Goal: Task Accomplishment & Management: Manage account settings

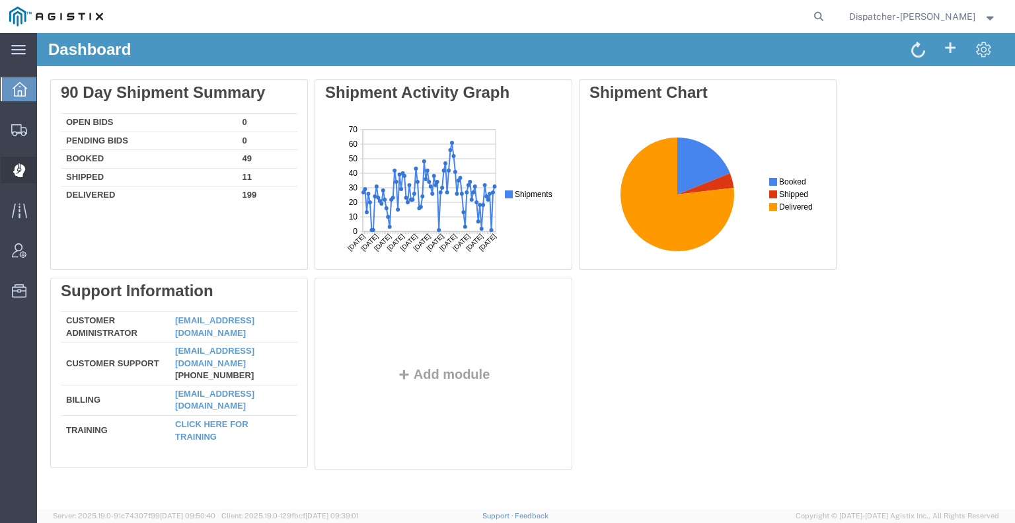
click at [16, 171] on icon at bounding box center [19, 170] width 12 height 13
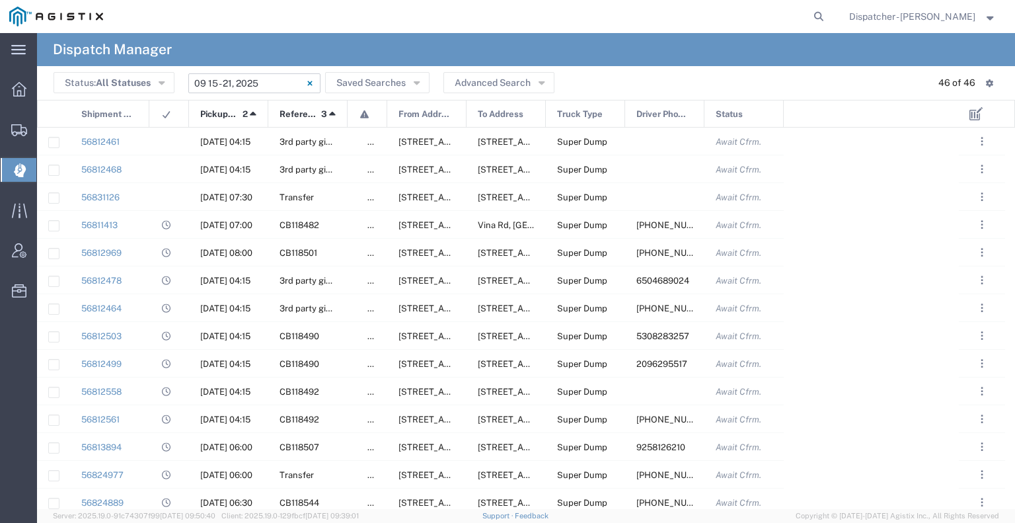
click at [225, 83] on input "[DATE] - [DATE]" at bounding box center [254, 83] width 132 height 20
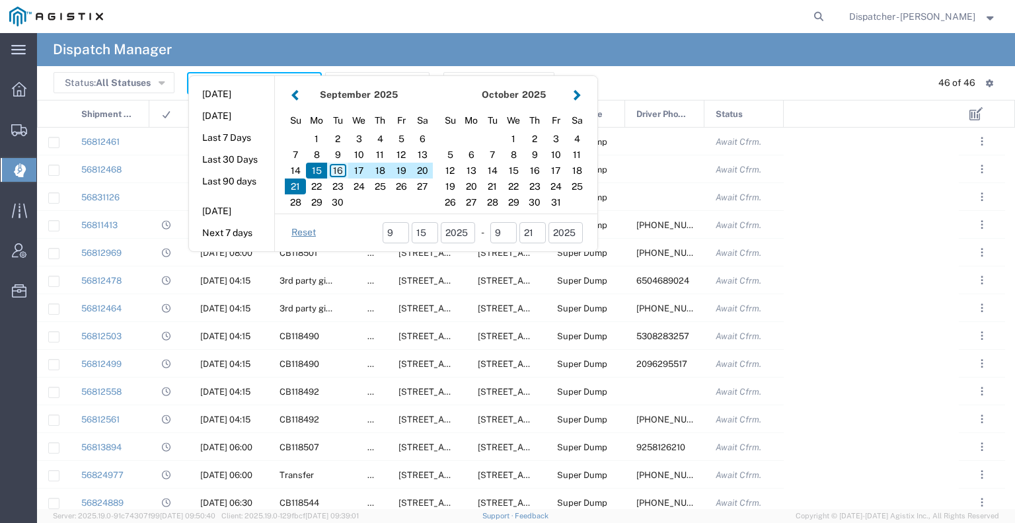
click at [334, 169] on div "16" at bounding box center [337, 171] width 21 height 16
type input "09/16/2025"
type input "[DATE] - [DATE]"
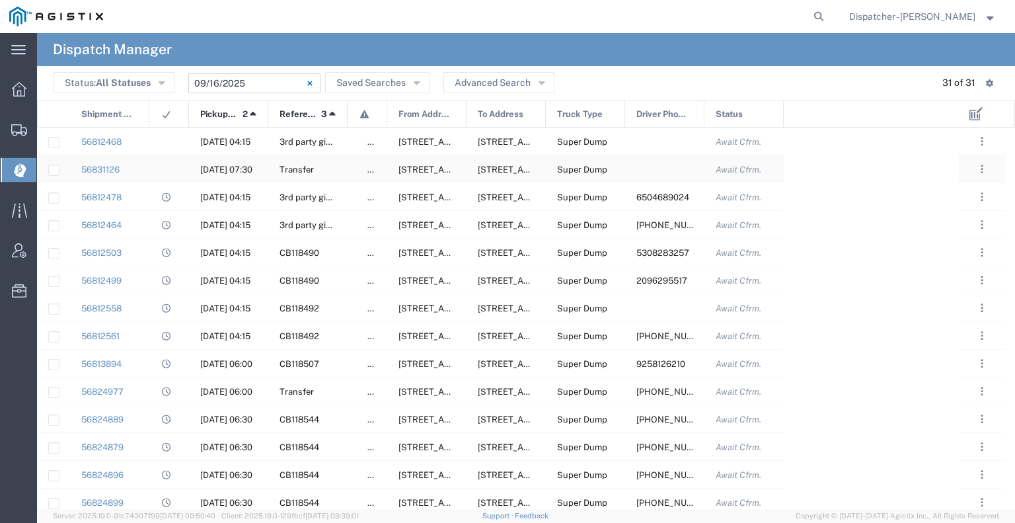
click at [169, 163] on div at bounding box center [169, 168] width 40 height 27
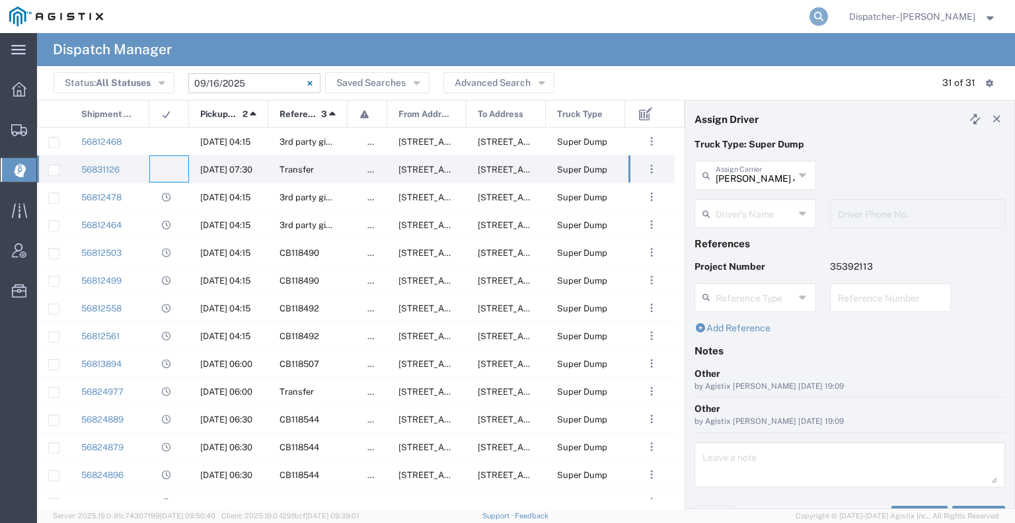
click at [813, 18] on icon at bounding box center [818, 16] width 19 height 19
type input "56798511"
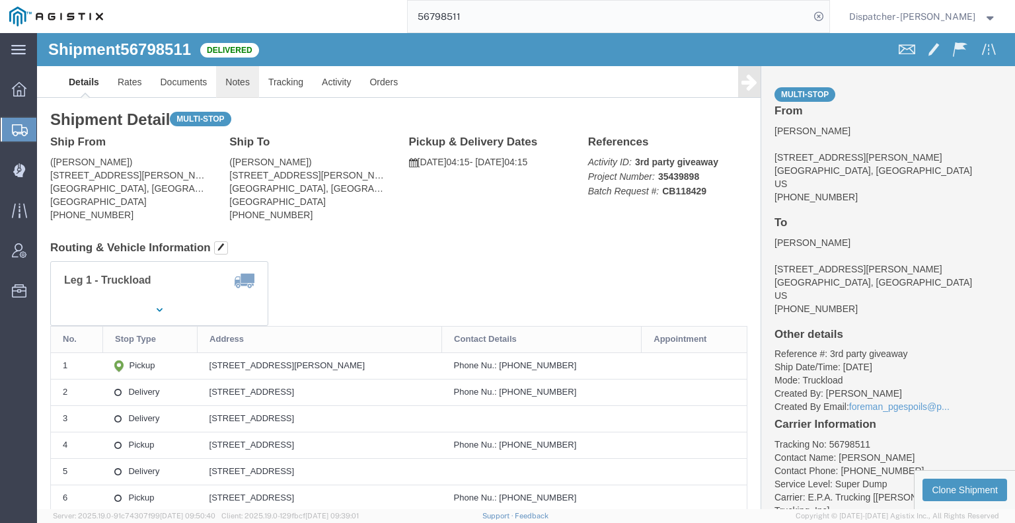
click link "Notes"
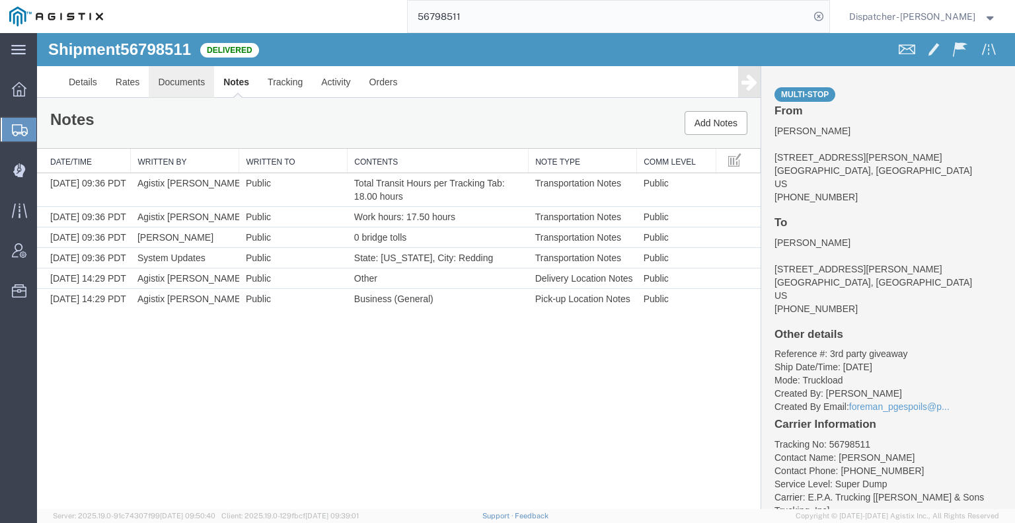
click at [186, 83] on link "Documents" at bounding box center [181, 82] width 65 height 32
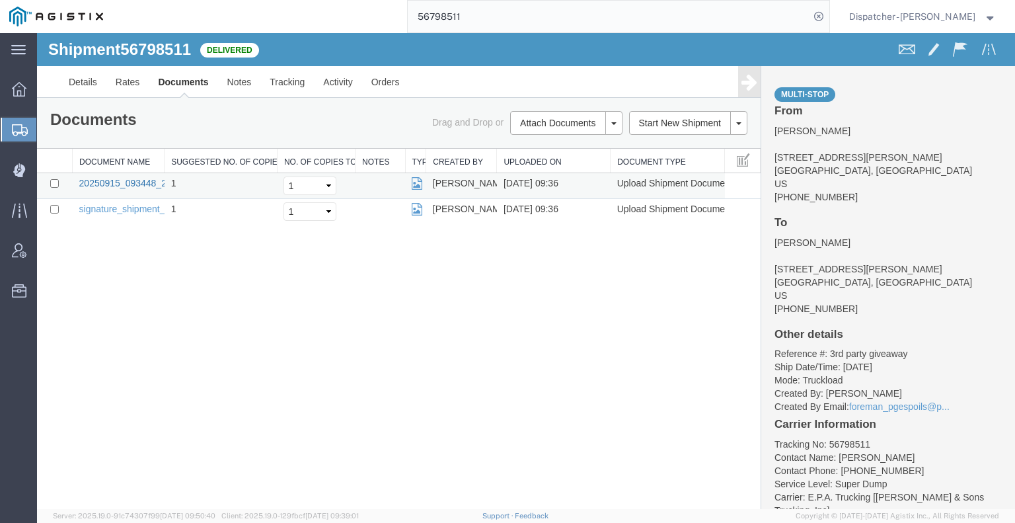
click at [111, 178] on link "20250915_093448_2025-09-15_09_36_34.jpg" at bounding box center [174, 183] width 191 height 11
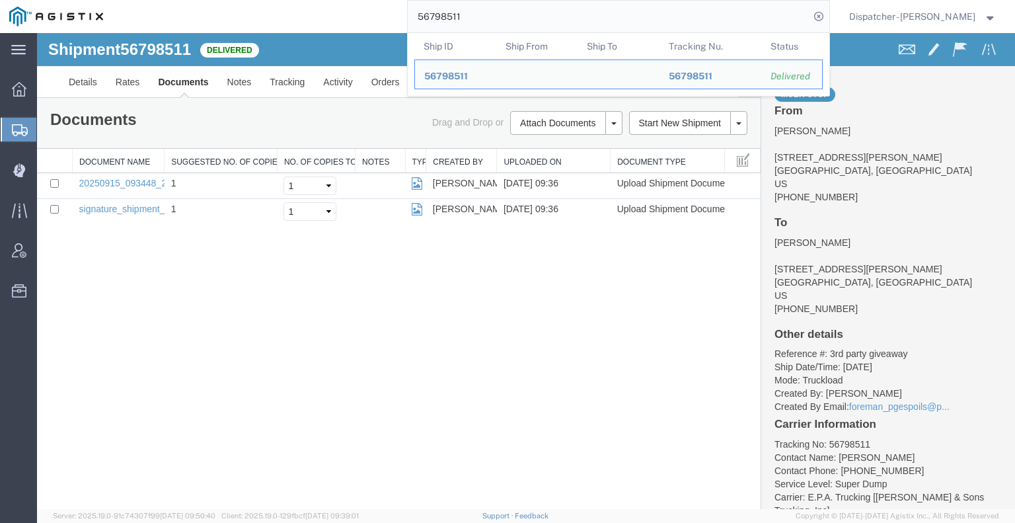
drag, startPoint x: 463, startPoint y: 20, endPoint x: 335, endPoint y: 17, distance: 128.2
click at [345, 18] on div "56798511 Ship ID Ship From Ship To Tracking Nu. Status Ship ID 56798511 Ship Fr…" at bounding box center [470, 16] width 717 height 33
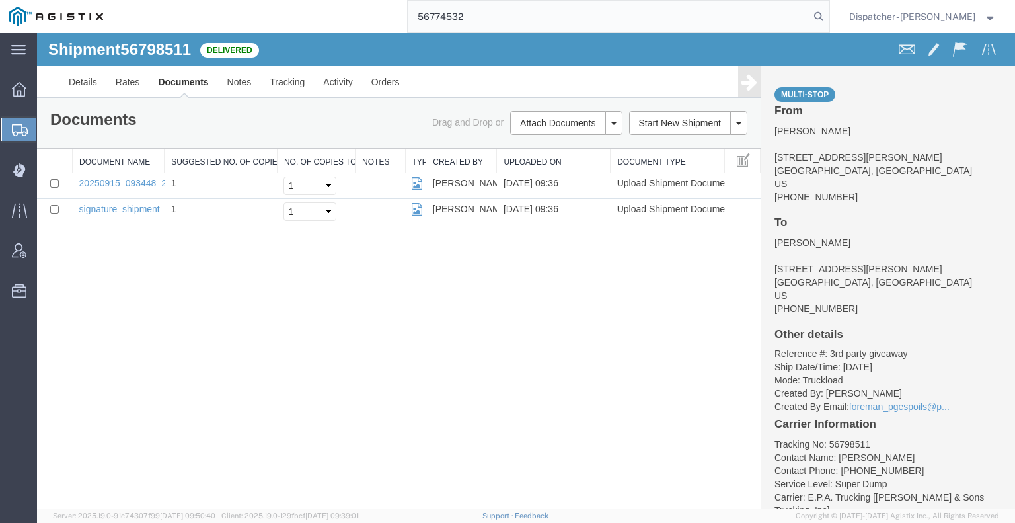
type input "56774532"
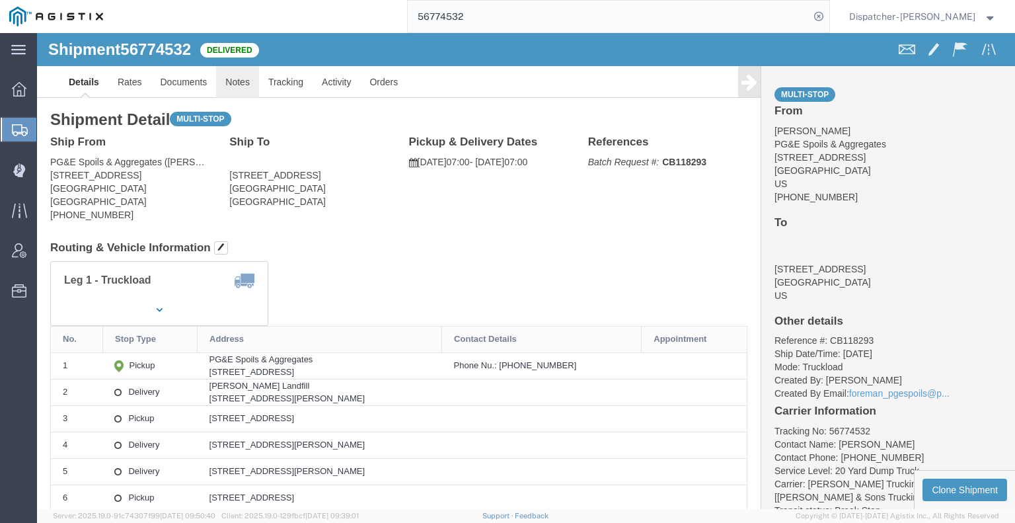
click link "Notes"
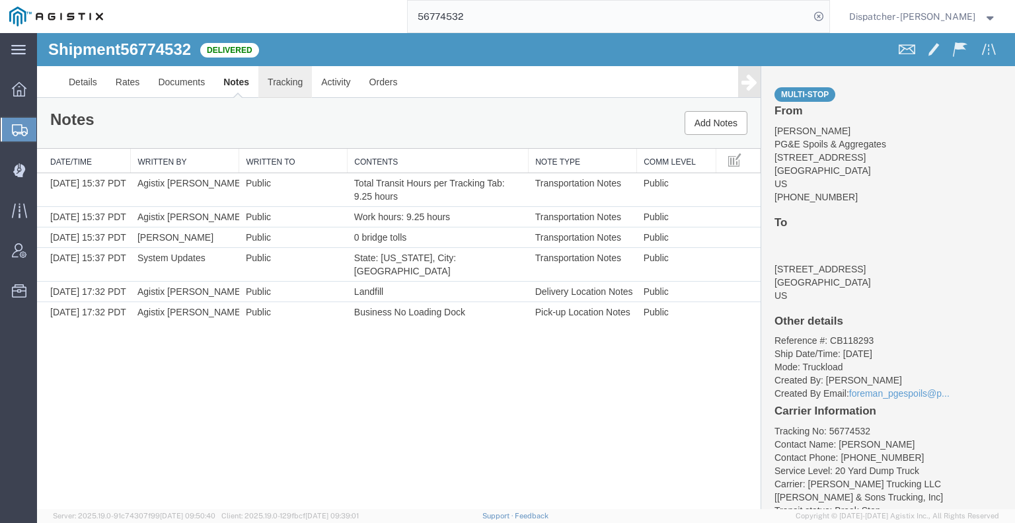
click at [287, 82] on link "Tracking" at bounding box center [285, 82] width 54 height 32
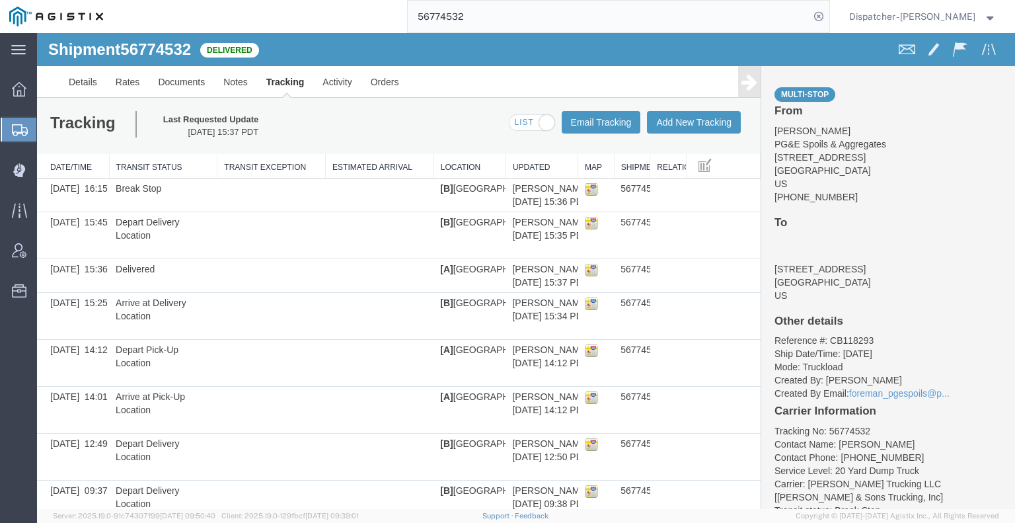
click at [743, 87] on icon at bounding box center [749, 82] width 16 height 19
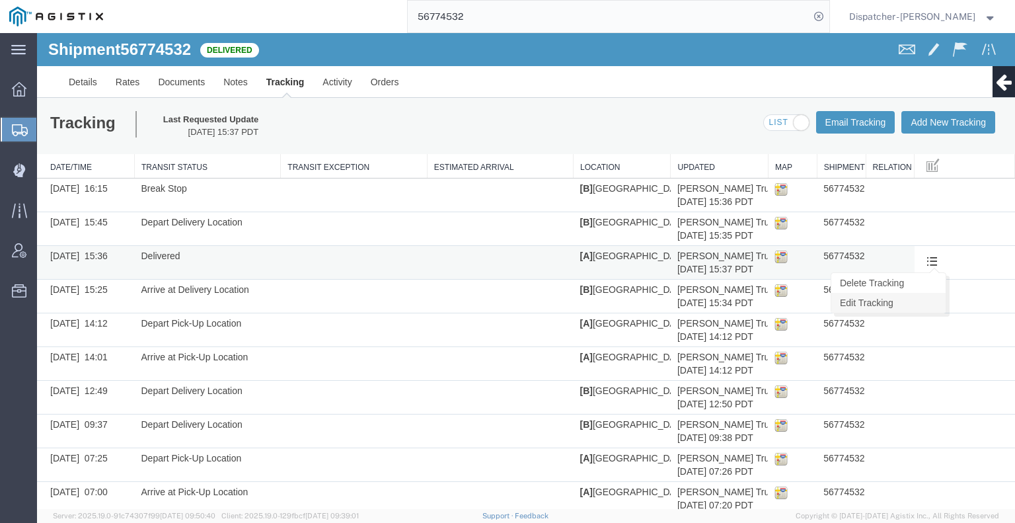
click at [904, 306] on link "Edit Tracking" at bounding box center [888, 303] width 114 height 20
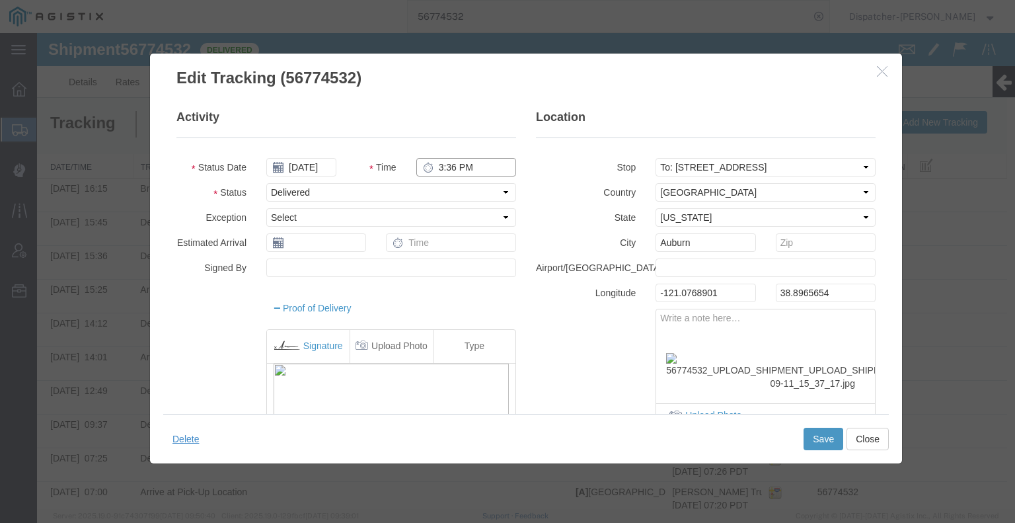
click at [459, 165] on input "3:36 PM" at bounding box center [466, 167] width 100 height 19
type input "6:00 PM"
click at [813, 438] on button "Save" at bounding box center [823, 438] width 40 height 22
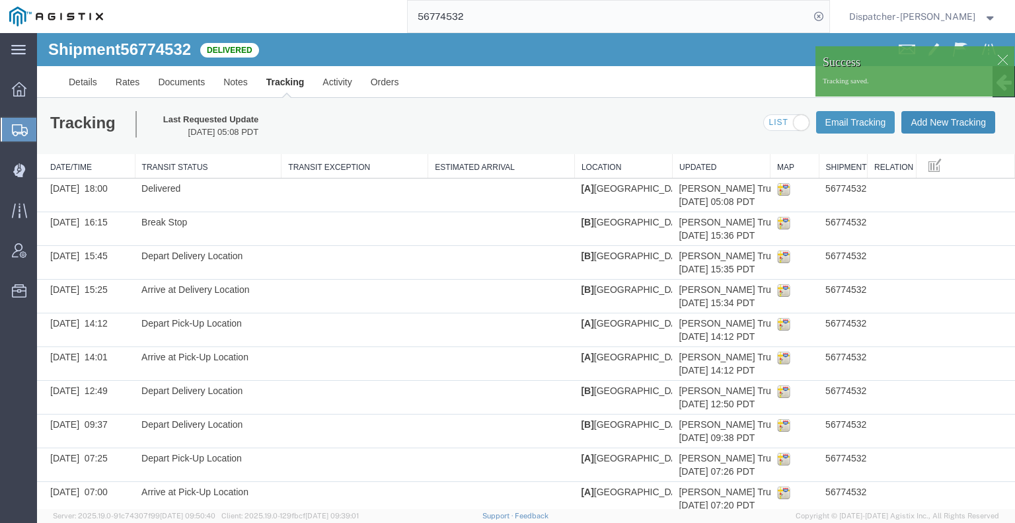
click at [930, 125] on button "Add New Tracking" at bounding box center [948, 122] width 94 height 22
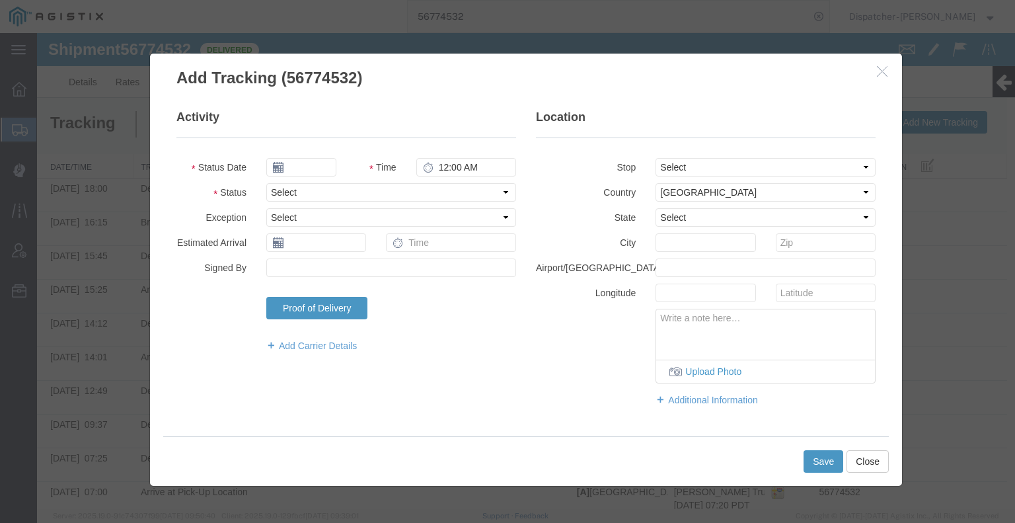
type input "09/16/2025"
type input "6:00 AM"
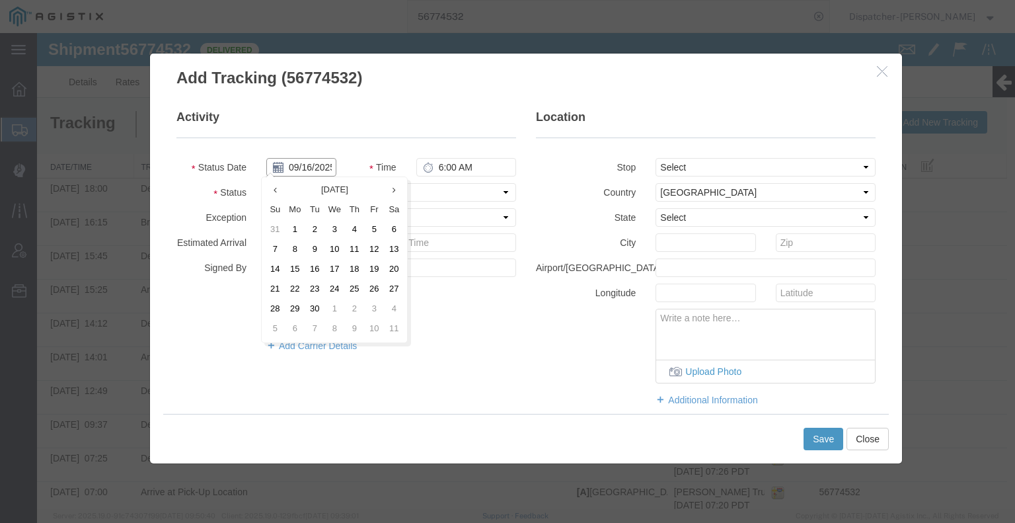
click at [302, 170] on input "09/16/2025" at bounding box center [301, 167] width 70 height 19
click at [353, 251] on td "11" at bounding box center [354, 250] width 20 height 20
type input "[DATE]"
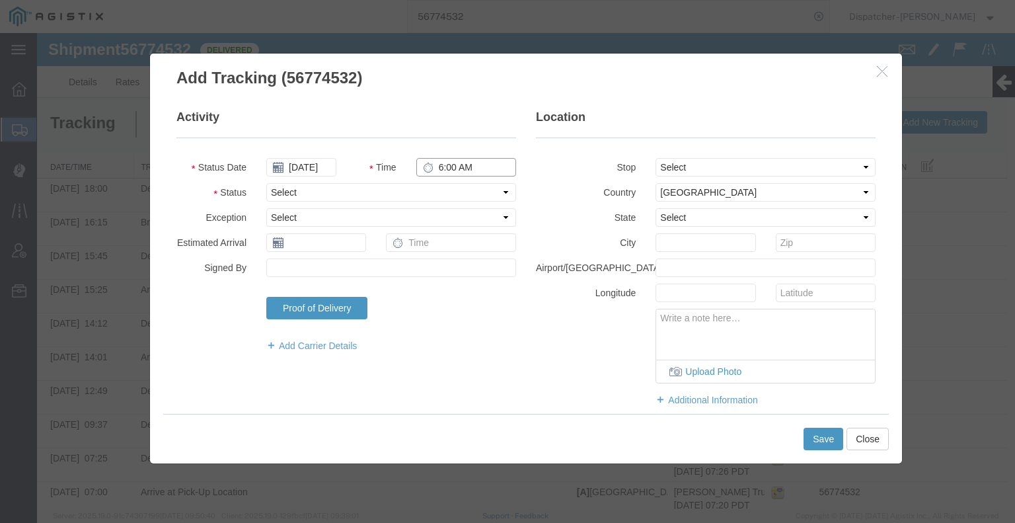
click at [441, 166] on input "6:00 AM" at bounding box center [466, 167] width 100 height 19
type input "3:45 PM"
click at [437, 193] on select "Select Arrival Notice Available Arrival Notice Imported Arrive at Delivery Loca…" at bounding box center [391, 192] width 250 height 19
select select "BREAKSTART"
click at [266, 183] on select "Select Arrival Notice Available Arrival Notice Imported Arrive at Delivery Loca…" at bounding box center [391, 192] width 250 height 19
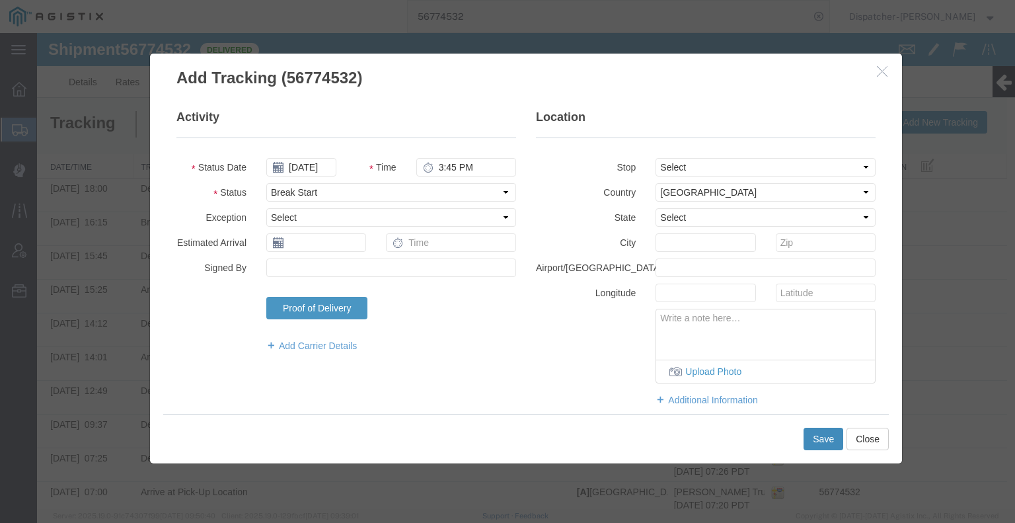
click at [805, 439] on button "Save" at bounding box center [823, 438] width 40 height 22
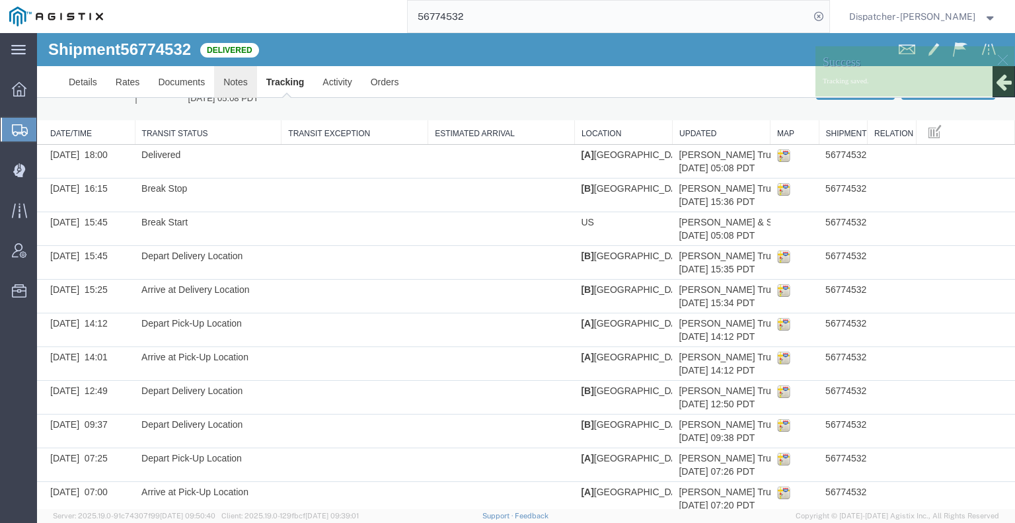
scroll to position [19, 0]
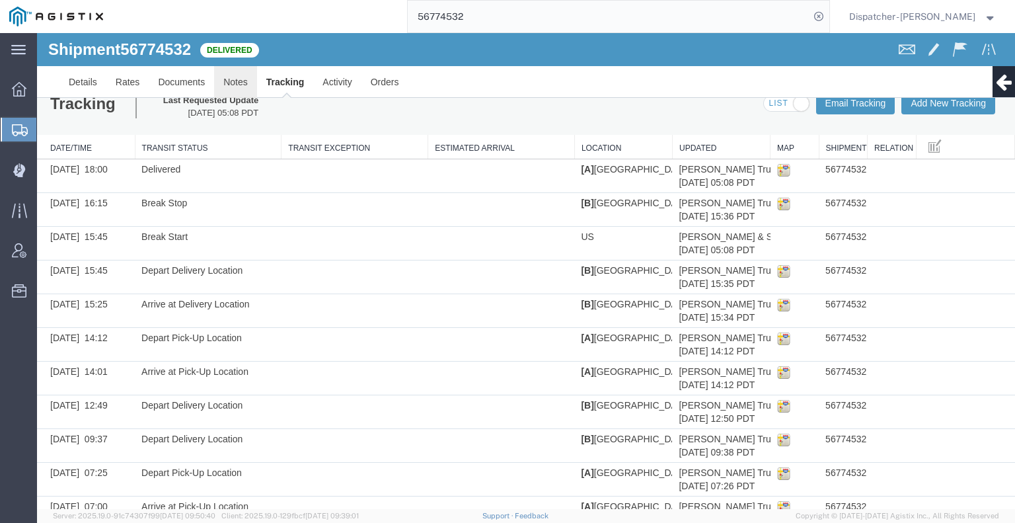
click at [231, 81] on link "Notes" at bounding box center [235, 82] width 43 height 32
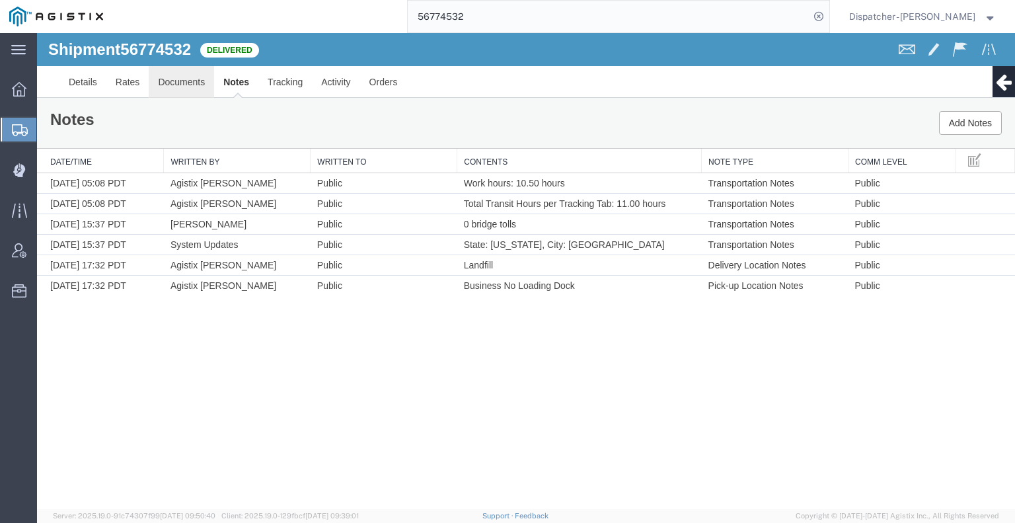
click at [171, 74] on link "Documents" at bounding box center [181, 82] width 65 height 32
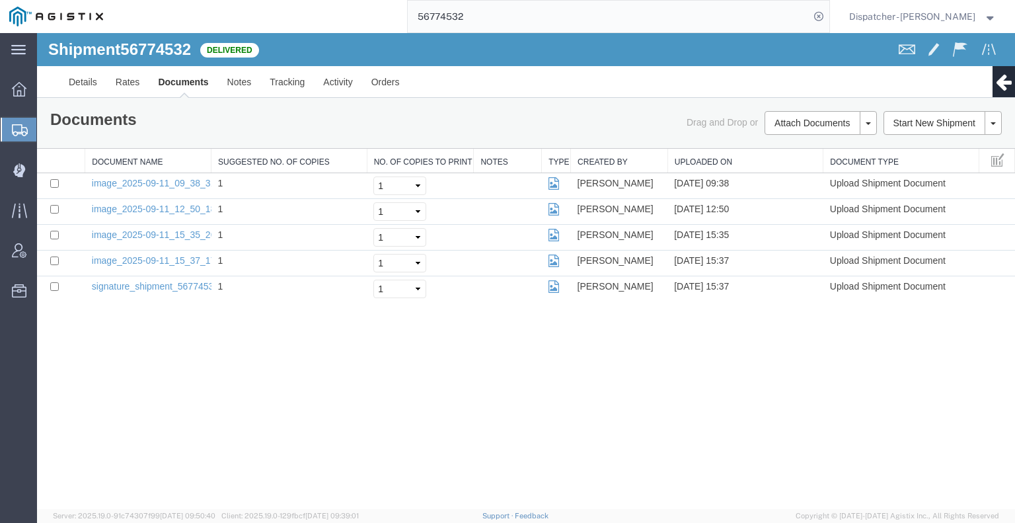
click at [95, 416] on div "Shipment 56774532 5 of 5 Delivered Details Rates Documents Notes Tracking Activ…" at bounding box center [526, 271] width 978 height 476
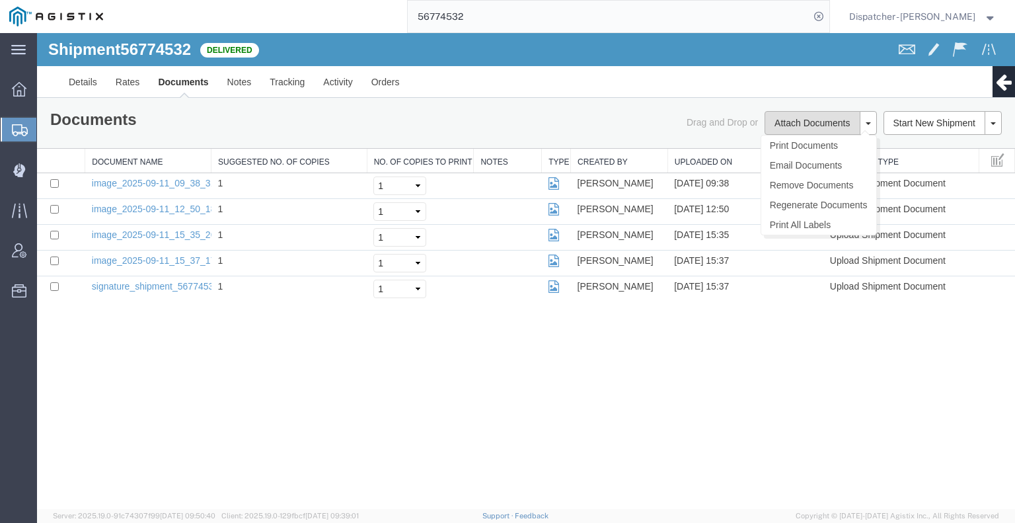
click at [780, 118] on button "Attach Documents" at bounding box center [811, 123] width 95 height 24
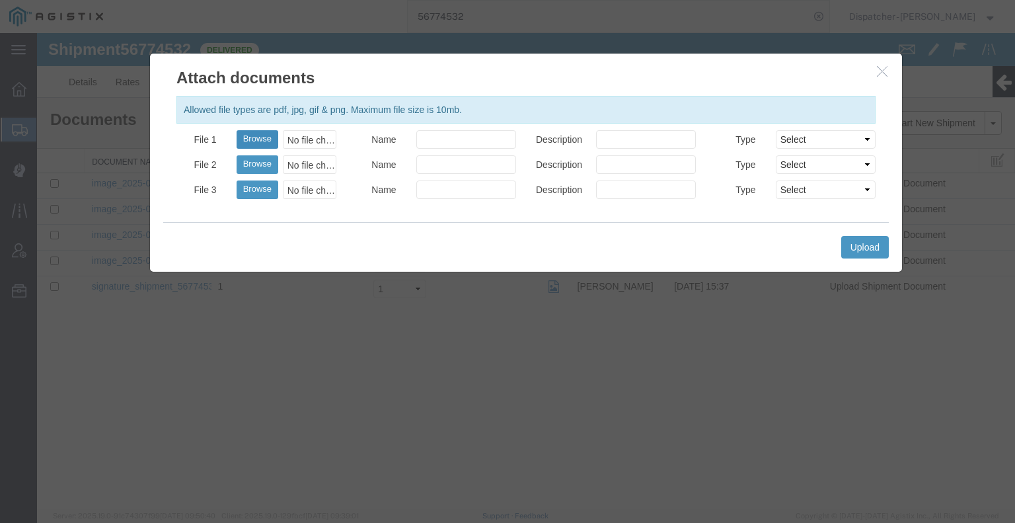
click at [255, 137] on button "Browse" at bounding box center [258, 139] width 42 height 19
type input "C:\fakepath\56774532trktag.pdf"
click at [874, 249] on button "Upload" at bounding box center [865, 247] width 48 height 22
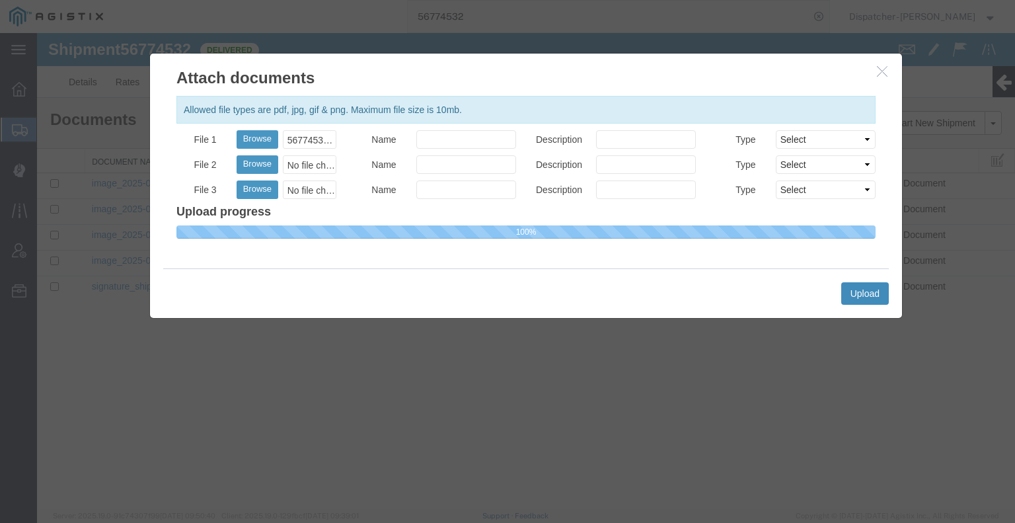
select select
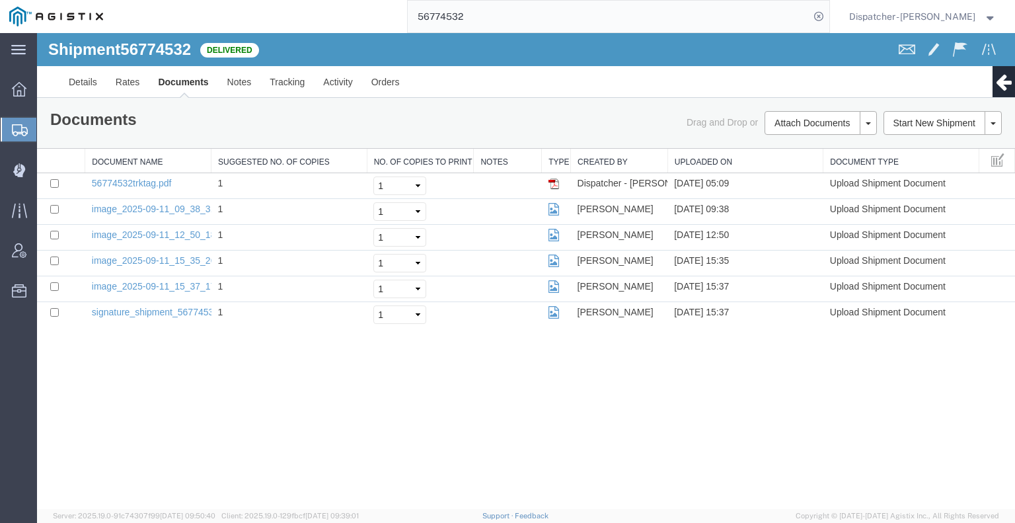
drag, startPoint x: 491, startPoint y: 54, endPoint x: 359, endPoint y: 34, distance: 133.0
type input "56767643"
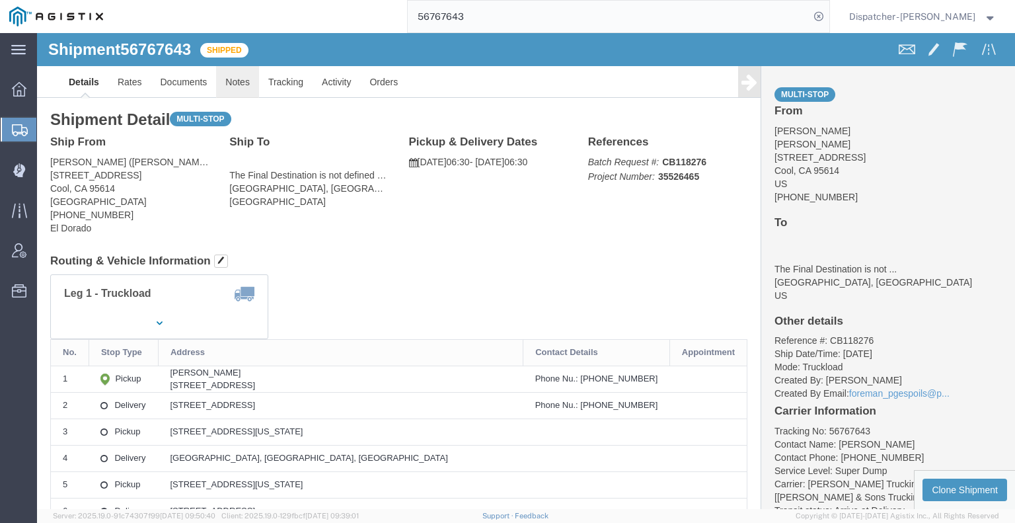
click link "Notes"
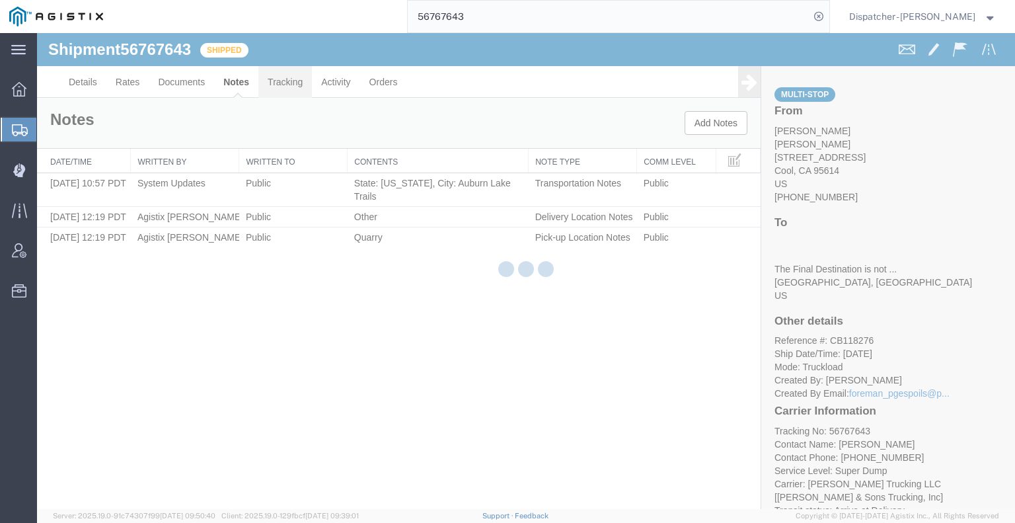
drag, startPoint x: 310, startPoint y: 118, endPoint x: 273, endPoint y: 84, distance: 50.0
click at [273, 84] on link "Tracking" at bounding box center [285, 82] width 54 height 32
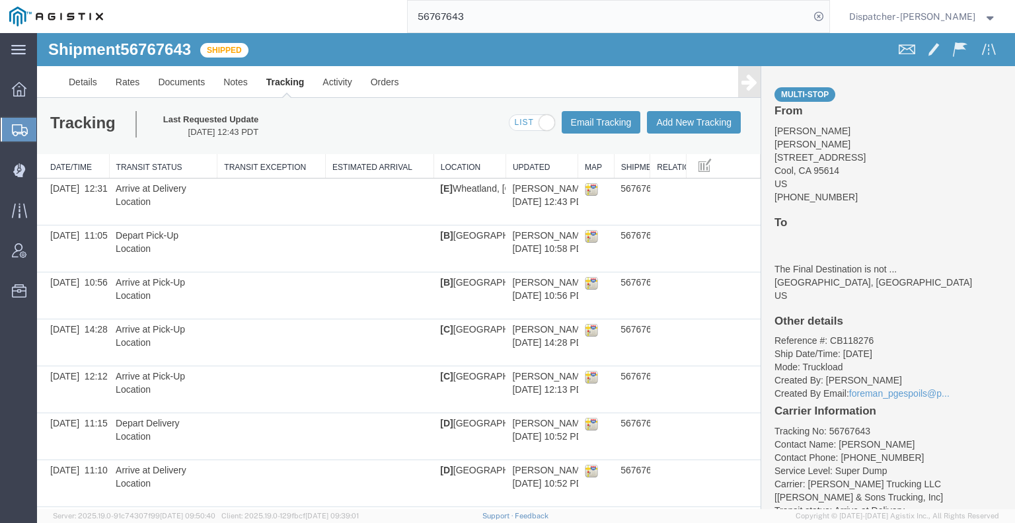
click at [741, 84] on icon at bounding box center [749, 82] width 16 height 19
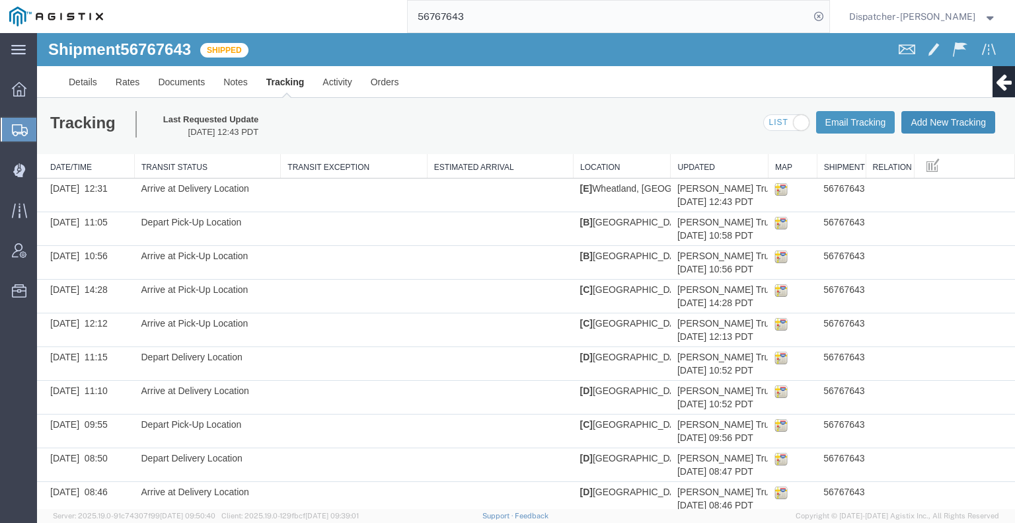
click at [947, 128] on button "Add New Tracking" at bounding box center [948, 122] width 94 height 22
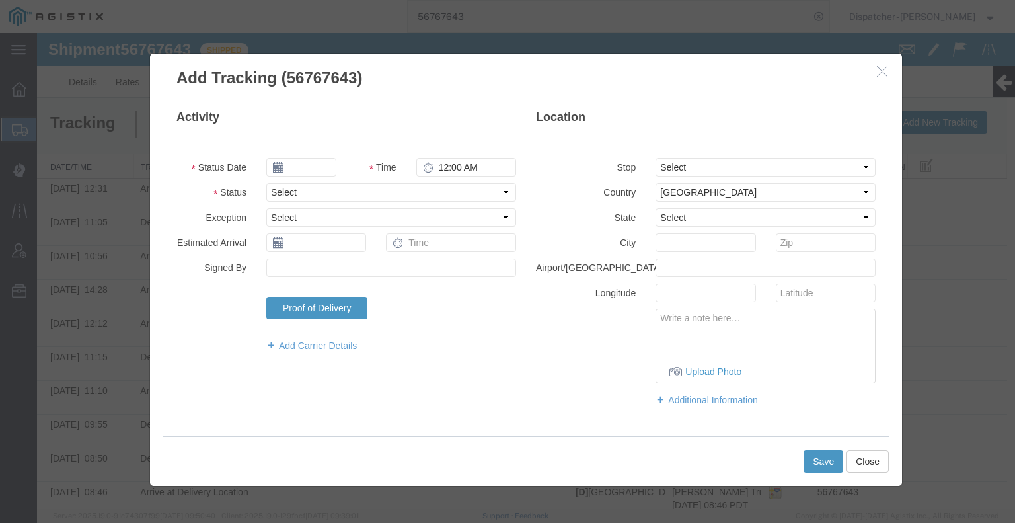
type input "09/16/2025"
type input "6:00 AM"
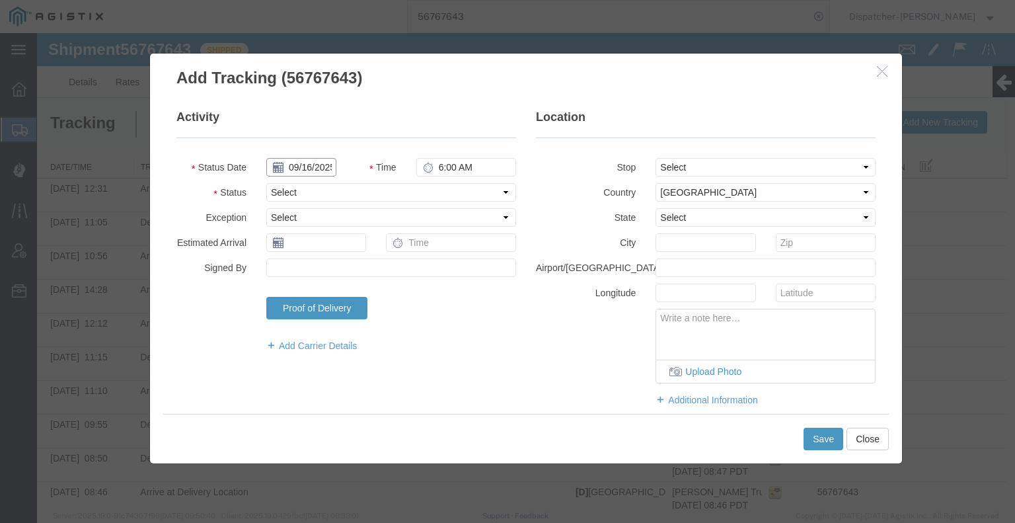
click at [303, 167] on input "09/16/2025" at bounding box center [301, 167] width 70 height 19
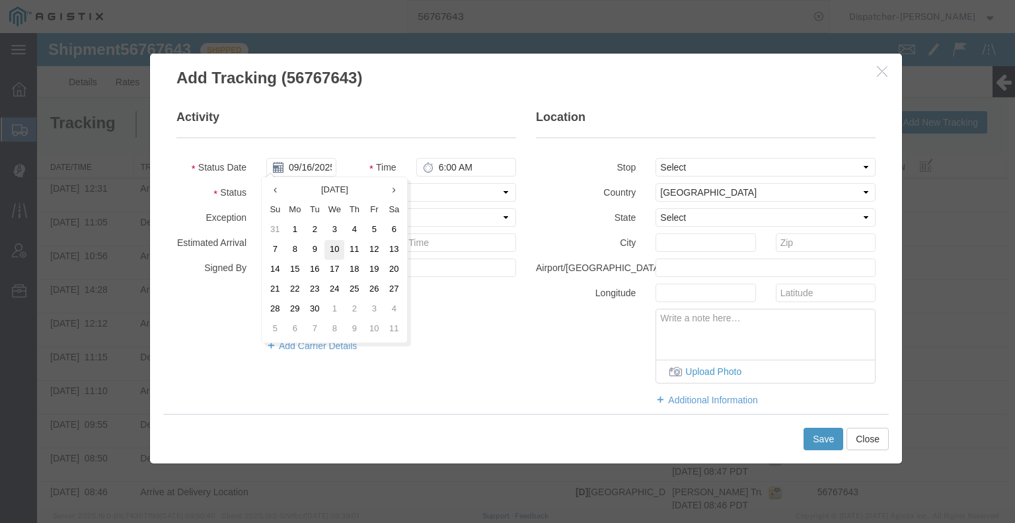
click at [328, 252] on td "10" at bounding box center [334, 250] width 20 height 20
type input "[DATE]"
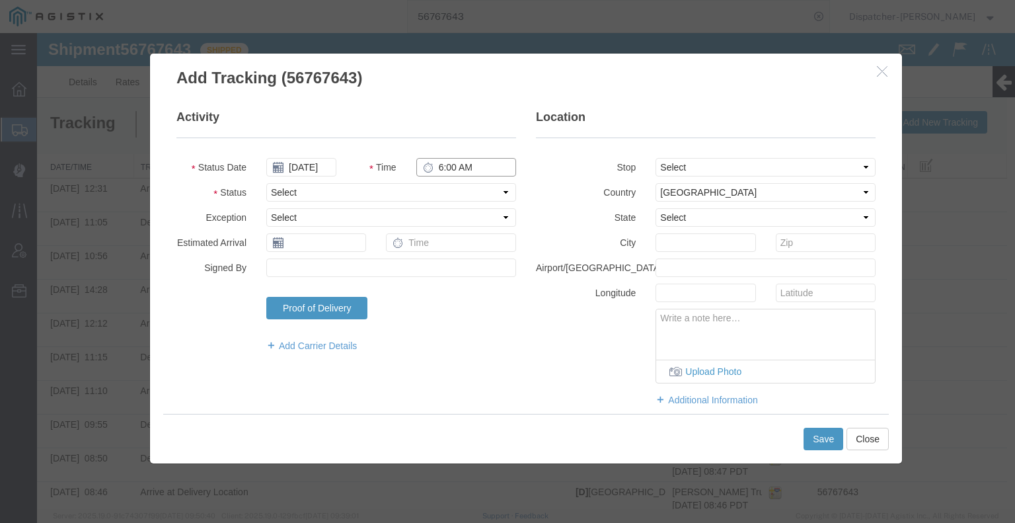
click at [448, 166] on input "6:00 AM" at bounding box center [466, 167] width 100 height 19
type input "3:45 PM"
click at [463, 183] on div "Select Arrival Notice Available Arrival Notice Imported Arrive at Delivery Loca…" at bounding box center [391, 192] width 270 height 19
click at [461, 190] on select "Select Arrival Notice Available Arrival Notice Imported Arrive at Delivery Loca…" at bounding box center [391, 192] width 250 height 19
select select "BREAKSTART"
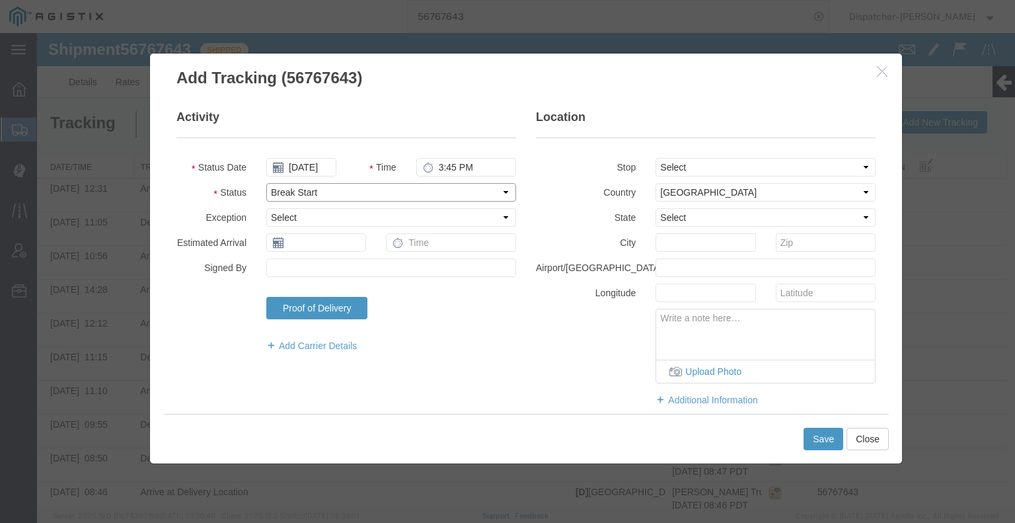
click at [266, 183] on select "Select Arrival Notice Available Arrival Notice Imported Arrive at Delivery Loca…" at bounding box center [391, 192] width 250 height 19
click at [803, 437] on button "Save" at bounding box center [823, 438] width 40 height 22
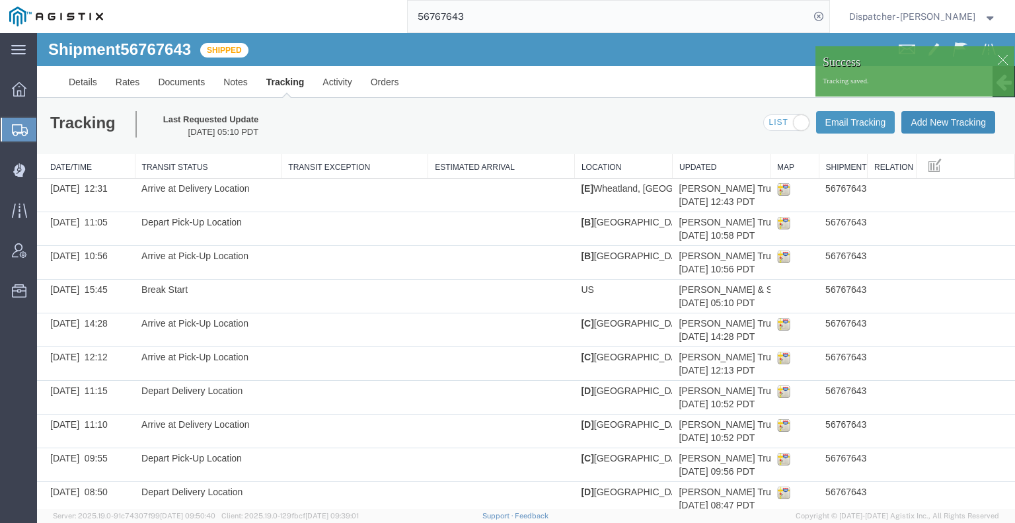
click at [944, 126] on button "Add New Tracking" at bounding box center [948, 122] width 94 height 22
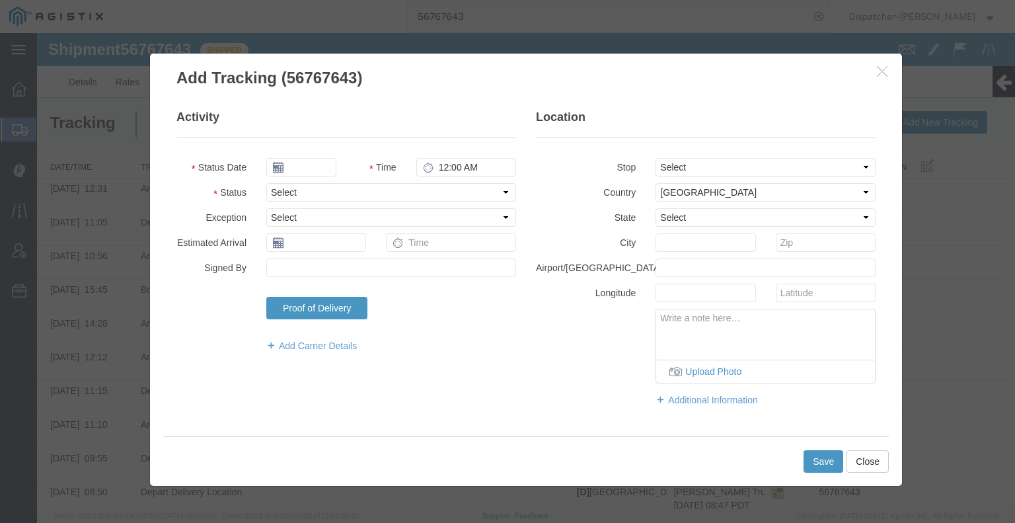
type input "09/16/2025"
type input "6:00 AM"
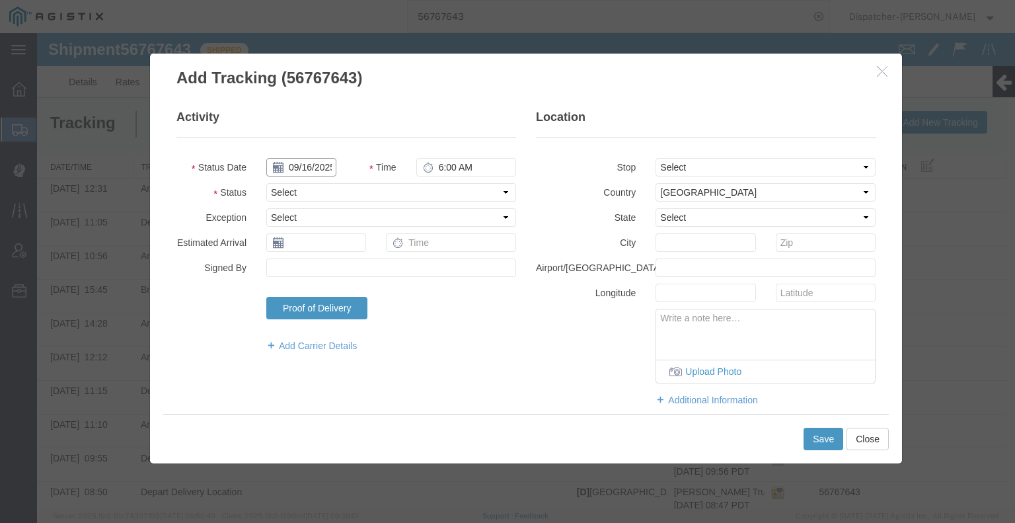
click at [299, 162] on input "09/16/2025" at bounding box center [301, 167] width 70 height 19
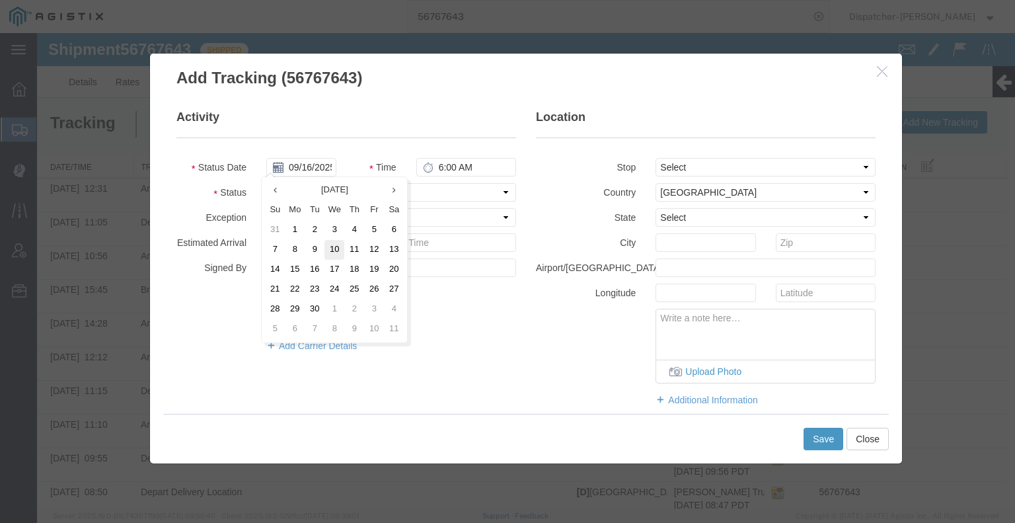
click at [337, 245] on td "10" at bounding box center [334, 250] width 20 height 20
type input "[DATE]"
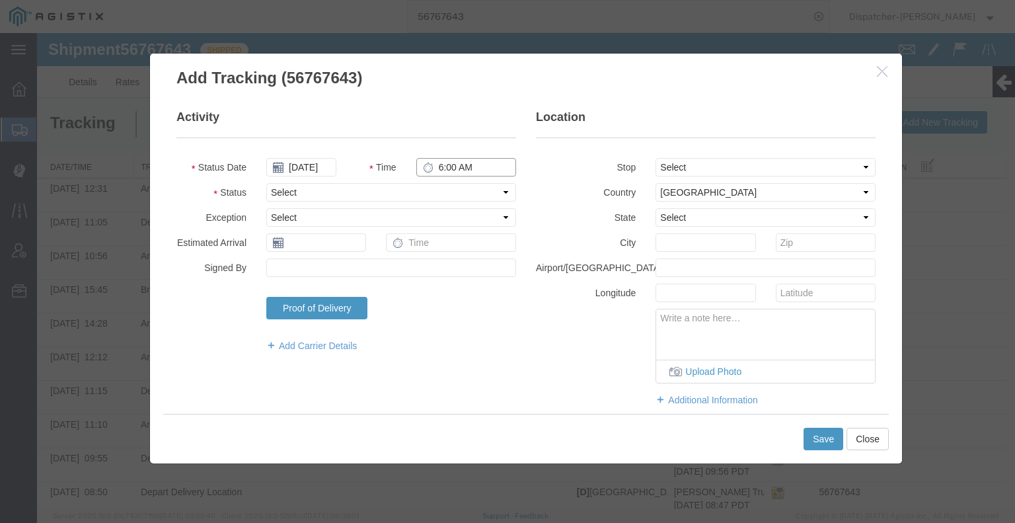
click at [466, 170] on input "6:00 AM" at bounding box center [466, 167] width 100 height 19
type input "4:15 PM"
click at [455, 187] on select "Select Arrival Notice Available Arrival Notice Imported Arrive at Delivery Loca…" at bounding box center [391, 192] width 250 height 19
select select "BREAKSTOP"
click at [266, 183] on select "Select Arrival Notice Available Arrival Notice Imported Arrive at Delivery Loca…" at bounding box center [391, 192] width 250 height 19
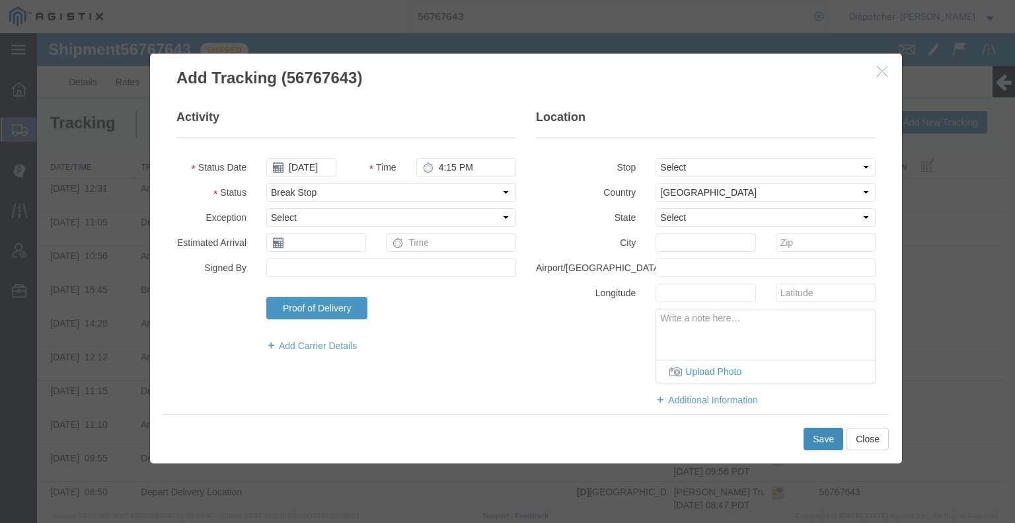
click at [811, 433] on button "Save" at bounding box center [823, 438] width 40 height 22
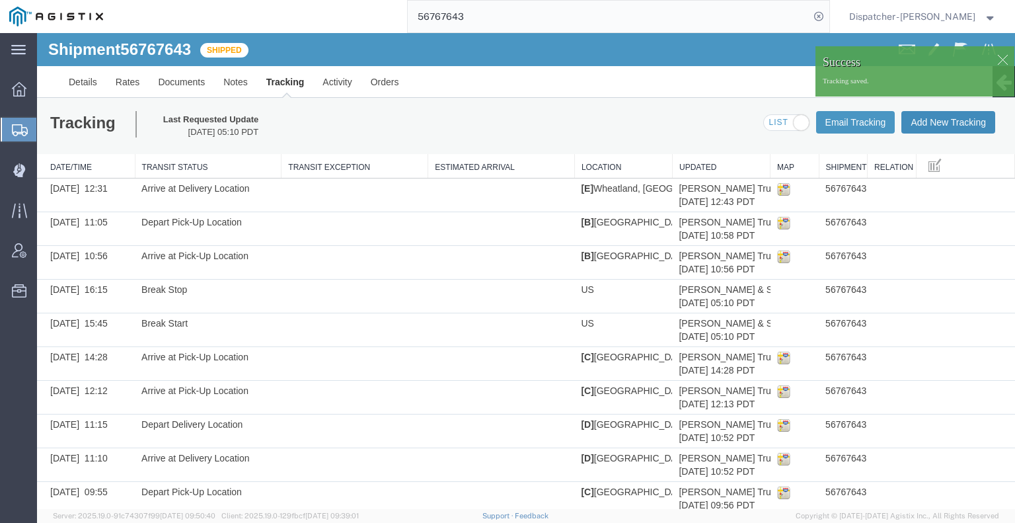
click at [936, 126] on button "Add New Tracking" at bounding box center [948, 122] width 94 height 22
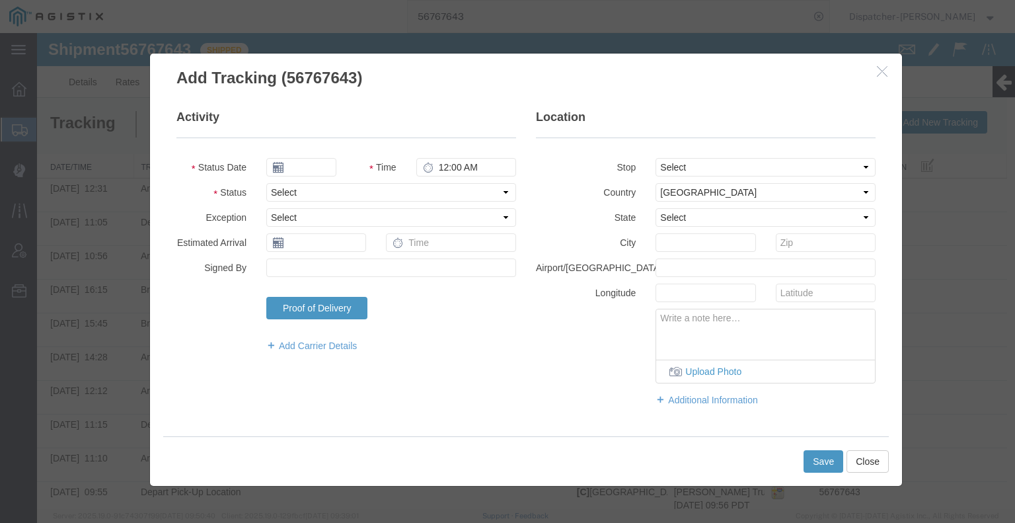
type input "09/16/2025"
type input "6:00 AM"
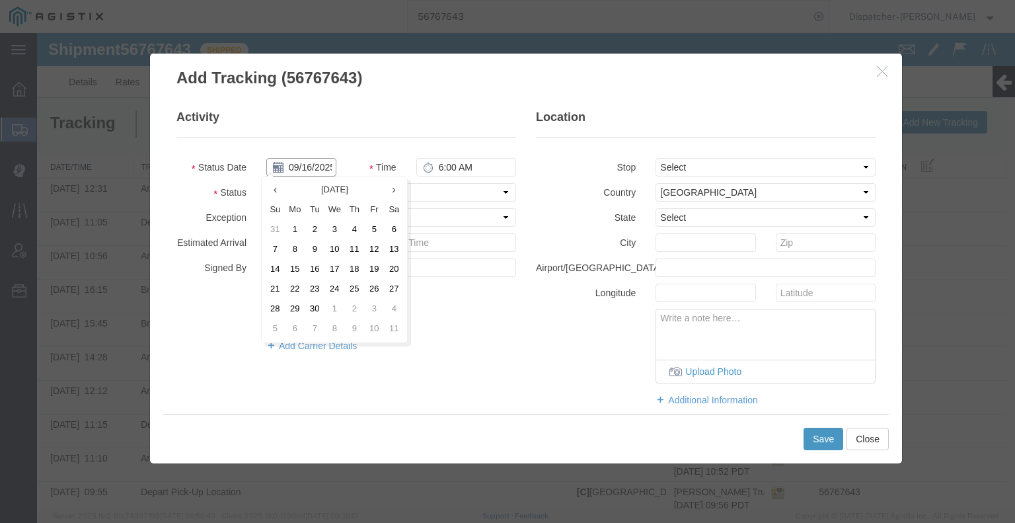
click at [303, 167] on input "09/16/2025" at bounding box center [301, 167] width 70 height 19
click at [351, 245] on td "11" at bounding box center [354, 250] width 20 height 20
type input "[DATE]"
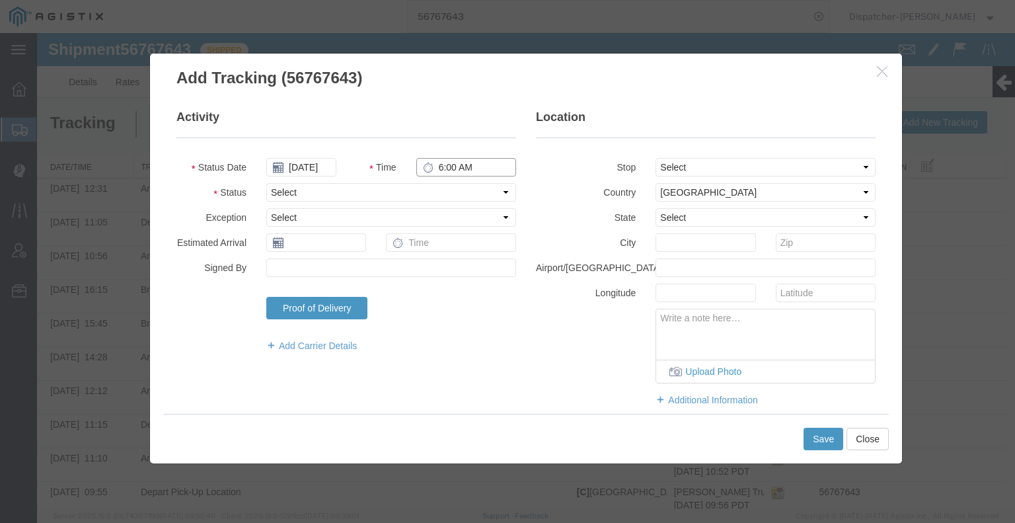
click at [455, 164] on input "6:00 AM" at bounding box center [466, 167] width 100 height 19
type input "4:15 PM"
click at [408, 194] on select "Select Arrival Notice Available Arrival Notice Imported Arrive at Delivery Loca…" at bounding box center [391, 192] width 250 height 19
select select "DELIVRED"
click at [266, 183] on select "Select Arrival Notice Available Arrival Notice Imported Arrive at Delivery Loca…" at bounding box center [391, 192] width 250 height 19
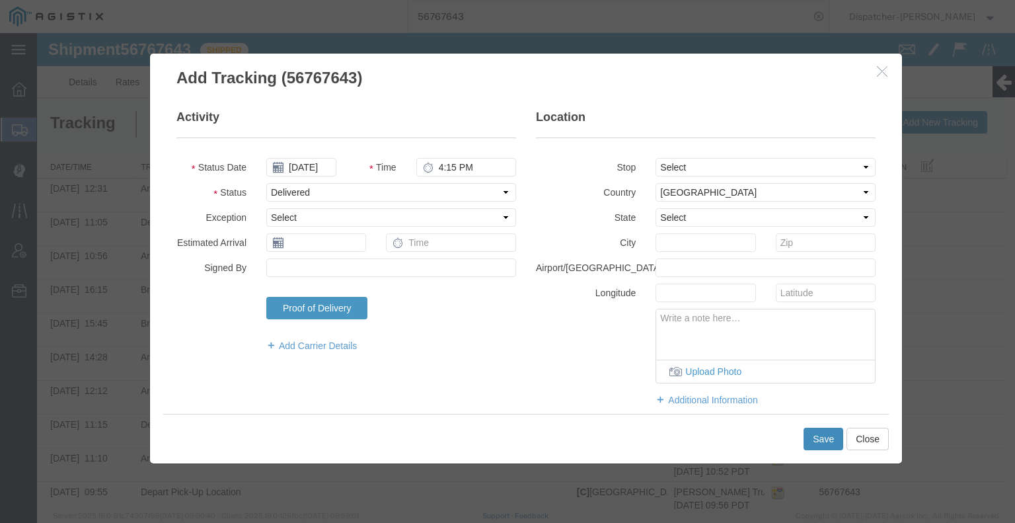
click at [820, 442] on button "Save" at bounding box center [823, 438] width 40 height 22
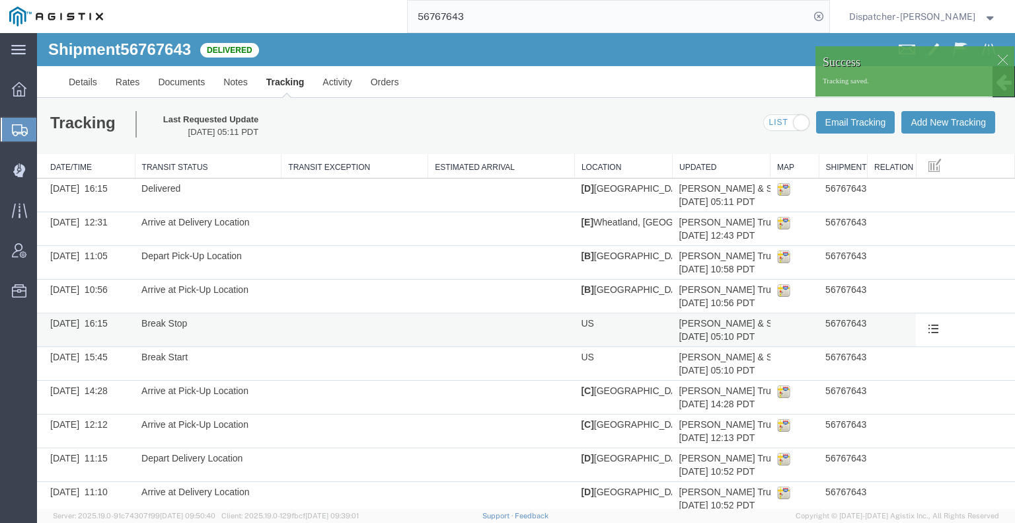
scroll to position [219, 0]
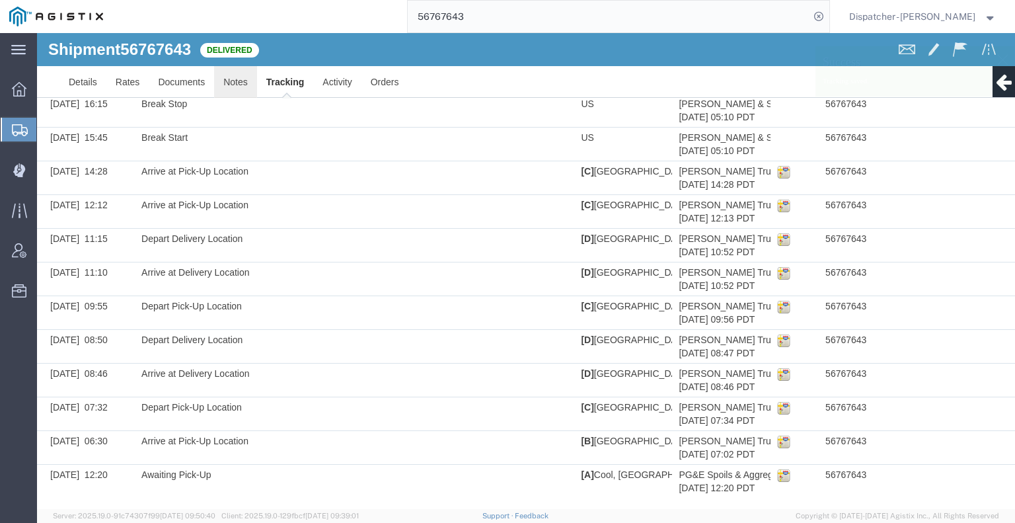
click at [228, 91] on link "Notes" at bounding box center [235, 82] width 43 height 32
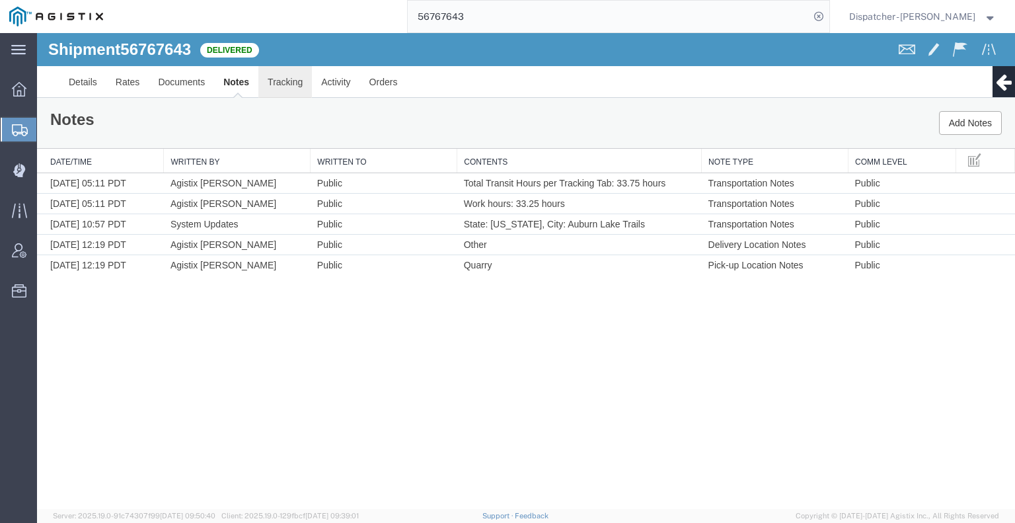
click at [303, 85] on link "Tracking" at bounding box center [285, 82] width 54 height 32
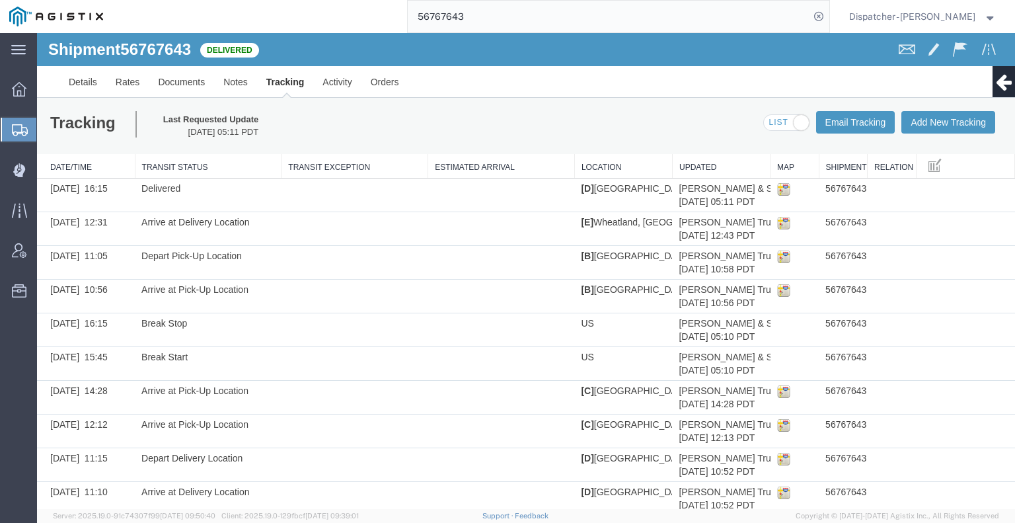
click at [37, 33] on link "Edit Tracking" at bounding box center [37, 33] width 0 height 0
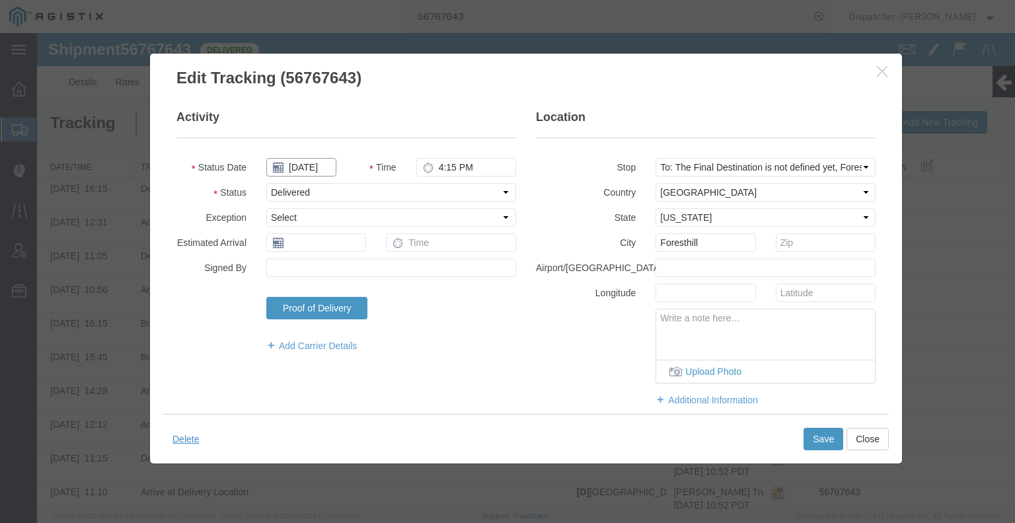
click at [315, 170] on input "[DATE]" at bounding box center [301, 167] width 70 height 19
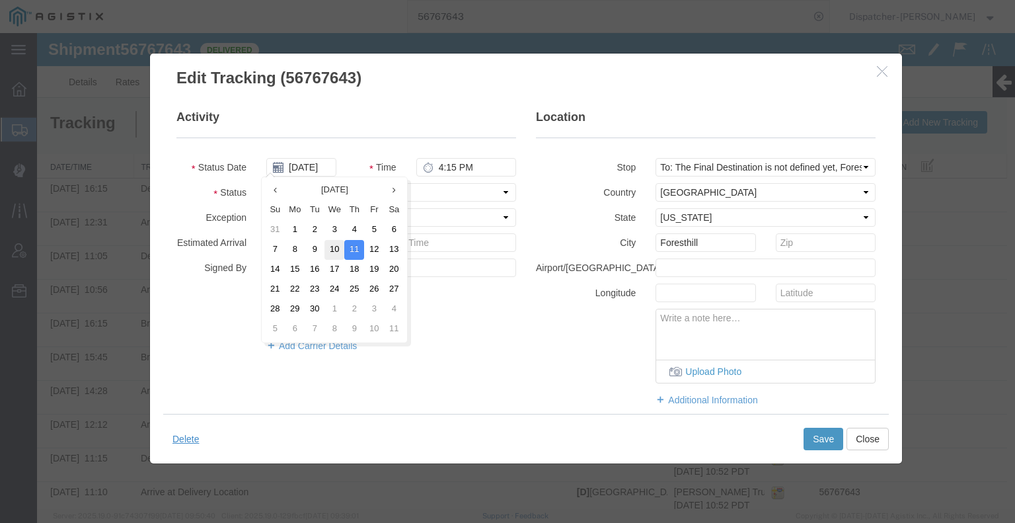
click at [337, 242] on td "10" at bounding box center [334, 250] width 20 height 20
type input "[DATE]"
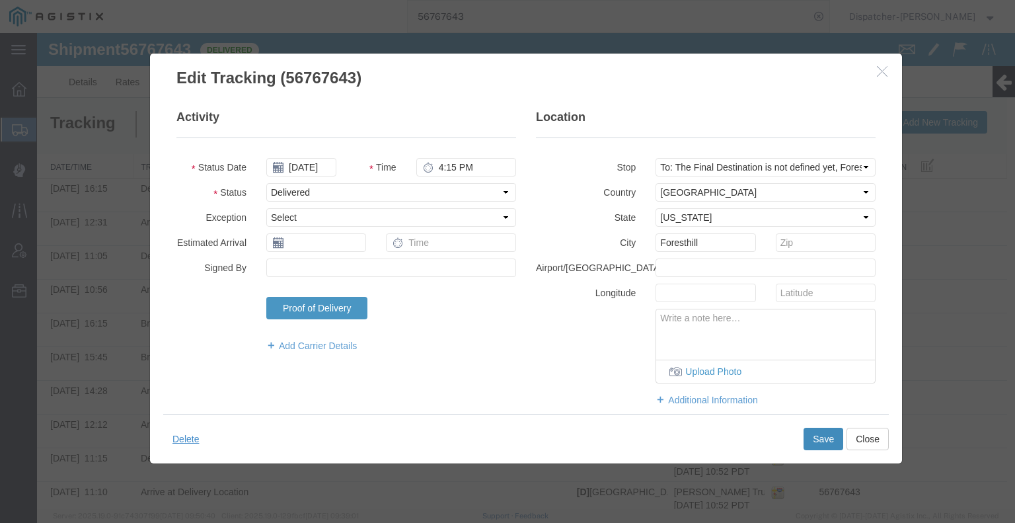
click at [833, 444] on button "Save" at bounding box center [823, 438] width 40 height 22
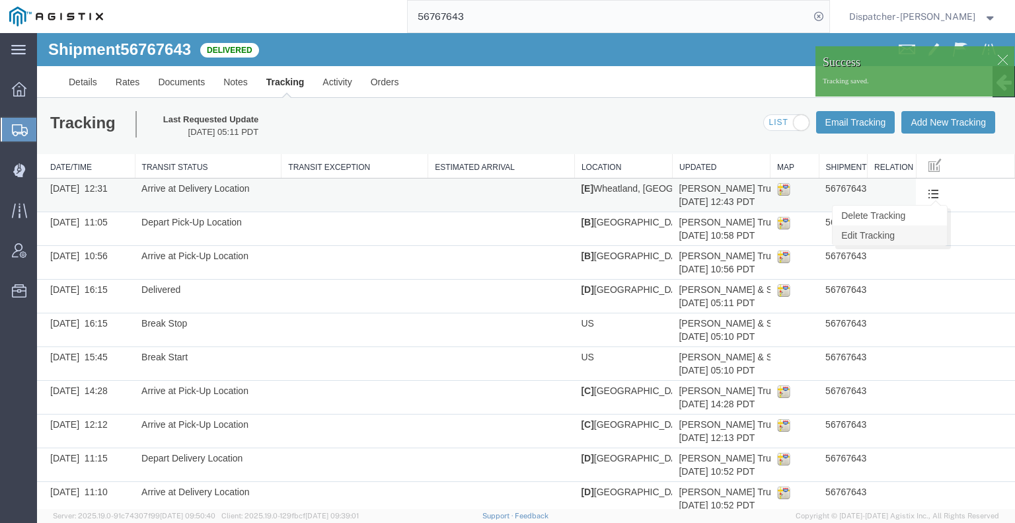
click at [914, 236] on link "Edit Tracking" at bounding box center [890, 235] width 114 height 20
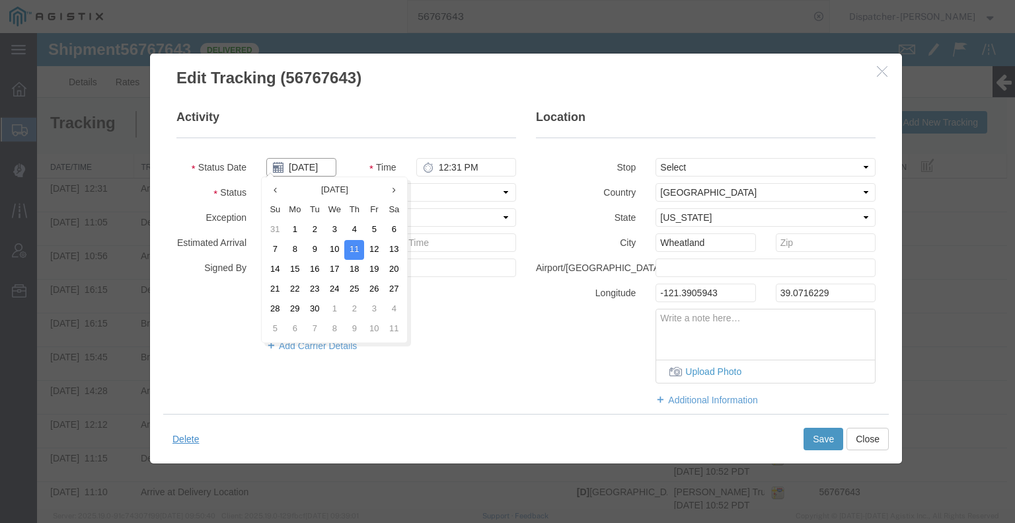
click at [318, 170] on input "[DATE]" at bounding box center [301, 167] width 70 height 19
click at [332, 252] on td "10" at bounding box center [334, 250] width 20 height 20
type input "[DATE]"
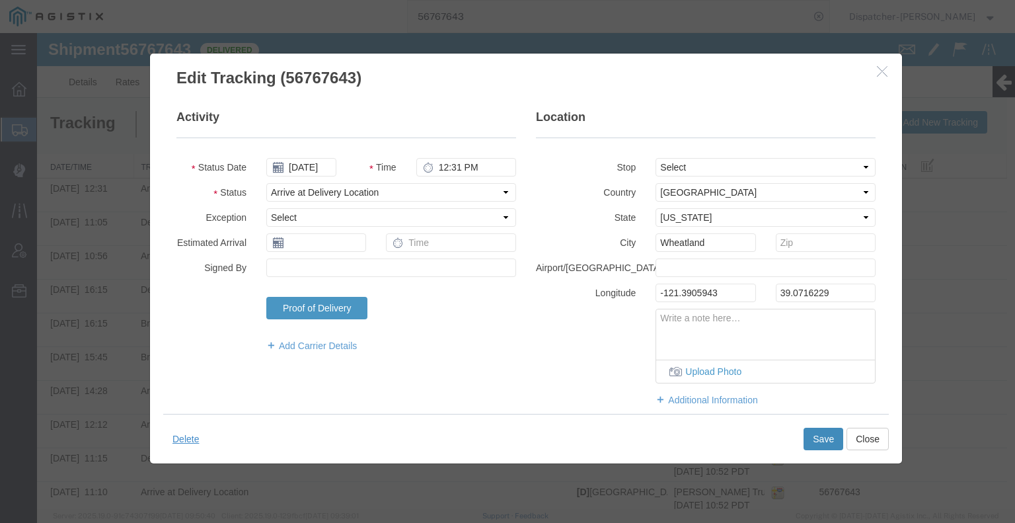
click at [817, 436] on button "Save" at bounding box center [823, 438] width 40 height 22
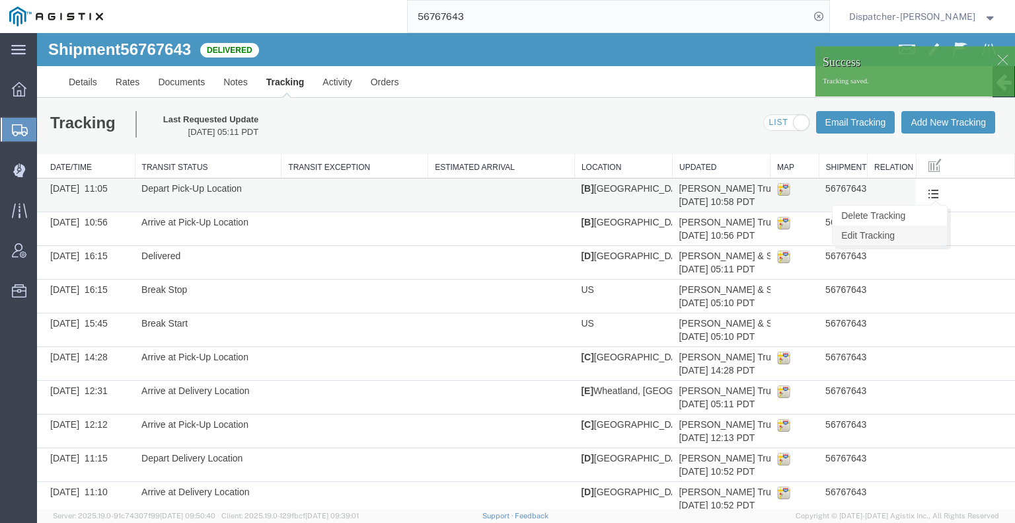
click at [917, 239] on link "Edit Tracking" at bounding box center [890, 235] width 114 height 20
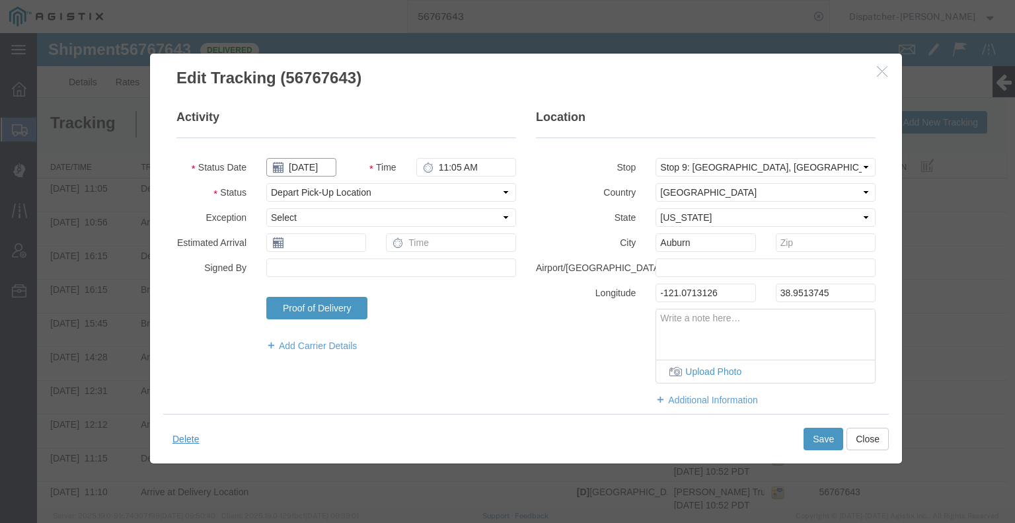
click at [312, 169] on input "[DATE]" at bounding box center [301, 167] width 70 height 19
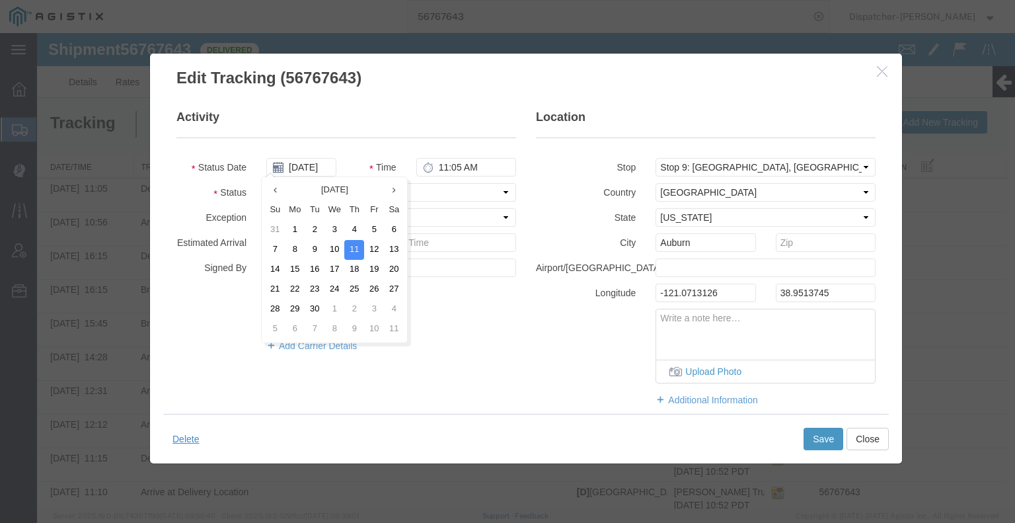
click at [338, 250] on td "10" at bounding box center [334, 250] width 20 height 20
type input "[DATE]"
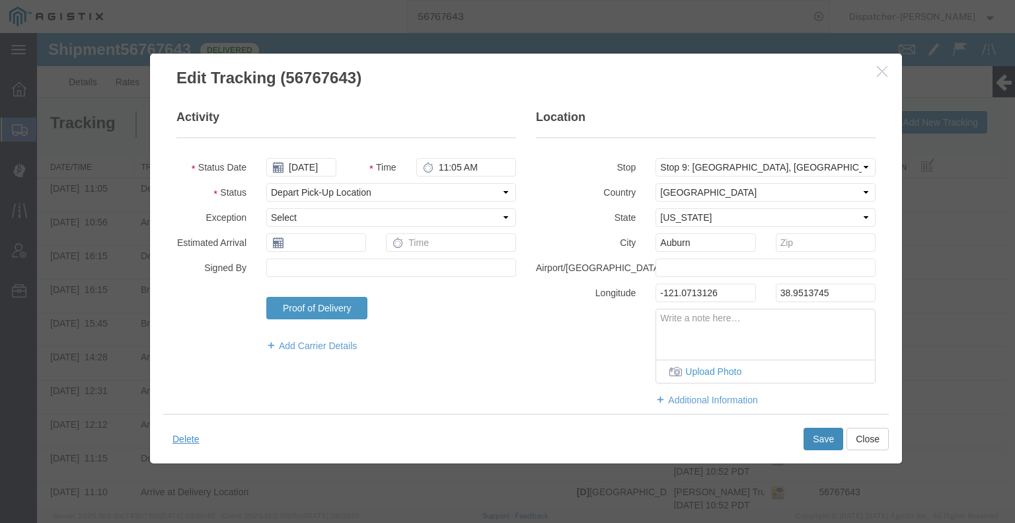
click at [814, 435] on button "Save" at bounding box center [823, 438] width 40 height 22
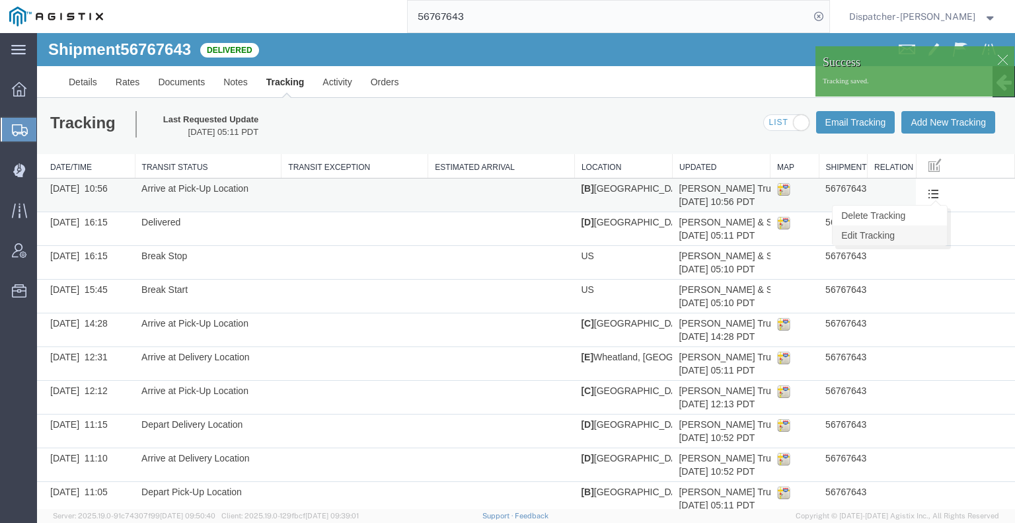
click at [914, 240] on link "Edit Tracking" at bounding box center [890, 235] width 114 height 20
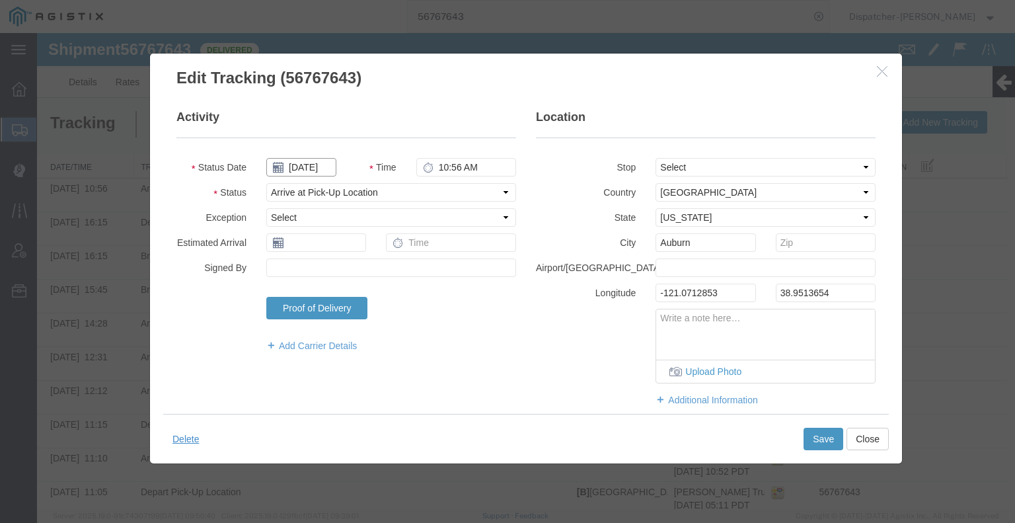
click at [320, 173] on input "[DATE]" at bounding box center [301, 167] width 70 height 19
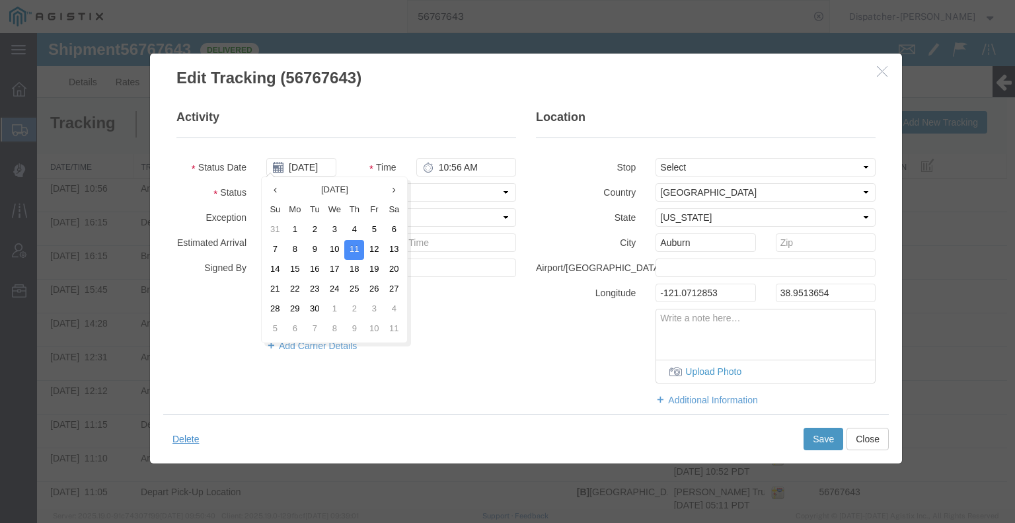
click at [334, 246] on td "10" at bounding box center [334, 250] width 20 height 20
type input "[DATE]"
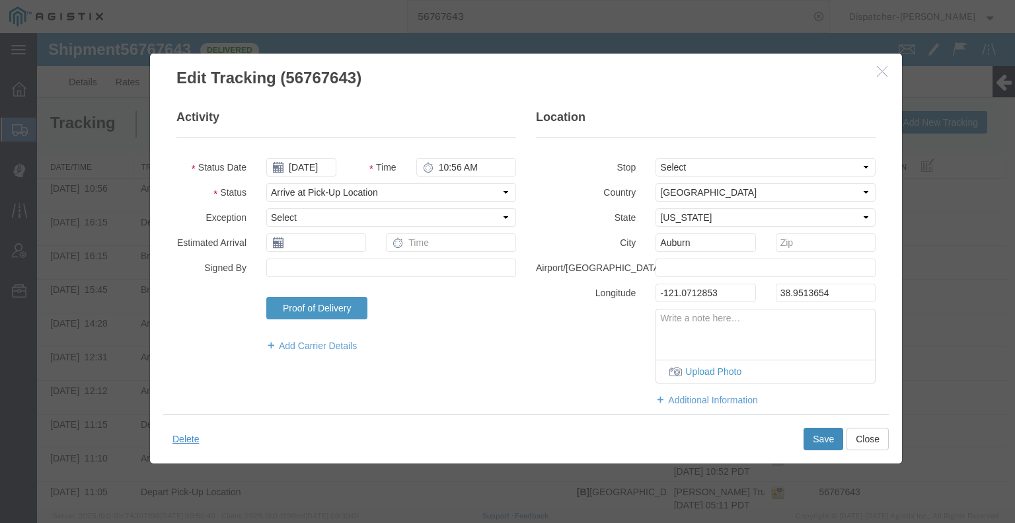
click at [823, 439] on button "Save" at bounding box center [823, 438] width 40 height 22
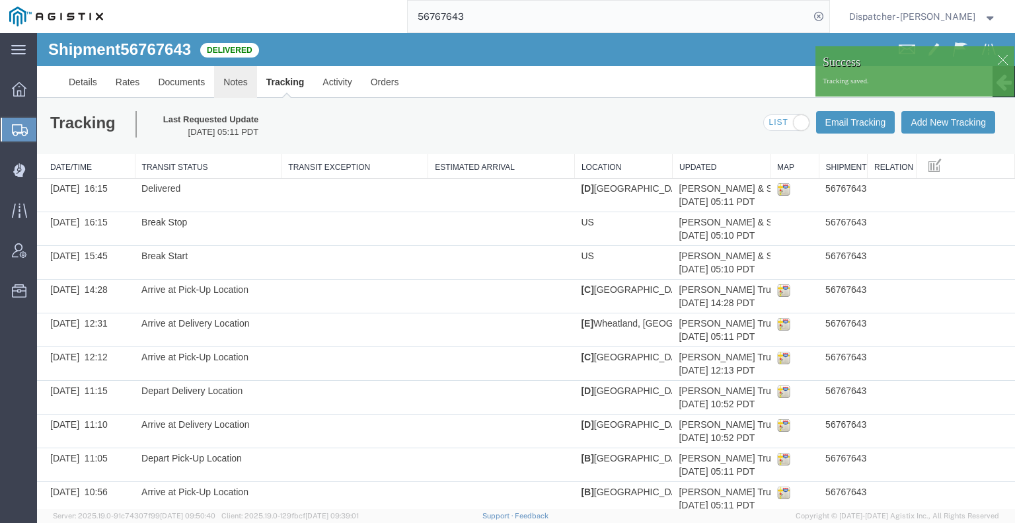
click at [232, 84] on link "Notes" at bounding box center [235, 82] width 43 height 32
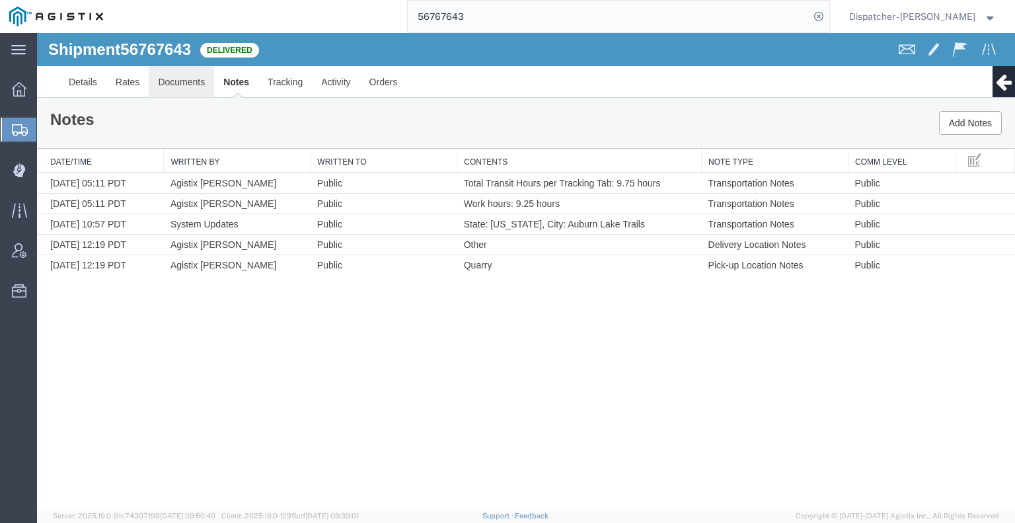
click at [174, 73] on link "Documents" at bounding box center [181, 82] width 65 height 32
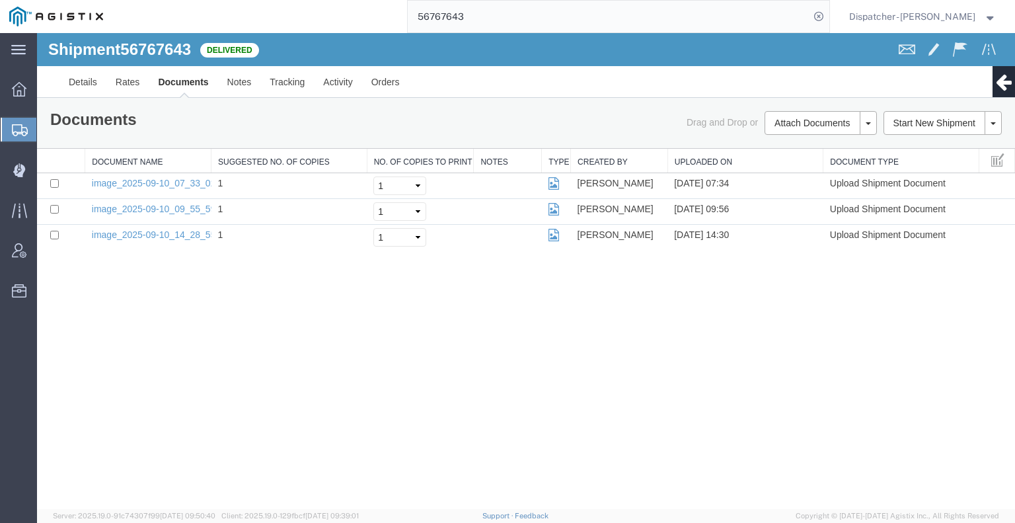
click at [172, 381] on div "Shipment 56767643 3 of 3 Delivered Details Rates Documents Notes Tracking Activ…" at bounding box center [526, 271] width 978 height 476
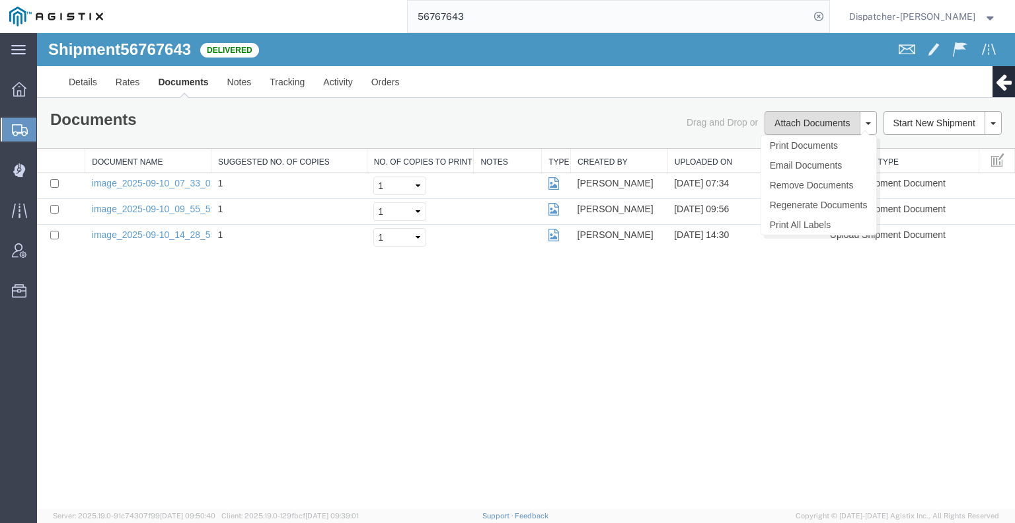
click at [801, 133] on button "Attach Documents" at bounding box center [811, 123] width 95 height 24
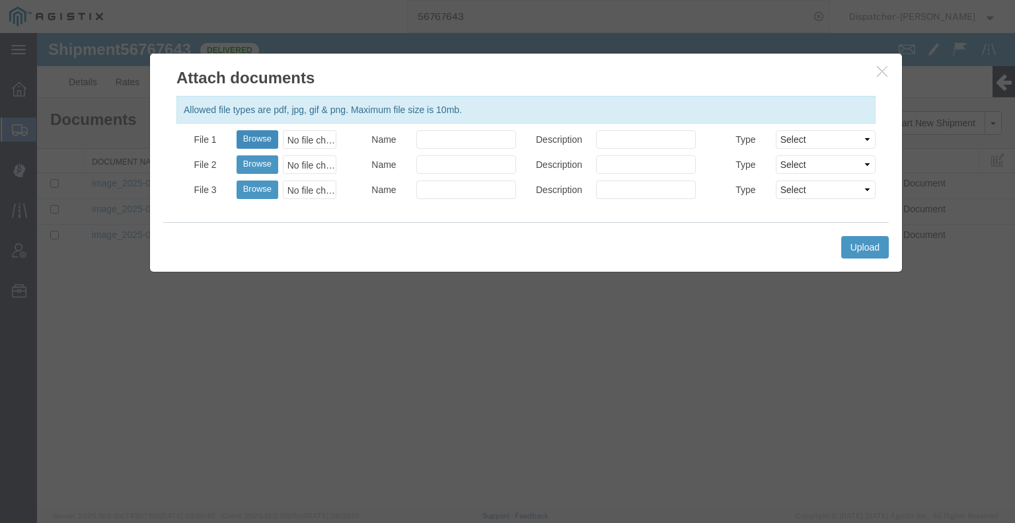
click at [255, 144] on button "Browse" at bounding box center [258, 139] width 42 height 19
type input "C:\fakepath\56767643trktag.pdf"
click at [872, 238] on button "Upload" at bounding box center [865, 247] width 48 height 22
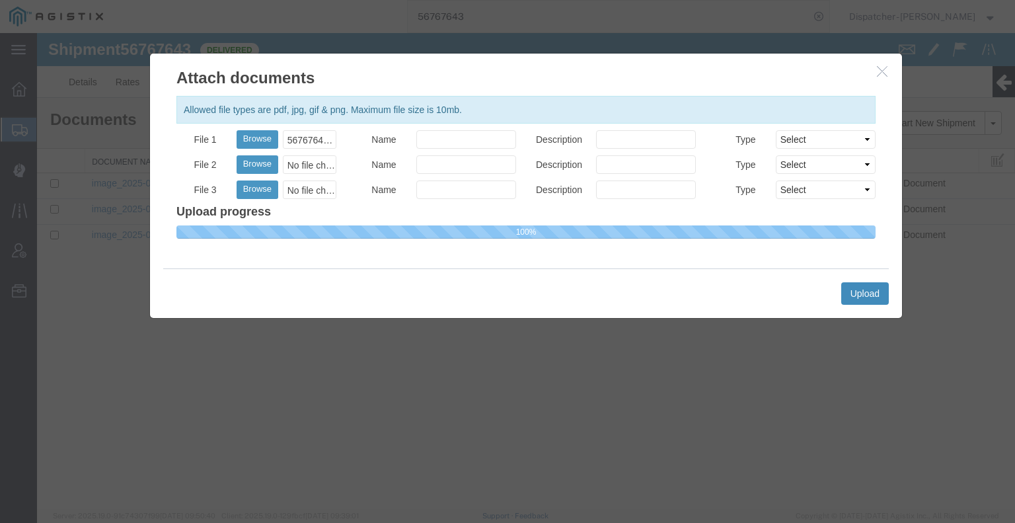
select select
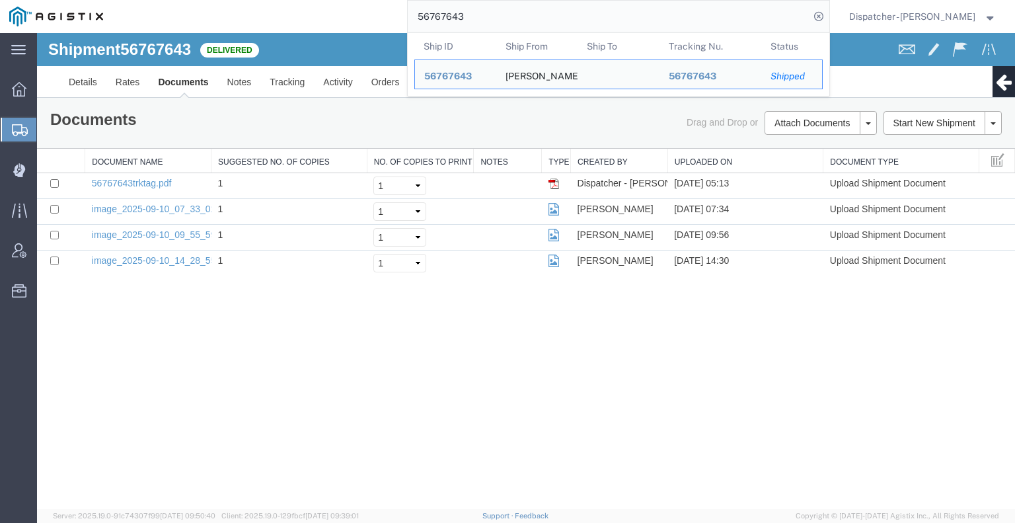
drag, startPoint x: 469, startPoint y: 10, endPoint x: 349, endPoint y: 20, distance: 120.7
click at [354, 19] on div "56767643 Ship ID Ship From Ship To Tracking Nu. Status Ship ID 56767643 Ship Fr…" at bounding box center [470, 16] width 717 height 33
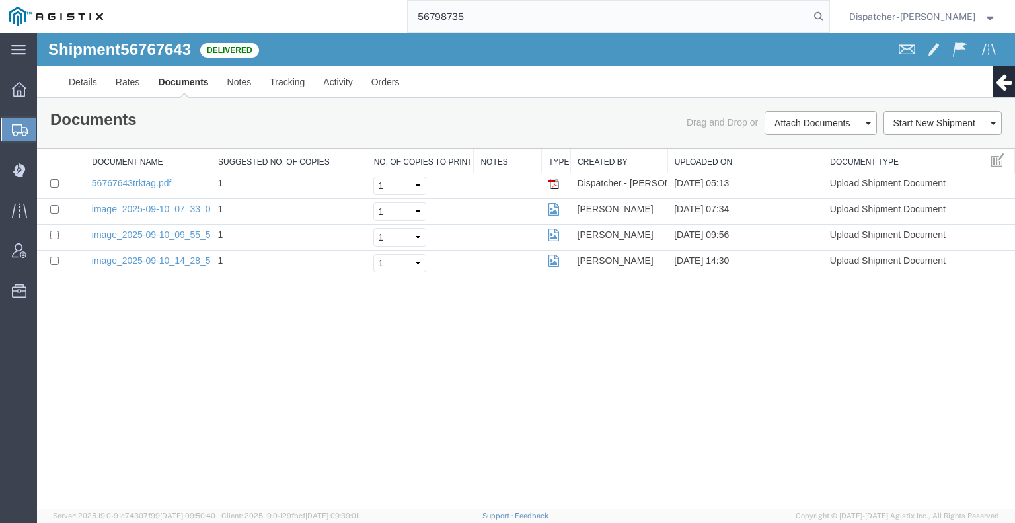
type input "56798735"
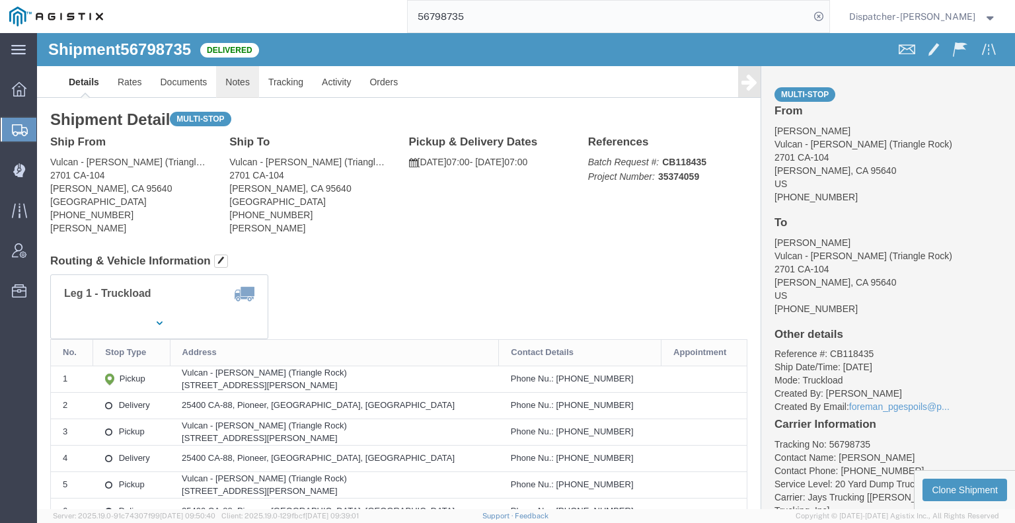
click link "Notes"
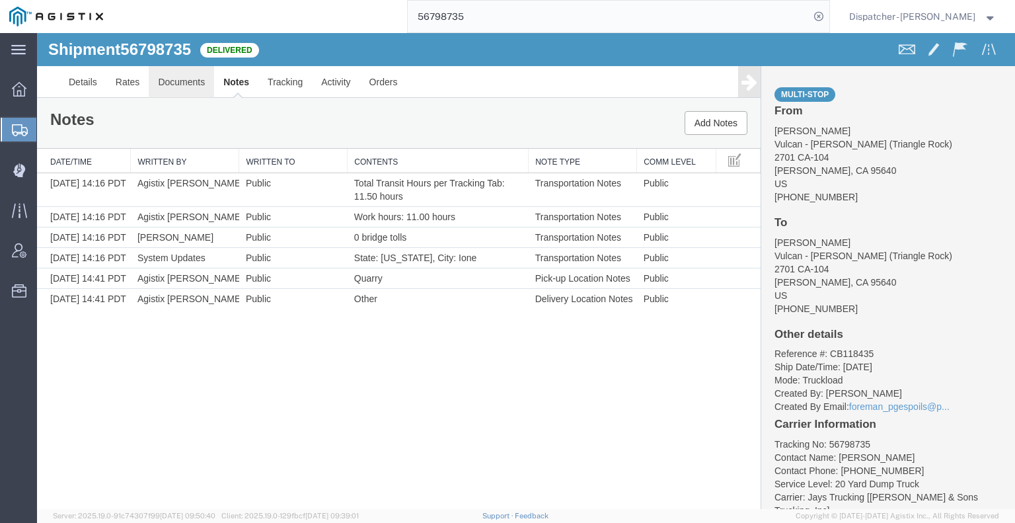
click at [192, 81] on link "Documents" at bounding box center [181, 82] width 65 height 32
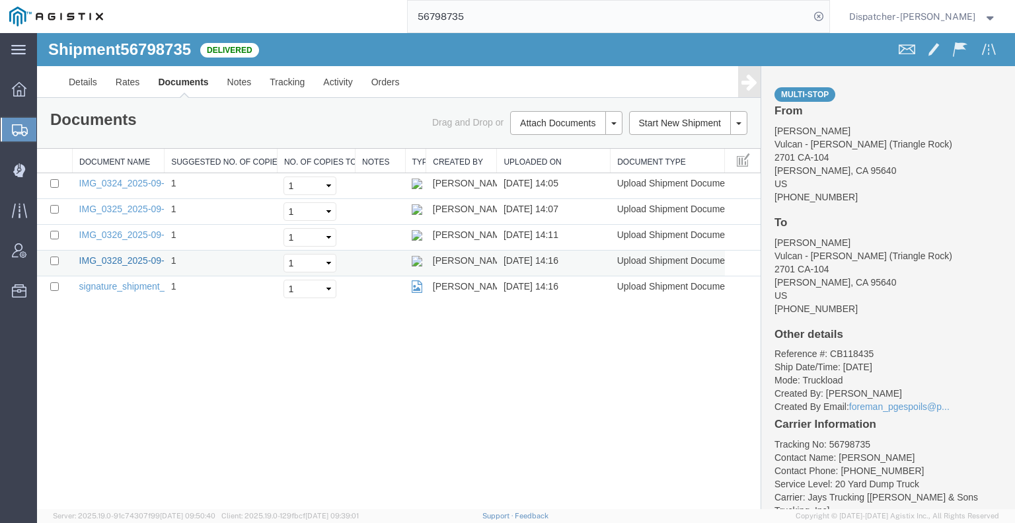
click at [122, 258] on link "IMG_0328_2025-09-15_14_16_29.jpeg" at bounding box center [160, 260] width 162 height 11
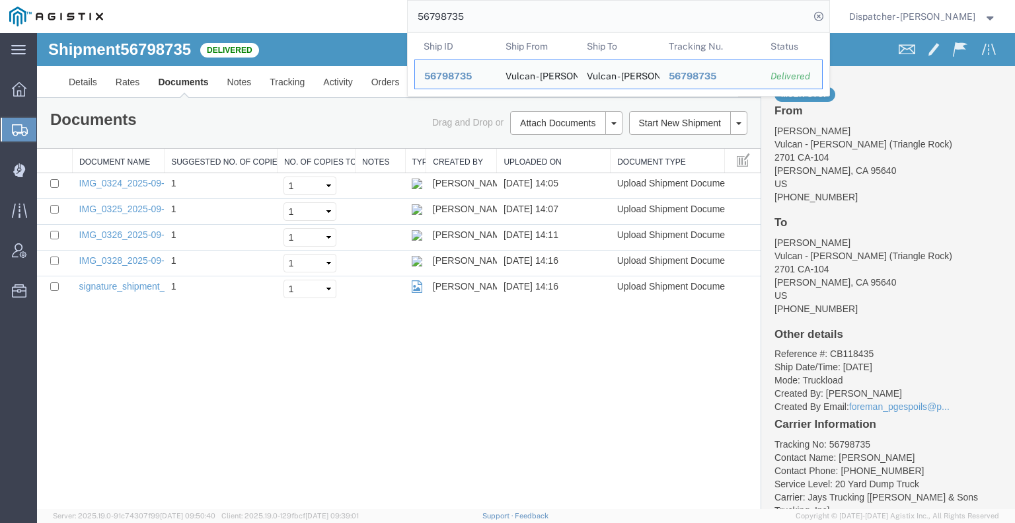
drag, startPoint x: 478, startPoint y: 13, endPoint x: 336, endPoint y: 10, distance: 142.1
click at [337, 10] on div "56798735 Ship ID Ship From Ship To Tracking Nu. Status Ship ID 56798735 Ship Fr…" at bounding box center [470, 16] width 717 height 33
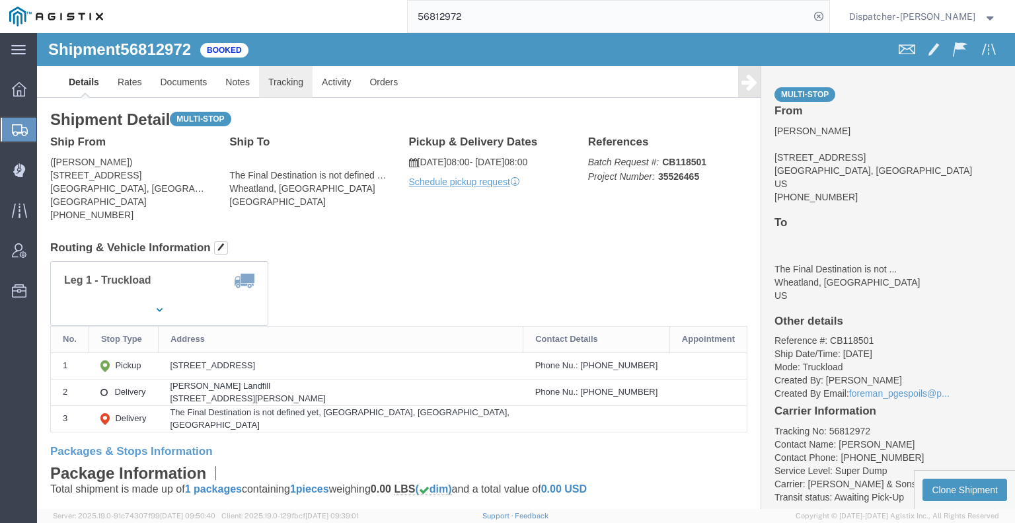
click link "Tracking"
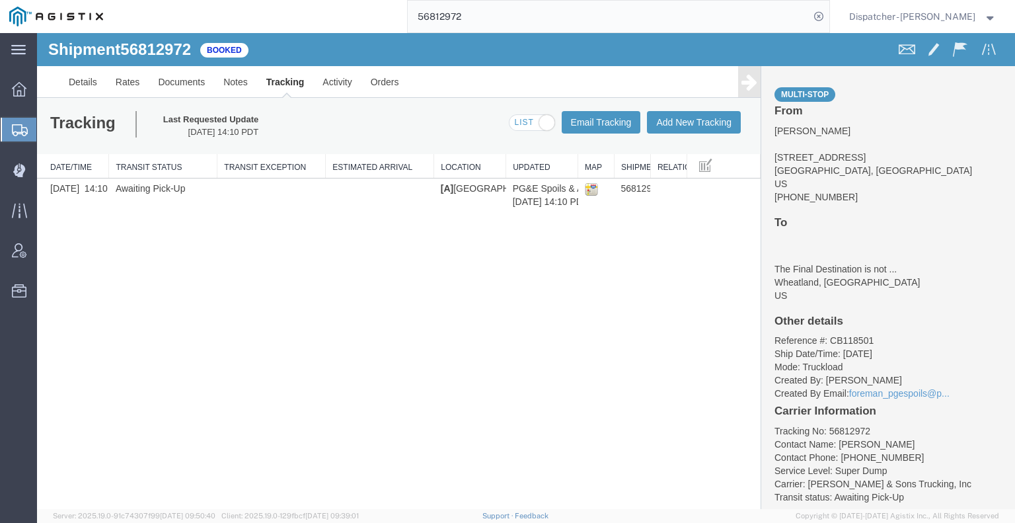
click at [466, 15] on input "56812972" at bounding box center [609, 17] width 402 height 32
type input "56812971"
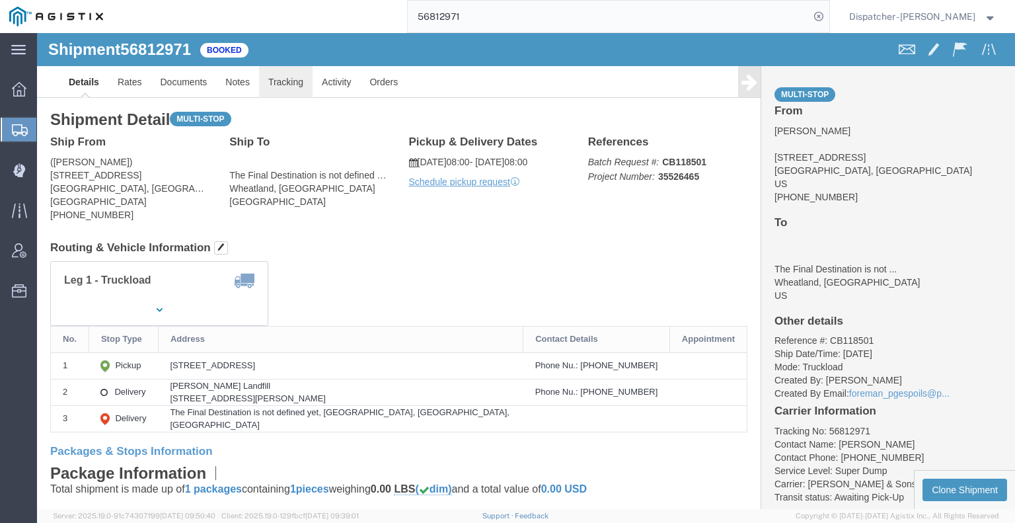
click link "Tracking"
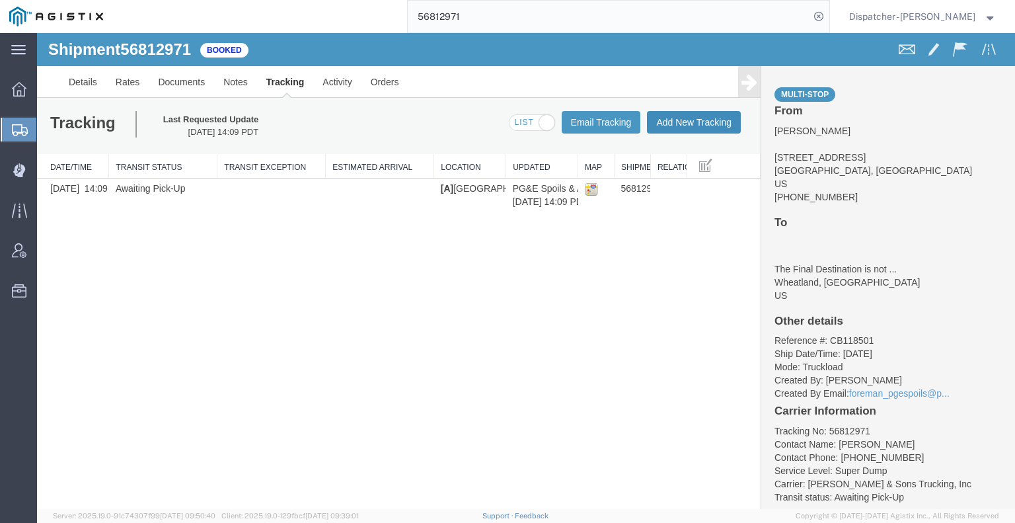
click at [687, 127] on button "Add New Tracking" at bounding box center [694, 122] width 94 height 22
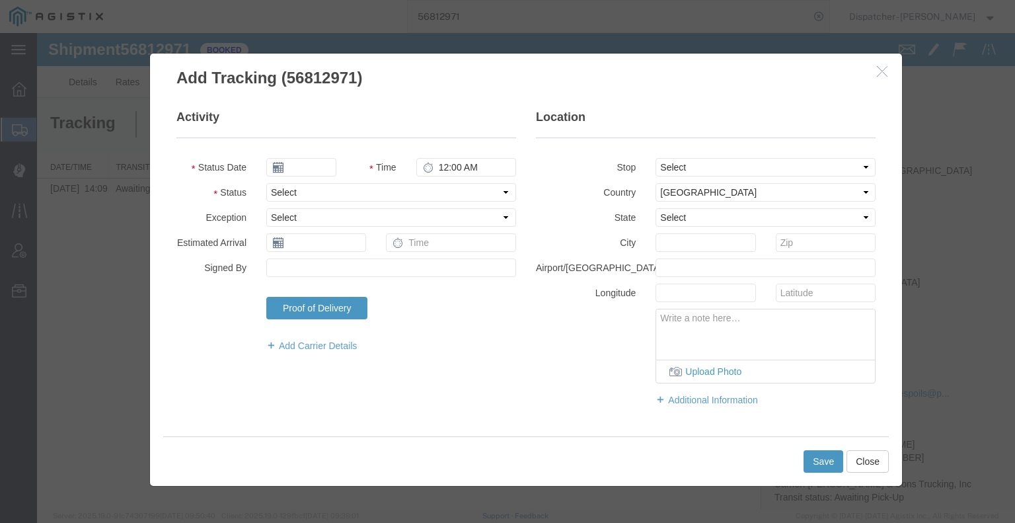
type input "09/16/2025"
type input "6:00 AM"
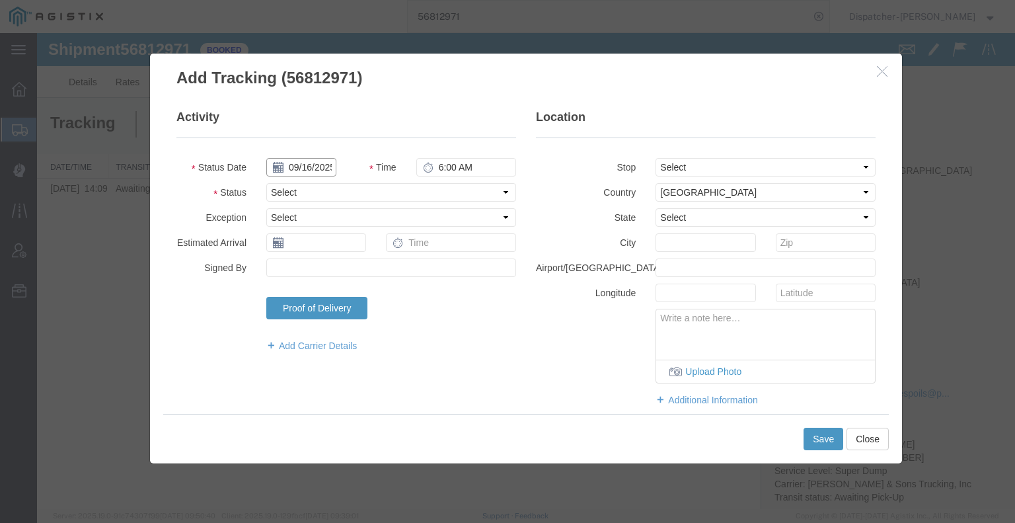
click at [308, 171] on input "09/16/2025" at bounding box center [301, 167] width 70 height 19
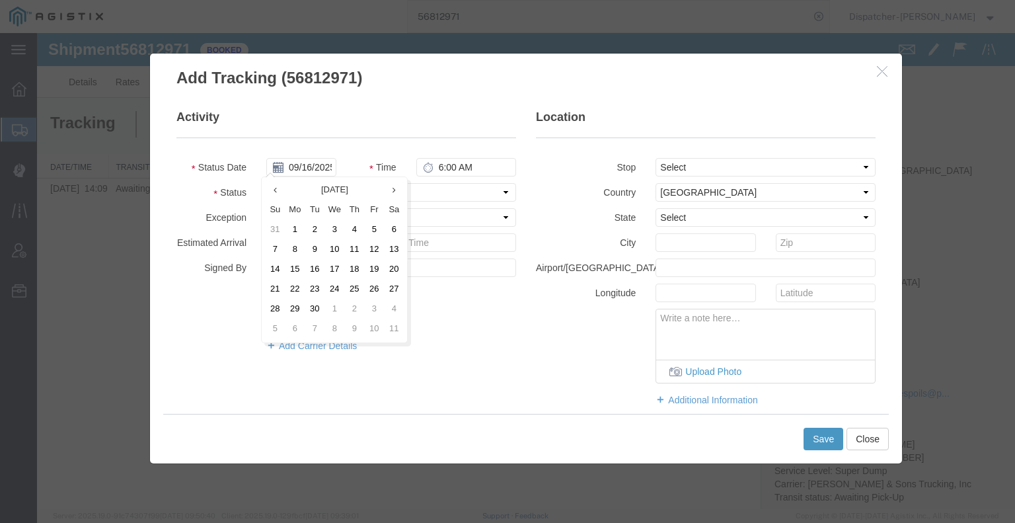
click at [290, 271] on td "15" at bounding box center [295, 270] width 20 height 20
type input "[DATE]"
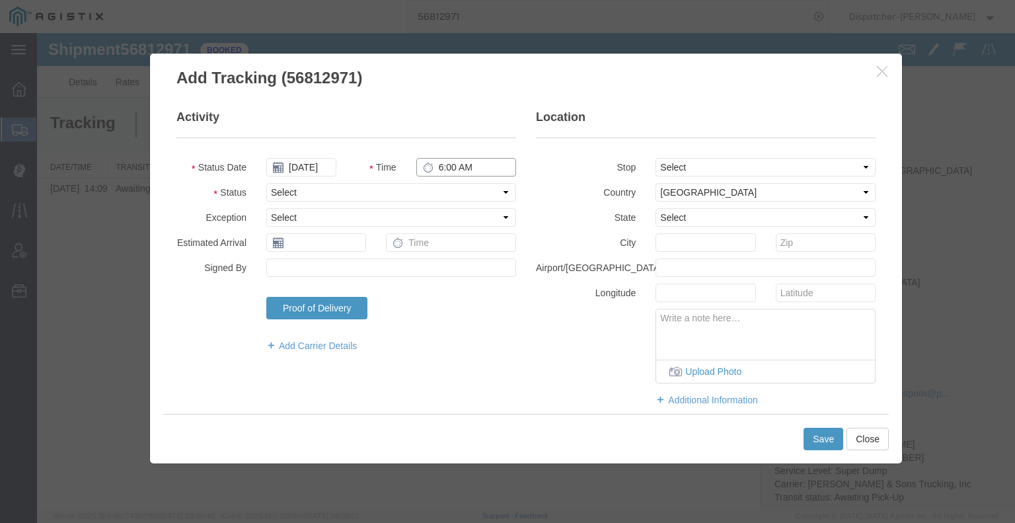
click at [453, 169] on input "6:00 AM" at bounding box center [466, 167] width 100 height 19
type input "8:00 AM"
click at [451, 197] on select "Select Arrival Notice Available Arrival Notice Imported Arrive at Delivery Loca…" at bounding box center [391, 192] width 250 height 19
select select "ARVPULOC"
click at [266, 183] on select "Select Arrival Notice Available Arrival Notice Imported Arrive at Delivery Loca…" at bounding box center [391, 192] width 250 height 19
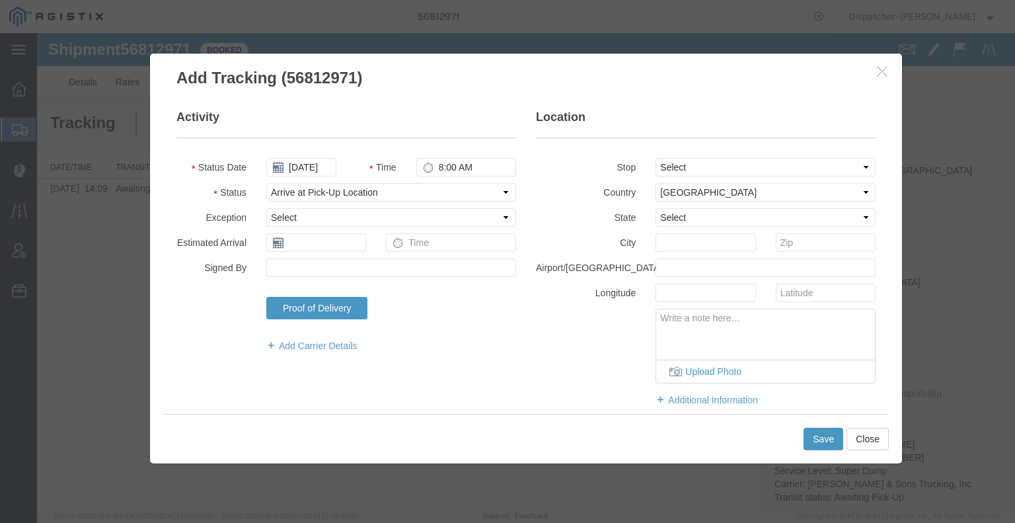
drag, startPoint x: 716, startPoint y: 156, endPoint x: 716, endPoint y: 170, distance: 13.9
click at [716, 158] on fieldset "Location Stop Select From: [STREET_ADDRESS] Stop 2: [STREET_ADDRESS][PERSON_NAM…" at bounding box center [706, 264] width 340 height 311
click at [716, 171] on select "Select From: [STREET_ADDRESS] Stop 2: [STREET_ADDRESS][PERSON_NAME] To: The Fin…" at bounding box center [765, 167] width 220 height 19
select select "{"pickupDeliveryInfoId": "122923700","pickupOrDelivery": "P","stopNum": "1","lo…"
click at [655, 158] on select "Select From: [STREET_ADDRESS] Stop 2: [STREET_ADDRESS][PERSON_NAME] To: The Fin…" at bounding box center [765, 167] width 220 height 19
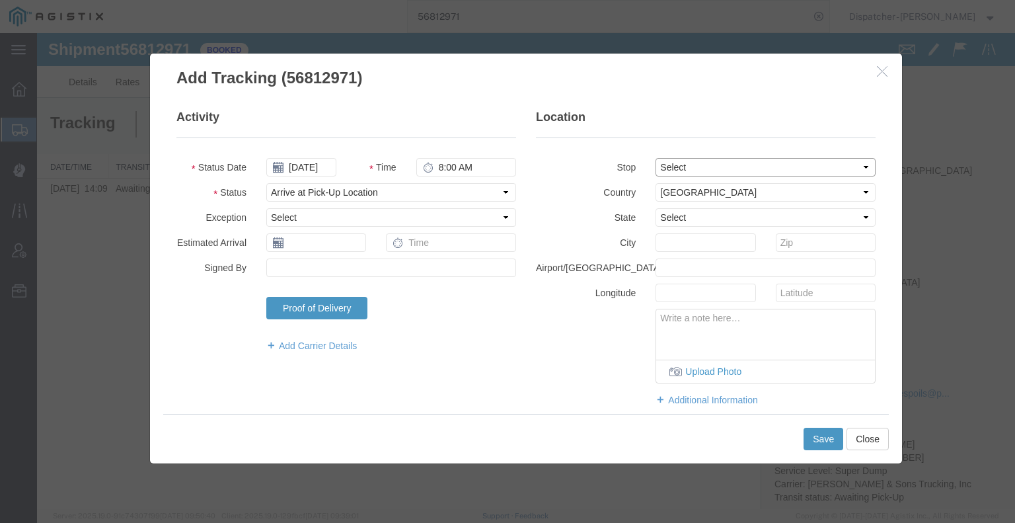
select select "CA"
type input "Foresthill"
click at [819, 443] on button "Save" at bounding box center [823, 438] width 40 height 22
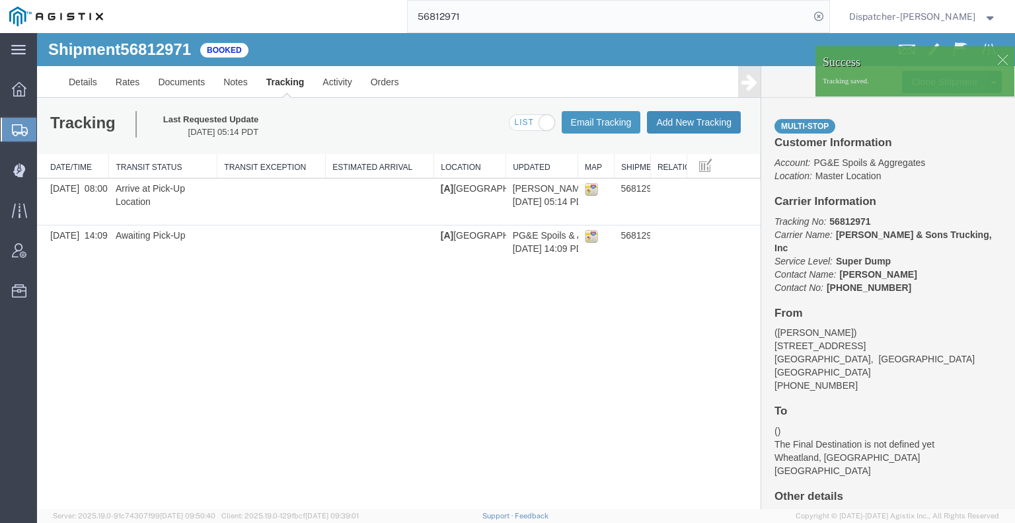
click at [680, 118] on button "Add New Tracking" at bounding box center [694, 122] width 94 height 22
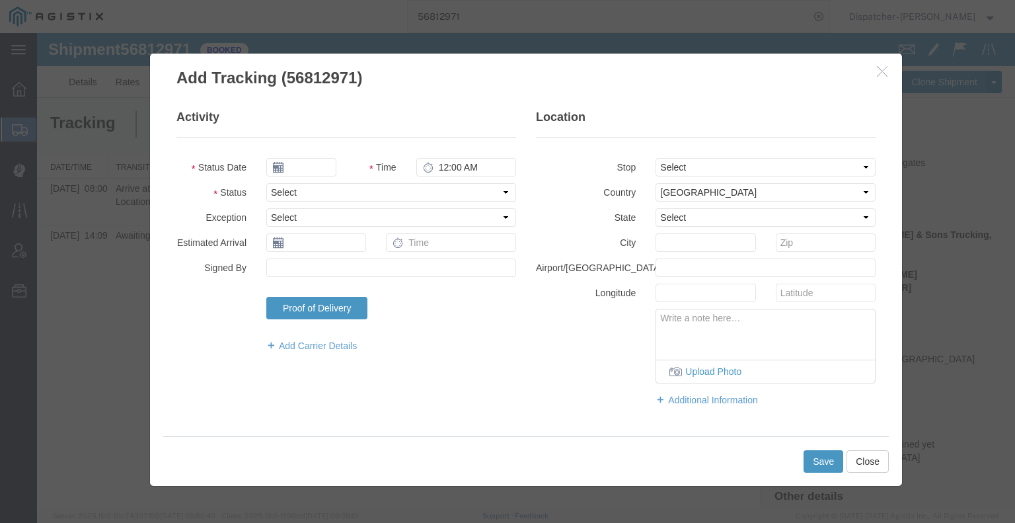
type input "09/16/2025"
type input "6:00 AM"
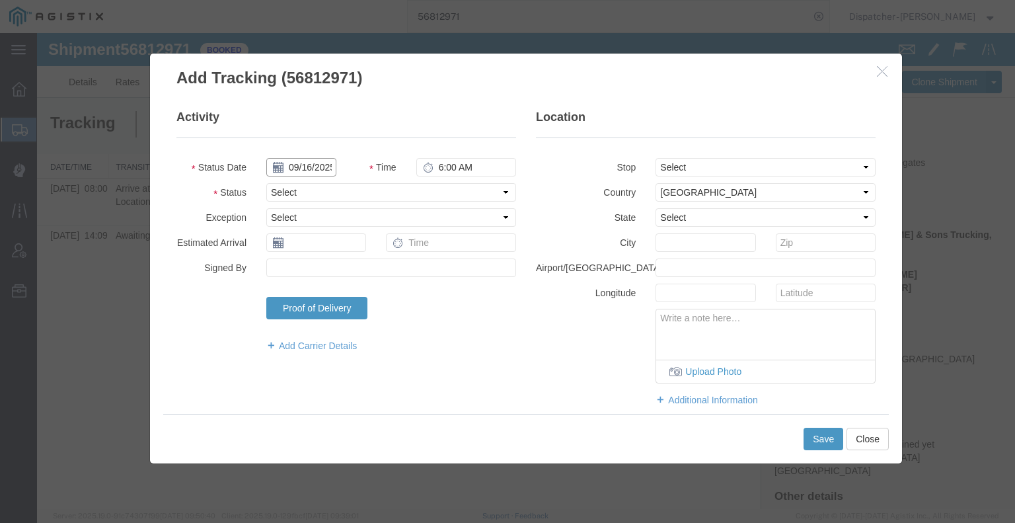
click at [315, 165] on input "09/16/2025" at bounding box center [301, 167] width 70 height 19
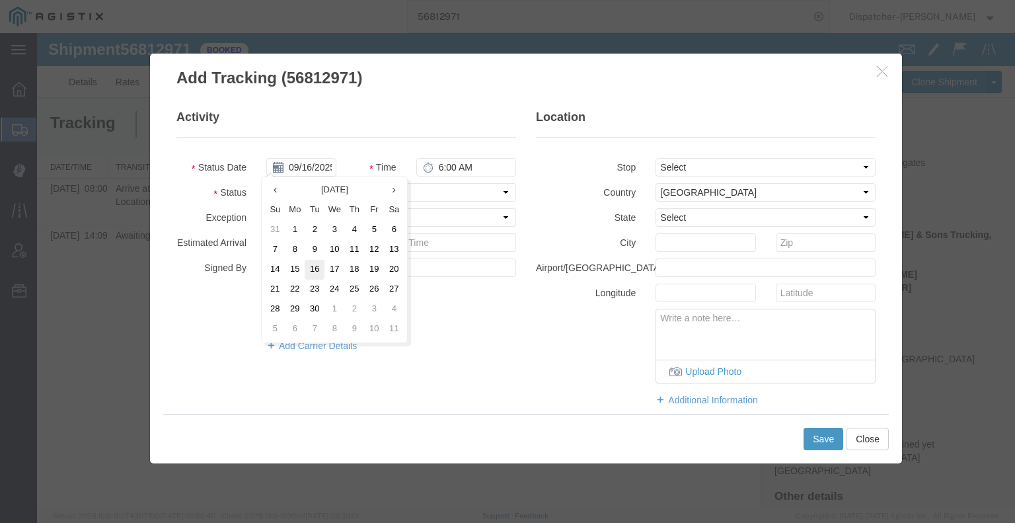
click at [305, 272] on td "16" at bounding box center [315, 270] width 20 height 20
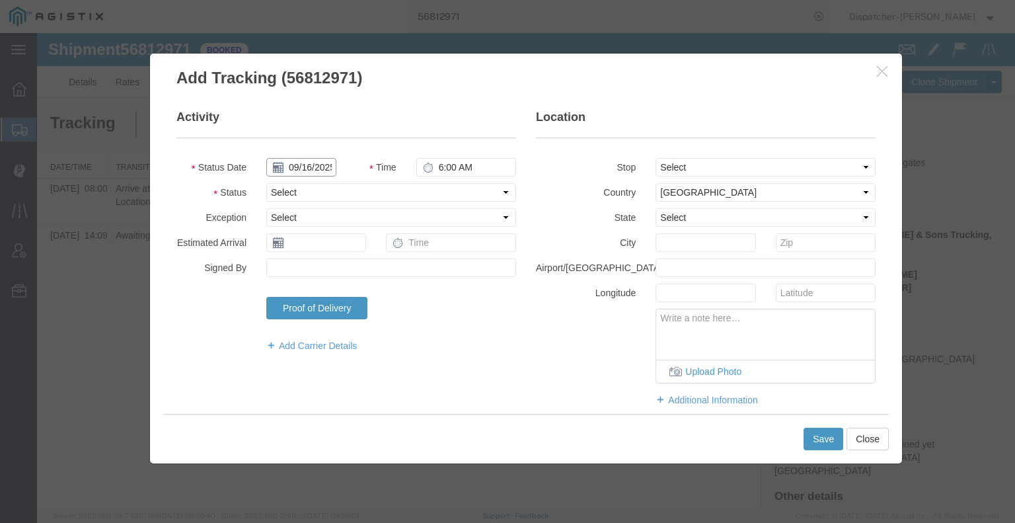
click at [304, 168] on input "09/16/2025" at bounding box center [301, 167] width 70 height 19
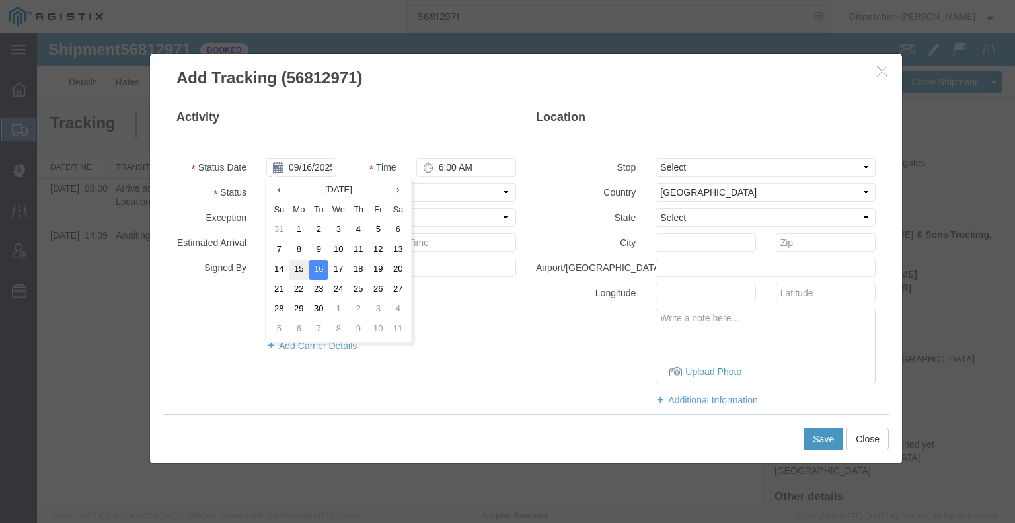
click at [298, 267] on td "15" at bounding box center [299, 270] width 20 height 20
type input "[DATE]"
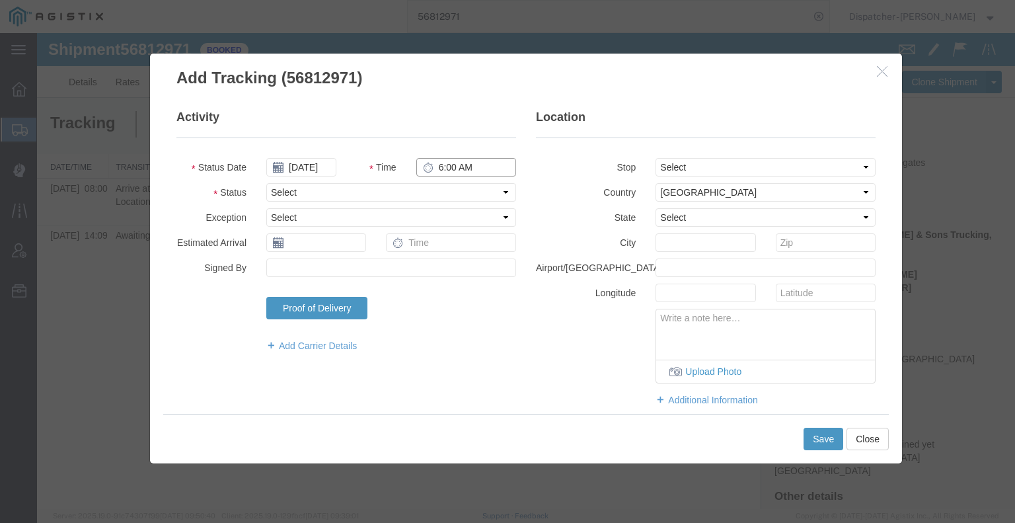
click at [455, 173] on input "6:00 AM" at bounding box center [466, 167] width 100 height 19
type input "1:58 PM"
click at [442, 192] on select "Select Arrival Notice Available Arrival Notice Imported Arrive at Delivery Loca…" at bounding box center [391, 192] width 250 height 19
select select "DPTDLVLOC"
click at [266, 183] on select "Select Arrival Notice Available Arrival Notice Imported Arrive at Delivery Loca…" at bounding box center [391, 192] width 250 height 19
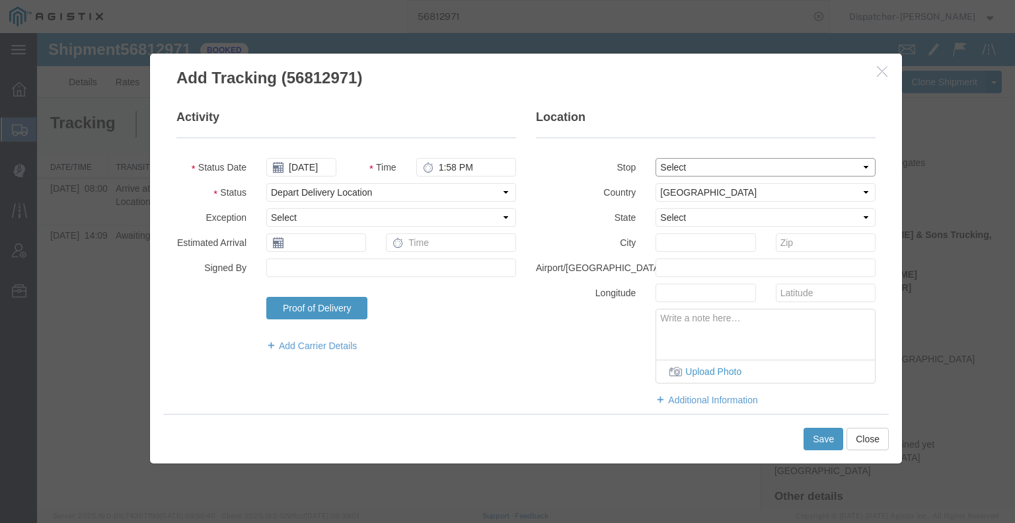
click at [718, 168] on select "Select From: [STREET_ADDRESS] Stop 2: [STREET_ADDRESS][PERSON_NAME] To: The Fin…" at bounding box center [765, 167] width 220 height 19
select select "{"pickupDeliveryInfoId": "122923701","pickupOrDelivery": "D","stopNum": "2","lo…"
click at [655, 158] on select "Select From: [STREET_ADDRESS] Stop 2: [STREET_ADDRESS][PERSON_NAME] To: The Fin…" at bounding box center [765, 167] width 220 height 19
select select "CA"
type input "Wheatland"
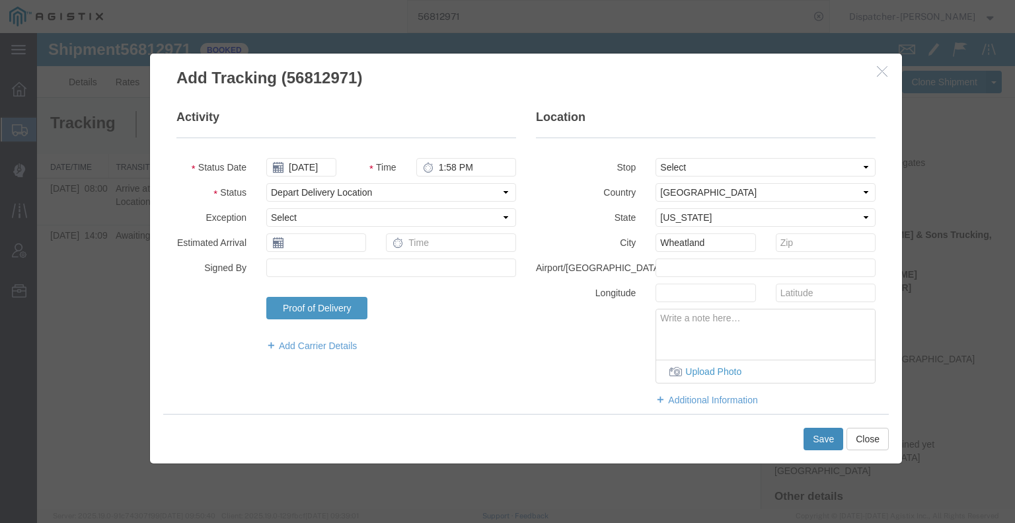
click at [822, 442] on button "Save" at bounding box center [823, 438] width 40 height 22
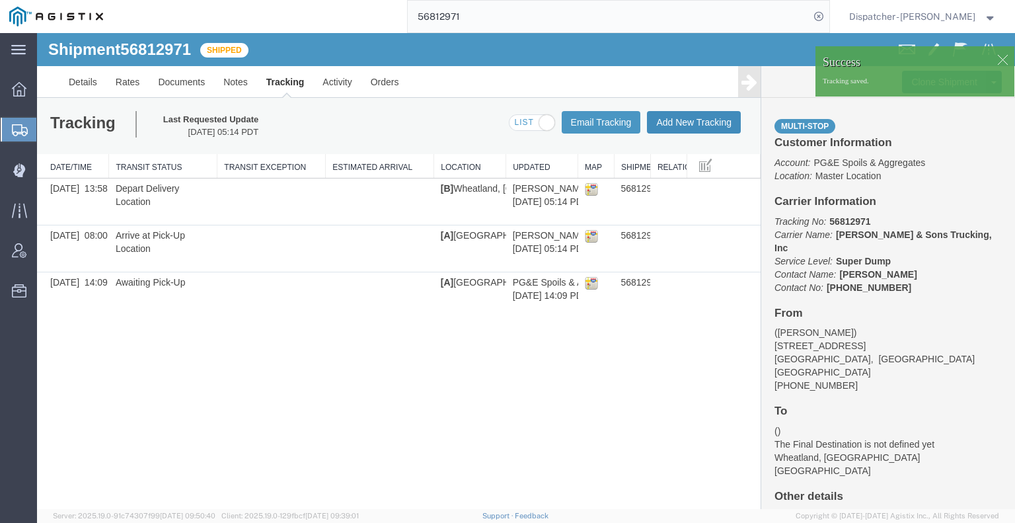
click at [713, 117] on button "Add New Tracking" at bounding box center [694, 122] width 94 height 22
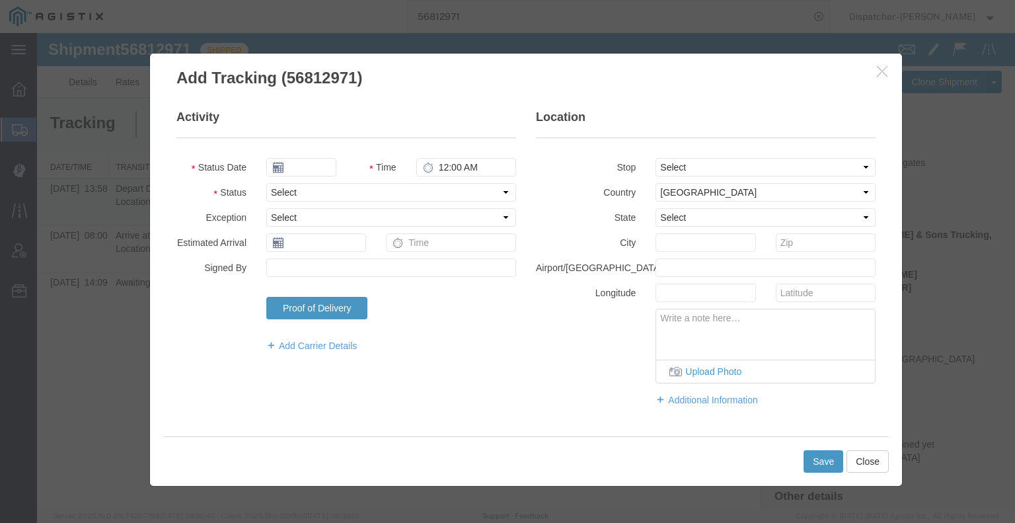
type input "09/16/2025"
type input "6:00 AM"
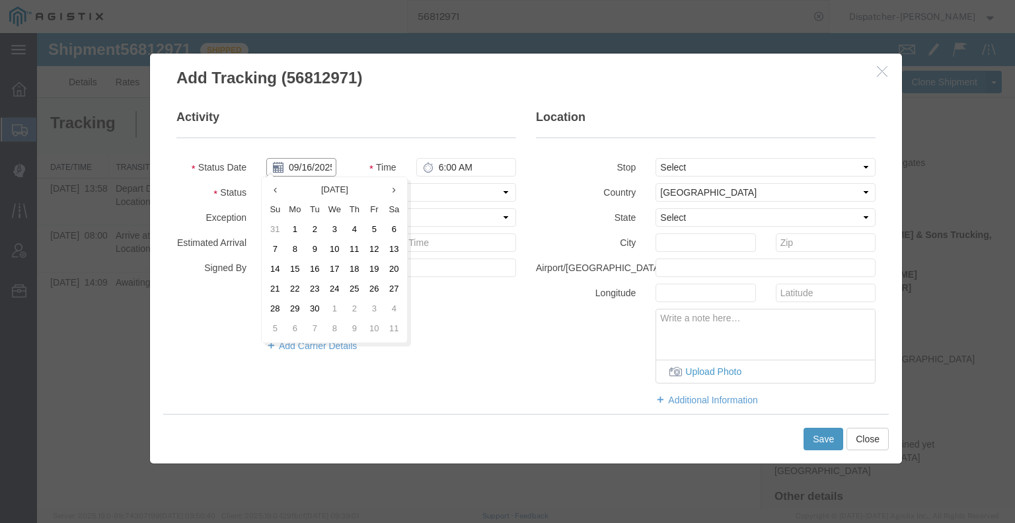
click at [313, 163] on input "09/16/2025" at bounding box center [301, 167] width 70 height 19
click at [295, 264] on td "15" at bounding box center [295, 270] width 20 height 20
type input "[DATE]"
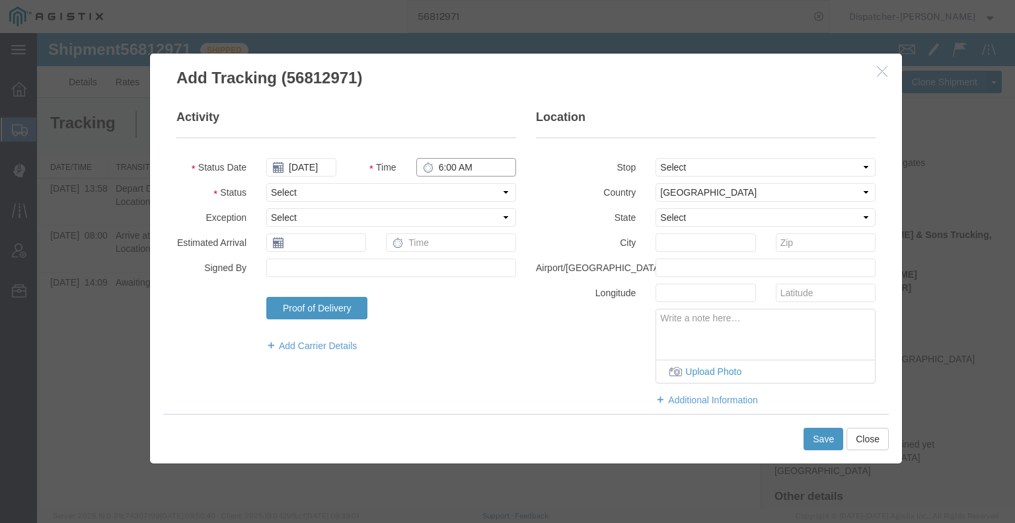
click at [439, 169] on input "6:00 AM" at bounding box center [466, 167] width 100 height 19
type input "2:00 PM"
click at [438, 196] on select "Select Arrival Notice Available Arrival Notice Imported Arrive at Delivery Loca…" at bounding box center [391, 192] width 250 height 19
select select "BREAKSTART"
click at [266, 183] on select "Select Arrival Notice Available Arrival Notice Imported Arrive at Delivery Loca…" at bounding box center [391, 192] width 250 height 19
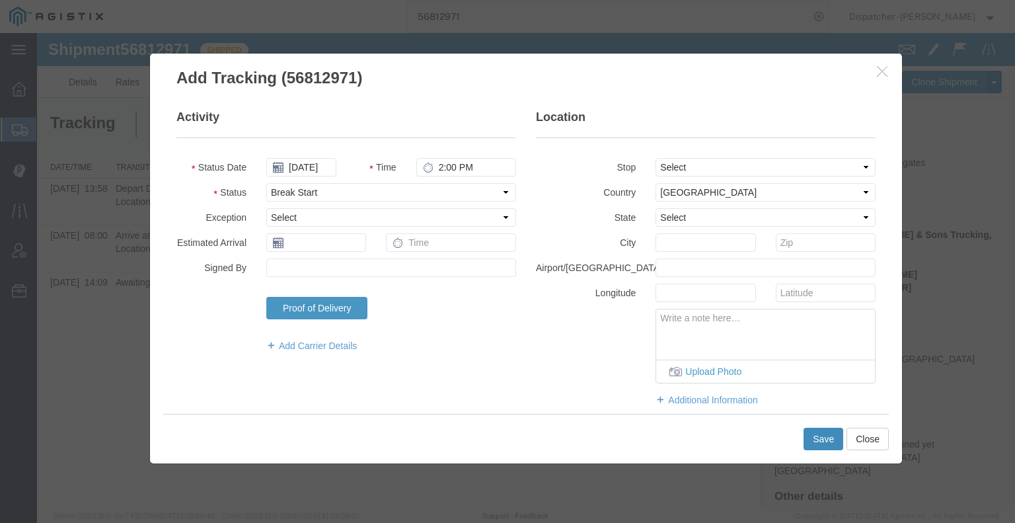
click at [827, 437] on button "Save" at bounding box center [823, 438] width 40 height 22
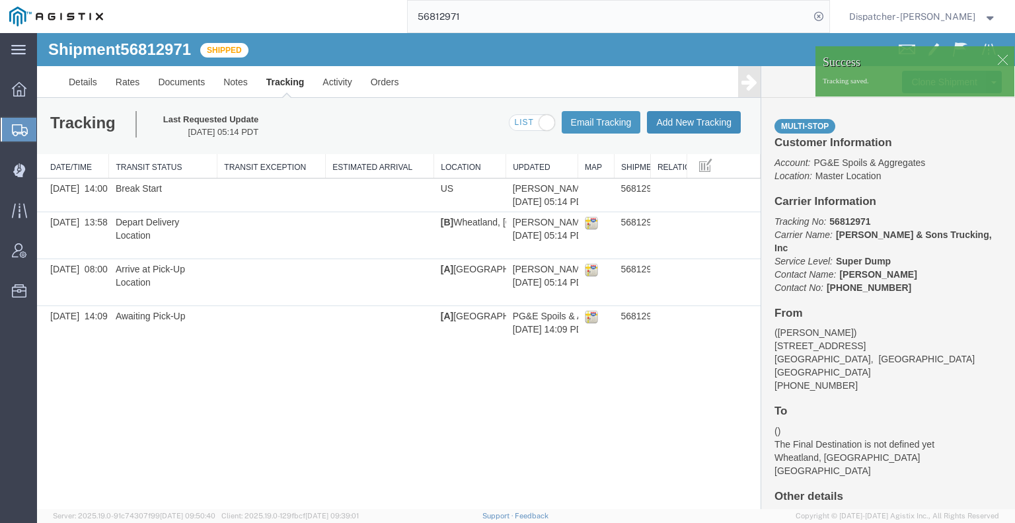
click at [711, 120] on button "Add New Tracking" at bounding box center [694, 122] width 94 height 22
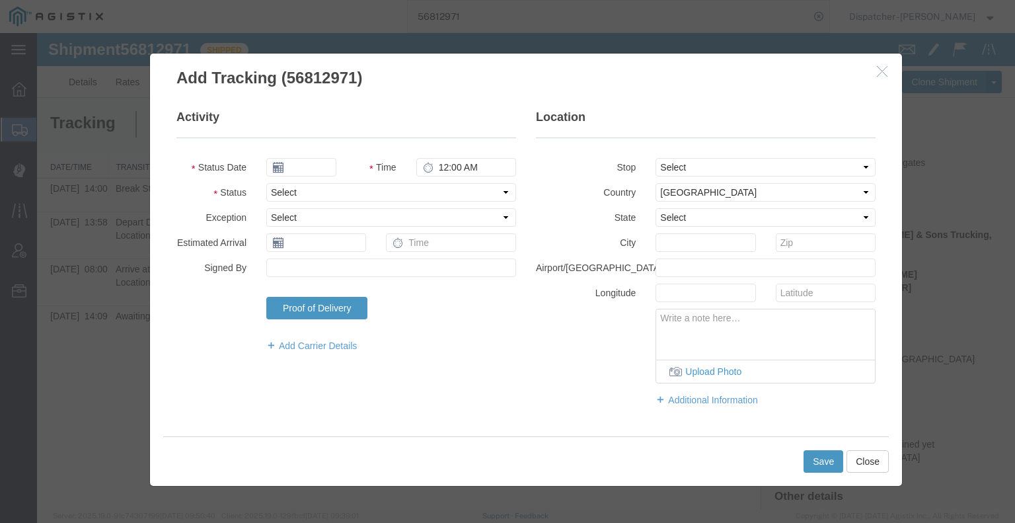
type input "09/16/2025"
type input "6:00 AM"
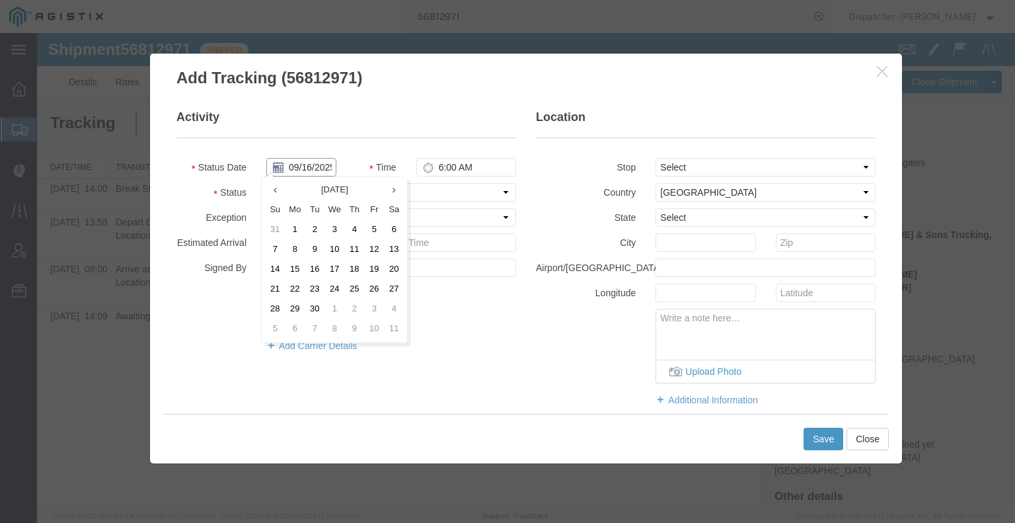
click at [307, 168] on input "09/16/2025" at bounding box center [301, 167] width 70 height 19
click at [288, 270] on td "15" at bounding box center [295, 270] width 20 height 20
type input "[DATE]"
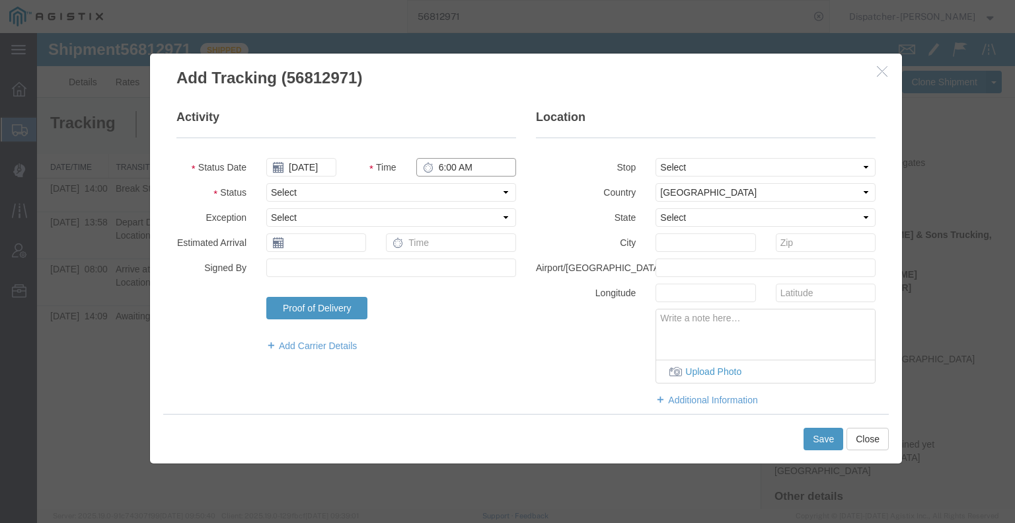
click at [444, 163] on input "6:00 AM" at bounding box center [466, 167] width 100 height 19
type input "2:30 PM"
click at [445, 190] on select "Select Arrival Notice Available Arrival Notice Imported Arrive at Delivery Loca…" at bounding box center [391, 192] width 250 height 19
select select "BREAKSTOP"
click at [266, 183] on select "Select Arrival Notice Available Arrival Notice Imported Arrive at Delivery Loca…" at bounding box center [391, 192] width 250 height 19
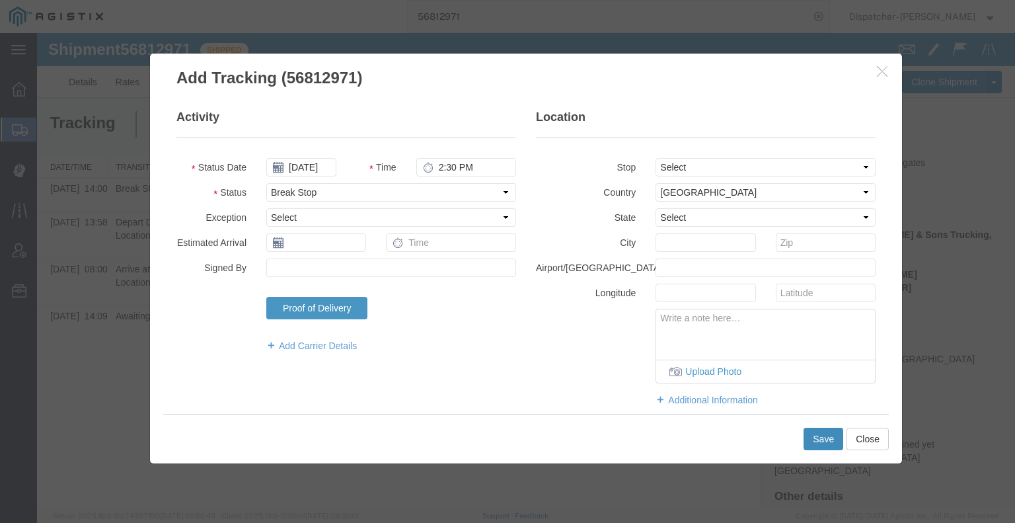
click at [824, 439] on button "Save" at bounding box center [823, 438] width 40 height 22
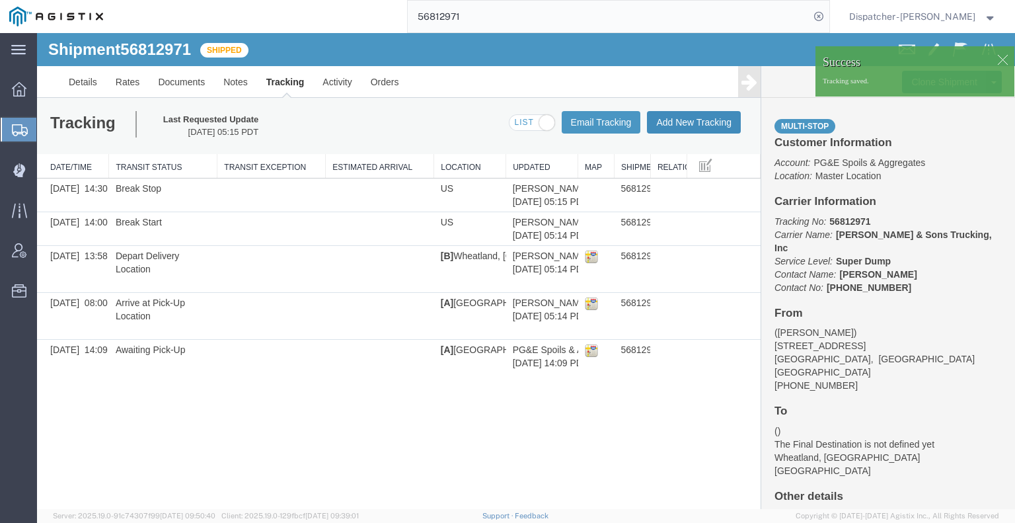
click at [723, 130] on button "Add New Tracking" at bounding box center [694, 122] width 94 height 22
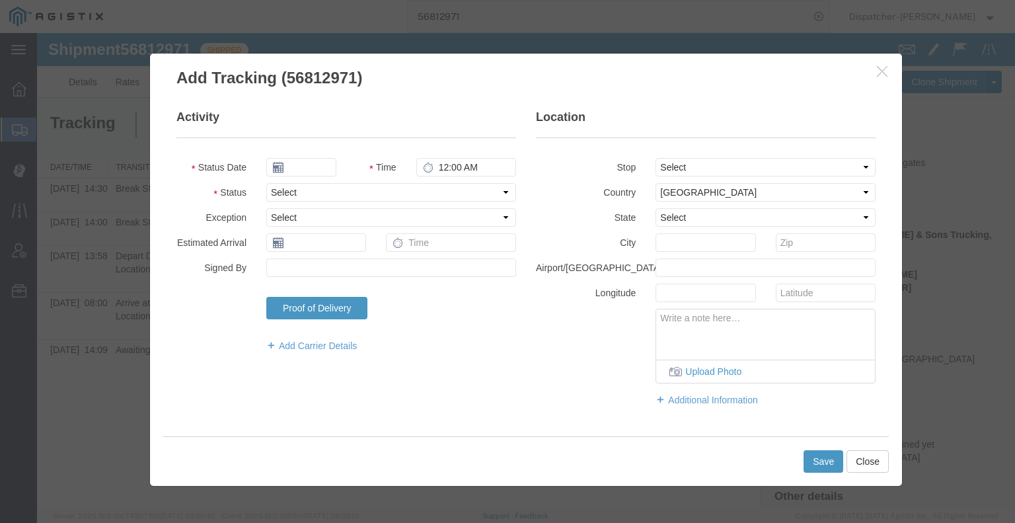
type input "09/16/2025"
type input "6:00 AM"
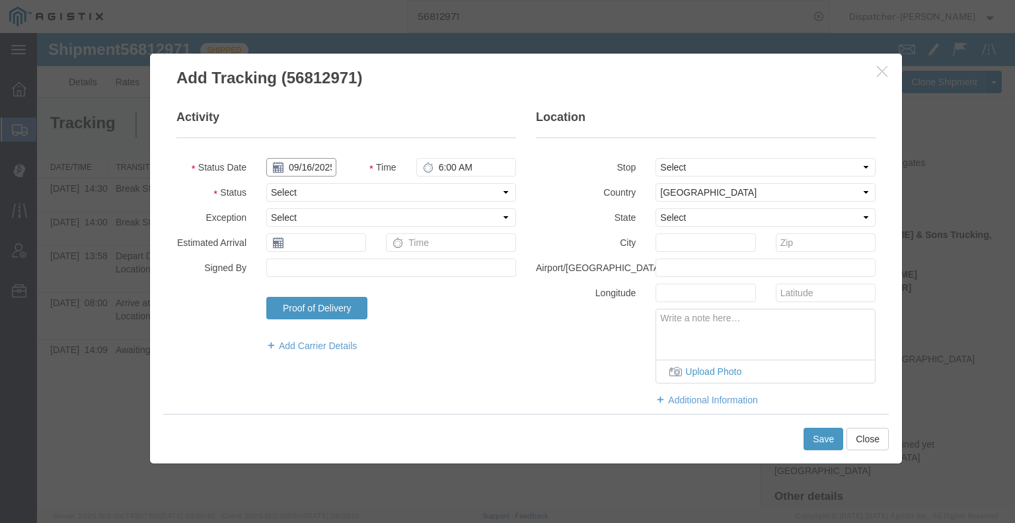
click at [298, 169] on input "09/16/2025" at bounding box center [301, 167] width 70 height 19
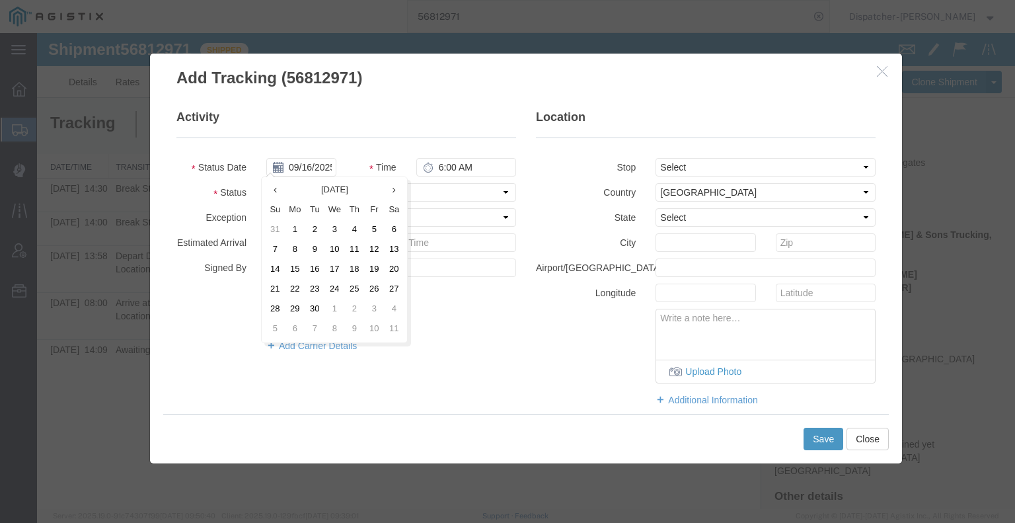
click at [291, 269] on td "15" at bounding box center [295, 270] width 20 height 20
type input "[DATE]"
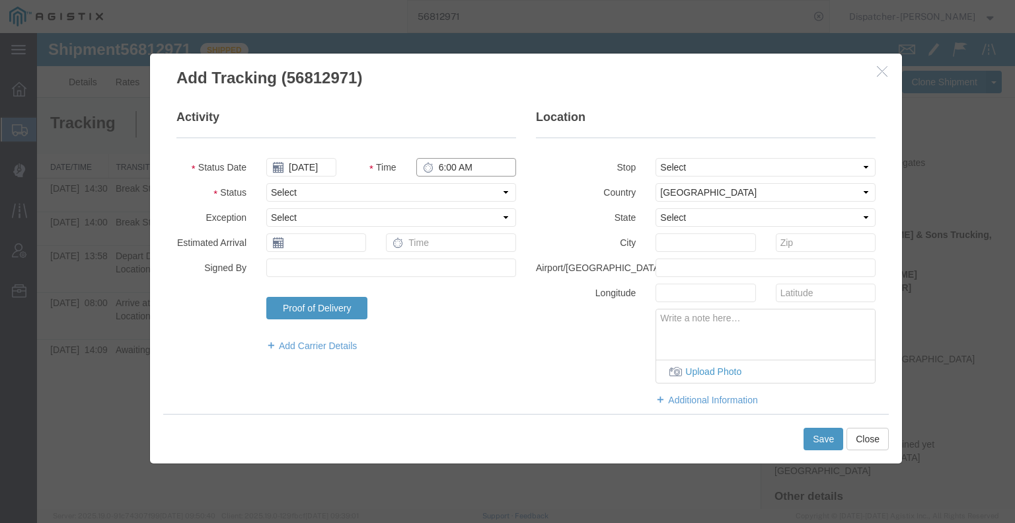
click at [448, 170] on input "6:00 AM" at bounding box center [466, 167] width 100 height 19
type input "5:00 PM"
click at [446, 195] on select "Select Arrival Notice Available Arrival Notice Imported Arrive at Delivery Loca…" at bounding box center [391, 192] width 250 height 19
select select "DELIVRED"
click at [266, 183] on select "Select Arrival Notice Available Arrival Notice Imported Arrive at Delivery Loca…" at bounding box center [391, 192] width 250 height 19
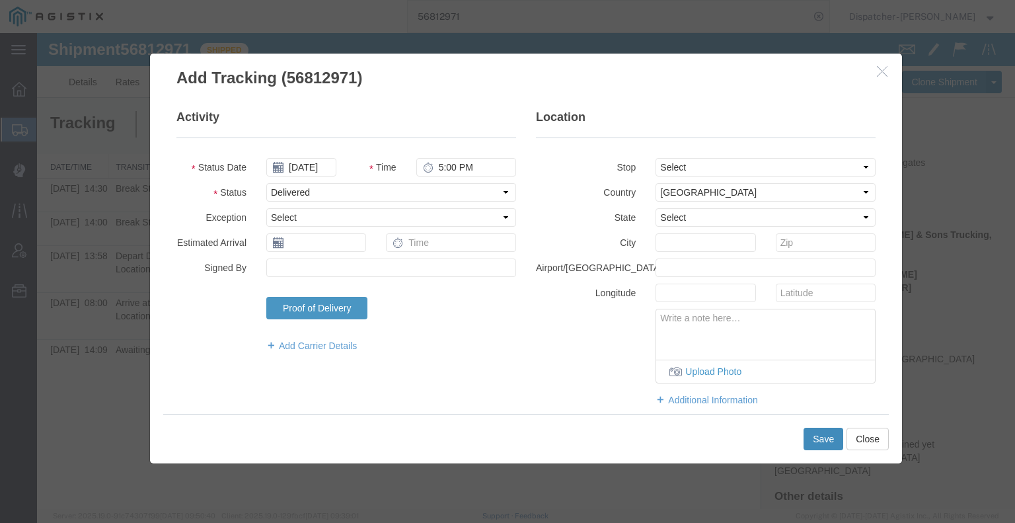
click at [821, 449] on button "Save" at bounding box center [823, 438] width 40 height 22
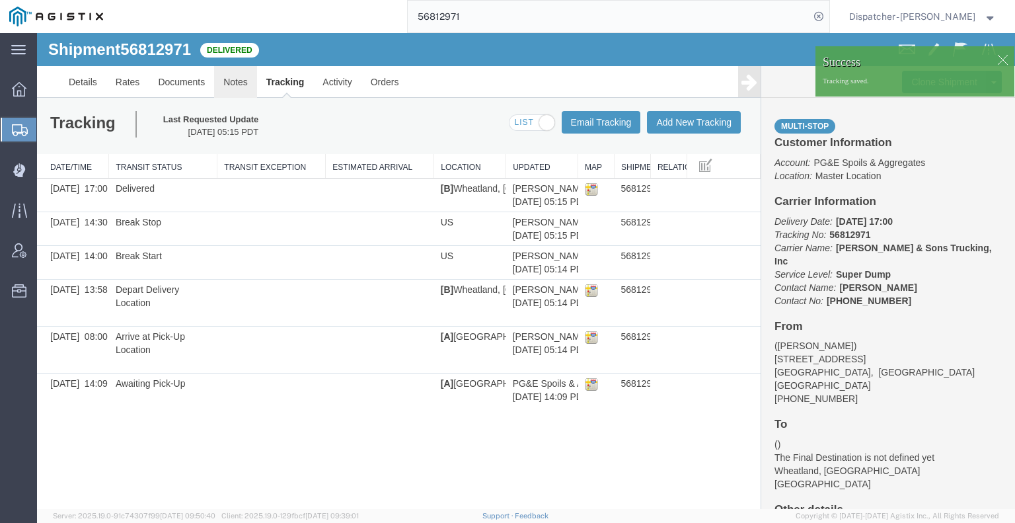
click at [241, 79] on link "Notes" at bounding box center [235, 82] width 43 height 32
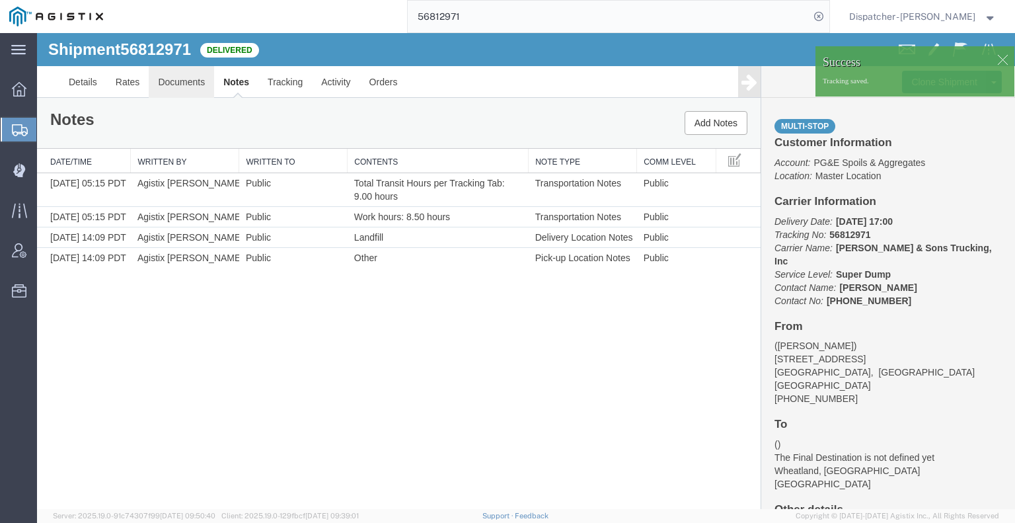
click at [174, 82] on link "Documents" at bounding box center [181, 82] width 65 height 32
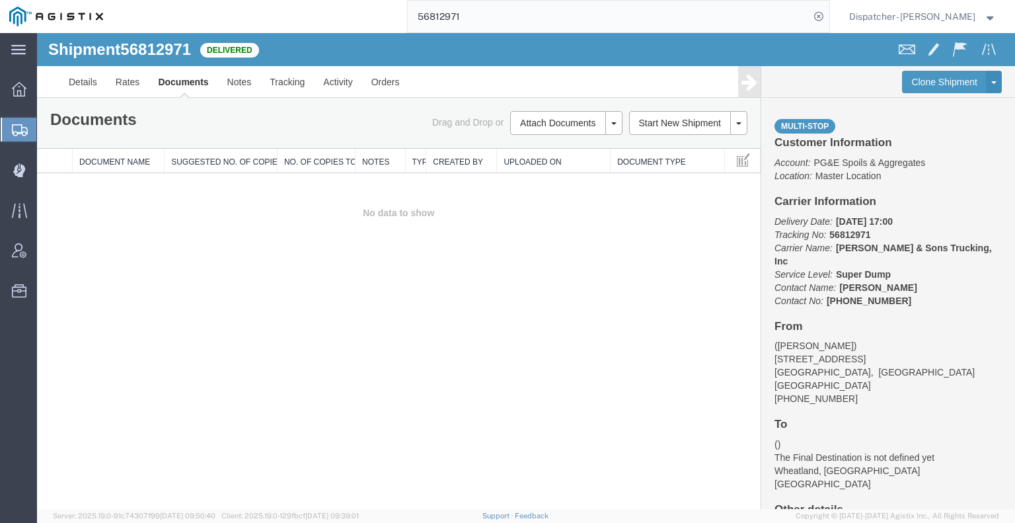
drag, startPoint x: 128, startPoint y: 293, endPoint x: 160, endPoint y: 260, distance: 45.8
click at [128, 293] on div "Shipment 56812971 0 of 0 Delivered Details Rates Documents Notes Tracking Activ…" at bounding box center [526, 271] width 978 height 476
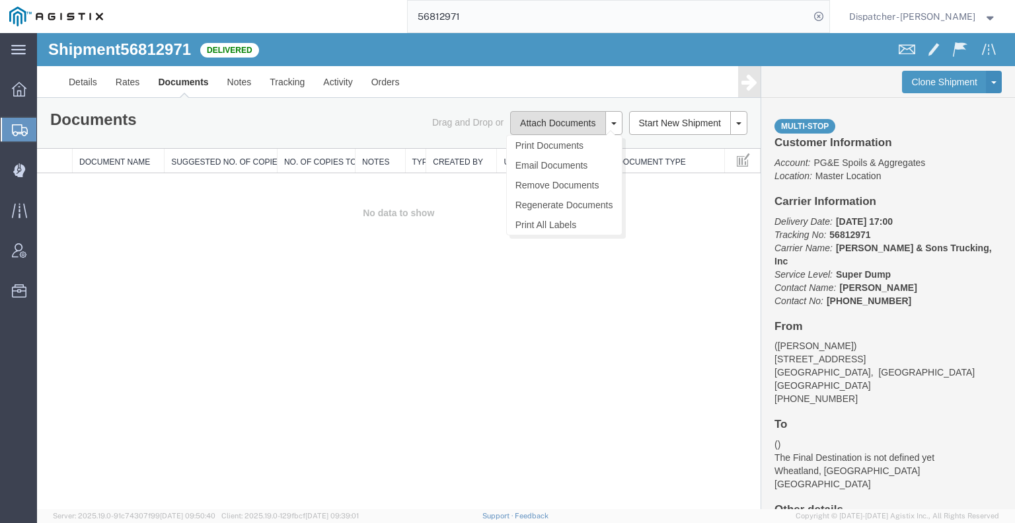
click at [531, 126] on button "Attach Documents" at bounding box center [557, 123] width 95 height 24
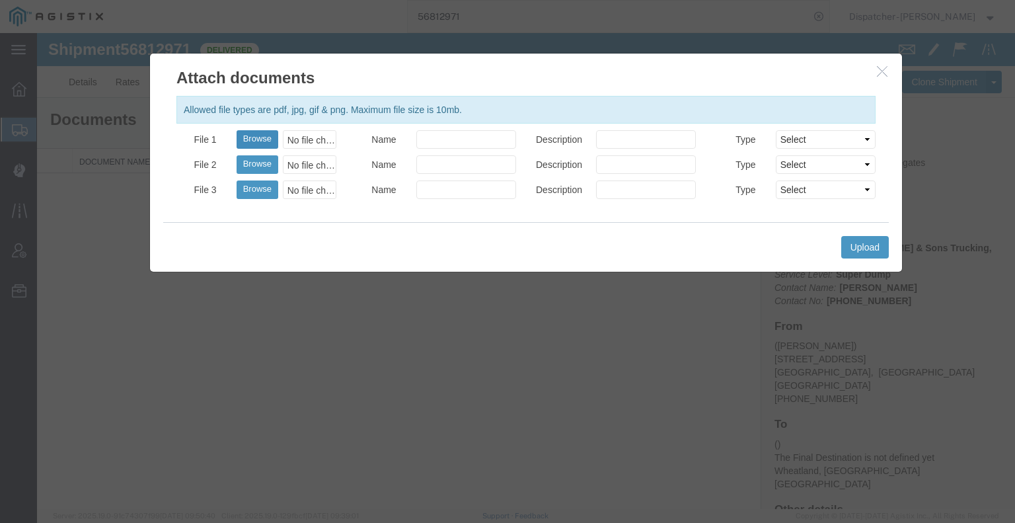
click at [238, 137] on button "Browse" at bounding box center [258, 139] width 42 height 19
type input "C:\fakepath\56812971trktag.pdf"
click at [857, 237] on button "Upload" at bounding box center [865, 247] width 48 height 22
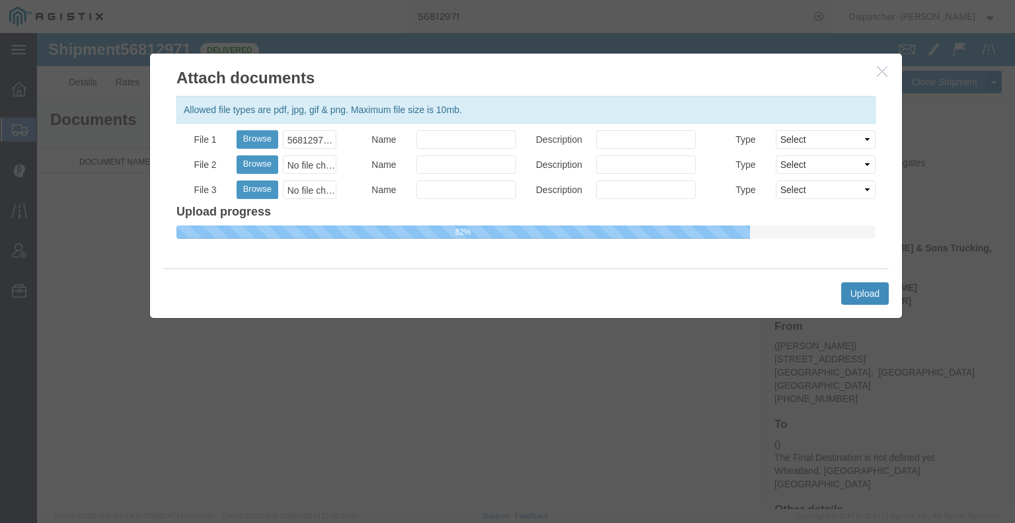
select select
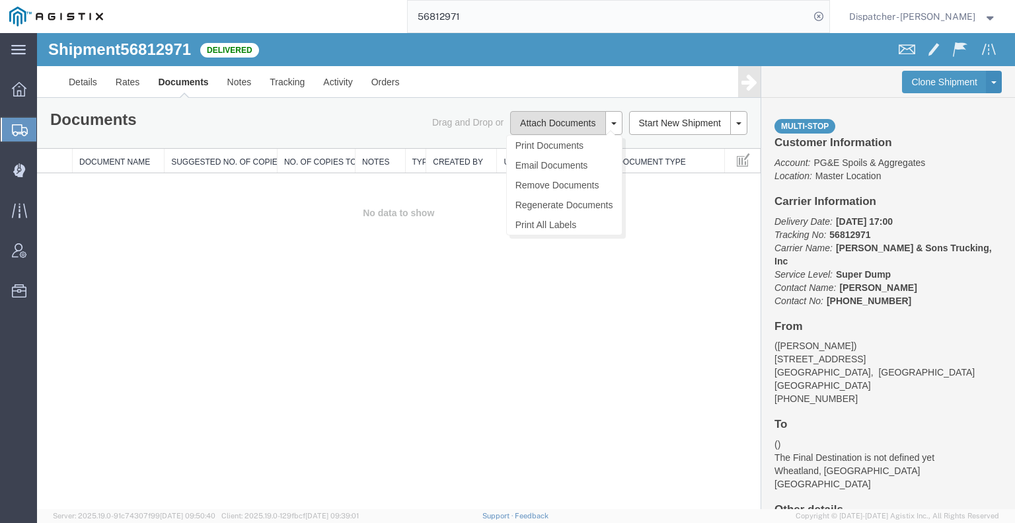
click at [531, 121] on button "Attach Documents" at bounding box center [557, 123] width 95 height 24
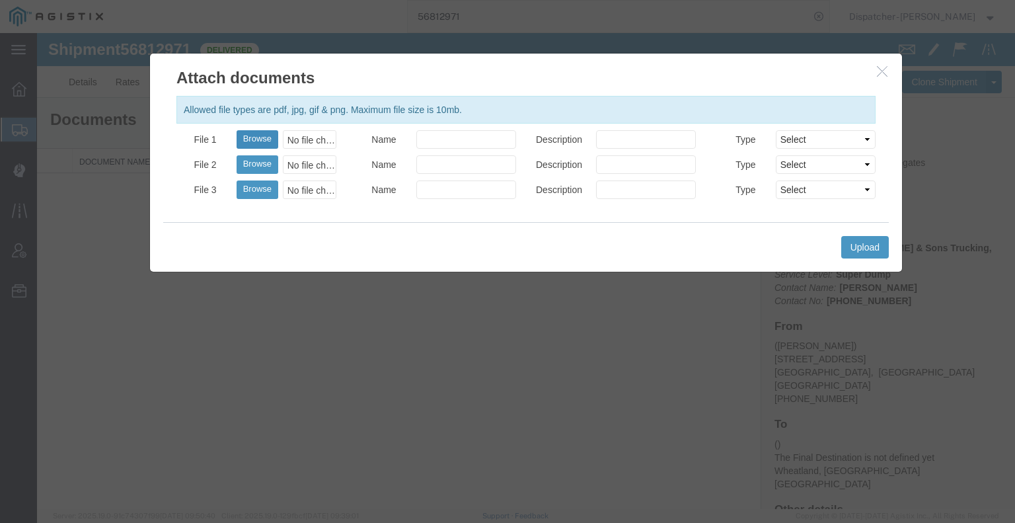
click at [246, 142] on button "Browse" at bounding box center [258, 139] width 42 height 19
type input "C:\fakepath\56812971trktag.pdf"
click at [862, 255] on button "Upload" at bounding box center [865, 247] width 48 height 22
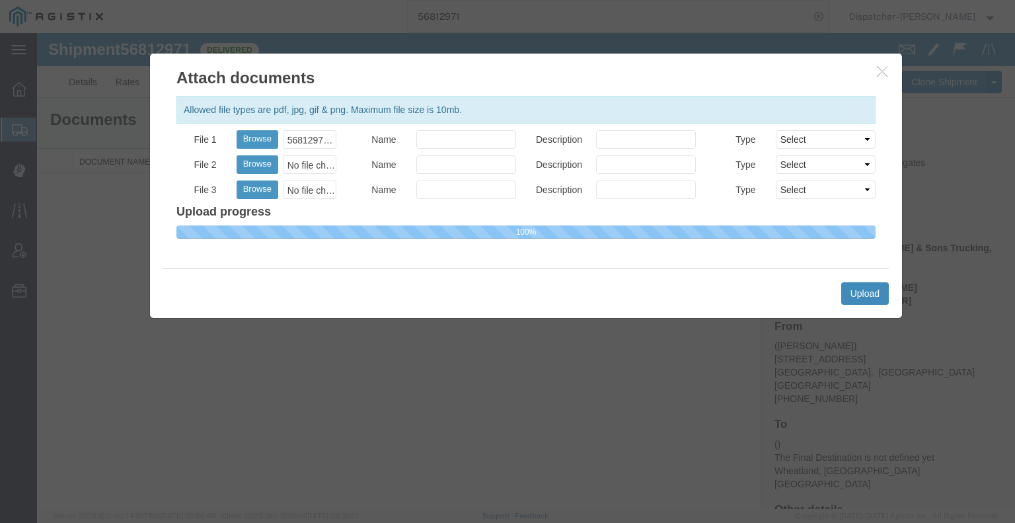
select select
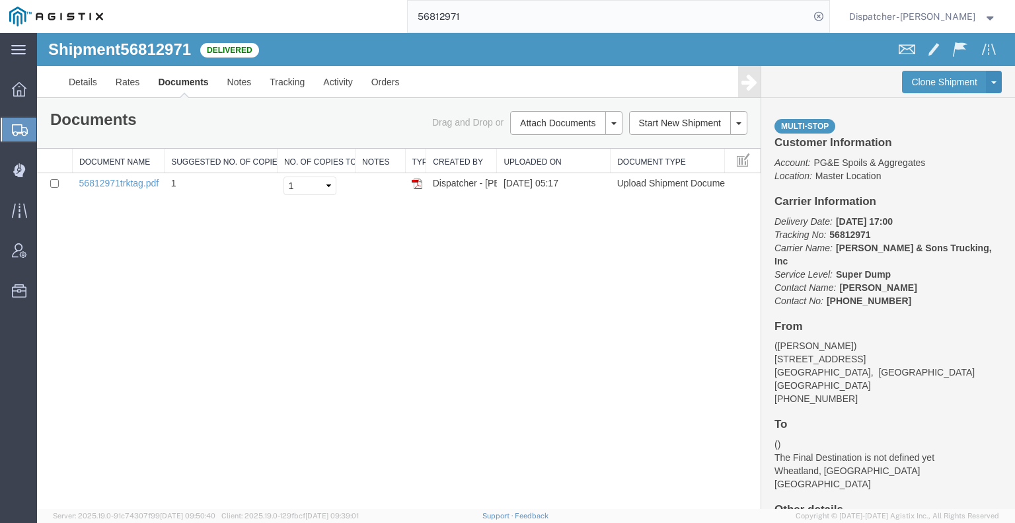
drag, startPoint x: 466, startPoint y: 18, endPoint x: 342, endPoint y: 5, distance: 124.9
click at [344, 7] on div "56812971" at bounding box center [470, 16] width 717 height 33
type input "56812543"
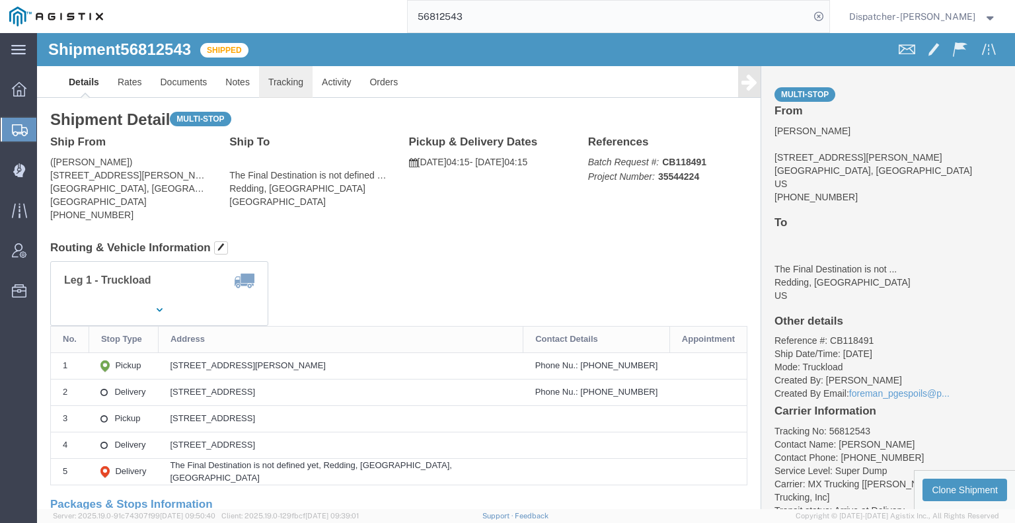
click link "Tracking"
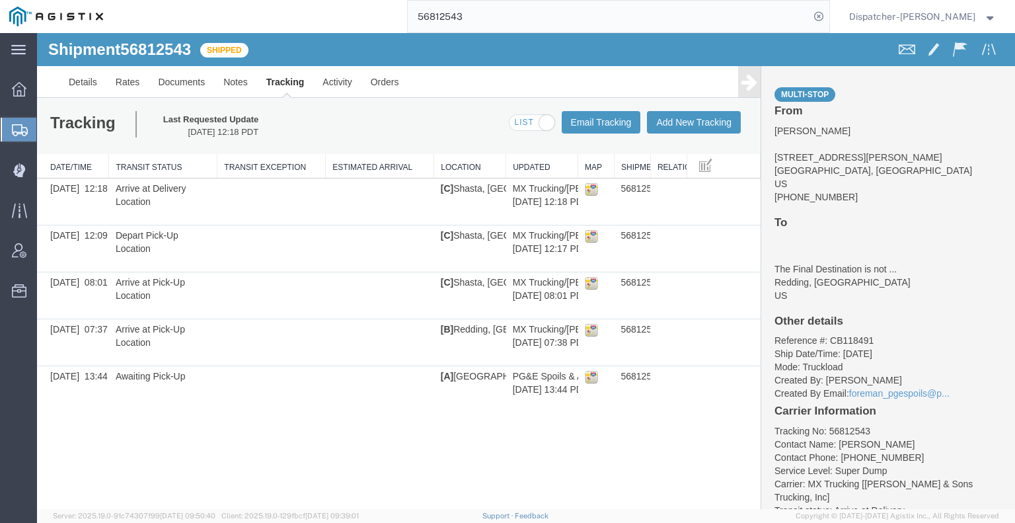
click at [745, 93] on link at bounding box center [749, 81] width 22 height 31
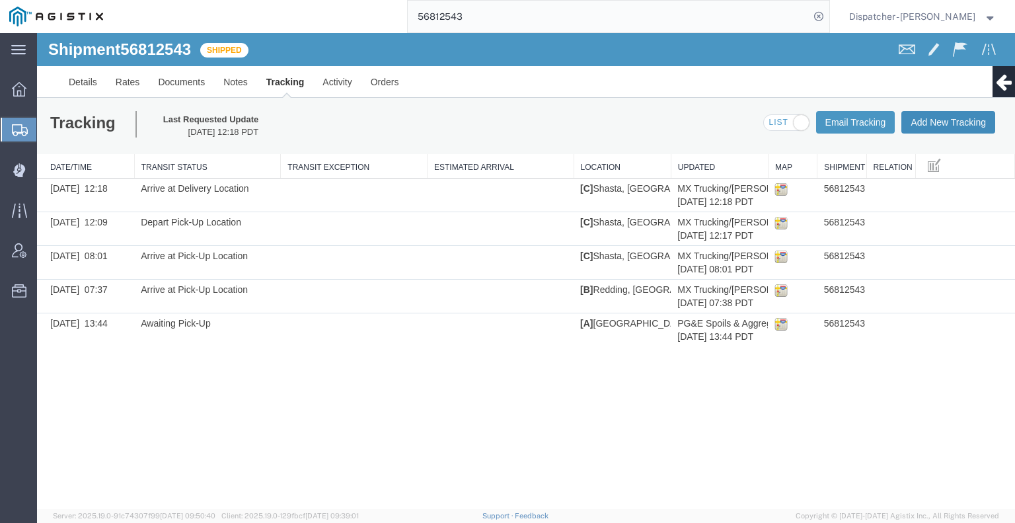
click at [940, 114] on button "Add New Tracking" at bounding box center [948, 122] width 94 height 22
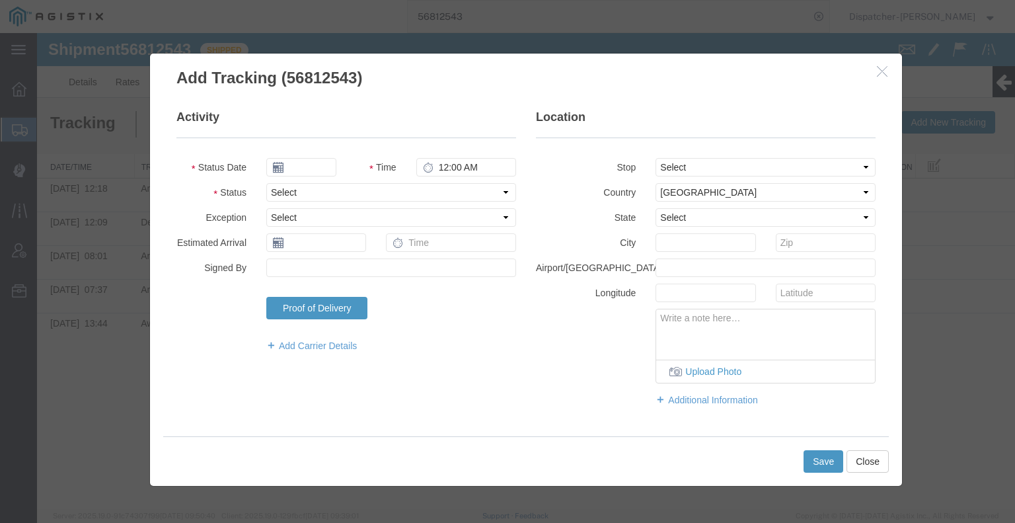
type input "09/16/2025"
type input "6:00 AM"
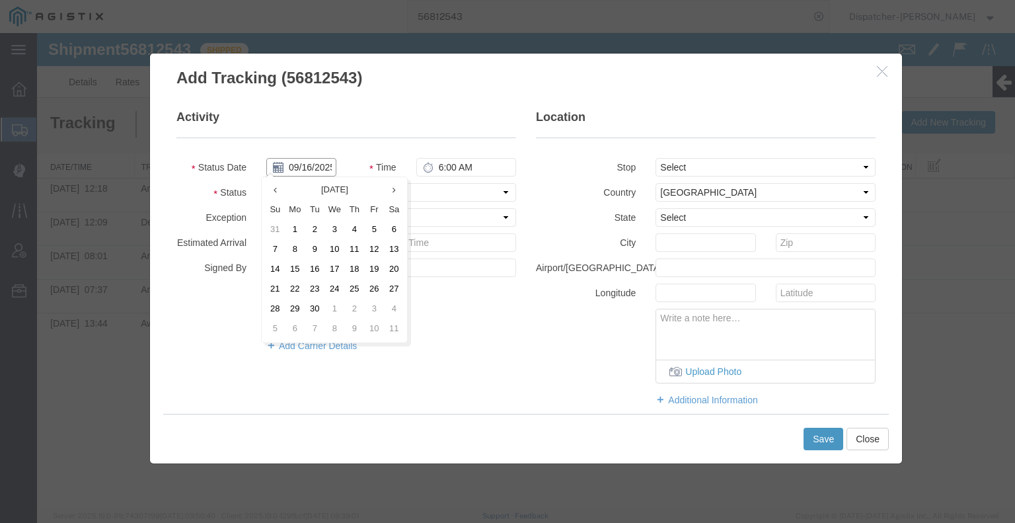
click at [306, 167] on input "09/16/2025" at bounding box center [301, 167] width 70 height 19
click at [288, 276] on td "15" at bounding box center [295, 270] width 20 height 20
type input "[DATE]"
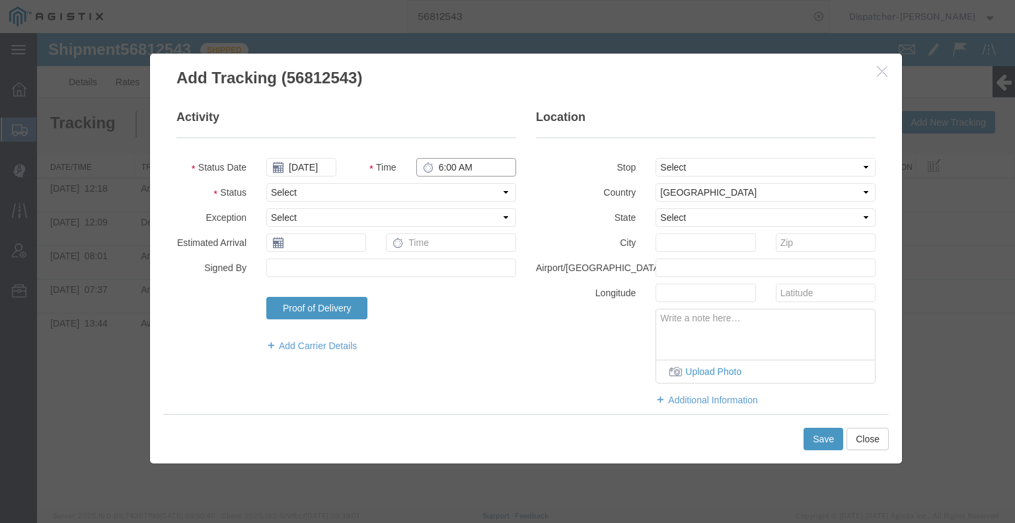
click at [448, 168] on input "6:00 AM" at bounding box center [466, 167] width 100 height 19
type input "7:45 PM"
click at [463, 190] on select "Select Arrival Notice Available Arrival Notice Imported Arrive at Delivery Loca…" at bounding box center [391, 192] width 250 height 19
select select "BREAKSTART"
click at [266, 183] on select "Select Arrival Notice Available Arrival Notice Imported Arrive at Delivery Loca…" at bounding box center [391, 192] width 250 height 19
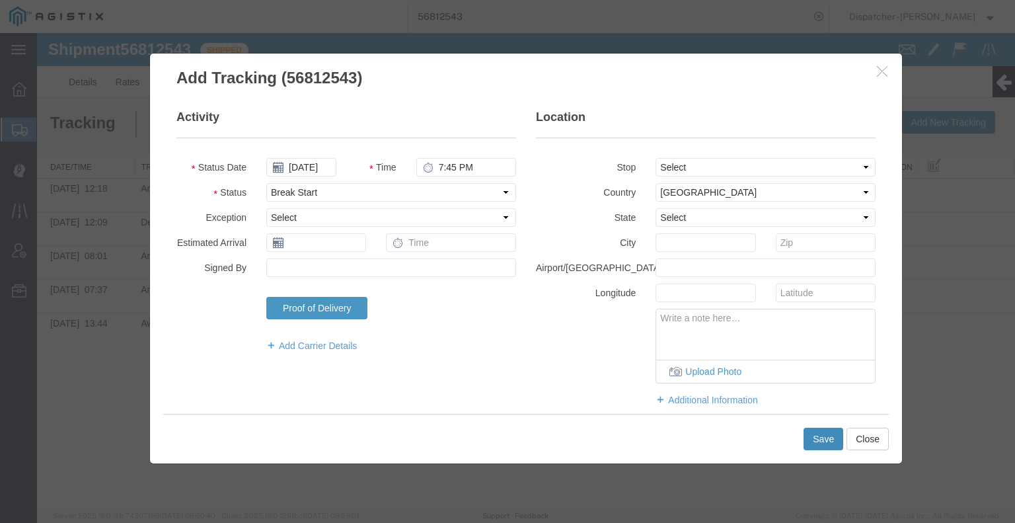
click at [817, 437] on button "Save" at bounding box center [823, 438] width 40 height 22
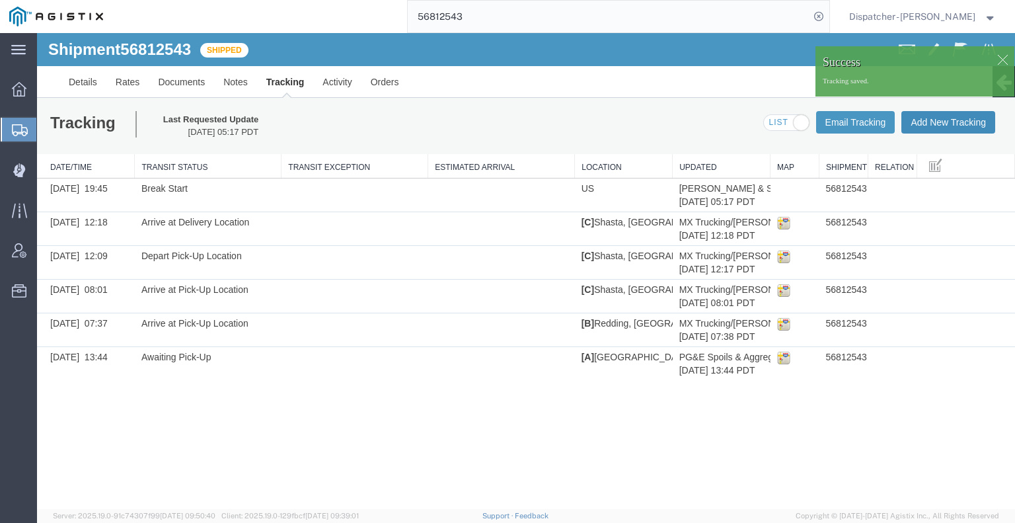
click at [949, 127] on button "Add New Tracking" at bounding box center [948, 122] width 94 height 22
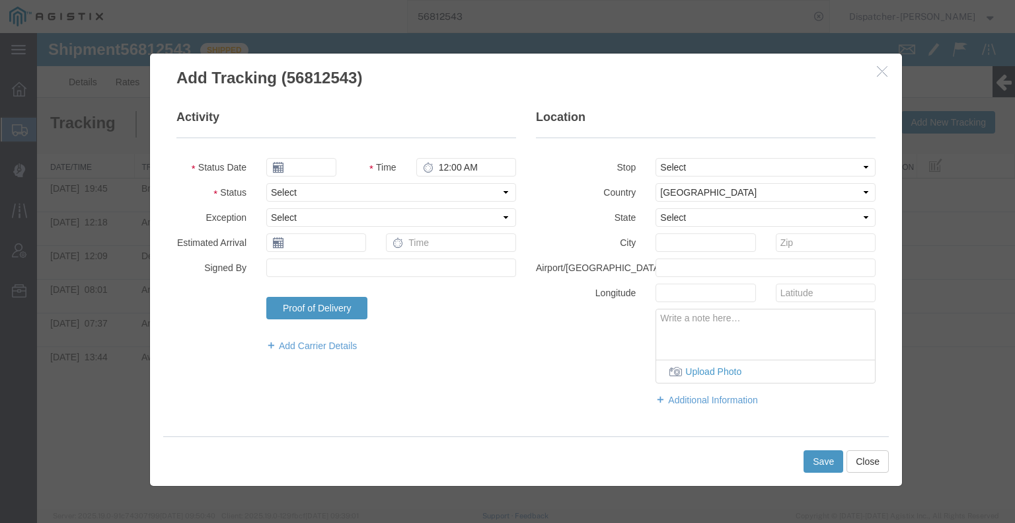
type input "09/16/2025"
type input "6:00 AM"
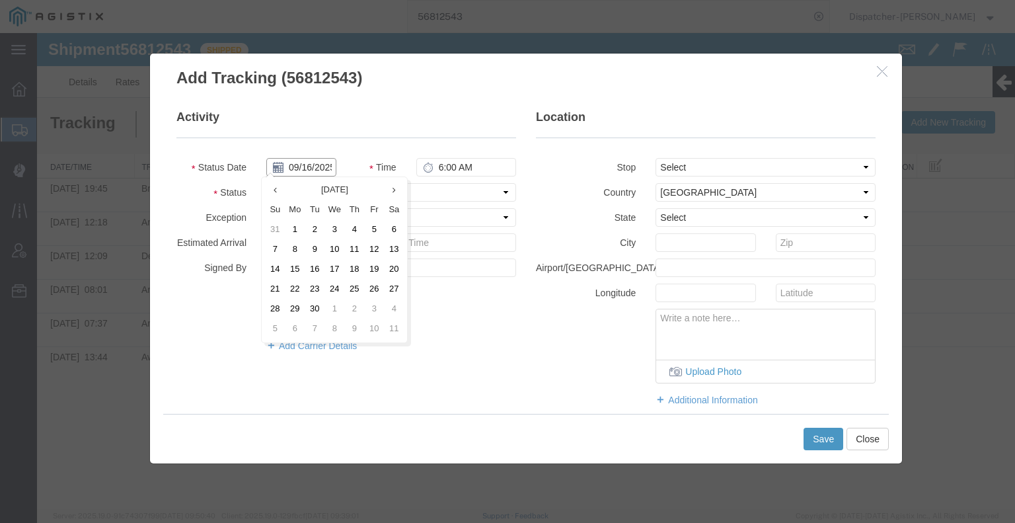
click at [306, 163] on input "09/16/2025" at bounding box center [301, 167] width 70 height 19
click at [304, 269] on td "15" at bounding box center [295, 270] width 20 height 20
type input "[DATE]"
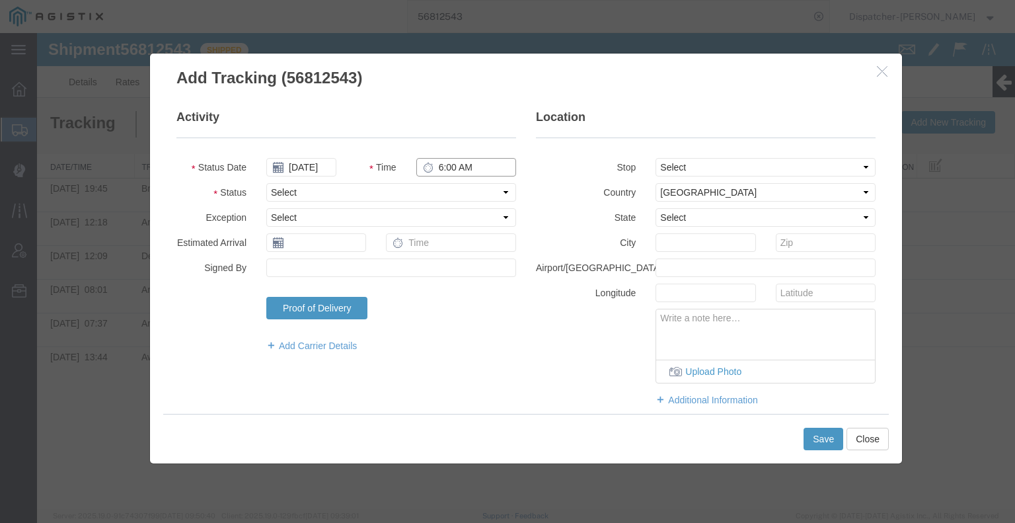
click at [455, 168] on input "6:00 AM" at bounding box center [466, 167] width 100 height 19
type input "9:15 PM"
click at [459, 195] on select "Select Arrival Notice Available Arrival Notice Imported Arrive at Delivery Loca…" at bounding box center [391, 192] width 250 height 19
select select "BREAKSTOP"
click at [266, 183] on select "Select Arrival Notice Available Arrival Notice Imported Arrive at Delivery Loca…" at bounding box center [391, 192] width 250 height 19
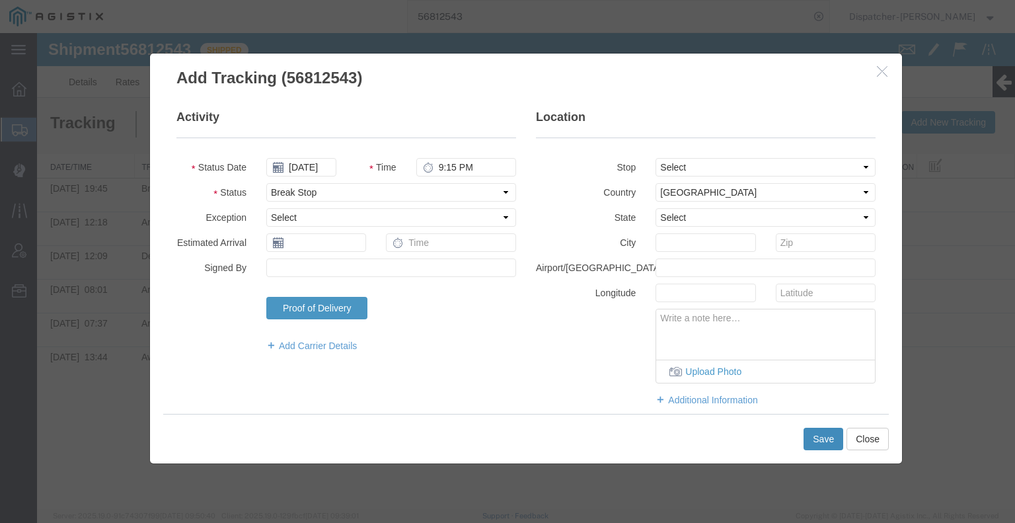
click at [821, 439] on button "Save" at bounding box center [823, 438] width 40 height 22
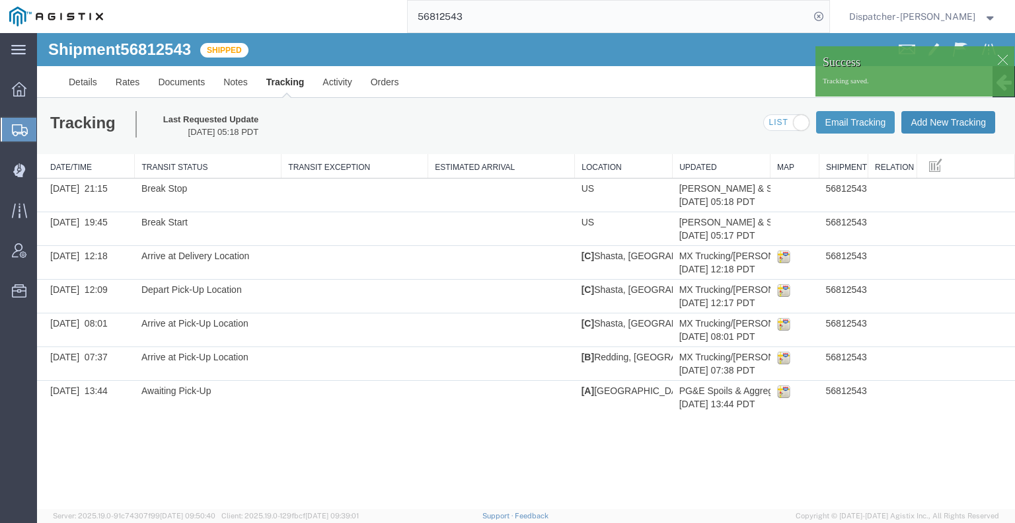
click at [942, 125] on button "Add New Tracking" at bounding box center [948, 122] width 94 height 22
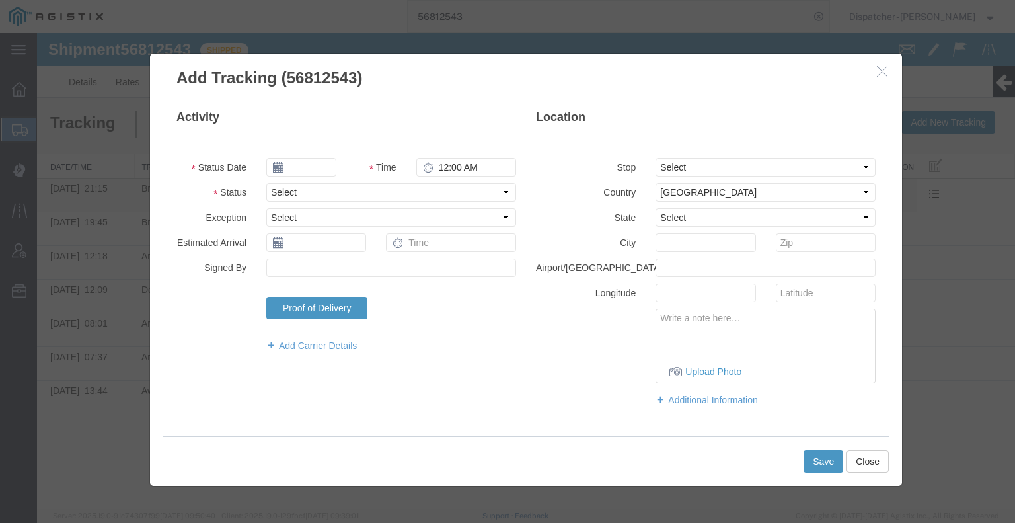
type input "09/16/2025"
type input "6:00 AM"
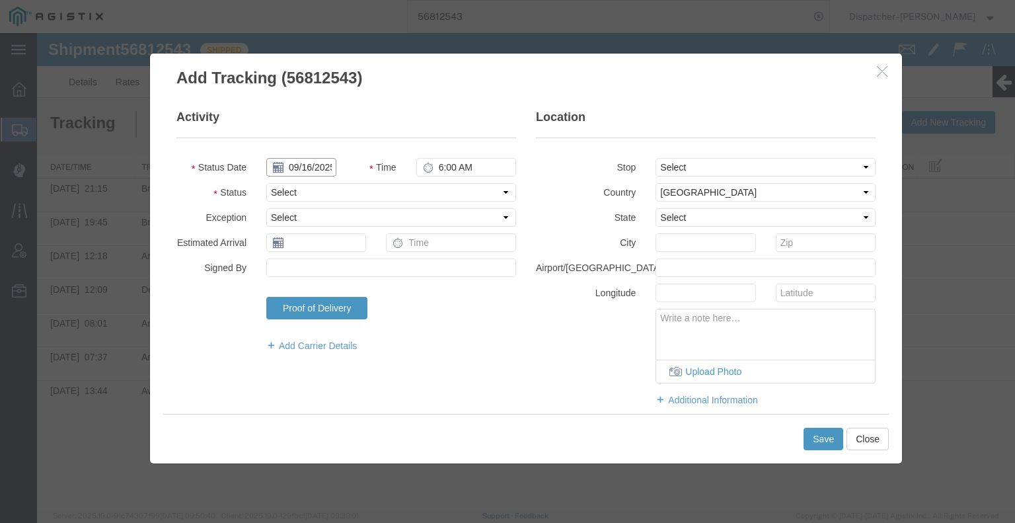
click at [309, 169] on input "09/16/2025" at bounding box center [301, 167] width 70 height 19
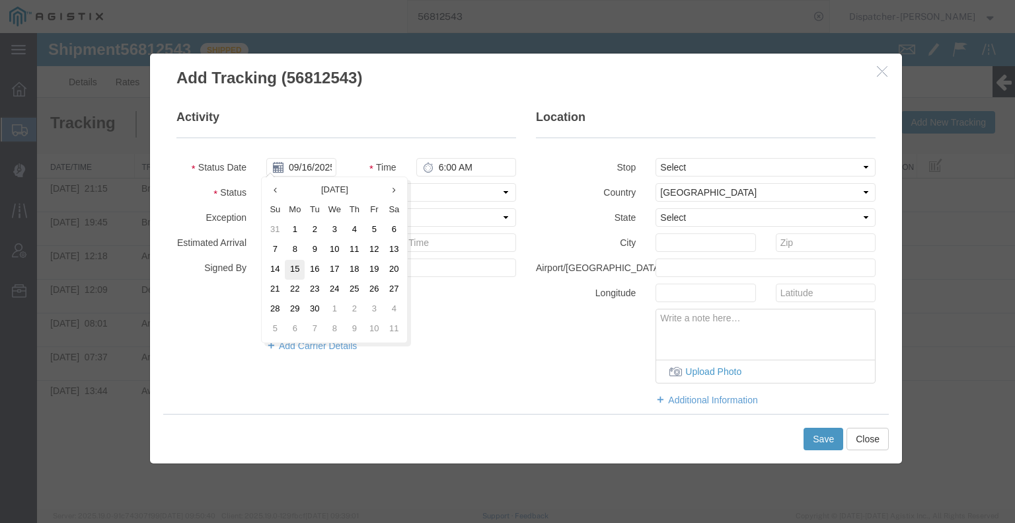
click at [298, 273] on td "15" at bounding box center [295, 270] width 20 height 20
type input "[DATE]"
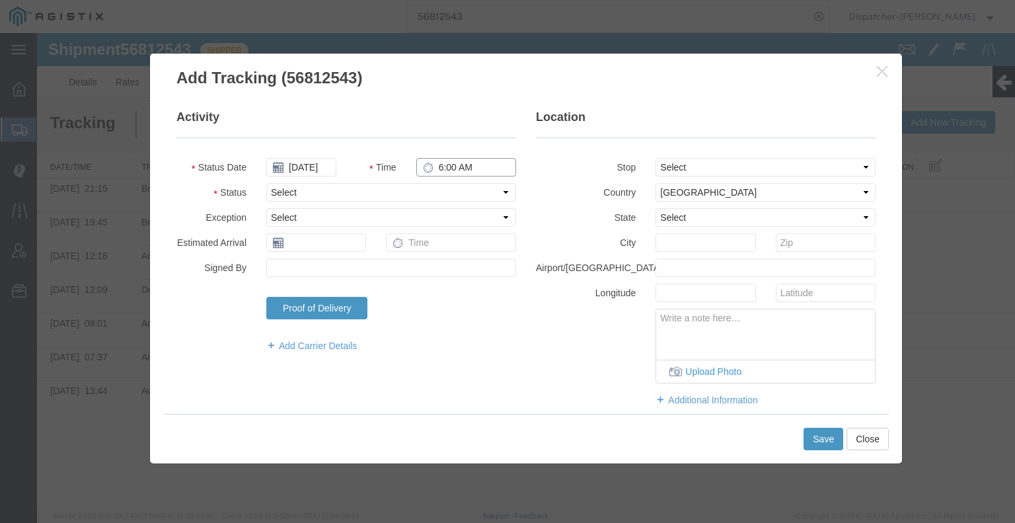
click at [447, 167] on input "6:00 AM" at bounding box center [466, 167] width 100 height 19
type input "4:15 AM"
drag, startPoint x: 387, startPoint y: 184, endPoint x: 390, endPoint y: 194, distance: 10.3
click at [387, 184] on div "Select Arrival Notice Available Arrival Notice Imported Arrive at Delivery Loca…" at bounding box center [391, 192] width 270 height 19
click at [390, 194] on select "Select Arrival Notice Available Arrival Notice Imported Arrive at Delivery Loca…" at bounding box center [391, 192] width 250 height 19
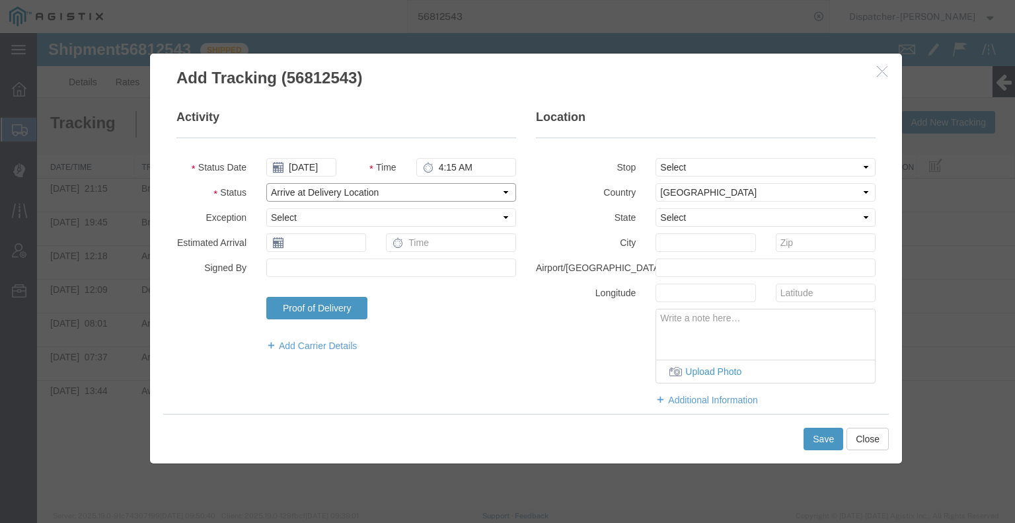
click at [266, 183] on select "Select Arrival Notice Available Arrival Notice Imported Arrive at Delivery Loca…" at bounding box center [391, 192] width 250 height 19
click at [386, 197] on select "Select Arrival Notice Available Arrival Notice Imported Arrive at Delivery Loca…" at bounding box center [391, 192] width 250 height 19
select select "ARVPULOC"
click at [266, 183] on select "Select Arrival Notice Available Arrival Notice Imported Arrive at Delivery Loca…" at bounding box center [391, 192] width 250 height 19
click at [831, 439] on button "Save" at bounding box center [823, 438] width 40 height 22
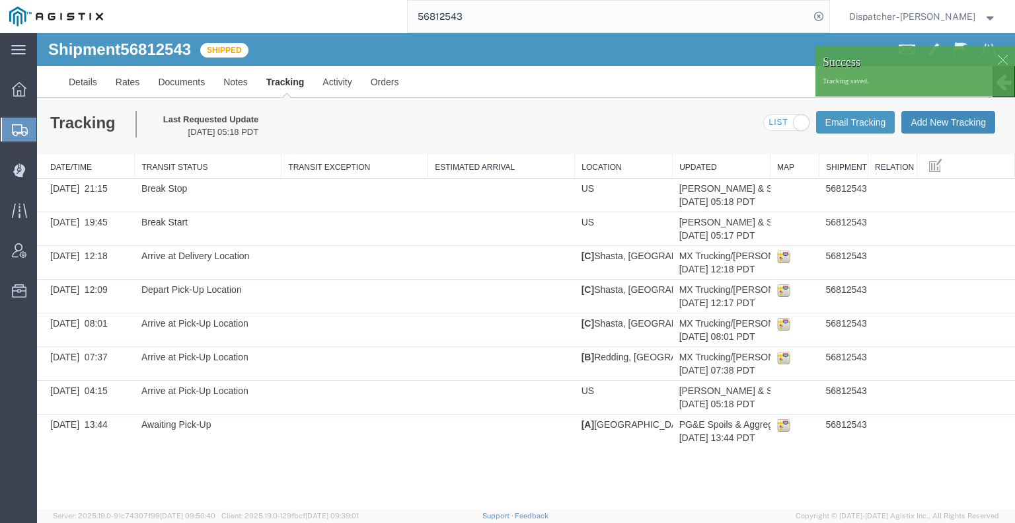
click at [932, 124] on button "Add New Tracking" at bounding box center [948, 122] width 94 height 22
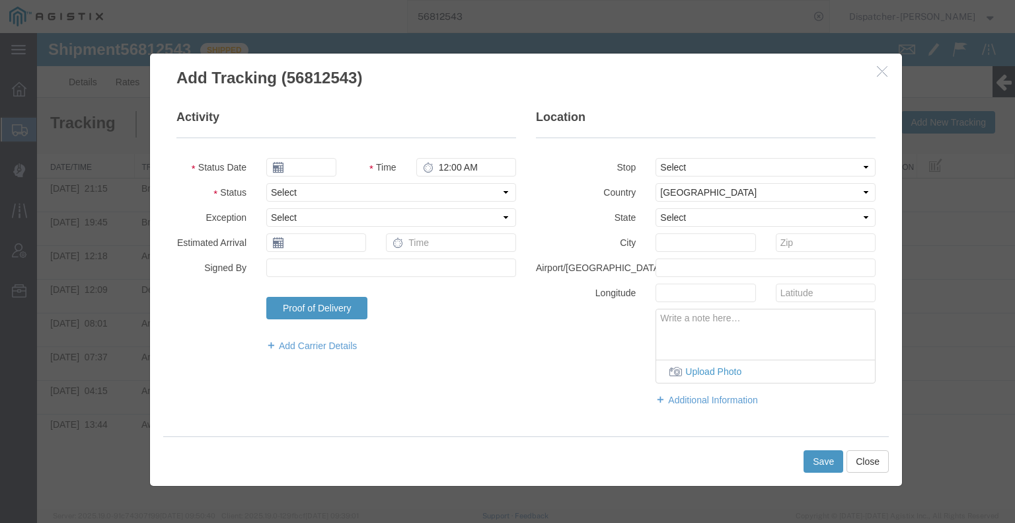
type input "09/16/2025"
type input "6:00 AM"
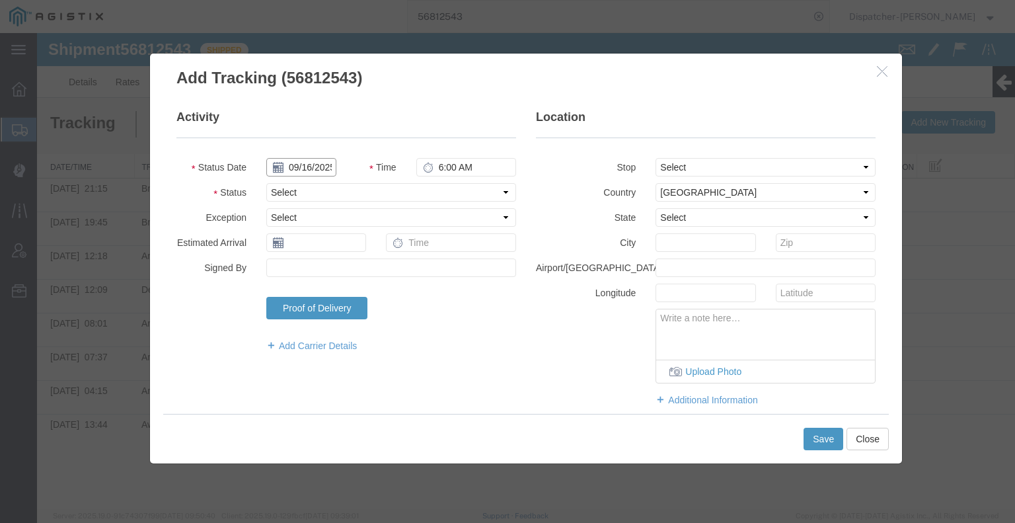
click at [318, 168] on input "09/16/2025" at bounding box center [301, 167] width 70 height 19
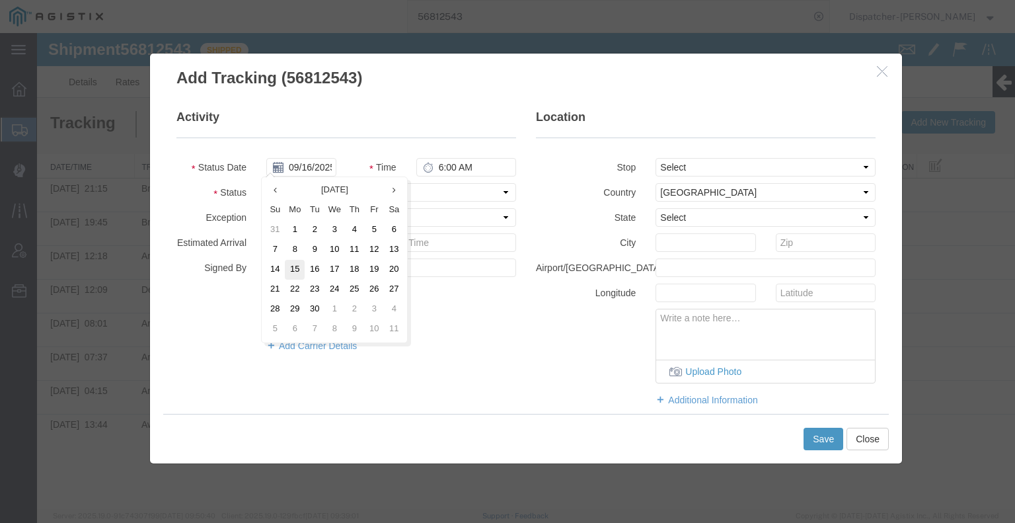
click at [296, 267] on td "15" at bounding box center [295, 270] width 20 height 20
type input "[DATE]"
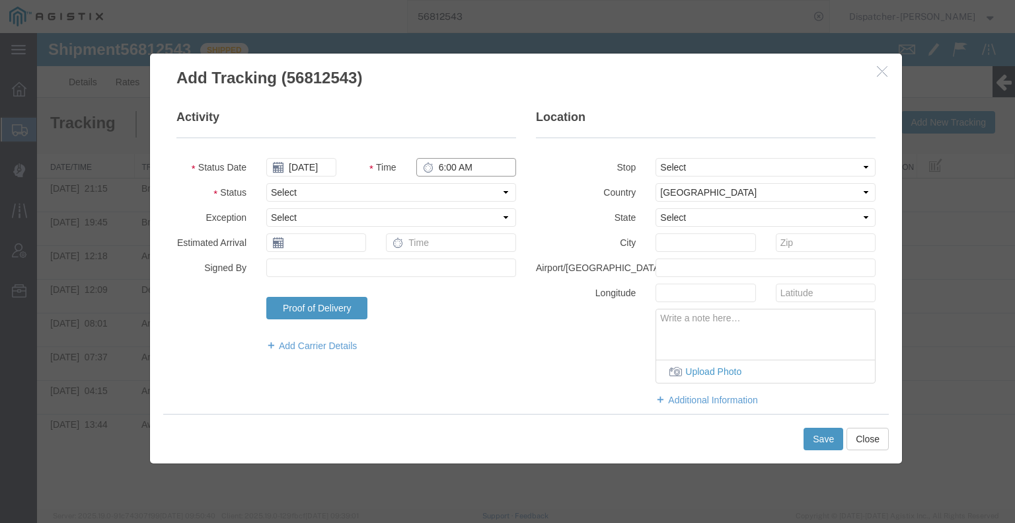
click at [441, 171] on input "6:00 AM" at bounding box center [466, 167] width 100 height 19
type input "8:15 PM"
click at [441, 192] on select "Select Arrival Notice Available Arrival Notice Imported Arrive at Delivery Loca…" at bounding box center [391, 192] width 250 height 19
select select "DELIVRED"
click at [266, 183] on select "Select Arrival Notice Available Arrival Notice Imported Arrive at Delivery Loca…" at bounding box center [391, 192] width 250 height 19
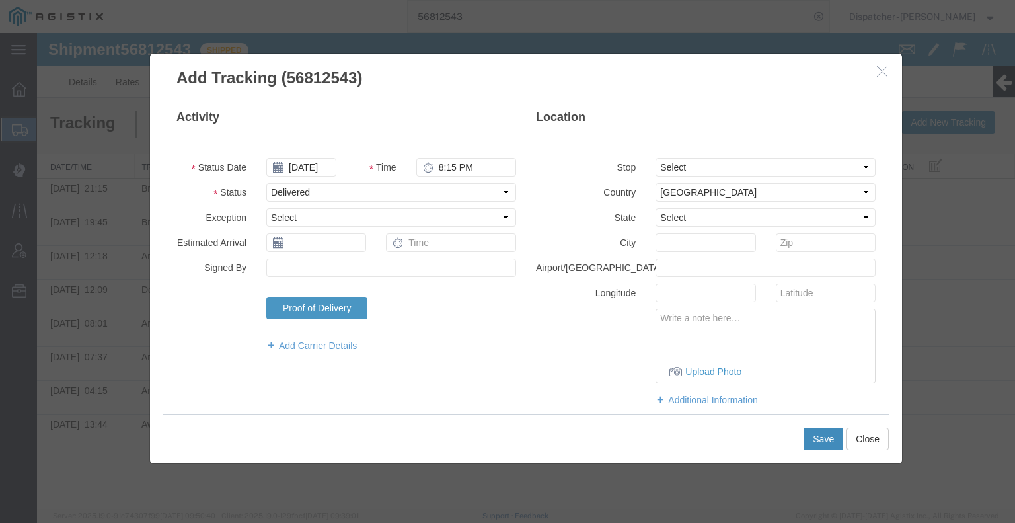
click at [820, 437] on button "Save" at bounding box center [823, 438] width 40 height 22
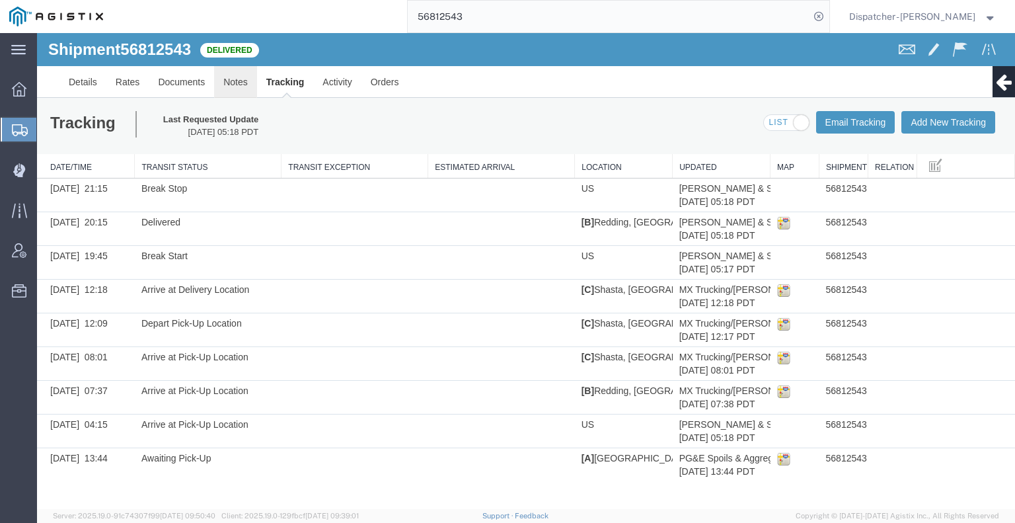
click at [232, 80] on link "Notes" at bounding box center [235, 82] width 43 height 32
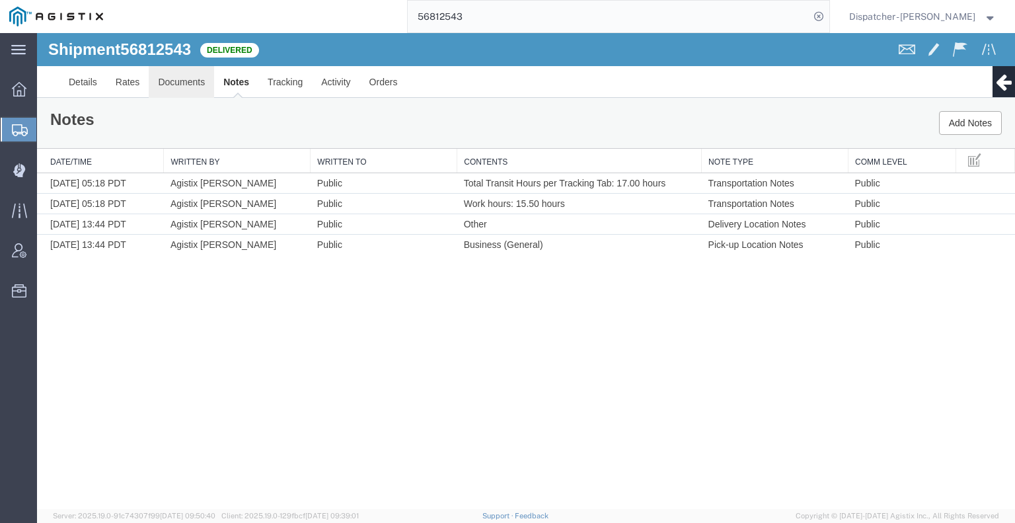
click at [196, 90] on link "Documents" at bounding box center [181, 82] width 65 height 32
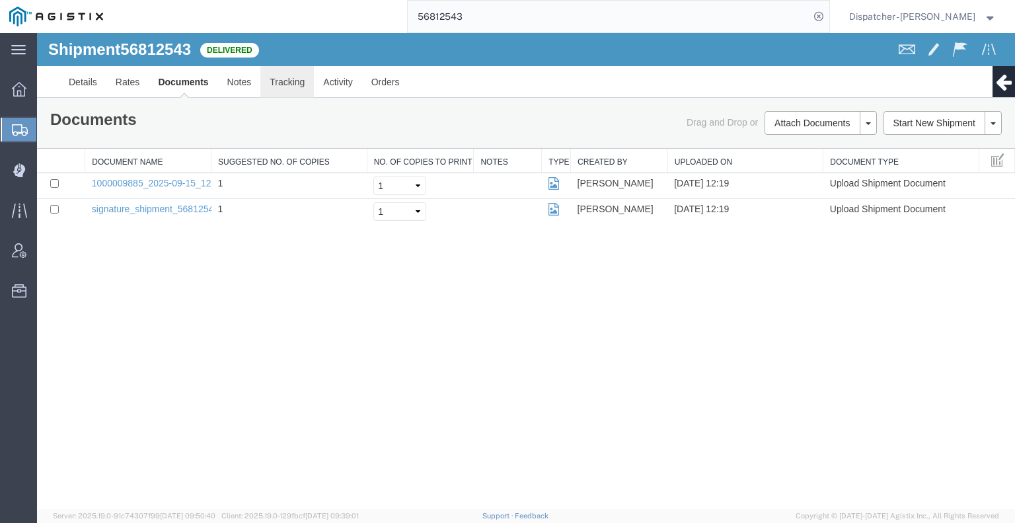
click at [289, 85] on link "Tracking" at bounding box center [287, 82] width 54 height 32
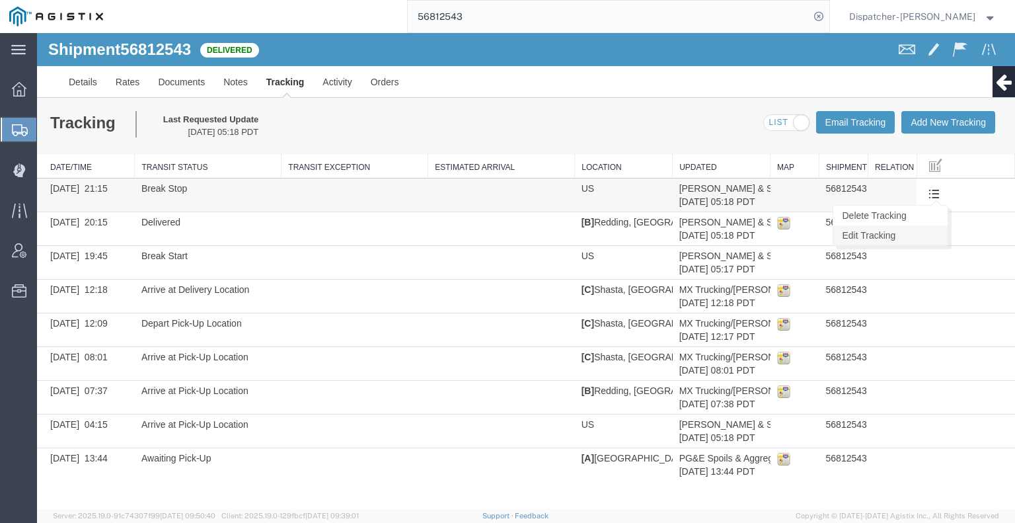
click at [926, 239] on link "Edit Tracking" at bounding box center [890, 235] width 114 height 20
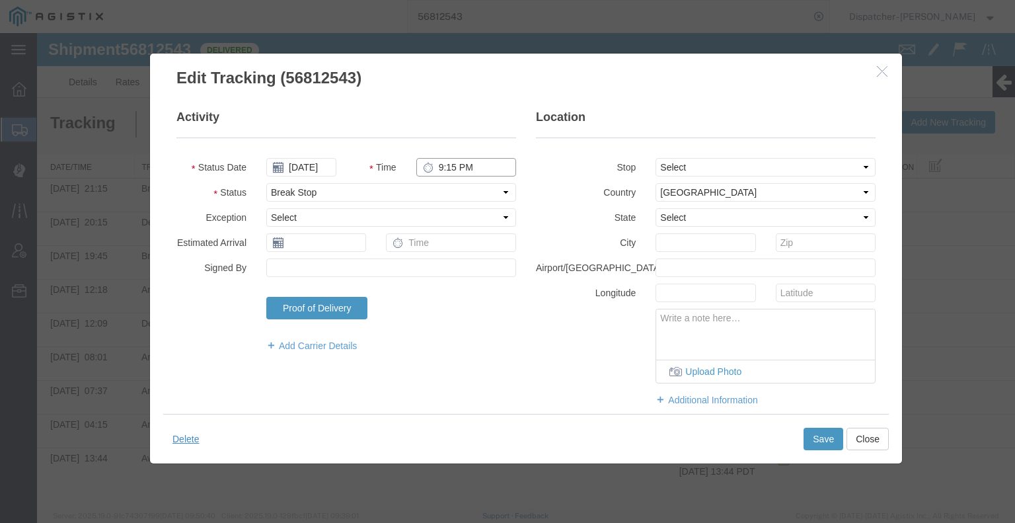
click at [447, 165] on input "9:15 PM" at bounding box center [466, 167] width 100 height 19
type input "8:15 PM"
click at [824, 439] on button "Save" at bounding box center [823, 438] width 40 height 22
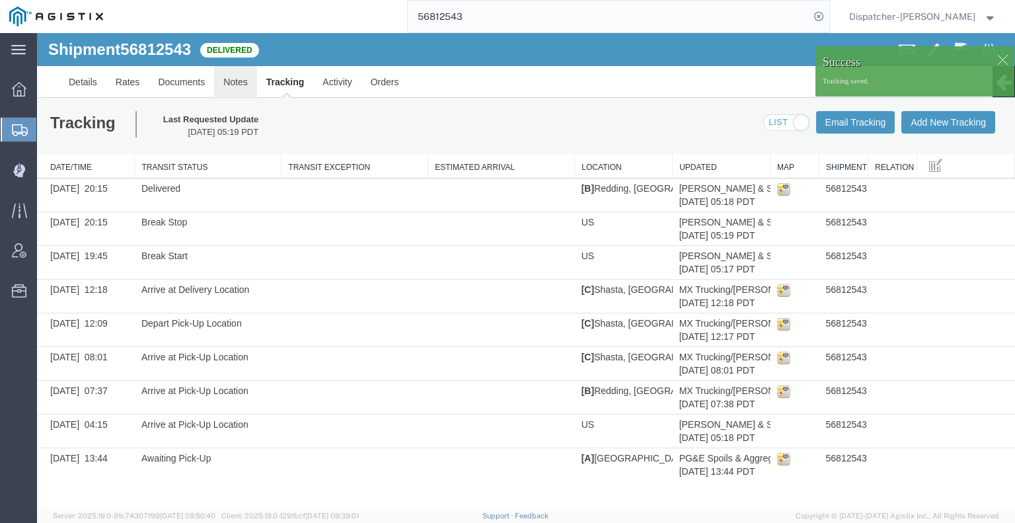
click at [239, 85] on link "Notes" at bounding box center [235, 82] width 43 height 32
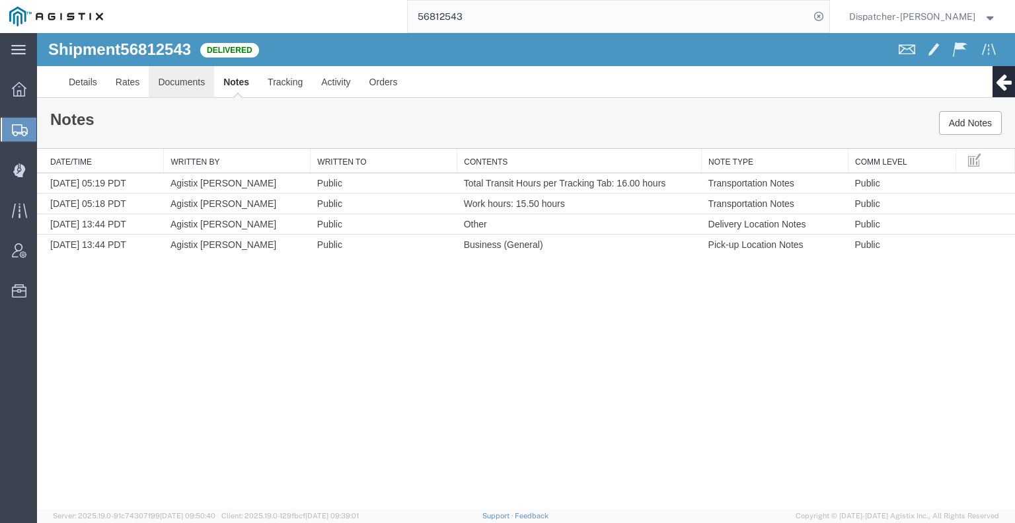
click at [184, 82] on link "Documents" at bounding box center [181, 82] width 65 height 32
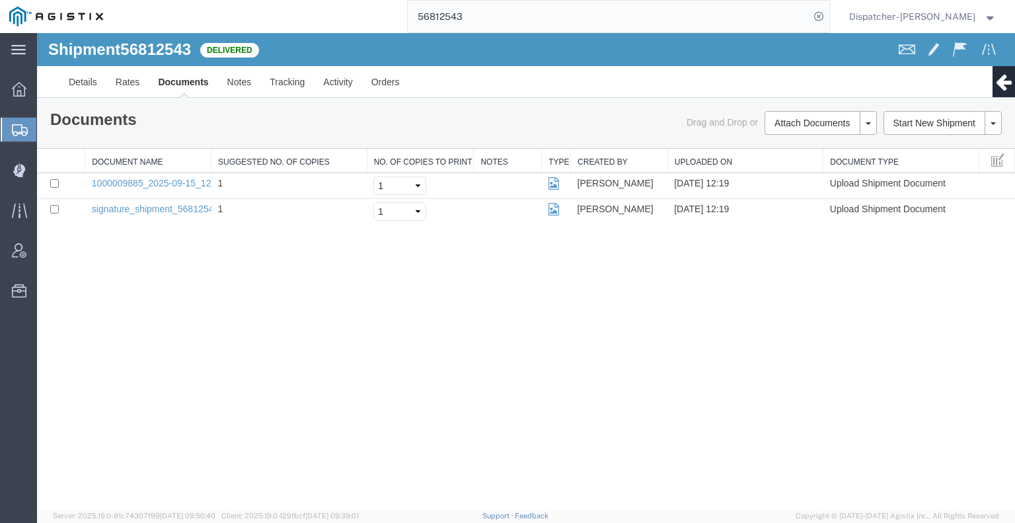
click at [188, 334] on div "Shipment 56812543 2 of 2 Delivered Details Rates Documents Notes Tracking Activ…" at bounding box center [526, 271] width 978 height 476
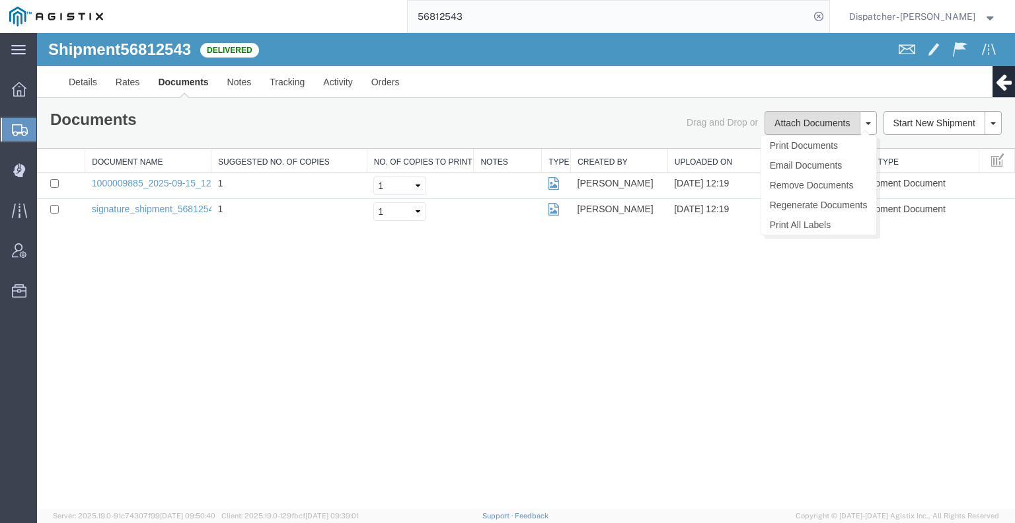
click at [813, 117] on button "Attach Documents" at bounding box center [811, 123] width 95 height 24
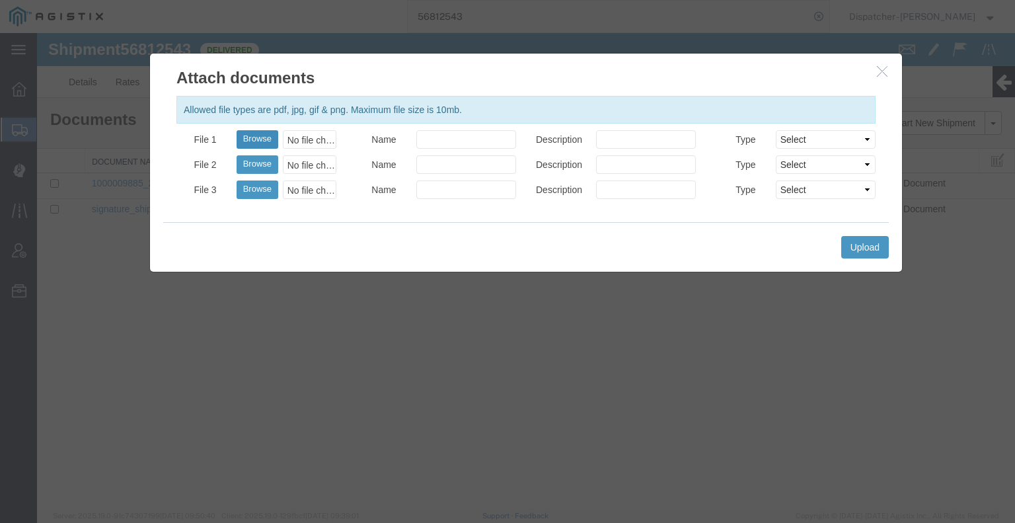
click at [266, 137] on button "Browse" at bounding box center [258, 139] width 42 height 19
type input "C:\fakepath\56812543trktag.pdf"
click at [862, 248] on button "Upload" at bounding box center [865, 247] width 48 height 22
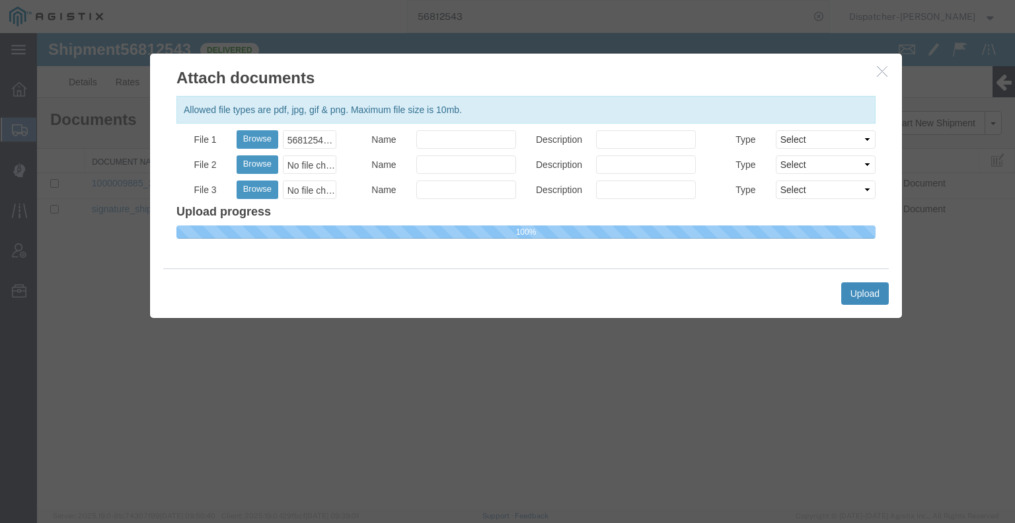
select select
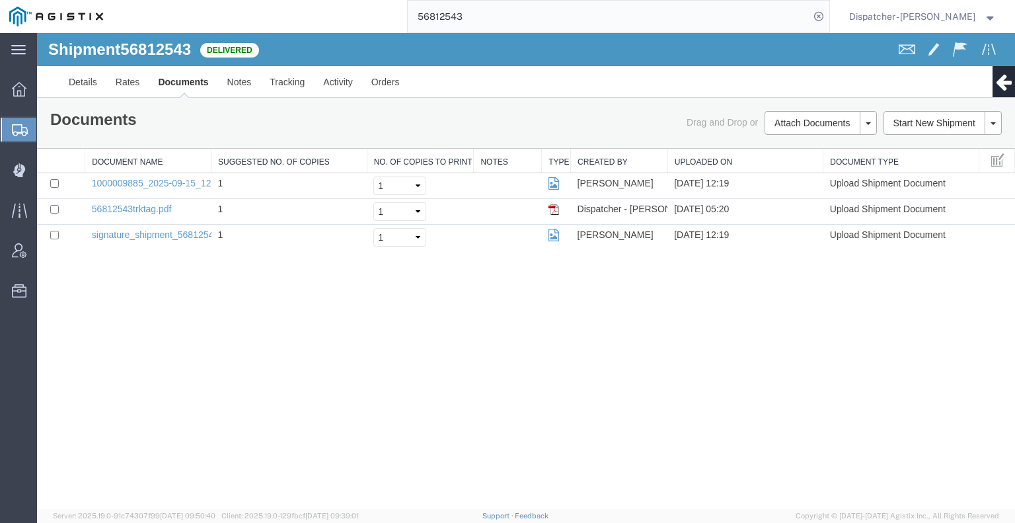
drag, startPoint x: 465, startPoint y: 15, endPoint x: 333, endPoint y: 18, distance: 132.2
click at [344, 20] on div "56812543" at bounding box center [470, 16] width 717 height 33
type input "56812649"
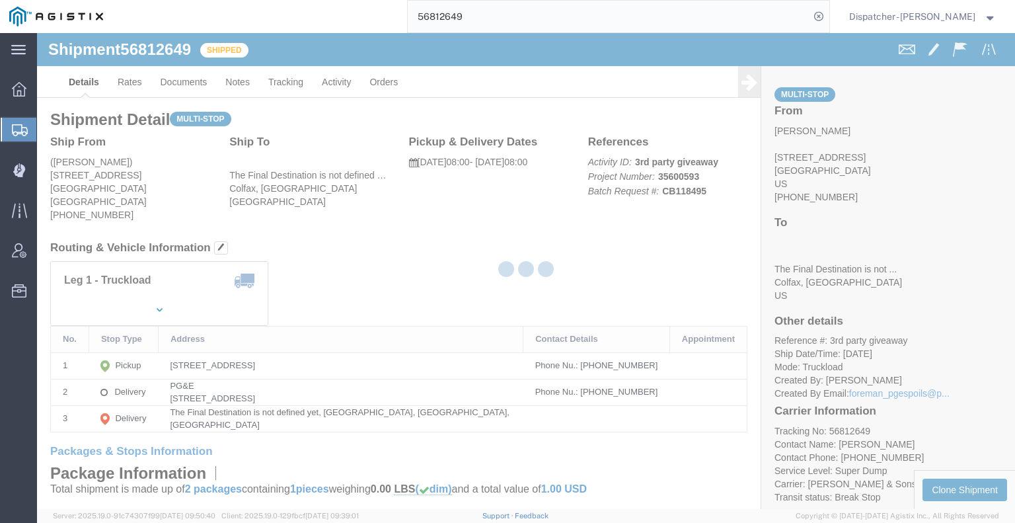
click at [262, 85] on div at bounding box center [526, 271] width 978 height 476
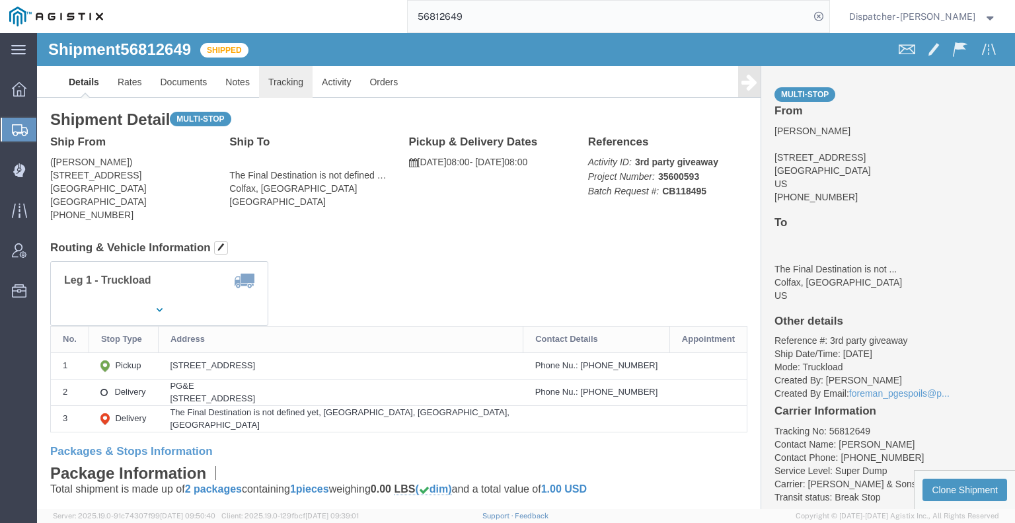
click link "Tracking"
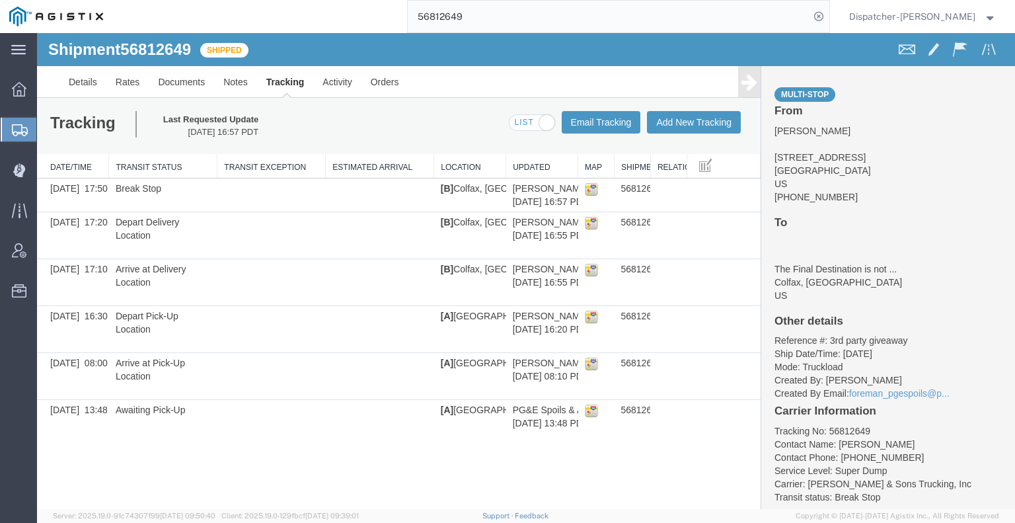
click at [753, 89] on icon at bounding box center [749, 82] width 16 height 19
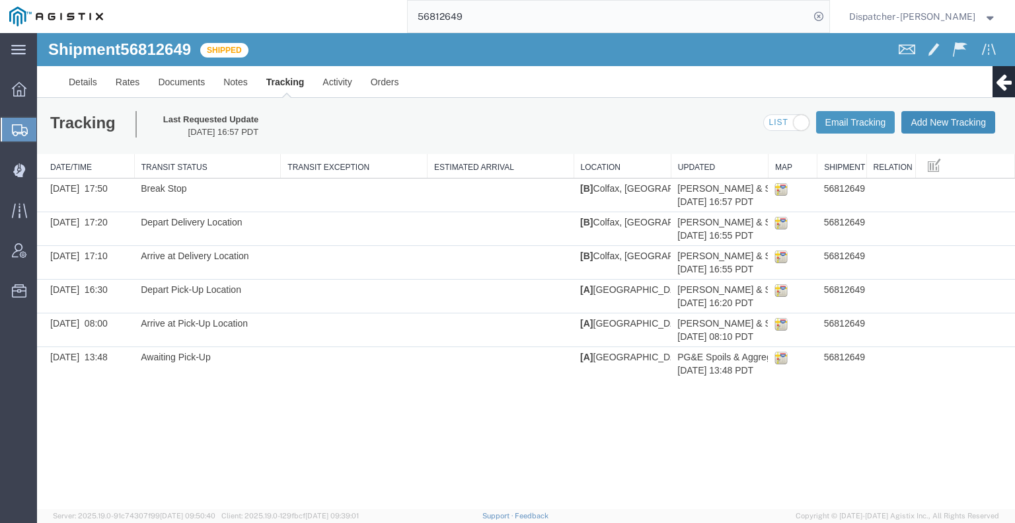
click at [928, 120] on button "Add New Tracking" at bounding box center [948, 122] width 94 height 22
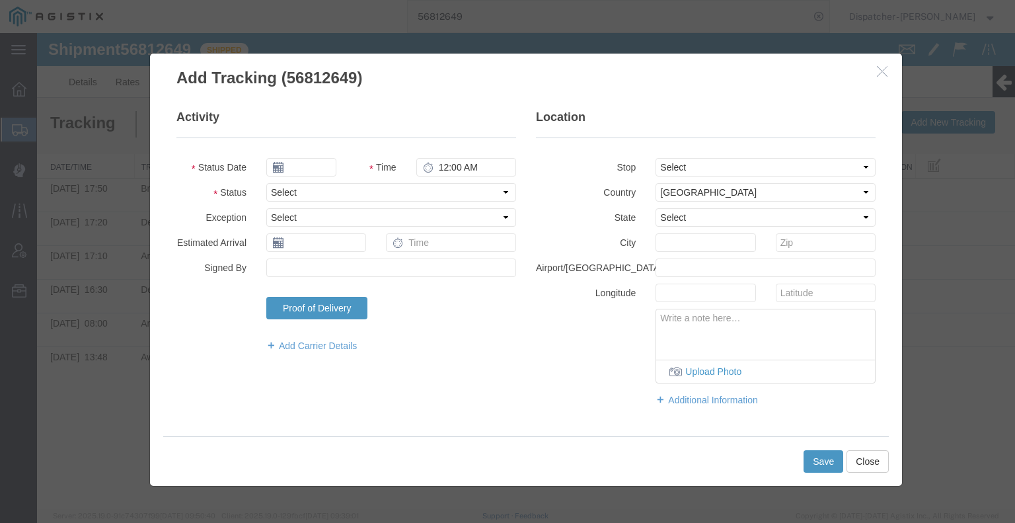
type input "09/16/2025"
type input "6:00 AM"
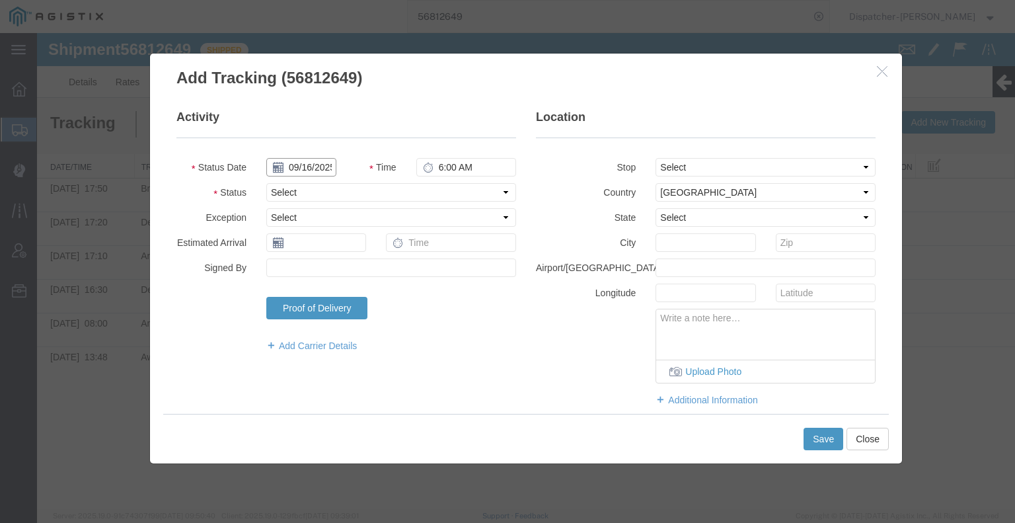
click at [307, 169] on input "09/16/2025" at bounding box center [301, 167] width 70 height 19
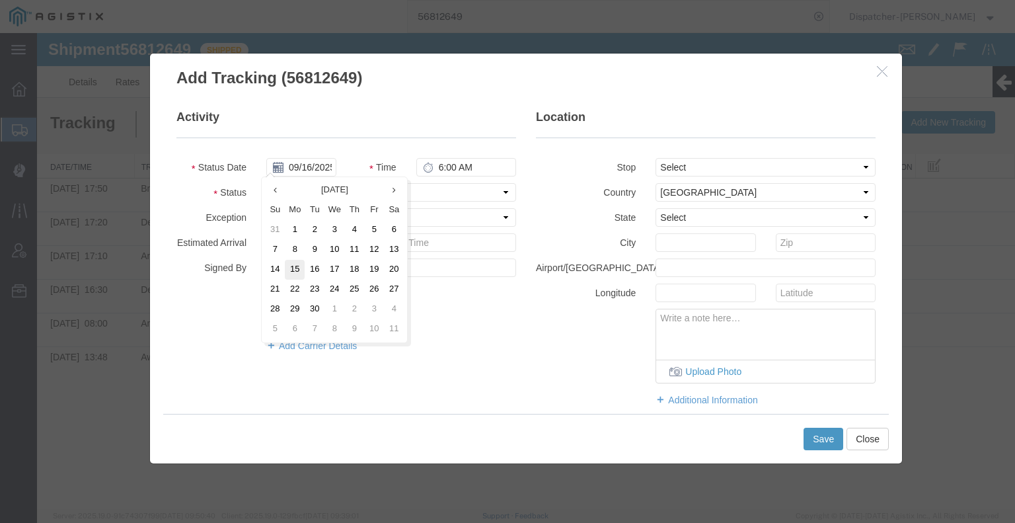
click at [303, 270] on td "15" at bounding box center [295, 270] width 20 height 20
type input "[DATE]"
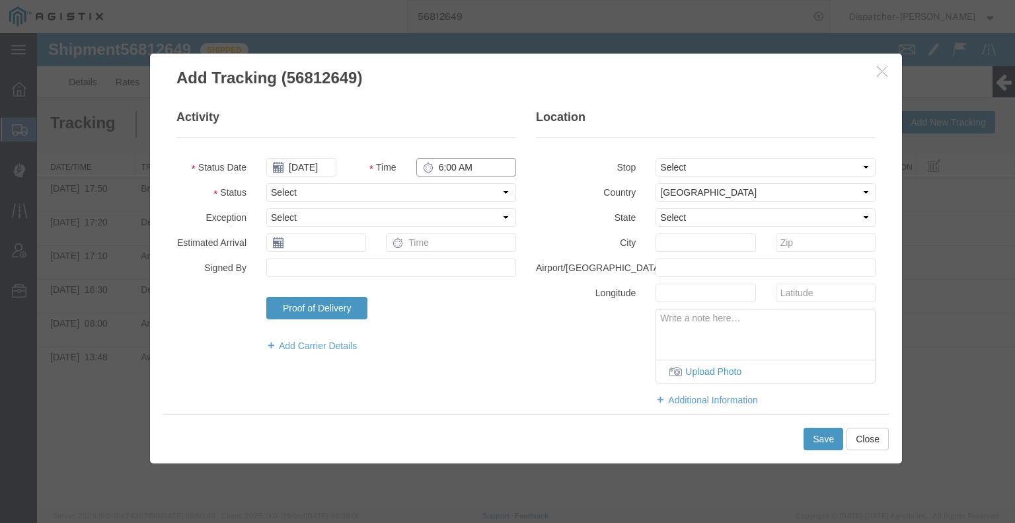
click at [452, 174] on input "6:00 AM" at bounding box center [466, 167] width 100 height 19
type input "5:20 PM"
click at [453, 189] on select "Select Arrival Notice Available Arrival Notice Imported Arrive at Delivery Loca…" at bounding box center [391, 192] width 250 height 19
select select "BREAKSTART"
click at [266, 183] on select "Select Arrival Notice Available Arrival Notice Imported Arrive at Delivery Loca…" at bounding box center [391, 192] width 250 height 19
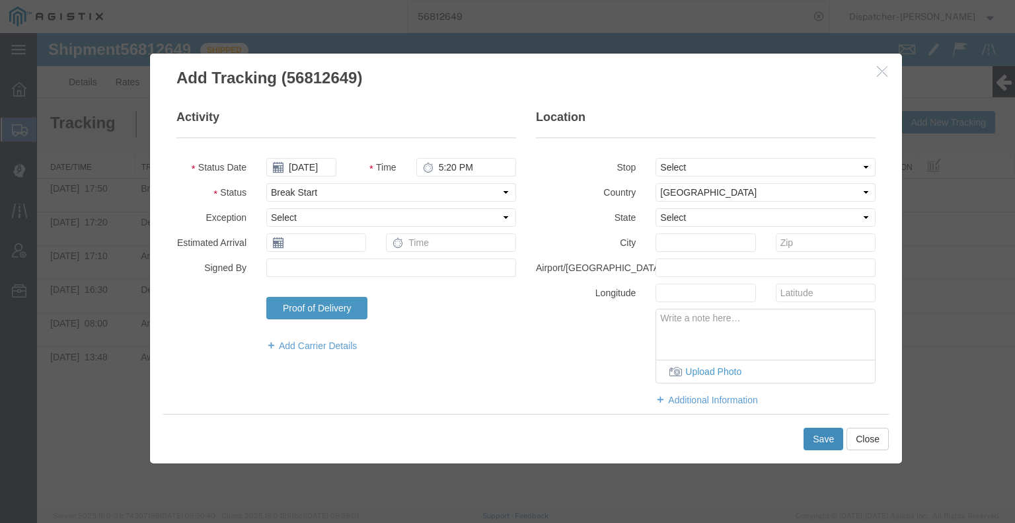
click at [815, 439] on button "Save" at bounding box center [823, 438] width 40 height 22
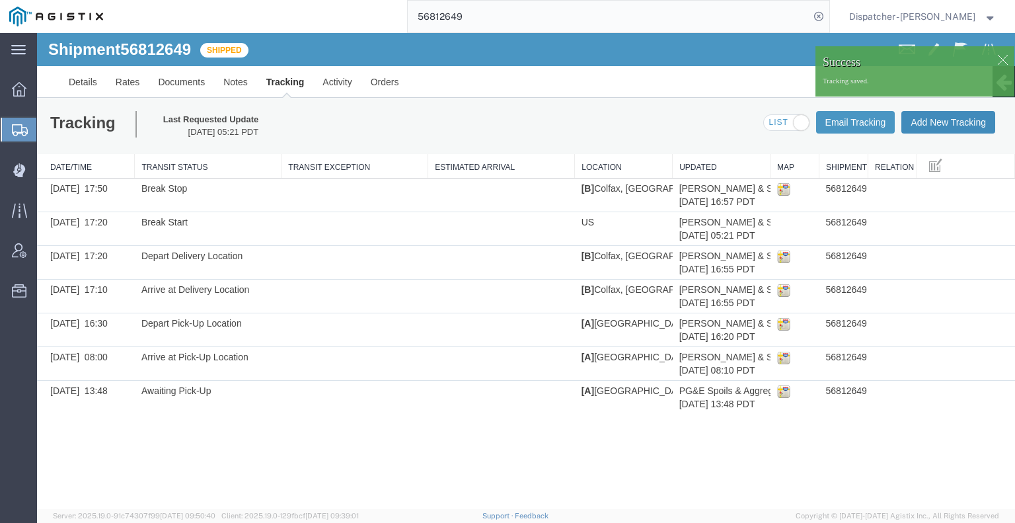
click at [951, 126] on button "Add New Tracking" at bounding box center [948, 122] width 94 height 22
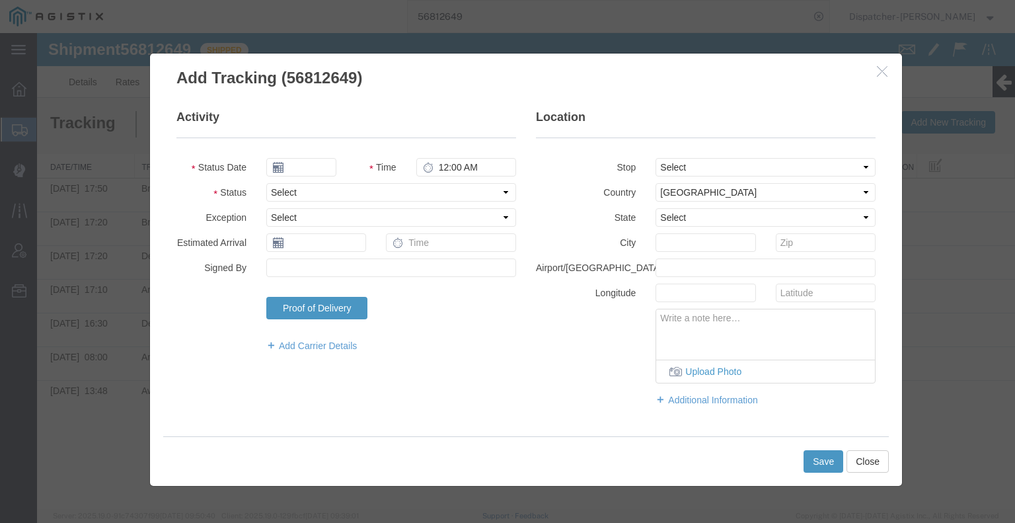
type input "09/16/2025"
type input "6:00 AM"
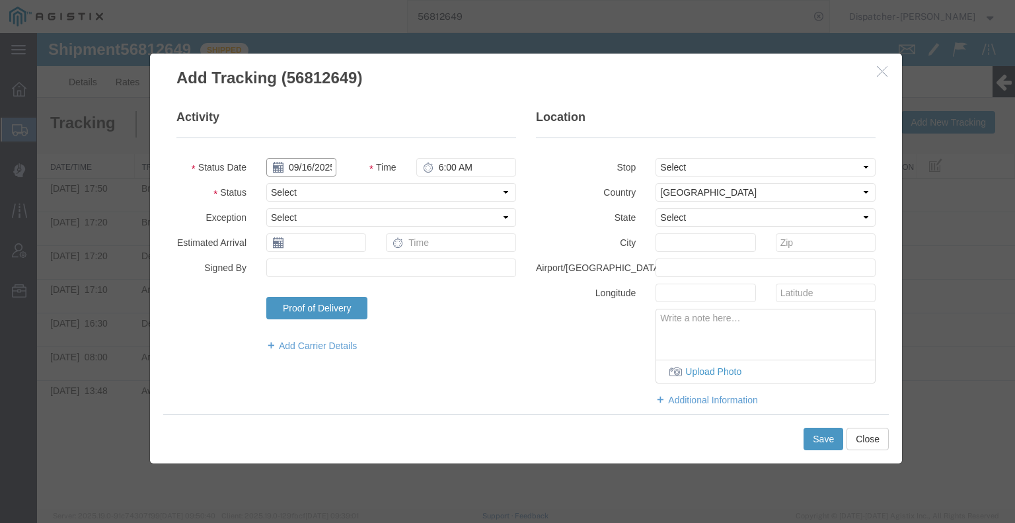
click at [309, 165] on input "09/16/2025" at bounding box center [301, 167] width 70 height 19
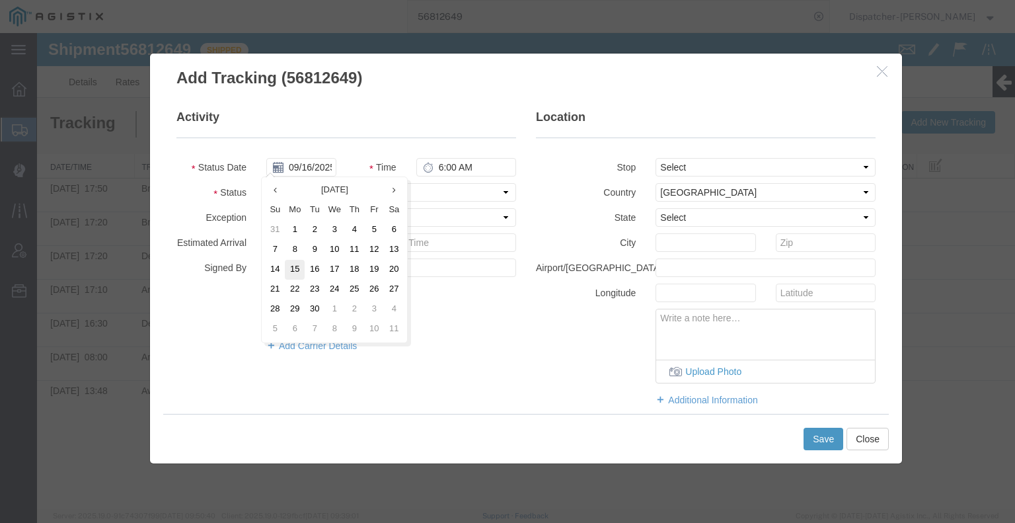
click at [297, 274] on td "15" at bounding box center [295, 270] width 20 height 20
type input "[DATE]"
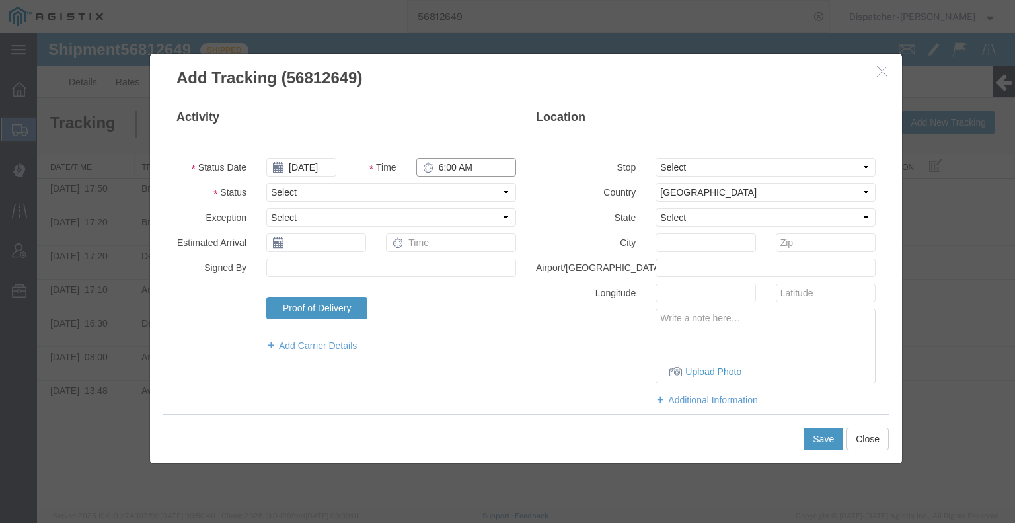
click at [470, 164] on input "6:00 AM" at bounding box center [466, 167] width 100 height 19
type input "6:30 PM"
click at [453, 198] on select "Select Arrival Notice Available Arrival Notice Imported Arrive at Delivery Loca…" at bounding box center [391, 192] width 250 height 19
select select "DELIVRED"
click at [266, 183] on select "Select Arrival Notice Available Arrival Notice Imported Arrive at Delivery Loca…" at bounding box center [391, 192] width 250 height 19
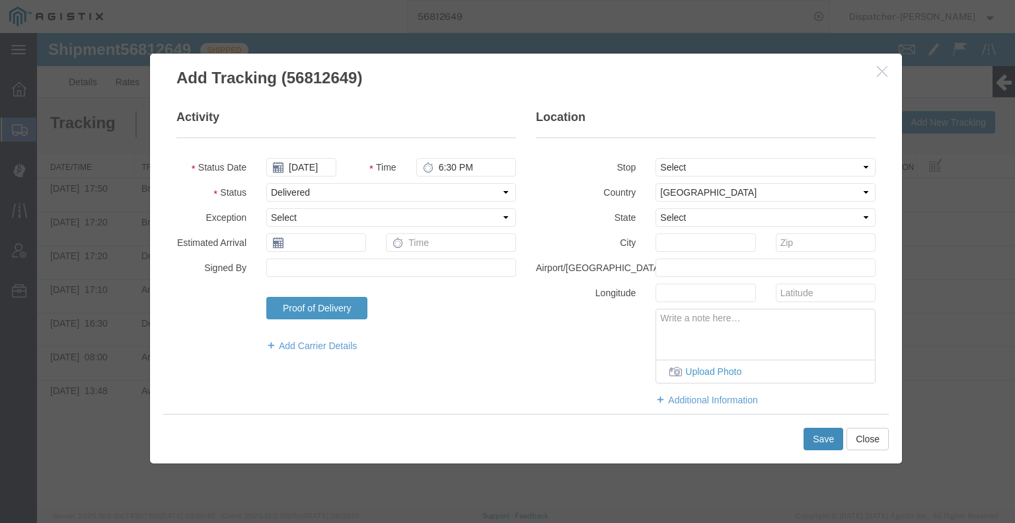
click at [816, 429] on button "Save" at bounding box center [823, 438] width 40 height 22
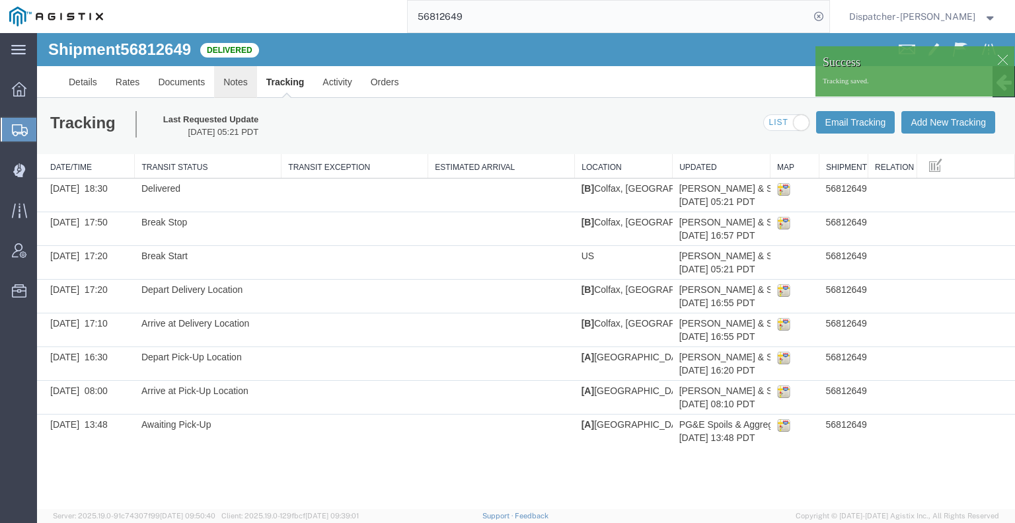
click at [237, 82] on link "Notes" at bounding box center [235, 82] width 43 height 32
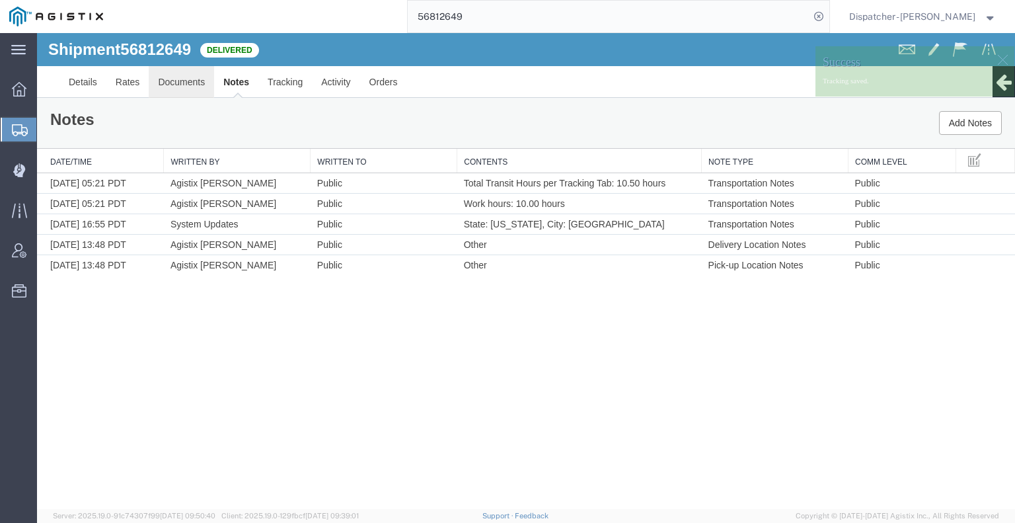
click at [187, 87] on link "Documents" at bounding box center [181, 82] width 65 height 32
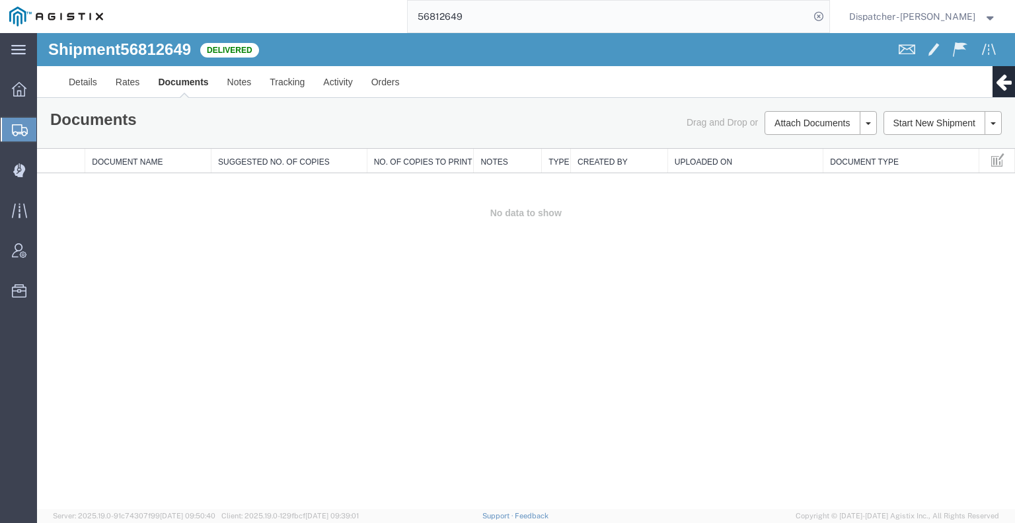
click at [114, 320] on div "Shipment 56812649 0 of 0 Delivered Details Rates Documents Notes Tracking Activ…" at bounding box center [526, 271] width 978 height 476
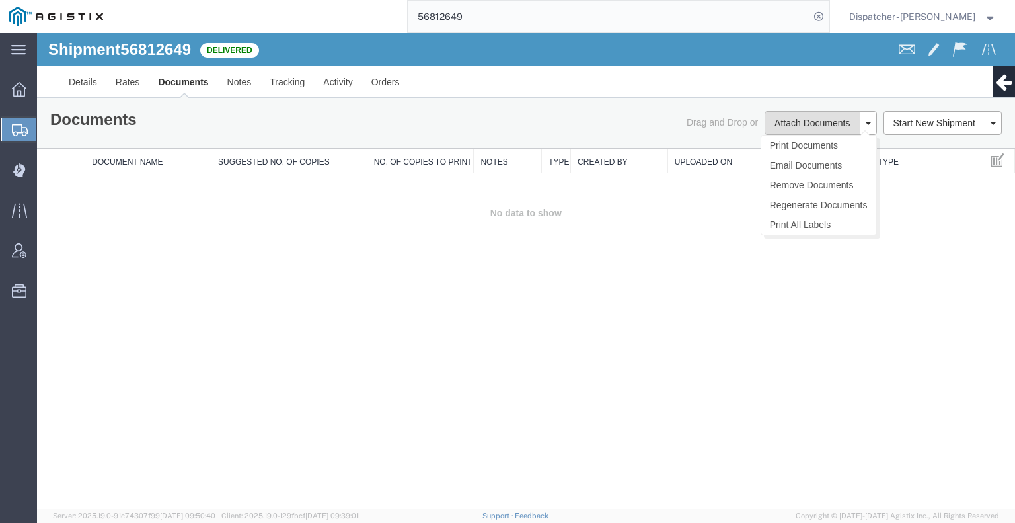
click at [803, 121] on button "Attach Documents" at bounding box center [811, 123] width 95 height 24
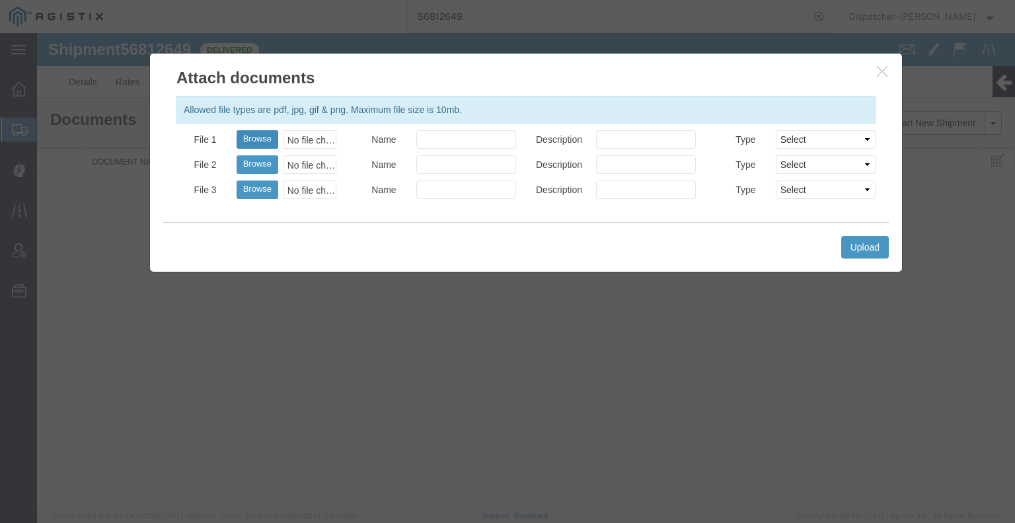
click at [248, 134] on button "Browse" at bounding box center [258, 139] width 42 height 19
type input "C:\fakepath\56812649trktag.pdf"
click at [864, 246] on button "Upload" at bounding box center [865, 247] width 48 height 22
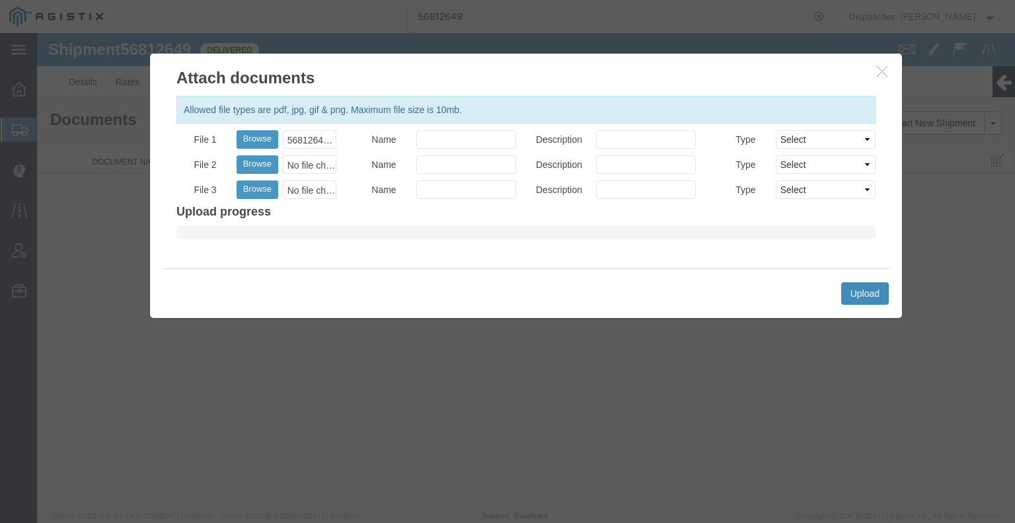
select select
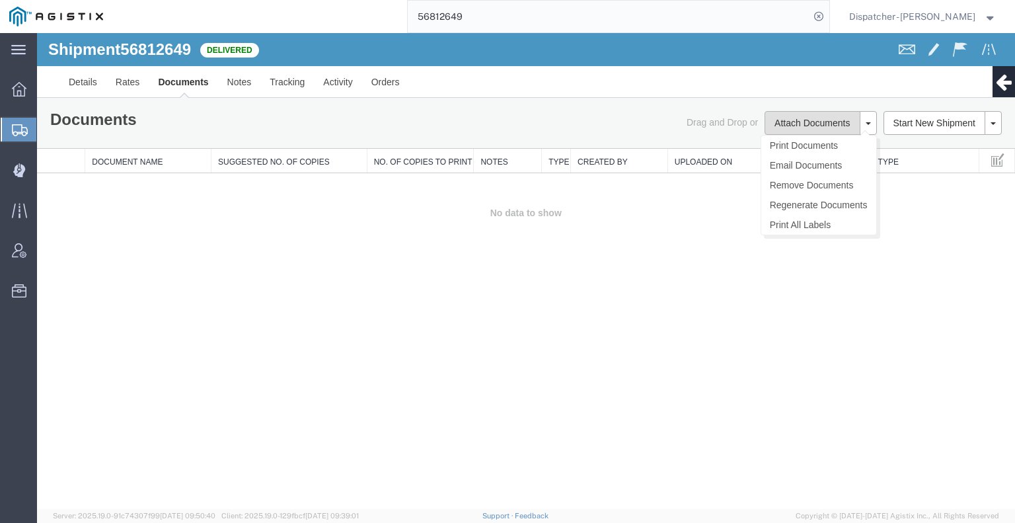
click at [782, 128] on button "Attach Documents" at bounding box center [811, 123] width 95 height 24
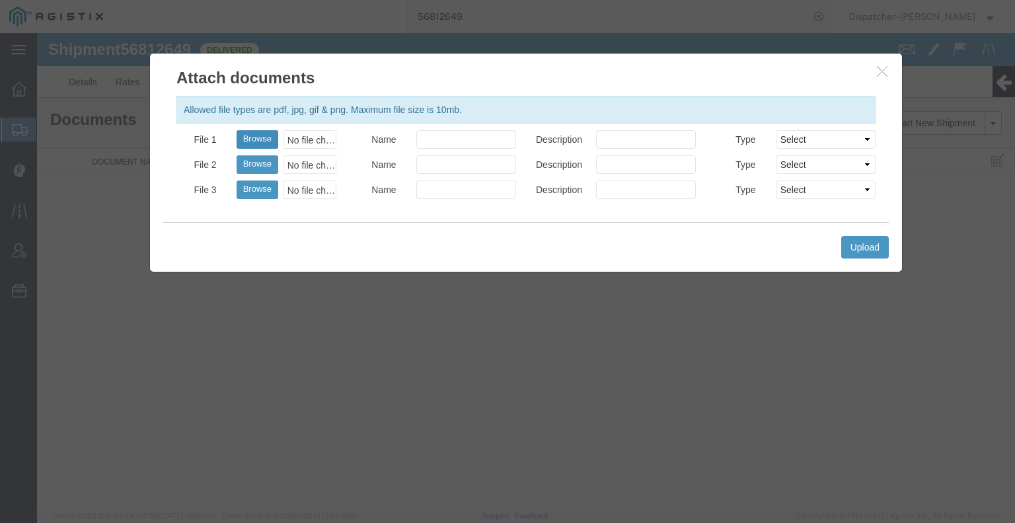
click at [256, 141] on button "Browse" at bounding box center [258, 139] width 42 height 19
type input "C:\fakepath\56812649trktag.pdf"
click at [847, 245] on button "Upload" at bounding box center [865, 247] width 48 height 22
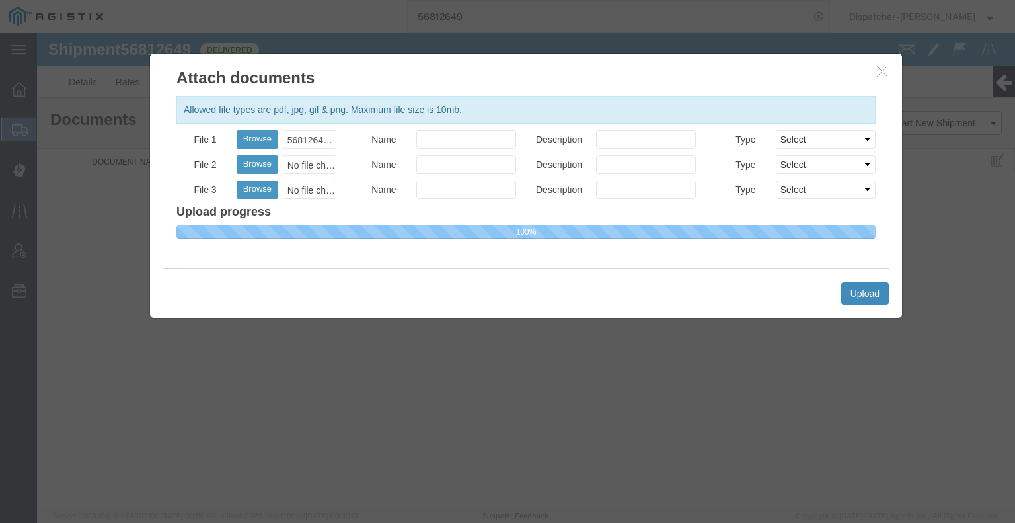
select select
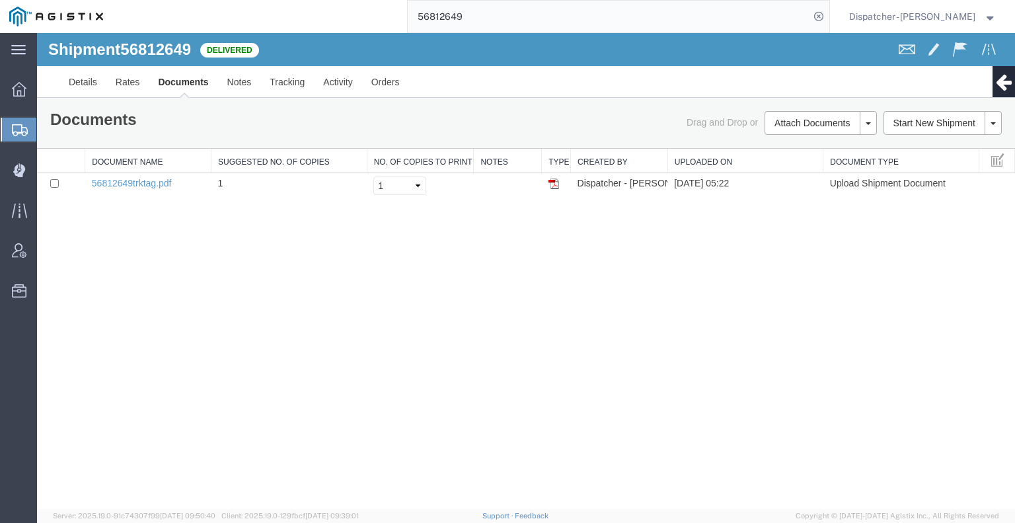
drag, startPoint x: 461, startPoint y: 15, endPoint x: 342, endPoint y: 5, distance: 119.3
click at [346, 5] on div "56812649" at bounding box center [470, 16] width 717 height 33
type input "56769622"
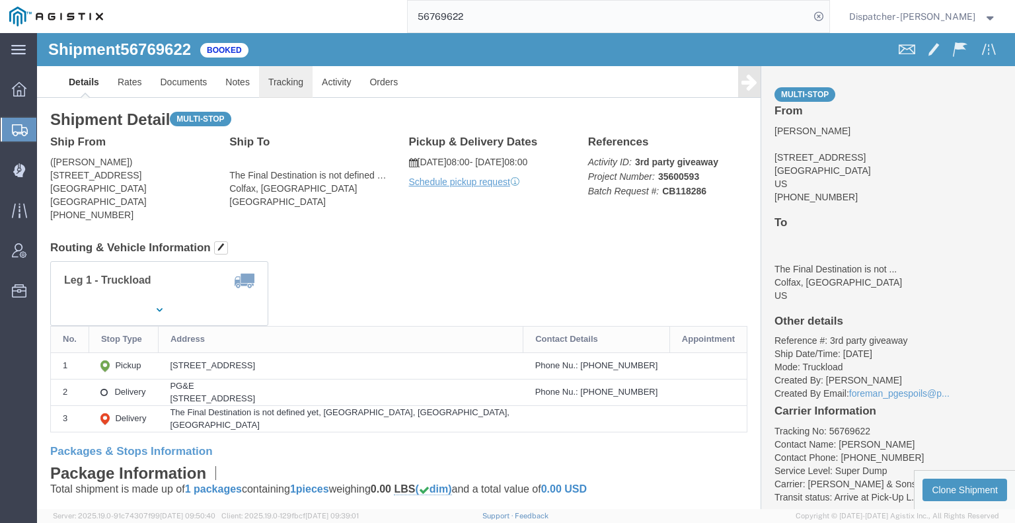
click link "Tracking"
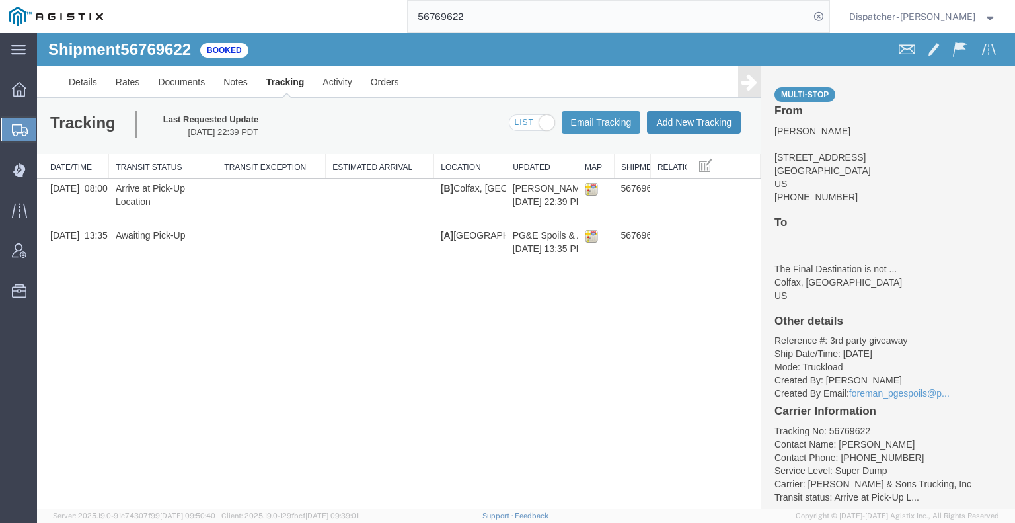
click at [703, 121] on button "Add New Tracking" at bounding box center [694, 122] width 94 height 22
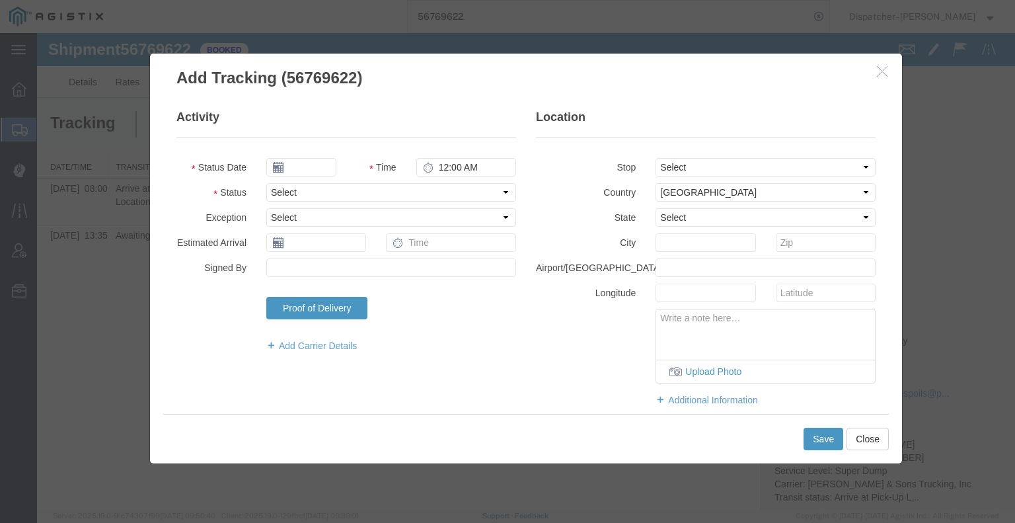
type input "09/16/2025"
type input "6:00 AM"
click at [863, 438] on button "Close" at bounding box center [867, 438] width 42 height 22
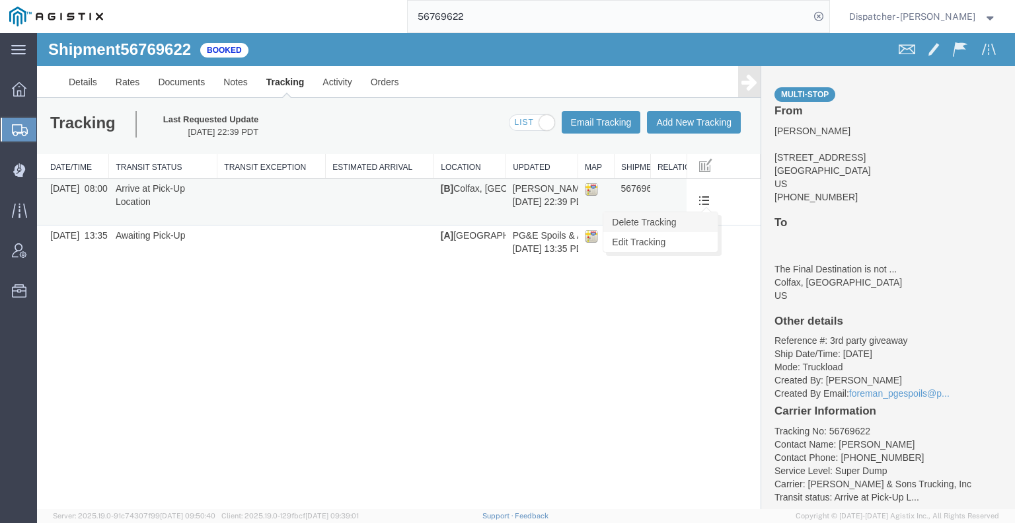
click at [685, 219] on link "Delete Tracking" at bounding box center [660, 222] width 114 height 20
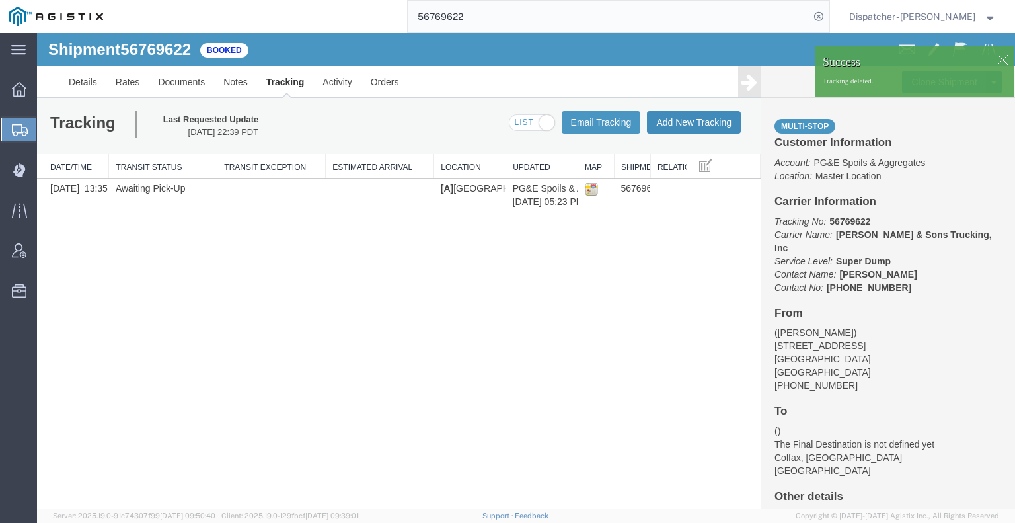
click at [694, 122] on button "Add New Tracking" at bounding box center [694, 122] width 94 height 22
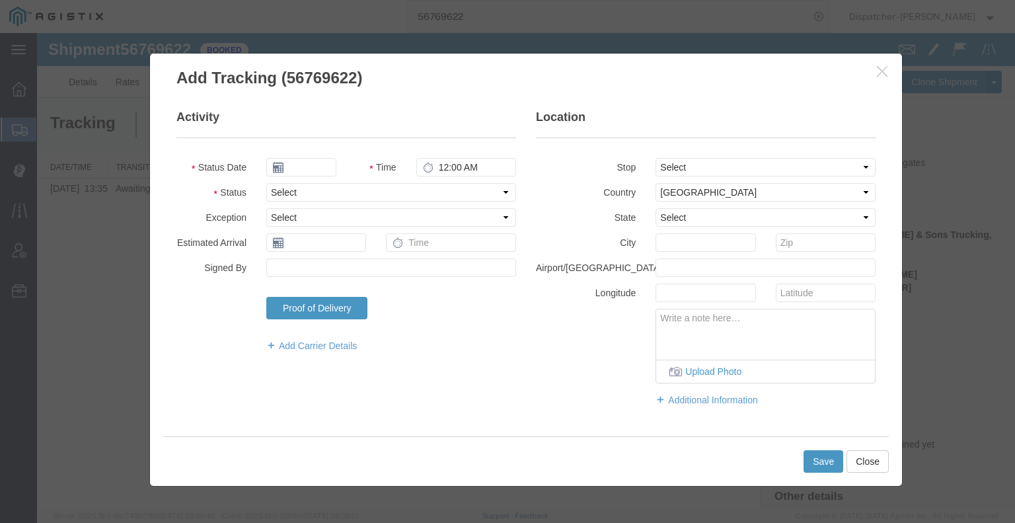
type input "09/16/2025"
type input "6:00 AM"
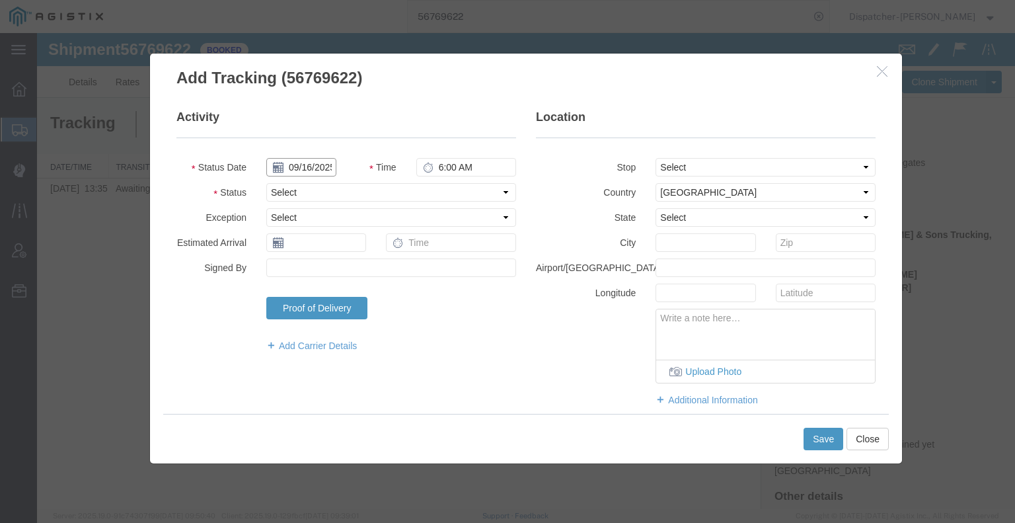
click at [299, 166] on input "09/16/2025" at bounding box center [301, 167] width 70 height 19
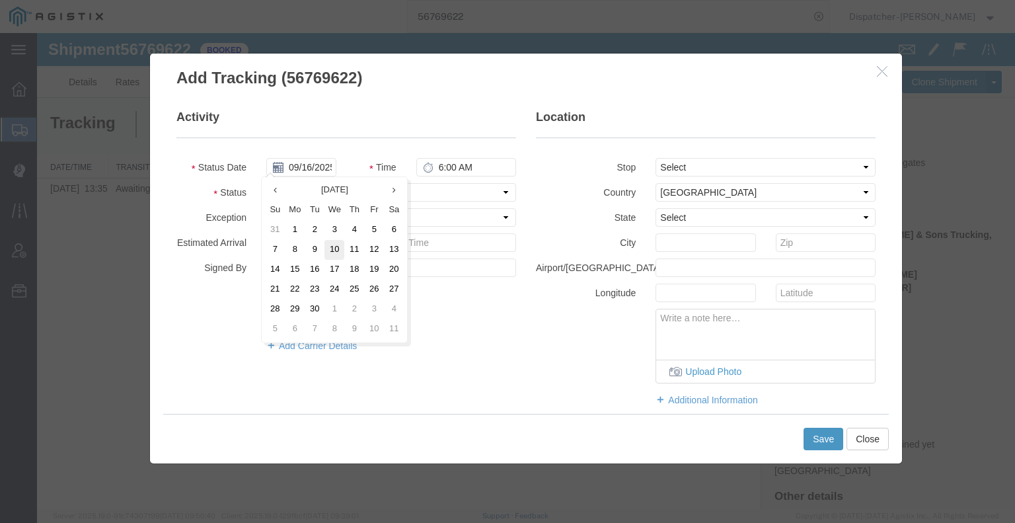
click at [324, 256] on td "10" at bounding box center [334, 250] width 20 height 20
type input "[DATE]"
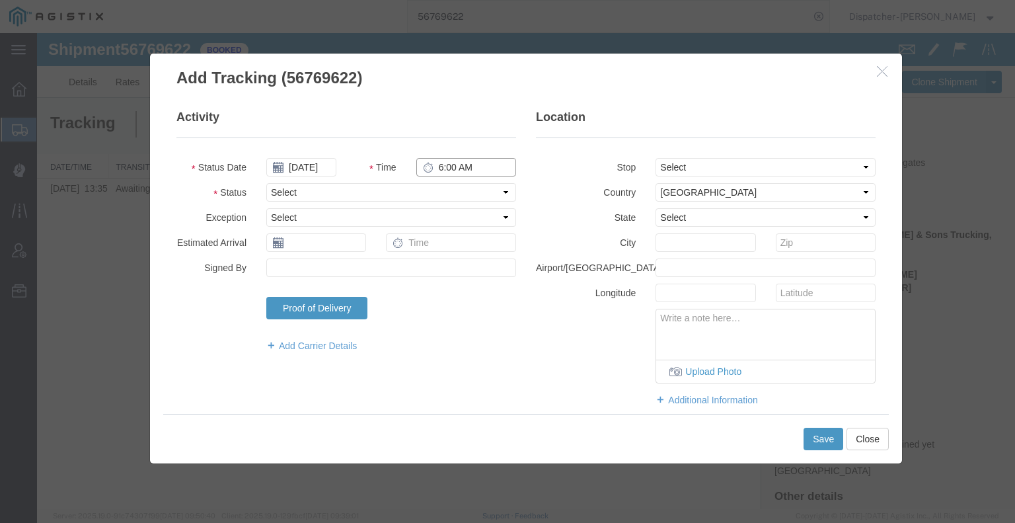
click at [445, 164] on input "6:00 AM" at bounding box center [466, 167] width 100 height 19
type input "9:50 AM"
click at [447, 189] on select "Select Arrival Notice Available Arrival Notice Imported Arrive at Delivery Loca…" at bounding box center [391, 192] width 250 height 19
select select "ARVPULOC"
click at [266, 183] on select "Select Arrival Notice Available Arrival Notice Imported Arrive at Delivery Loca…" at bounding box center [391, 192] width 250 height 19
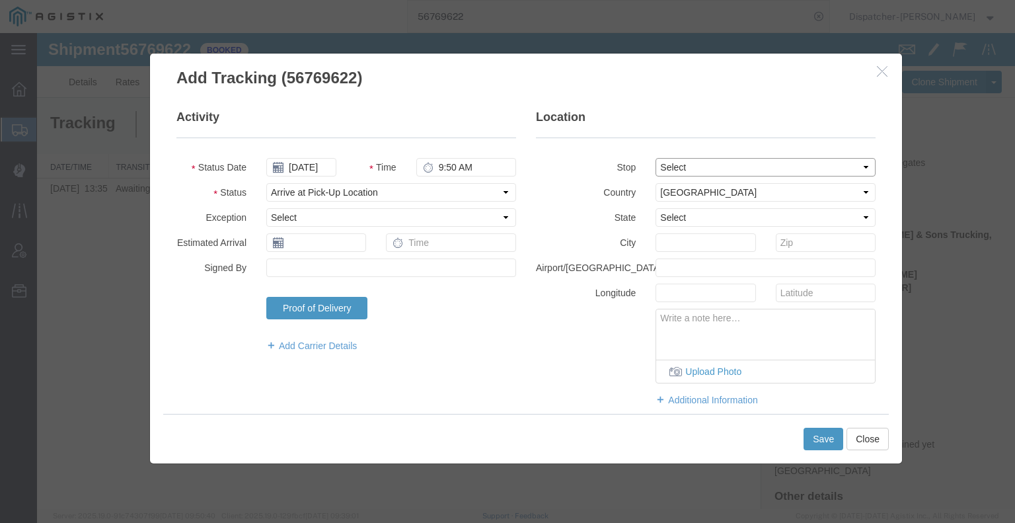
drag, startPoint x: 700, startPoint y: 163, endPoint x: 700, endPoint y: 170, distance: 7.3
click at [700, 163] on select "Select From: [STREET_ADDRESS] Stop 2: [STREET_ADDRESS] To: The Final Destinatio…" at bounding box center [765, 167] width 220 height 19
select select "{"pickupDeliveryInfoId": "122835204","pickupOrDelivery": "P","stopNum": "1","lo…"
click at [655, 158] on select "Select From: [STREET_ADDRESS] Stop 2: [STREET_ADDRESS] To: The Final Destinatio…" at bounding box center [765, 167] width 220 height 19
select select "CA"
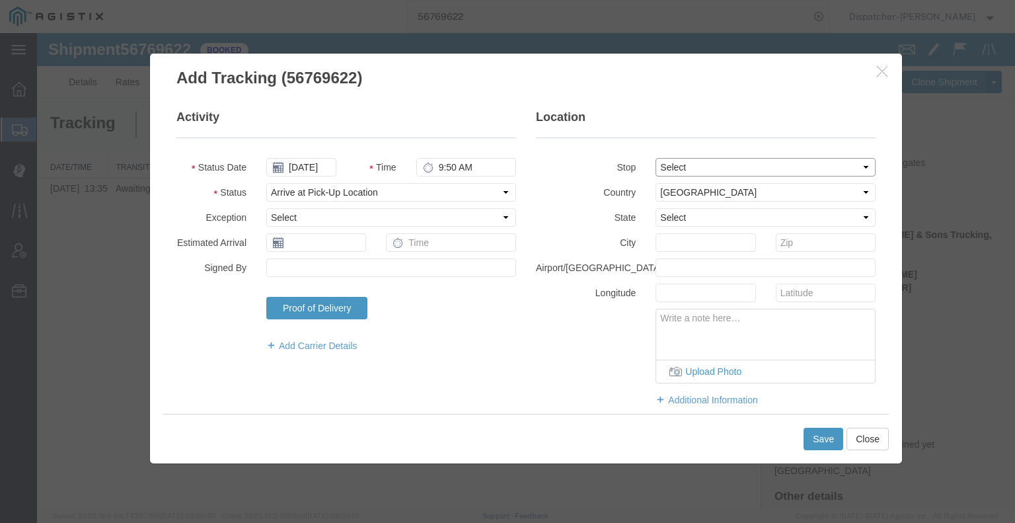
type input "Dutch Flat"
click at [825, 438] on button "Save" at bounding box center [823, 438] width 40 height 22
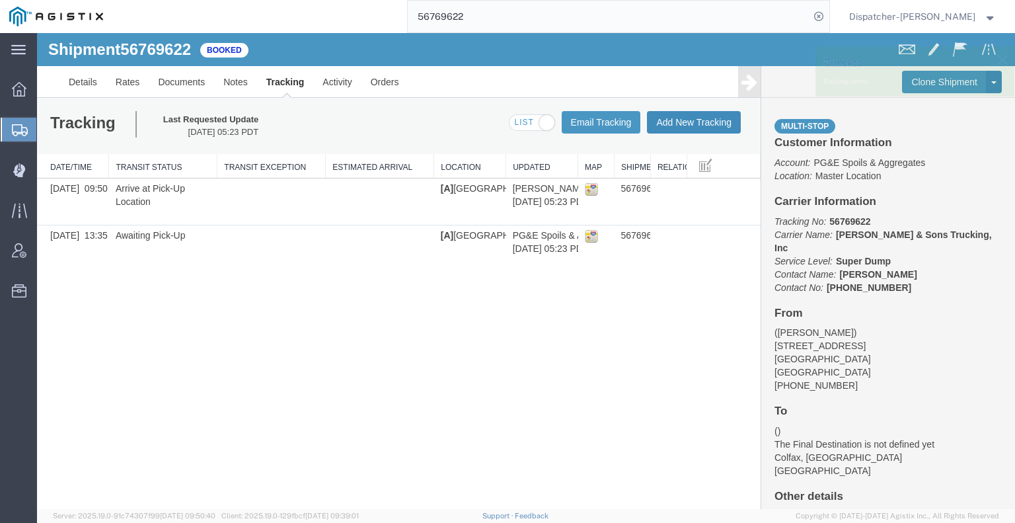
click at [677, 124] on button "Add New Tracking" at bounding box center [694, 122] width 94 height 22
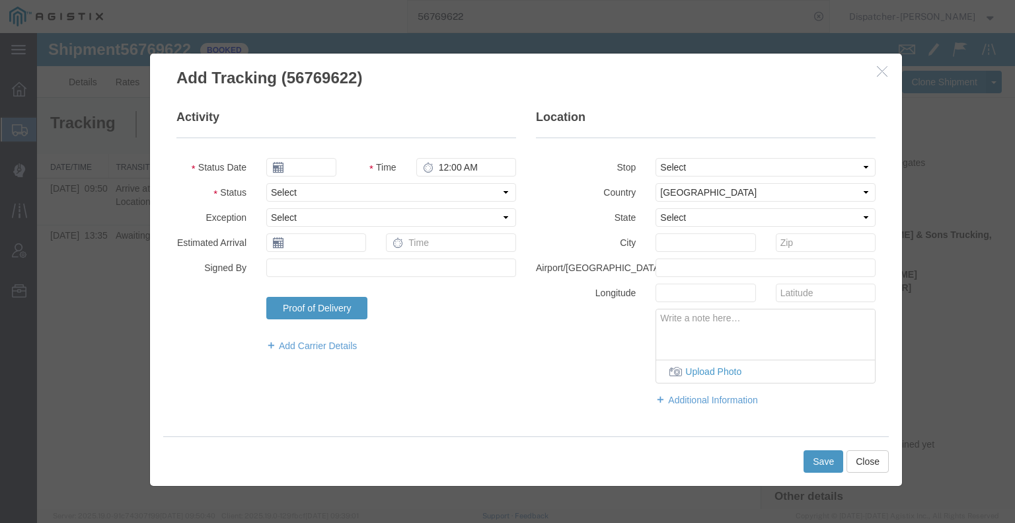
type input "09/16/2025"
type input "6:00 AM"
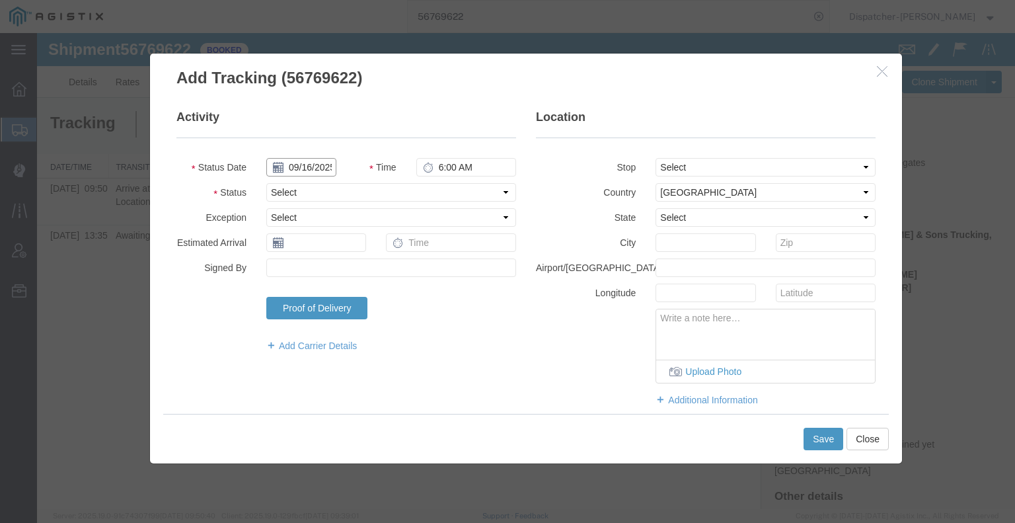
click at [313, 161] on input "09/16/2025" at bounding box center [301, 167] width 70 height 19
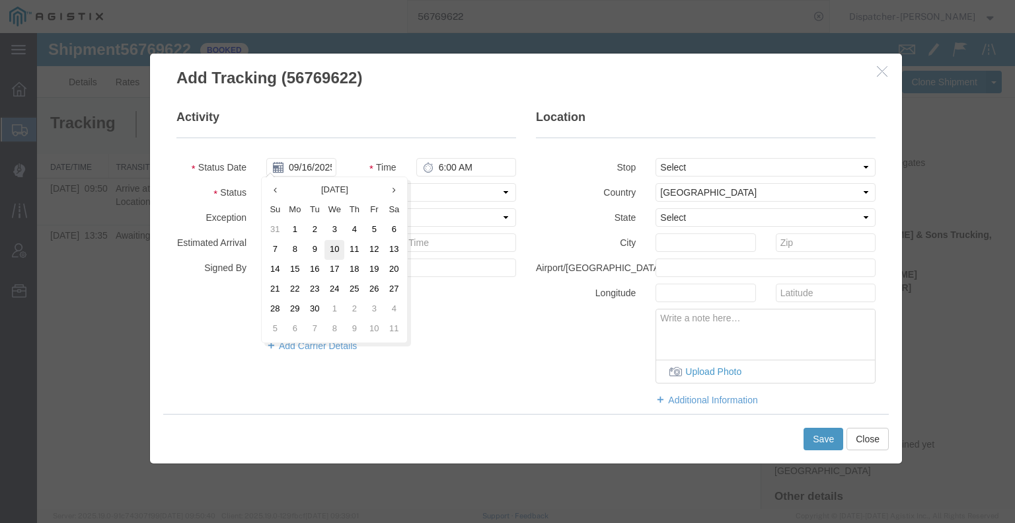
click at [336, 254] on td "10" at bounding box center [334, 250] width 20 height 20
type input "[DATE]"
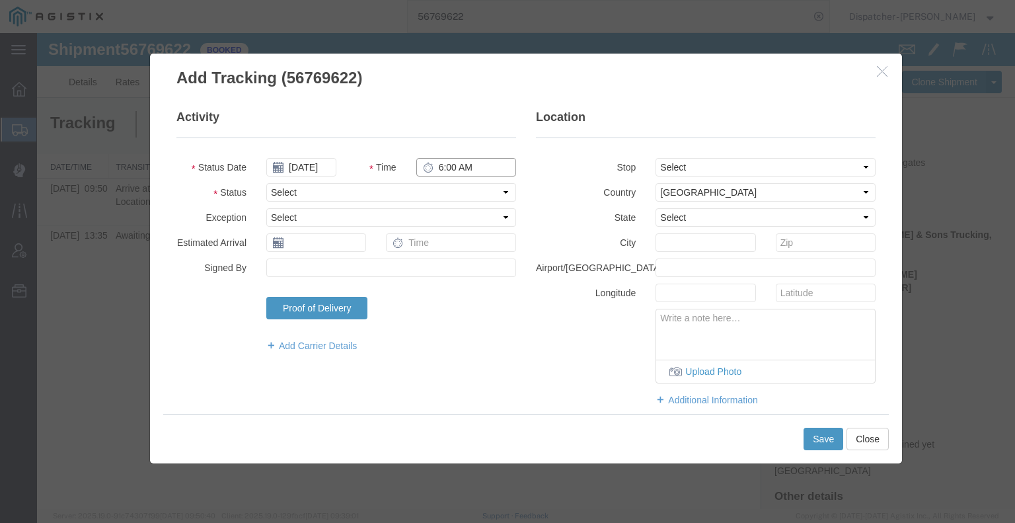
click at [441, 167] on input "6:00 AM" at bounding box center [466, 167] width 100 height 19
type input "6:00 PM"
click at [444, 190] on select "Select Arrival Notice Available Arrival Notice Imported Arrive at Delivery Loca…" at bounding box center [391, 192] width 250 height 19
select select "DPTDLVLOC"
click at [266, 183] on select "Select Arrival Notice Available Arrival Notice Imported Arrive at Delivery Loca…" at bounding box center [391, 192] width 250 height 19
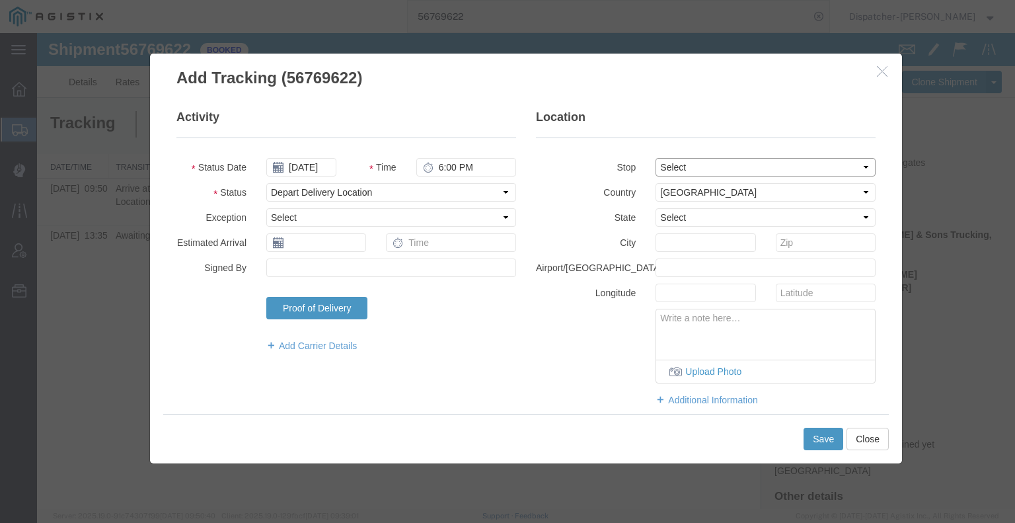
click at [739, 167] on select "Select From: [STREET_ADDRESS] Stop 2: [STREET_ADDRESS] To: The Final Destinatio…" at bounding box center [765, 167] width 220 height 19
select select "{"pickupDeliveryInfoId": "122835205","pickupOrDelivery": "D","stopNum": "2","lo…"
click at [655, 158] on select "Select From: [STREET_ADDRESS] Stop 2: [STREET_ADDRESS] To: The Final Destinatio…" at bounding box center [765, 167] width 220 height 19
select select "CA"
type input "Colfax"
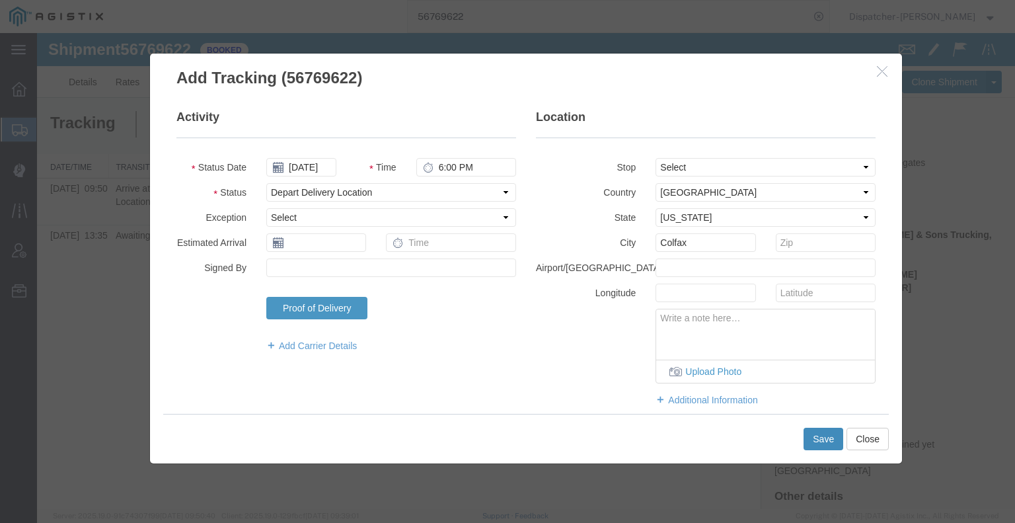
click at [825, 445] on button "Save" at bounding box center [823, 438] width 40 height 22
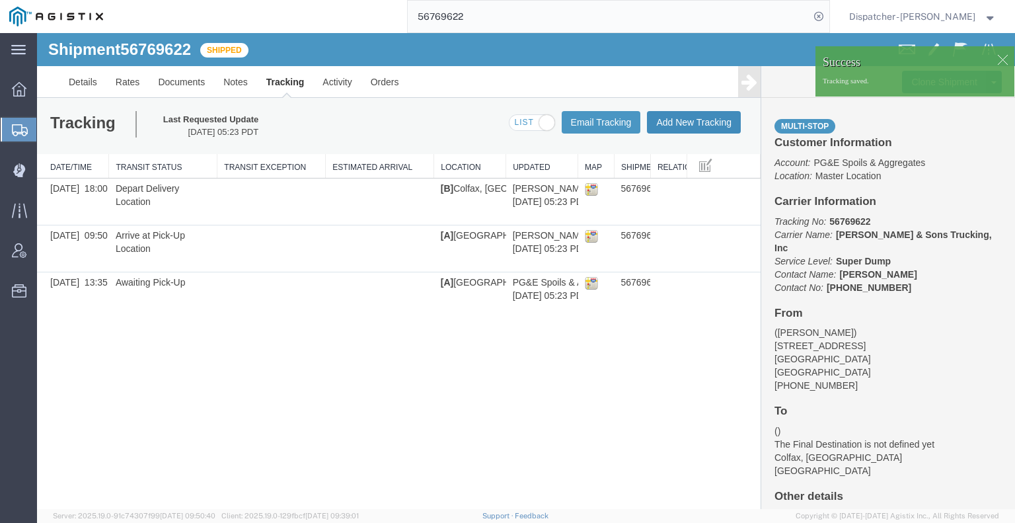
click at [677, 124] on button "Add New Tracking" at bounding box center [694, 122] width 94 height 22
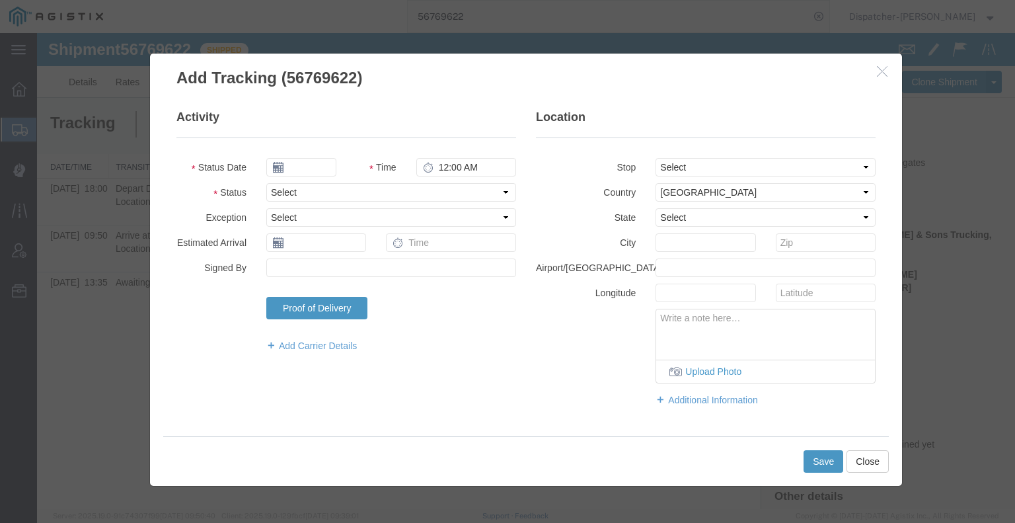
type input "09/16/2025"
type input "6:00 AM"
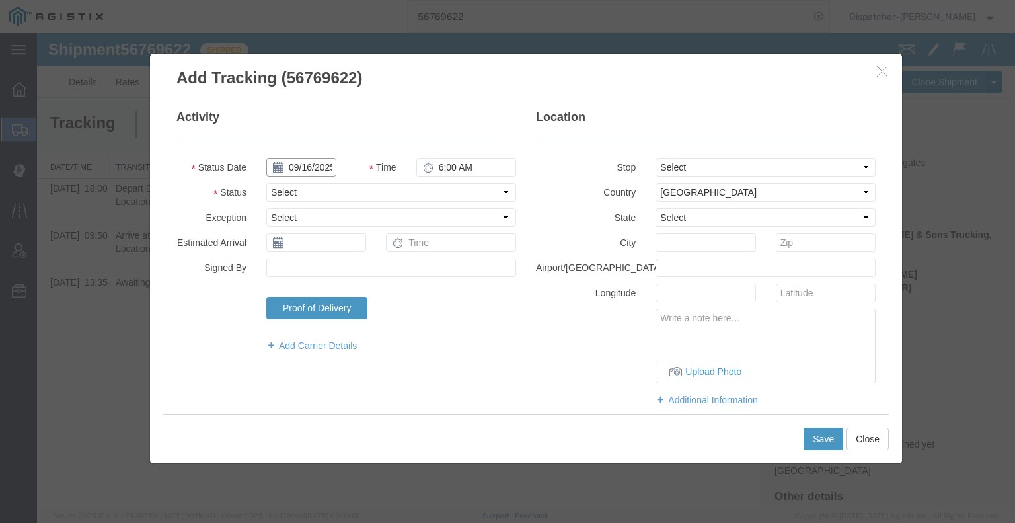
click at [309, 166] on input "09/16/2025" at bounding box center [301, 167] width 70 height 19
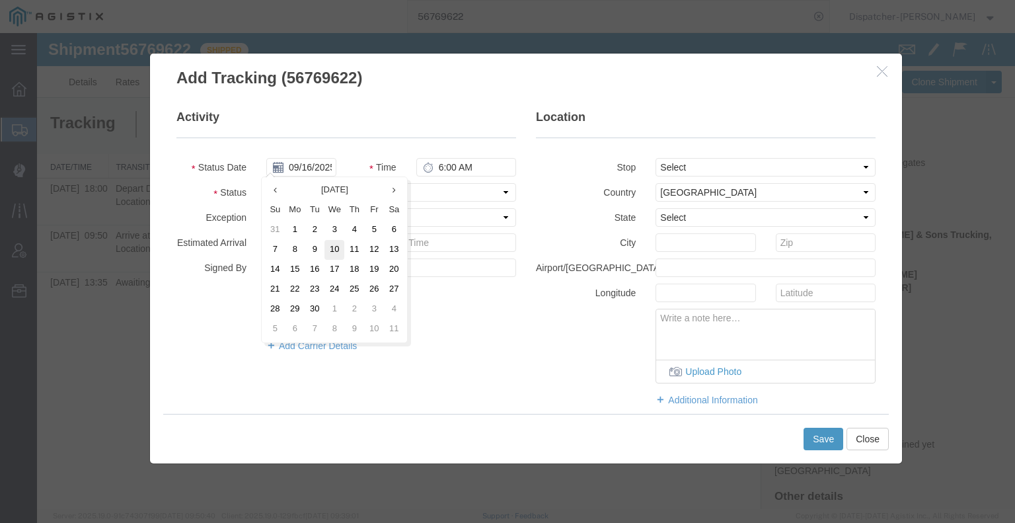
click at [333, 250] on td "10" at bounding box center [334, 250] width 20 height 20
type input "[DATE]"
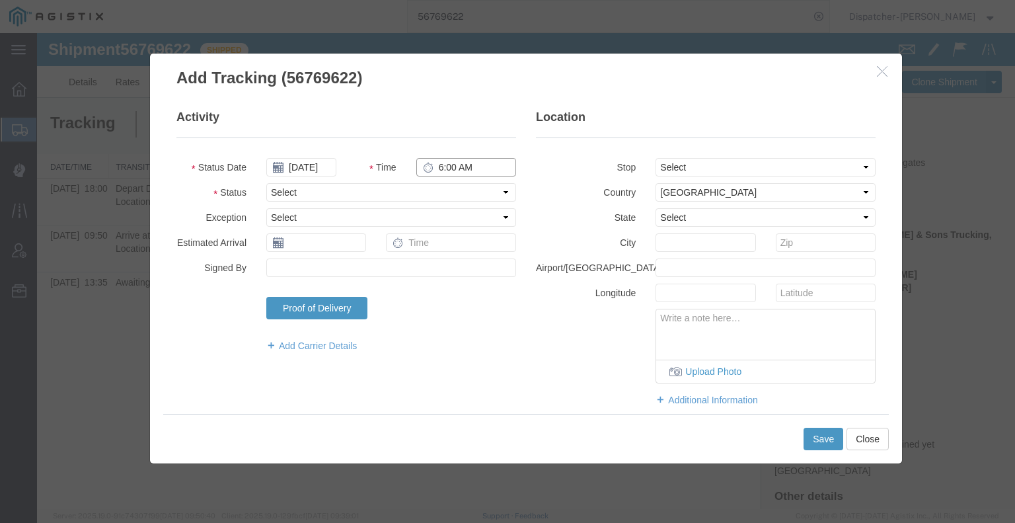
click at [451, 167] on input "6:00 AM" at bounding box center [466, 167] width 100 height 19
type input "6:00 PM"
click at [431, 203] on fieldset "Activity Status Date [DATE] Time 6:00 PM Status Select Arrival Notice Available…" at bounding box center [346, 237] width 340 height 256
click at [430, 192] on select "Select Arrival Notice Available Arrival Notice Imported Arrive at Delivery Loca…" at bounding box center [391, 192] width 250 height 19
select select "DELIVRED"
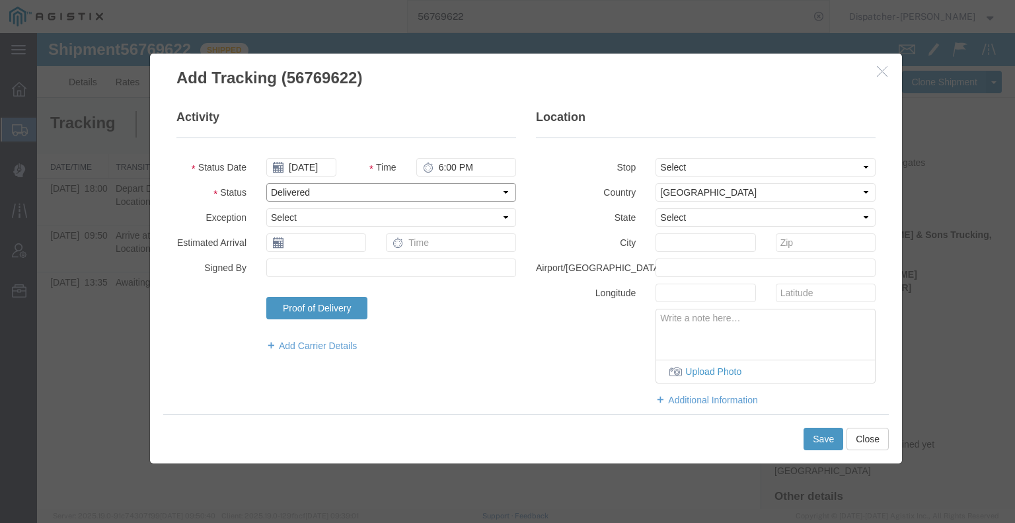
click at [266, 183] on select "Select Arrival Notice Available Arrival Notice Imported Arrive at Delivery Loca…" at bounding box center [391, 192] width 250 height 19
click at [831, 440] on button "Save" at bounding box center [823, 438] width 40 height 22
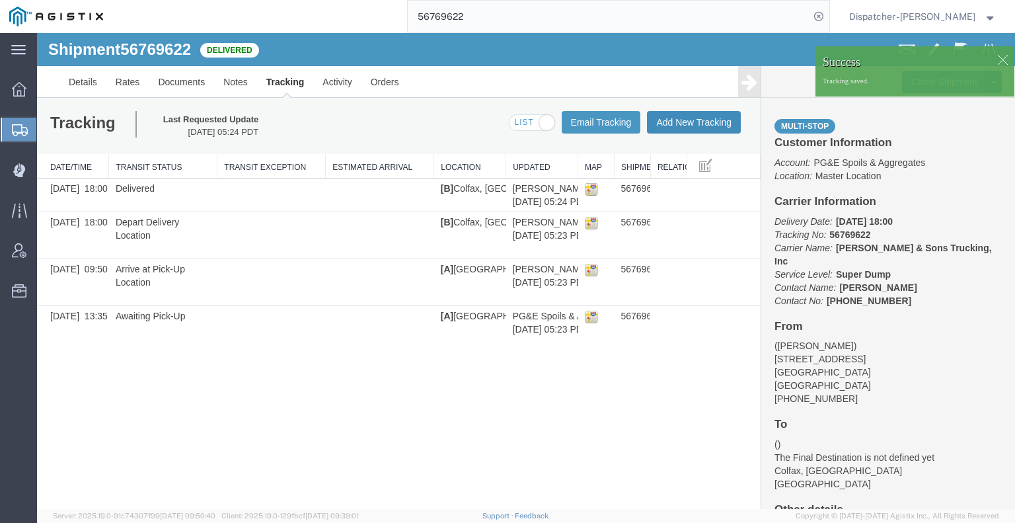
click at [674, 120] on button "Add New Tracking" at bounding box center [694, 122] width 94 height 22
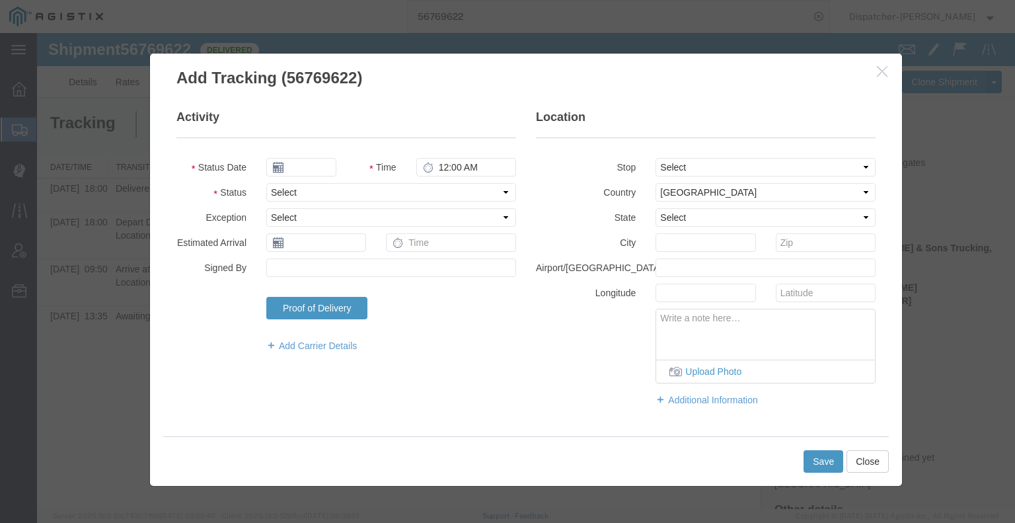
type input "09/16/2025"
type input "6:00 AM"
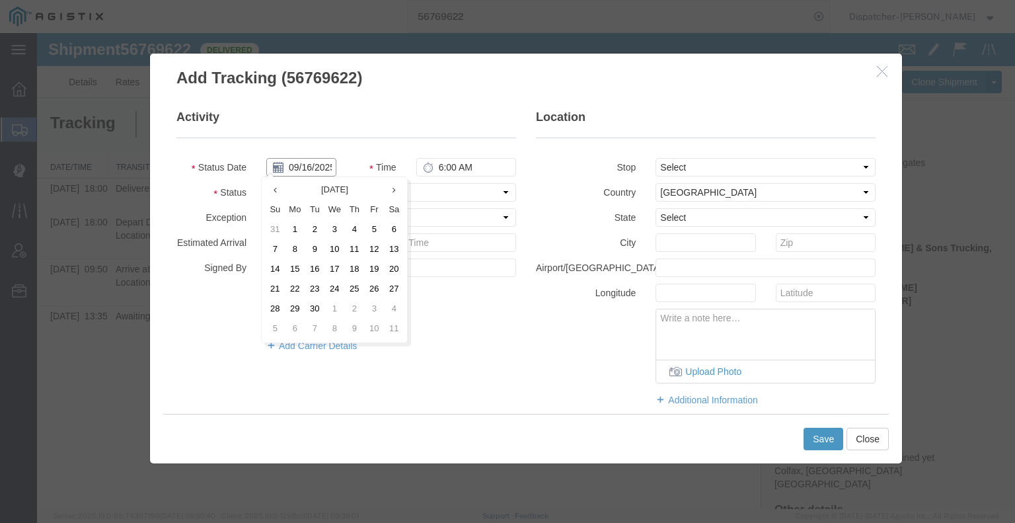
click at [315, 171] on input "09/16/2025" at bounding box center [301, 167] width 70 height 19
click at [332, 248] on td "10" at bounding box center [334, 250] width 20 height 20
type input "[DATE]"
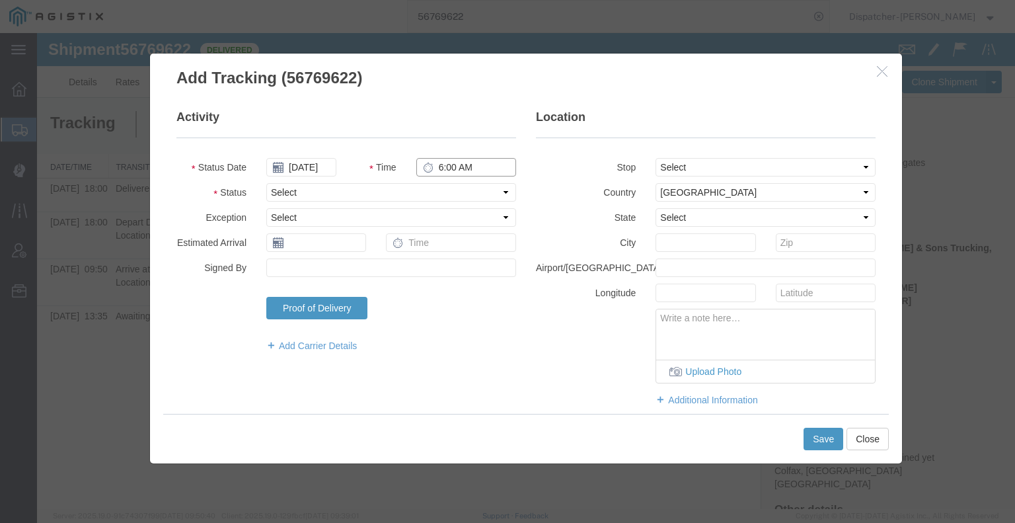
click at [453, 163] on input "6:00 AM" at bounding box center [466, 167] width 100 height 19
type input "2:55 PM"
click at [453, 184] on select "Select Arrival Notice Available Arrival Notice Imported Arrive at Delivery Loca…" at bounding box center [391, 192] width 250 height 19
select select "BREAKSTART"
click at [266, 183] on select "Select Arrival Notice Available Arrival Notice Imported Arrive at Delivery Loca…" at bounding box center [391, 192] width 250 height 19
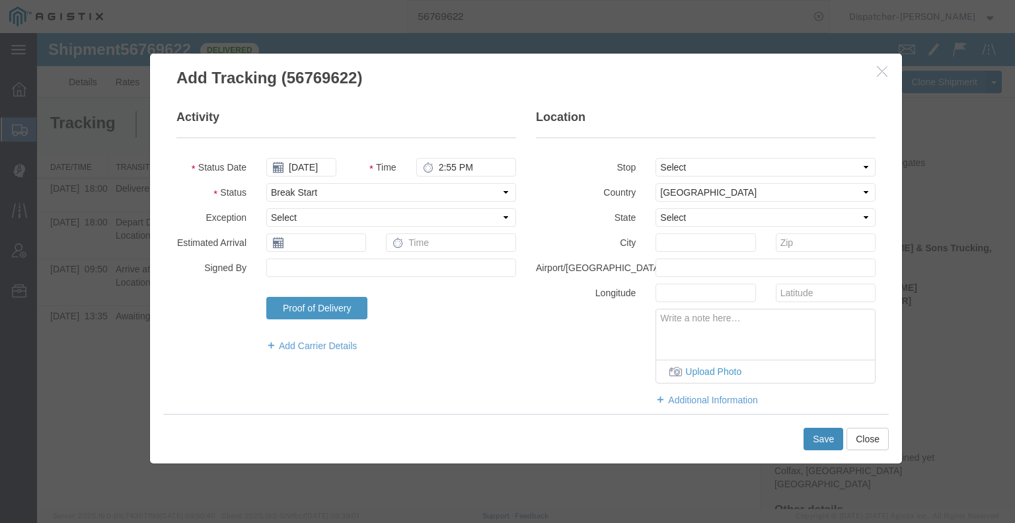
click at [812, 441] on button "Save" at bounding box center [823, 438] width 40 height 22
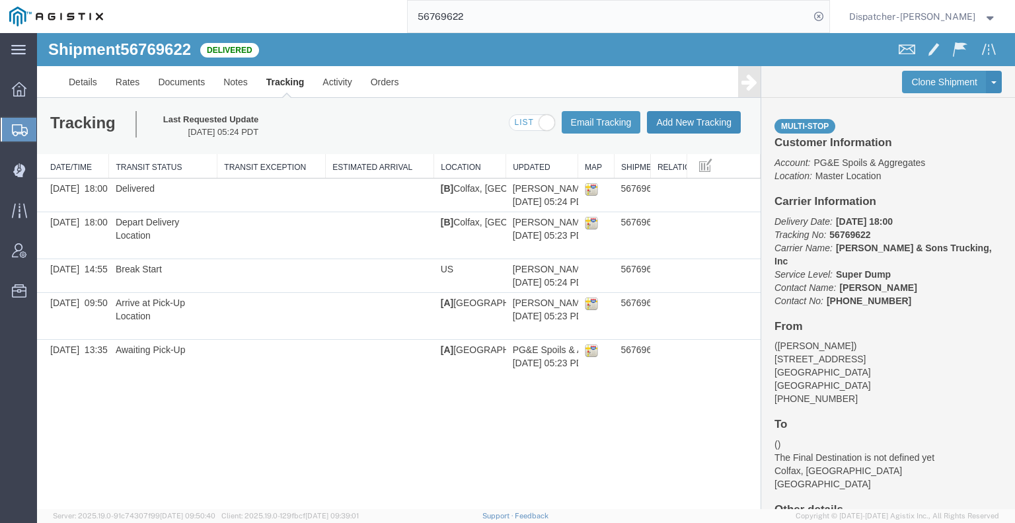
click at [675, 114] on button "Add New Tracking" at bounding box center [694, 122] width 94 height 22
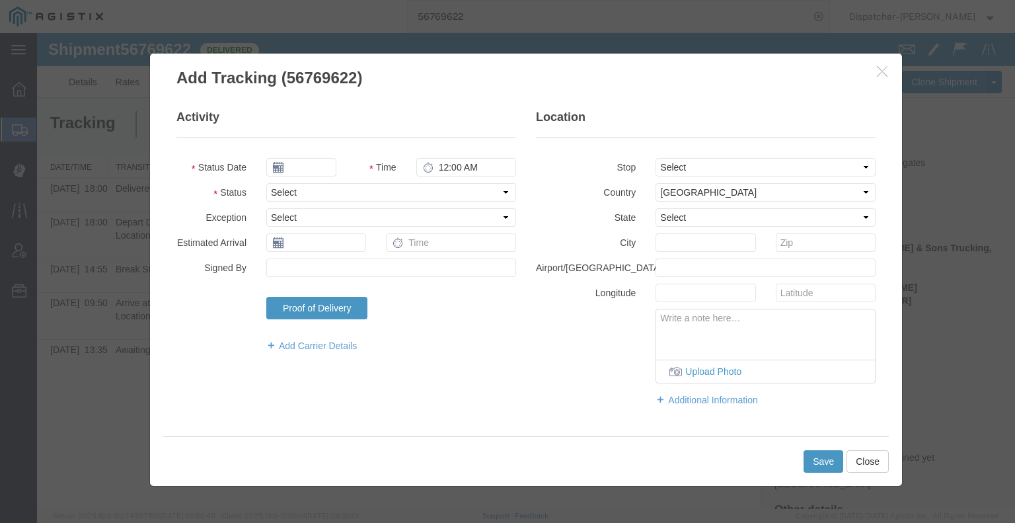
type input "09/16/2025"
type input "6:00 AM"
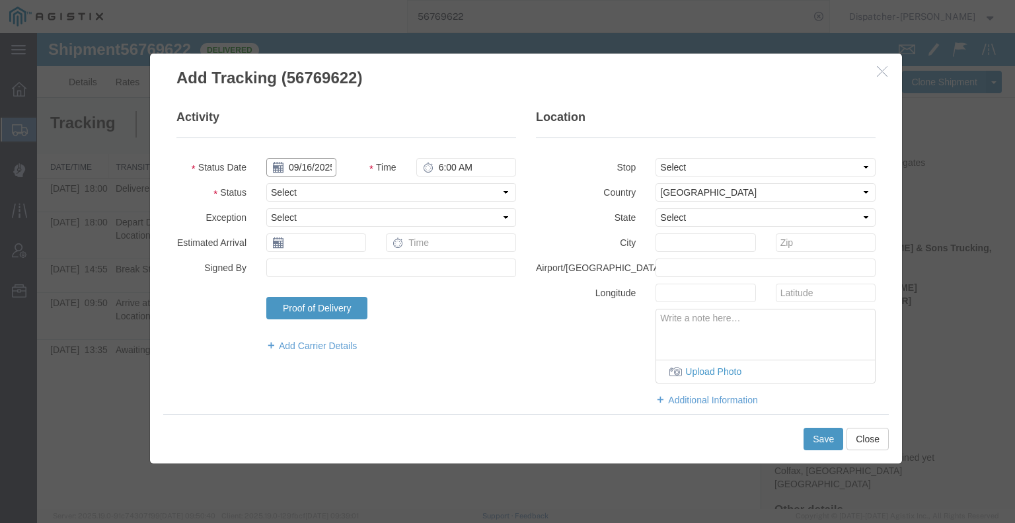
click at [321, 168] on input "09/16/2025" at bounding box center [301, 167] width 70 height 19
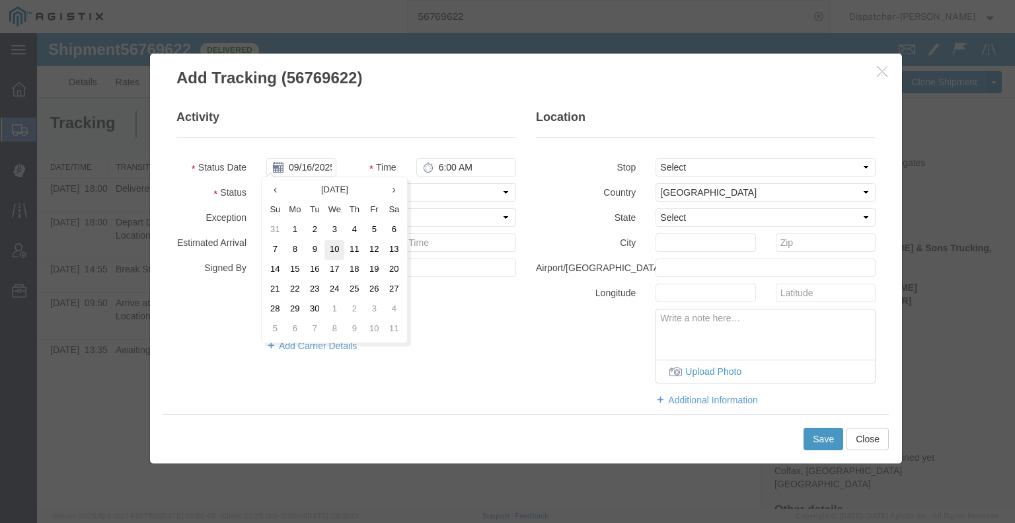
click at [326, 250] on td "10" at bounding box center [334, 250] width 20 height 20
type input "[DATE]"
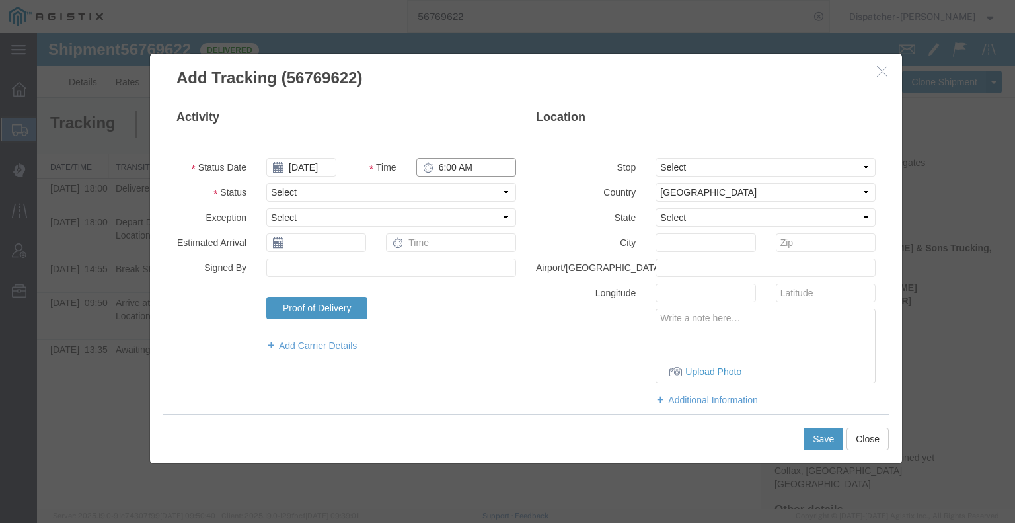
click at [460, 164] on input "6:00 AM" at bounding box center [466, 167] width 100 height 19
type input "3:25 PM"
click at [455, 187] on select "Select Arrival Notice Available Arrival Notice Imported Arrive at Delivery Loca…" at bounding box center [391, 192] width 250 height 19
select select "BREAKSTOP"
click at [266, 183] on select "Select Arrival Notice Available Arrival Notice Imported Arrive at Delivery Loca…" at bounding box center [391, 192] width 250 height 19
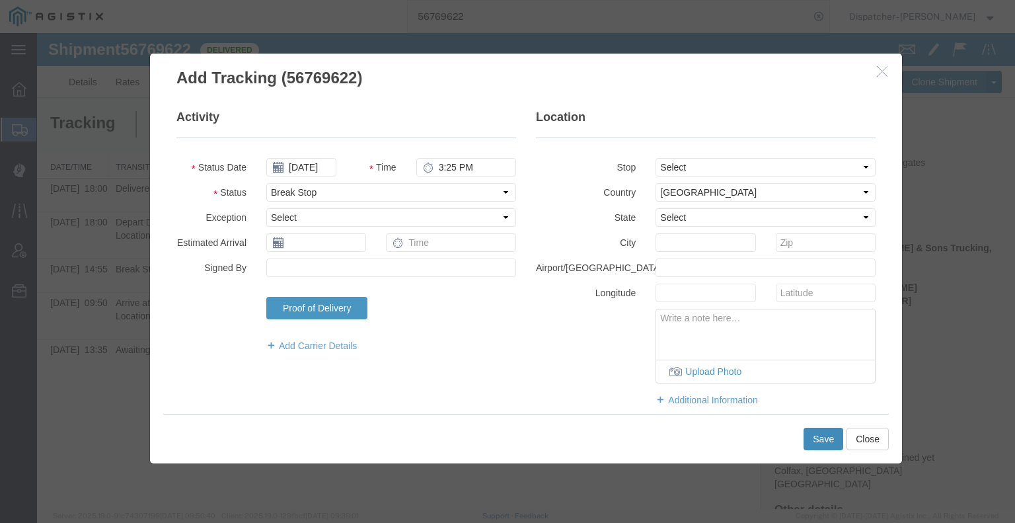
click at [829, 441] on button "Save" at bounding box center [823, 438] width 40 height 22
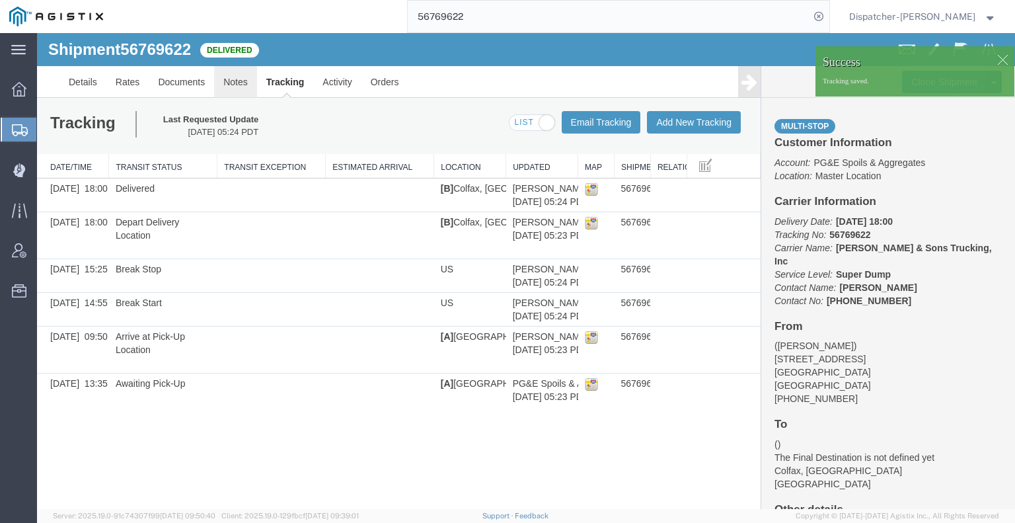
click at [239, 84] on link "Notes" at bounding box center [235, 82] width 43 height 32
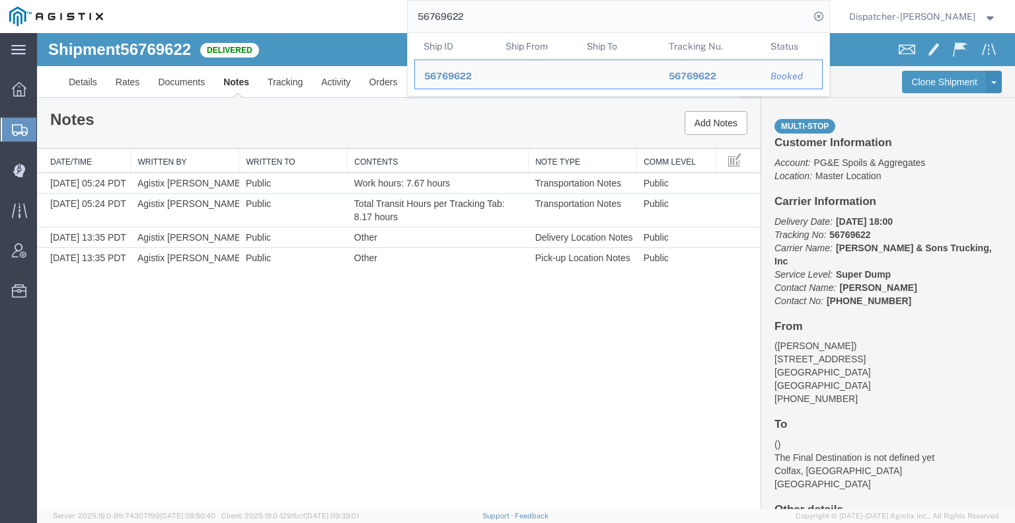
drag, startPoint x: 500, startPoint y: 24, endPoint x: 304, endPoint y: 32, distance: 195.7
click at [304, 32] on div "56769622 Ship ID Ship From Ship To Tracking Nu. Status Ship ID 56769622 Ship Fr…" at bounding box center [470, 16] width 717 height 33
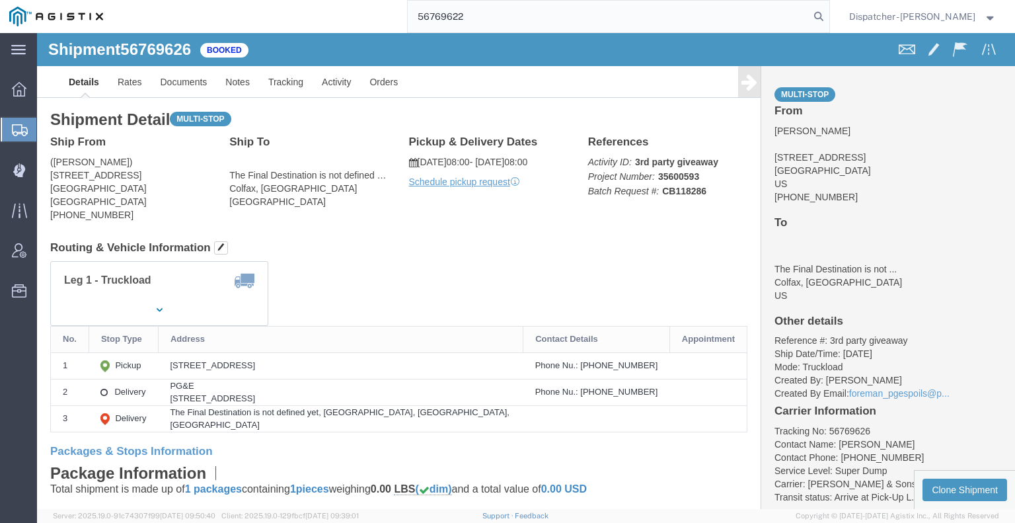
type input "56769622"
click link "Tracking"
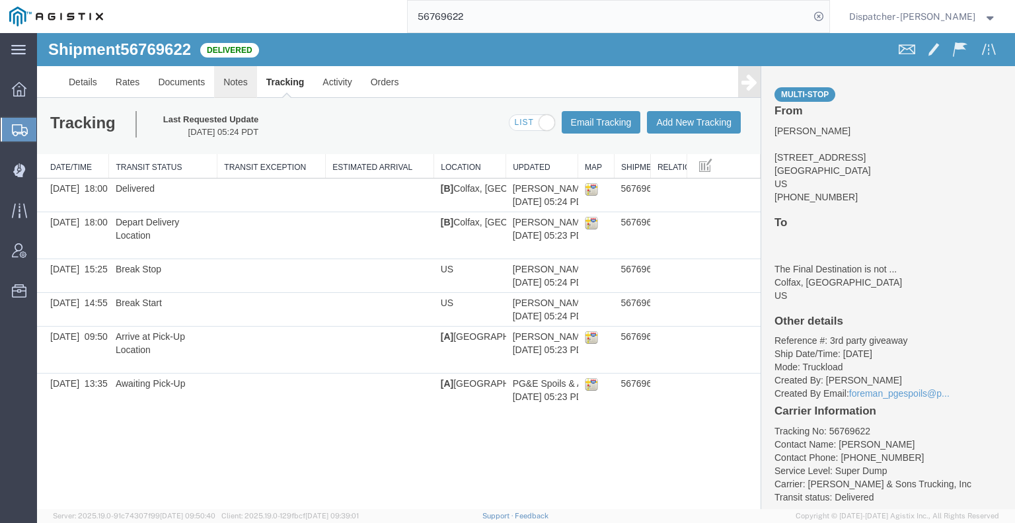
click at [225, 87] on link "Notes" at bounding box center [235, 82] width 43 height 32
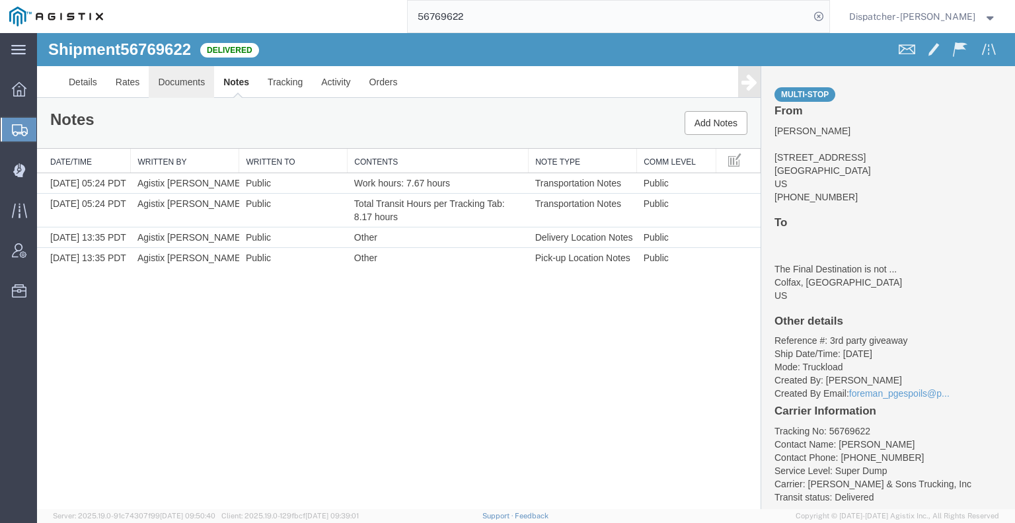
click at [166, 83] on link "Documents" at bounding box center [181, 82] width 65 height 32
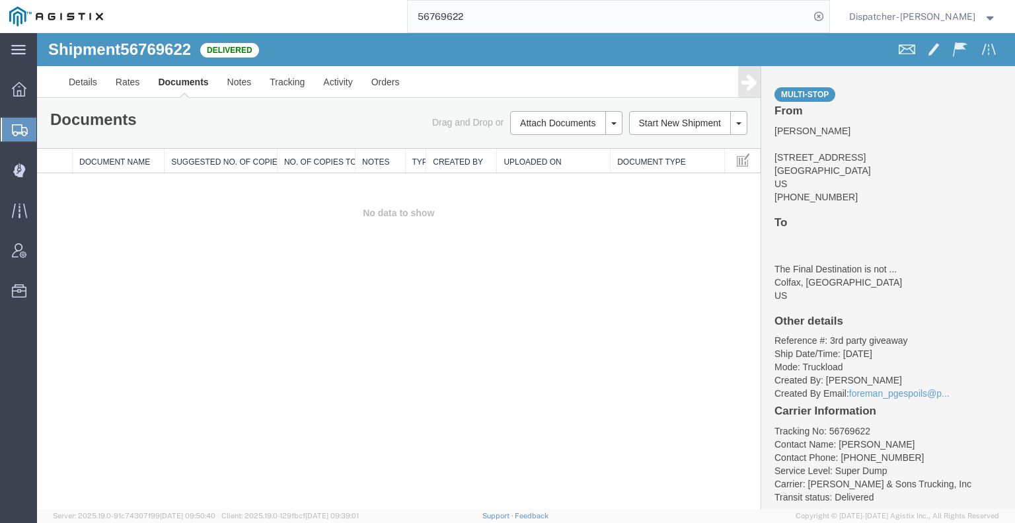
click at [185, 302] on div "Shipment 56769622 0 of 0 Delivered Details Rates Documents Notes Tracking Activ…" at bounding box center [526, 271] width 978 height 476
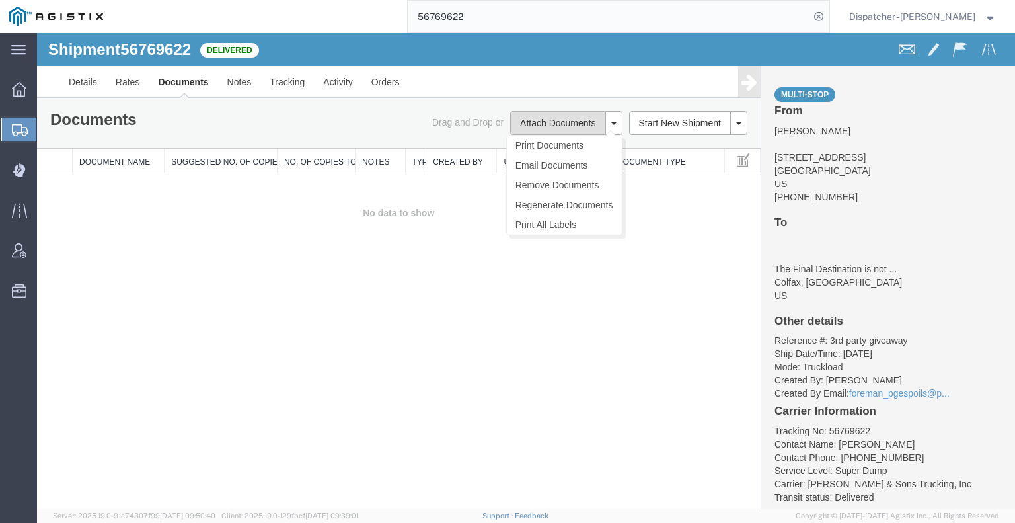
click at [556, 113] on button "Attach Documents" at bounding box center [557, 123] width 95 height 24
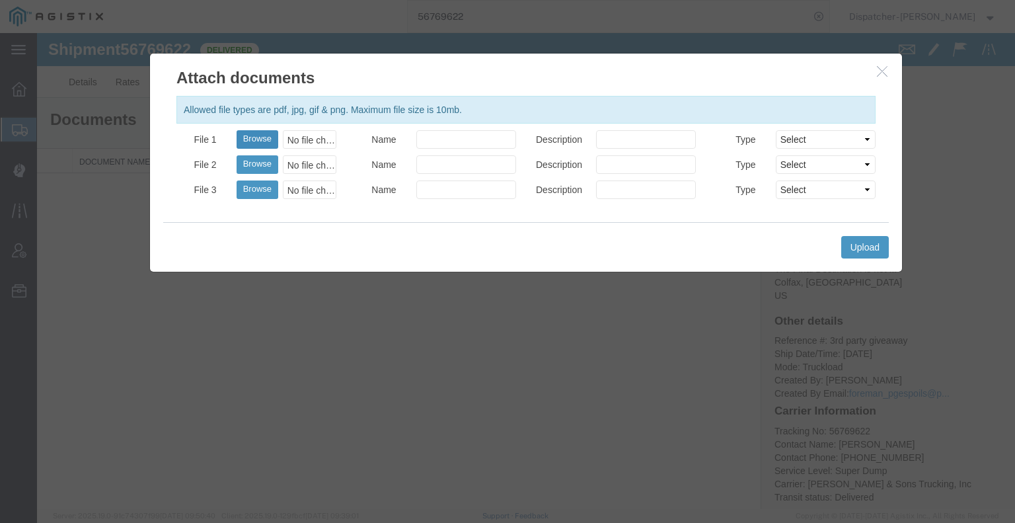
click at [260, 137] on button "Browse" at bounding box center [258, 139] width 42 height 19
type input "C:\fakepath\56769622trktag.pdf"
click at [862, 239] on button "Upload" at bounding box center [865, 247] width 48 height 22
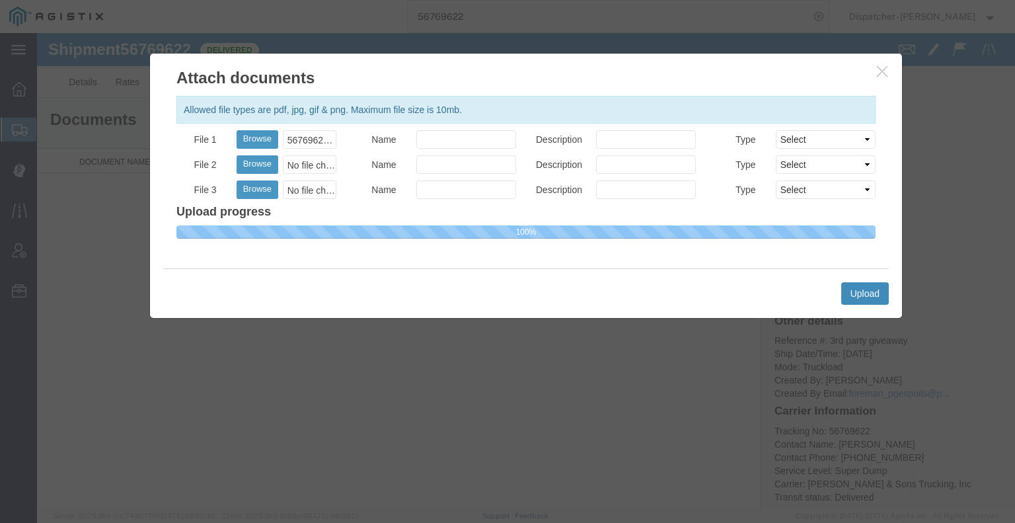
select select
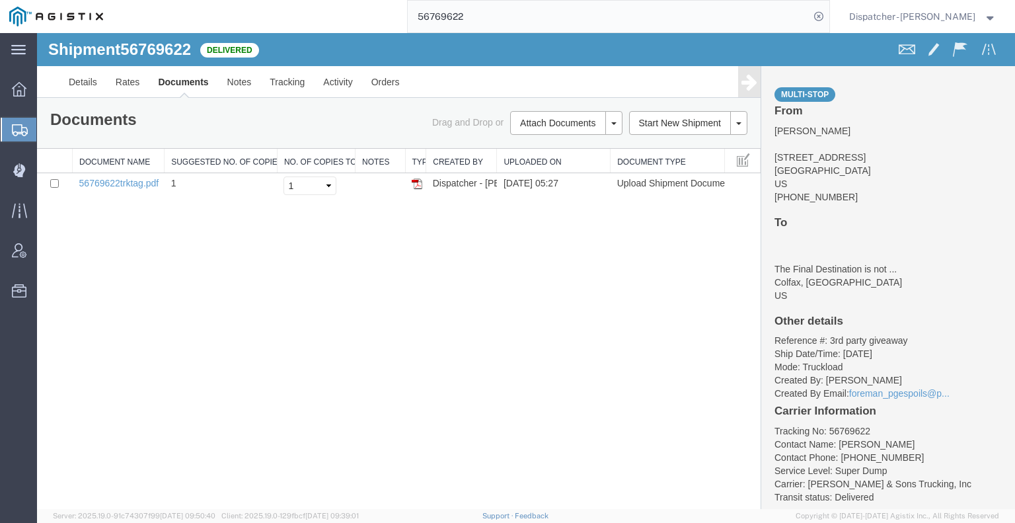
drag, startPoint x: 455, startPoint y: 18, endPoint x: 386, endPoint y: 21, distance: 69.5
click at [408, 20] on input "56769622" at bounding box center [609, 17] width 402 height 32
type input "56769626"
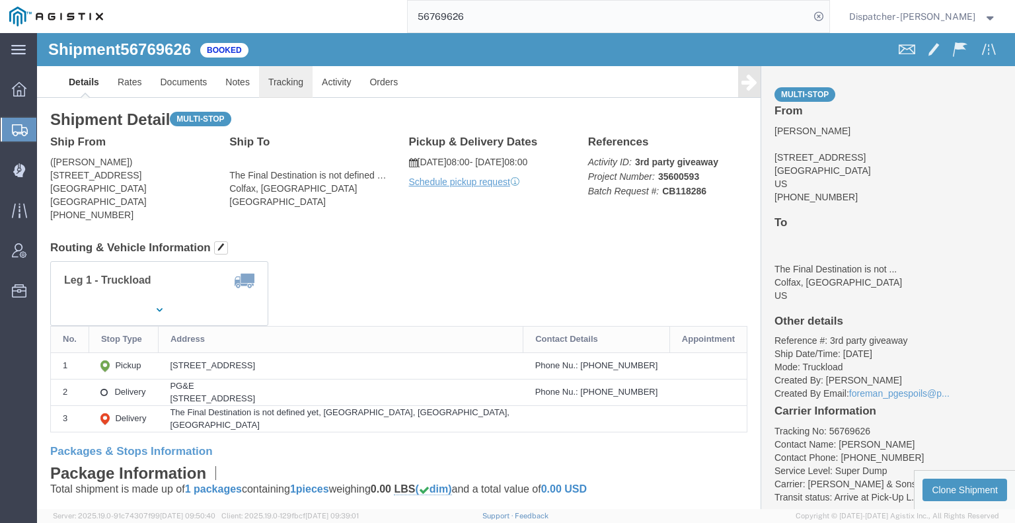
click link "Tracking"
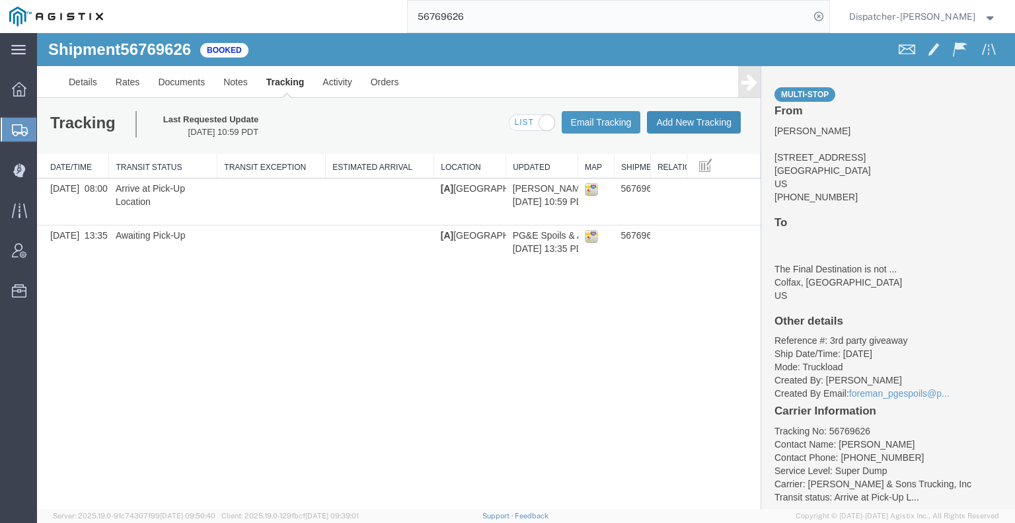
click at [691, 120] on button "Add New Tracking" at bounding box center [694, 122] width 94 height 22
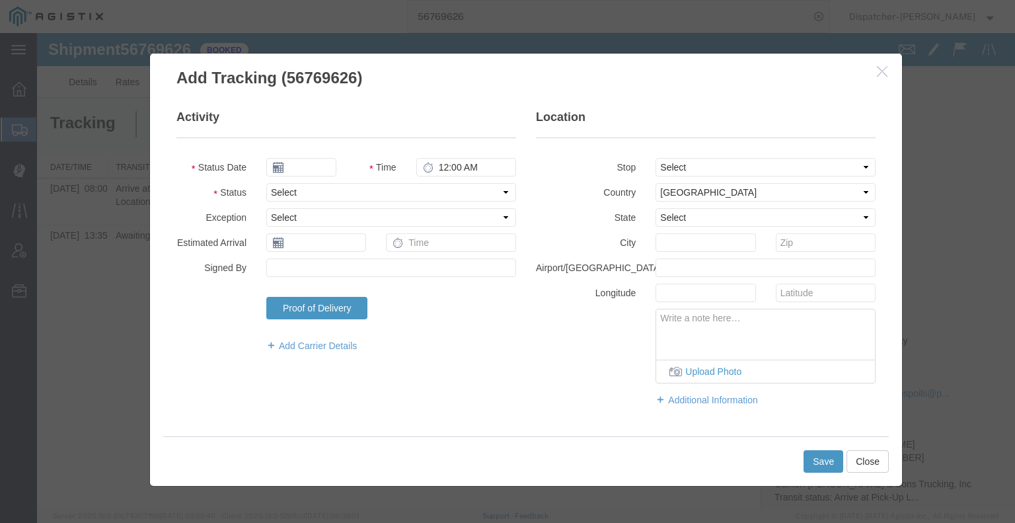
type input "09/16/2025"
type input "6:00 AM"
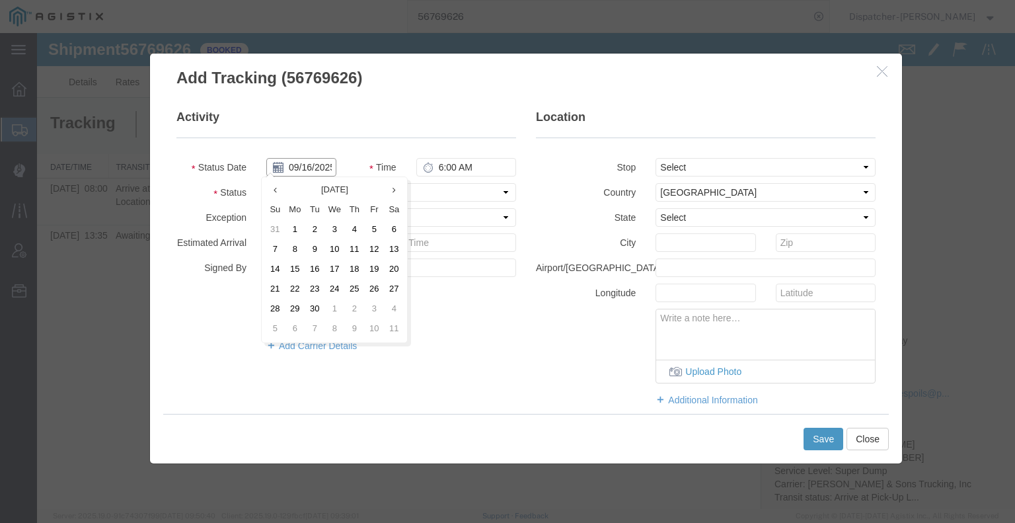
click at [305, 170] on input "09/16/2025" at bounding box center [301, 167] width 70 height 19
click at [338, 253] on td "10" at bounding box center [334, 250] width 20 height 20
type input "[DATE]"
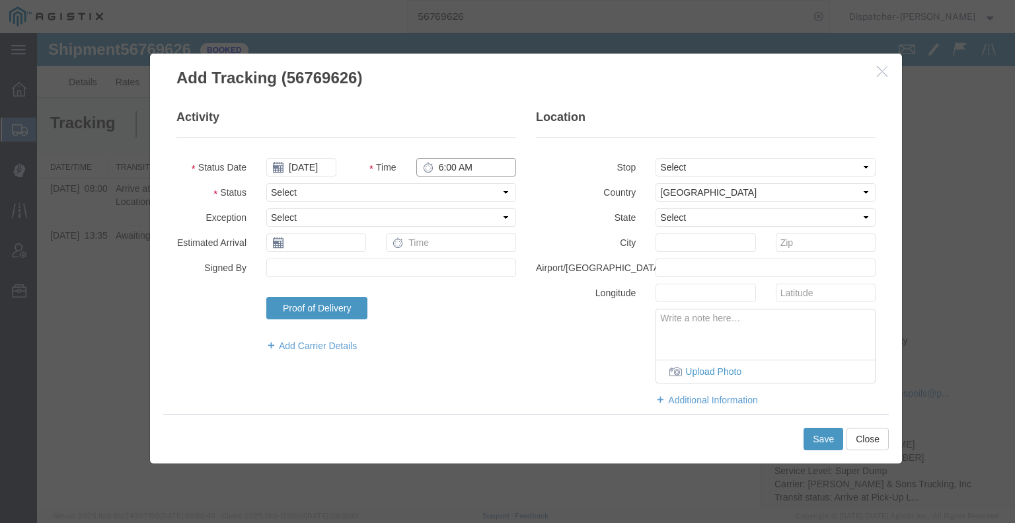
click at [449, 166] on input "6:00 AM" at bounding box center [466, 167] width 100 height 19
type input "9:50 AM"
click at [444, 188] on select "Select Arrival Notice Available Arrival Notice Imported Arrive at Delivery Loca…" at bounding box center [391, 192] width 250 height 19
select select "ARVPULOC"
click at [266, 183] on select "Select Arrival Notice Available Arrival Notice Imported Arrive at Delivery Loca…" at bounding box center [391, 192] width 250 height 19
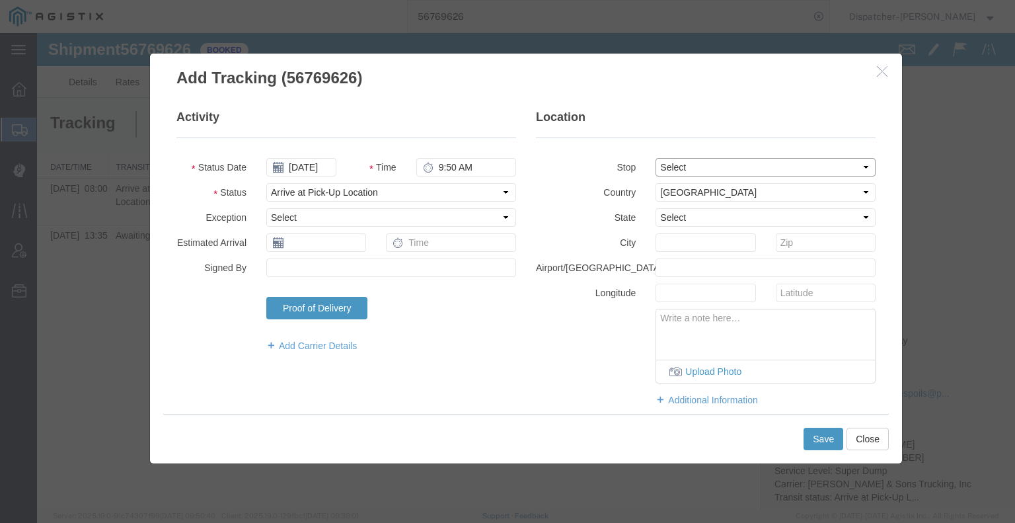
drag, startPoint x: 682, startPoint y: 167, endPoint x: 686, endPoint y: 176, distance: 10.1
click at [682, 167] on select "Select From: [STREET_ADDRESS] Stop 2: [STREET_ADDRESS] To: The Final Destinatio…" at bounding box center [765, 167] width 220 height 19
select select "{"pickupDeliveryInfoId": "122835213","pickupOrDelivery": "P","stopNum": "1","lo…"
click at [655, 158] on select "Select From: [STREET_ADDRESS] Stop 2: [STREET_ADDRESS] To: The Final Destinatio…" at bounding box center [765, 167] width 220 height 19
select select "CA"
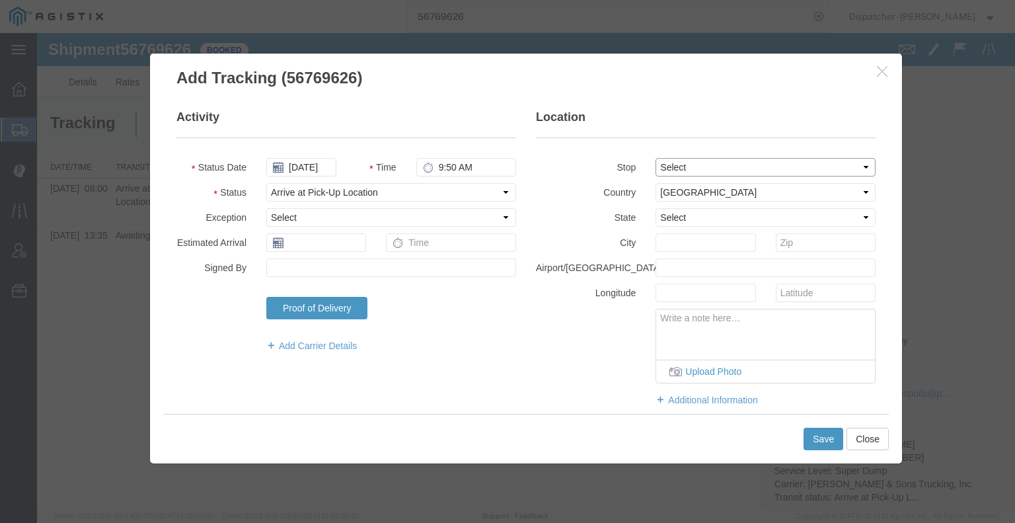
type input "Dutch Flat"
click at [814, 435] on button "Save" at bounding box center [823, 438] width 40 height 22
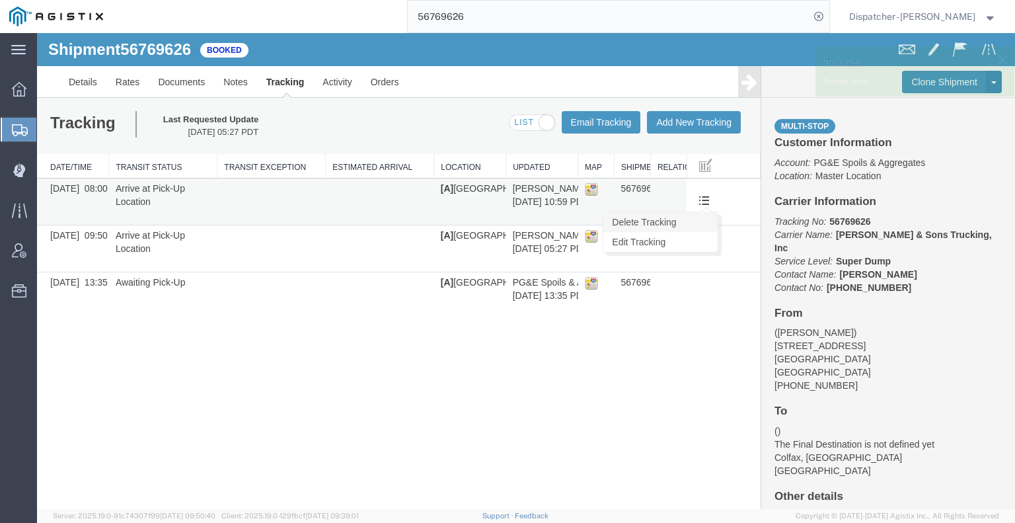
click at [703, 219] on link "Delete Tracking" at bounding box center [660, 222] width 114 height 20
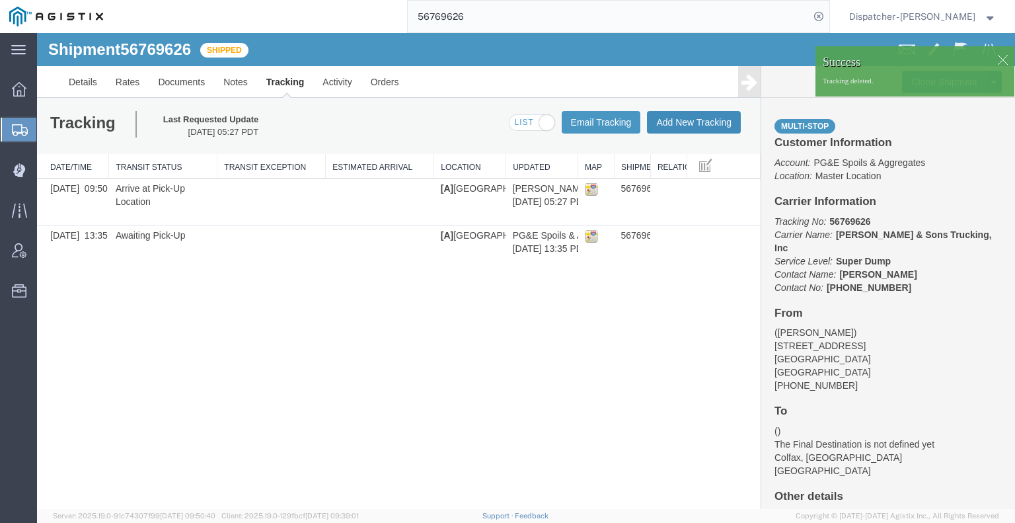
click at [702, 117] on button "Add New Tracking" at bounding box center [694, 122] width 94 height 22
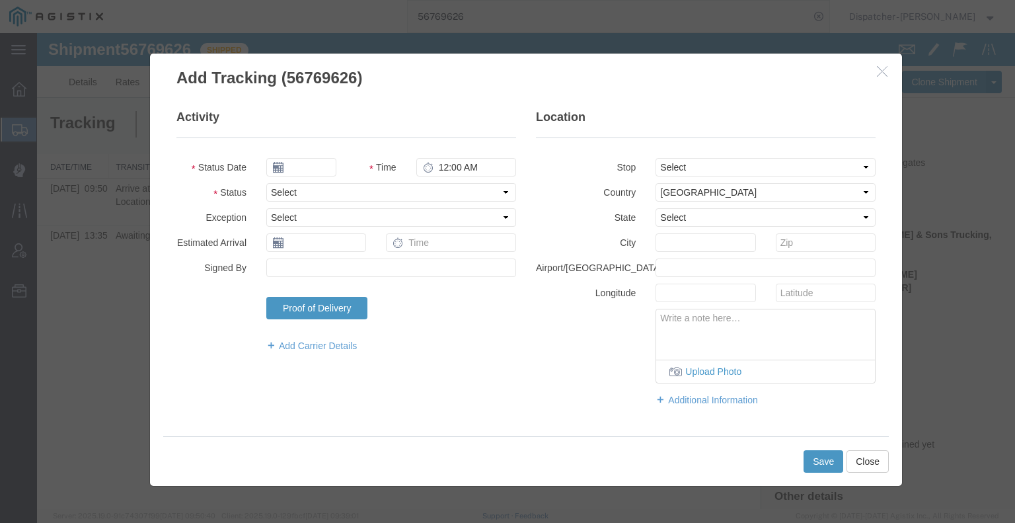
type input "09/16/2025"
type input "6:00 AM"
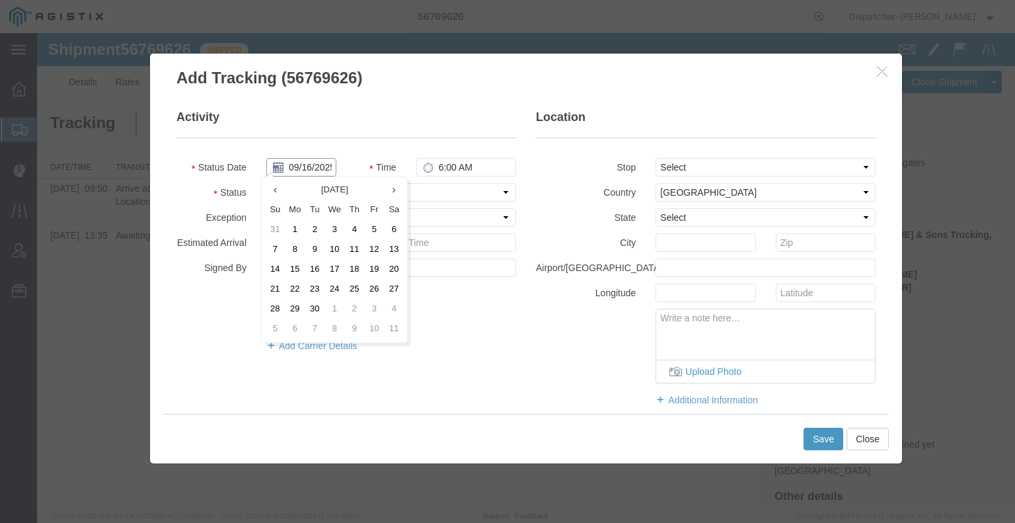
click at [299, 173] on input "09/16/2025" at bounding box center [301, 167] width 70 height 19
click at [338, 252] on td "10" at bounding box center [334, 250] width 20 height 20
type input "[DATE]"
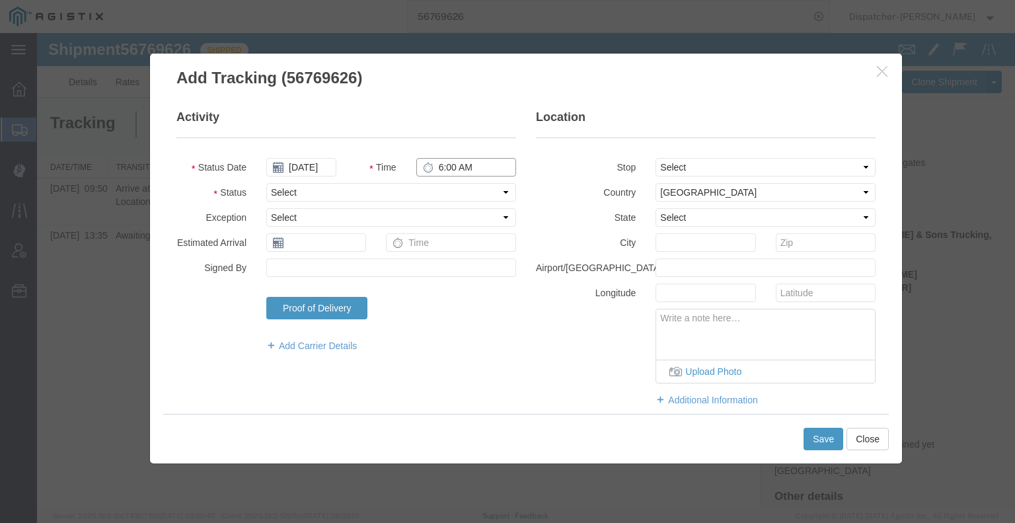
click at [441, 173] on input "6:00 AM" at bounding box center [466, 167] width 100 height 19
type input "4:30 PM"
click at [445, 188] on select "Select Arrival Notice Available Arrival Notice Imported Arrive at Delivery Loca…" at bounding box center [391, 192] width 250 height 19
select select "DPTDLVLOC"
click at [266, 183] on select "Select Arrival Notice Available Arrival Notice Imported Arrive at Delivery Loca…" at bounding box center [391, 192] width 250 height 19
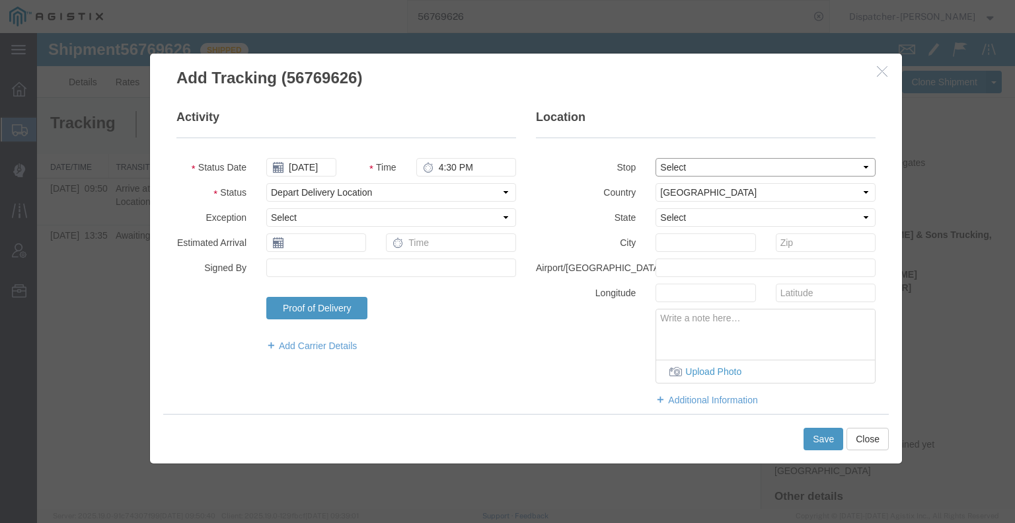
click at [734, 174] on select "Select From: [STREET_ADDRESS] Stop 2: [STREET_ADDRESS] To: The Final Destinatio…" at bounding box center [765, 167] width 220 height 19
select select "{"pickupDeliveryInfoId": "122835214","pickupOrDelivery": "D","stopNum": "2","lo…"
click at [655, 158] on select "Select From: [STREET_ADDRESS] Stop 2: [STREET_ADDRESS] To: The Final Destinatio…" at bounding box center [765, 167] width 220 height 19
select select "CA"
type input "Colfax"
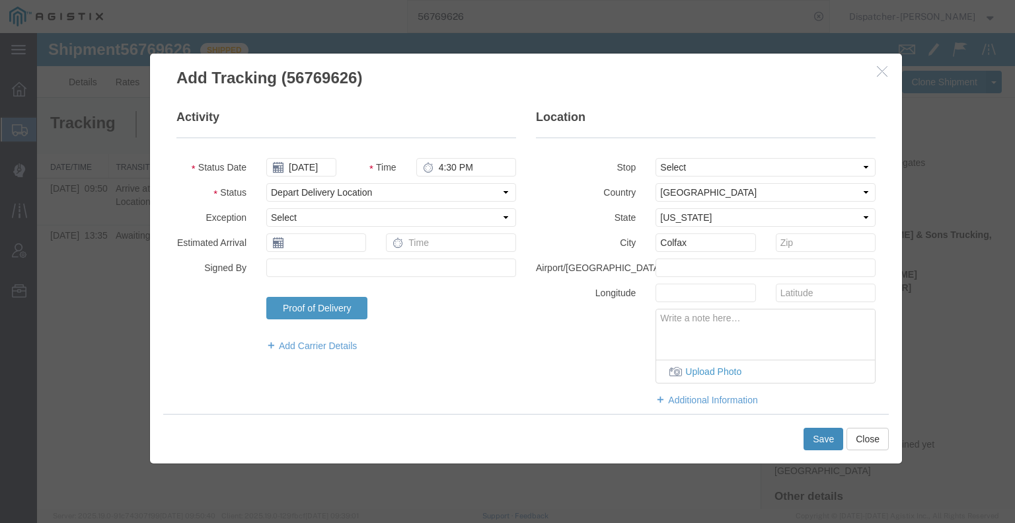
click at [821, 435] on button "Save" at bounding box center [823, 438] width 40 height 22
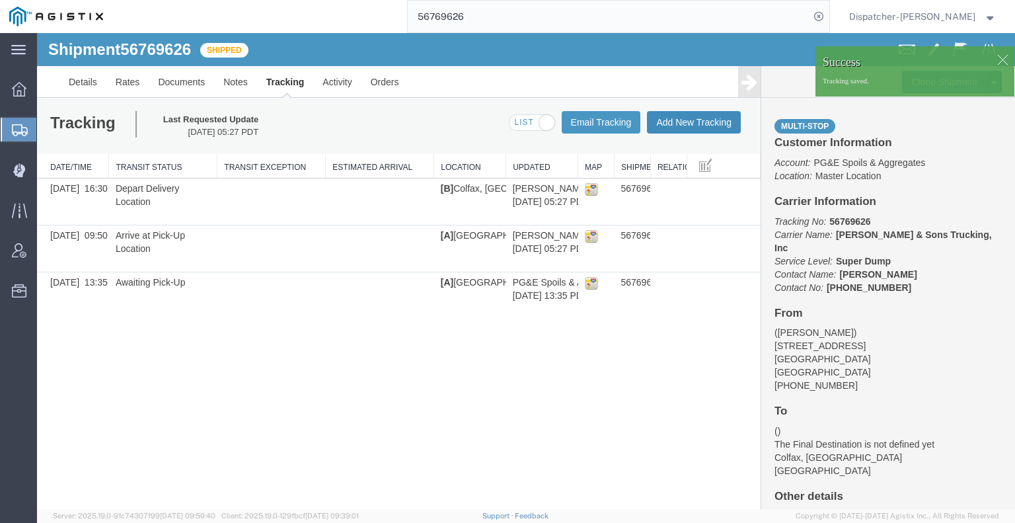
click at [682, 122] on button "Add New Tracking" at bounding box center [694, 122] width 94 height 22
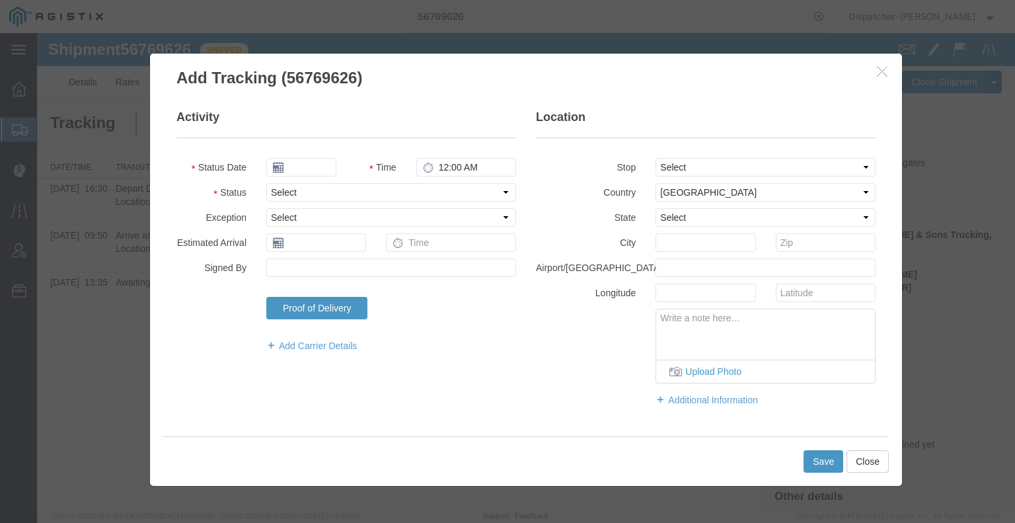
type input "09/16/2025"
type input "6:00 AM"
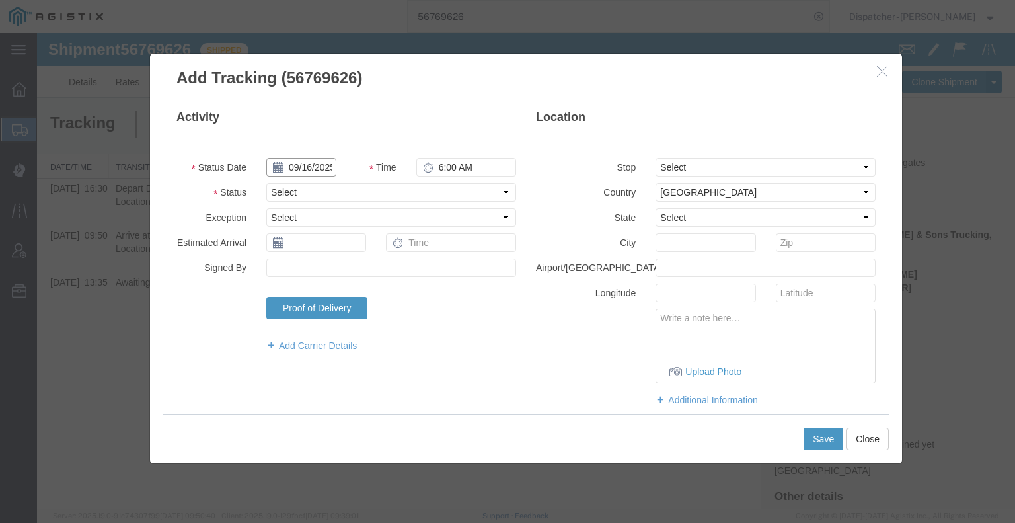
click at [313, 171] on input "09/16/2025" at bounding box center [301, 167] width 70 height 19
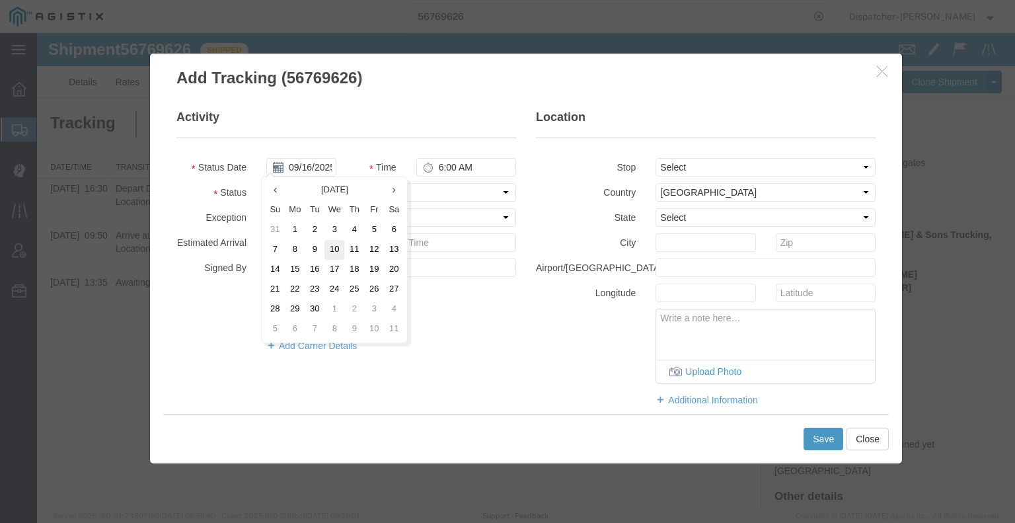
click at [334, 250] on td "10" at bounding box center [334, 250] width 20 height 20
type input "[DATE]"
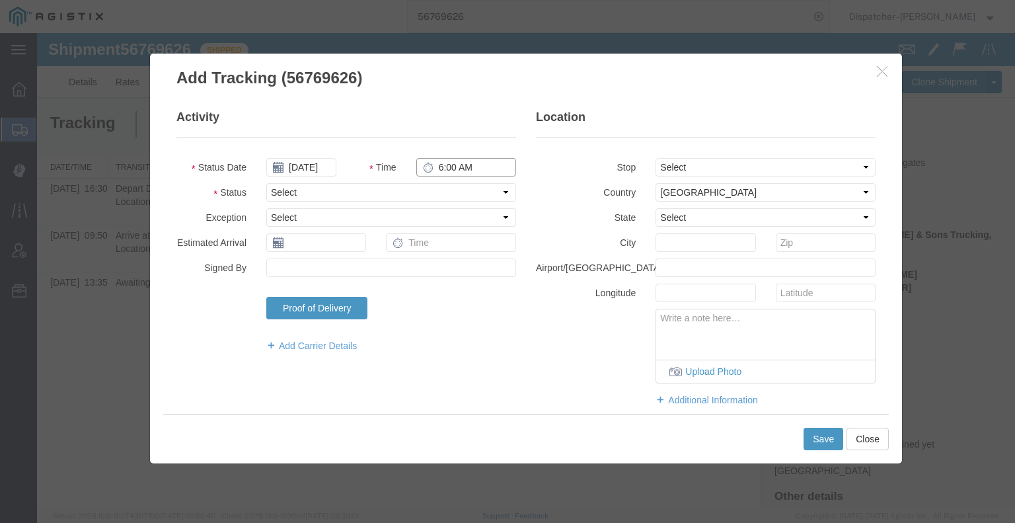
click at [448, 164] on input "6:00 AM" at bounding box center [466, 167] width 100 height 19
type input "5:30 PM"
click at [406, 192] on select "Select Arrival Notice Available Arrival Notice Imported Arrive at Delivery Loca…" at bounding box center [391, 192] width 250 height 19
select select "BREAKSTART"
click at [266, 183] on select "Select Arrival Notice Available Arrival Notice Imported Arrive at Delivery Loca…" at bounding box center [391, 192] width 250 height 19
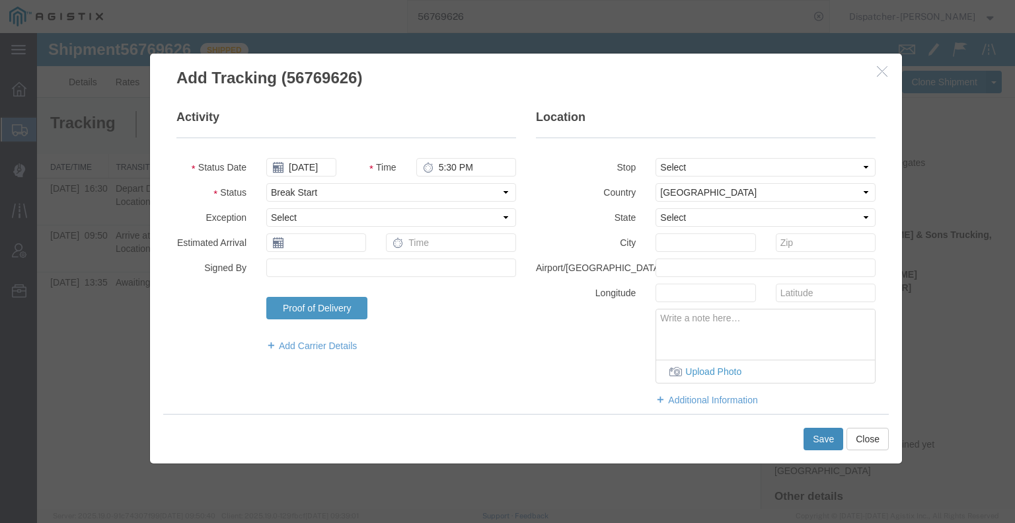
click at [817, 438] on button "Save" at bounding box center [823, 438] width 40 height 22
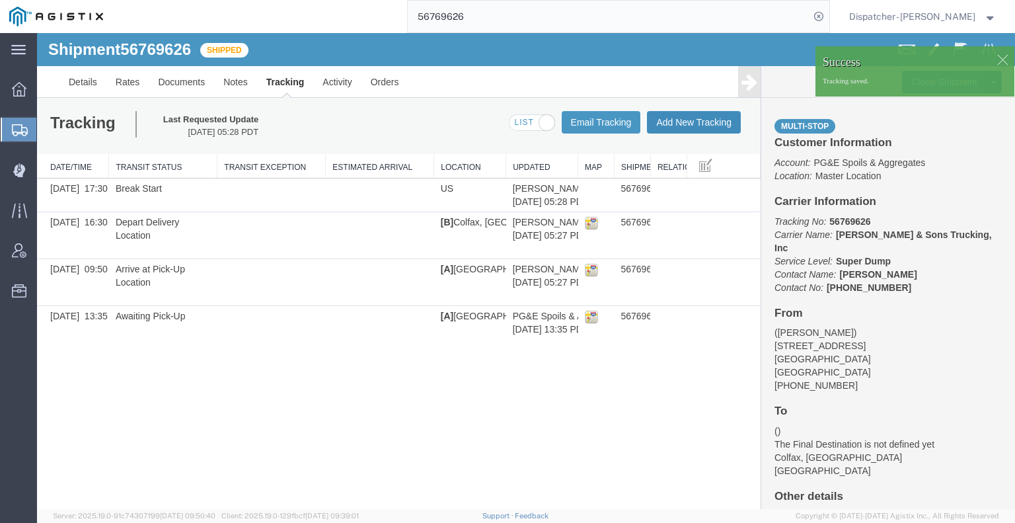
click at [688, 127] on button "Add New Tracking" at bounding box center [694, 122] width 94 height 22
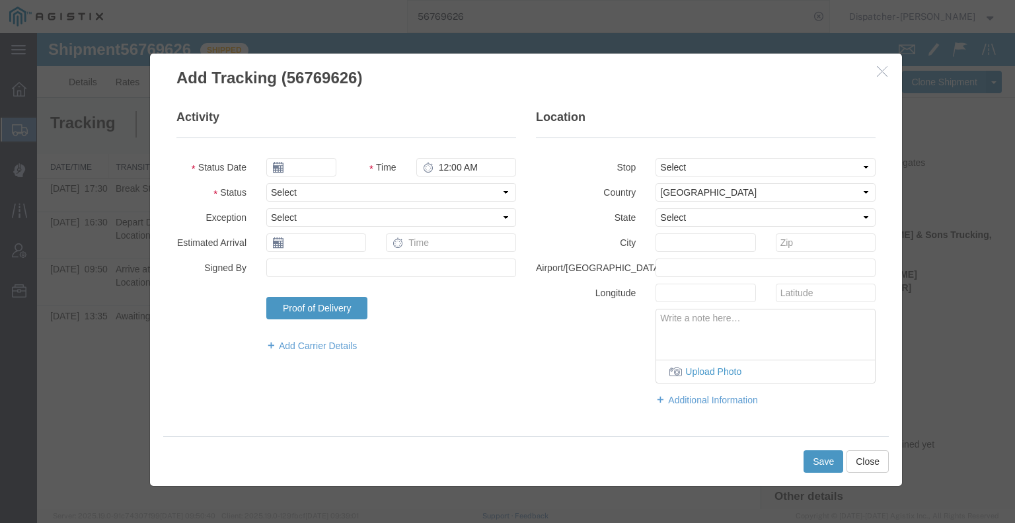
type input "09/16/2025"
type input "6:00 AM"
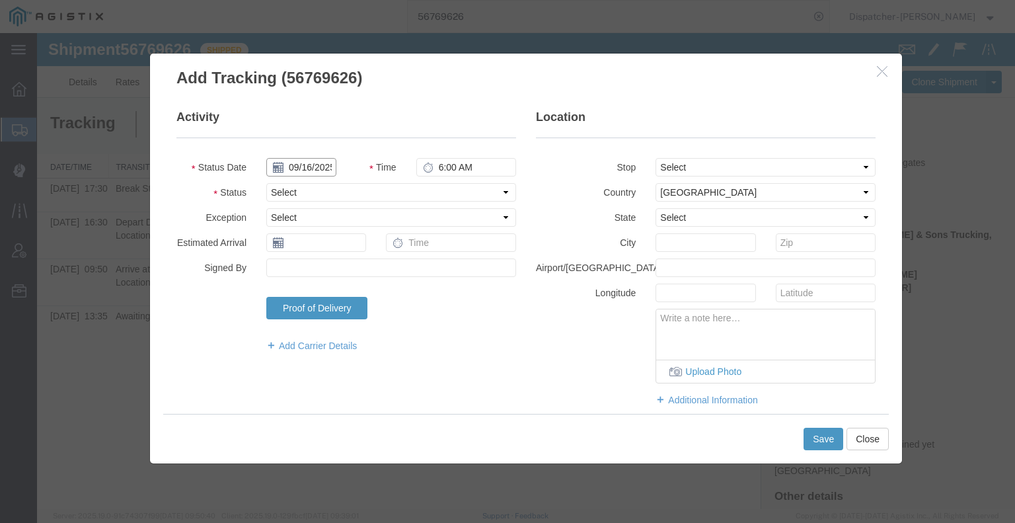
click at [315, 168] on input "09/16/2025" at bounding box center [301, 167] width 70 height 19
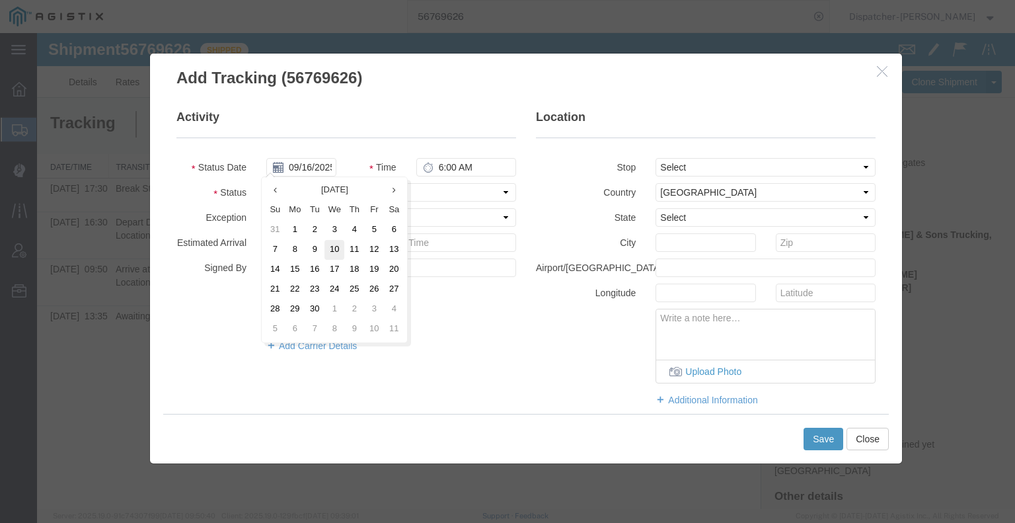
click at [328, 251] on td "10" at bounding box center [334, 250] width 20 height 20
type input "[DATE]"
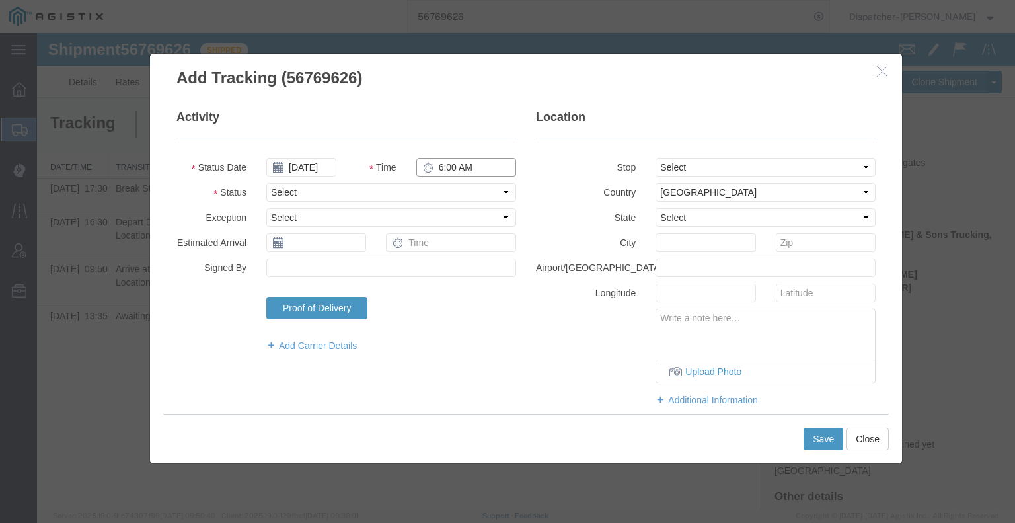
click at [446, 168] on input "6:00 AM" at bounding box center [466, 167] width 100 height 19
type input "6:00 PM"
click at [452, 192] on select "Select Arrival Notice Available Arrival Notice Imported Arrive at Delivery Loca…" at bounding box center [391, 192] width 250 height 19
select select "BREAKSTOP"
click at [266, 183] on select "Select Arrival Notice Available Arrival Notice Imported Arrive at Delivery Loca…" at bounding box center [391, 192] width 250 height 19
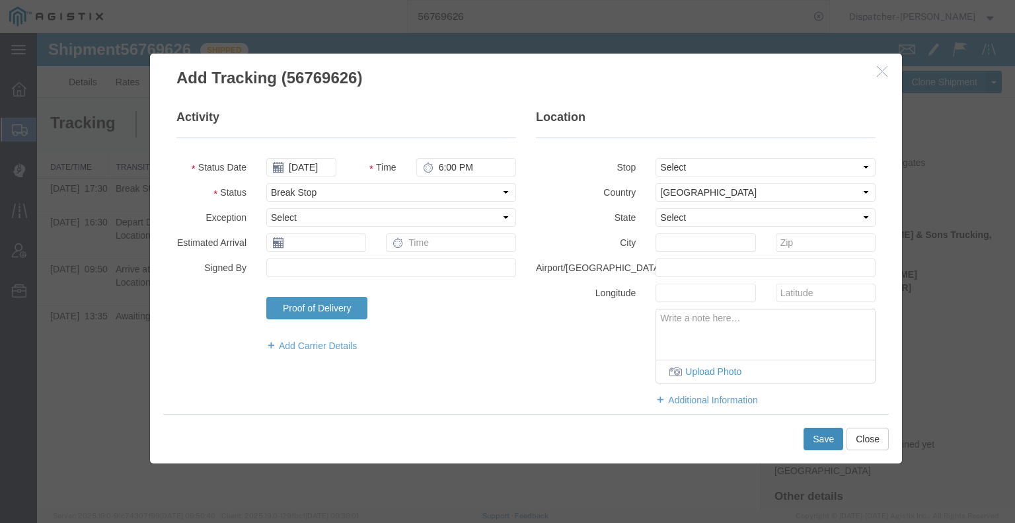
click at [817, 437] on button "Save" at bounding box center [823, 438] width 40 height 22
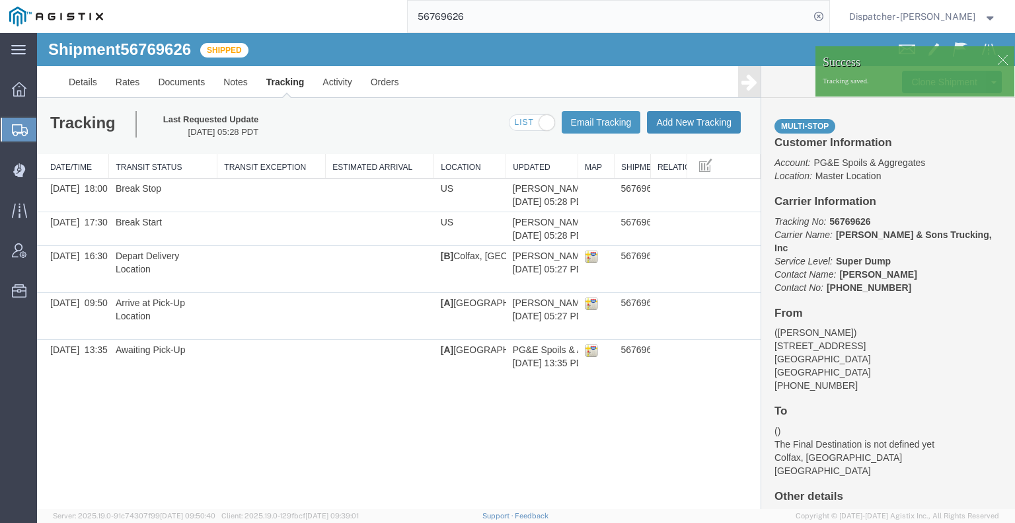
click at [693, 112] on div "Tracking Last Requested Update [DATE] 05:28 PDT Email Tracking Add New Tracking…" at bounding box center [398, 126] width 723 height 56
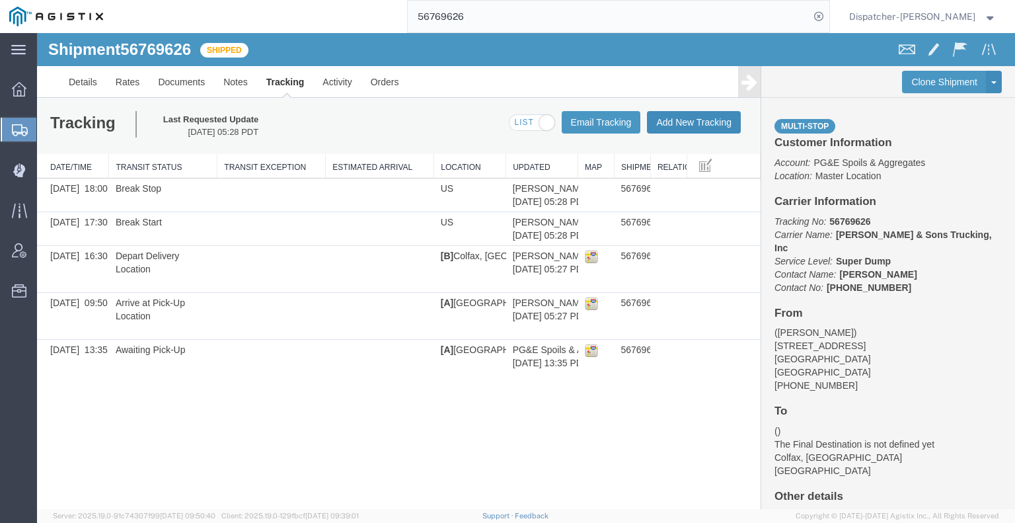
click at [693, 113] on button "Add New Tracking" at bounding box center [694, 122] width 94 height 22
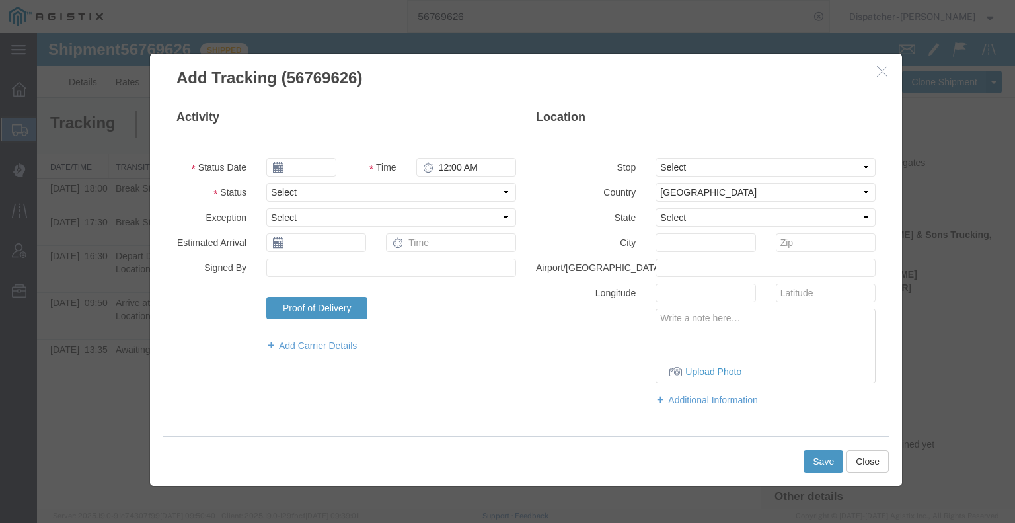
type input "09/16/2025"
type input "6:00 AM"
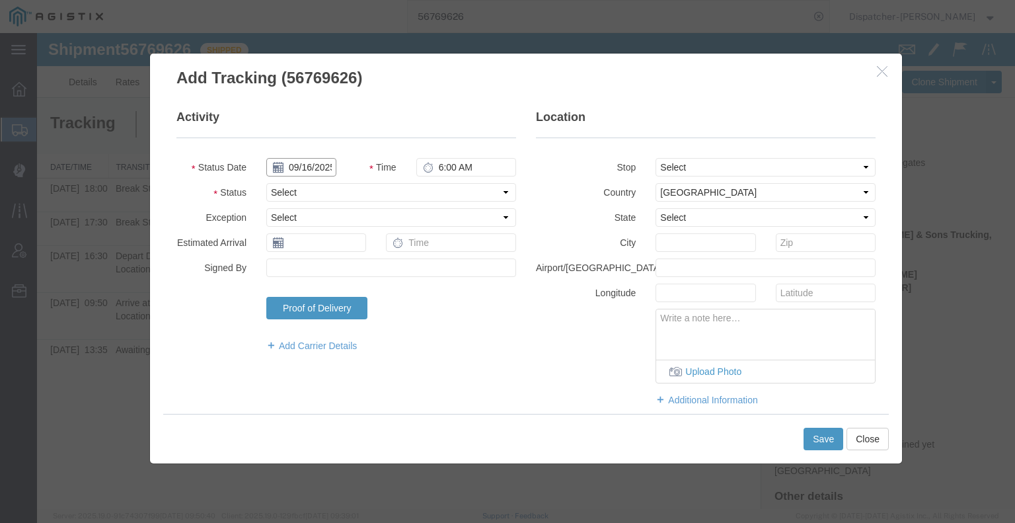
click at [303, 171] on input "09/16/2025" at bounding box center [301, 167] width 70 height 19
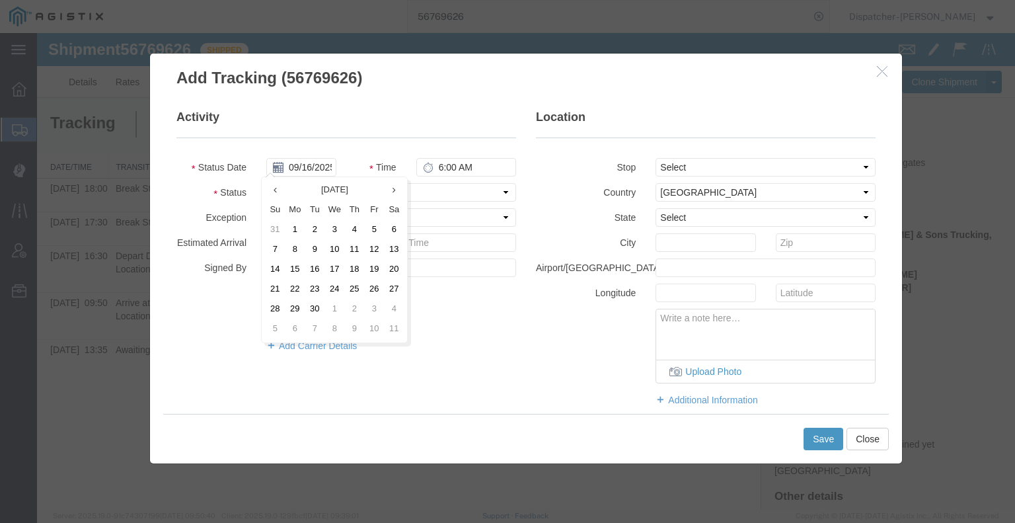
click at [332, 252] on td "10" at bounding box center [334, 250] width 20 height 20
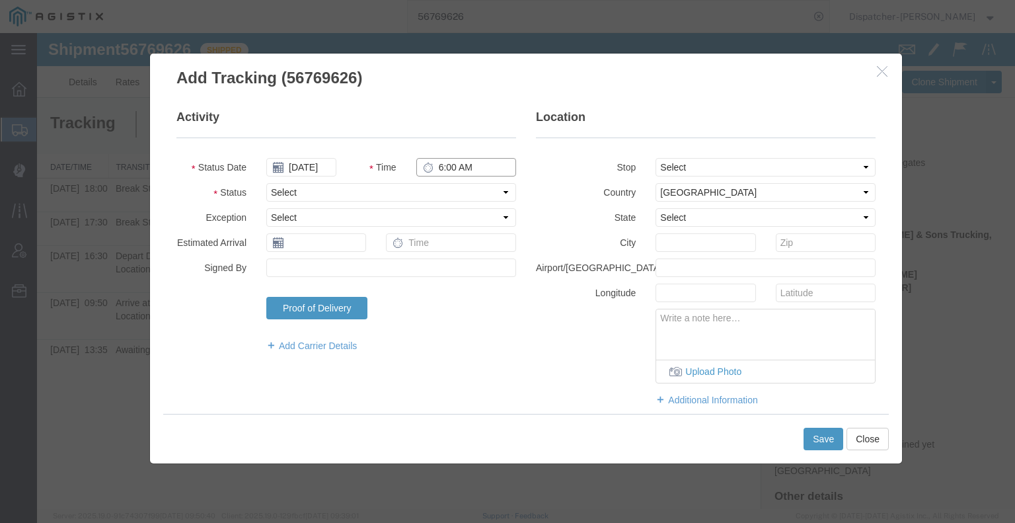
click at [437, 167] on input "6:00 AM" at bounding box center [466, 167] width 100 height 19
click at [435, 195] on select "Select Arrival Notice Available Arrival Notice Imported Arrive at Delivery Loca…" at bounding box center [391, 192] width 250 height 19
click at [266, 183] on select "Select Arrival Notice Available Arrival Notice Imported Arrive at Delivery Loca…" at bounding box center [391, 192] width 250 height 19
click at [819, 438] on button "Save" at bounding box center [823, 438] width 40 height 22
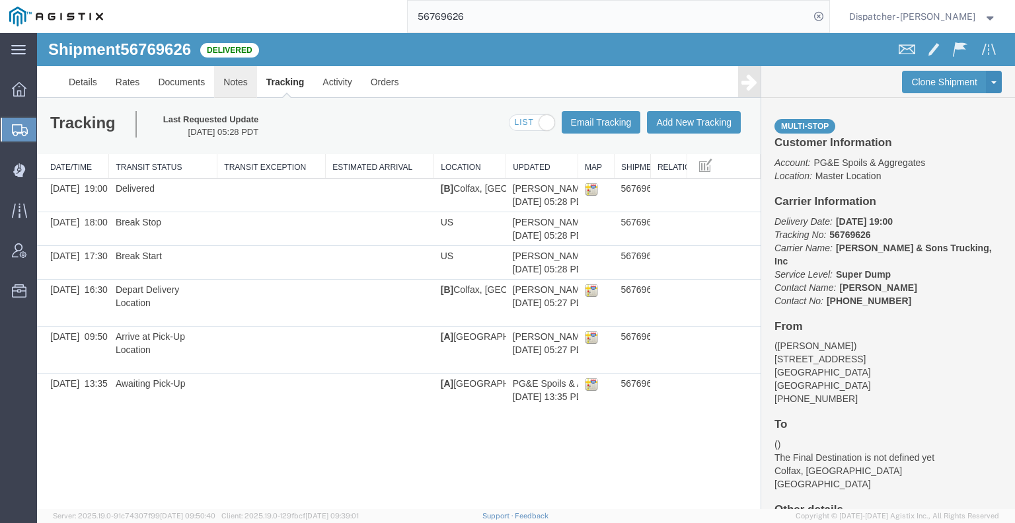
click at [219, 86] on link "Notes" at bounding box center [235, 82] width 43 height 32
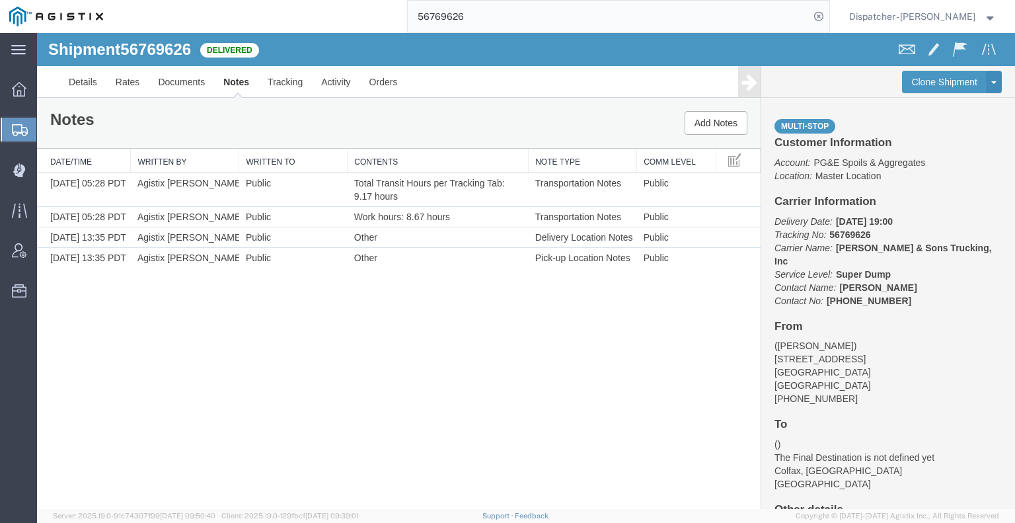
click at [175, 406] on div "Shipment 56769626 4 of 4 Delivered Details Rates Documents Notes Tracking Activ…" at bounding box center [526, 271] width 978 height 476
click at [178, 89] on link "Documents" at bounding box center [181, 82] width 65 height 32
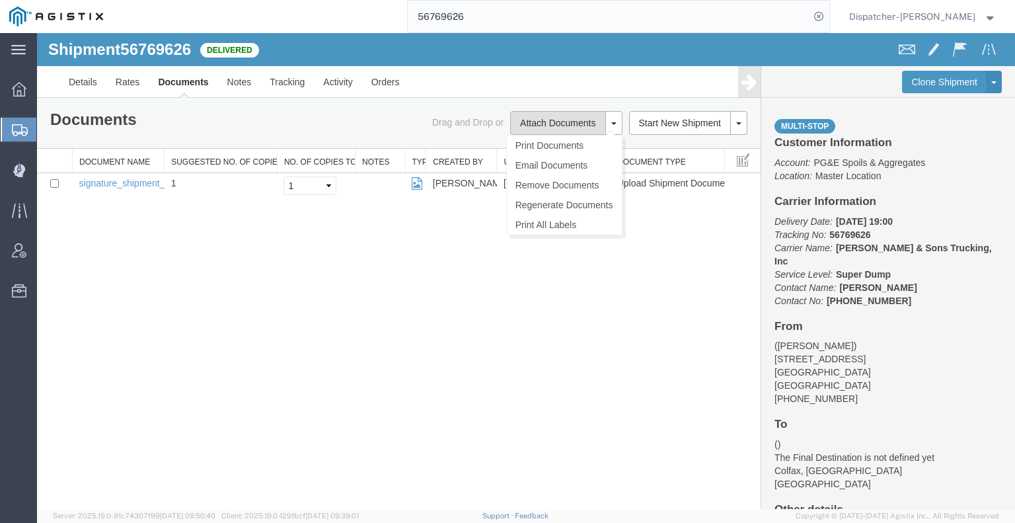
click at [565, 125] on button "Attach Documents" at bounding box center [557, 123] width 95 height 24
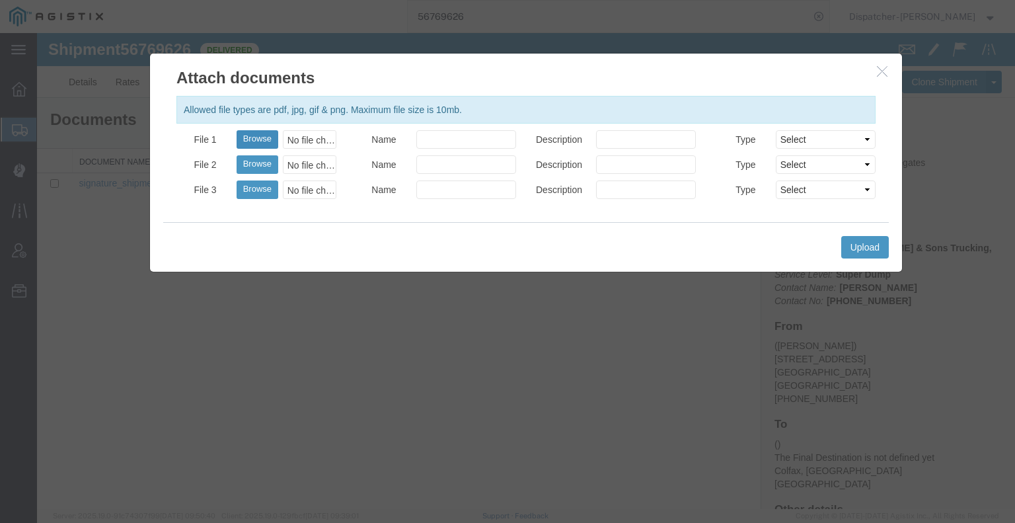
click at [252, 134] on button "Browse" at bounding box center [258, 139] width 42 height 19
click at [870, 245] on button "Upload" at bounding box center [865, 247] width 48 height 22
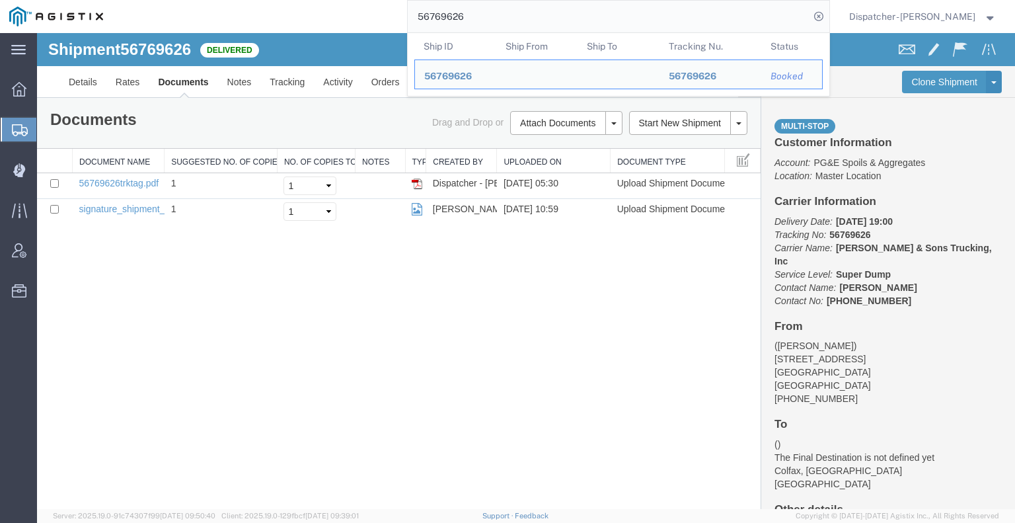
drag, startPoint x: 488, startPoint y: 24, endPoint x: 373, endPoint y: 25, distance: 115.6
click at [412, 22] on input "56769626" at bounding box center [609, 17] width 402 height 32
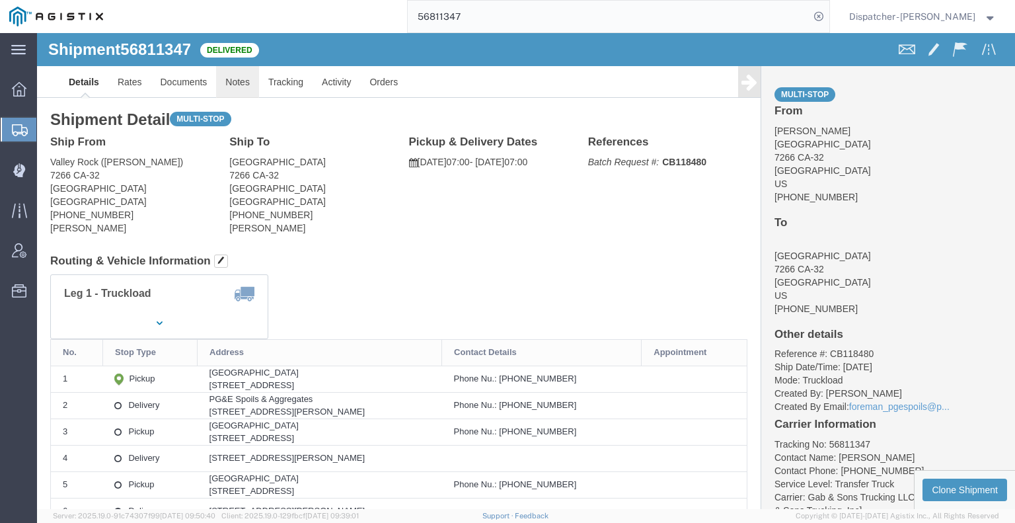
click link "Notes"
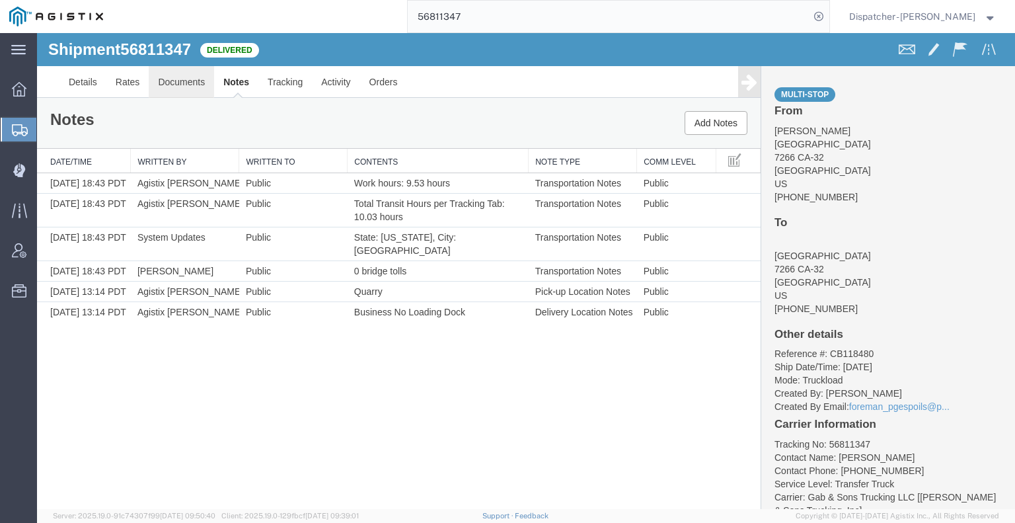
click at [192, 80] on link "Documents" at bounding box center [181, 82] width 65 height 32
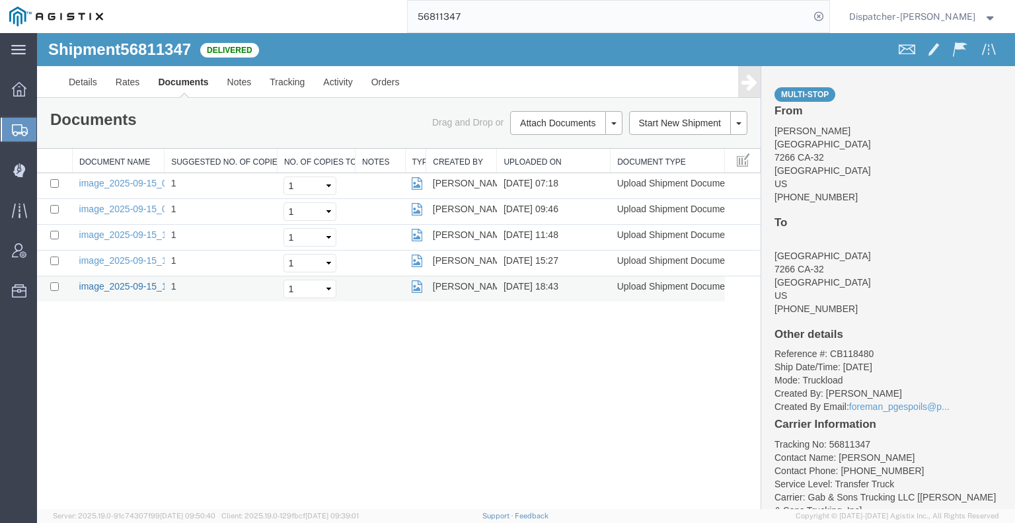
click at [133, 285] on link "image_2025-09-15_18_43_24.jpg" at bounding box center [148, 286] width 139 height 11
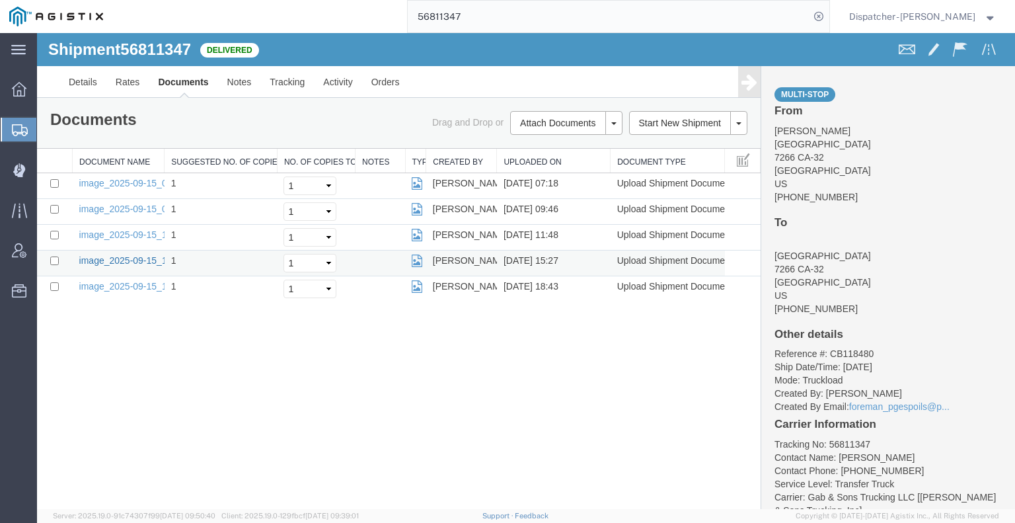
click at [142, 256] on link "image_2025-09-15_15_27_23.jpg" at bounding box center [148, 260] width 139 height 11
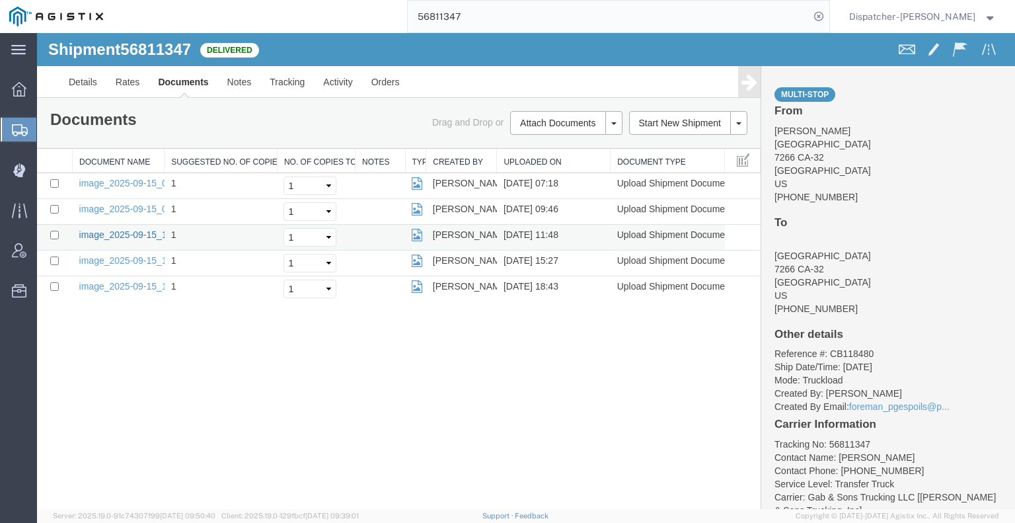
click at [153, 229] on link "image_2025-09-15_11_48_10.jpg" at bounding box center [148, 234] width 139 height 11
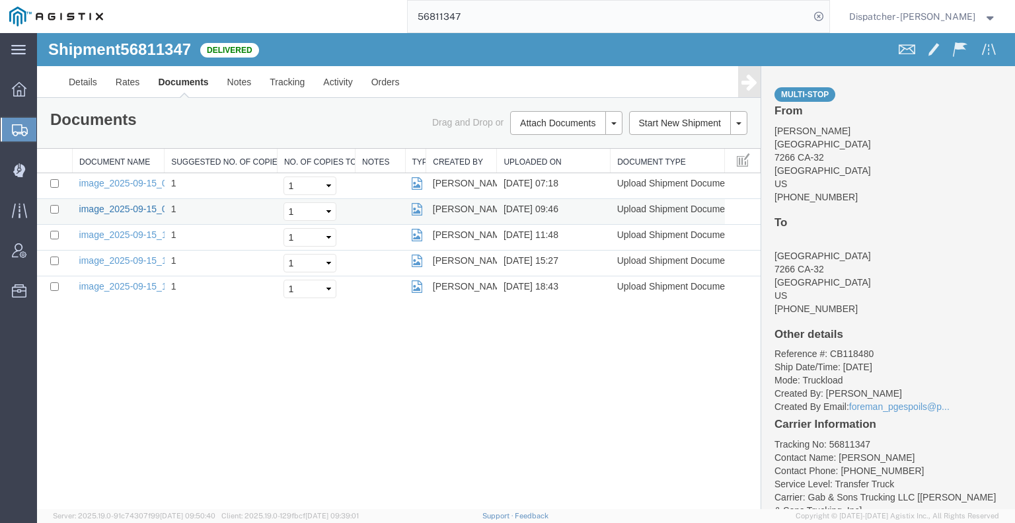
click at [112, 207] on link "image_2025-09-15_09_46_15.jpg" at bounding box center [148, 209] width 139 height 11
click at [114, 182] on link "image_2025-09-15_07_17_58.jpg" at bounding box center [148, 183] width 139 height 11
drag, startPoint x: 479, startPoint y: 16, endPoint x: 398, endPoint y: 18, distance: 80.6
click at [398, 18] on div "56811347" at bounding box center [470, 16] width 717 height 33
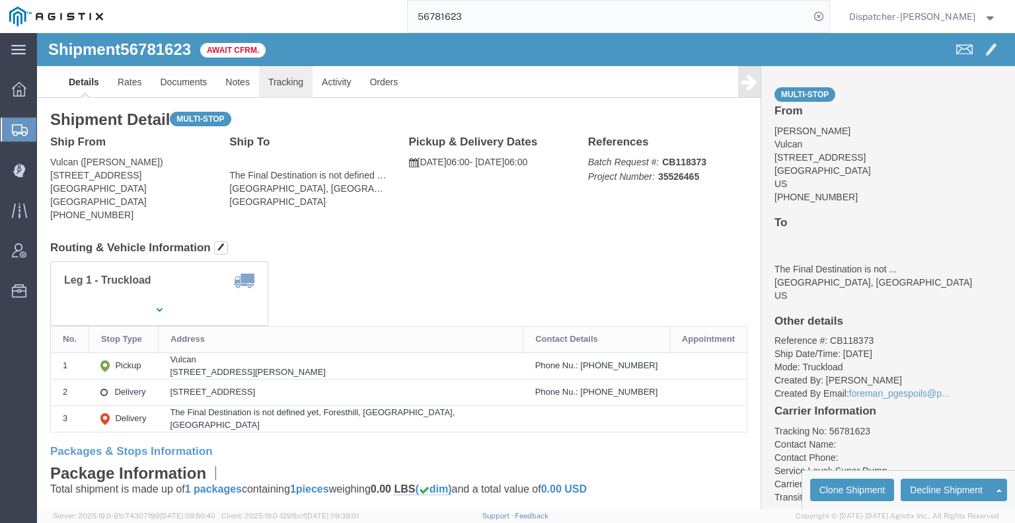
click link "Tracking"
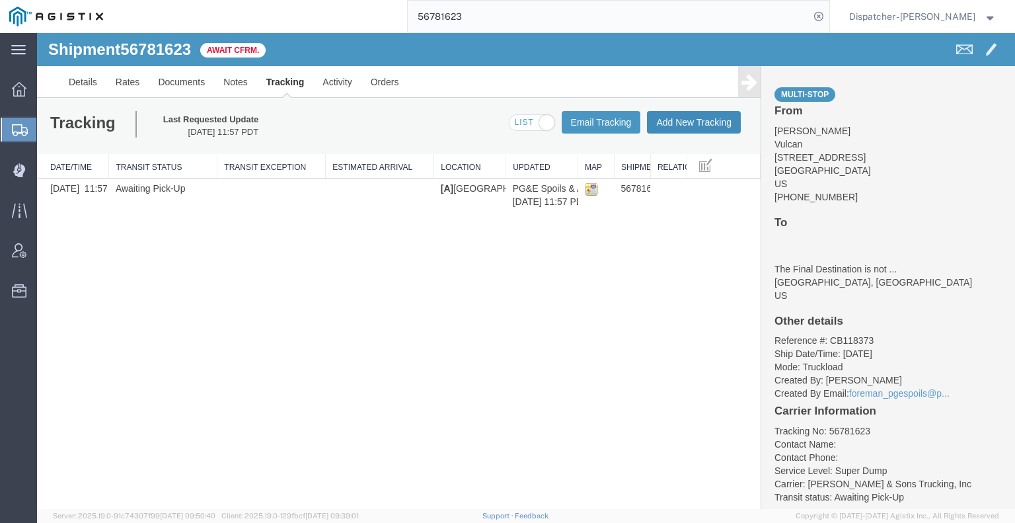
click at [698, 126] on button "Add New Tracking" at bounding box center [694, 122] width 94 height 22
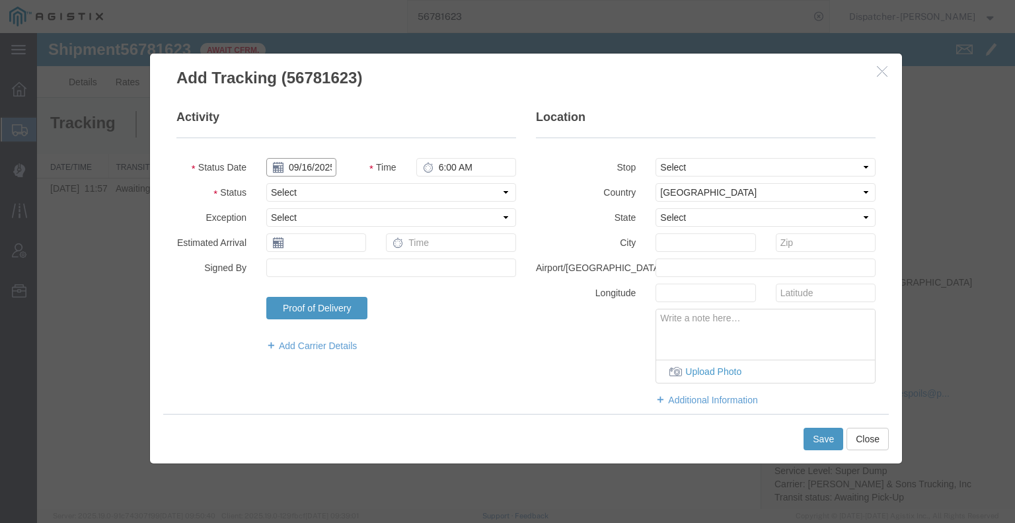
click at [304, 163] on input "09/16/2025" at bounding box center [301, 167] width 70 height 19
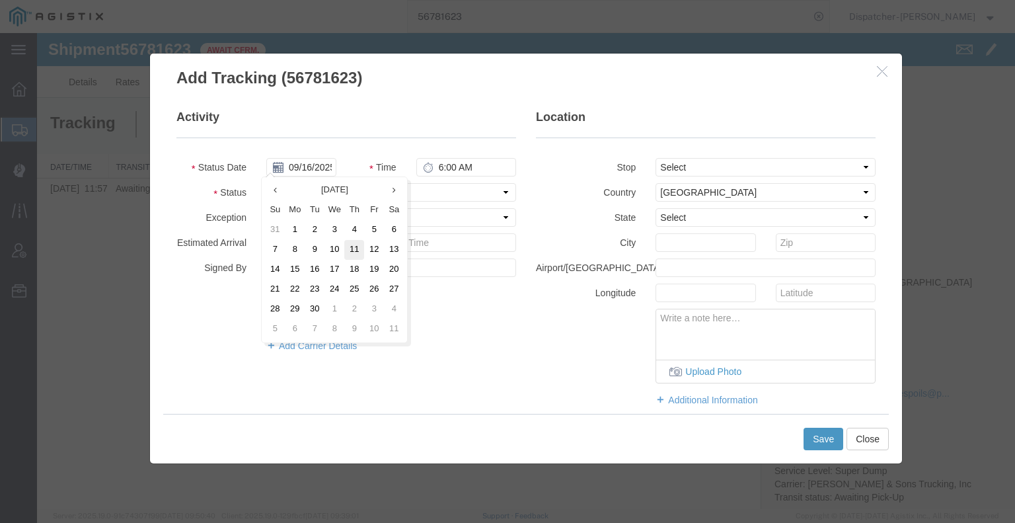
click at [357, 245] on td "11" at bounding box center [354, 250] width 20 height 20
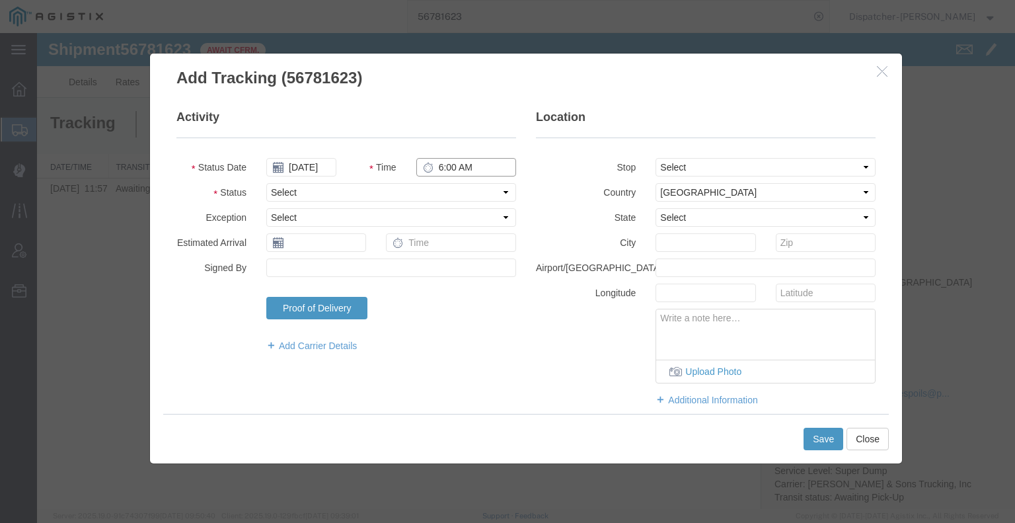
click at [455, 167] on input "6:00 AM" at bounding box center [466, 167] width 100 height 19
click at [433, 195] on select "Select Arrival Notice Available Arrival Notice Imported Arrive at Delivery Loca…" at bounding box center [391, 192] width 250 height 19
click at [266, 183] on select "Select Arrival Notice Available Arrival Notice Imported Arrive at Delivery Loca…" at bounding box center [391, 192] width 250 height 19
click at [693, 166] on select "Select From: [STREET_ADDRESS] Stop 2: [STREET_ADDRESS] To: The Final Destinatio…" at bounding box center [765, 167] width 220 height 19
click at [655, 158] on select "Select From: [STREET_ADDRESS] Stop 2: [STREET_ADDRESS] To: The Final Destinatio…" at bounding box center [765, 167] width 220 height 19
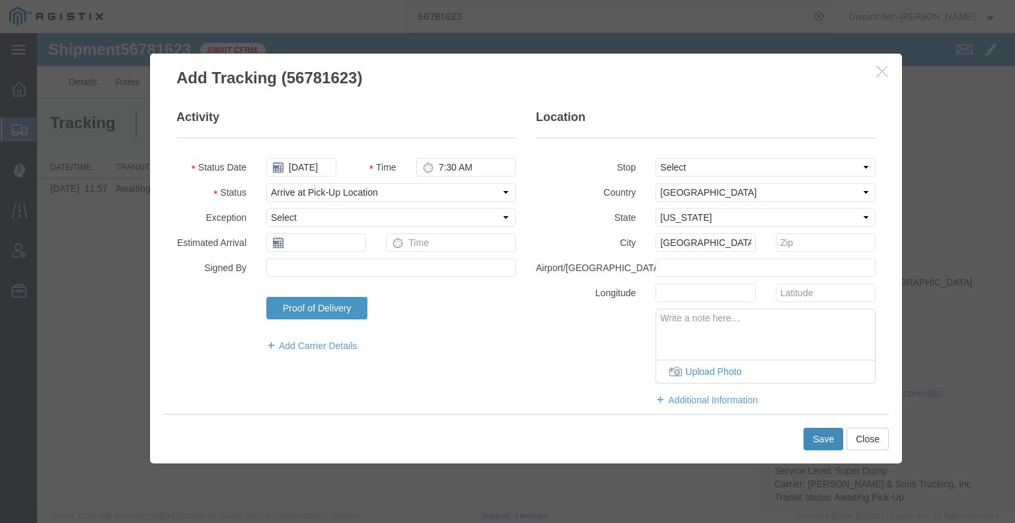
click at [822, 436] on button "Save" at bounding box center [823, 438] width 40 height 22
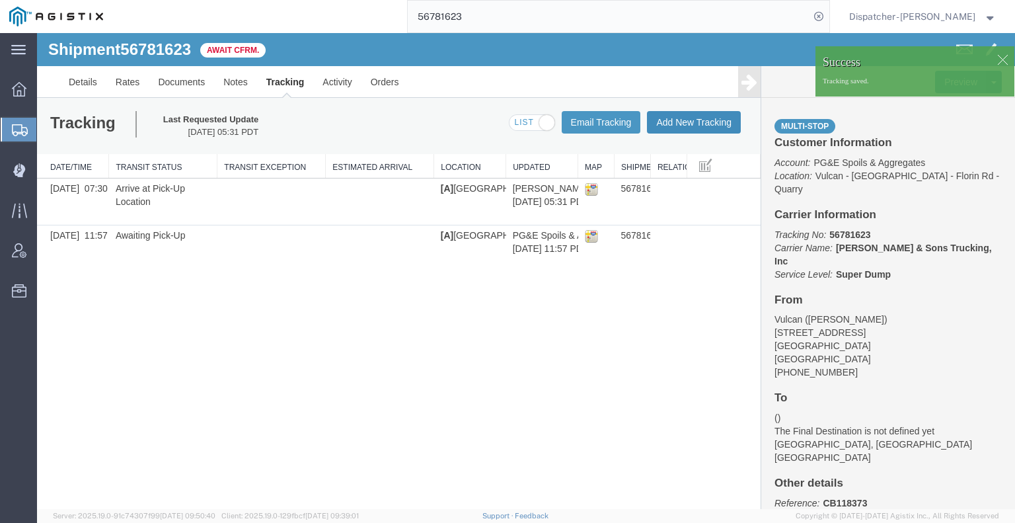
click at [664, 124] on button "Add New Tracking" at bounding box center [694, 122] width 94 height 22
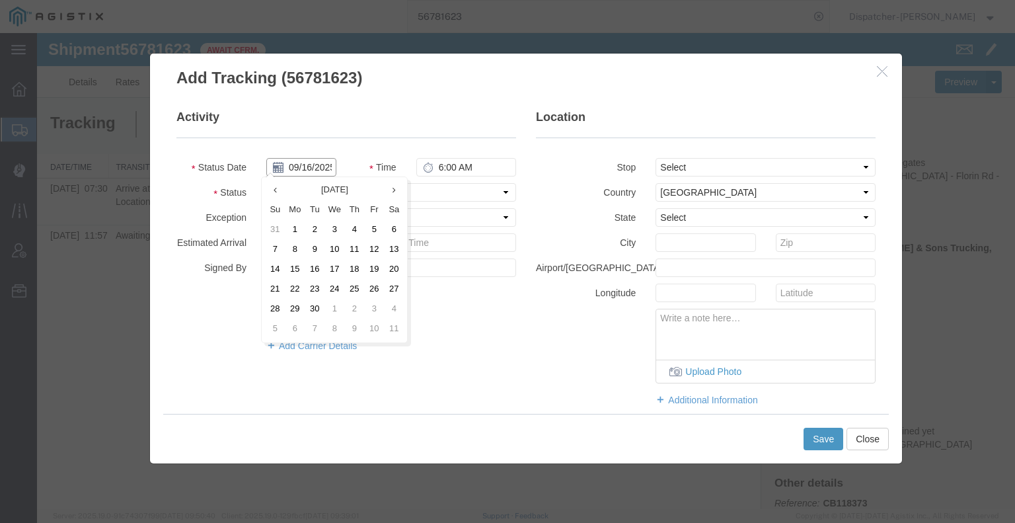
click at [299, 165] on input "09/16/2025" at bounding box center [301, 167] width 70 height 19
click at [352, 254] on td "11" at bounding box center [354, 250] width 20 height 20
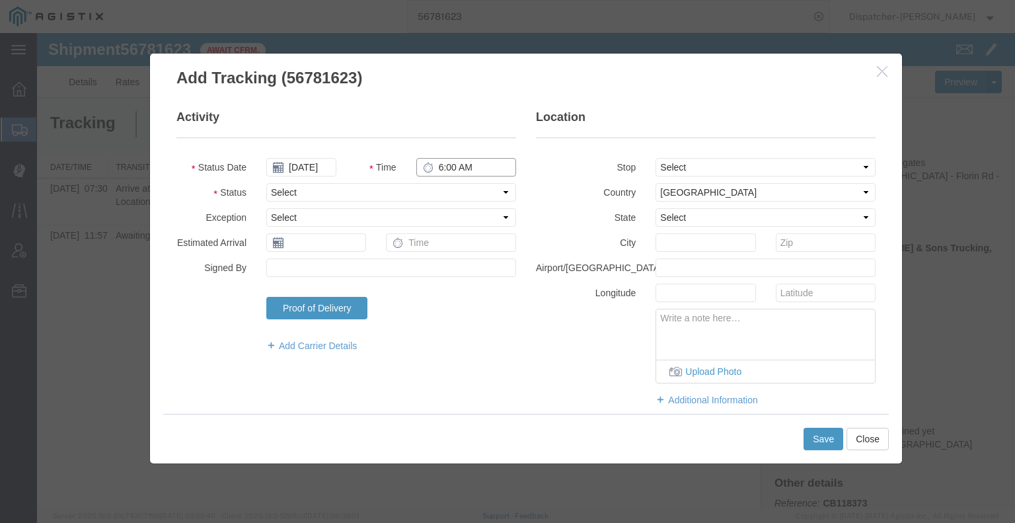
click at [444, 167] on input "6:00 AM" at bounding box center [466, 167] width 100 height 19
click at [428, 200] on select "Select Arrival Notice Available Arrival Notice Imported Arrive at Delivery Loca…" at bounding box center [391, 192] width 250 height 19
click at [266, 183] on select "Select Arrival Notice Available Arrival Notice Imported Arrive at Delivery Loca…" at bounding box center [391, 192] width 250 height 19
click at [680, 171] on select "Select From: [STREET_ADDRESS] Stop 2: [STREET_ADDRESS] To: The Final Destinatio…" at bounding box center [765, 167] width 220 height 19
click at [655, 158] on select "Select From: [STREET_ADDRESS] Stop 2: [STREET_ADDRESS] To: The Final Destinatio…" at bounding box center [765, 167] width 220 height 19
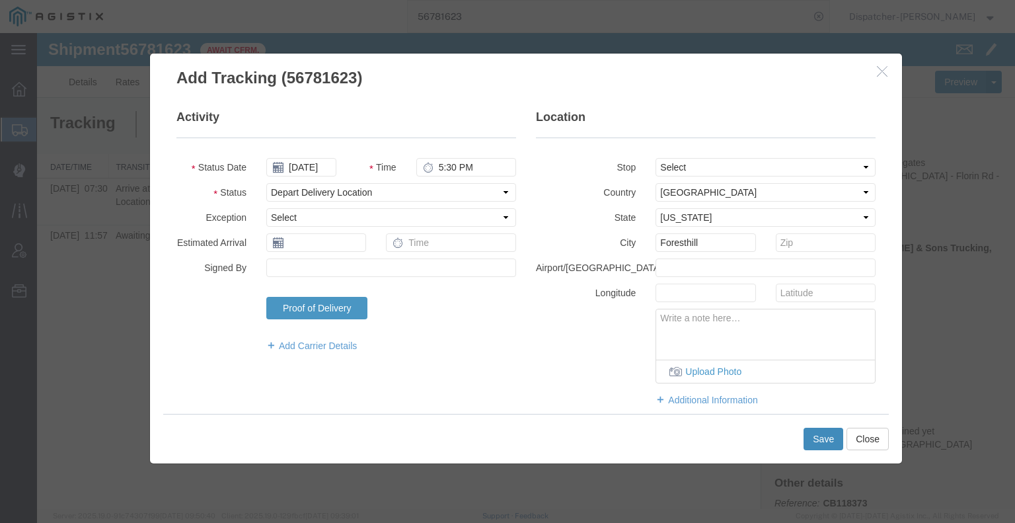
click at [827, 441] on button "Save" at bounding box center [823, 438] width 40 height 22
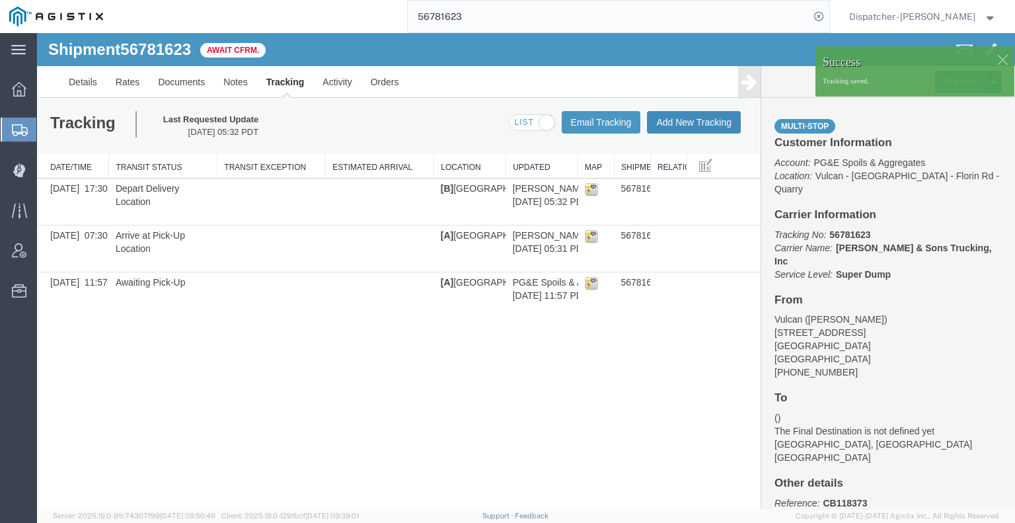
click at [692, 126] on button "Add New Tracking" at bounding box center [694, 122] width 94 height 22
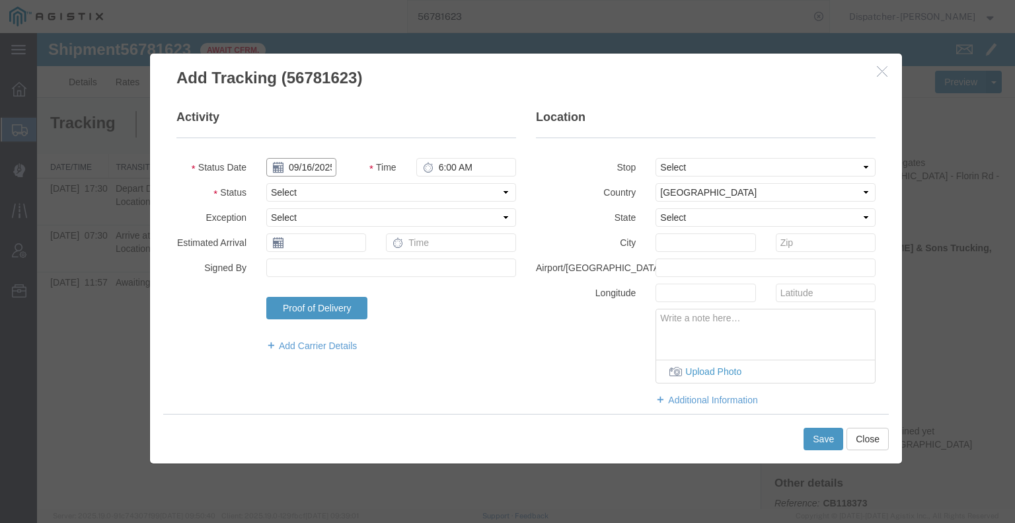
click at [297, 163] on input "09/16/2025" at bounding box center [301, 167] width 70 height 19
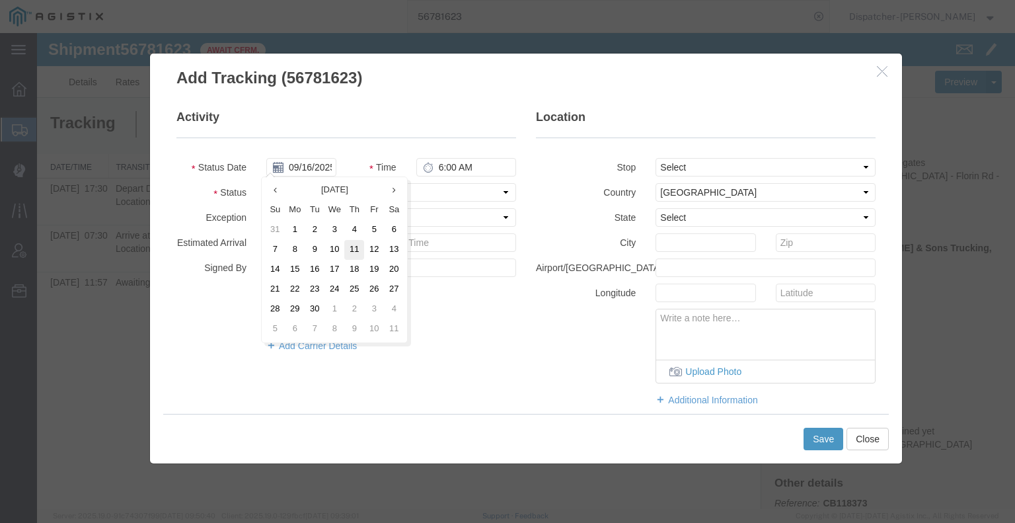
click at [350, 252] on td "11" at bounding box center [354, 250] width 20 height 20
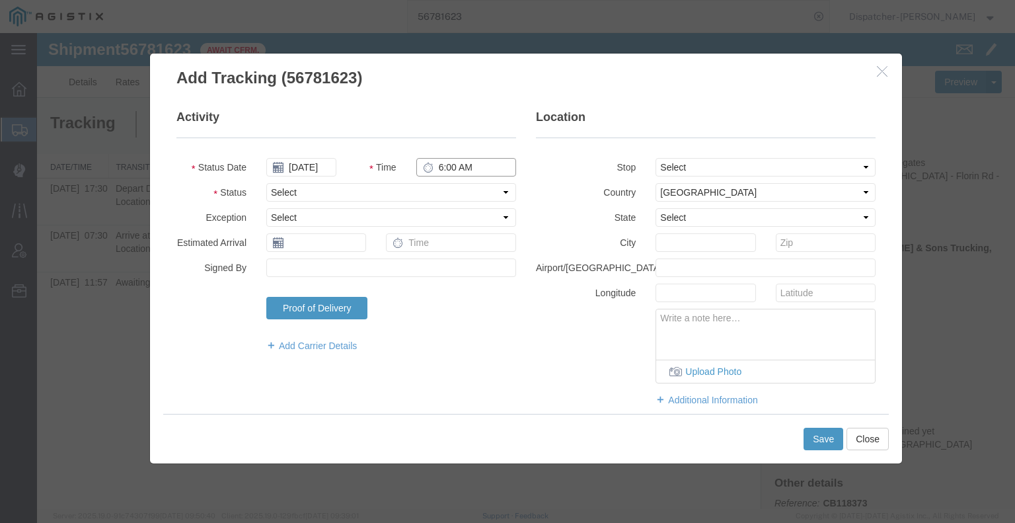
click at [480, 166] on input "6:00 AM" at bounding box center [466, 167] width 100 height 19
click at [433, 190] on select "Select Arrival Notice Available Arrival Notice Imported Arrive at Delivery Loca…" at bounding box center [391, 192] width 250 height 19
click at [266, 183] on select "Select Arrival Notice Available Arrival Notice Imported Arrive at Delivery Loca…" at bounding box center [391, 192] width 250 height 19
click at [817, 441] on button "Save" at bounding box center [823, 438] width 40 height 22
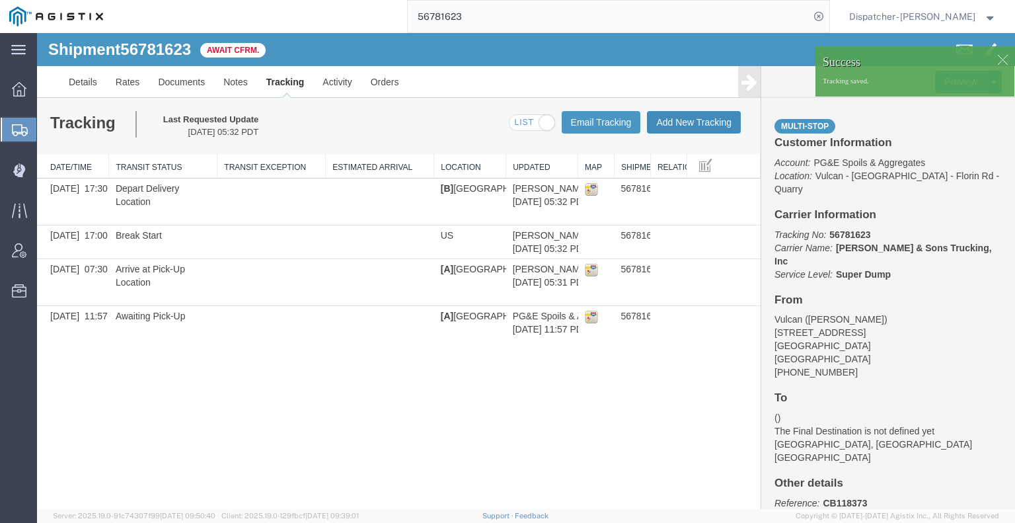
click at [703, 125] on button "Add New Tracking" at bounding box center [694, 122] width 94 height 22
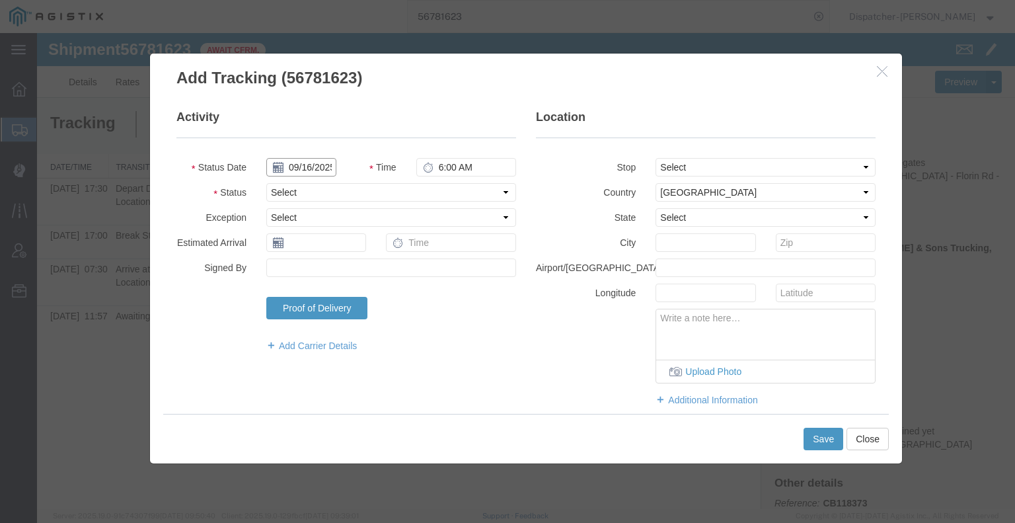
click at [312, 163] on input "09/16/2025" at bounding box center [301, 167] width 70 height 19
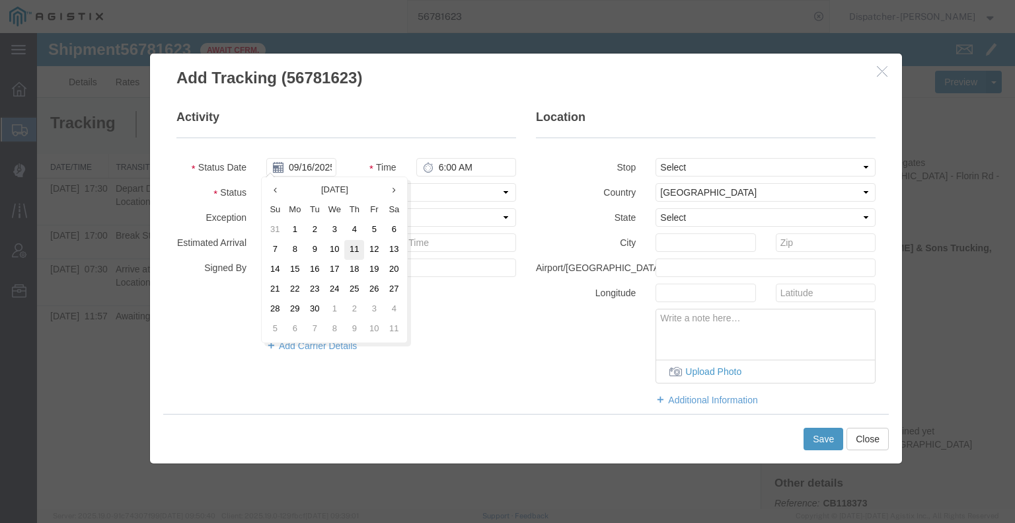
click at [352, 252] on td "11" at bounding box center [354, 250] width 20 height 20
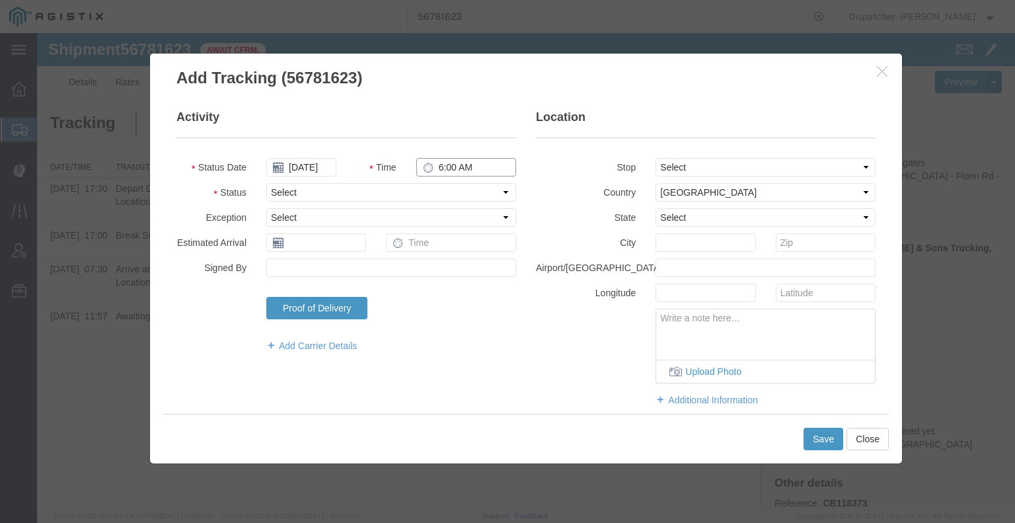
click at [443, 166] on input "6:00 AM" at bounding box center [466, 167] width 100 height 19
click at [457, 190] on select "Select Arrival Notice Available Arrival Notice Imported Arrive at Delivery Loca…" at bounding box center [391, 192] width 250 height 19
click at [266, 183] on select "Select Arrival Notice Available Arrival Notice Imported Arrive at Delivery Loca…" at bounding box center [391, 192] width 250 height 19
click at [822, 447] on button "Save" at bounding box center [823, 438] width 40 height 22
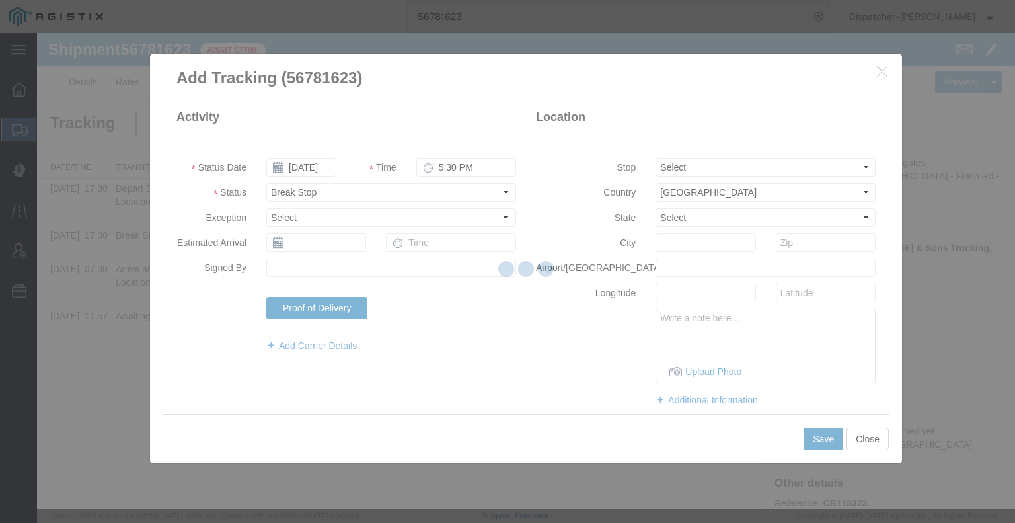
click at [817, 430] on div at bounding box center [526, 271] width 978 height 476
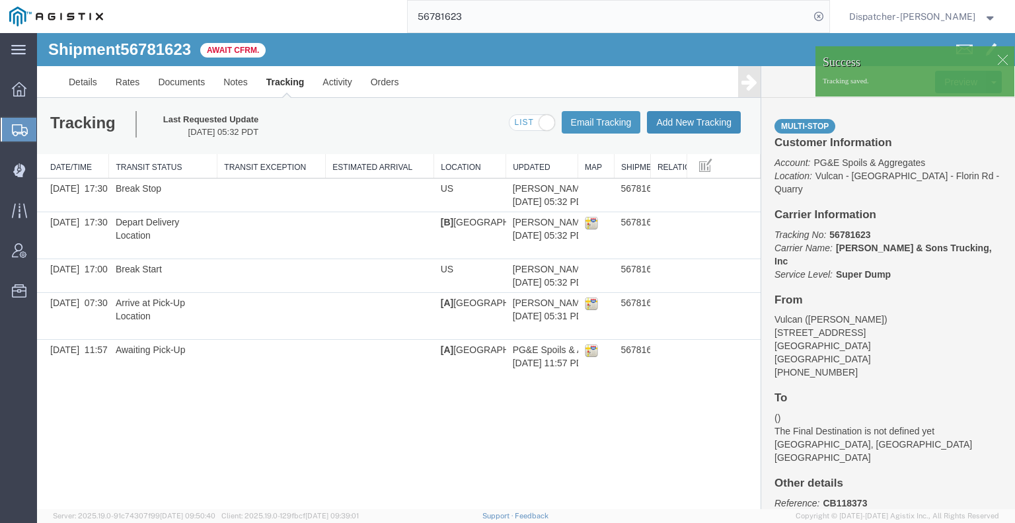
click at [708, 125] on button "Add New Tracking" at bounding box center [694, 122] width 94 height 22
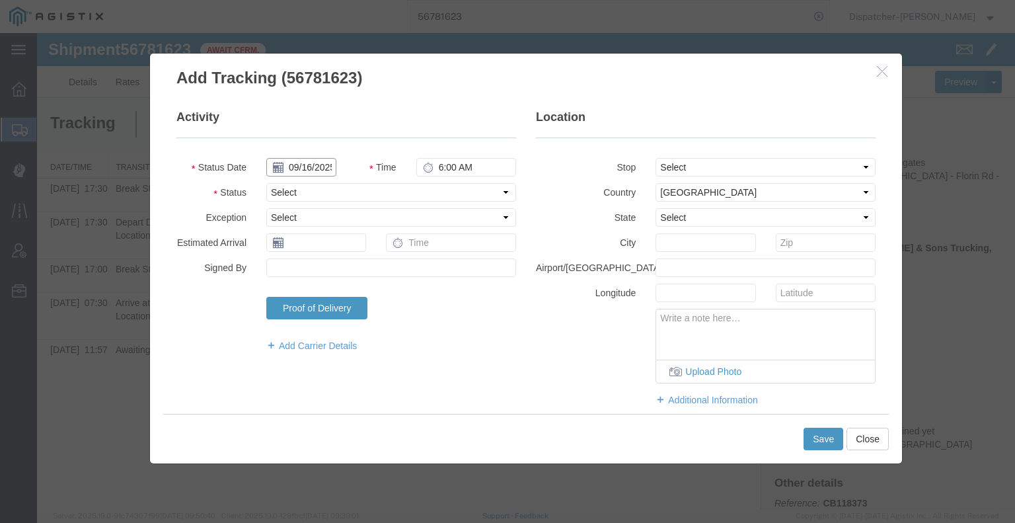
click at [323, 165] on input "09/16/2025" at bounding box center [301, 167] width 70 height 19
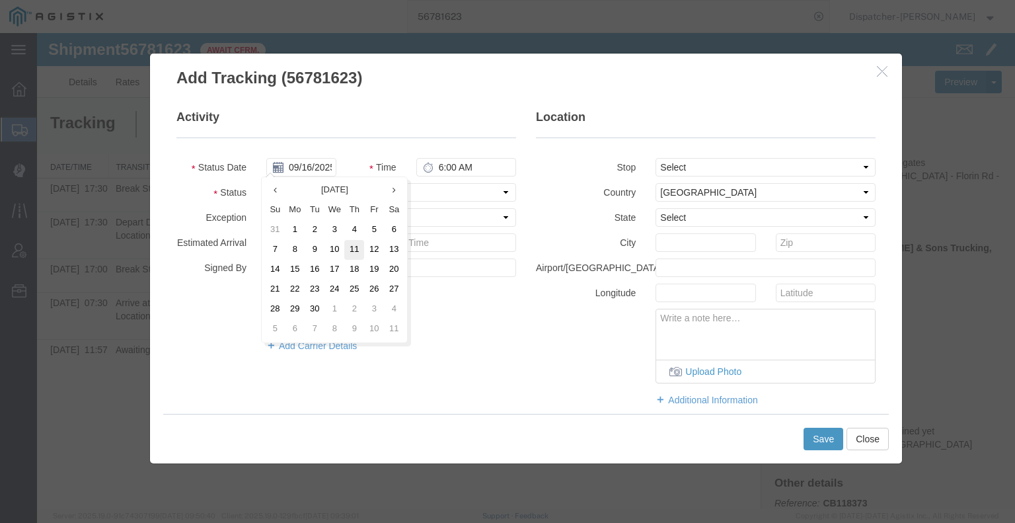
click at [355, 254] on td "11" at bounding box center [354, 250] width 20 height 20
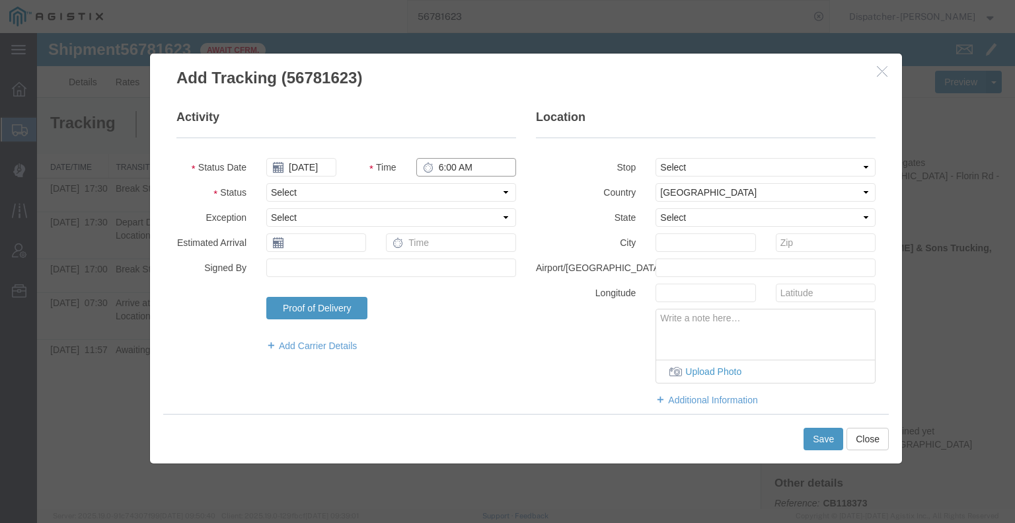
click at [467, 166] on input "6:00 AM" at bounding box center [466, 167] width 100 height 19
click at [455, 191] on select "Select Arrival Notice Available Arrival Notice Imported Arrive at Delivery Loca…" at bounding box center [391, 192] width 250 height 19
click at [266, 183] on select "Select Arrival Notice Available Arrival Notice Imported Arrive at Delivery Loca…" at bounding box center [391, 192] width 250 height 19
click at [817, 449] on button "Save" at bounding box center [823, 438] width 40 height 22
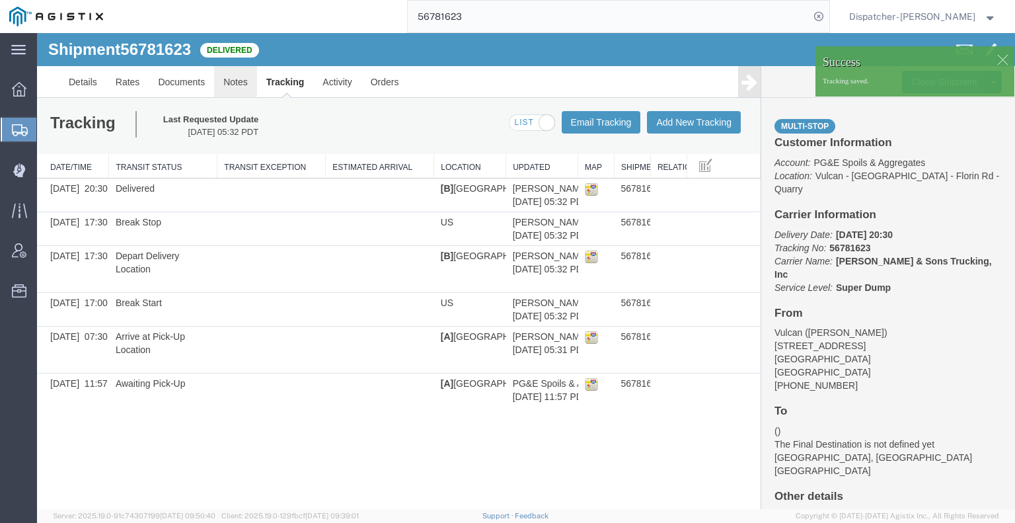
click at [238, 85] on link "Notes" at bounding box center [235, 82] width 43 height 32
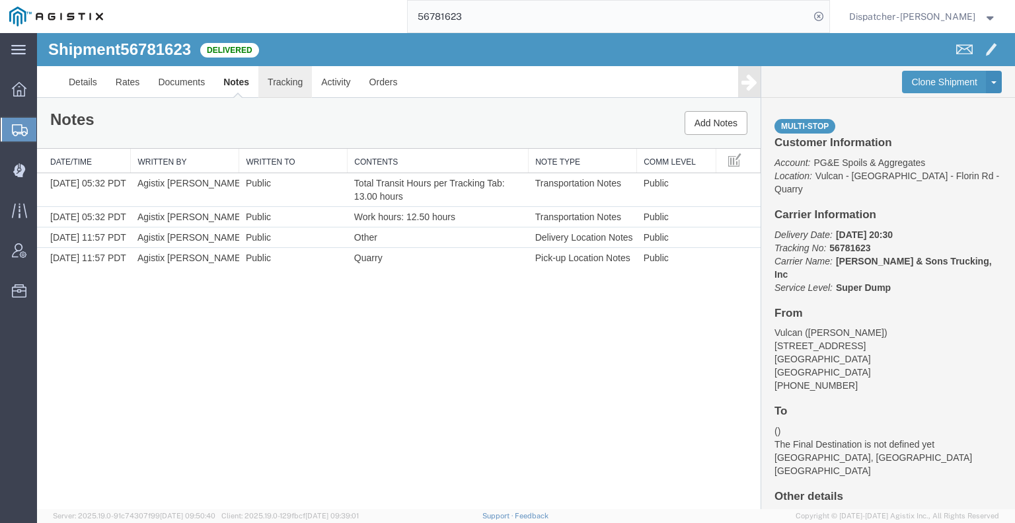
click at [296, 83] on link "Tracking" at bounding box center [285, 82] width 54 height 32
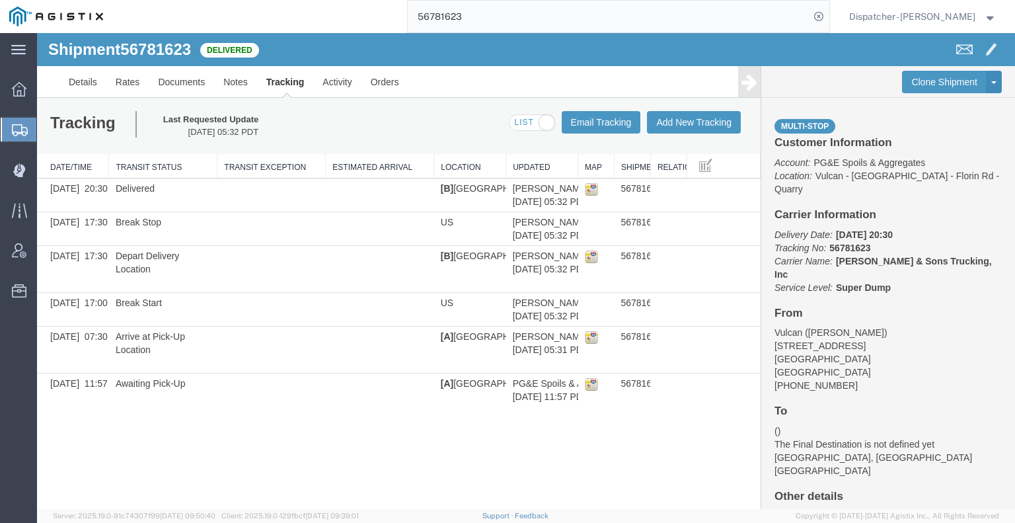
click at [743, 86] on icon at bounding box center [749, 82] width 16 height 19
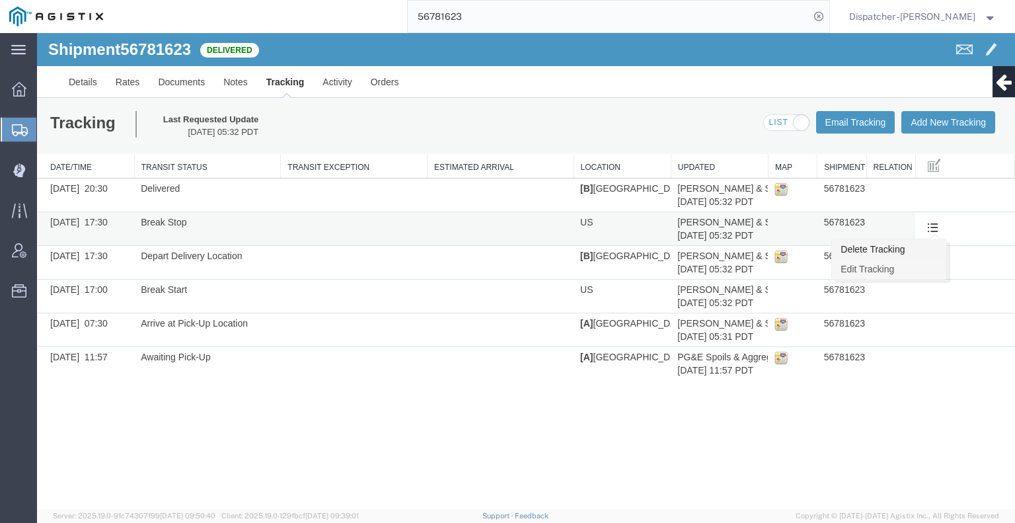
click at [924, 258] on link "Delete Tracking" at bounding box center [889, 249] width 114 height 20
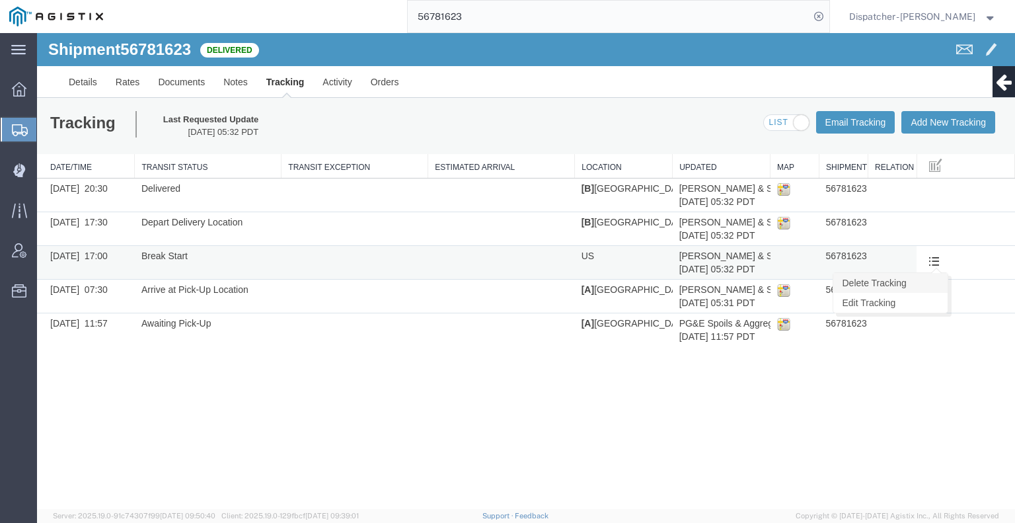
click at [928, 280] on link "Delete Tracking" at bounding box center [890, 283] width 114 height 20
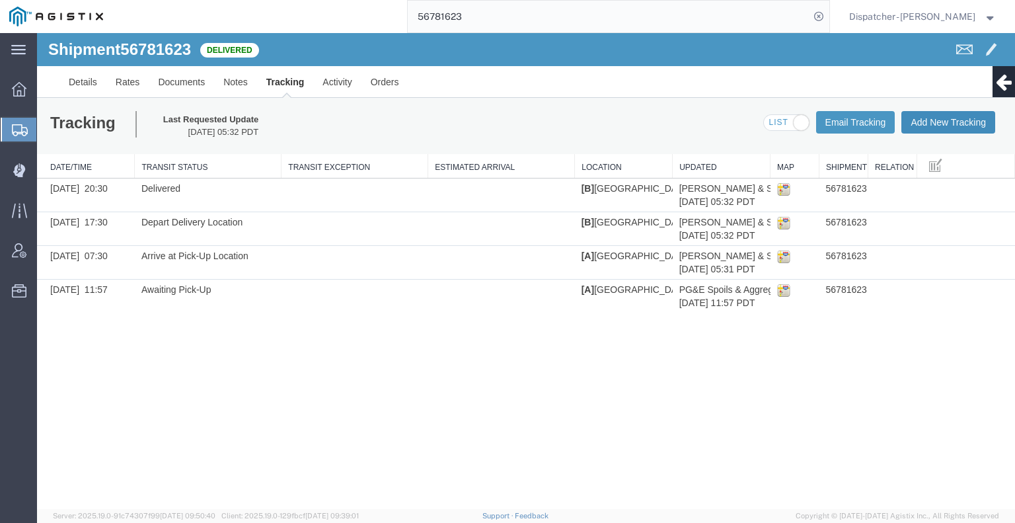
click at [940, 128] on button "Add New Tracking" at bounding box center [948, 122] width 94 height 22
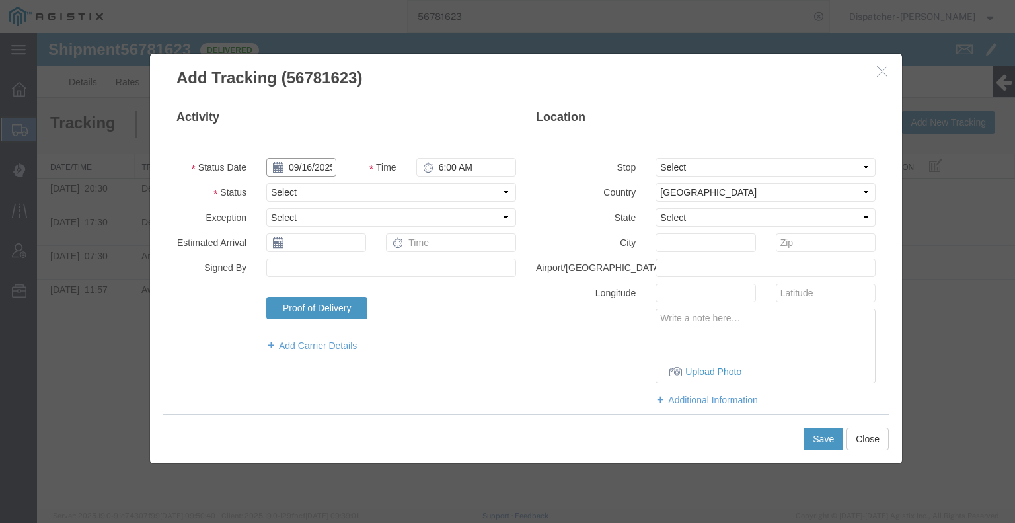
click at [318, 166] on input "09/16/2025" at bounding box center [301, 167] width 70 height 19
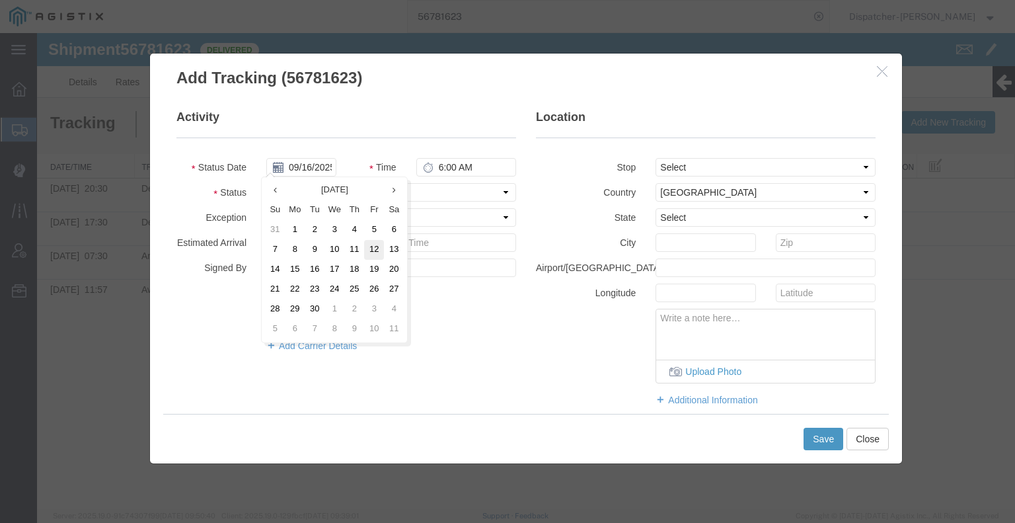
click at [364, 254] on td "12" at bounding box center [374, 250] width 20 height 20
click at [313, 164] on input "[DATE]" at bounding box center [301, 167] width 70 height 19
click at [355, 244] on td "11" at bounding box center [358, 250] width 20 height 20
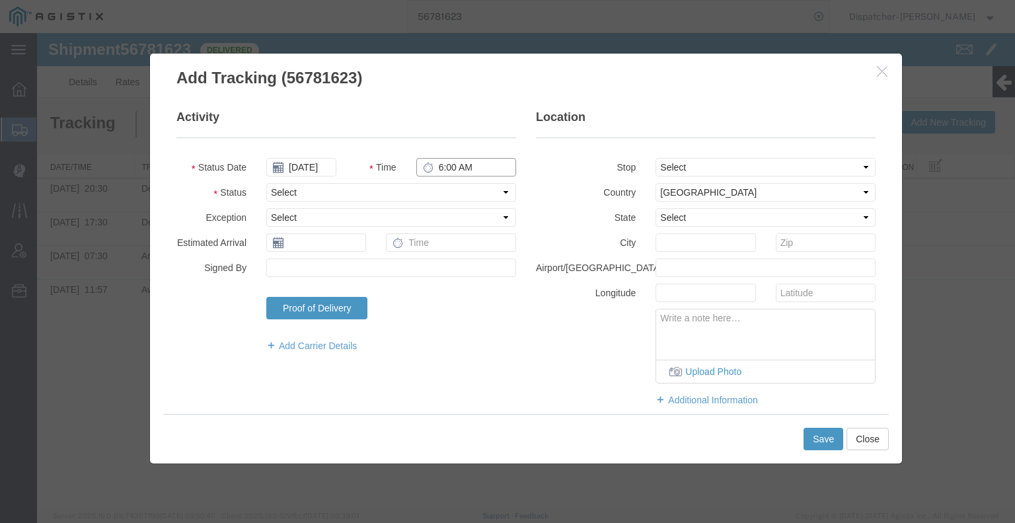
click at [474, 167] on input "6:00 AM" at bounding box center [466, 167] width 100 height 19
click at [455, 192] on select "Select Arrival Notice Available Arrival Notice Imported Arrive at Delivery Loca…" at bounding box center [391, 192] width 250 height 19
click at [266, 183] on select "Select Arrival Notice Available Arrival Notice Imported Arrive at Delivery Loca…" at bounding box center [391, 192] width 250 height 19
click at [821, 440] on button "Save" at bounding box center [823, 438] width 40 height 22
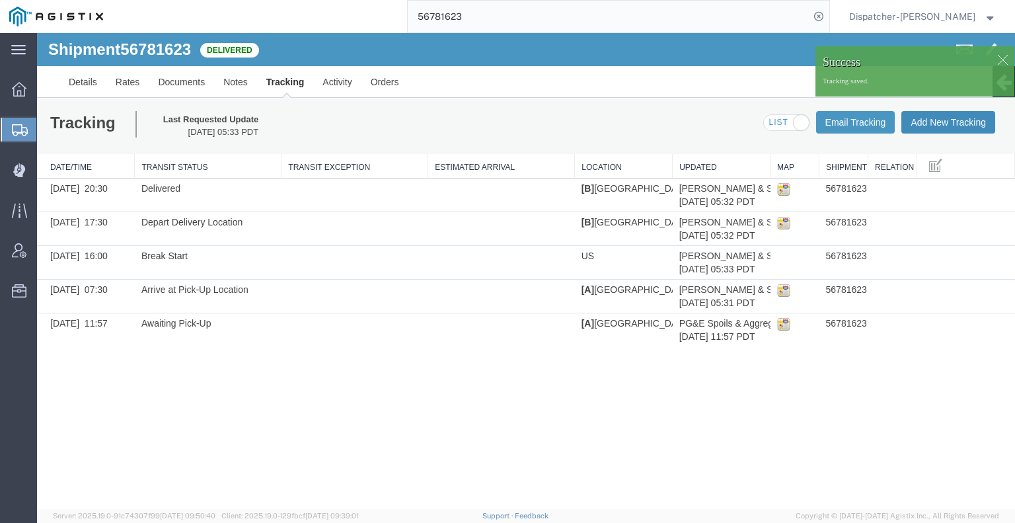
click at [949, 127] on button "Add New Tracking" at bounding box center [948, 122] width 94 height 22
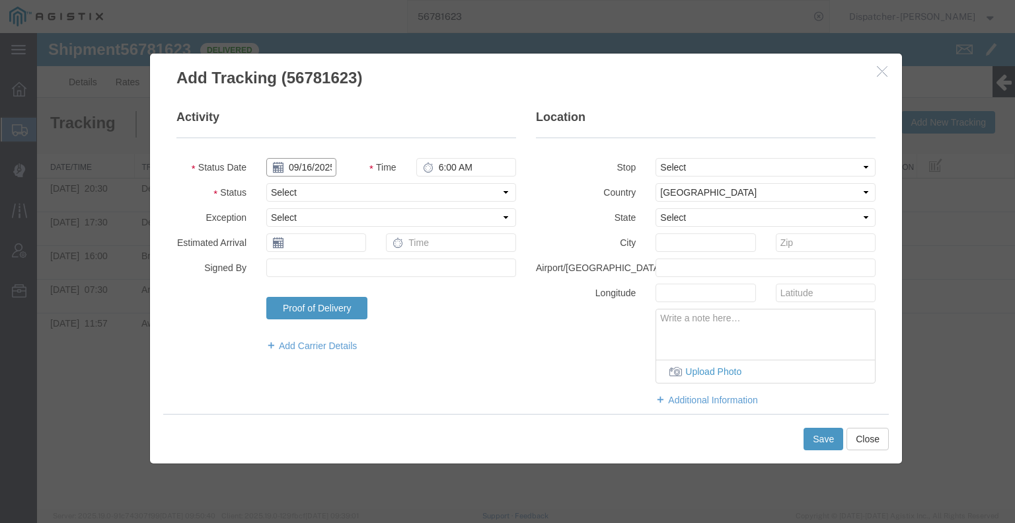
click at [297, 164] on input "09/16/2025" at bounding box center [301, 167] width 70 height 19
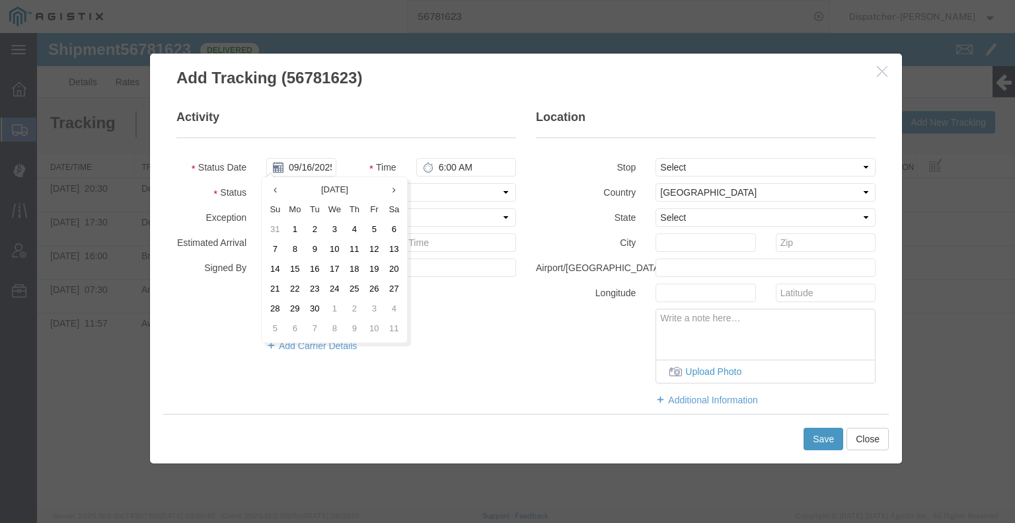
click at [352, 250] on td "11" at bounding box center [354, 250] width 20 height 20
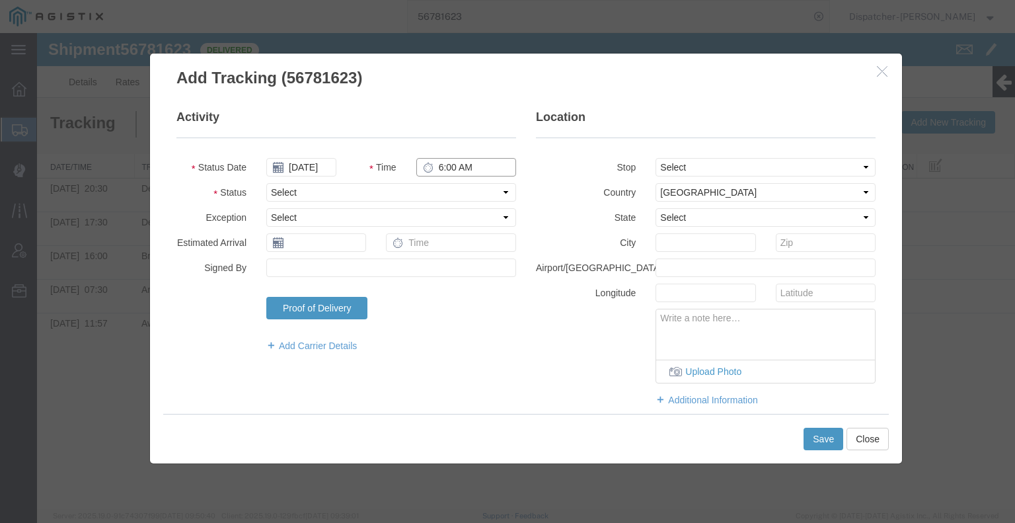
click at [434, 164] on input "6:00 AM" at bounding box center [466, 167] width 100 height 19
click at [486, 195] on select "Select Arrival Notice Available Arrival Notice Imported Arrive at Delivery Loca…" at bounding box center [391, 192] width 250 height 19
click at [266, 183] on select "Select Arrival Notice Available Arrival Notice Imported Arrive at Delivery Loca…" at bounding box center [391, 192] width 250 height 19
click at [817, 438] on button "Save" at bounding box center [823, 438] width 40 height 22
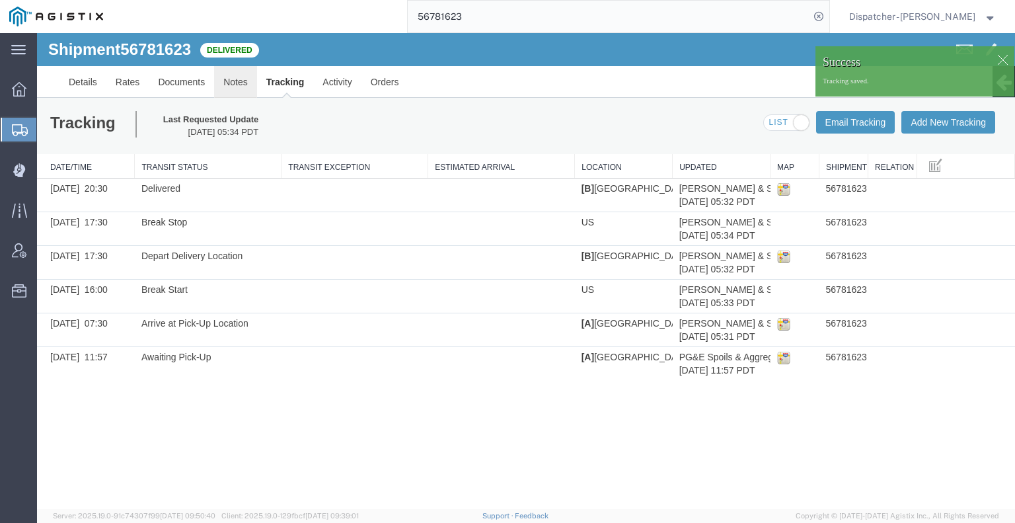
click at [238, 83] on link "Notes" at bounding box center [235, 82] width 43 height 32
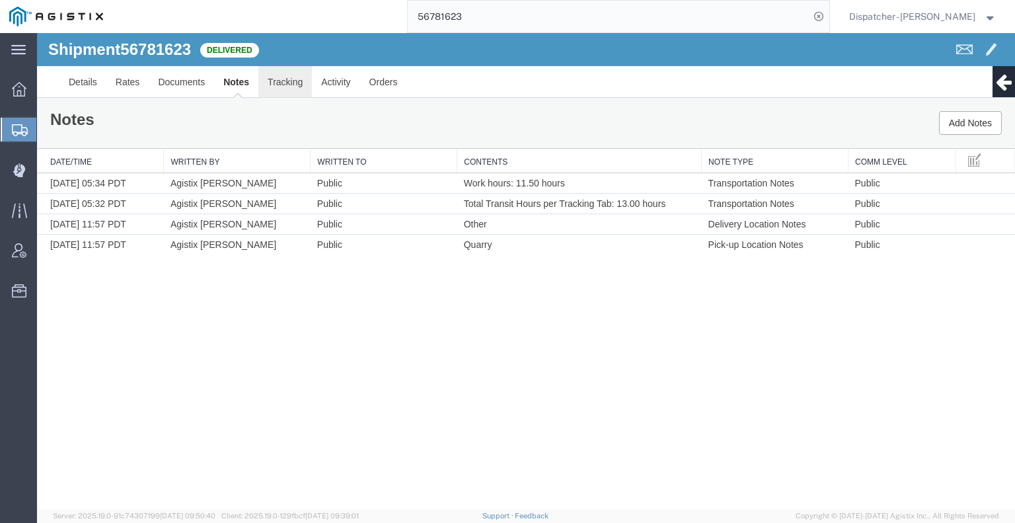
click at [287, 85] on link "Tracking" at bounding box center [285, 82] width 54 height 32
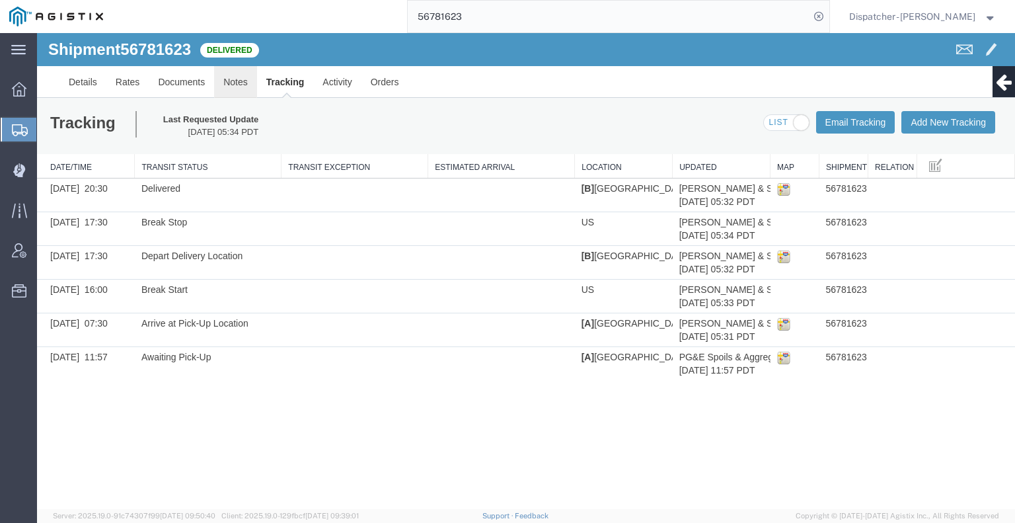
click at [246, 84] on link "Notes" at bounding box center [235, 82] width 43 height 32
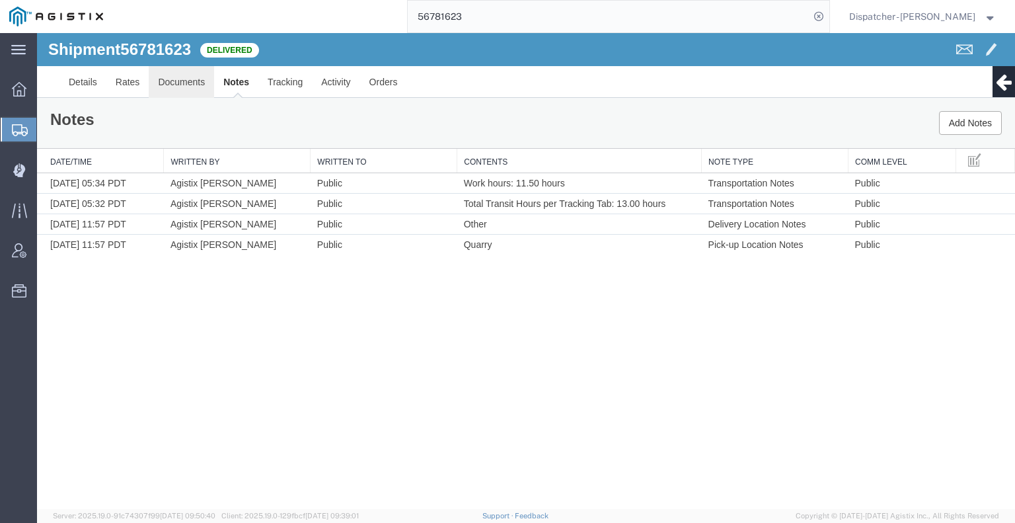
click at [185, 81] on link "Documents" at bounding box center [181, 82] width 65 height 32
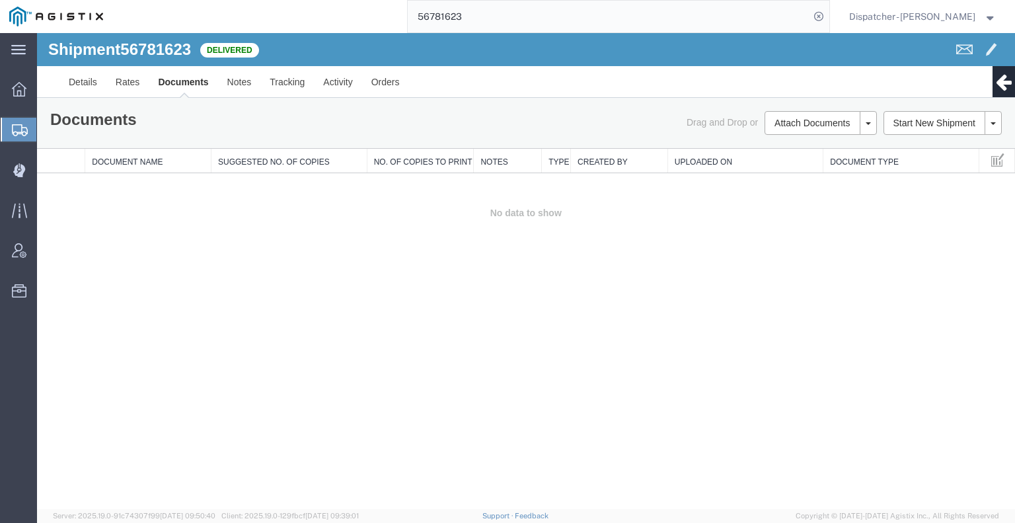
drag, startPoint x: 174, startPoint y: 335, endPoint x: 211, endPoint y: 307, distance: 46.3
click at [174, 335] on div "Shipment 56781623 0 of 0 Delivered Details Rates Documents Notes Tracking Activ…" at bounding box center [526, 271] width 978 height 476
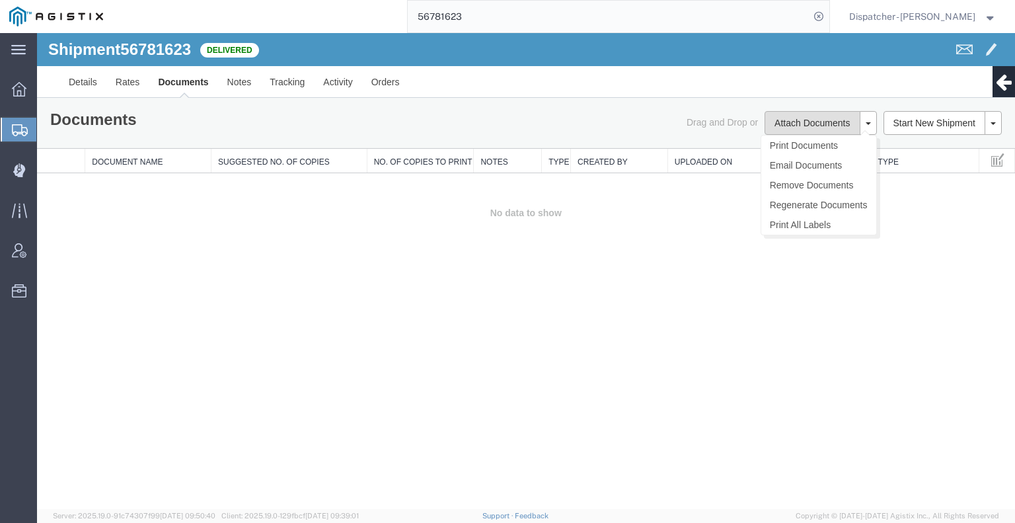
click at [825, 119] on button "Attach Documents" at bounding box center [811, 123] width 95 height 24
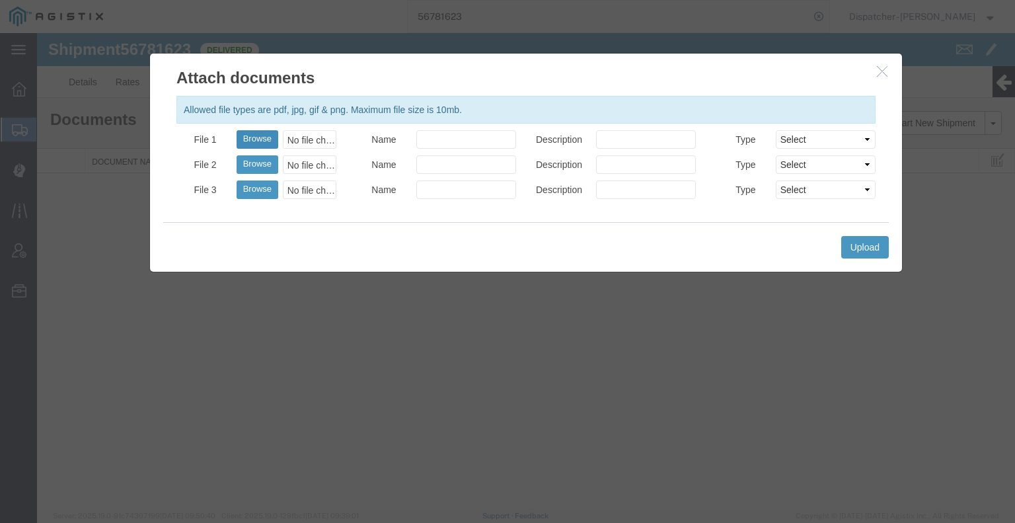
click at [270, 139] on button "Browse" at bounding box center [258, 139] width 42 height 19
click at [861, 241] on button "Upload" at bounding box center [865, 247] width 48 height 22
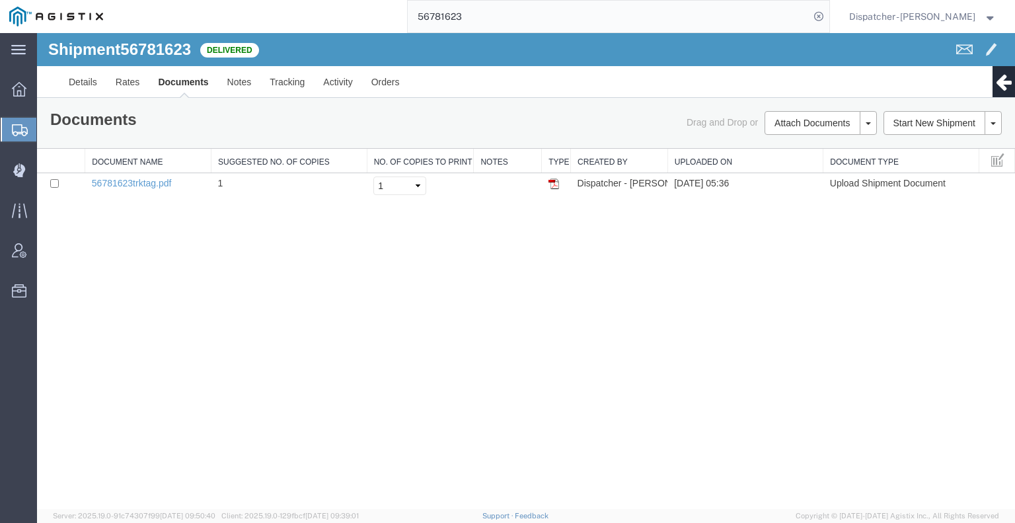
drag, startPoint x: 395, startPoint y: 19, endPoint x: 350, endPoint y: 20, distance: 45.6
click at [362, 20] on div "56781623" at bounding box center [470, 16] width 717 height 33
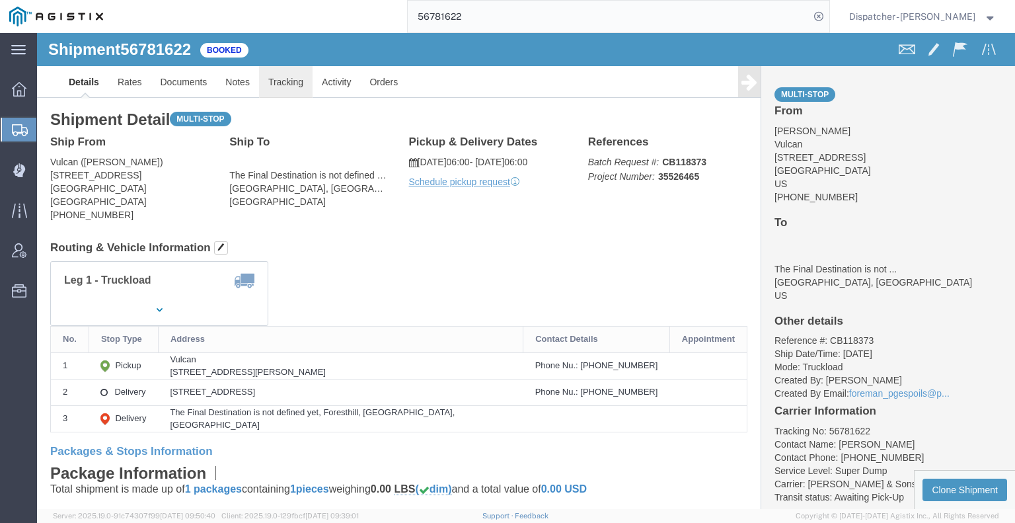
click link "Tracking"
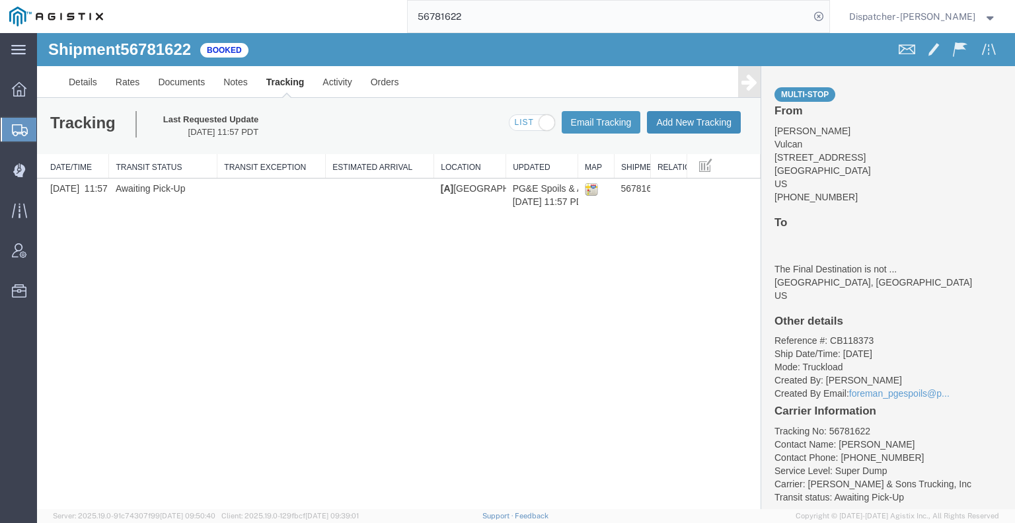
click at [728, 127] on button "Add New Tracking" at bounding box center [694, 122] width 94 height 22
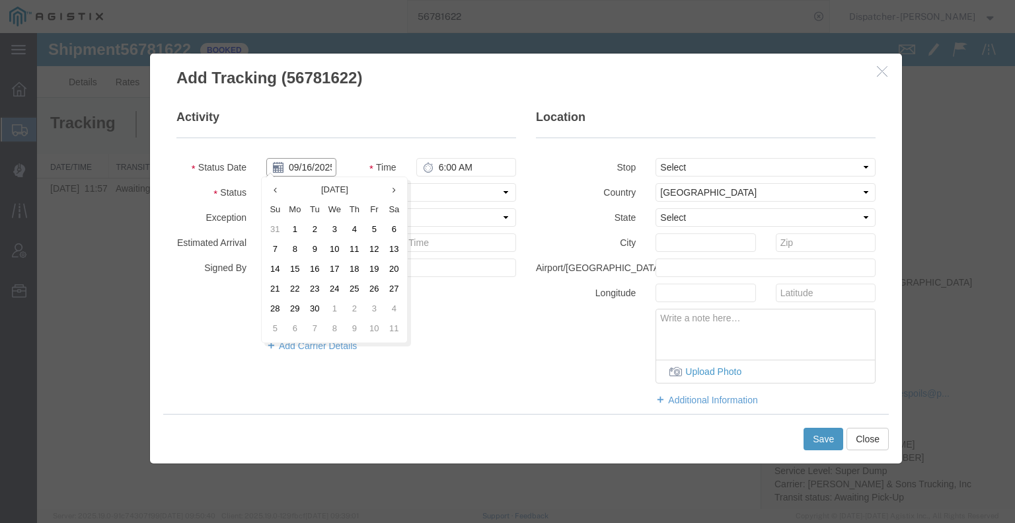
click at [301, 165] on input "09/16/2025" at bounding box center [301, 167] width 70 height 19
click at [349, 248] on td "11" at bounding box center [354, 250] width 20 height 20
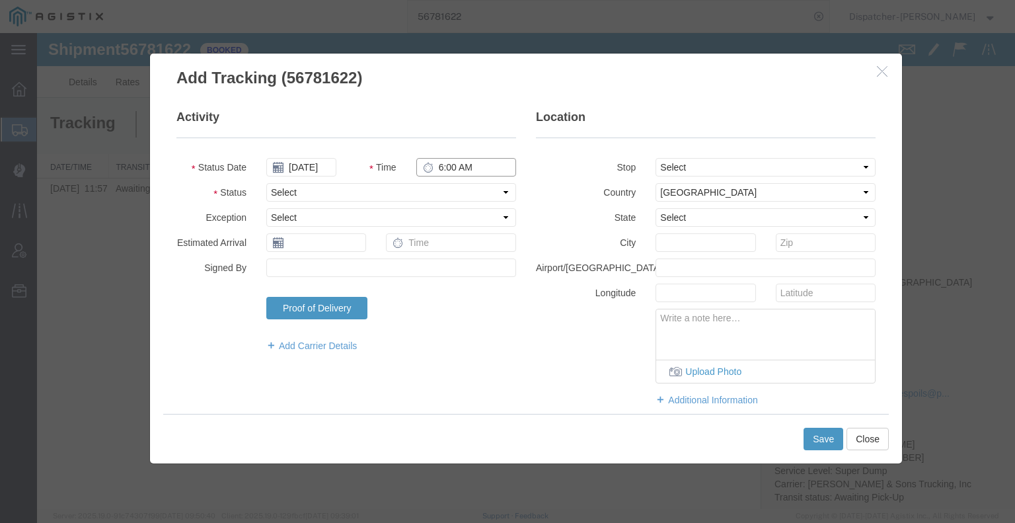
click at [457, 161] on input "6:00 AM" at bounding box center [466, 167] width 100 height 19
click at [439, 192] on select "Select Arrival Notice Available Arrival Notice Imported Arrive at Delivery Loca…" at bounding box center [391, 192] width 250 height 19
click at [266, 183] on select "Select Arrival Notice Available Arrival Notice Imported Arrive at Delivery Loca…" at bounding box center [391, 192] width 250 height 19
click at [705, 163] on select "Select From: [STREET_ADDRESS] Stop 2: [STREET_ADDRESS] To: The Final Destinatio…" at bounding box center [765, 167] width 220 height 19
click at [655, 158] on select "Select From: [STREET_ADDRESS] Stop 2: [STREET_ADDRESS] To: The Final Destinatio…" at bounding box center [765, 167] width 220 height 19
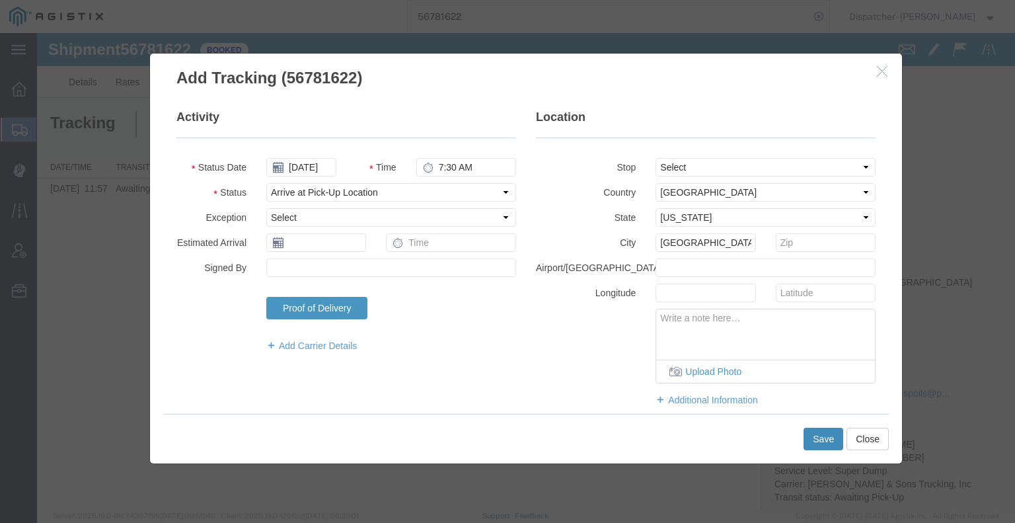
click at [833, 440] on button "Save" at bounding box center [823, 438] width 40 height 22
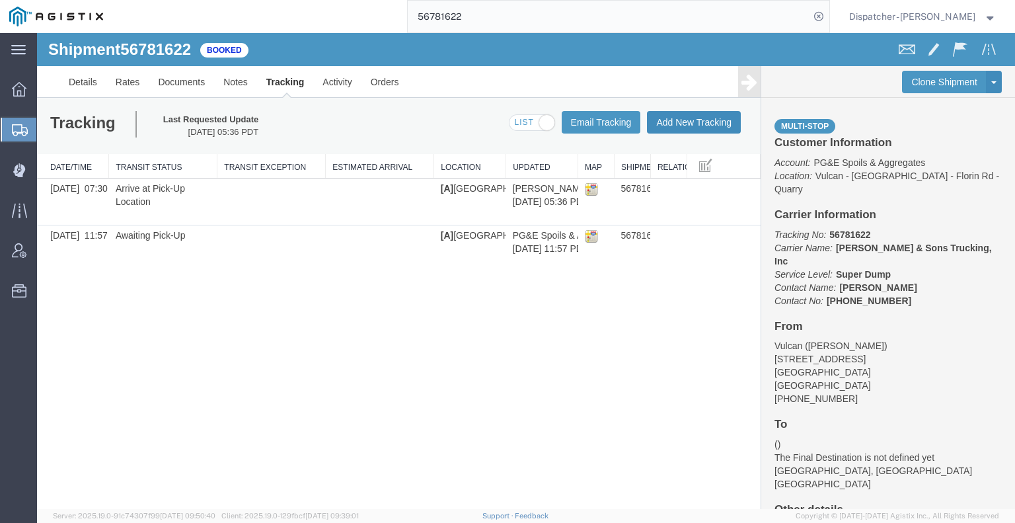
click at [682, 121] on button "Add New Tracking" at bounding box center [694, 122] width 94 height 22
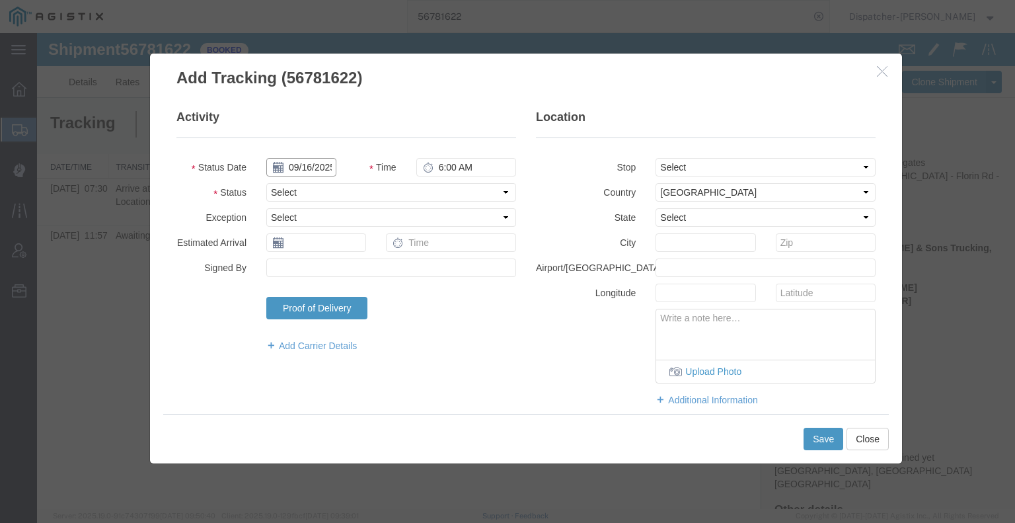
click at [312, 168] on input "09/16/2025" at bounding box center [301, 167] width 70 height 19
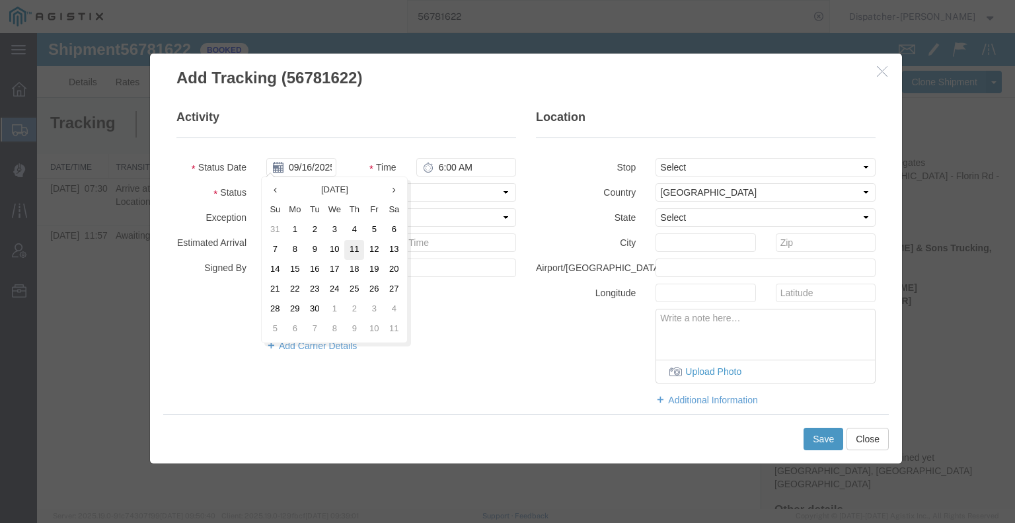
click at [352, 252] on td "11" at bounding box center [354, 250] width 20 height 20
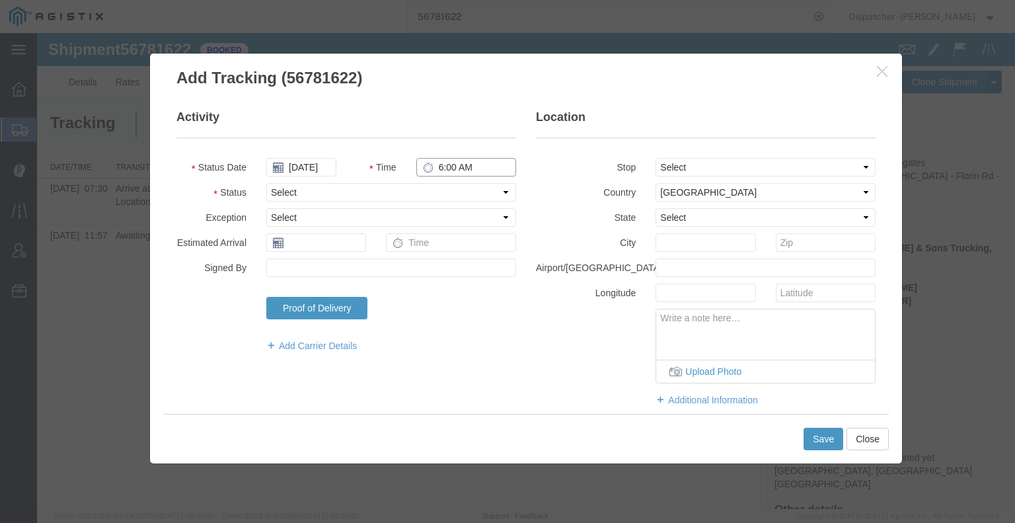
click at [453, 174] on input "6:00 AM" at bounding box center [466, 167] width 100 height 19
drag, startPoint x: 448, startPoint y: 180, endPoint x: 447, endPoint y: 195, distance: 14.6
click at [447, 189] on fieldset "Activity Status Date [DATE] Time 5:00 PM Status Select Arrival Notice Available…" at bounding box center [346, 237] width 340 height 256
click at [447, 196] on select "Select Arrival Notice Available Arrival Notice Imported Arrive at Delivery Loca…" at bounding box center [391, 192] width 250 height 19
click at [266, 183] on select "Select Arrival Notice Available Arrival Notice Imported Arrive at Delivery Loca…" at bounding box center [391, 192] width 250 height 19
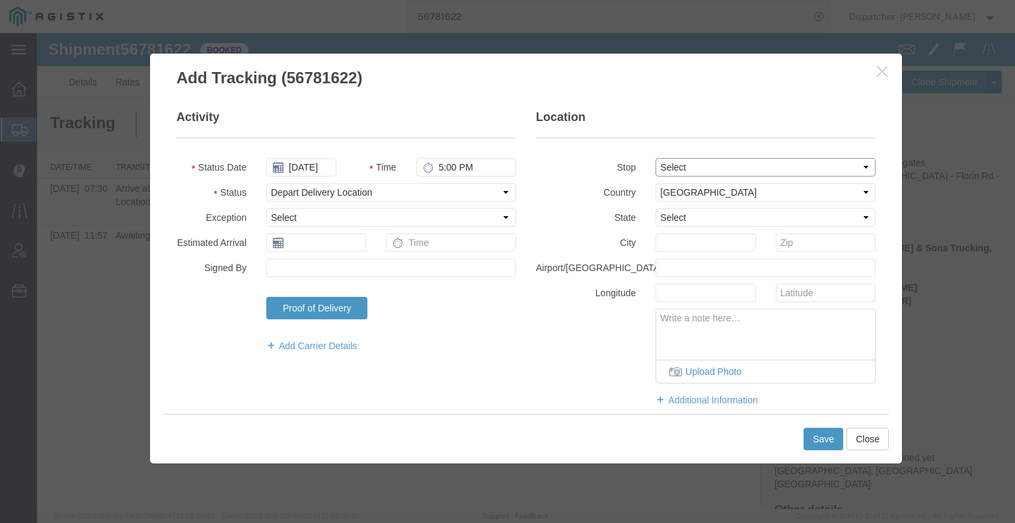
drag, startPoint x: 711, startPoint y: 166, endPoint x: 714, endPoint y: 174, distance: 9.0
click at [712, 166] on select "Select From: [STREET_ADDRESS] Stop 2: [STREET_ADDRESS] To: The Final Destinatio…" at bounding box center [765, 167] width 220 height 19
click at [655, 158] on select "Select From: [STREET_ADDRESS] Stop 2: [STREET_ADDRESS] To: The Final Destinatio…" at bounding box center [765, 167] width 220 height 19
click at [834, 436] on button "Save" at bounding box center [823, 438] width 40 height 22
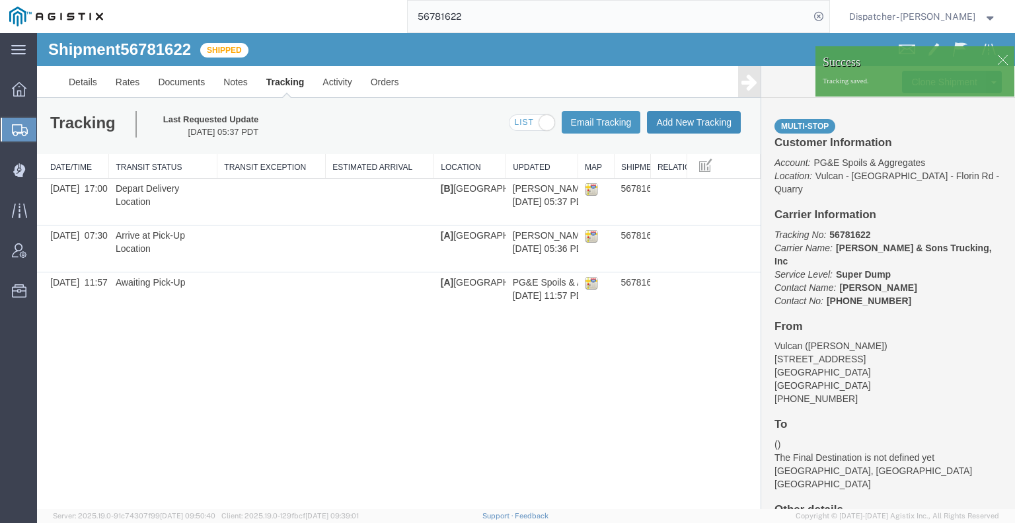
click at [692, 126] on button "Add New Tracking" at bounding box center [694, 122] width 94 height 22
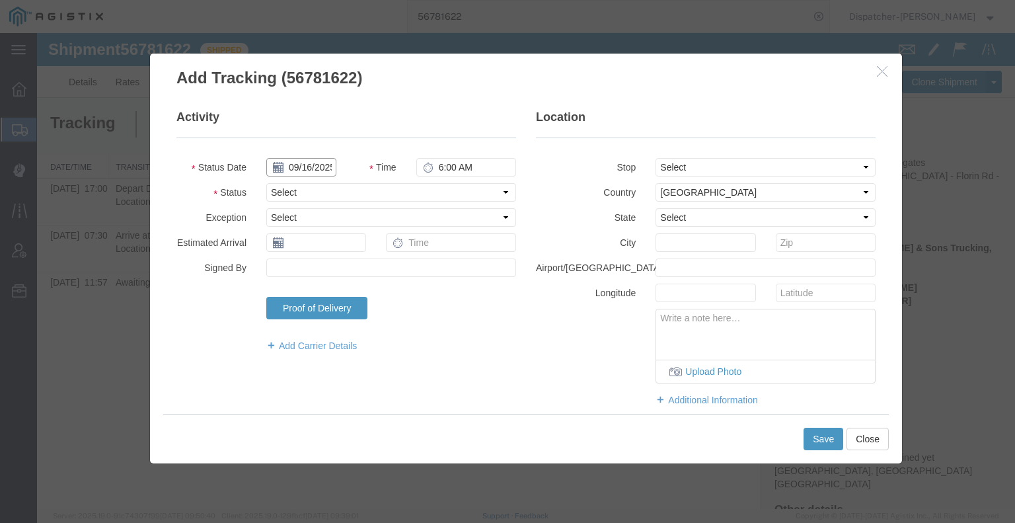
click at [307, 168] on input "09/16/2025" at bounding box center [301, 167] width 70 height 19
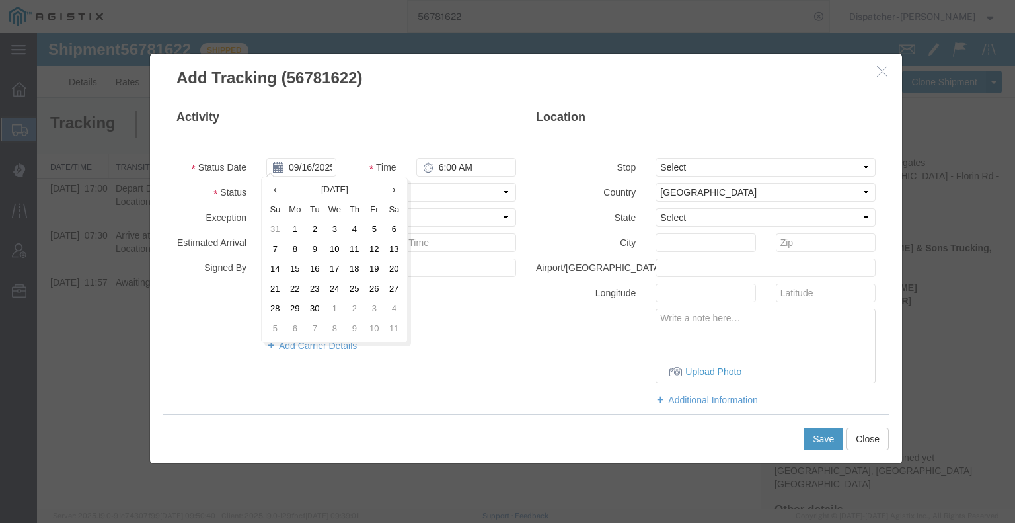
click at [352, 250] on td "11" at bounding box center [354, 250] width 20 height 20
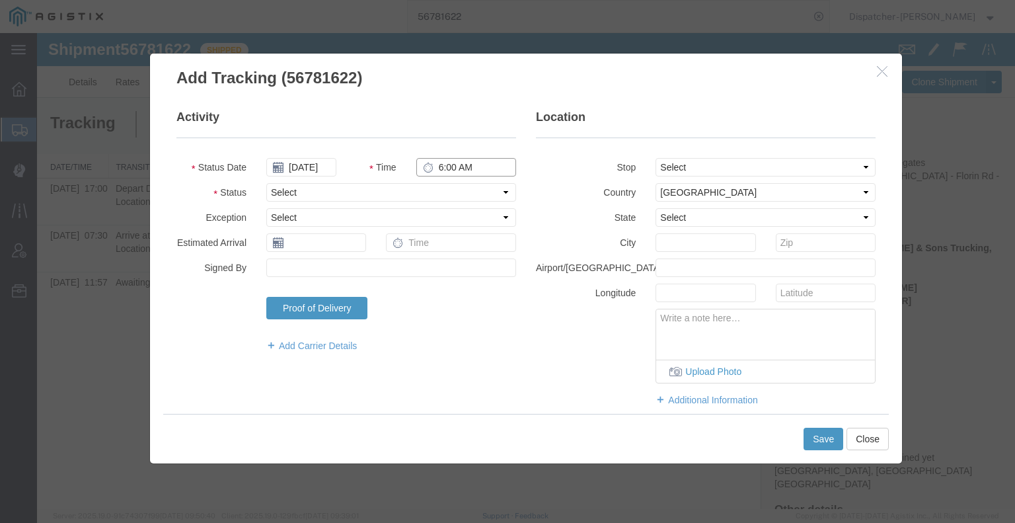
click at [452, 169] on input "6:00 AM" at bounding box center [466, 167] width 100 height 19
drag, startPoint x: 450, startPoint y: 190, endPoint x: 449, endPoint y: 198, distance: 8.0
click at [450, 190] on select "Select Arrival Notice Available Arrival Notice Imported Arrive at Delivery Loca…" at bounding box center [391, 192] width 250 height 19
click at [266, 183] on select "Select Arrival Notice Available Arrival Notice Imported Arrive at Delivery Loca…" at bounding box center [391, 192] width 250 height 19
click at [830, 446] on button "Save" at bounding box center [823, 438] width 40 height 22
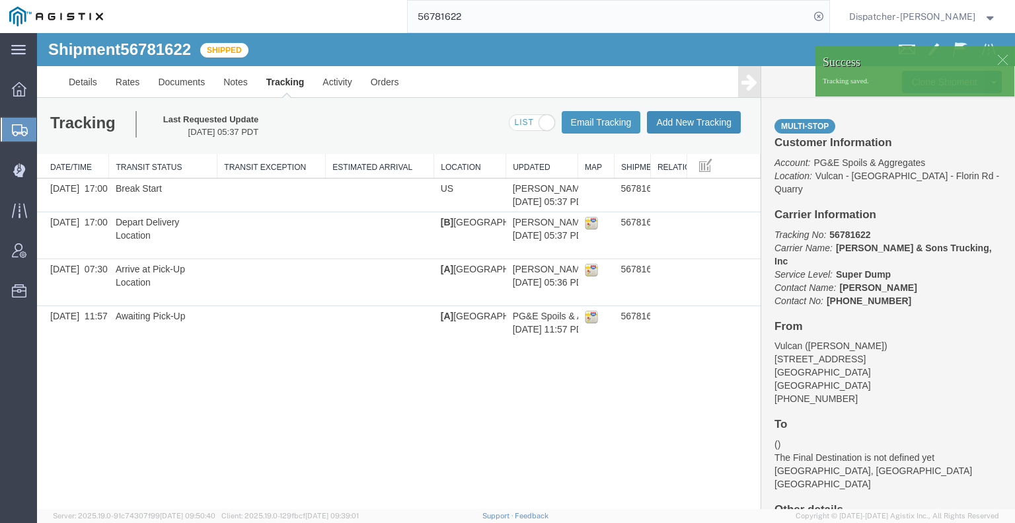
click at [688, 121] on button "Add New Tracking" at bounding box center [694, 122] width 94 height 22
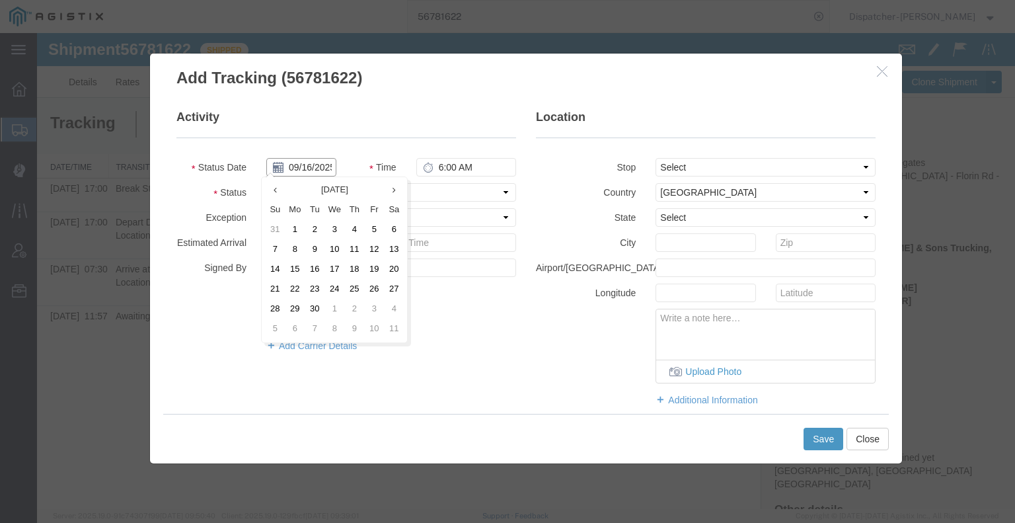
click at [312, 172] on input "09/16/2025" at bounding box center [301, 167] width 70 height 19
click at [362, 250] on td "11" at bounding box center [354, 250] width 20 height 20
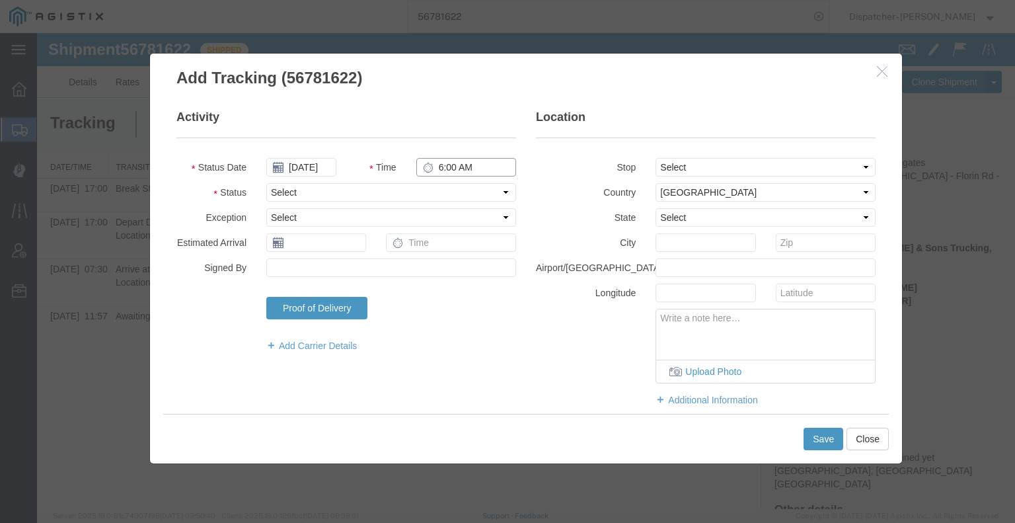
click at [439, 167] on input "6:00 AM" at bounding box center [466, 167] width 100 height 19
click at [436, 192] on select "Select Arrival Notice Available Arrival Notice Imported Arrive at Delivery Loca…" at bounding box center [391, 192] width 250 height 19
click at [266, 183] on select "Select Arrival Notice Available Arrival Notice Imported Arrive at Delivery Loca…" at bounding box center [391, 192] width 250 height 19
click at [823, 441] on button "Save" at bounding box center [823, 438] width 40 height 22
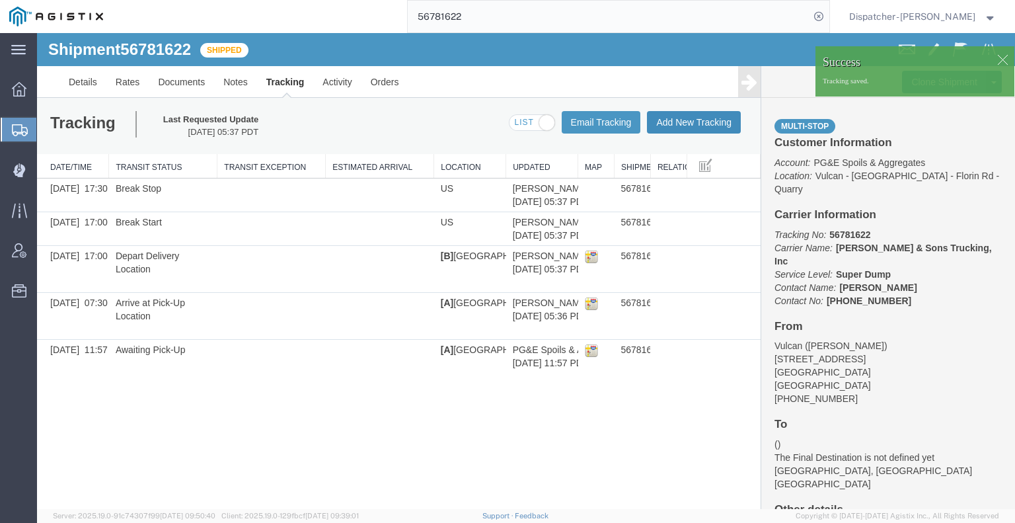
click at [681, 128] on button "Add New Tracking" at bounding box center [694, 122] width 94 height 22
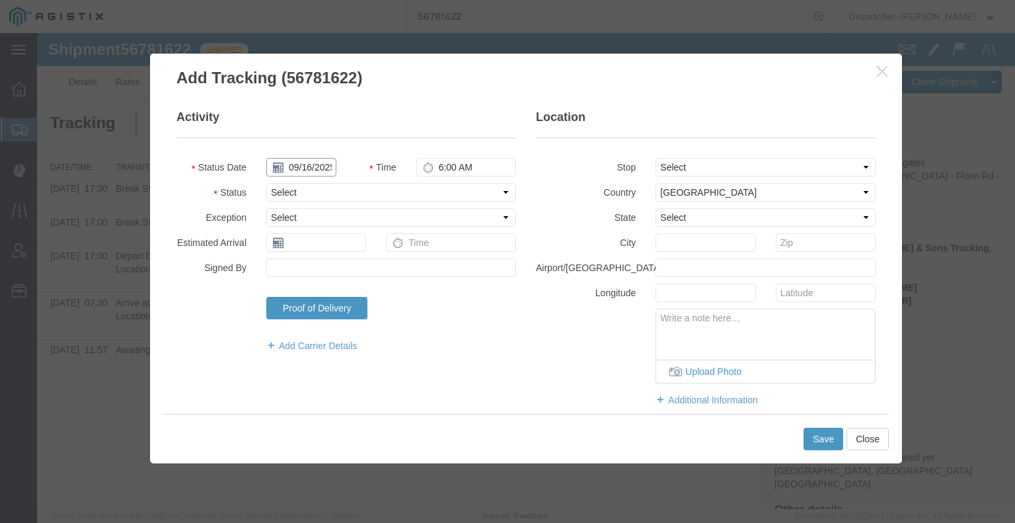
click at [309, 169] on input "09/16/2025" at bounding box center [301, 167] width 70 height 19
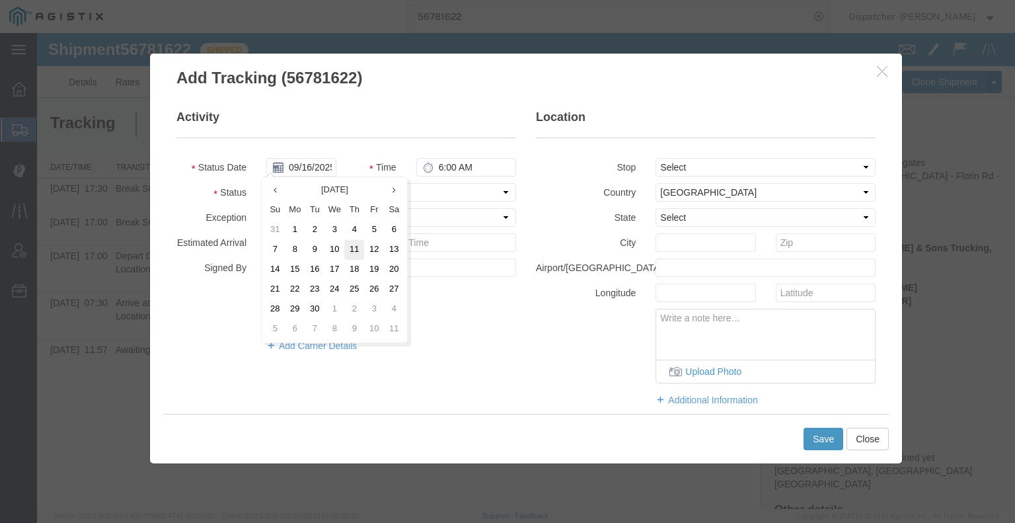
click at [352, 248] on td "11" at bounding box center [354, 250] width 20 height 20
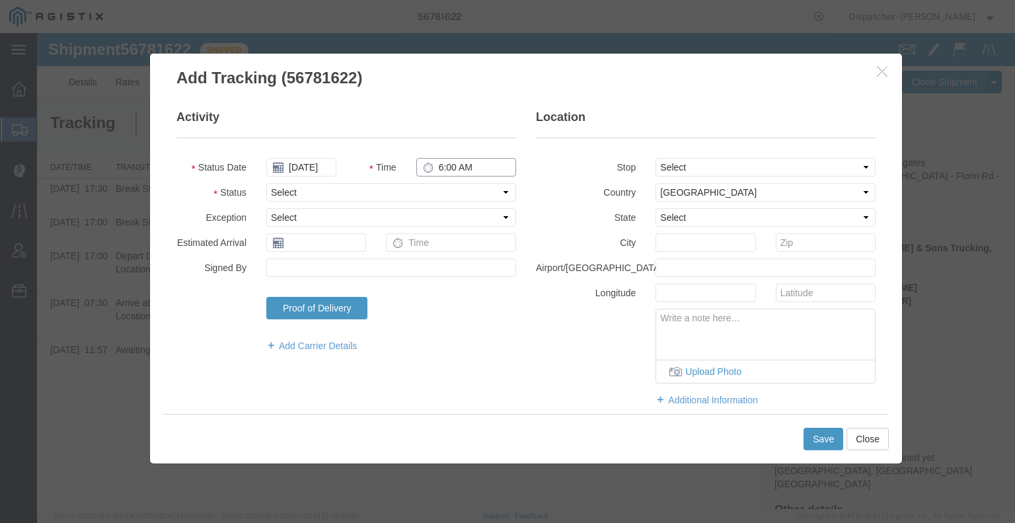
click at [447, 167] on input "6:00 AM" at bounding box center [466, 167] width 100 height 19
click at [447, 192] on select "Select Arrival Notice Available Arrival Notice Imported Arrive at Delivery Loca…" at bounding box center [391, 192] width 250 height 19
click at [266, 183] on select "Select Arrival Notice Available Arrival Notice Imported Arrive at Delivery Loca…" at bounding box center [391, 192] width 250 height 19
click at [831, 442] on button "Save" at bounding box center [823, 438] width 40 height 22
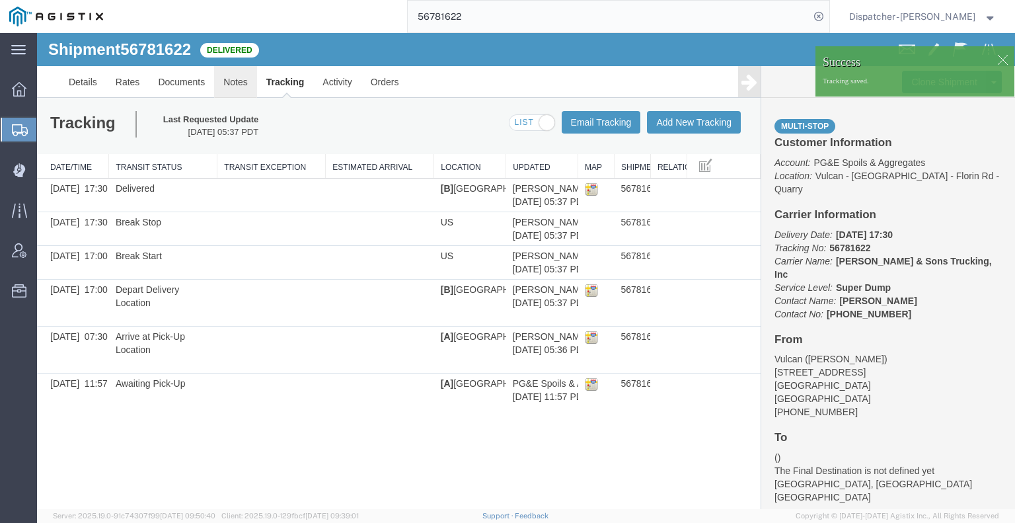
click at [229, 81] on link "Notes" at bounding box center [235, 82] width 43 height 32
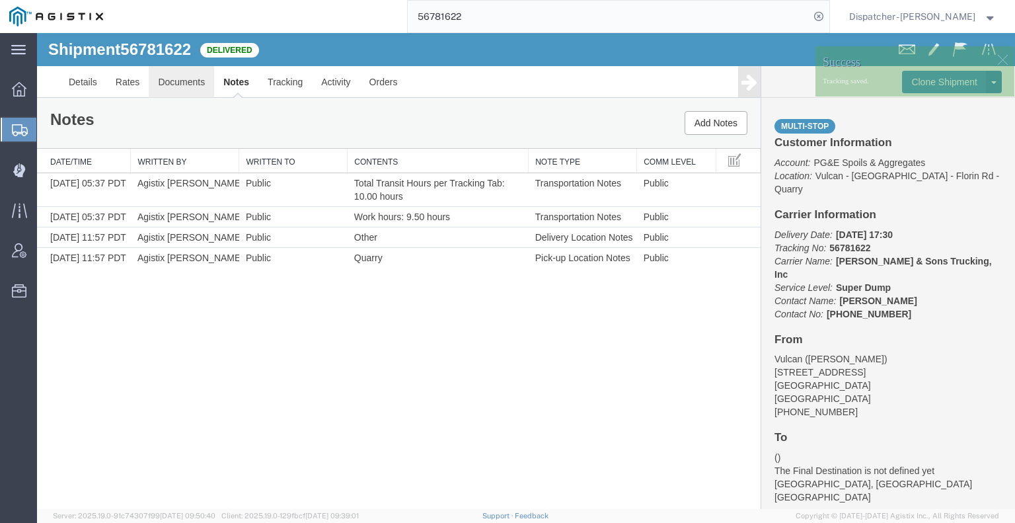
click at [188, 82] on link "Documents" at bounding box center [181, 82] width 65 height 32
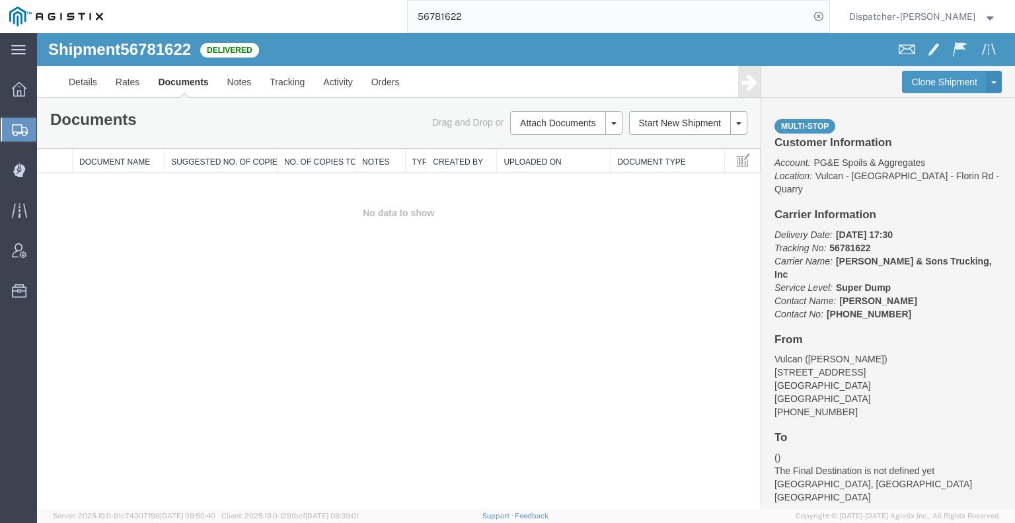
click at [174, 280] on div "Shipment 56781622 0 of 0 Delivered Details Rates Documents Notes Tracking Activ…" at bounding box center [526, 271] width 978 height 476
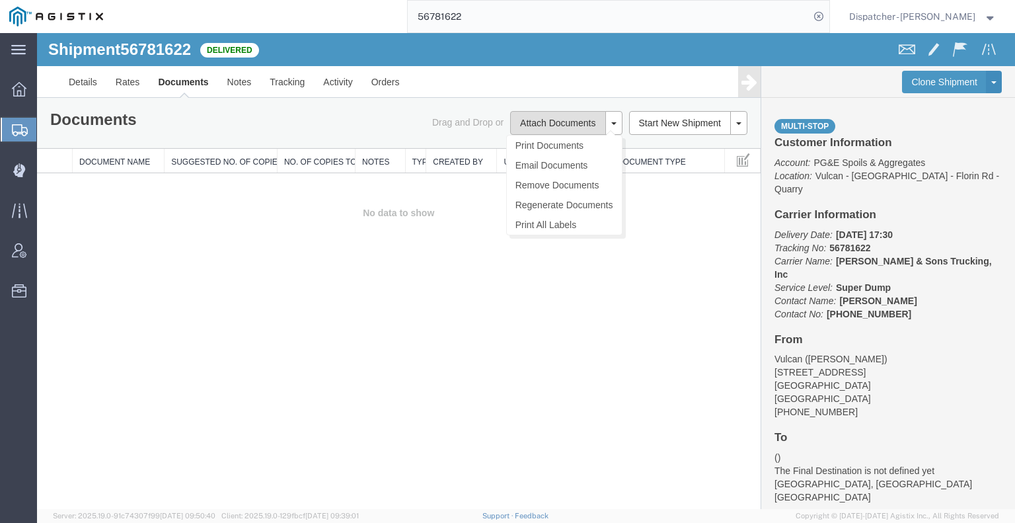
click at [544, 124] on button "Attach Documents" at bounding box center [557, 123] width 95 height 24
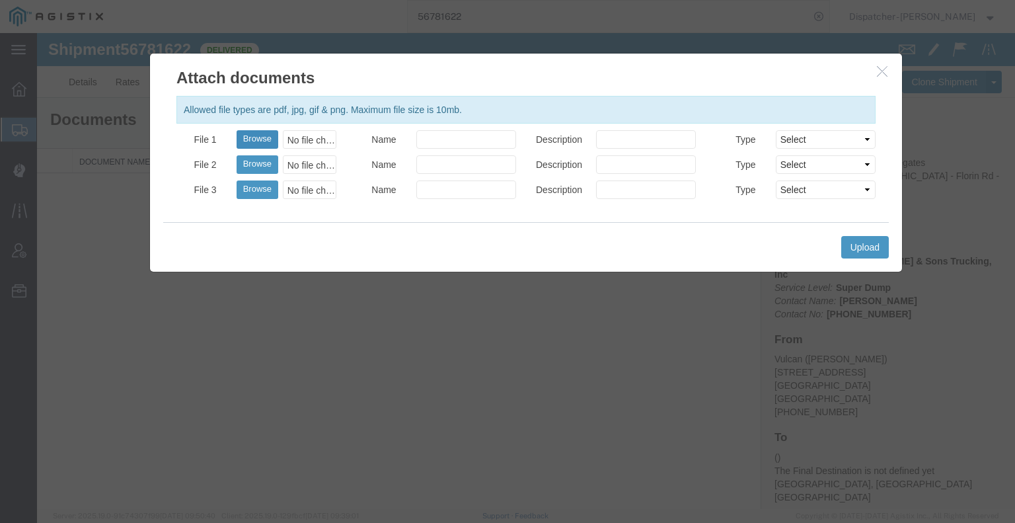
click at [250, 135] on button "Browse" at bounding box center [258, 139] width 42 height 19
click at [870, 242] on button "Upload" at bounding box center [865, 247] width 48 height 22
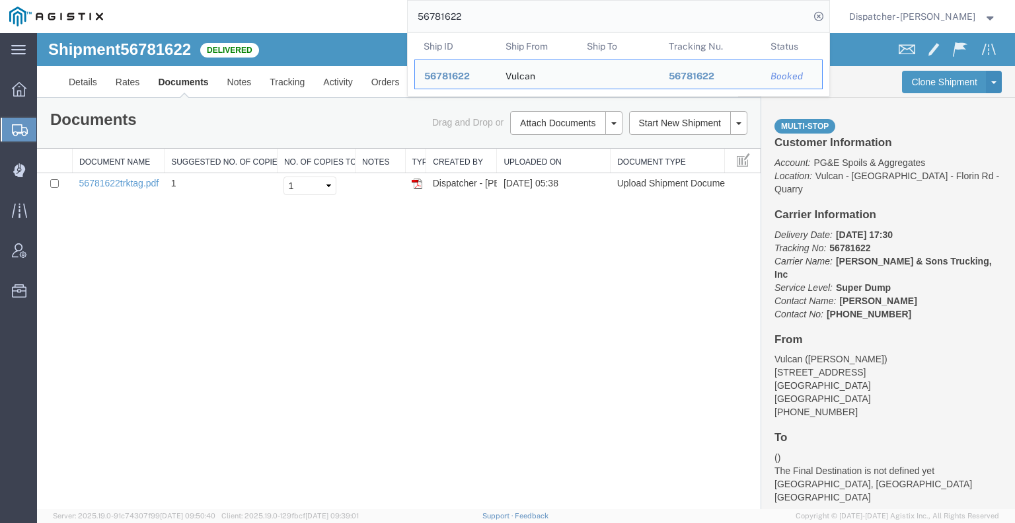
drag, startPoint x: 451, startPoint y: 17, endPoint x: 311, endPoint y: 18, distance: 140.1
click at [336, 17] on div "56781622 Ship ID Ship From Ship To Tracking Nu. Status Ship ID 56781622 Ship Fr…" at bounding box center [470, 16] width 717 height 33
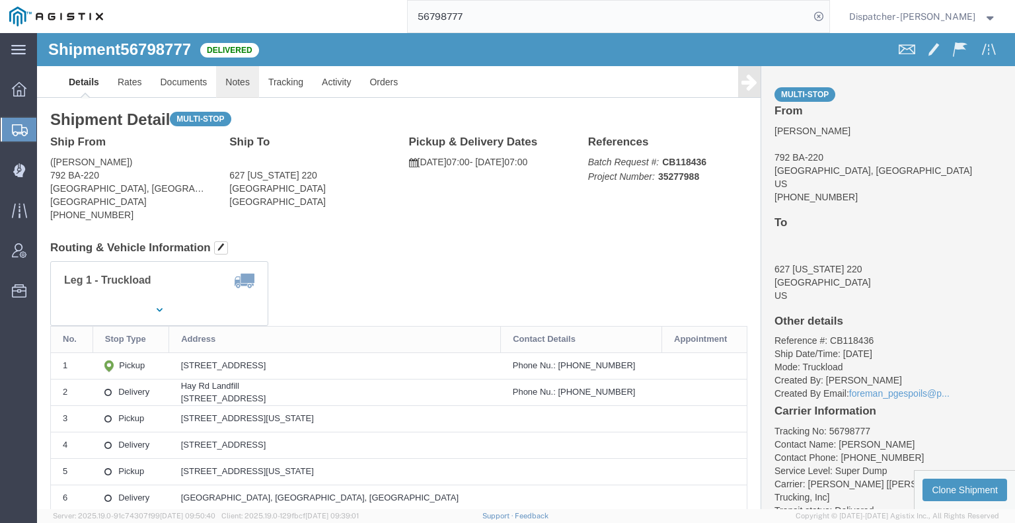
click link "Notes"
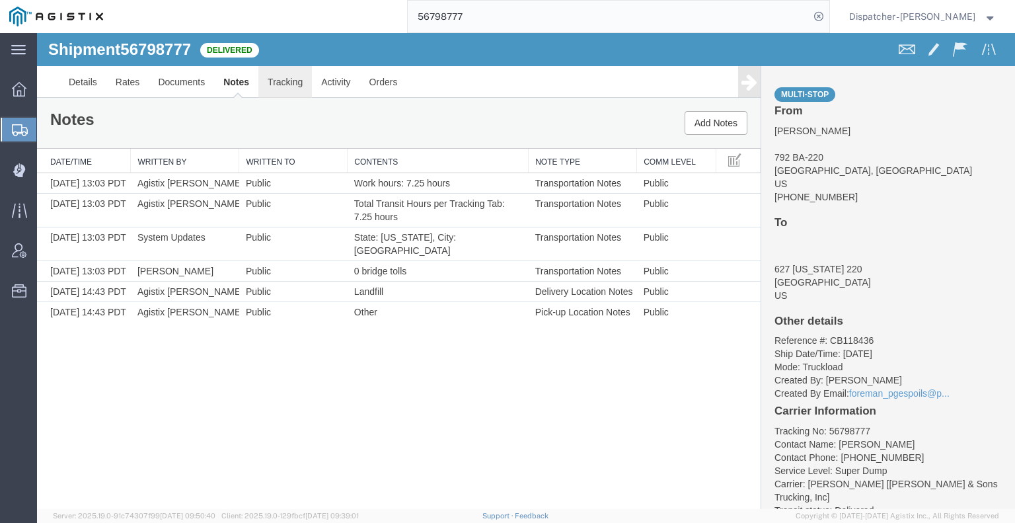
click at [299, 84] on link "Tracking" at bounding box center [285, 82] width 54 height 32
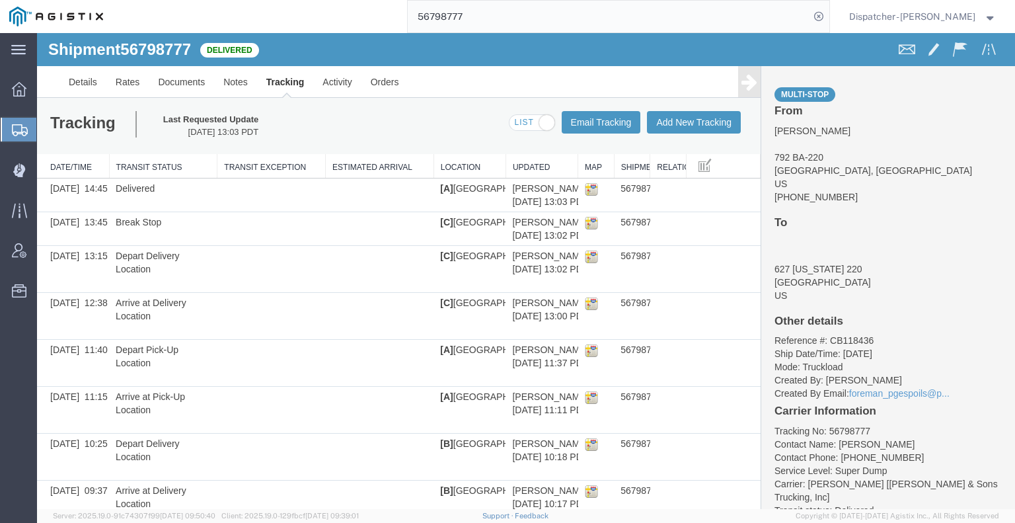
click at [741, 83] on icon at bounding box center [749, 82] width 16 height 19
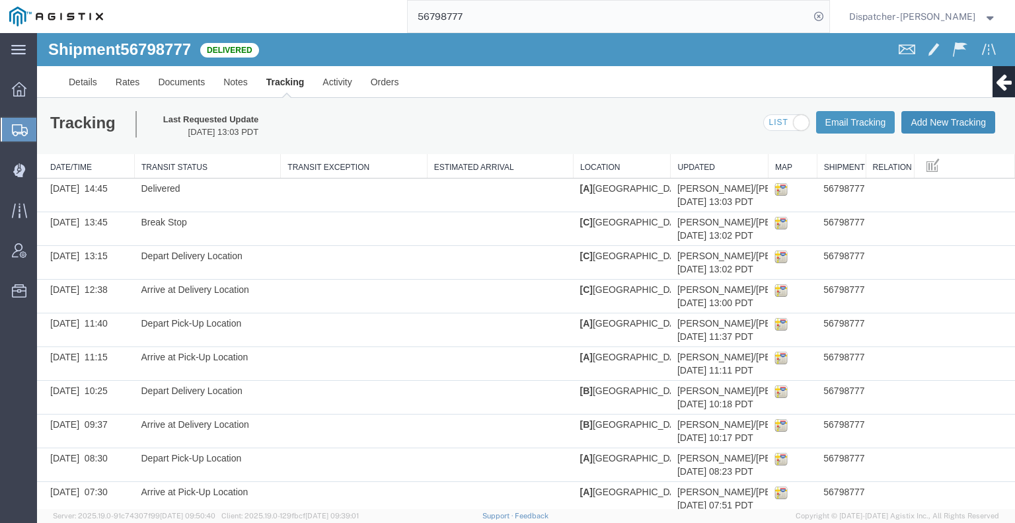
click at [922, 121] on button "Add New Tracking" at bounding box center [948, 122] width 94 height 22
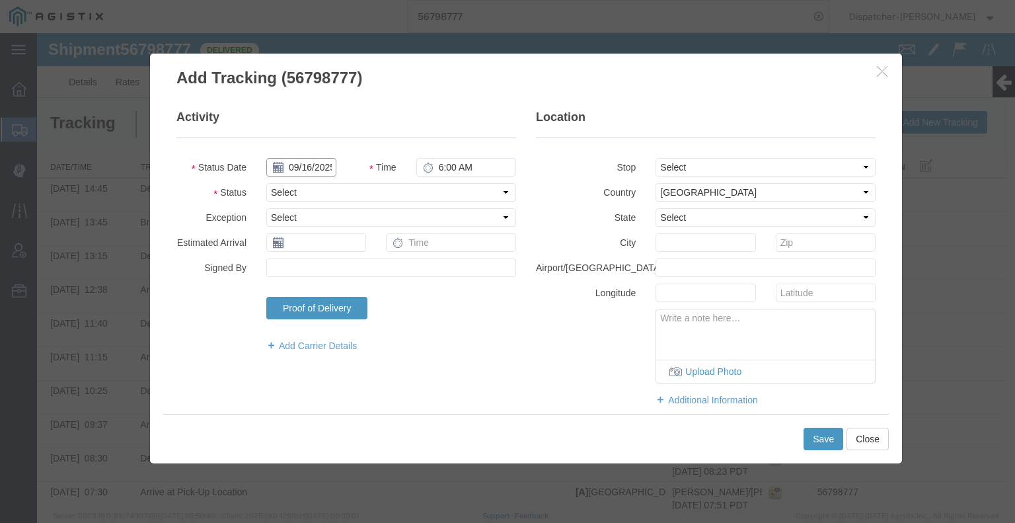
click at [297, 168] on input "09/16/2025" at bounding box center [301, 167] width 70 height 19
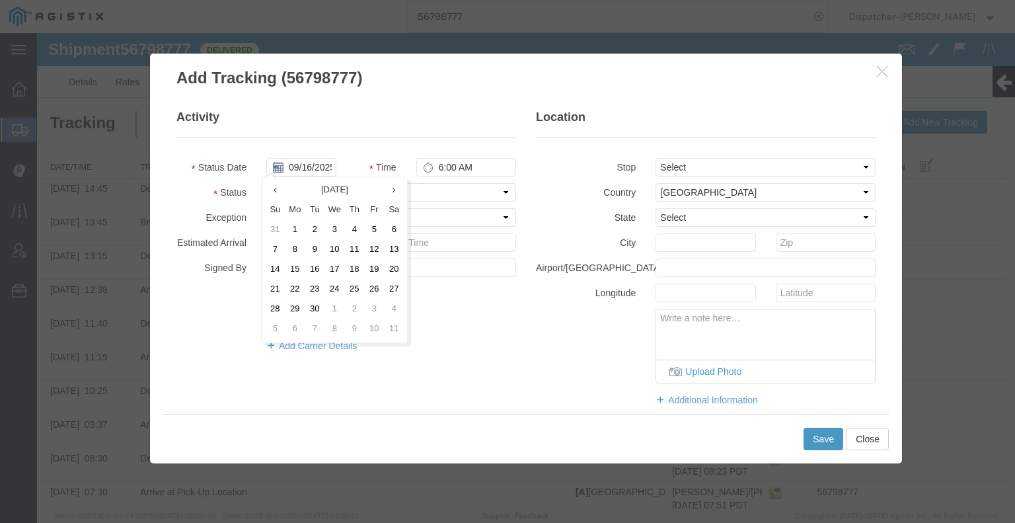
drag, startPoint x: 367, startPoint y: 249, endPoint x: 373, endPoint y: 244, distance: 8.0
click at [368, 249] on td "12" at bounding box center [374, 250] width 20 height 20
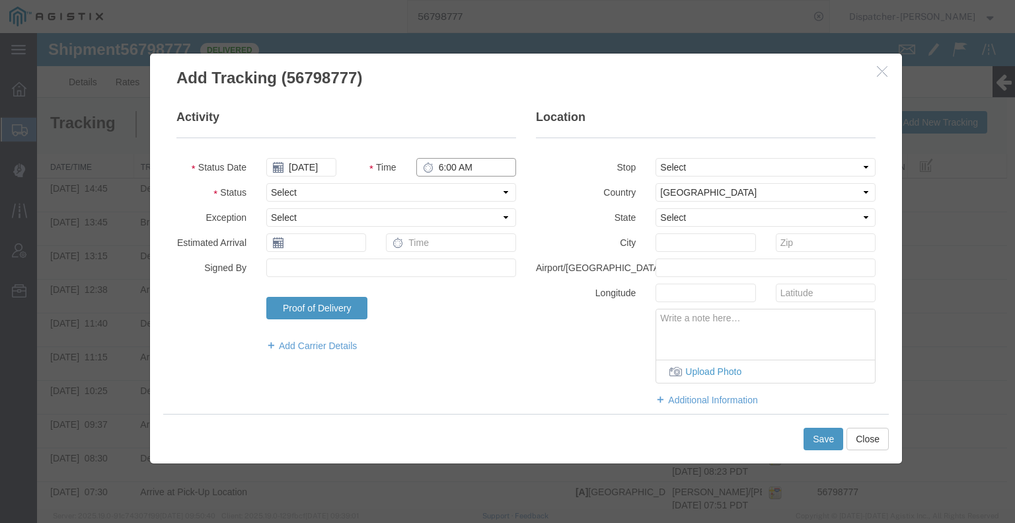
click at [461, 168] on input "6:00 AM" at bounding box center [466, 167] width 100 height 19
click at [455, 189] on select "Select Arrival Notice Available Arrival Notice Imported Arrive at Delivery Loca…" at bounding box center [391, 192] width 250 height 19
click at [266, 183] on select "Select Arrival Notice Available Arrival Notice Imported Arrive at Delivery Loca…" at bounding box center [391, 192] width 250 height 19
click at [805, 438] on button "Save" at bounding box center [823, 438] width 40 height 22
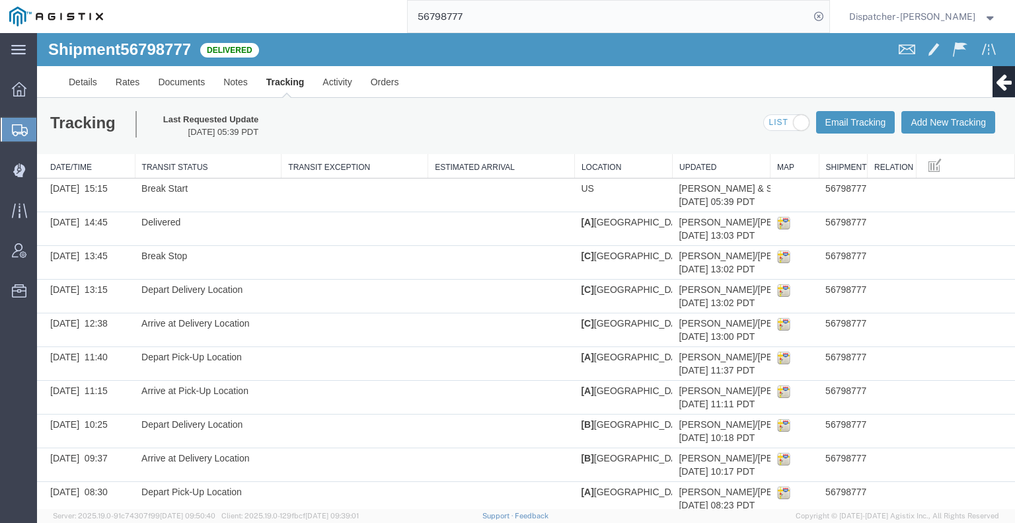
click at [37, 33] on link "Edit Tracking" at bounding box center [37, 33] width 0 height 0
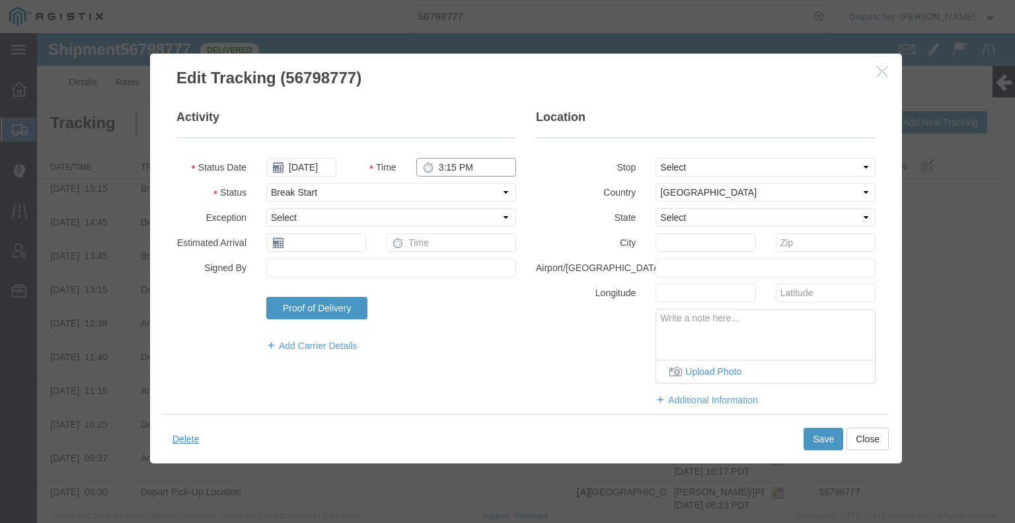
click at [444, 168] on input "3:15 PM" at bounding box center [466, 167] width 100 height 19
click at [822, 447] on button "Save" at bounding box center [823, 438] width 40 height 22
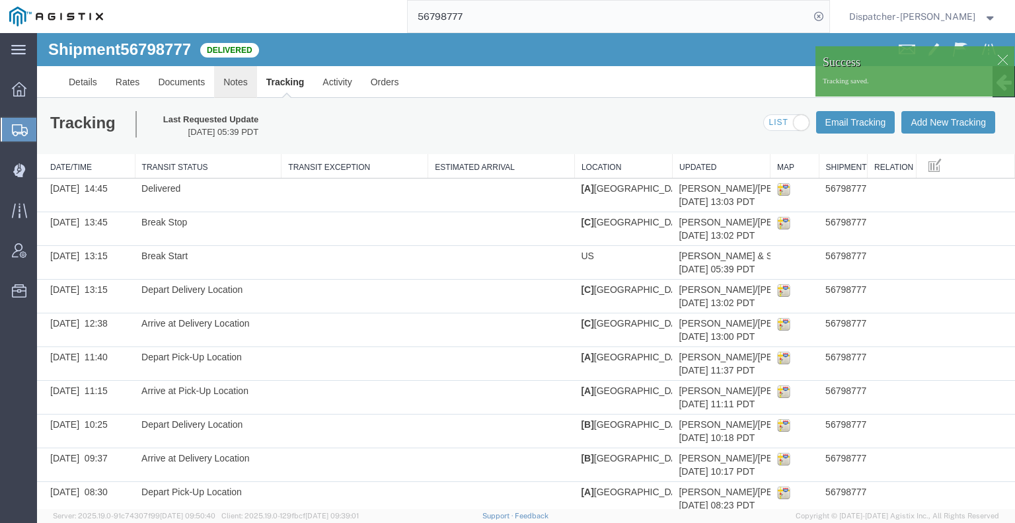
click at [237, 87] on link "Notes" at bounding box center [235, 82] width 43 height 32
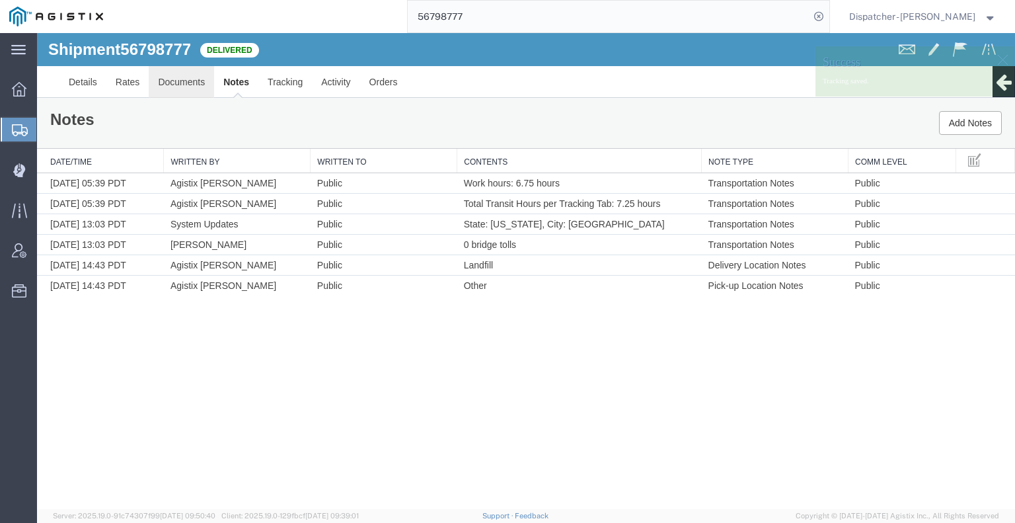
click at [195, 79] on link "Documents" at bounding box center [181, 82] width 65 height 32
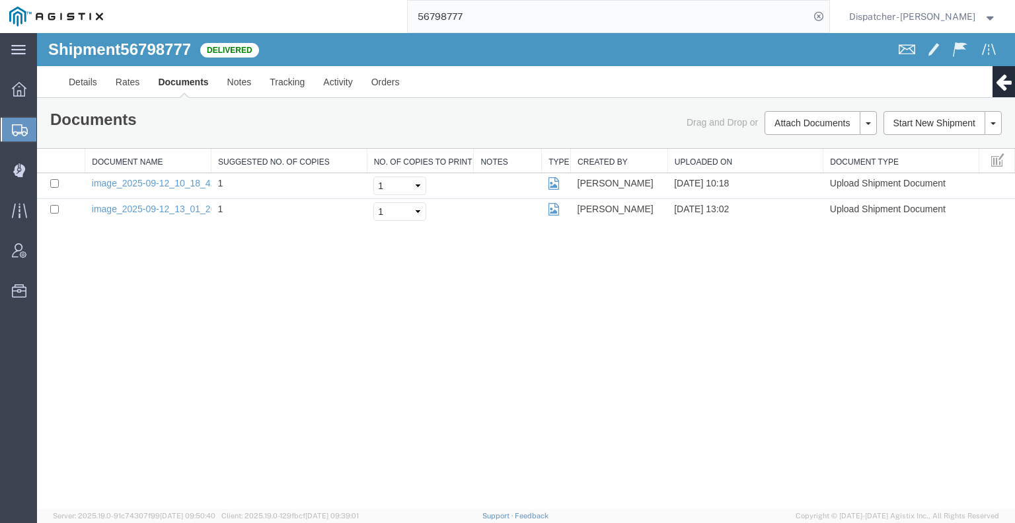
click at [159, 324] on div "Shipment 56798777 2 of 2 Delivered Details Rates Documents Notes Tracking Activ…" at bounding box center [526, 271] width 978 height 476
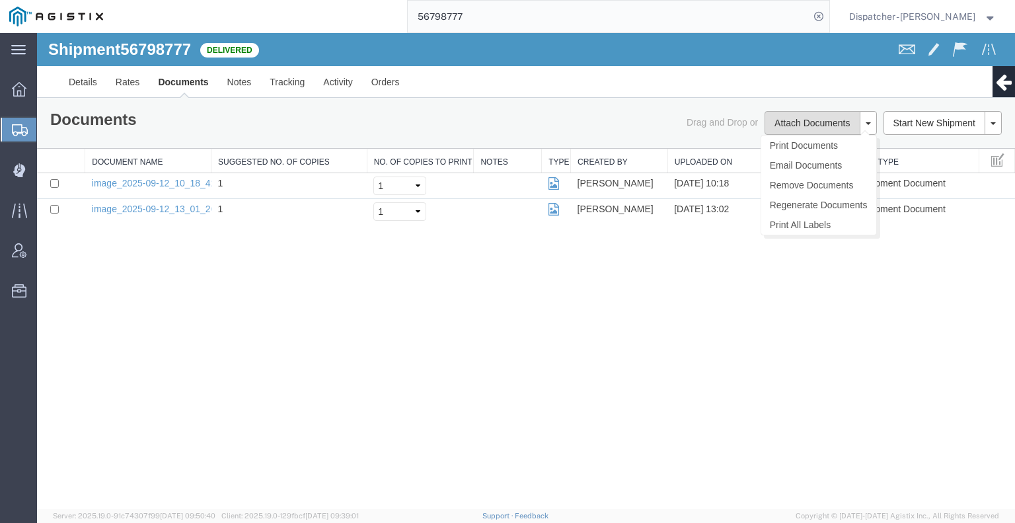
drag, startPoint x: 809, startPoint y: 130, endPoint x: 796, endPoint y: 130, distance: 13.2
click at [809, 130] on button "Attach Documents" at bounding box center [811, 123] width 95 height 24
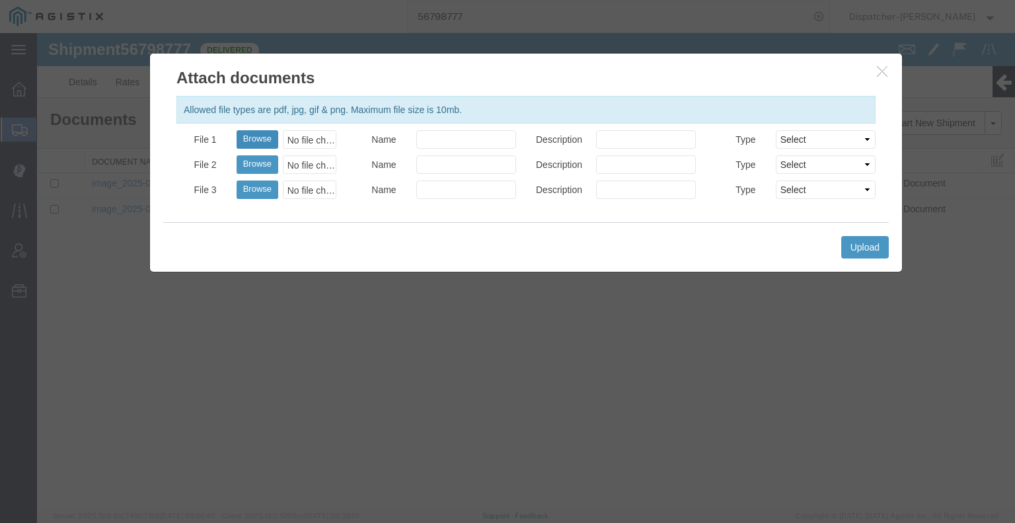
click at [248, 139] on button "Browse" at bounding box center [258, 139] width 42 height 19
click at [857, 237] on button "Upload" at bounding box center [865, 247] width 48 height 22
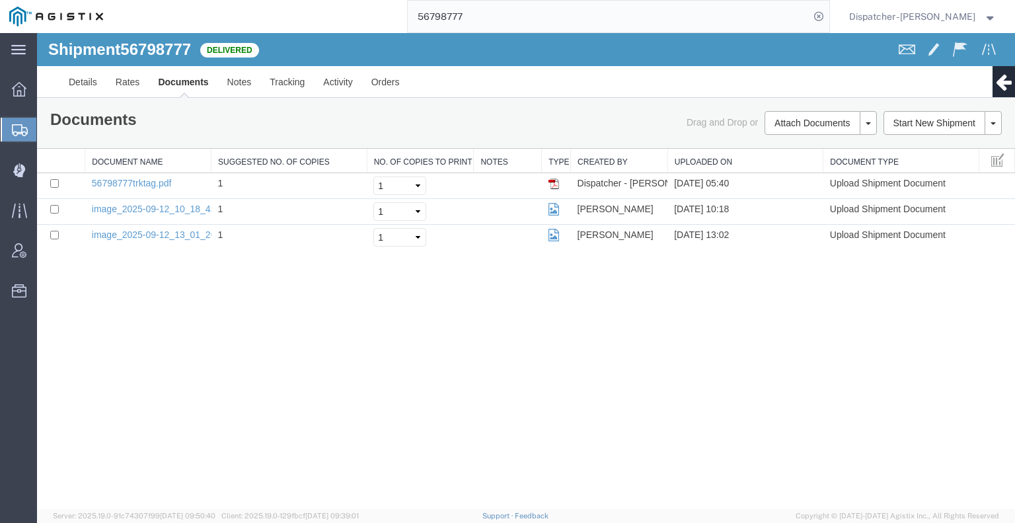
drag, startPoint x: 502, startPoint y: 27, endPoint x: 349, endPoint y: 27, distance: 153.3
click at [362, 26] on div "56798777" at bounding box center [470, 16] width 717 height 33
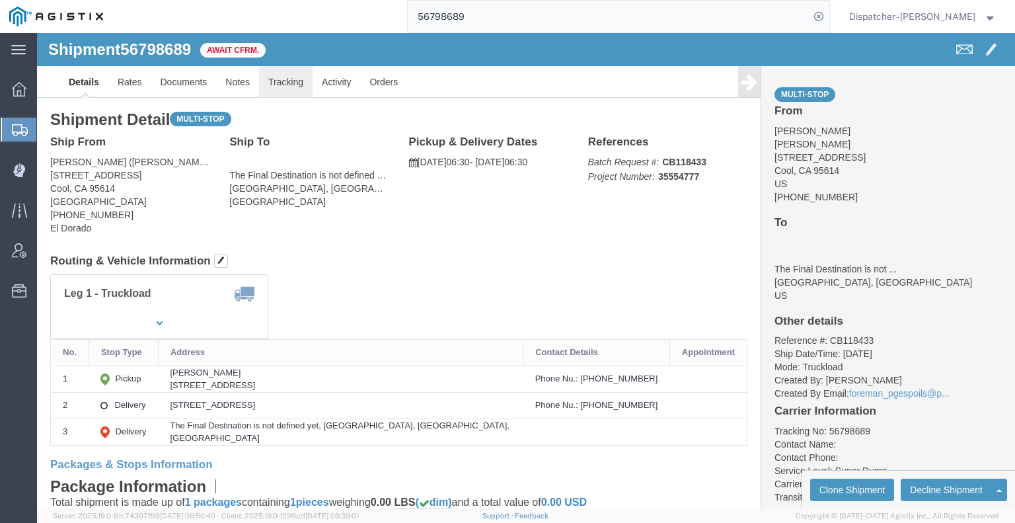
click link "Tracking"
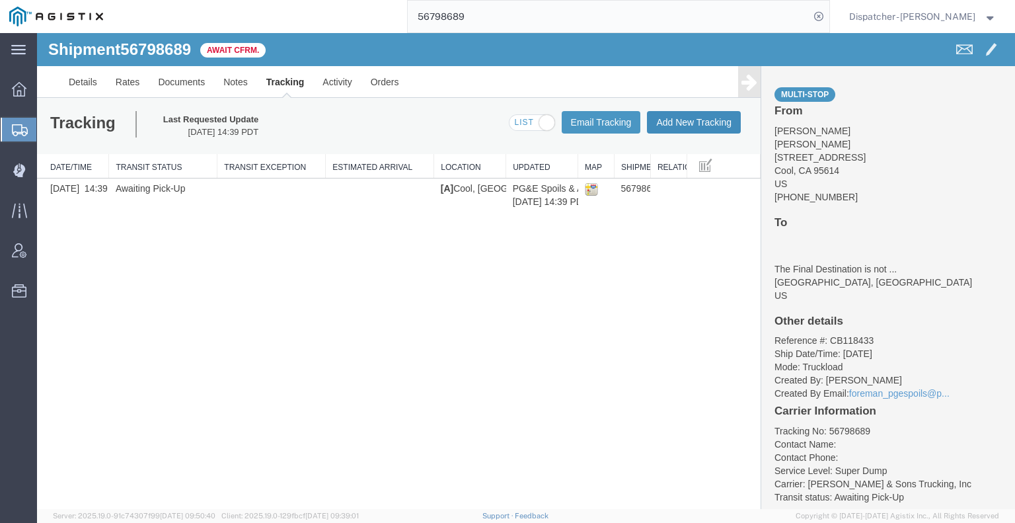
click at [716, 126] on button "Add New Tracking" at bounding box center [694, 122] width 94 height 22
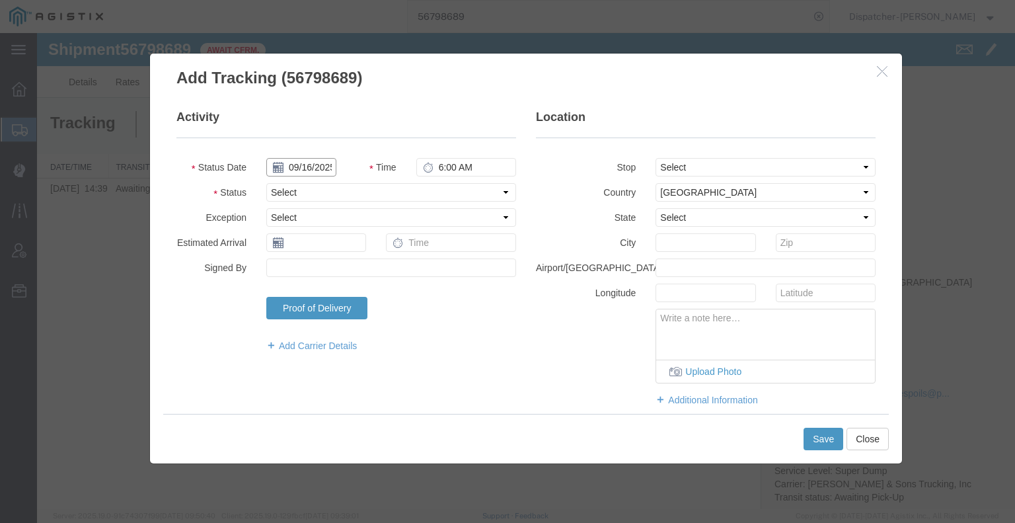
click at [322, 165] on input "09/16/2025" at bounding box center [301, 167] width 70 height 19
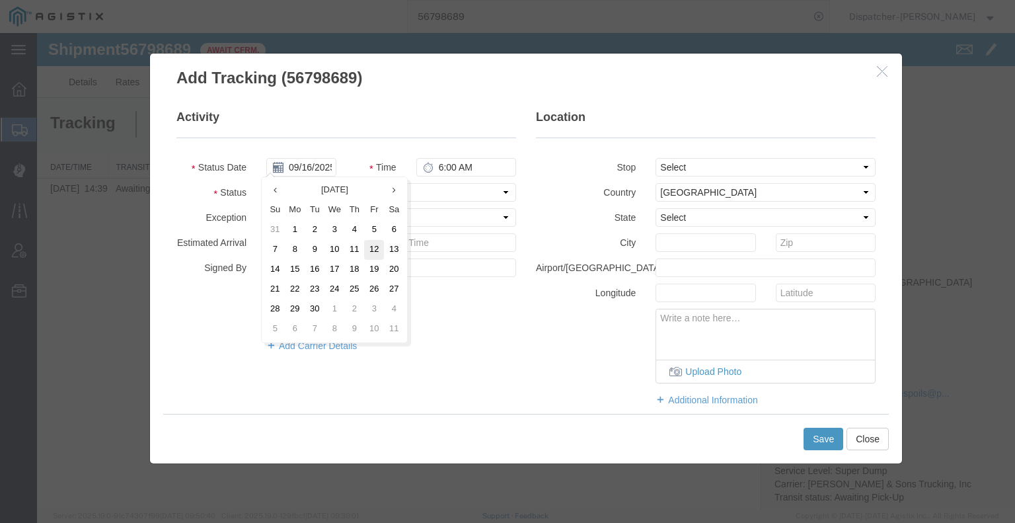
click at [377, 249] on td "12" at bounding box center [374, 250] width 20 height 20
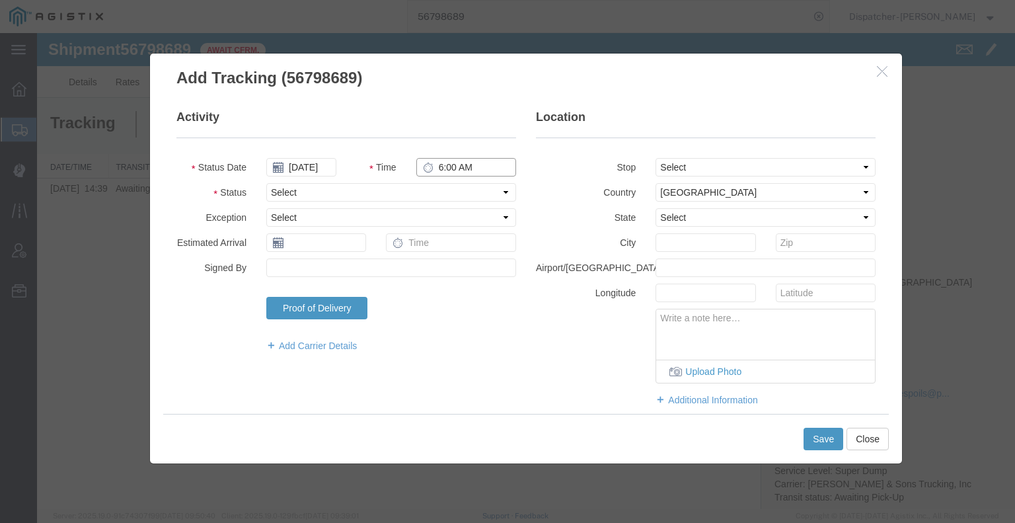
click at [461, 163] on input "6:00 AM" at bounding box center [466, 167] width 100 height 19
click at [449, 188] on select "Select Arrival Notice Available Arrival Notice Imported Arrive at Delivery Loca…" at bounding box center [391, 192] width 250 height 19
click at [266, 183] on select "Select Arrival Notice Available Arrival Notice Imported Arrive at Delivery Loca…" at bounding box center [391, 192] width 250 height 19
drag, startPoint x: 727, startPoint y: 165, endPoint x: 724, endPoint y: 175, distance: 10.9
click at [727, 165] on select "Select From: [STREET_ADDRESS] Stop 2: [STREET_ADDRESS] To: The Final Destinatio…" at bounding box center [765, 167] width 220 height 19
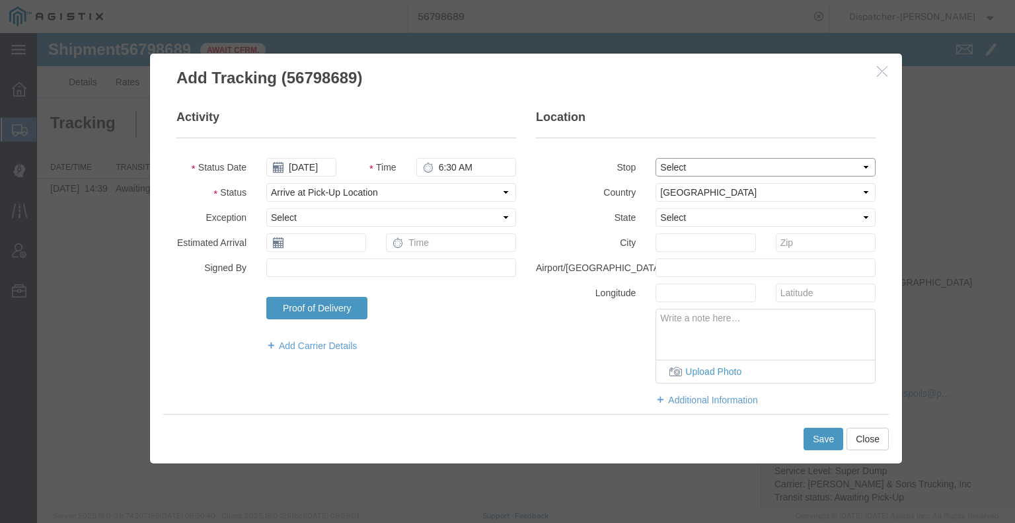
click at [655, 158] on select "Select From: [STREET_ADDRESS] Stop 2: [STREET_ADDRESS] To: The Final Destinatio…" at bounding box center [765, 167] width 220 height 19
click at [825, 437] on button "Save" at bounding box center [823, 438] width 40 height 22
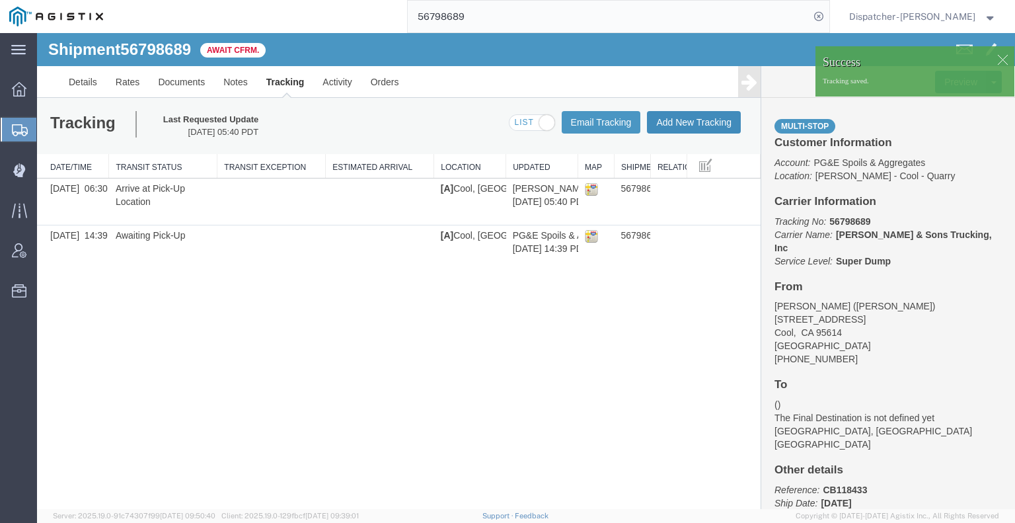
click at [685, 121] on button "Add New Tracking" at bounding box center [694, 122] width 94 height 22
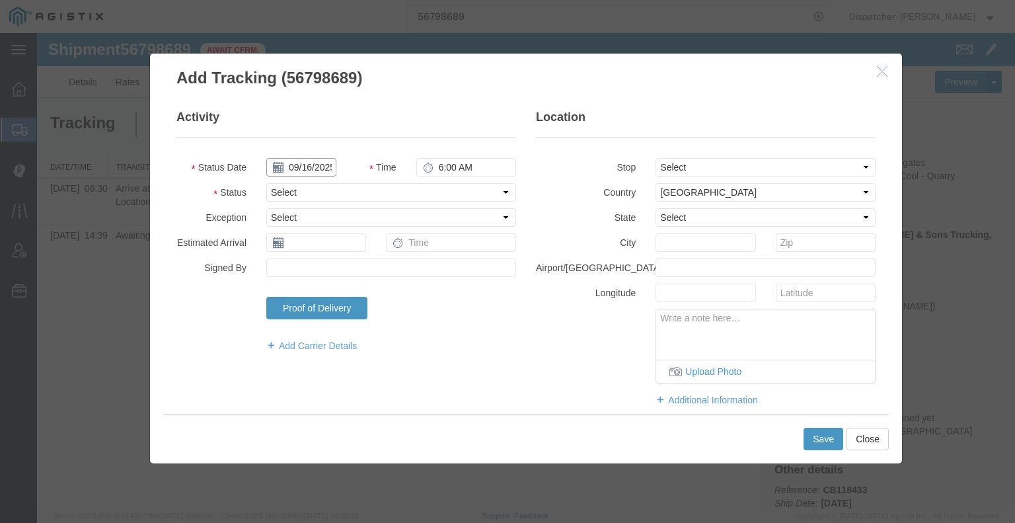
click at [307, 165] on input "09/16/2025" at bounding box center [301, 167] width 70 height 19
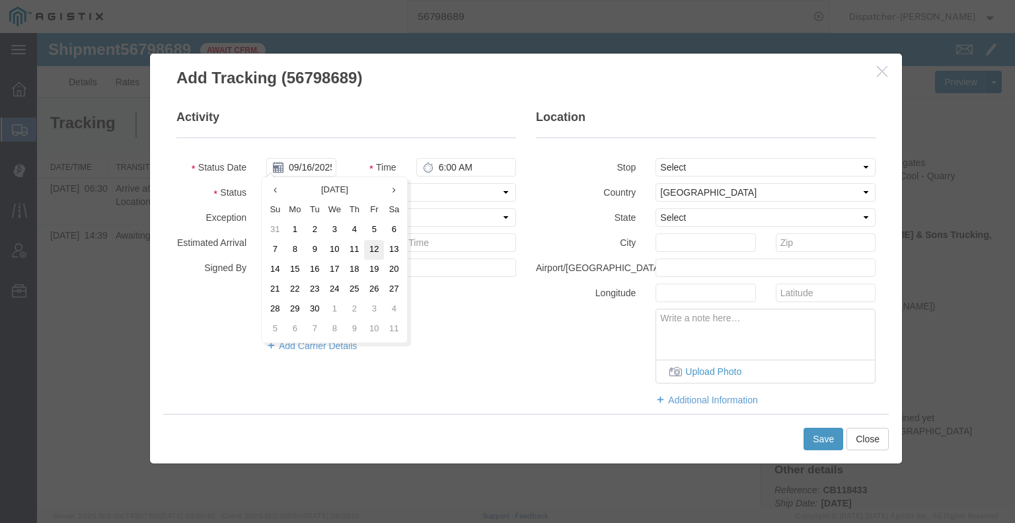
click at [377, 254] on td "12" at bounding box center [374, 250] width 20 height 20
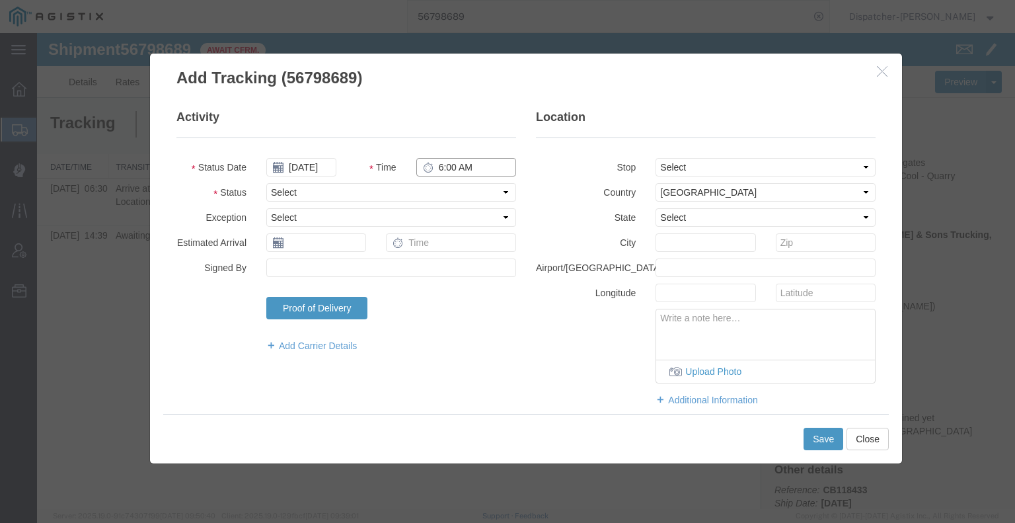
click at [444, 174] on input "6:00 AM" at bounding box center [466, 167] width 100 height 19
click at [443, 188] on select "Select Arrival Notice Available Arrival Notice Imported Arrive at Delivery Loca…" at bounding box center [391, 192] width 250 height 19
click at [266, 183] on select "Select Arrival Notice Available Arrival Notice Imported Arrive at Delivery Loca…" at bounding box center [391, 192] width 250 height 19
click at [675, 162] on select "Select From: [STREET_ADDRESS] Stop 2: [STREET_ADDRESS] To: The Final Destinatio…" at bounding box center [765, 167] width 220 height 19
click at [655, 158] on select "Select From: [STREET_ADDRESS] Stop 2: [STREET_ADDRESS] To: The Final Destinatio…" at bounding box center [765, 167] width 220 height 19
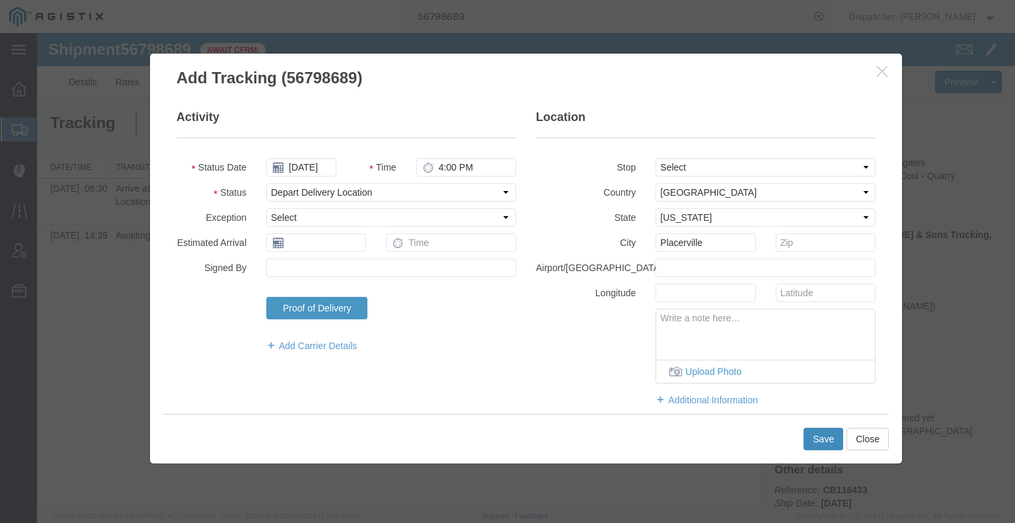
click at [831, 441] on button "Save" at bounding box center [823, 438] width 40 height 22
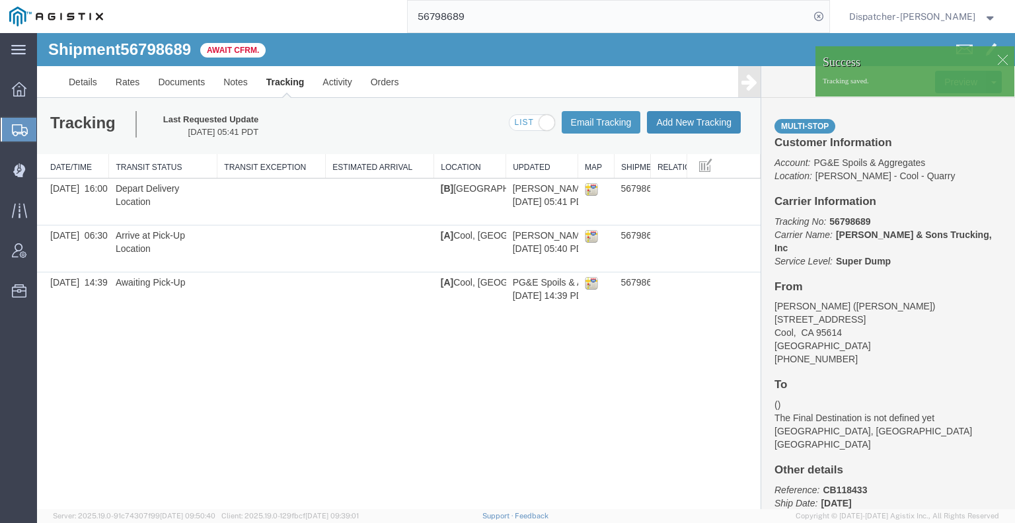
click at [687, 124] on button "Add New Tracking" at bounding box center [694, 122] width 94 height 22
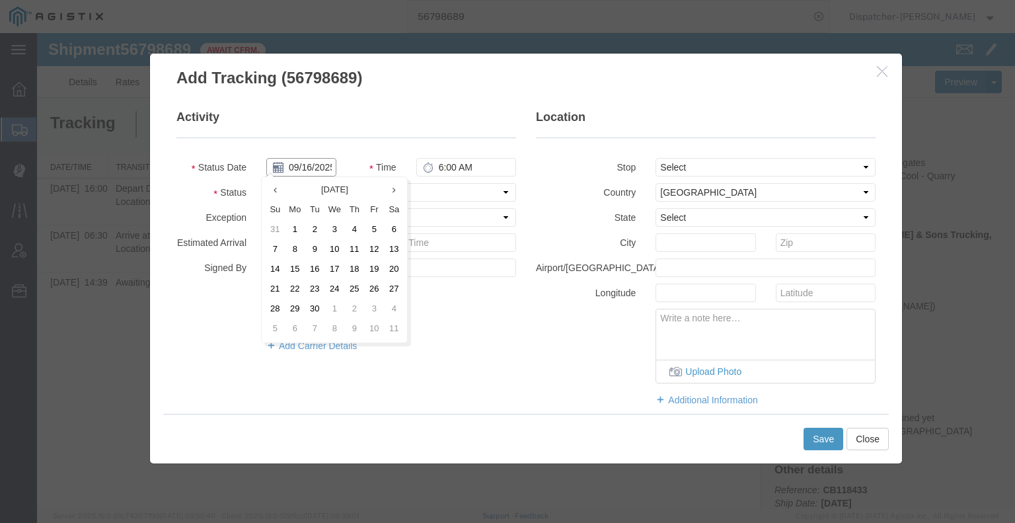
click at [313, 164] on input "09/16/2025" at bounding box center [301, 167] width 70 height 19
click at [369, 254] on td "12" at bounding box center [374, 250] width 20 height 20
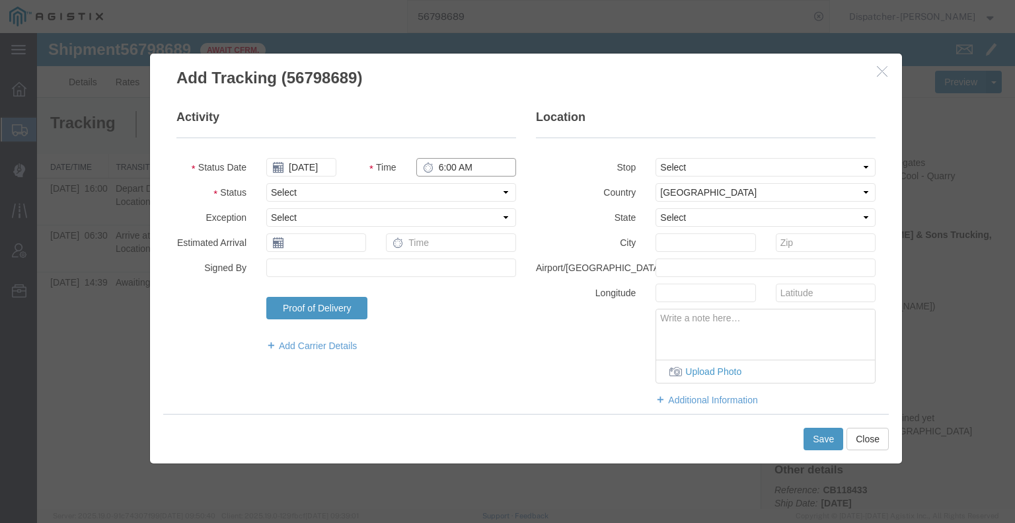
click at [455, 161] on input "6:00 AM" at bounding box center [466, 167] width 100 height 19
click at [431, 196] on select "Select Arrival Notice Available Arrival Notice Imported Arrive at Delivery Loca…" at bounding box center [391, 192] width 250 height 19
click at [266, 183] on select "Select Arrival Notice Available Arrival Notice Imported Arrive at Delivery Loca…" at bounding box center [391, 192] width 250 height 19
click at [817, 435] on button "Save" at bounding box center [823, 438] width 40 height 22
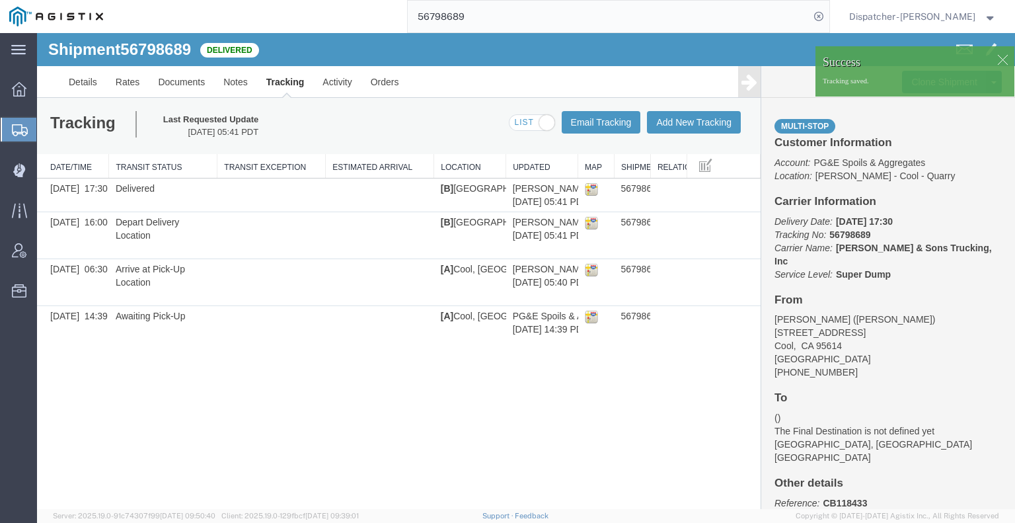
click at [747, 86] on icon at bounding box center [749, 82] width 16 height 19
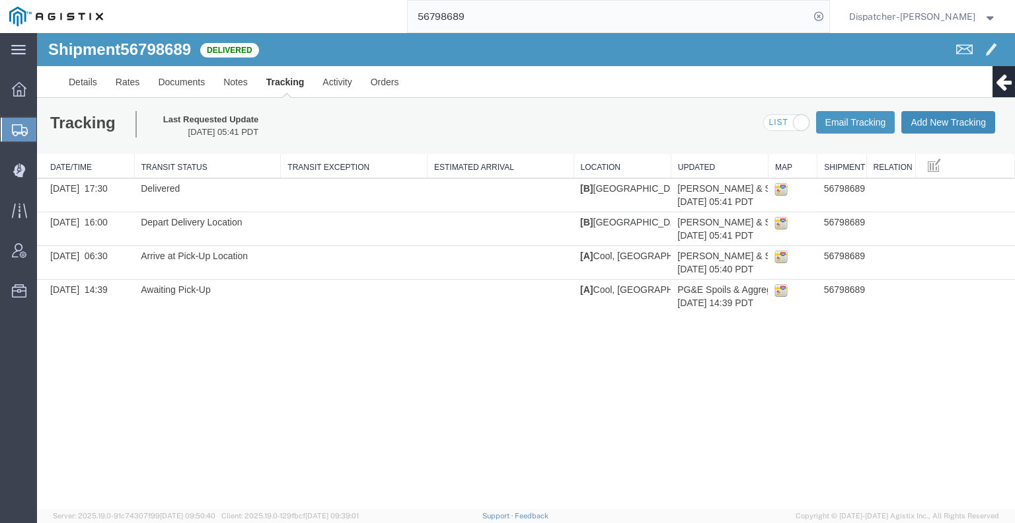
click at [924, 124] on button "Add New Tracking" at bounding box center [948, 122] width 94 height 22
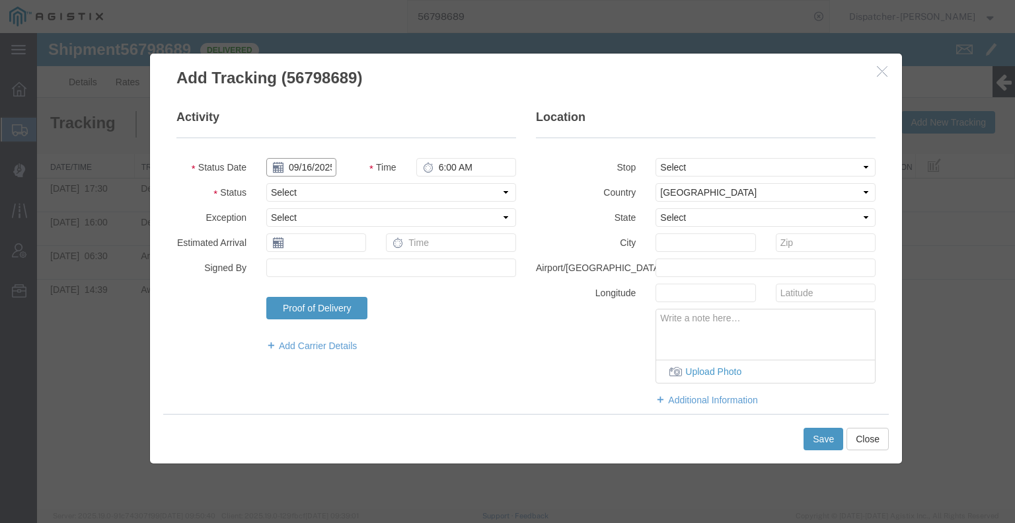
click at [313, 163] on input "09/16/2025" at bounding box center [301, 167] width 70 height 19
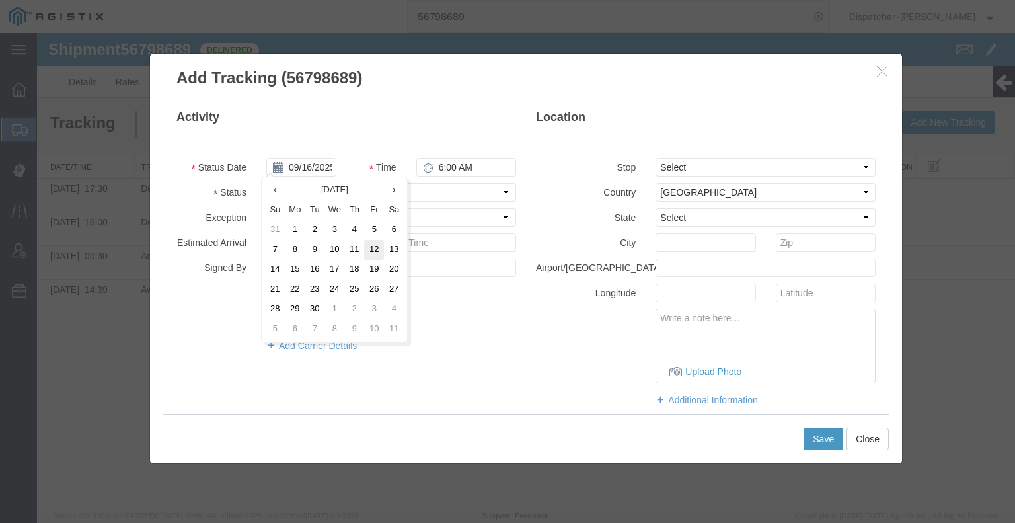
click at [366, 248] on td "12" at bounding box center [374, 250] width 20 height 20
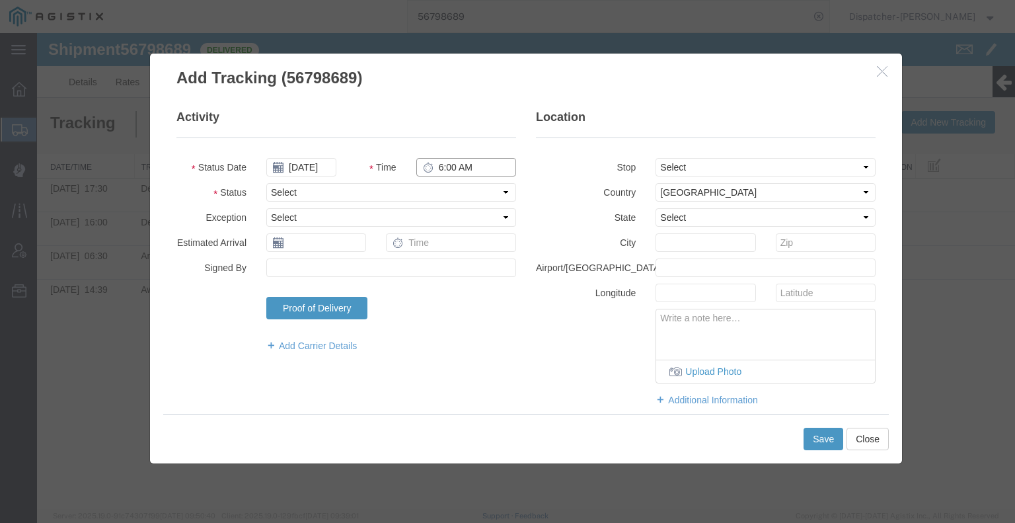
click at [447, 170] on input "6:00 AM" at bounding box center [466, 167] width 100 height 19
click at [444, 191] on select "Select Arrival Notice Available Arrival Notice Imported Arrive at Delivery Loca…" at bounding box center [391, 192] width 250 height 19
click at [266, 183] on select "Select Arrival Notice Available Arrival Notice Imported Arrive at Delivery Loca…" at bounding box center [391, 192] width 250 height 19
click at [834, 443] on button "Save" at bounding box center [823, 438] width 40 height 22
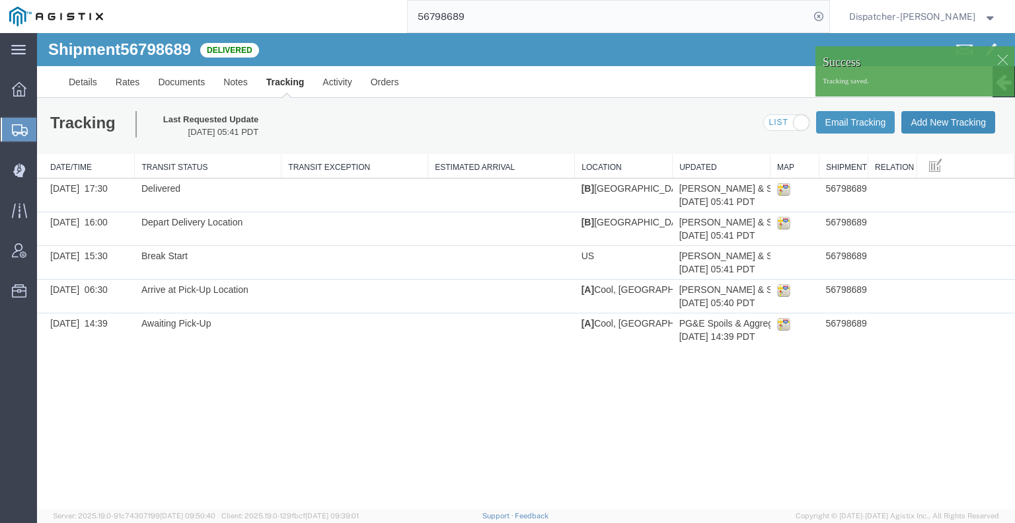
click at [930, 121] on button "Add New Tracking" at bounding box center [948, 122] width 94 height 22
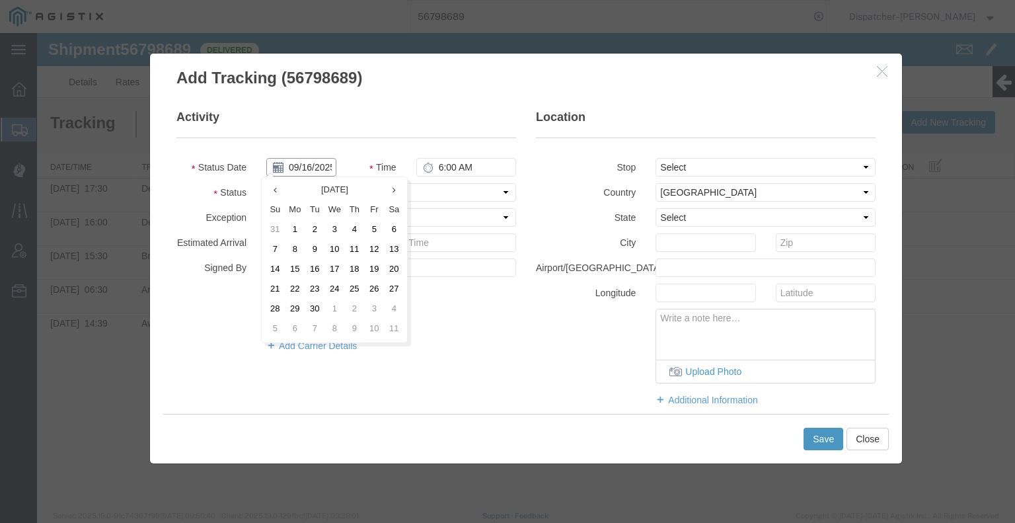
click at [304, 163] on input "09/16/2025" at bounding box center [301, 167] width 70 height 19
click at [374, 249] on td "12" at bounding box center [374, 250] width 20 height 20
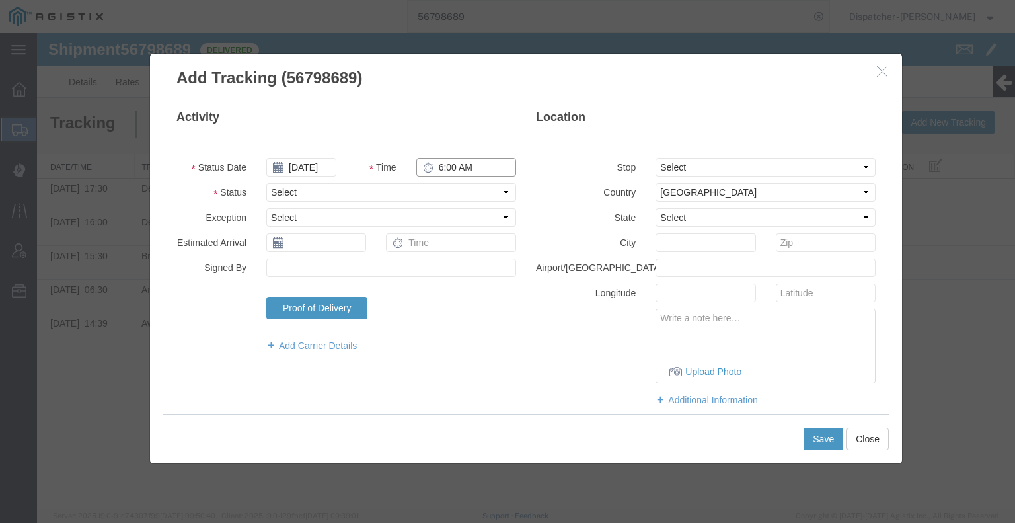
click at [445, 170] on input "6:00 AM" at bounding box center [466, 167] width 100 height 19
click at [441, 190] on select "Select Arrival Notice Available Arrival Notice Imported Arrive at Delivery Loca…" at bounding box center [391, 192] width 250 height 19
click at [266, 183] on select "Select Arrival Notice Available Arrival Notice Imported Arrive at Delivery Loca…" at bounding box center [391, 192] width 250 height 19
click at [821, 437] on button "Save" at bounding box center [823, 438] width 40 height 22
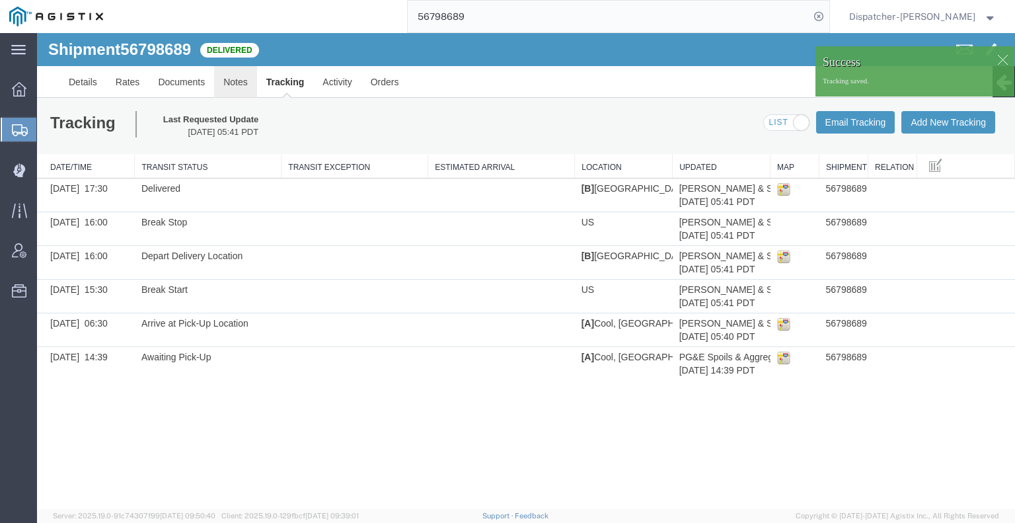
click at [233, 79] on link "Notes" at bounding box center [235, 82] width 43 height 32
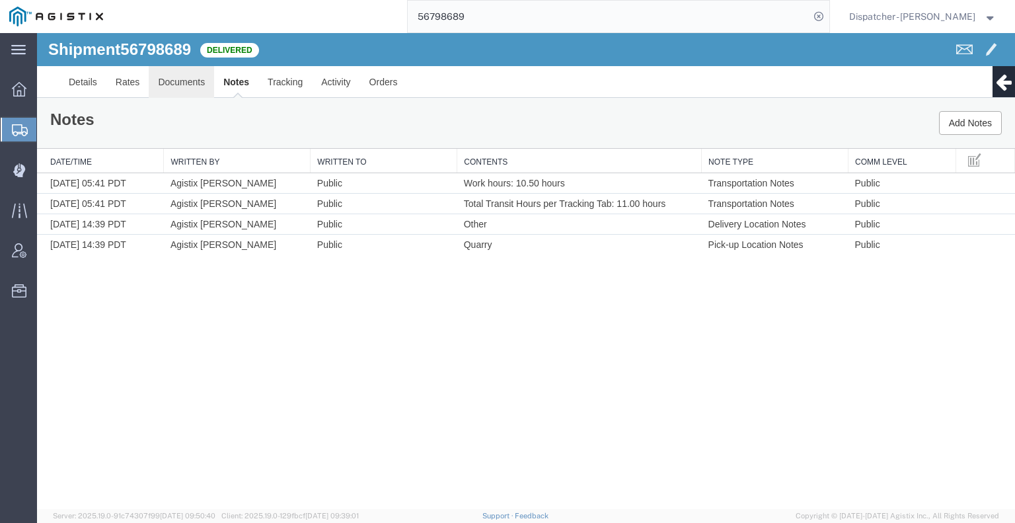
click at [178, 80] on link "Documents" at bounding box center [181, 82] width 65 height 32
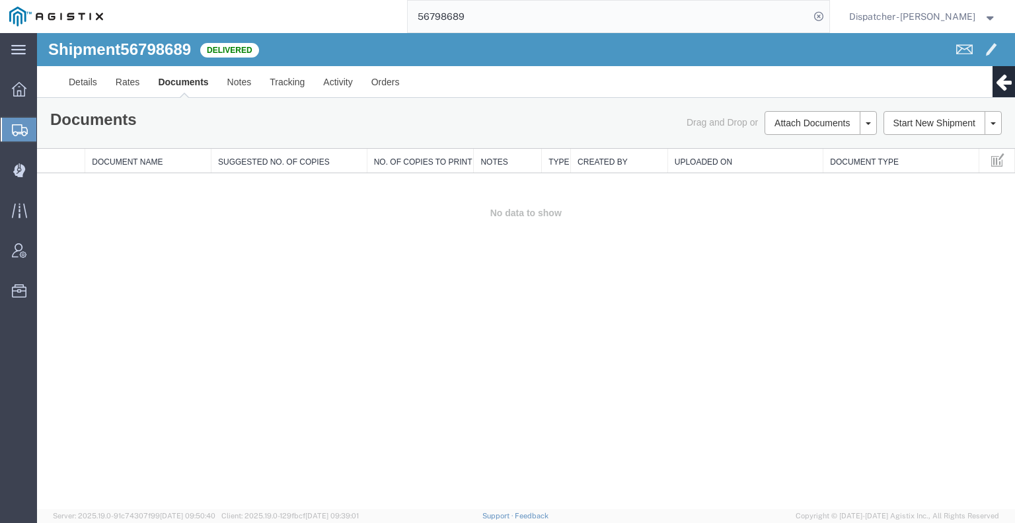
click at [206, 286] on div "Shipment 56798689 0 of 0 Delivered Details Rates Documents Notes Tracking Activ…" at bounding box center [526, 271] width 978 height 476
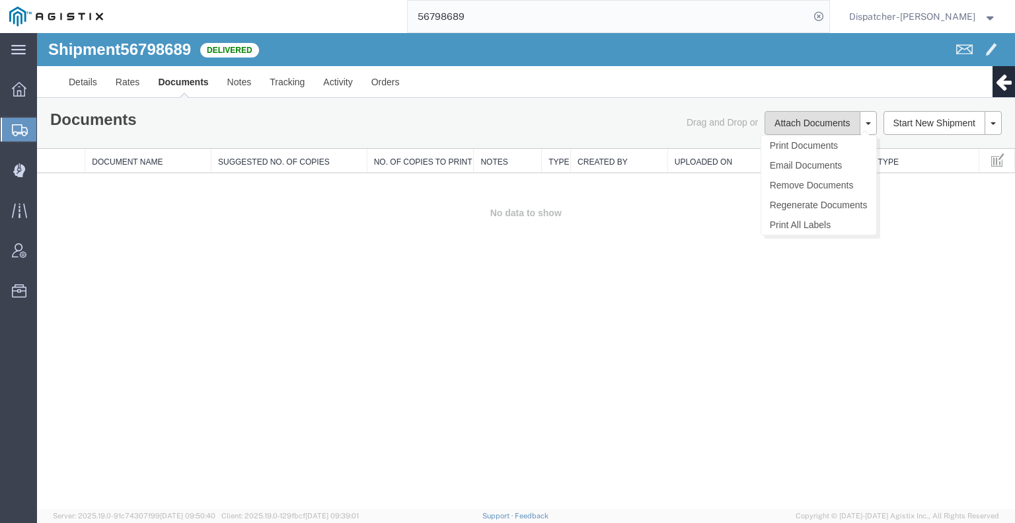
click at [809, 117] on button "Attach Documents" at bounding box center [811, 123] width 95 height 24
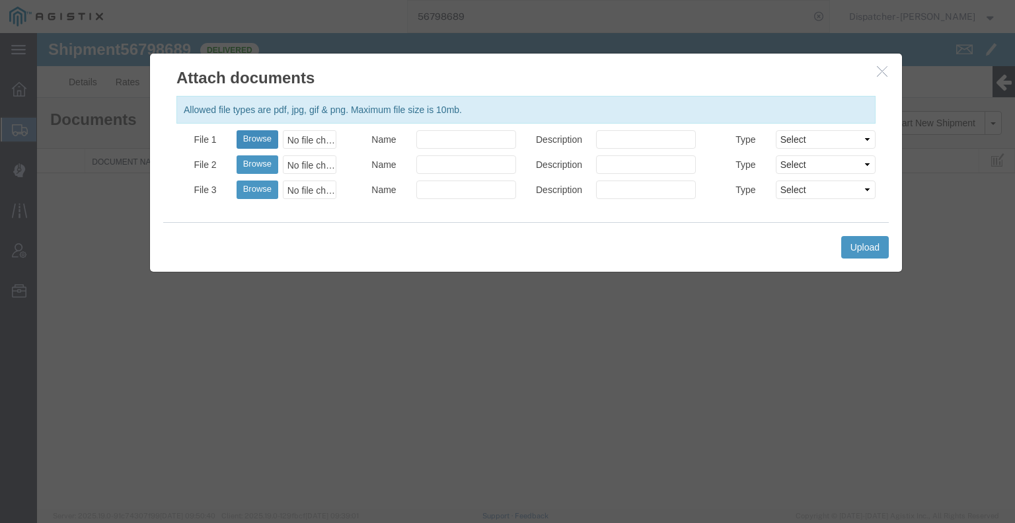
click at [244, 139] on button "Browse" at bounding box center [258, 139] width 42 height 19
click at [862, 250] on button "Upload" at bounding box center [865, 247] width 48 height 22
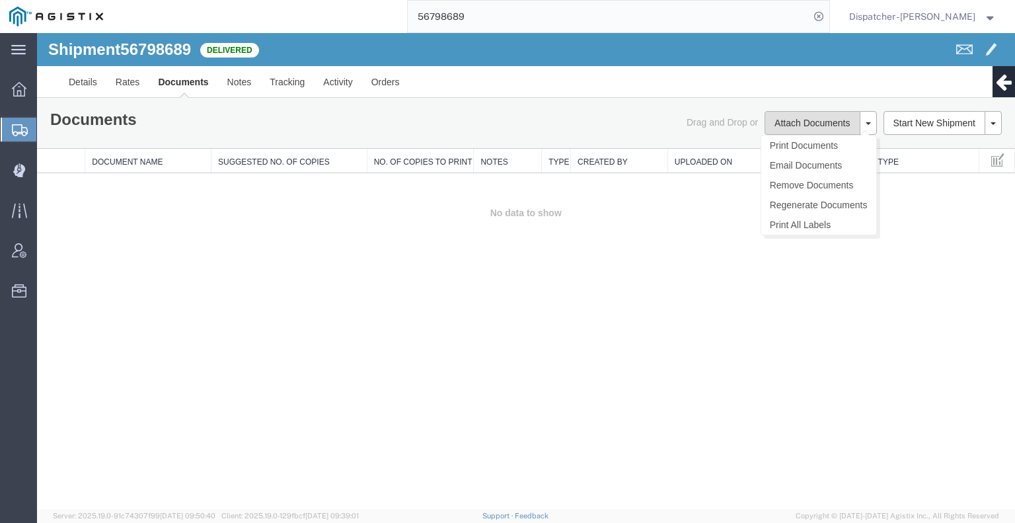
click at [799, 126] on button "Attach Documents" at bounding box center [811, 123] width 95 height 24
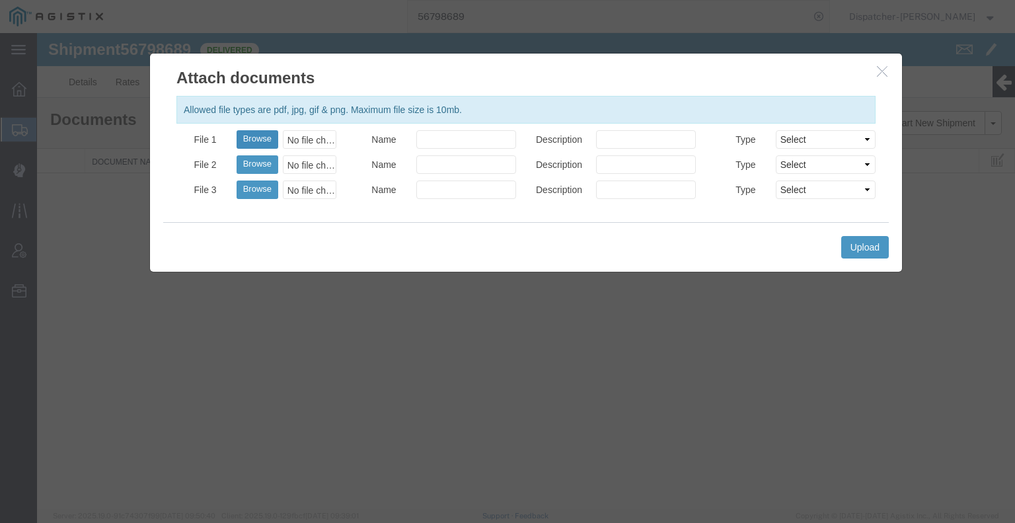
click at [252, 138] on button "Browse" at bounding box center [258, 139] width 42 height 19
click at [881, 250] on button "Upload" at bounding box center [865, 247] width 48 height 22
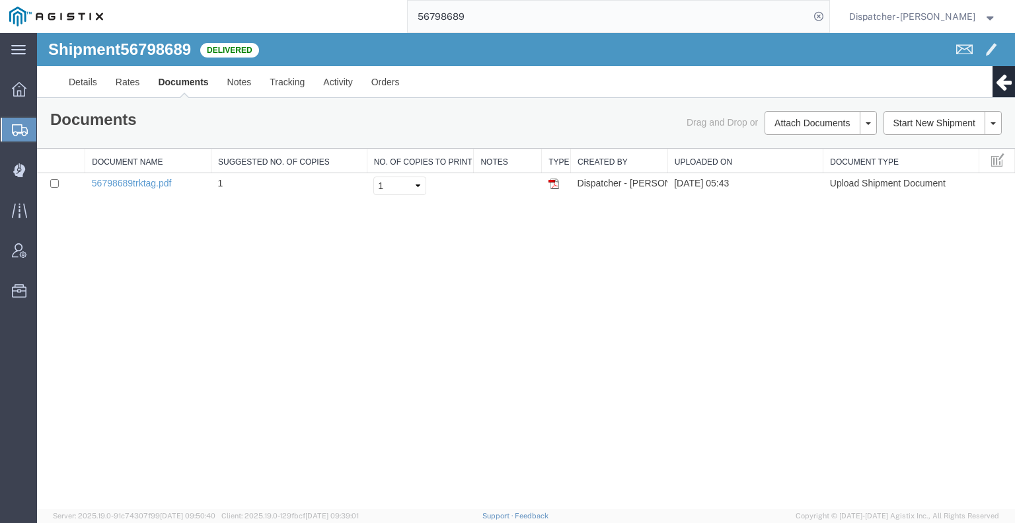
drag, startPoint x: 473, startPoint y: 17, endPoint x: 387, endPoint y: 10, distance: 86.9
click at [402, 17] on div "56798689" at bounding box center [470, 16] width 717 height 33
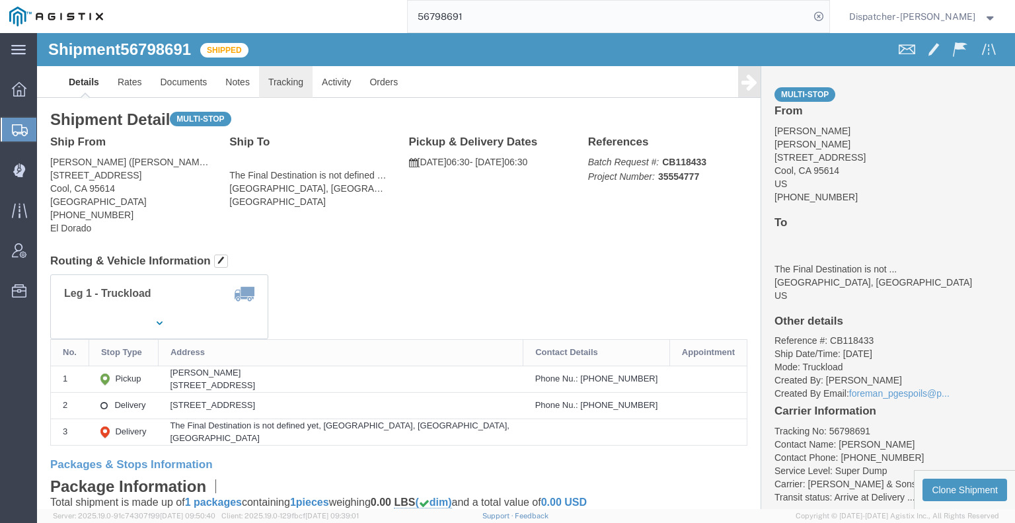
click link "Tracking"
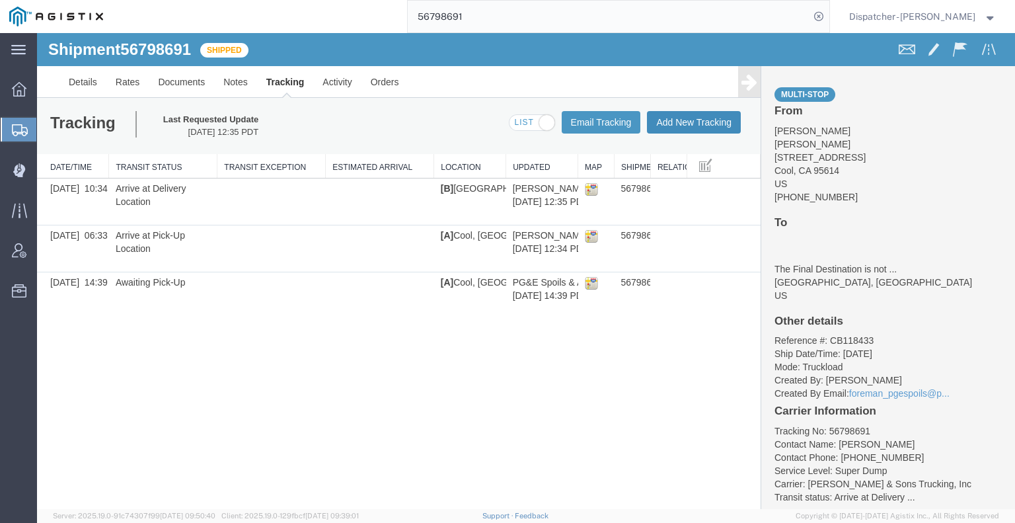
click at [677, 124] on button "Add New Tracking" at bounding box center [694, 122] width 94 height 22
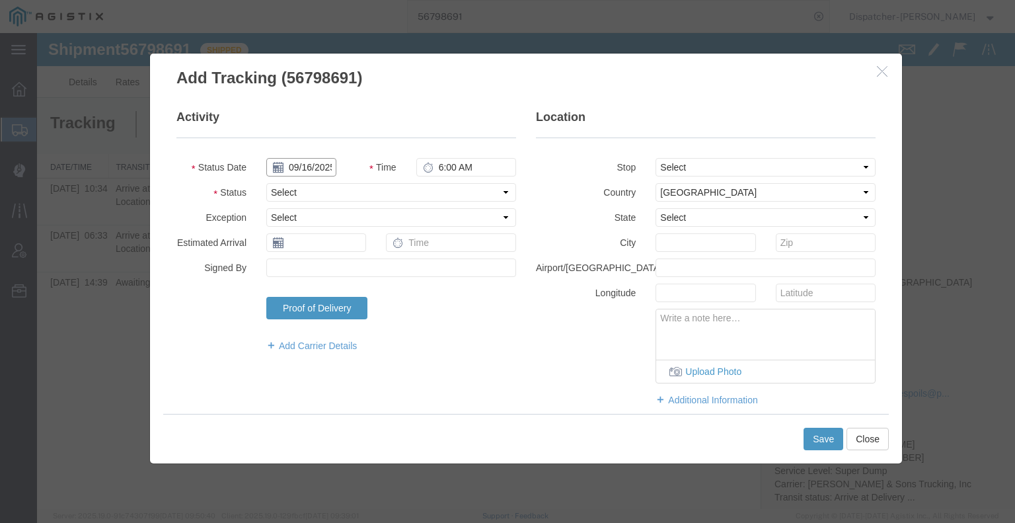
click at [301, 170] on input "09/16/2025" at bounding box center [301, 167] width 70 height 19
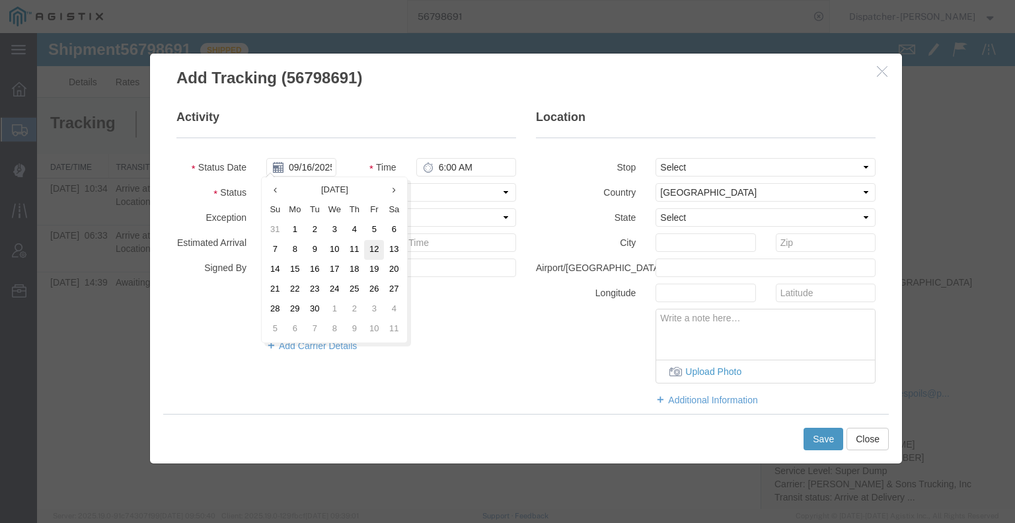
click at [373, 254] on td "12" at bounding box center [374, 250] width 20 height 20
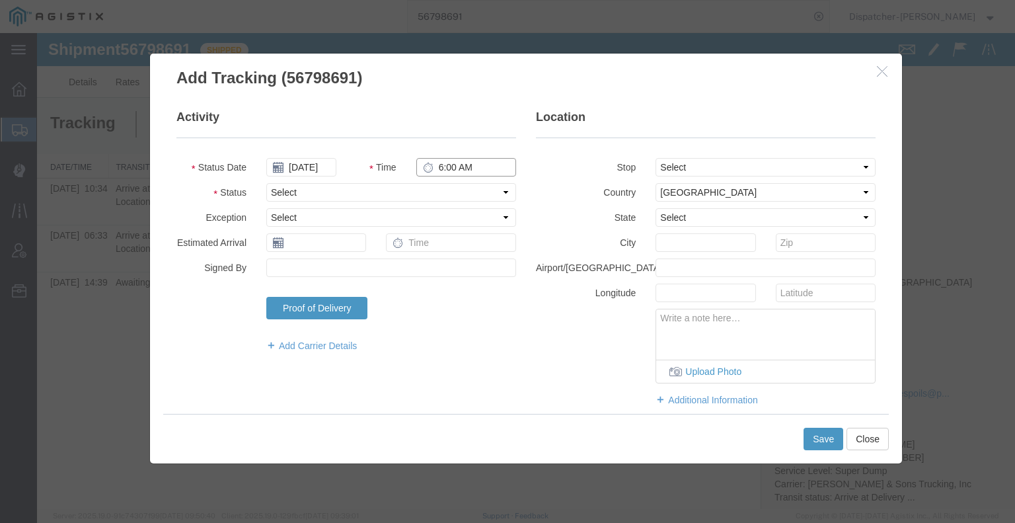
click at [455, 163] on input "6:00 AM" at bounding box center [466, 167] width 100 height 19
click at [451, 195] on select "Select Arrival Notice Available Arrival Notice Imported Arrive at Delivery Loca…" at bounding box center [391, 192] width 250 height 19
click at [266, 183] on select "Select Arrival Notice Available Arrival Notice Imported Arrive at Delivery Loca…" at bounding box center [391, 192] width 250 height 19
drag, startPoint x: 715, startPoint y: 168, endPoint x: 715, endPoint y: 176, distance: 7.9
click at [715, 168] on select "Select From: [STREET_ADDRESS] Stop 2: [STREET_ADDRESS] To: The Final Destinatio…" at bounding box center [765, 167] width 220 height 19
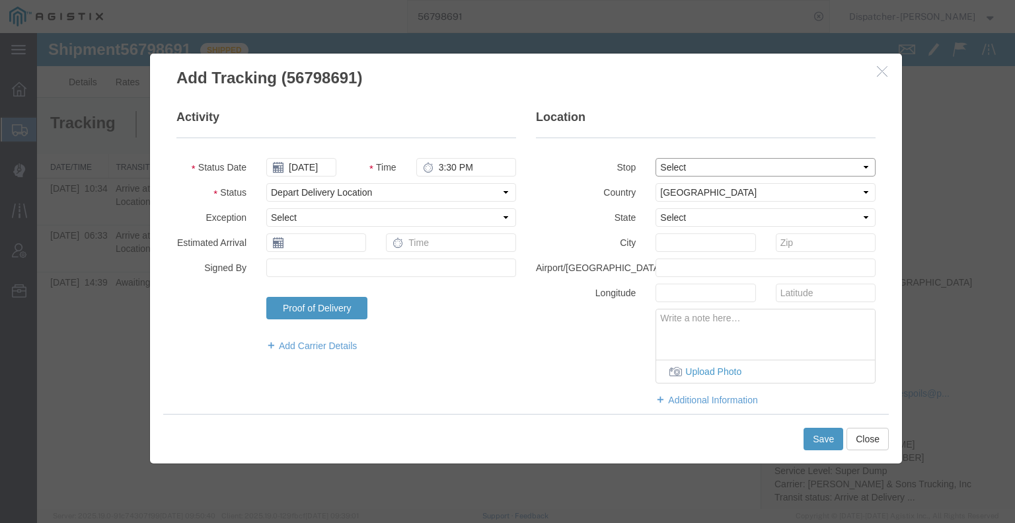
click at [655, 158] on select "Select From: [STREET_ADDRESS] Stop 2: [STREET_ADDRESS] To: The Final Destinatio…" at bounding box center [765, 167] width 220 height 19
click at [821, 435] on button "Save" at bounding box center [823, 438] width 40 height 22
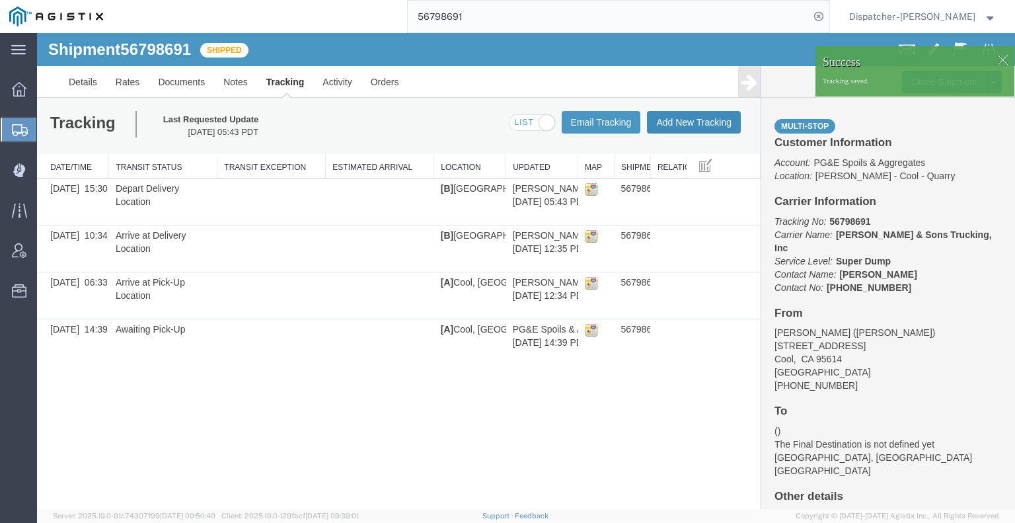
click at [711, 128] on button "Add New Tracking" at bounding box center [694, 122] width 94 height 22
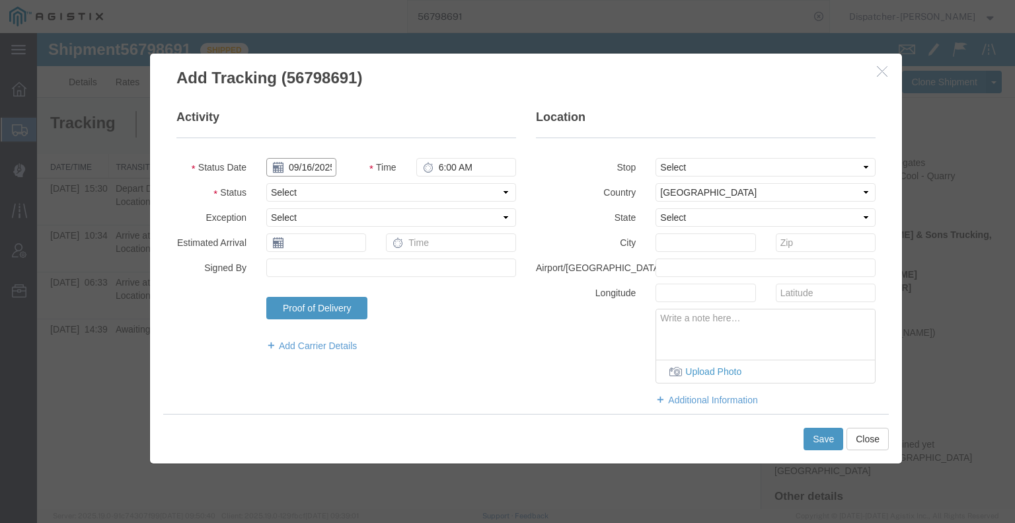
click at [301, 167] on input "09/16/2025" at bounding box center [301, 167] width 70 height 19
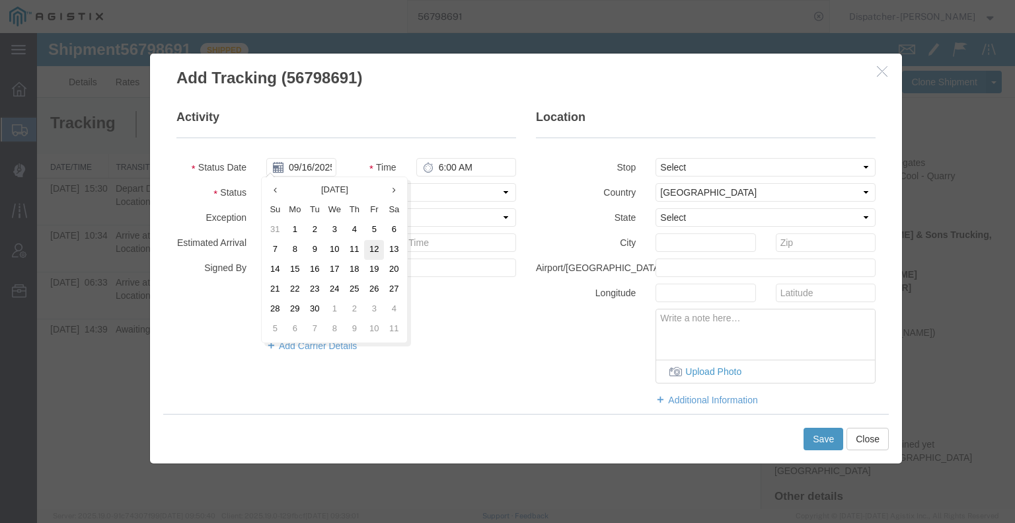
click at [375, 253] on td "12" at bounding box center [374, 250] width 20 height 20
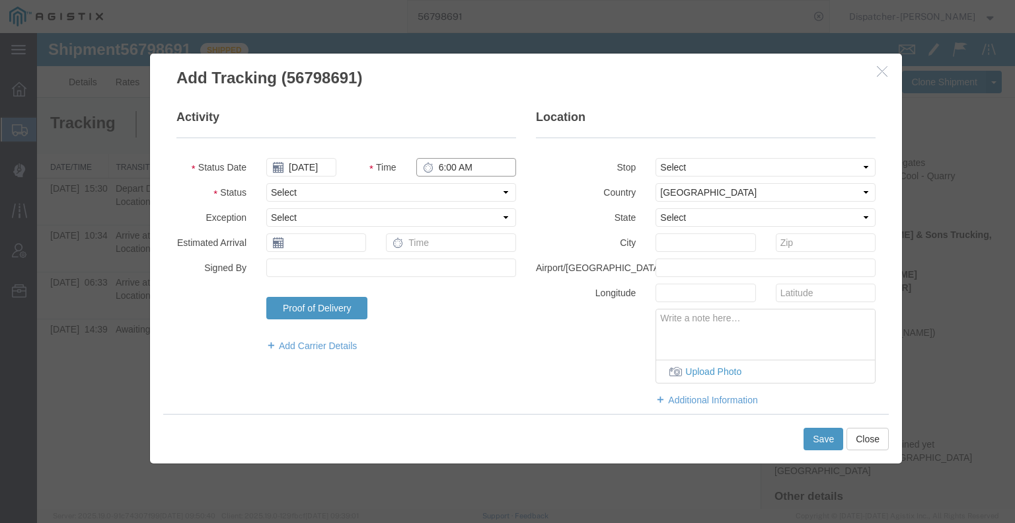
click at [447, 170] on input "6:00 AM" at bounding box center [466, 167] width 100 height 19
click at [447, 196] on select "Select Arrival Notice Available Arrival Notice Imported Arrive at Delivery Loca…" at bounding box center [391, 192] width 250 height 19
click at [266, 183] on select "Select Arrival Notice Available Arrival Notice Imported Arrive at Delivery Loca…" at bounding box center [391, 192] width 250 height 19
click at [827, 441] on button "Save" at bounding box center [823, 438] width 40 height 22
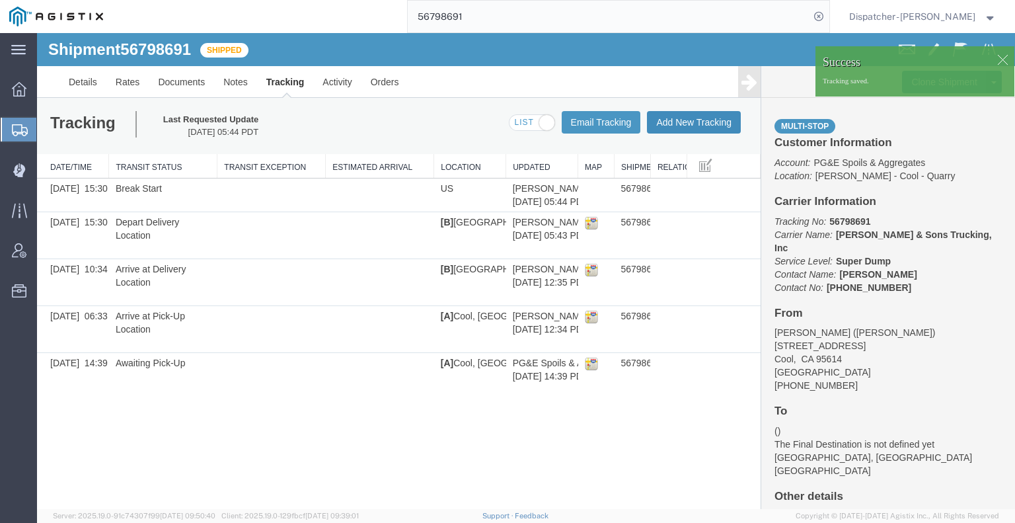
click at [696, 127] on button "Add New Tracking" at bounding box center [694, 122] width 94 height 22
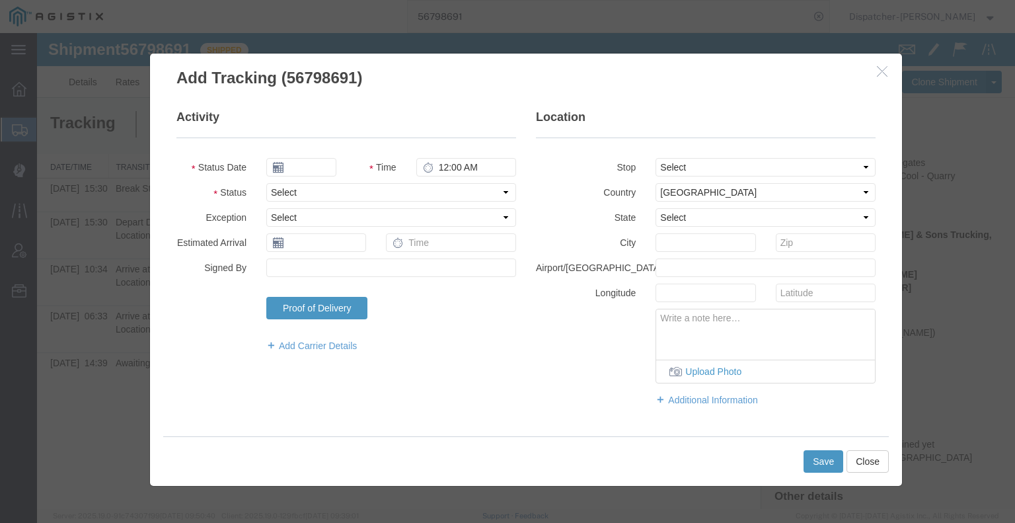
type input "09/16/2025"
type input "6:00 AM"
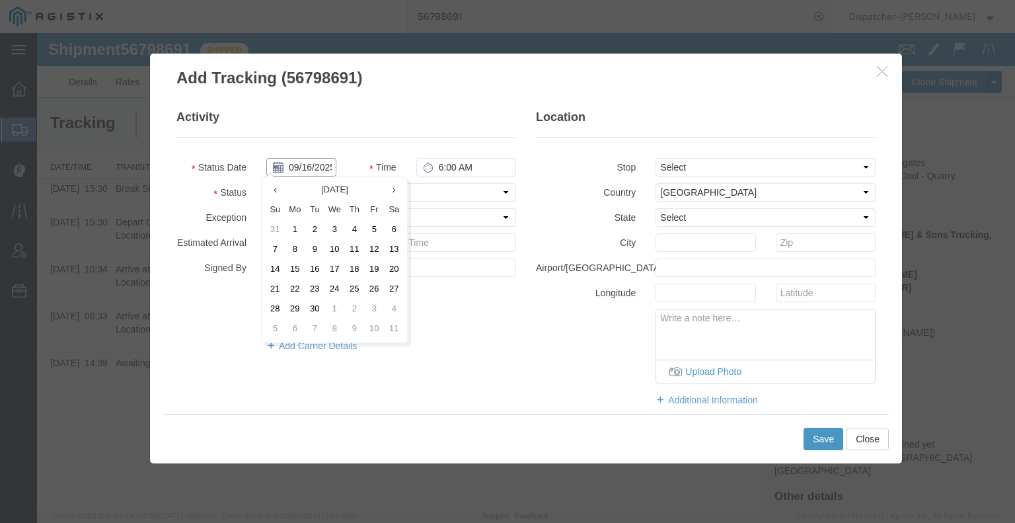
click at [309, 170] on input "09/16/2025" at bounding box center [301, 167] width 70 height 19
click at [375, 253] on td "12" at bounding box center [374, 250] width 20 height 20
type input "[DATE]"
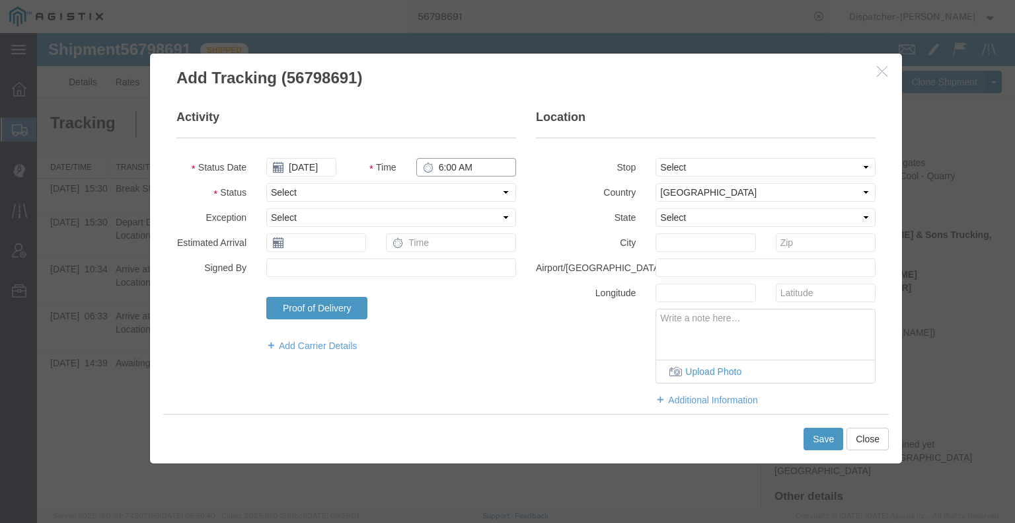
click at [470, 161] on input "6:00 AM" at bounding box center [466, 167] width 100 height 19
type input "4:00 PM"
click at [470, 192] on select "Select Arrival Notice Available Arrival Notice Imported Arrive at Delivery Loca…" at bounding box center [391, 192] width 250 height 19
select select "BREAKSTOP"
click at [266, 183] on select "Select Arrival Notice Available Arrival Notice Imported Arrive at Delivery Loca…" at bounding box center [391, 192] width 250 height 19
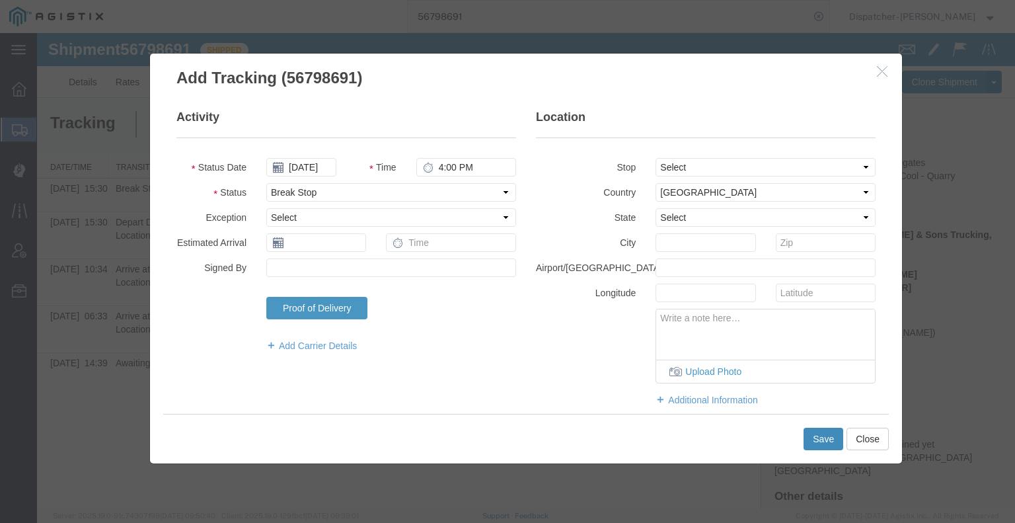
click at [815, 441] on button "Save" at bounding box center [823, 438] width 40 height 22
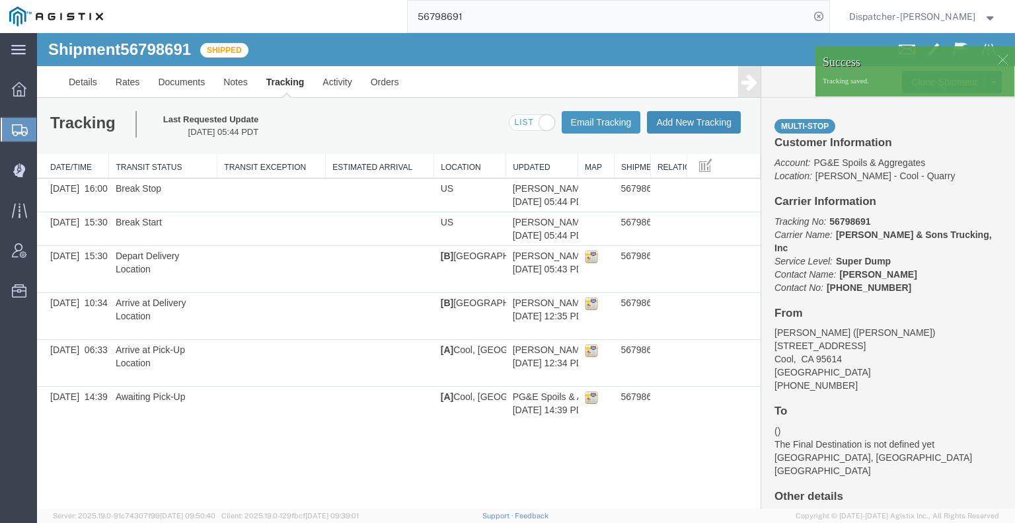
click at [700, 129] on button "Add New Tracking" at bounding box center [694, 122] width 94 height 22
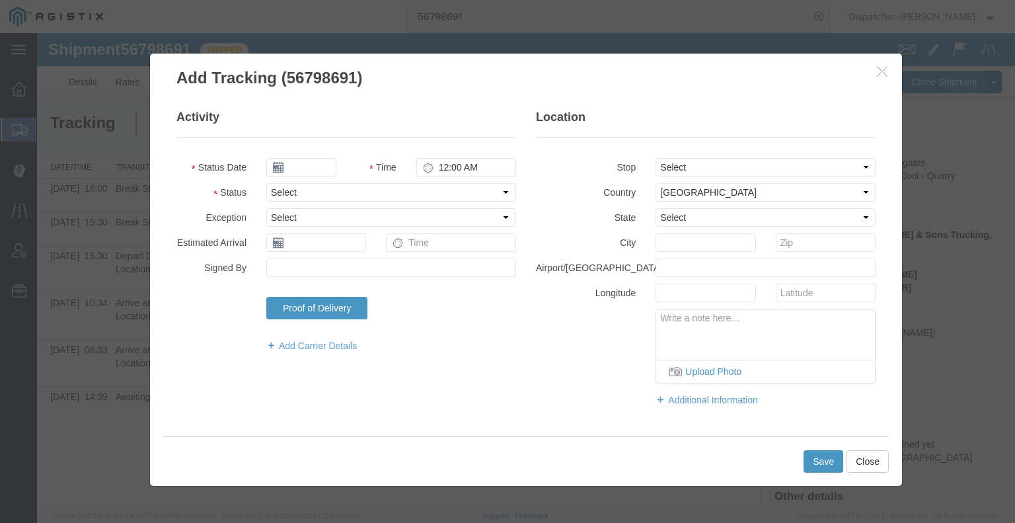
type input "09/16/2025"
type input "6:00 AM"
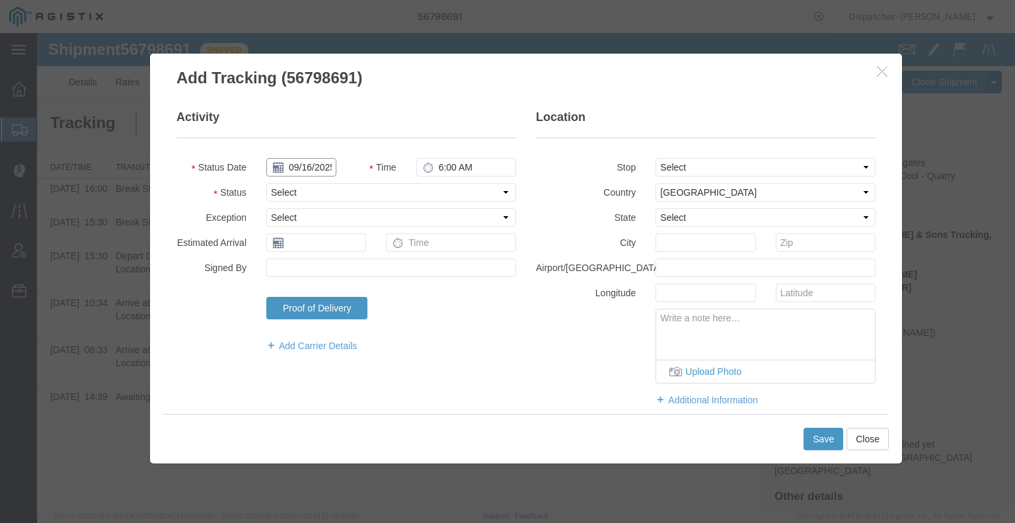
click at [296, 165] on input "09/16/2025" at bounding box center [301, 167] width 70 height 19
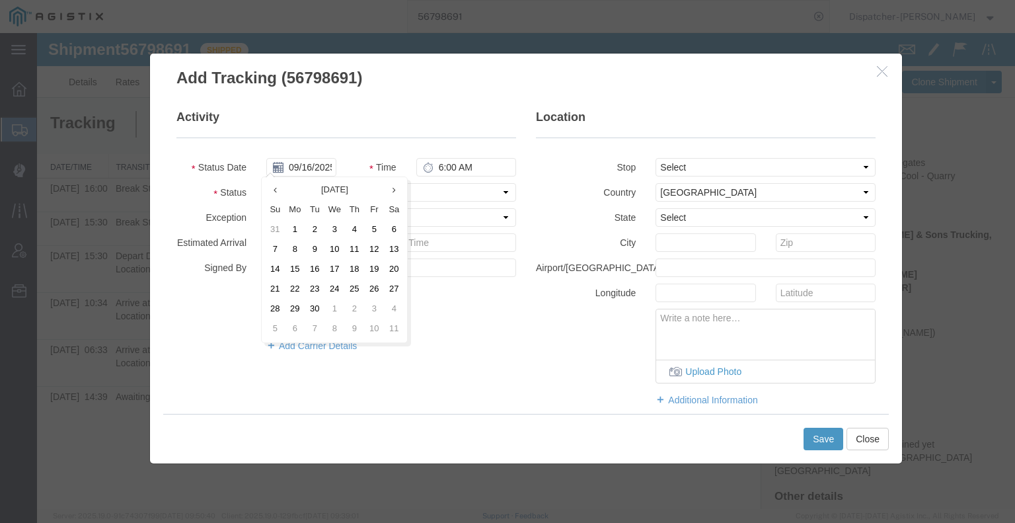
drag, startPoint x: 378, startPoint y: 254, endPoint x: 396, endPoint y: 227, distance: 32.8
click at [378, 254] on td "12" at bounding box center [374, 250] width 20 height 20
type input "[DATE]"
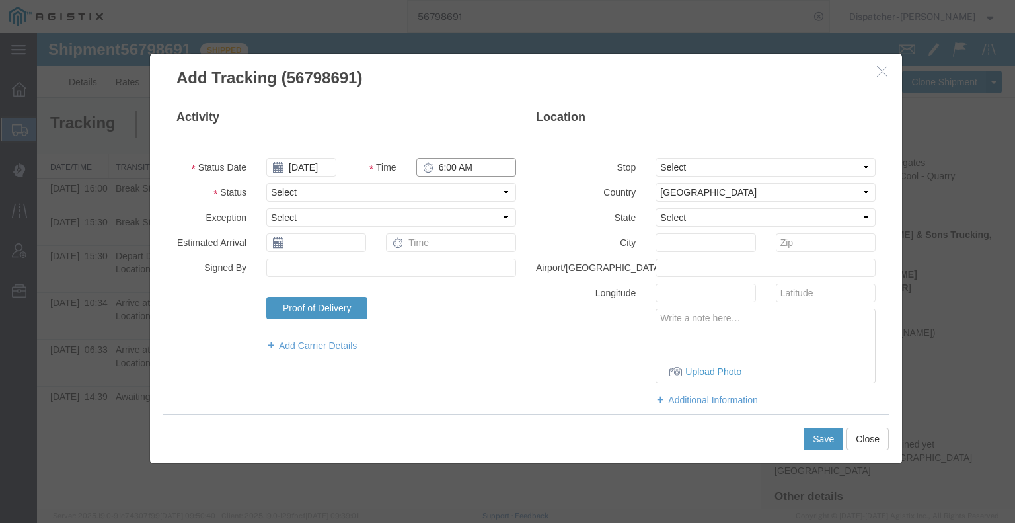
click at [449, 161] on input "6:00 AM" at bounding box center [466, 167] width 100 height 19
type input "5:30 PM"
click at [431, 190] on select "Select Arrival Notice Available Arrival Notice Imported Arrive at Delivery Loca…" at bounding box center [391, 192] width 250 height 19
select select "DELIVRED"
click at [266, 183] on select "Select Arrival Notice Available Arrival Notice Imported Arrive at Delivery Loca…" at bounding box center [391, 192] width 250 height 19
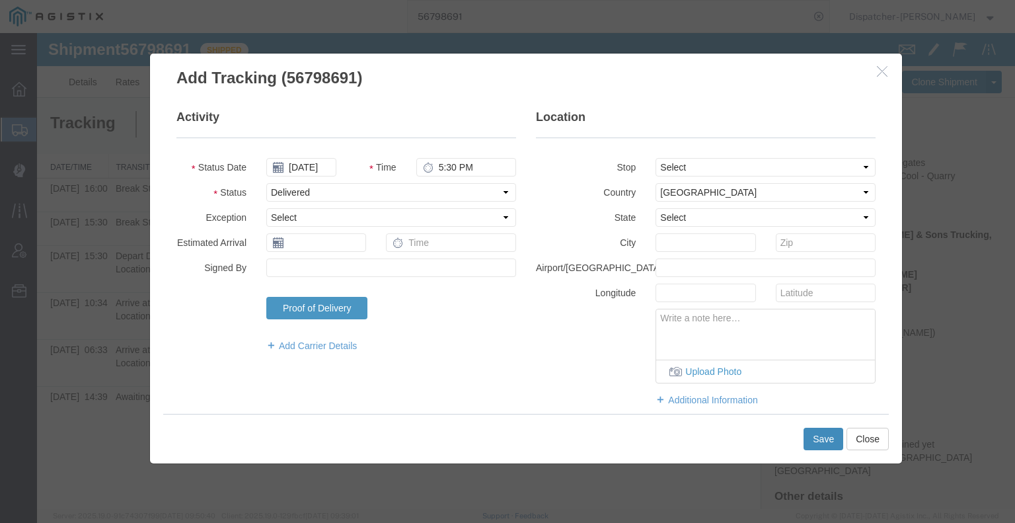
click at [819, 438] on button "Save" at bounding box center [823, 438] width 40 height 22
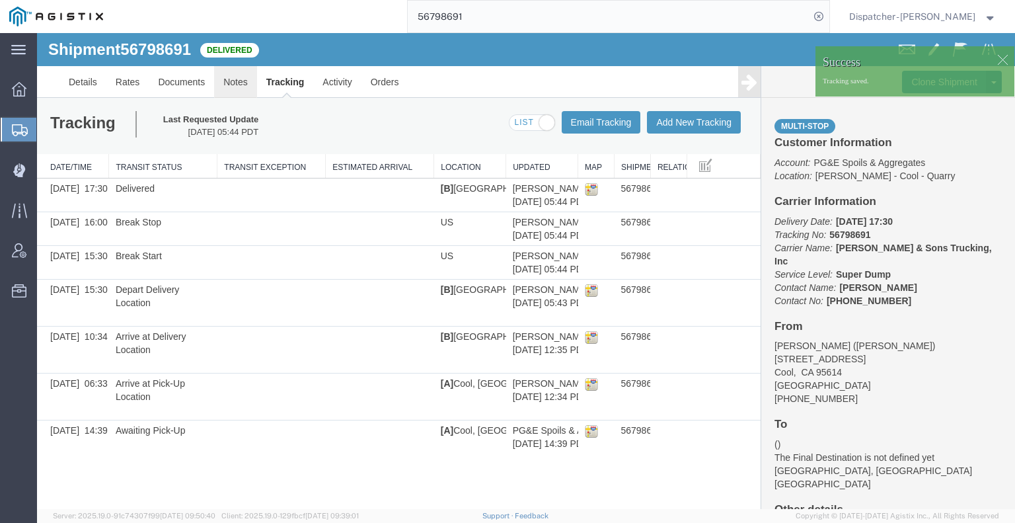
click at [230, 84] on link "Notes" at bounding box center [235, 82] width 43 height 32
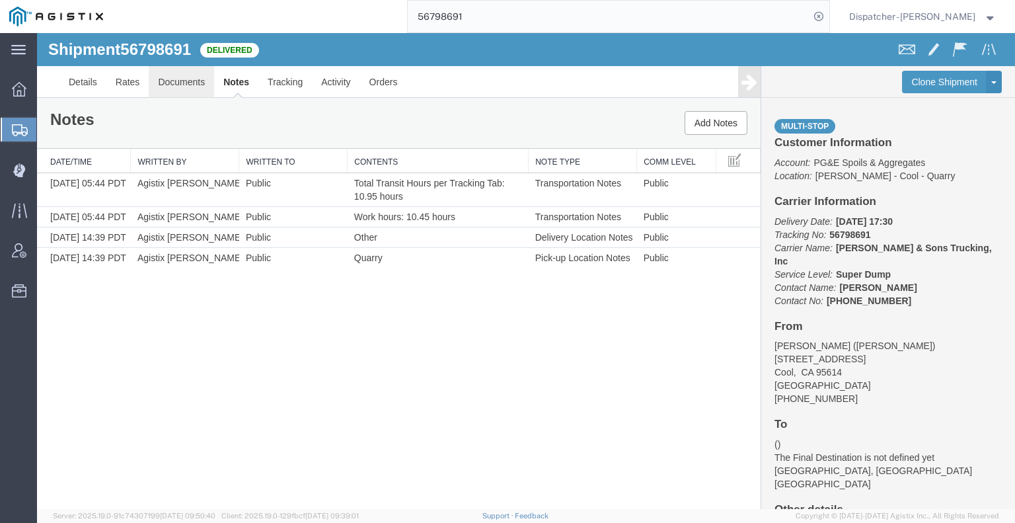
click at [206, 80] on link "Documents" at bounding box center [181, 82] width 65 height 32
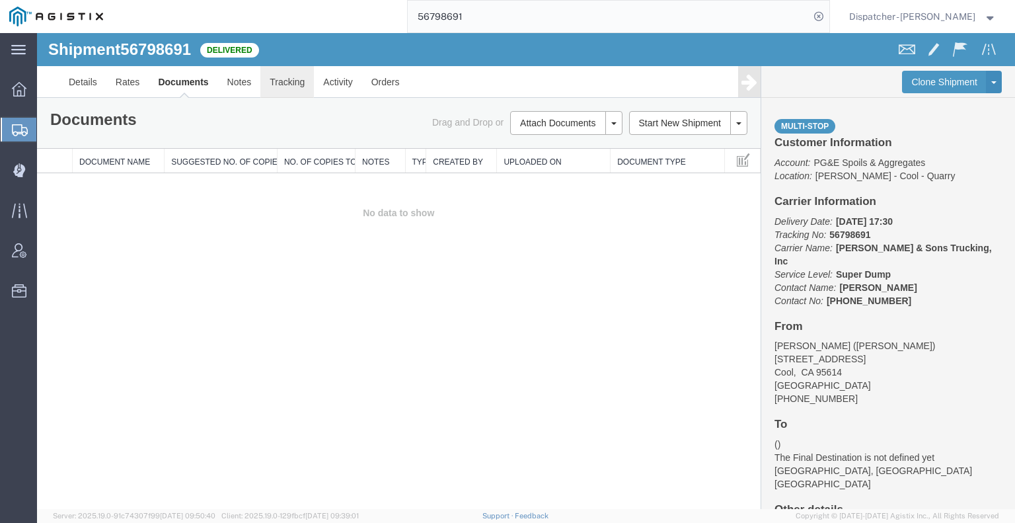
click at [290, 77] on link "Tracking" at bounding box center [287, 82] width 54 height 32
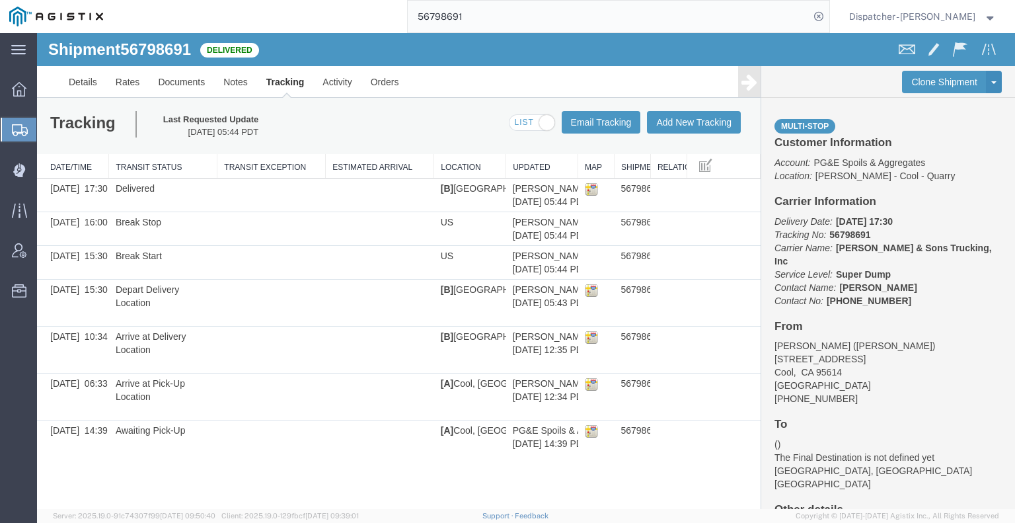
click at [740, 84] on link at bounding box center [749, 81] width 22 height 31
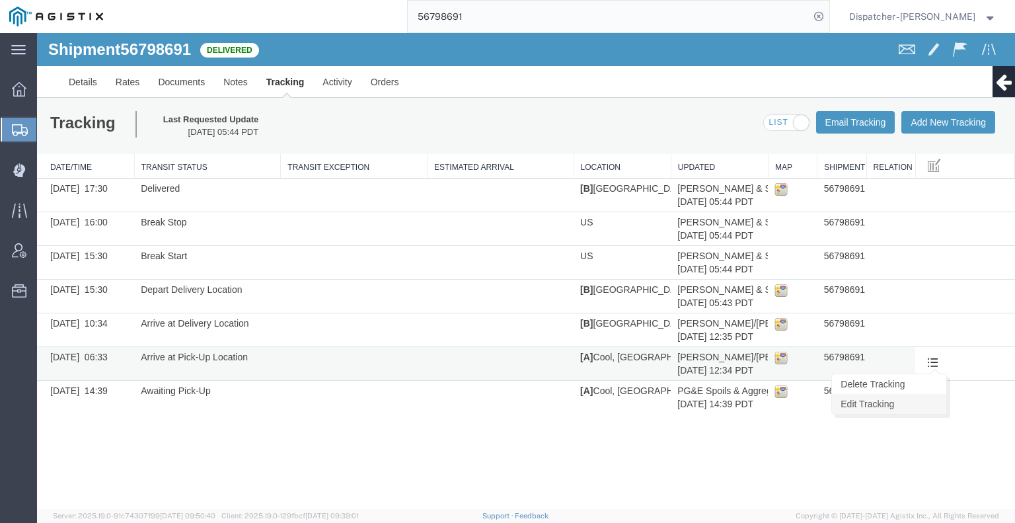
click at [928, 402] on link "Edit Tracking" at bounding box center [889, 404] width 114 height 20
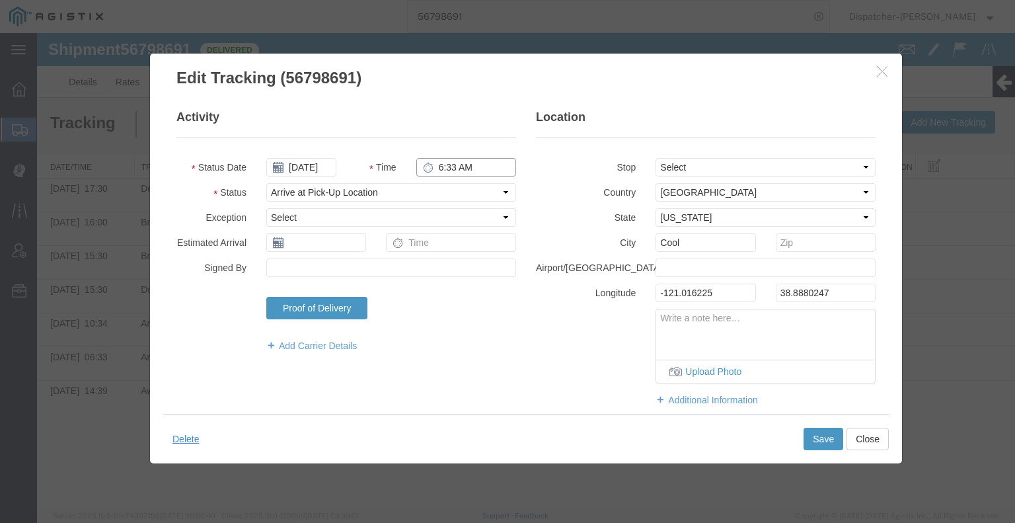
click at [453, 162] on input "6:33 AM" at bounding box center [466, 167] width 100 height 19
type input "6:30 AM"
click at [825, 443] on button "Save" at bounding box center [823, 438] width 40 height 22
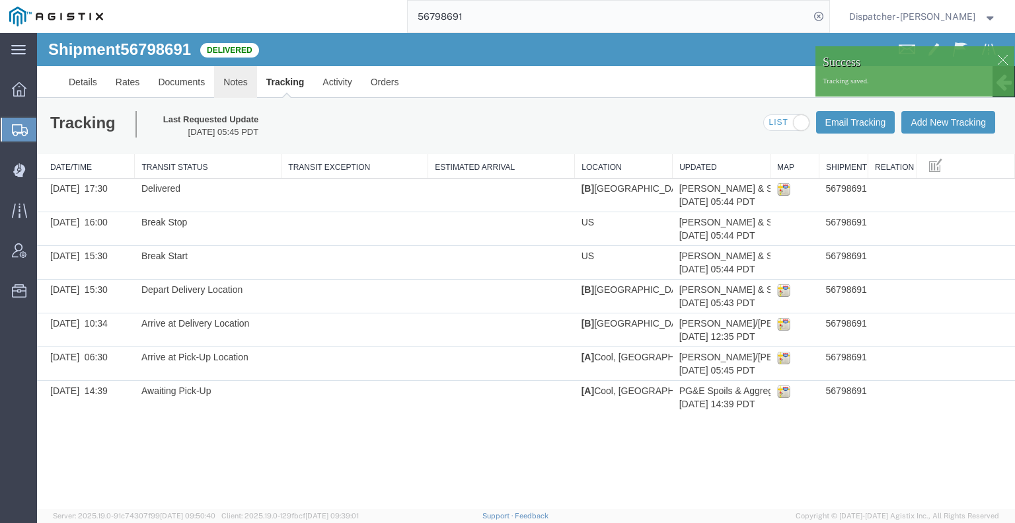
click at [233, 82] on link "Notes" at bounding box center [235, 82] width 43 height 32
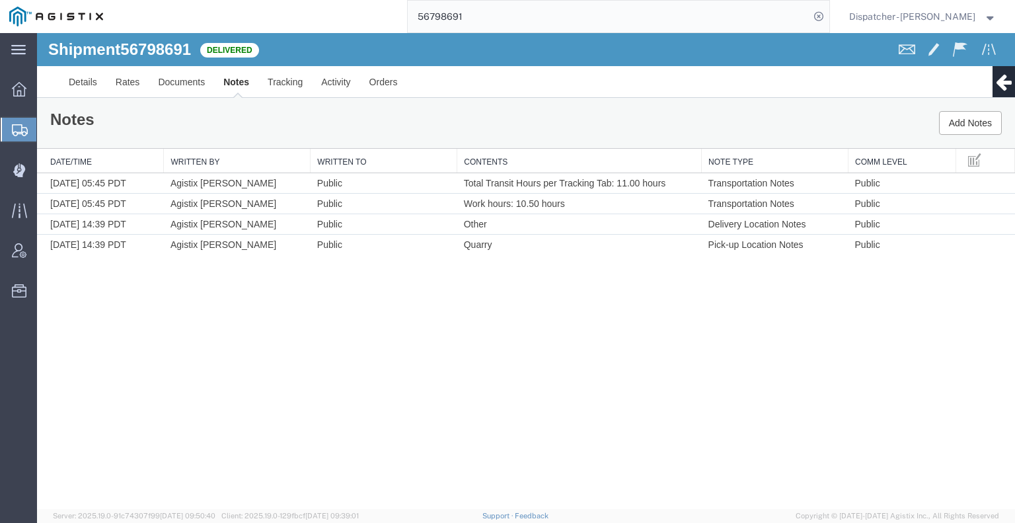
click at [951, 379] on div "Shipment 56798691 4 of 4 Delivered Details Rates Documents Notes Tracking Activ…" at bounding box center [526, 271] width 978 height 476
click at [177, 89] on link "Documents" at bounding box center [181, 82] width 65 height 32
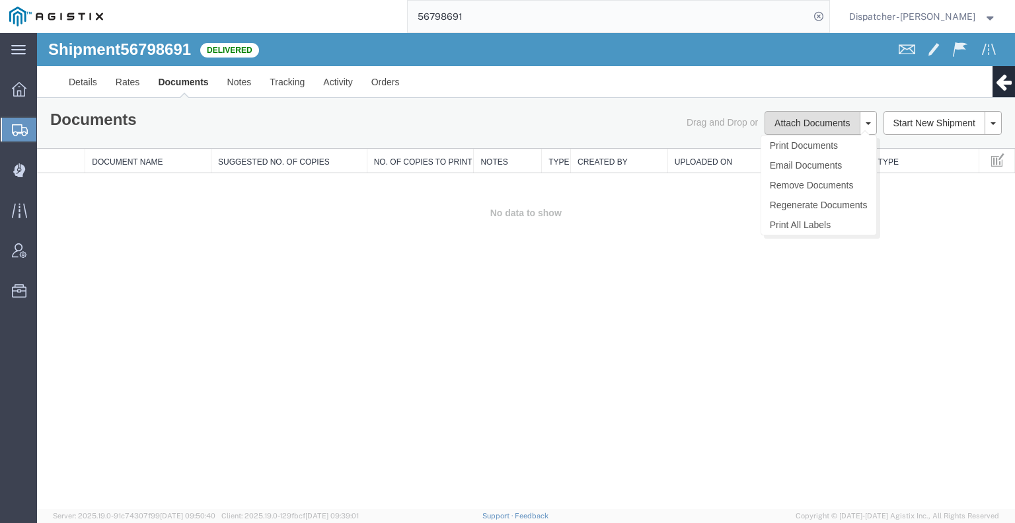
click at [825, 121] on button "Attach Documents" at bounding box center [811, 123] width 95 height 24
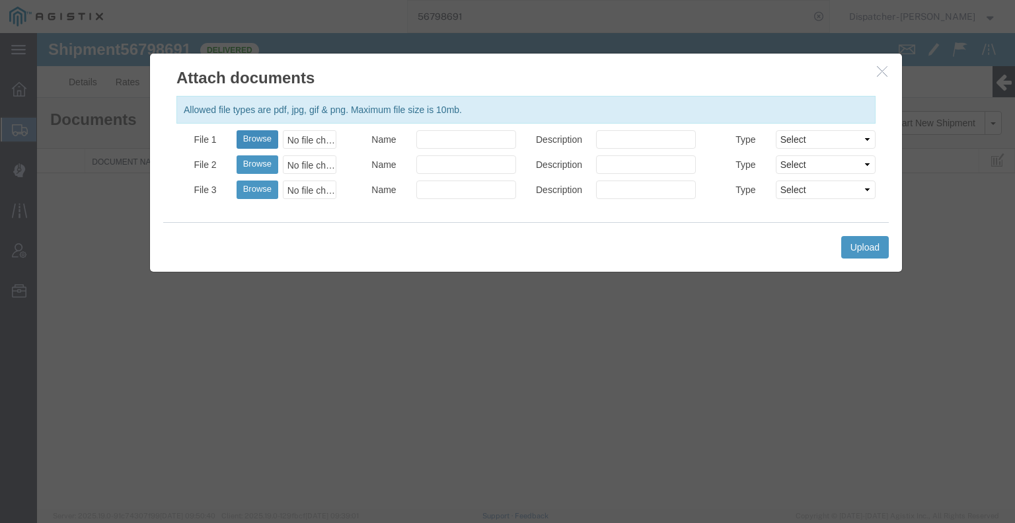
drag, startPoint x: 270, startPoint y: 138, endPoint x: 261, endPoint y: 139, distance: 8.7
click at [261, 139] on button "Browse" at bounding box center [258, 139] width 42 height 19
type input "C:\fakepath\56798691trktag.pdf"
click at [854, 243] on button "Upload" at bounding box center [865, 247] width 48 height 22
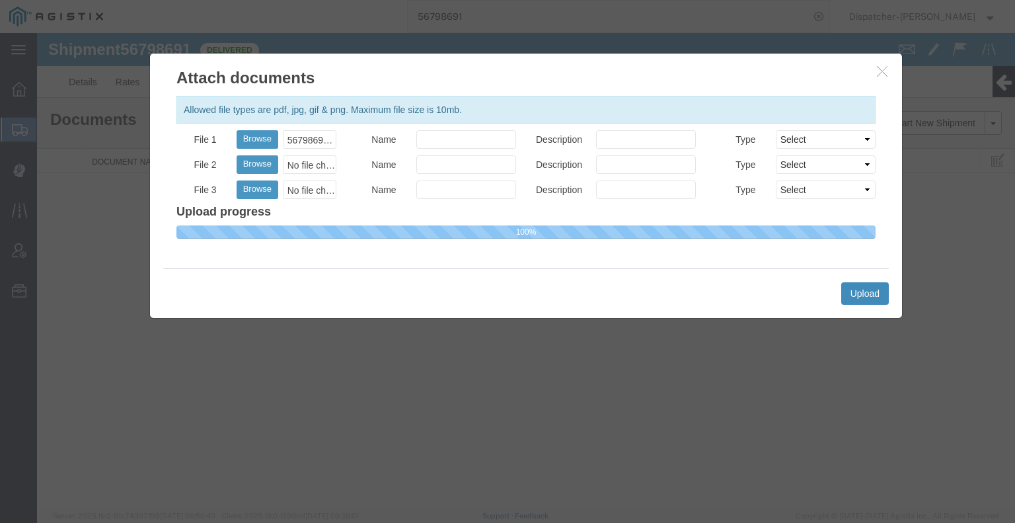
select select
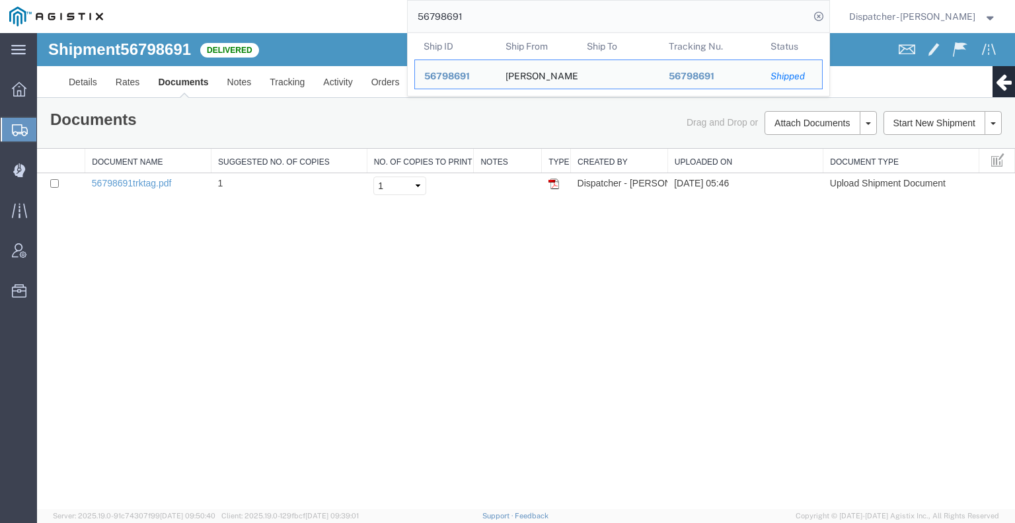
drag, startPoint x: 505, startPoint y: 51, endPoint x: 346, endPoint y: 37, distance: 159.8
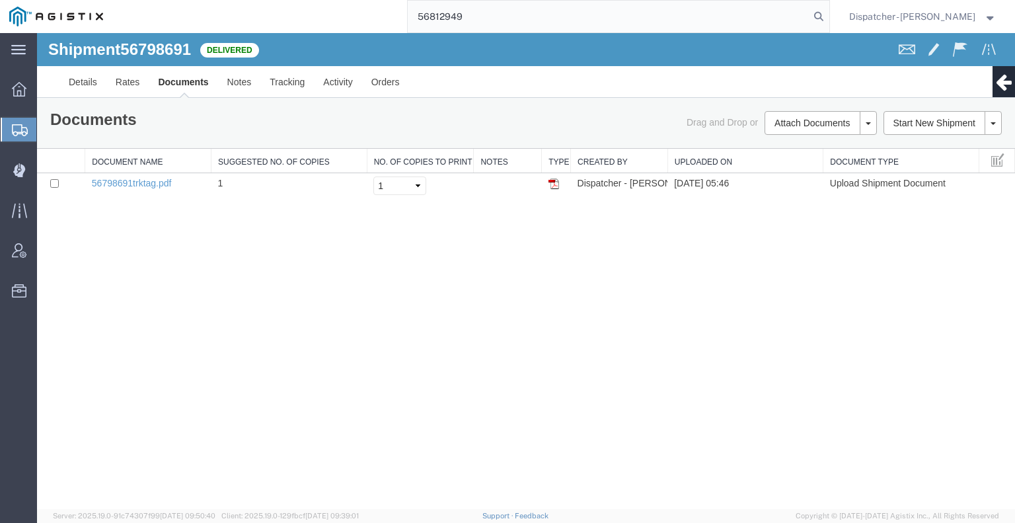
type input "56812949"
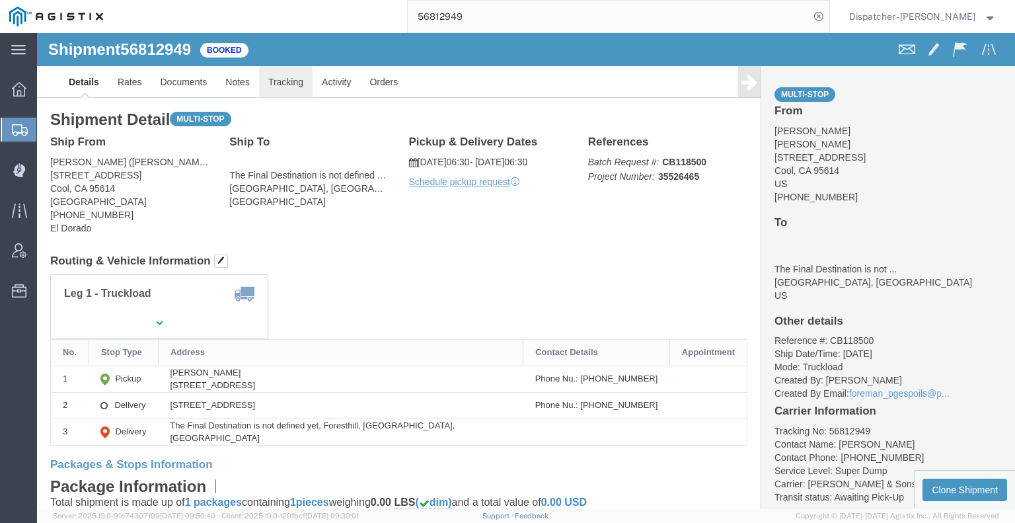
click link "Tracking"
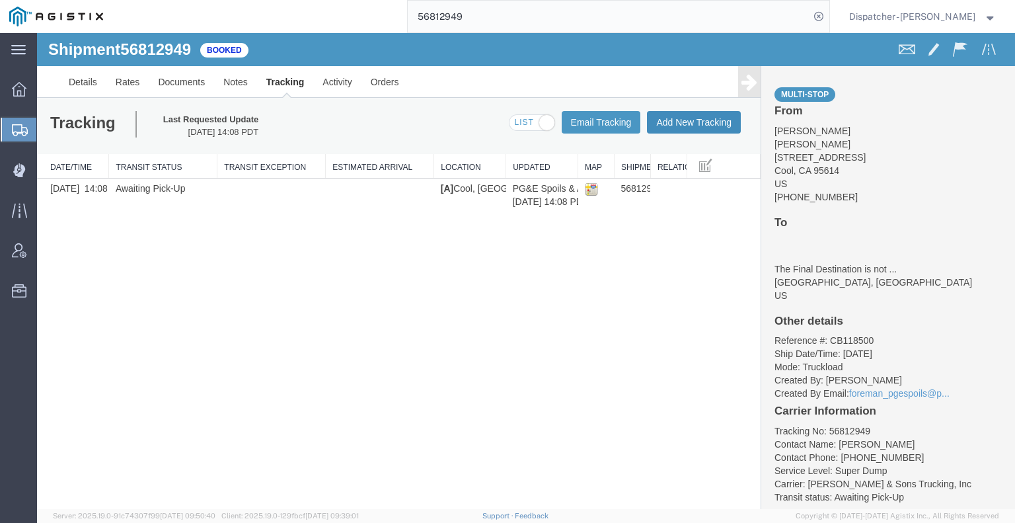
click at [718, 122] on button "Add New Tracking" at bounding box center [694, 122] width 94 height 22
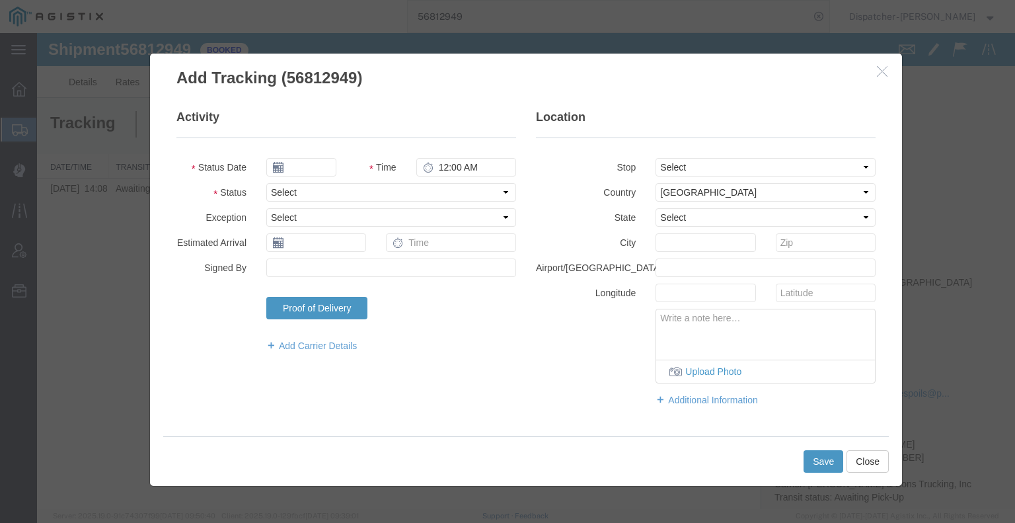
type input "09/16/2025"
type input "6:00 AM"
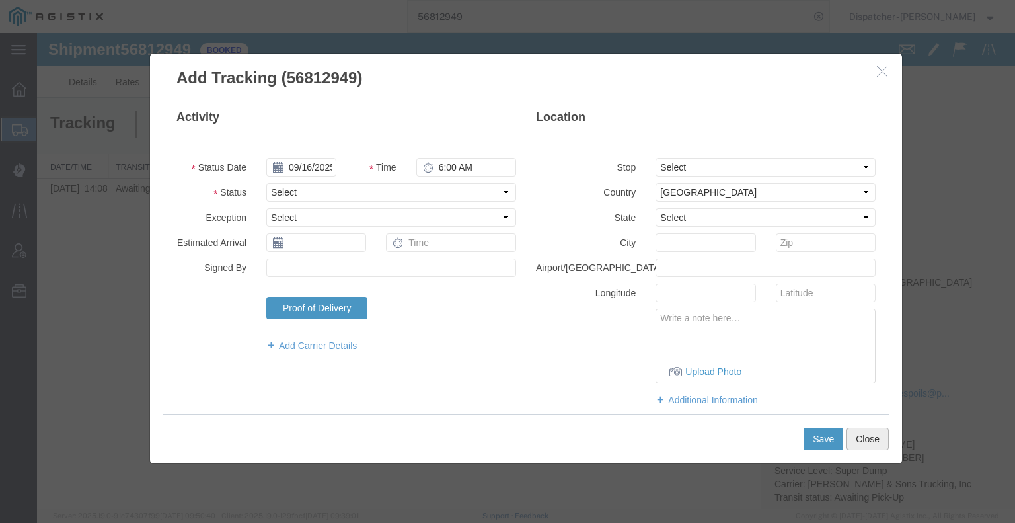
click at [865, 438] on button "Close" at bounding box center [867, 438] width 42 height 22
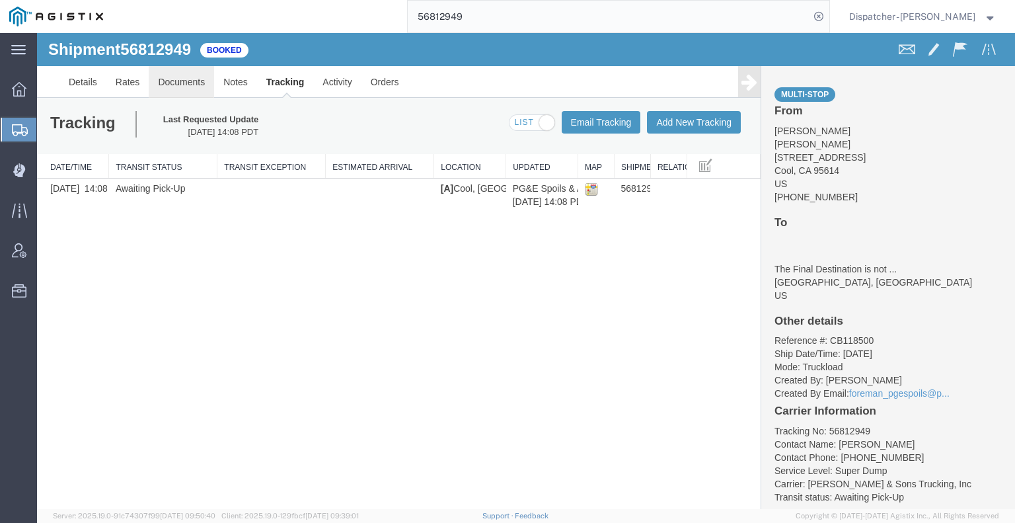
click at [193, 83] on link "Documents" at bounding box center [181, 82] width 65 height 32
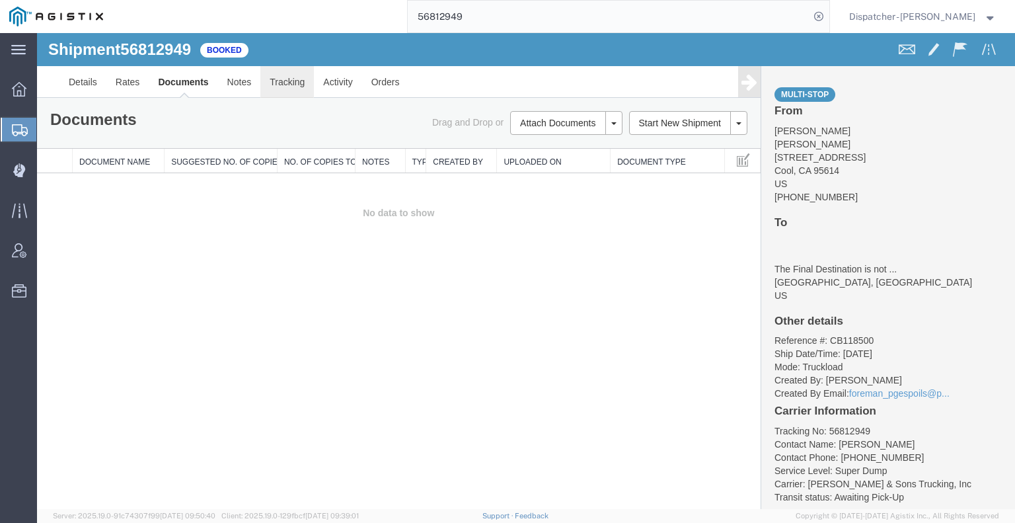
click at [296, 83] on link "Tracking" at bounding box center [287, 82] width 54 height 32
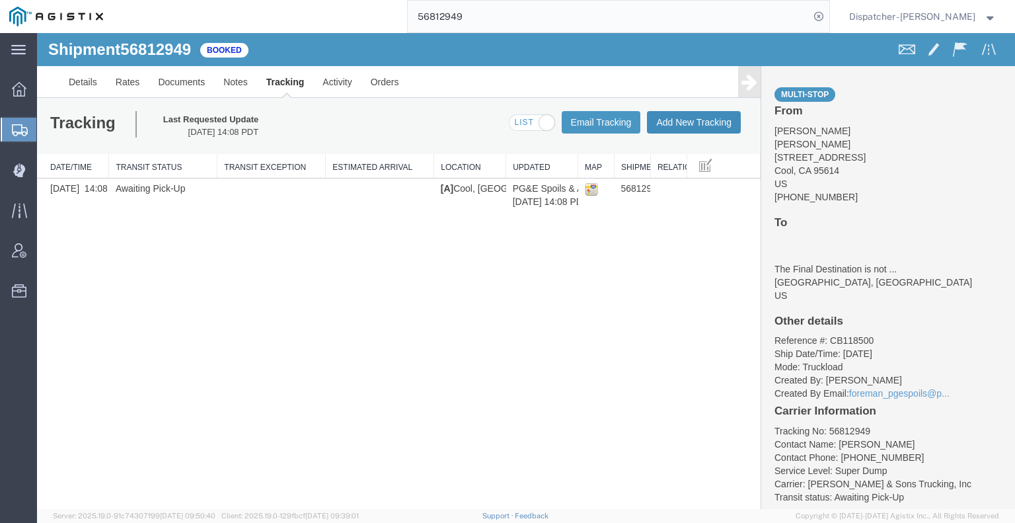
click at [650, 118] on button "Add New Tracking" at bounding box center [694, 122] width 94 height 22
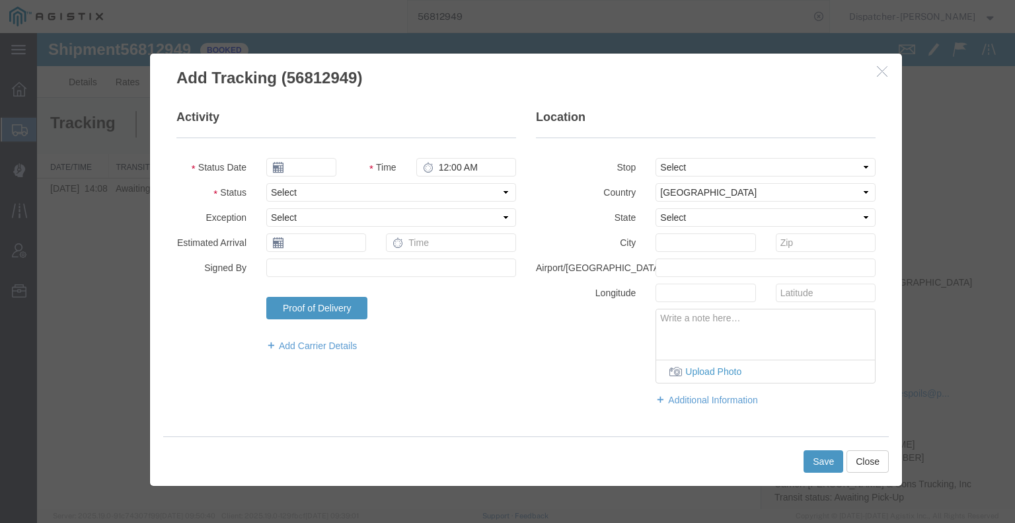
type input "09/16/2025"
type input "6:00 AM"
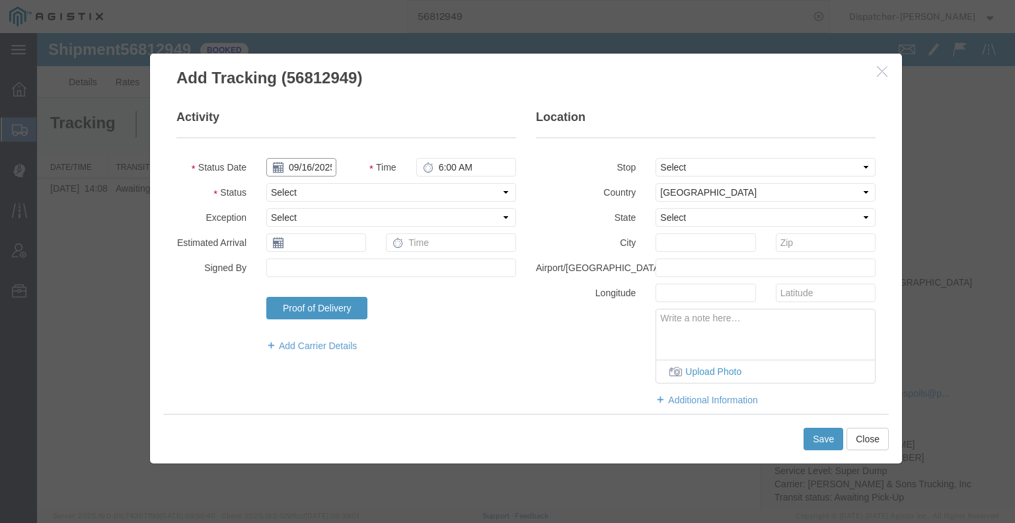
click at [316, 163] on input "09/16/2025" at bounding box center [301, 167] width 70 height 19
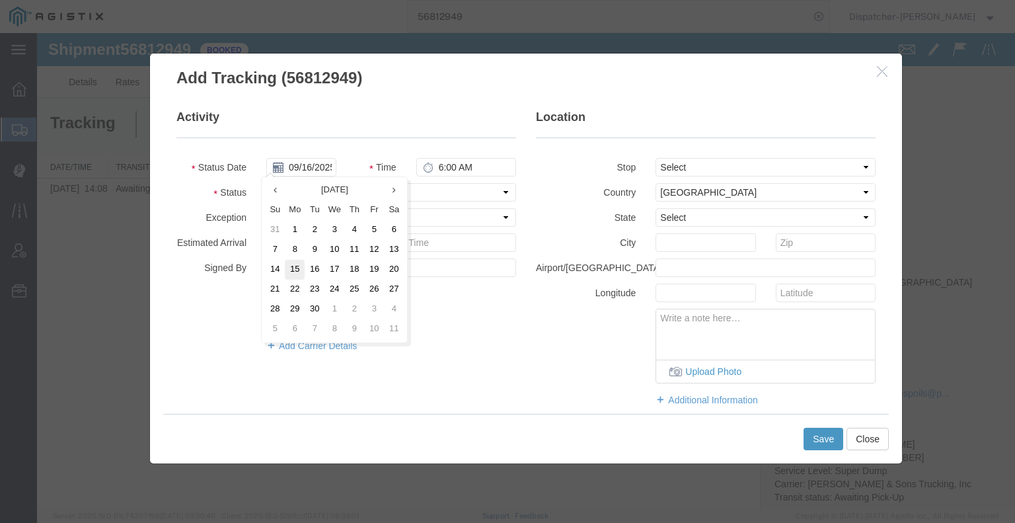
click at [289, 270] on td "15" at bounding box center [295, 270] width 20 height 20
type input "[DATE]"
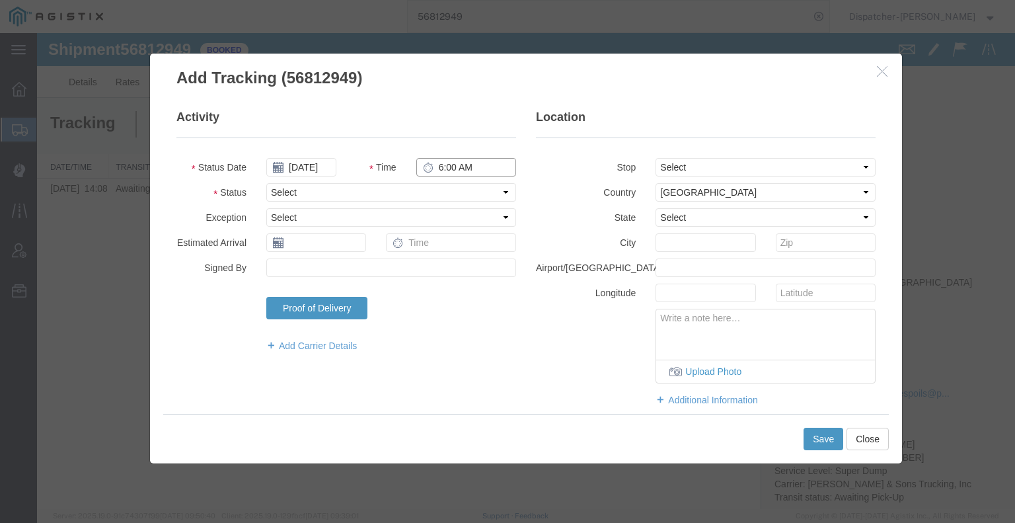
click at [443, 168] on input "6:00 AM" at bounding box center [466, 167] width 100 height 19
type input "6:30 AM"
click at [418, 192] on select "Select Arrival Notice Available Arrival Notice Imported Arrive at Delivery Loca…" at bounding box center [391, 192] width 250 height 19
select select "ARVPULOC"
click at [266, 183] on select "Select Arrival Notice Available Arrival Notice Imported Arrive at Delivery Loca…" at bounding box center [391, 192] width 250 height 19
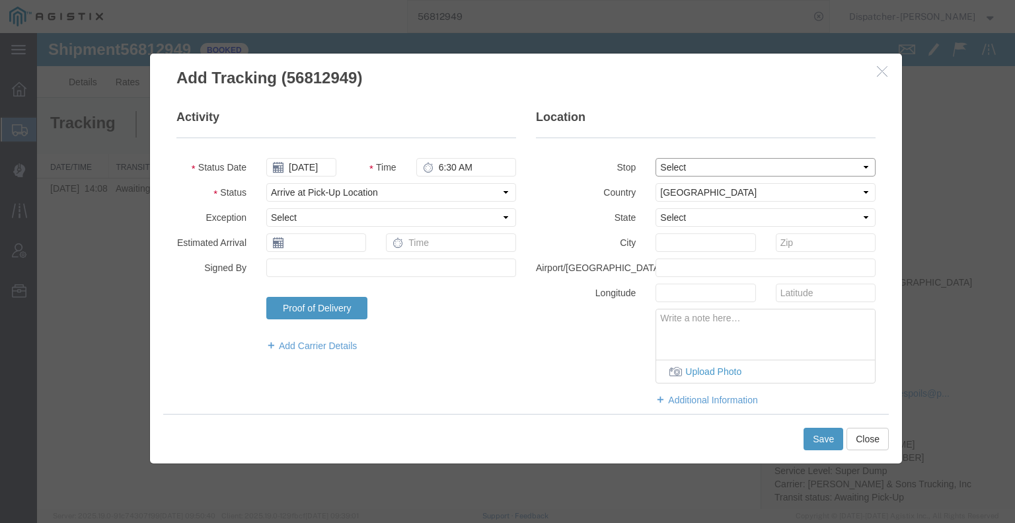
drag, startPoint x: 678, startPoint y: 166, endPoint x: 679, endPoint y: 174, distance: 8.6
click at [679, 166] on select "Select From: 2601 Hwy 49, Cool, CA, 95614, US Stop 2: 23626 Foresthill Rd, Fore…" at bounding box center [765, 167] width 220 height 19
select select "{"pickupDeliveryInfoId": "122923652","pickupOrDelivery": "P","stopNum": "1","lo…"
click at [655, 158] on select "Select From: 2601 Hwy 49, Cool, CA, 95614, US Stop 2: 23626 Foresthill Rd, Fore…" at bounding box center [765, 167] width 220 height 19
select select "CA"
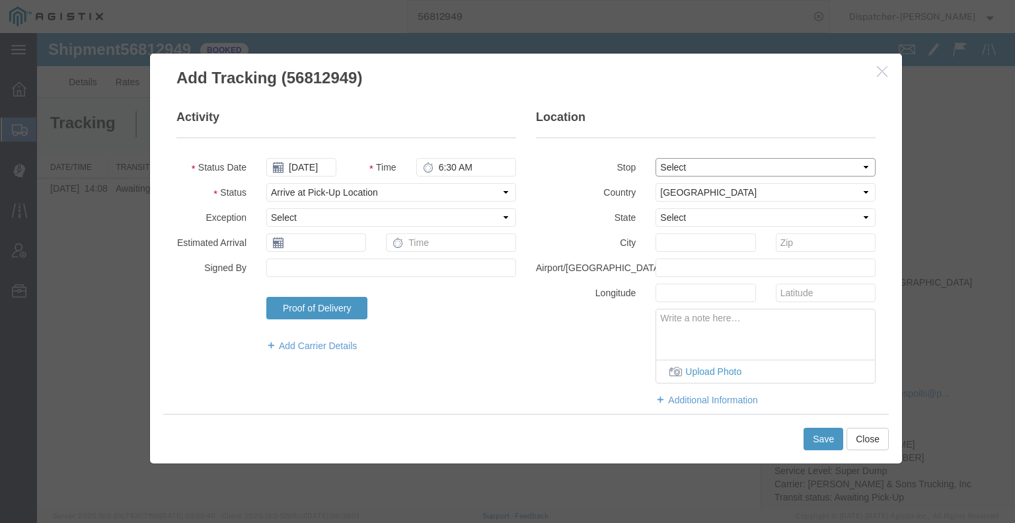
type input "Cool"
click at [821, 442] on button "Save" at bounding box center [823, 438] width 40 height 22
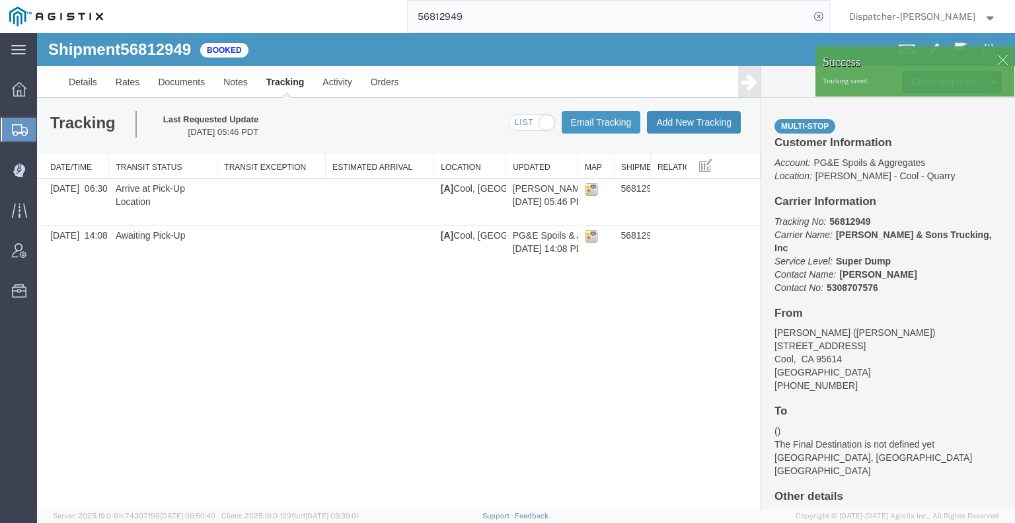
click at [686, 122] on button "Add New Tracking" at bounding box center [694, 122] width 94 height 22
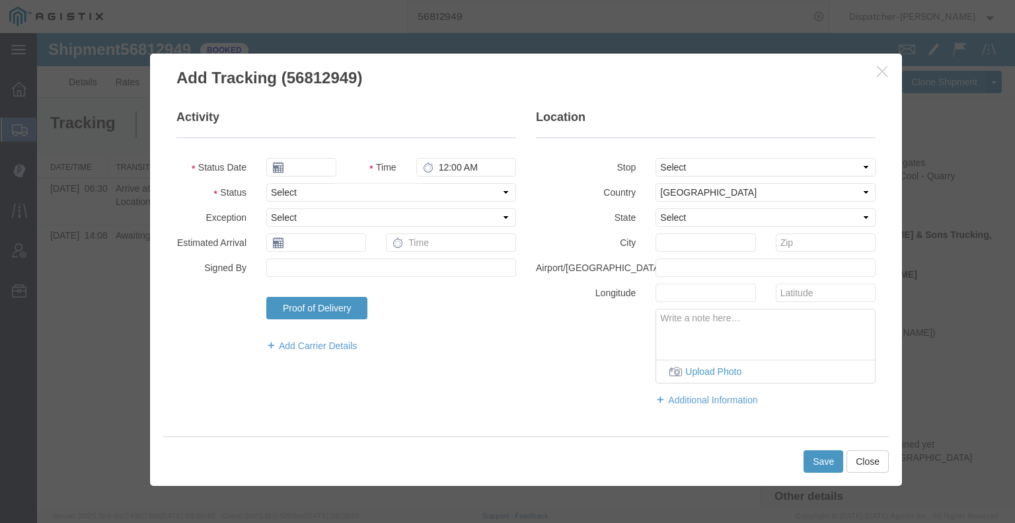
type input "09/16/2025"
type input "6:00 AM"
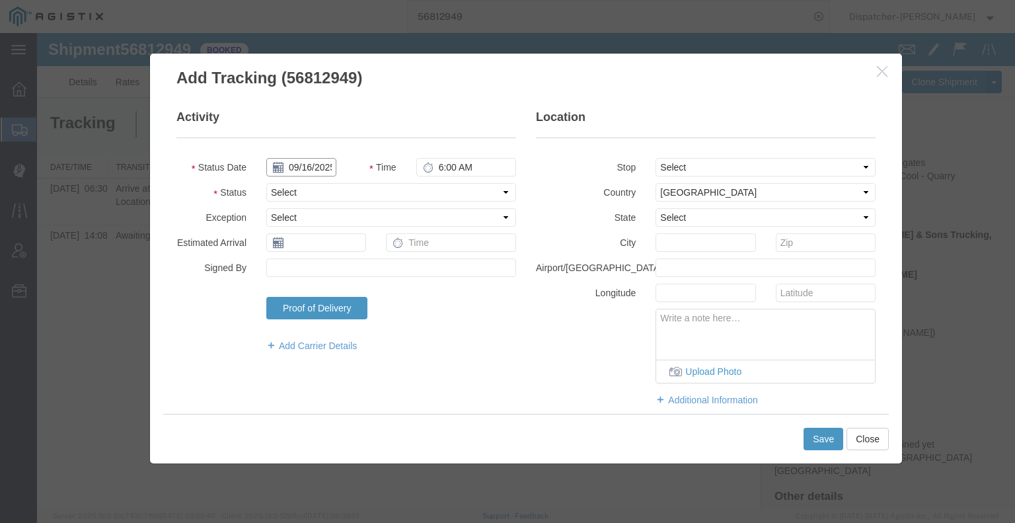
click at [304, 168] on input "09/16/2025" at bounding box center [301, 167] width 70 height 19
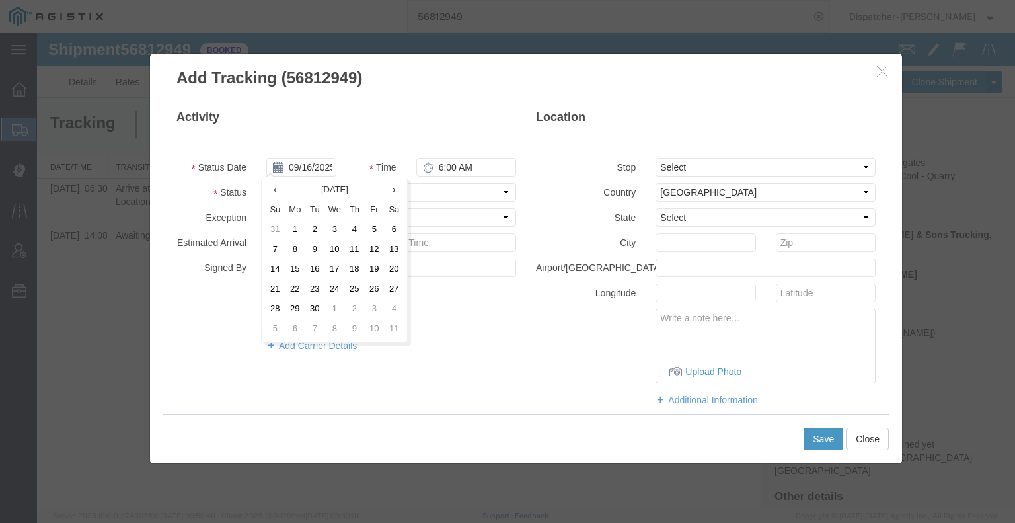
click at [297, 268] on td "15" at bounding box center [295, 270] width 20 height 20
type input "[DATE]"
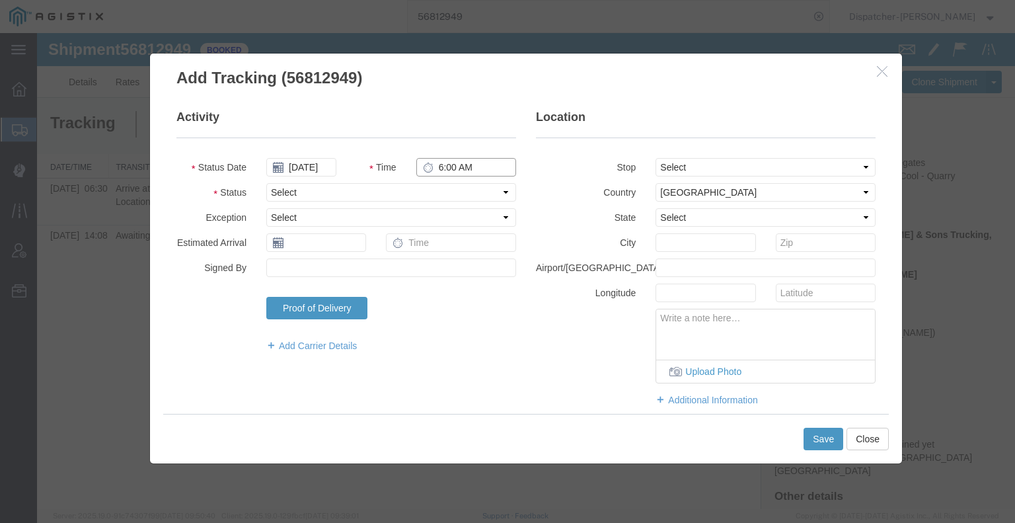
click at [449, 169] on input "6:00 AM" at bounding box center [466, 167] width 100 height 19
type input "3:45 PM"
click at [448, 190] on select "Select Arrival Notice Available Arrival Notice Imported Arrive at Delivery Loca…" at bounding box center [391, 192] width 250 height 19
select select "DPTDLVLOC"
click at [266, 183] on select "Select Arrival Notice Available Arrival Notice Imported Arrive at Delivery Loca…" at bounding box center [391, 192] width 250 height 19
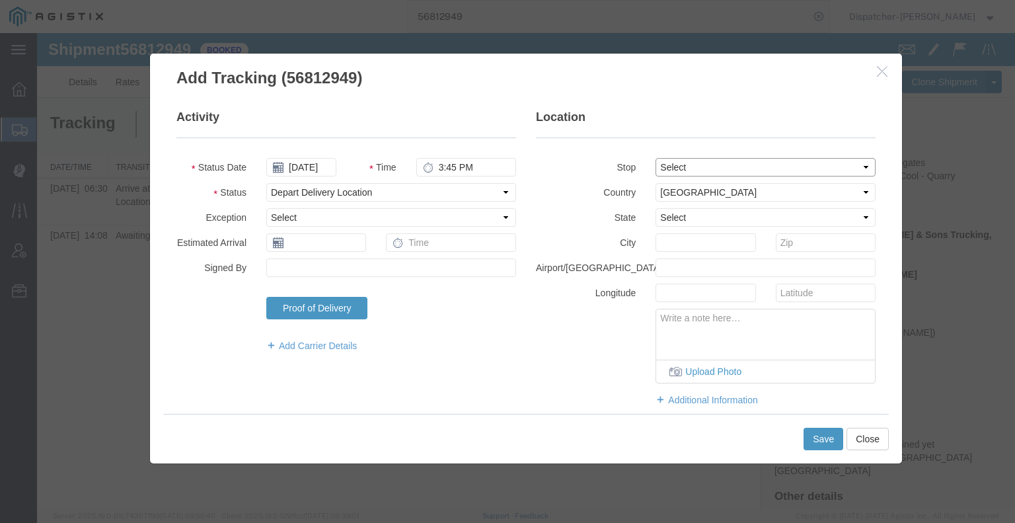
click at [687, 168] on select "Select From: 2601 Hwy 49, Cool, CA, 95614, US Stop 2: 23626 Foresthill Rd, Fore…" at bounding box center [765, 167] width 220 height 19
select select "{"pickupDeliveryInfoId": "122923653","pickupOrDelivery": "D","stopNum": "2","lo…"
click at [655, 158] on select "Select From: 2601 Hwy 49, Cool, CA, 95614, US Stop 2: 23626 Foresthill Rd, Fore…" at bounding box center [765, 167] width 220 height 19
select select "CA"
type input "Foresthill"
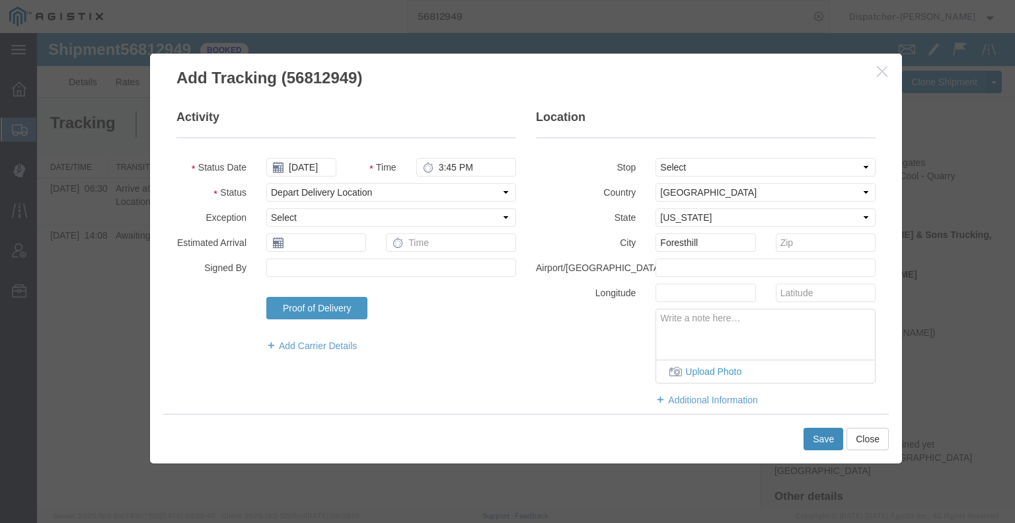
click at [819, 439] on button "Save" at bounding box center [823, 438] width 40 height 22
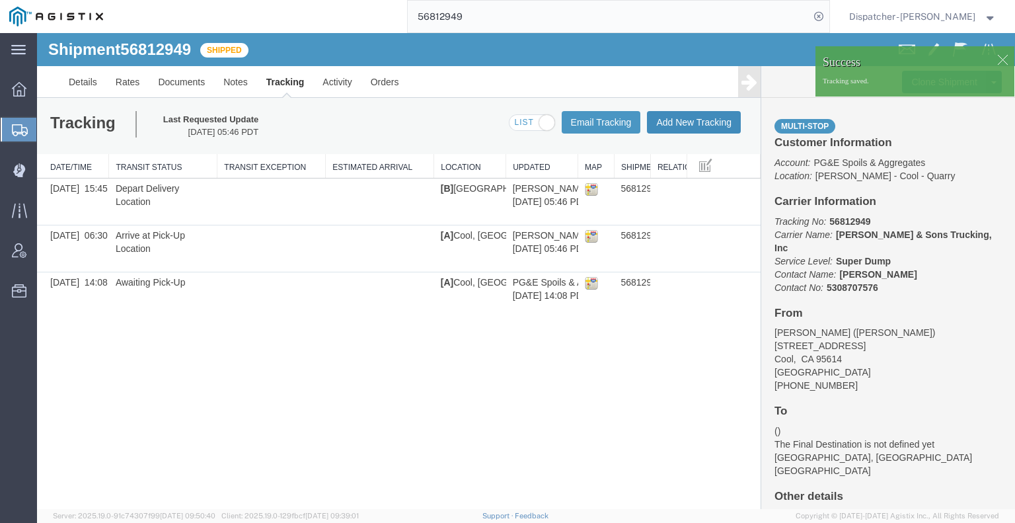
click at [692, 130] on button "Add New Tracking" at bounding box center [694, 122] width 94 height 22
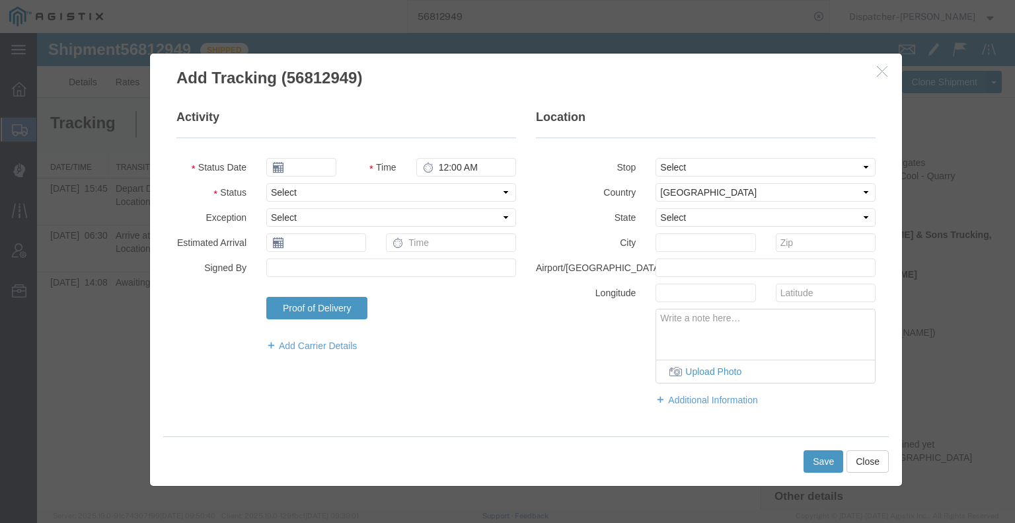
type input "09/16/2025"
type input "6:00 AM"
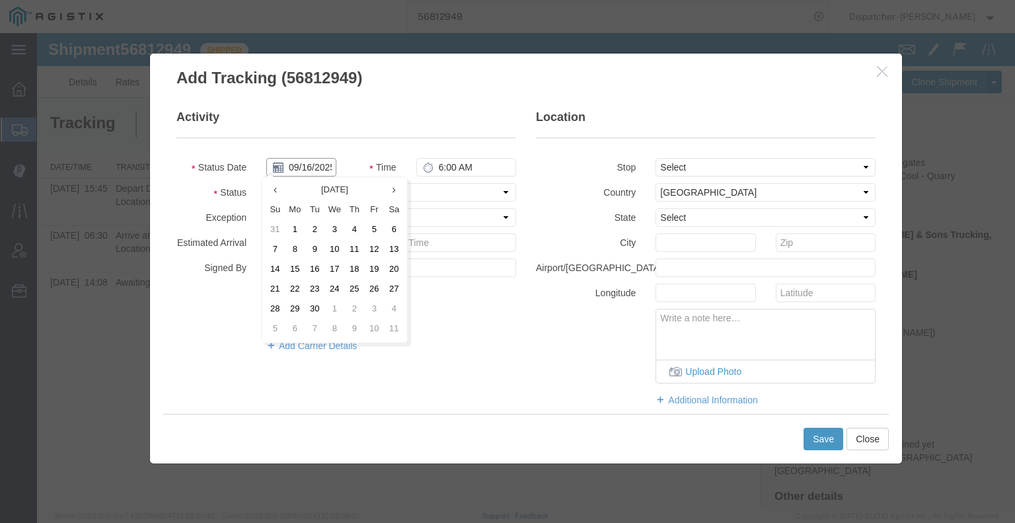
click at [302, 162] on input "09/16/2025" at bounding box center [301, 167] width 70 height 19
click at [295, 269] on td "15" at bounding box center [295, 270] width 20 height 20
type input "[DATE]"
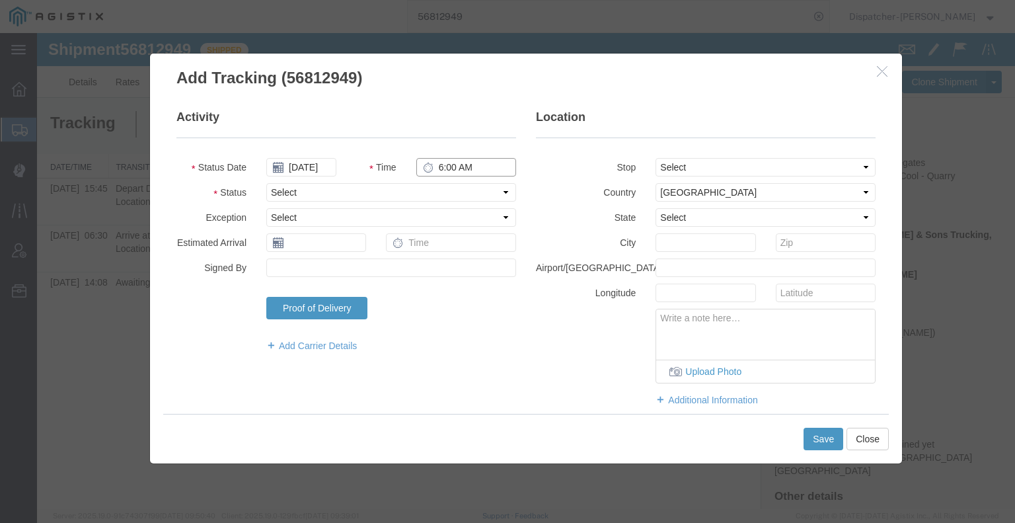
click at [449, 164] on input "6:00 AM" at bounding box center [466, 167] width 100 height 19
type input "3:45 PM"
click at [454, 193] on select "Select Arrival Notice Available Arrival Notice Imported Arrive at Delivery Loca…" at bounding box center [391, 192] width 250 height 19
select select "BREAKSTART"
click at [266, 183] on select "Select Arrival Notice Available Arrival Notice Imported Arrive at Delivery Loca…" at bounding box center [391, 192] width 250 height 19
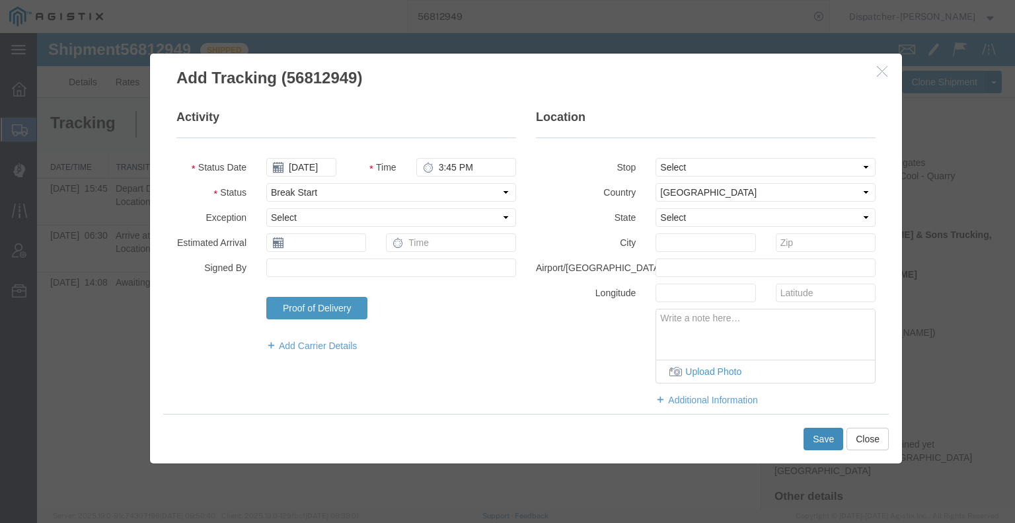
click at [822, 443] on button "Save" at bounding box center [823, 438] width 40 height 22
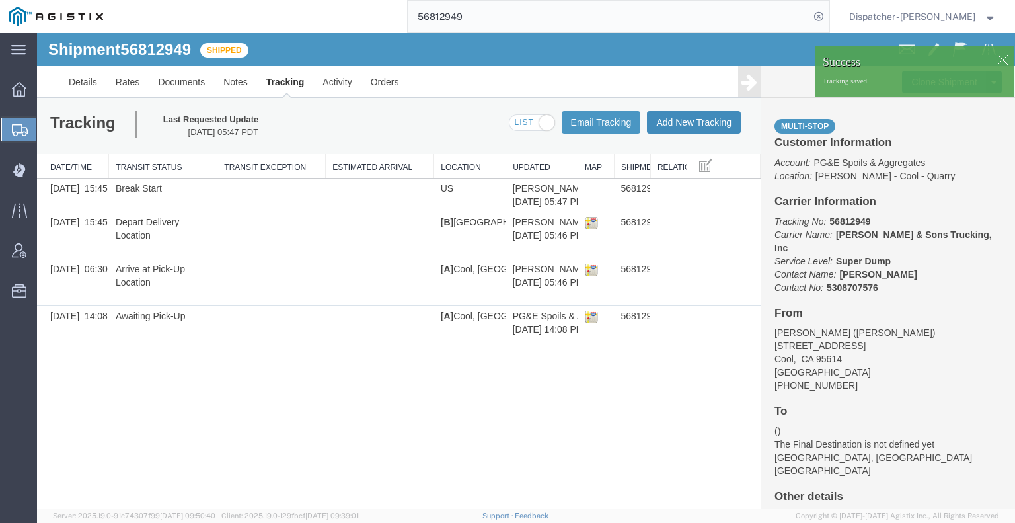
click at [719, 127] on button "Add New Tracking" at bounding box center [694, 122] width 94 height 22
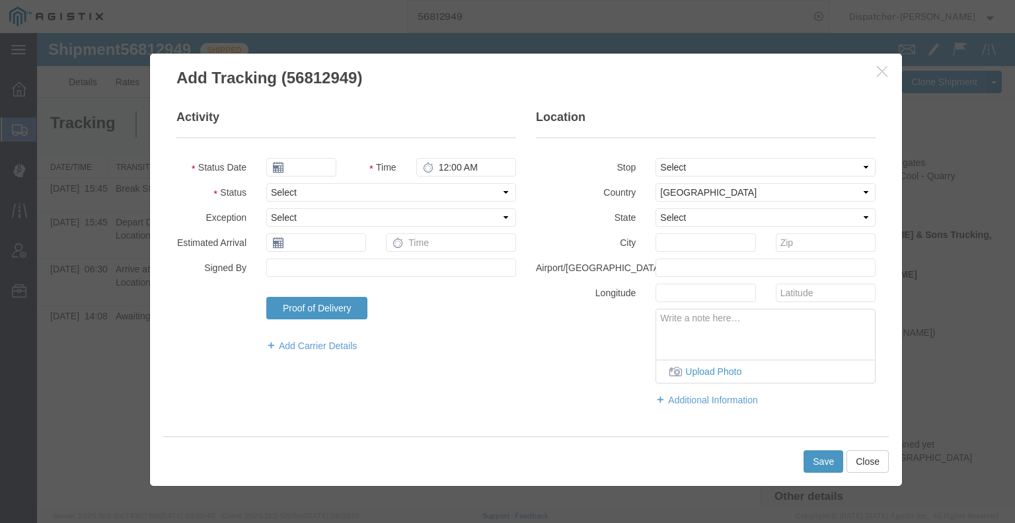
type input "09/16/2025"
type input "6:00 AM"
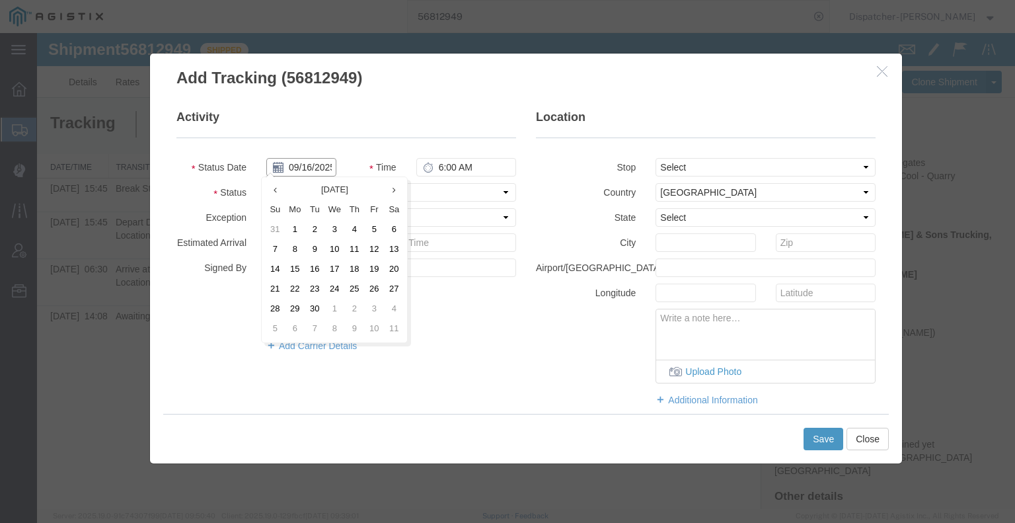
click at [304, 170] on input "09/16/2025" at bounding box center [301, 167] width 70 height 19
click at [299, 274] on td "15" at bounding box center [295, 270] width 20 height 20
type input "[DATE]"
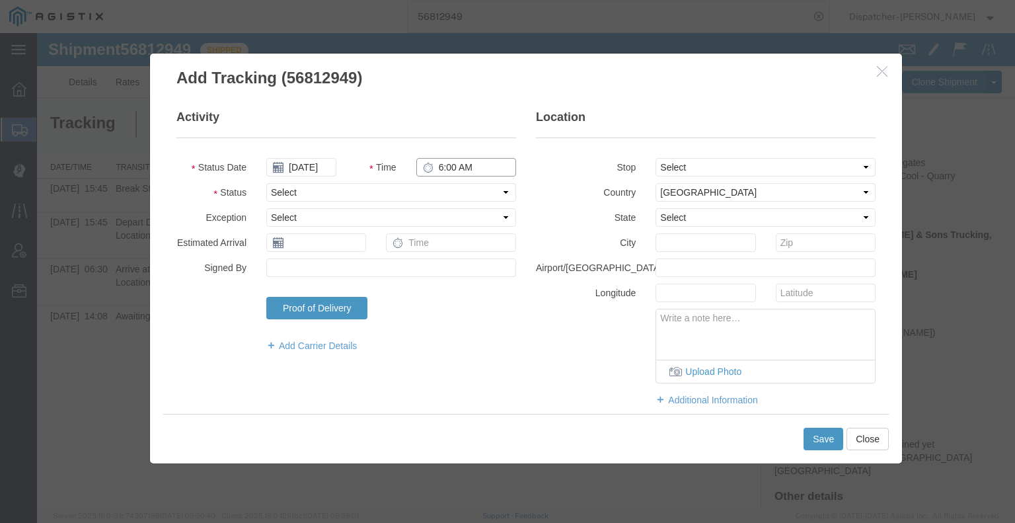
click at [446, 163] on input "6:00 AM" at bounding box center [466, 167] width 100 height 19
type input "4:15 PM"
click at [447, 195] on select "Select Arrival Notice Available Arrival Notice Imported Arrive at Delivery Loca…" at bounding box center [391, 192] width 250 height 19
select select "BREAKSTOP"
click at [266, 183] on select "Select Arrival Notice Available Arrival Notice Imported Arrive at Delivery Loca…" at bounding box center [391, 192] width 250 height 19
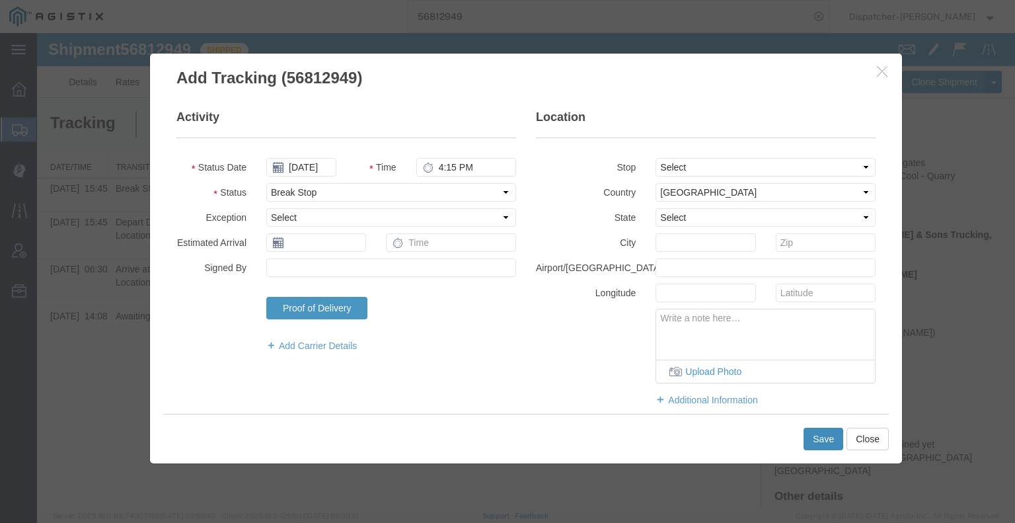
click at [821, 441] on button "Save" at bounding box center [823, 438] width 40 height 22
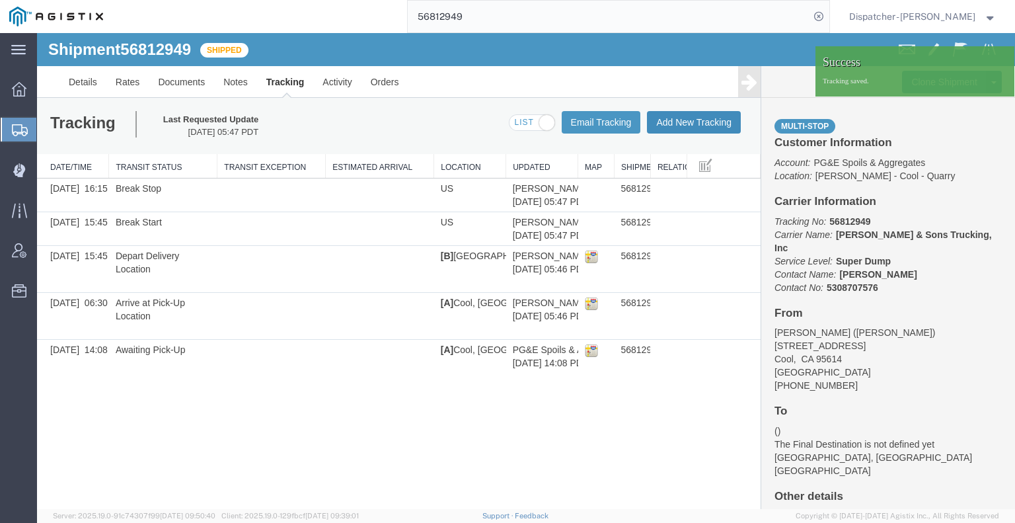
click at [680, 120] on button "Add New Tracking" at bounding box center [694, 122] width 94 height 22
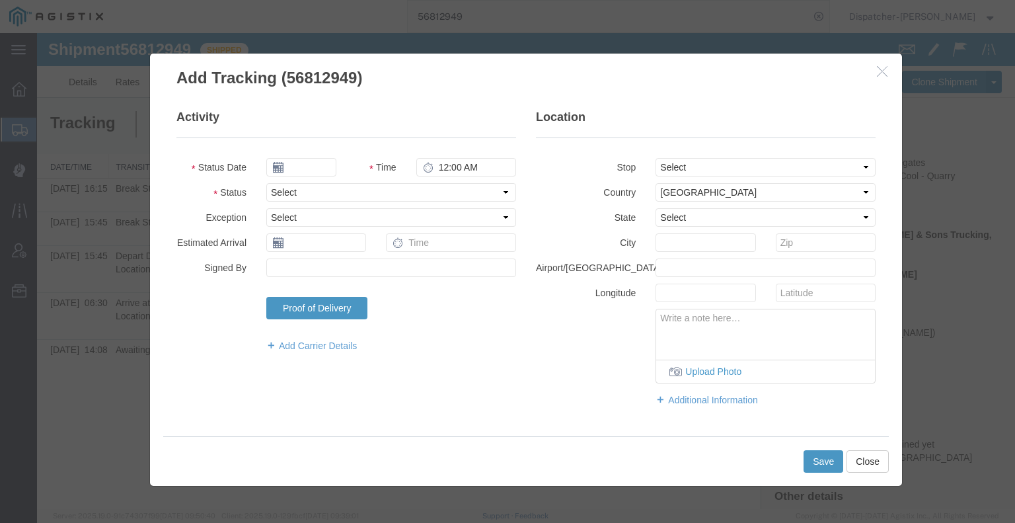
type input "09/16/2025"
type input "6:00 AM"
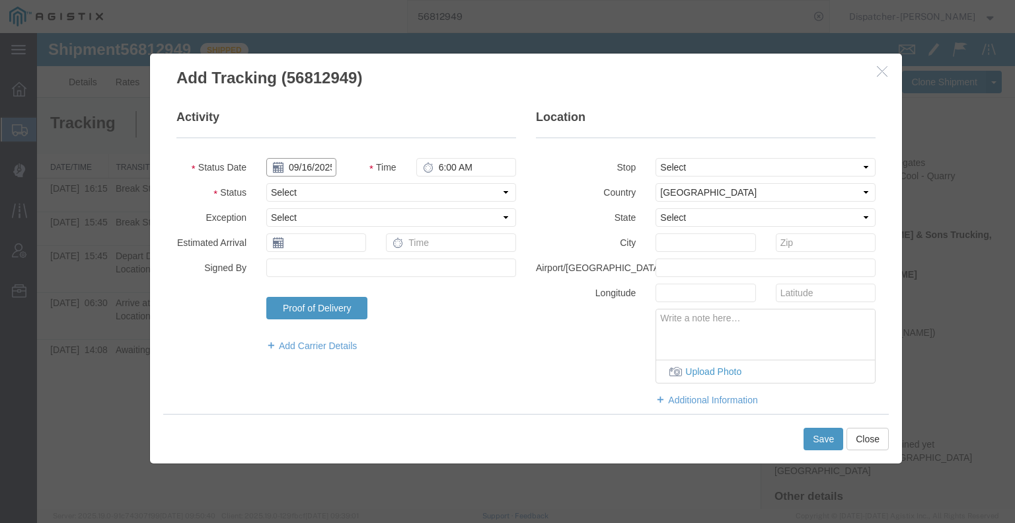
click at [319, 163] on input "09/16/2025" at bounding box center [301, 167] width 70 height 19
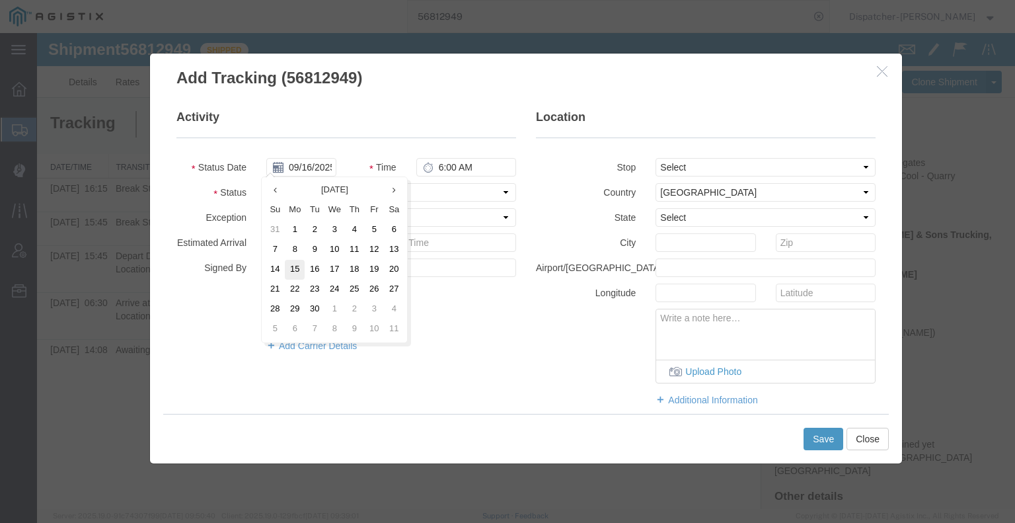
click at [298, 270] on td "15" at bounding box center [295, 270] width 20 height 20
type input "[DATE]"
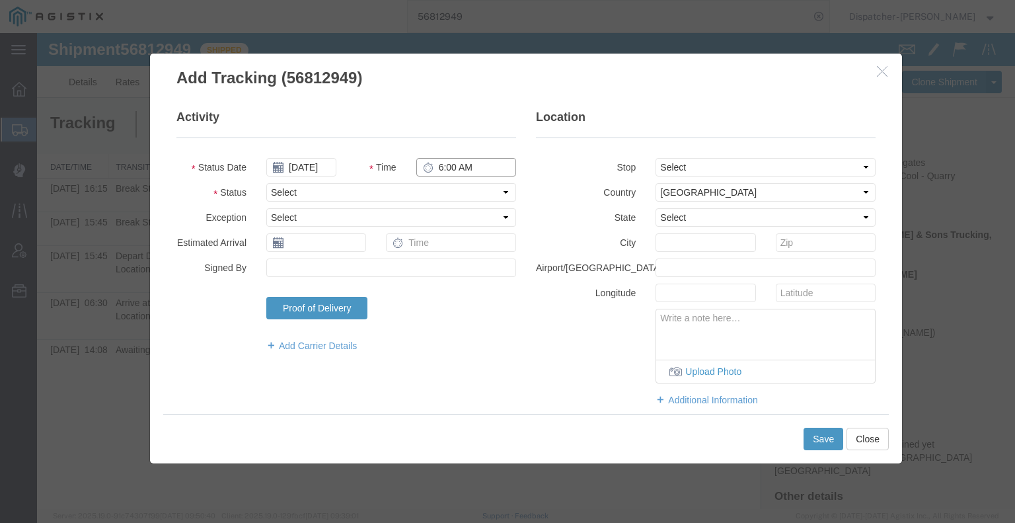
click at [445, 168] on input "6:00 AM" at bounding box center [466, 167] width 100 height 19
type input "5:30 PM"
click at [438, 195] on select "Select Arrival Notice Available Arrival Notice Imported Arrive at Delivery Loca…" at bounding box center [391, 192] width 250 height 19
select select "DELIVRED"
click at [266, 183] on select "Select Arrival Notice Available Arrival Notice Imported Arrive at Delivery Loca…" at bounding box center [391, 192] width 250 height 19
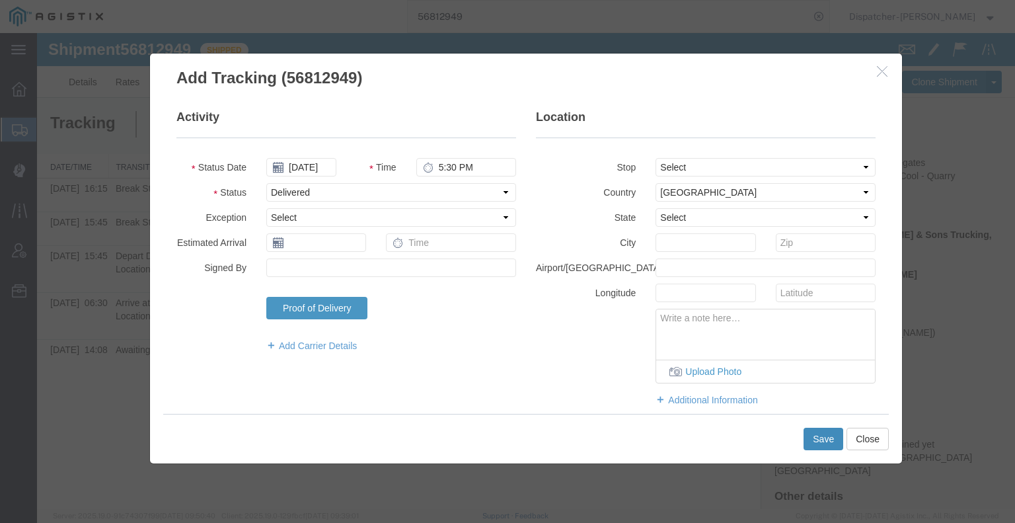
click at [831, 443] on button "Save" at bounding box center [823, 438] width 40 height 22
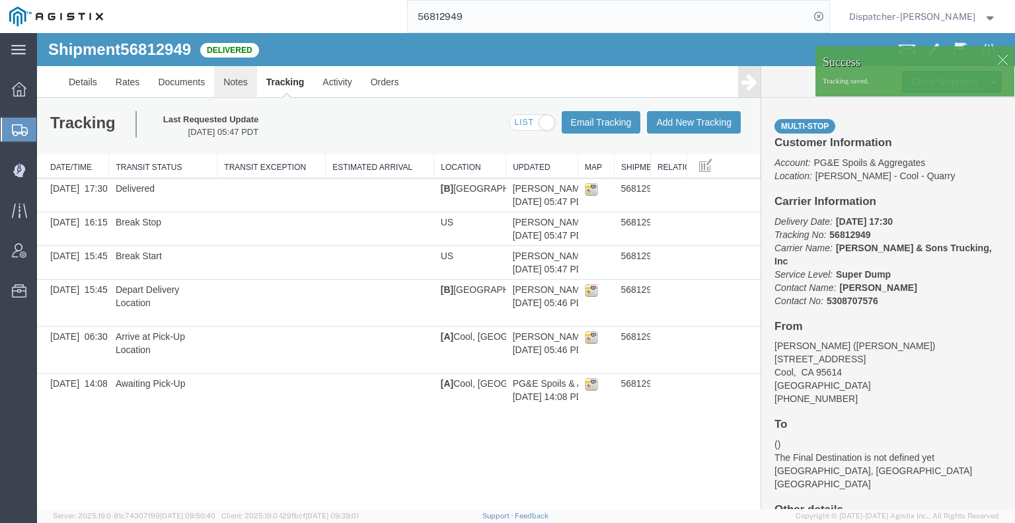
click at [233, 78] on link "Notes" at bounding box center [235, 82] width 43 height 32
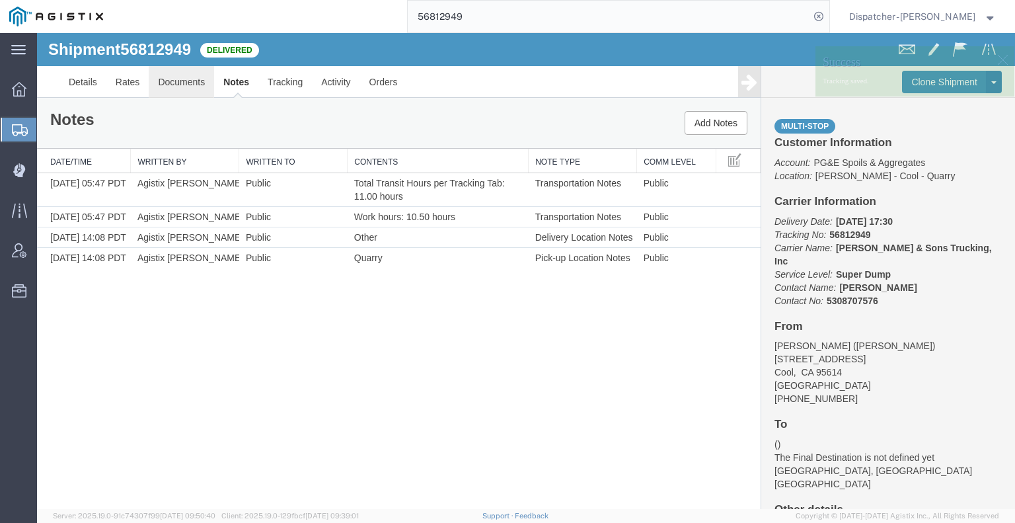
click at [194, 79] on link "Documents" at bounding box center [181, 82] width 65 height 32
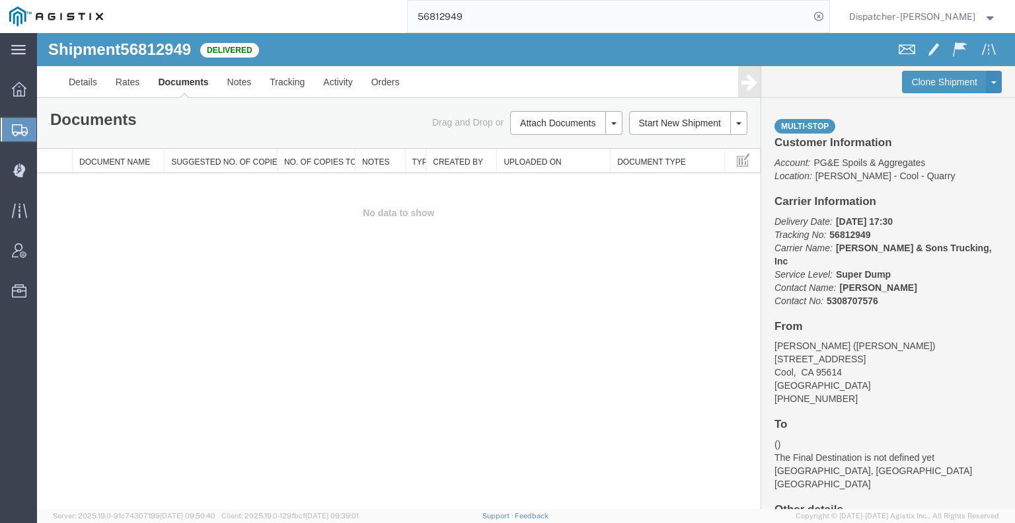
drag, startPoint x: 501, startPoint y: 57, endPoint x: 310, endPoint y: 38, distance: 192.0
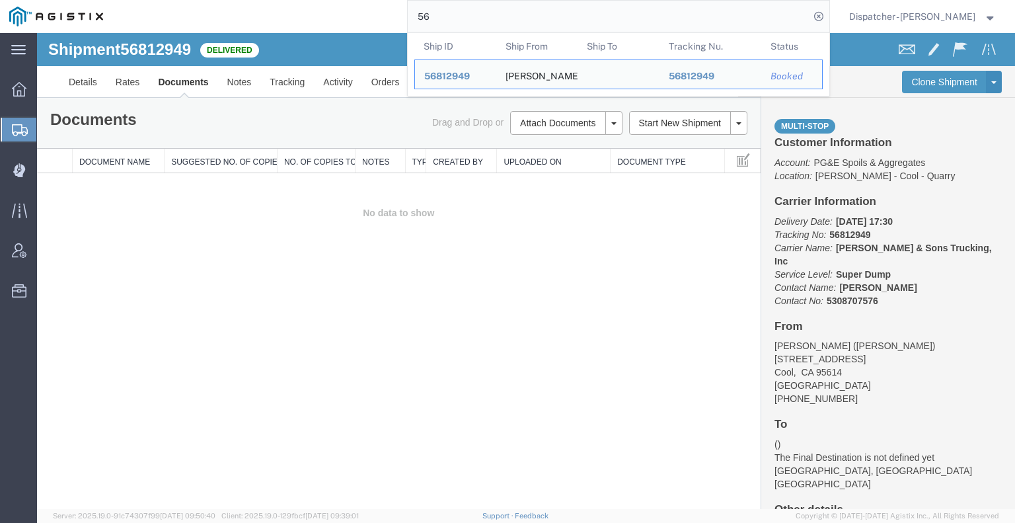
type input "5"
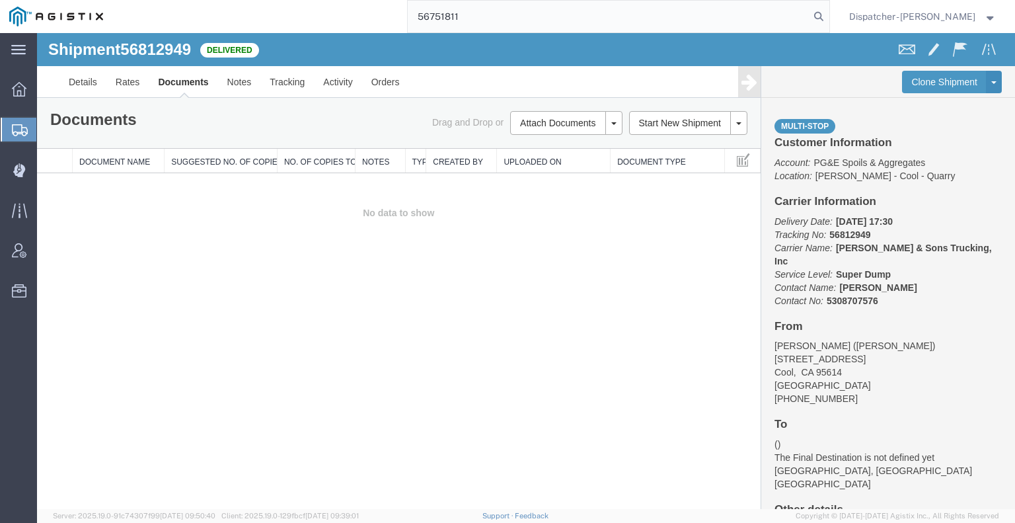
type input "56751811"
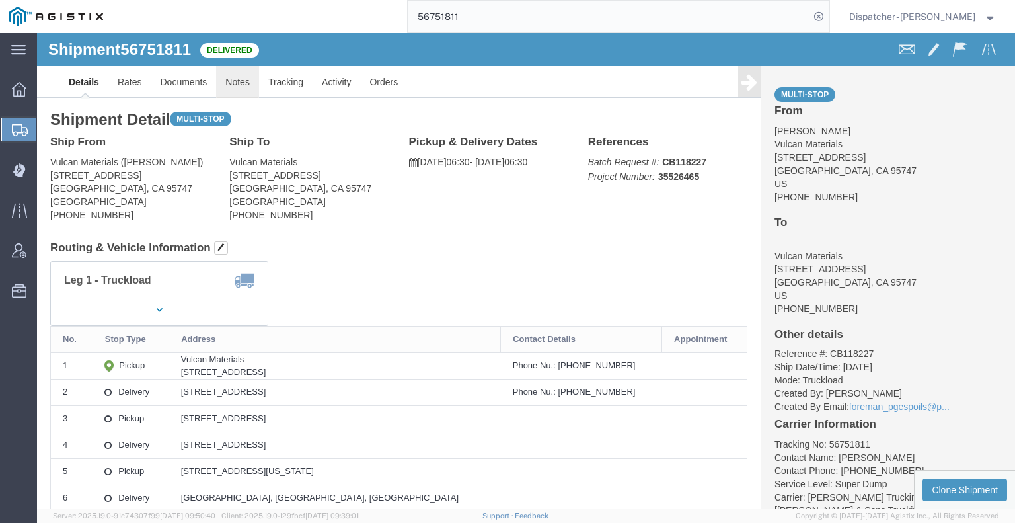
click link "Notes"
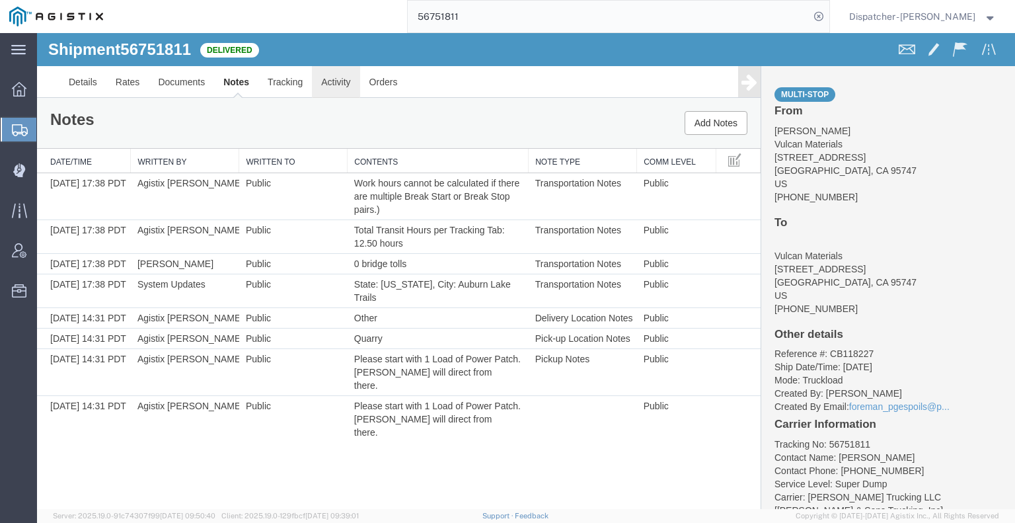
click at [312, 80] on link "Activity" at bounding box center [336, 82] width 48 height 32
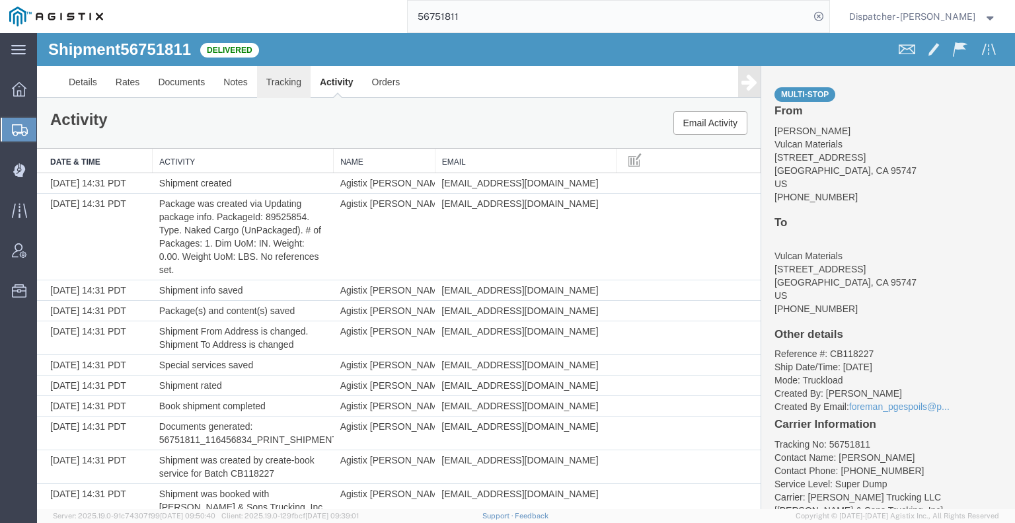
click at [279, 81] on link "Tracking" at bounding box center [284, 82] width 54 height 32
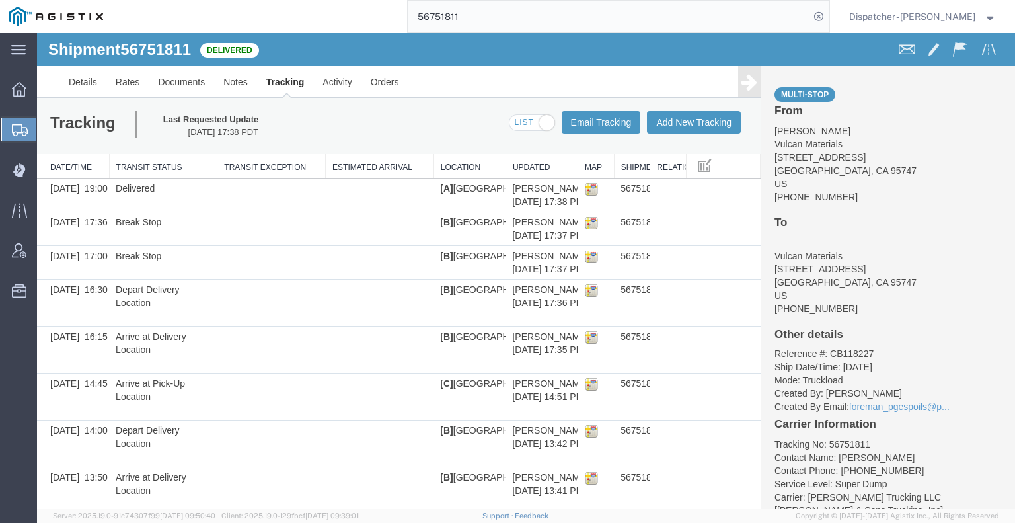
click at [744, 87] on icon at bounding box center [749, 82] width 16 height 19
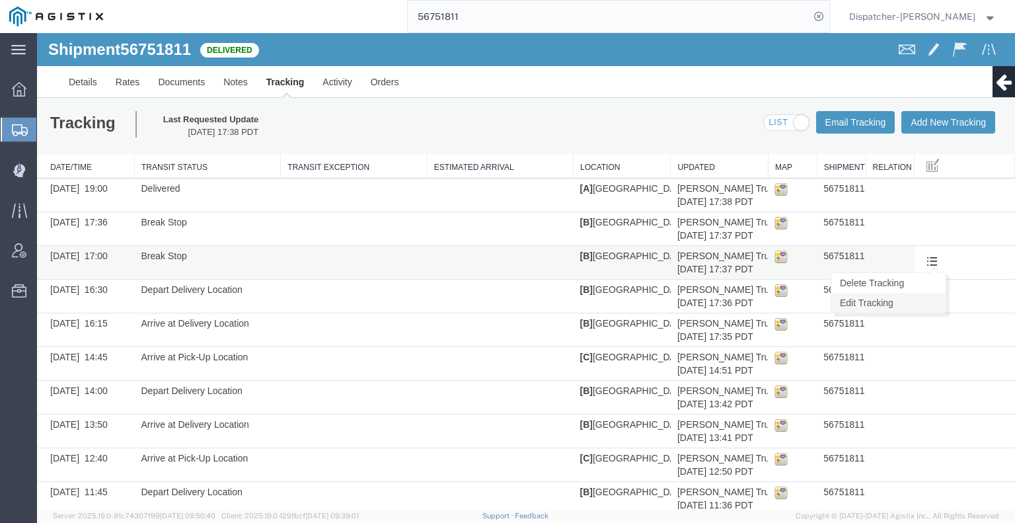
click at [916, 298] on link "Edit Tracking" at bounding box center [888, 303] width 114 height 20
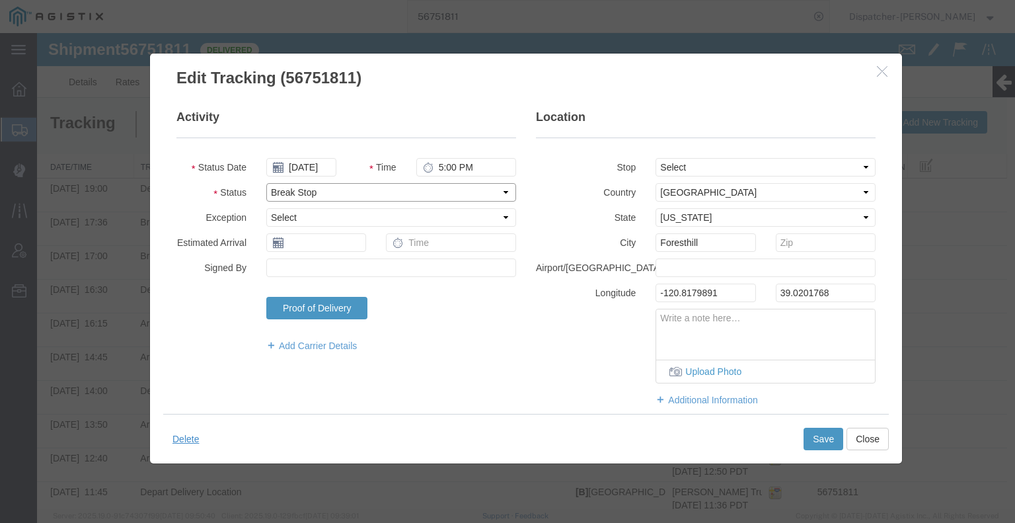
drag, startPoint x: 350, startPoint y: 191, endPoint x: 350, endPoint y: 198, distance: 7.3
click at [350, 191] on select "Select Arrival Notice Available Arrival Notice Imported Arrive at Delivery Loca…" at bounding box center [391, 192] width 250 height 19
select select "BREAKSTART"
click at [266, 183] on select "Select Arrival Notice Available Arrival Notice Imported Arrive at Delivery Loca…" at bounding box center [391, 192] width 250 height 19
click at [807, 435] on button "Save" at bounding box center [823, 438] width 40 height 22
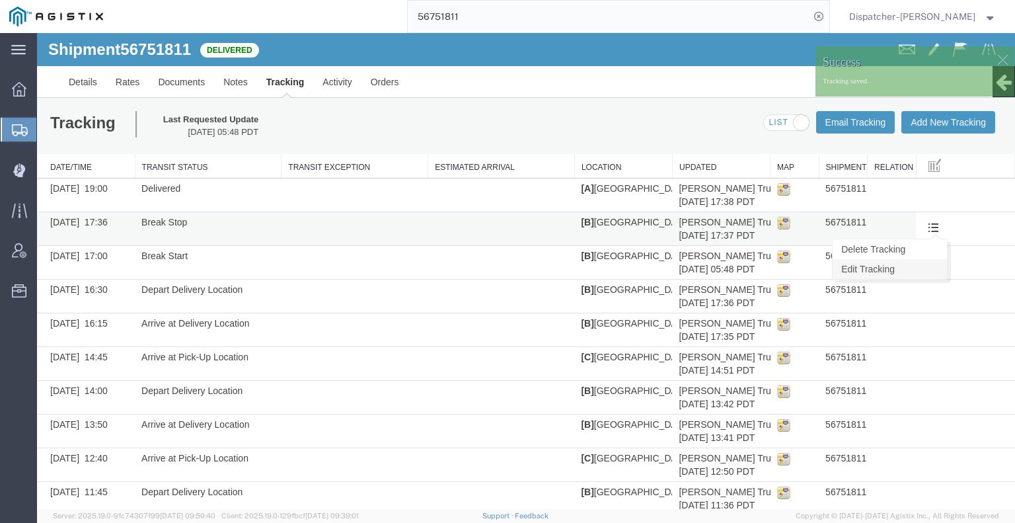
click at [927, 263] on link "Edit Tracking" at bounding box center [890, 269] width 114 height 20
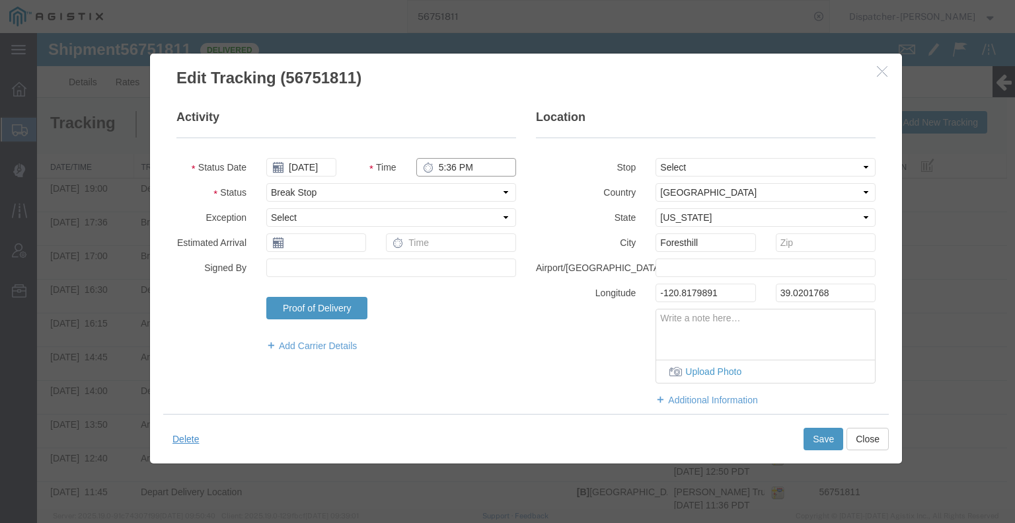
click at [454, 167] on input "5:36 PM" at bounding box center [466, 167] width 100 height 19
type input "5:30 PM"
click at [823, 445] on button "Save" at bounding box center [823, 438] width 40 height 22
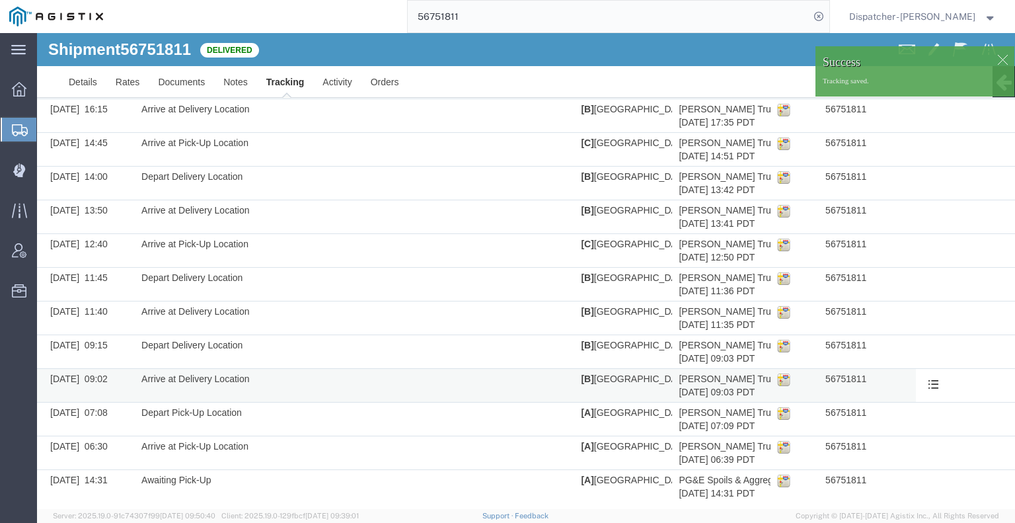
scroll to position [219, 0]
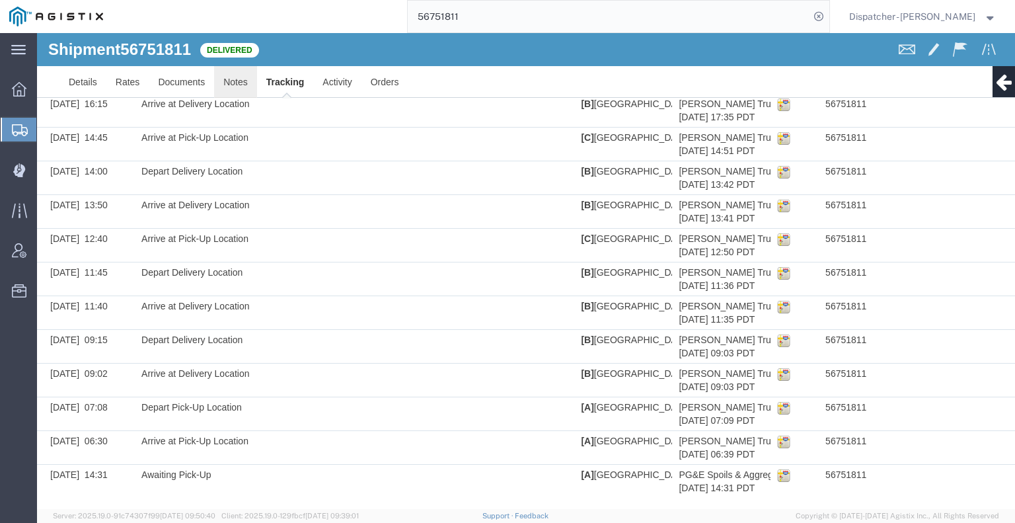
click at [234, 87] on link "Notes" at bounding box center [235, 82] width 43 height 32
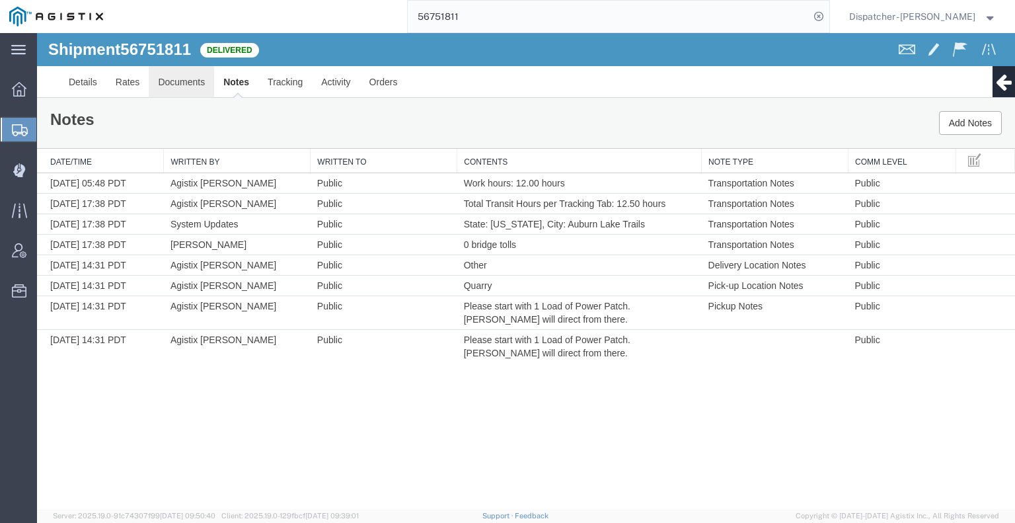
click at [205, 78] on link "Documents" at bounding box center [181, 82] width 65 height 32
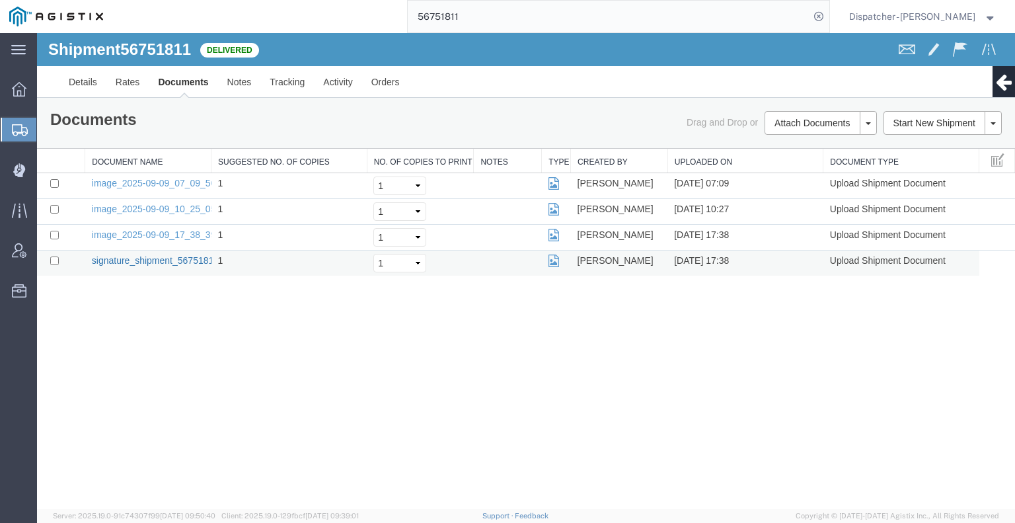
click at [180, 257] on link "signature_shipment_56751811.png" at bounding box center [164, 260] width 145 height 11
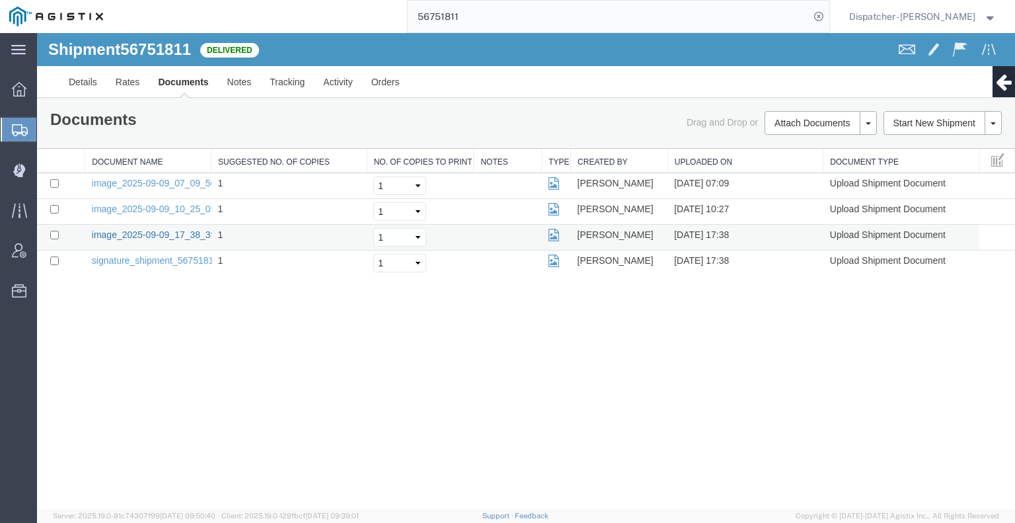
click at [151, 229] on link "image_2025-09-09_17_38_39.jpg" at bounding box center [161, 234] width 139 height 11
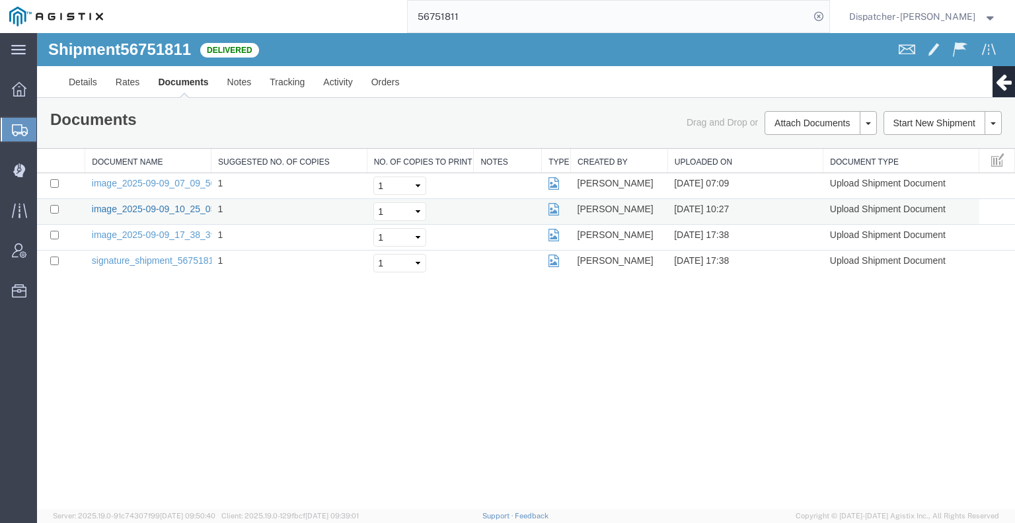
click at [173, 201] on td "image_2025-09-09_10_25_05.jpg" at bounding box center [148, 212] width 126 height 26
click at [170, 208] on link "image_2025-09-09_10_25_05.jpg" at bounding box center [161, 209] width 139 height 11
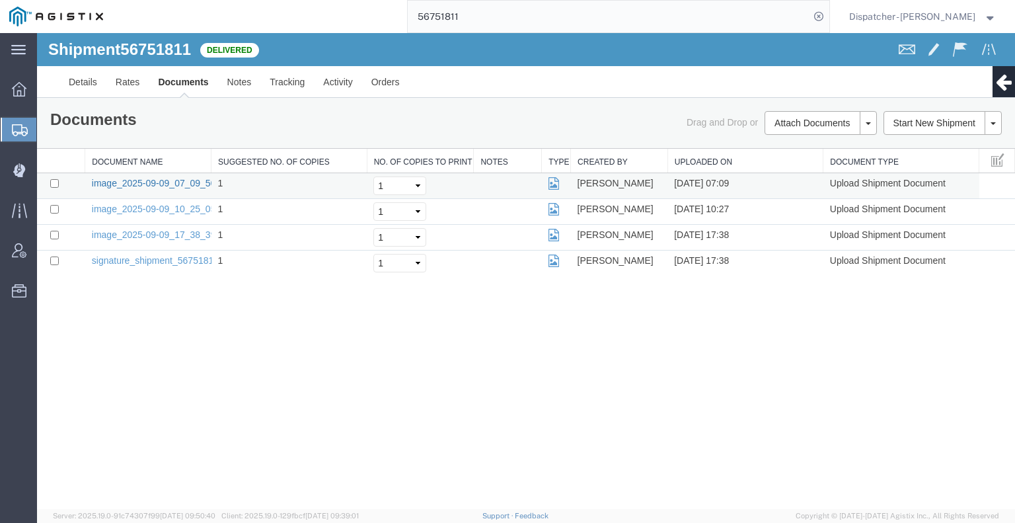
click at [149, 184] on link "image_2025-09-09_07_09_50.jpg" at bounding box center [161, 183] width 139 height 11
drag, startPoint x: 405, startPoint y: 19, endPoint x: 342, endPoint y: 18, distance: 63.4
click at [359, 18] on div "56751811" at bounding box center [470, 16] width 717 height 33
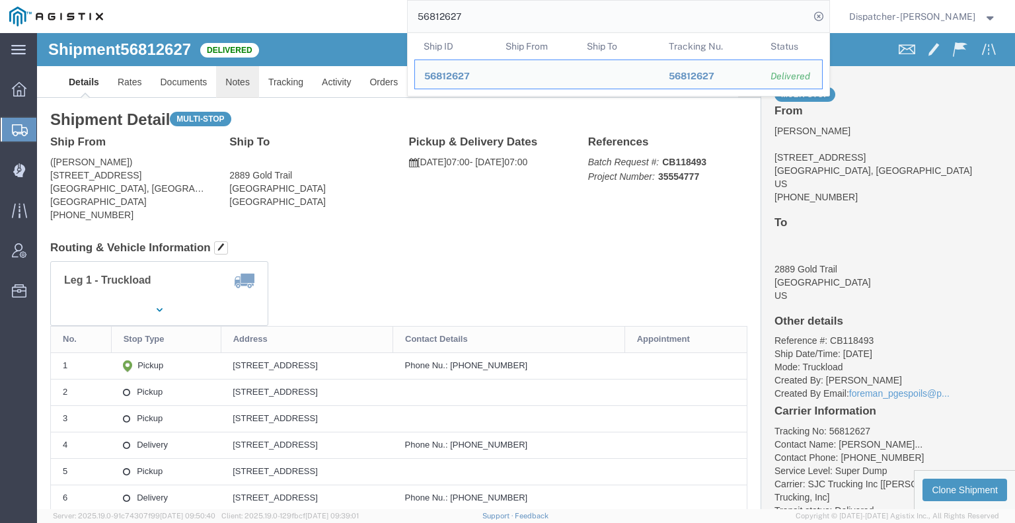
click link "Notes"
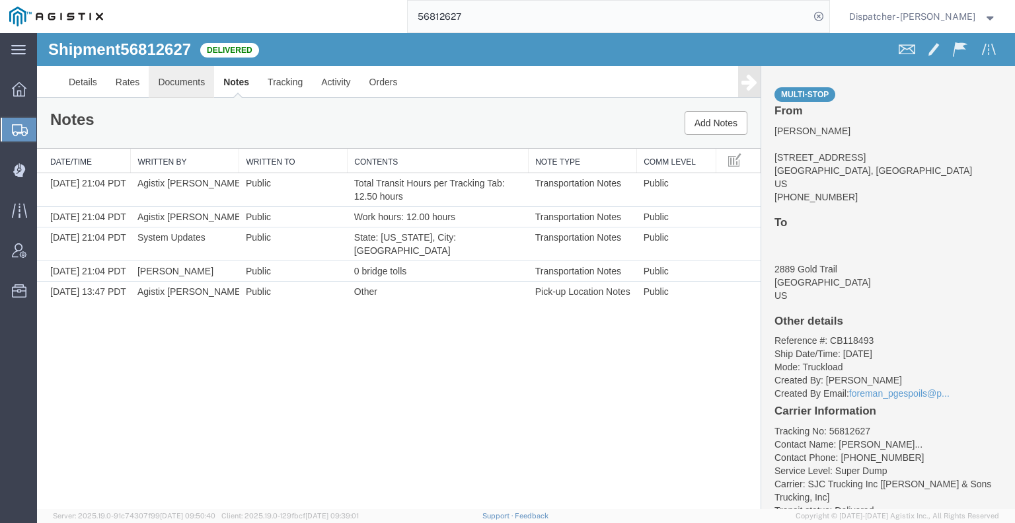
click at [201, 79] on link "Documents" at bounding box center [181, 82] width 65 height 32
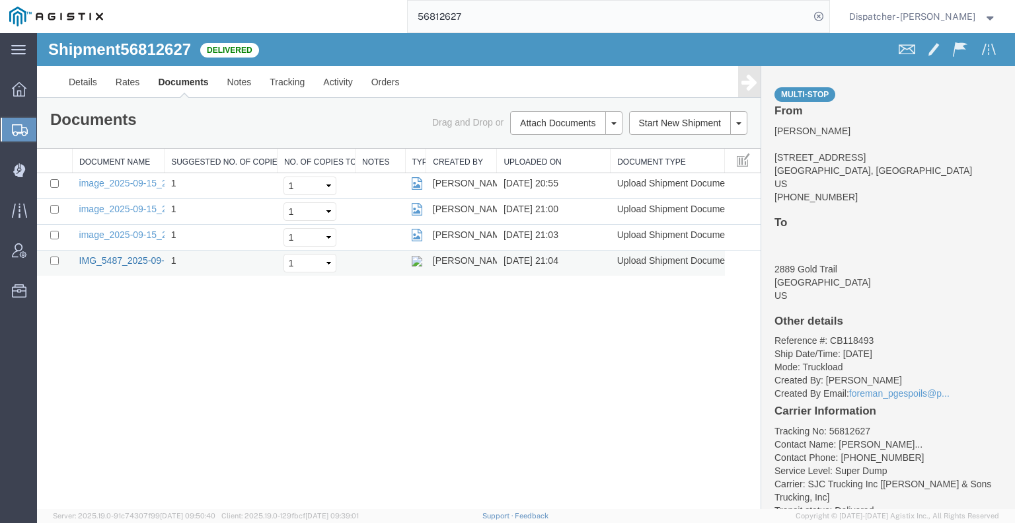
click at [145, 256] on link "IMG_5487_2025-09-15_21_04_33.jpeg" at bounding box center [160, 260] width 162 height 11
drag, startPoint x: 473, startPoint y: 17, endPoint x: 348, endPoint y: 24, distance: 125.8
click at [422, 19] on input "56812627" at bounding box center [609, 17] width 402 height 32
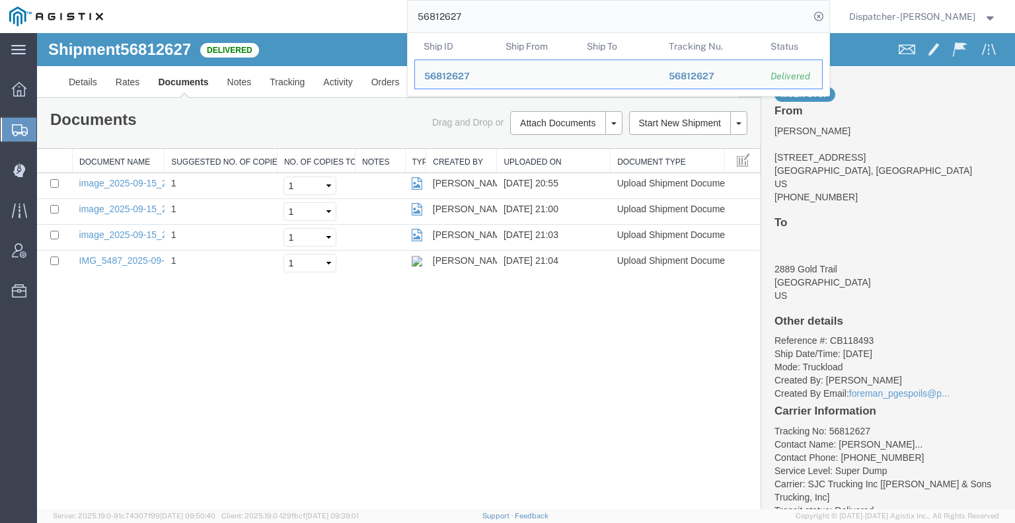
type input "5"
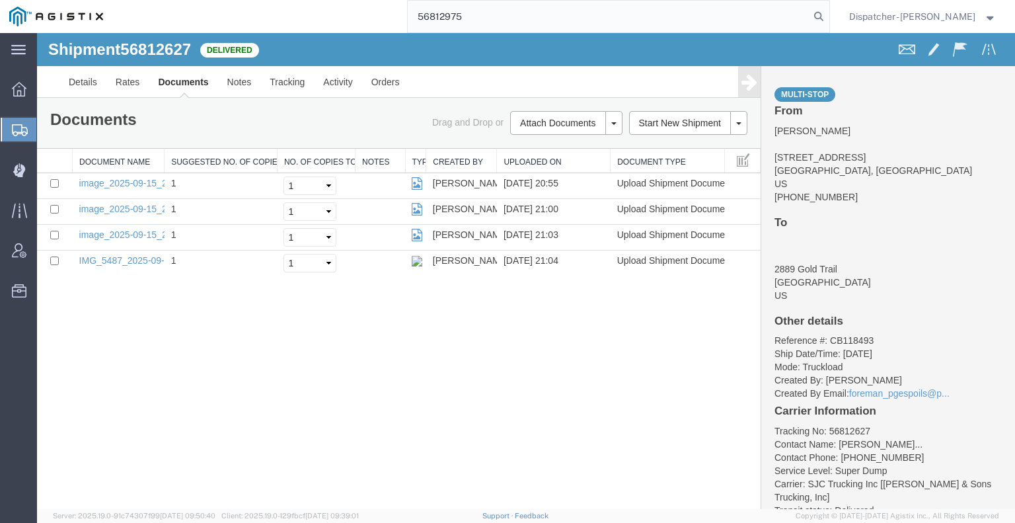
type input "56812975"
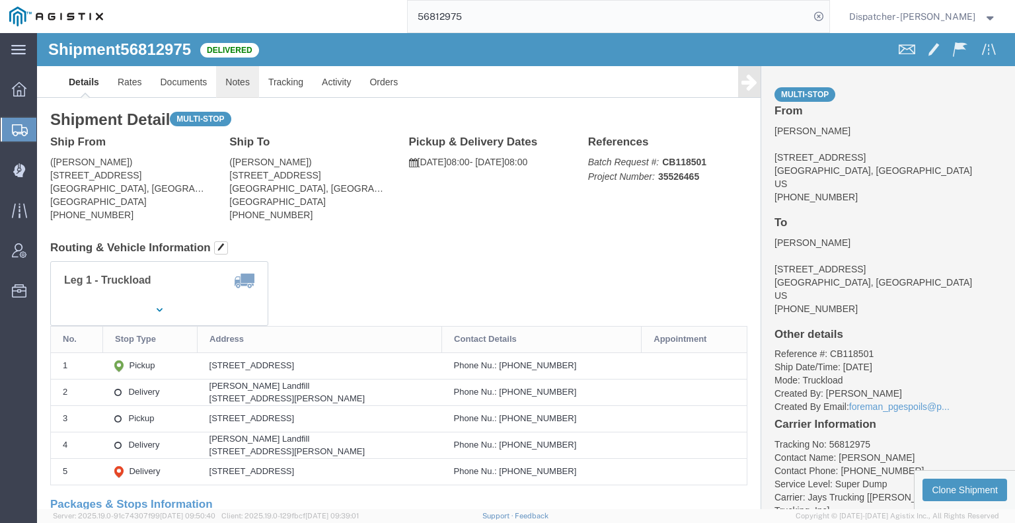
drag, startPoint x: 241, startPoint y: 81, endPoint x: 204, endPoint y: 48, distance: 49.6
click link "Notes"
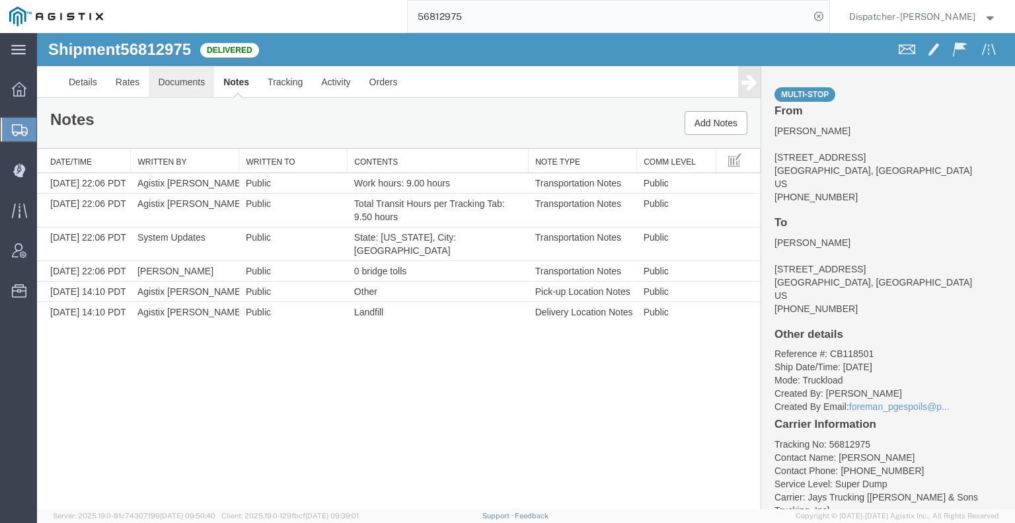
click at [188, 74] on link "Documents" at bounding box center [181, 82] width 65 height 32
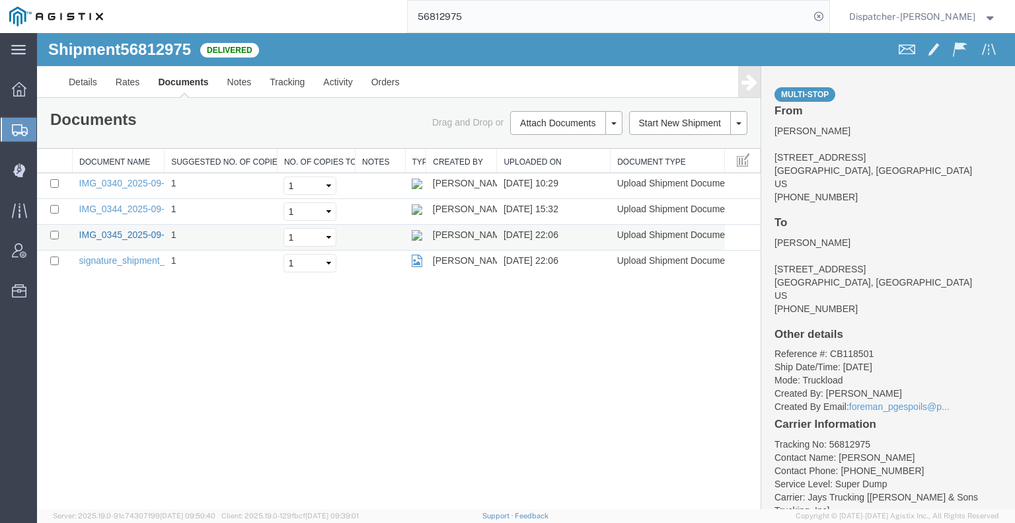
click at [120, 233] on link "IMG_0345_2025-09-15_22_06_29.jpeg" at bounding box center [160, 234] width 162 height 11
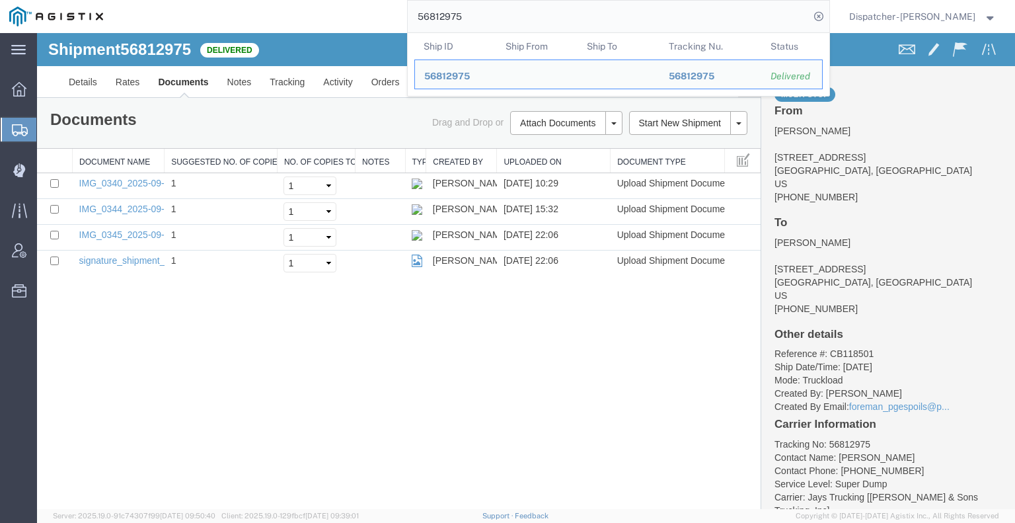
drag, startPoint x: 466, startPoint y: 13, endPoint x: 318, endPoint y: 21, distance: 147.6
click at [331, 21] on div "56812975 Ship ID Ship From Ship To Tracking Nu. Status Ship ID 56812975 Ship Fr…" at bounding box center [470, 16] width 717 height 33
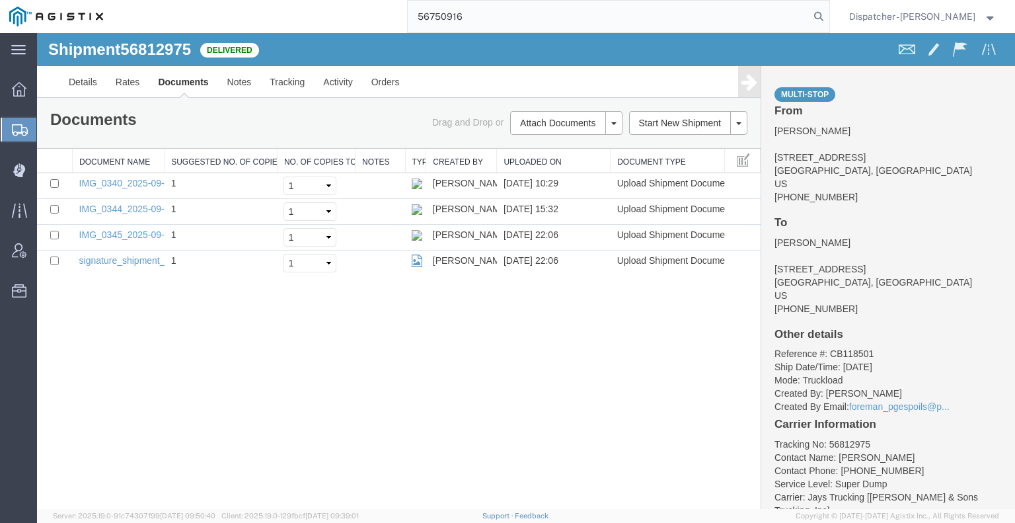
type input "56750916"
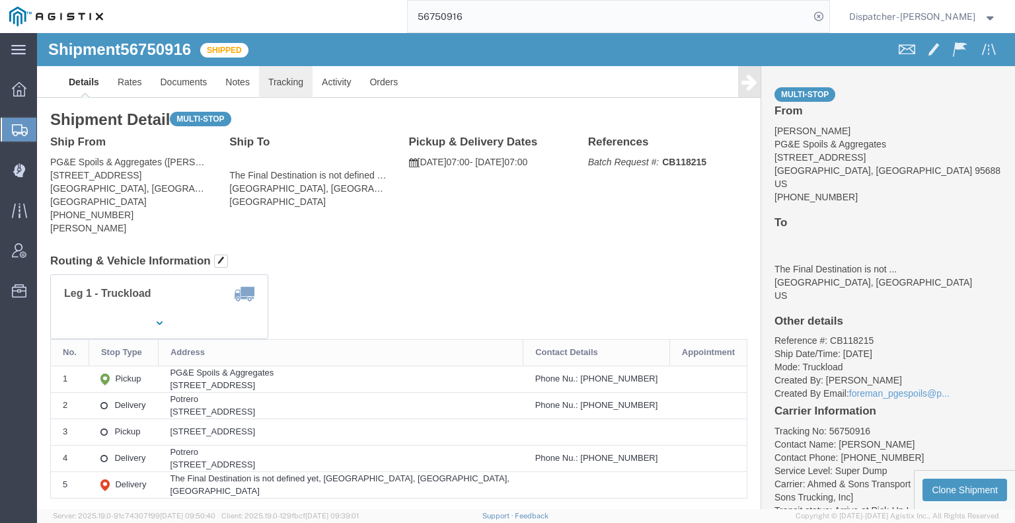
drag, startPoint x: 287, startPoint y: 82, endPoint x: 250, endPoint y: 49, distance: 49.6
click link "Tracking"
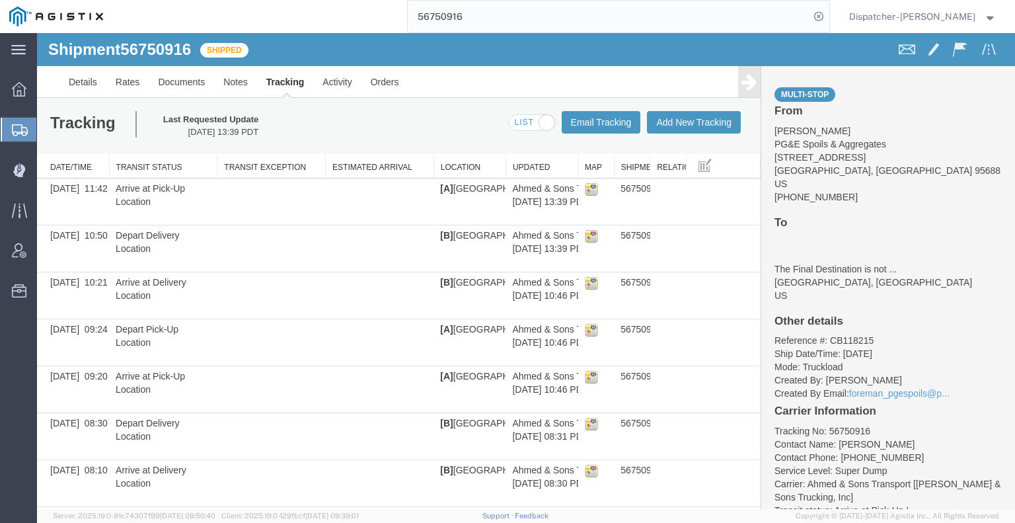
click at [741, 90] on icon at bounding box center [749, 82] width 16 height 19
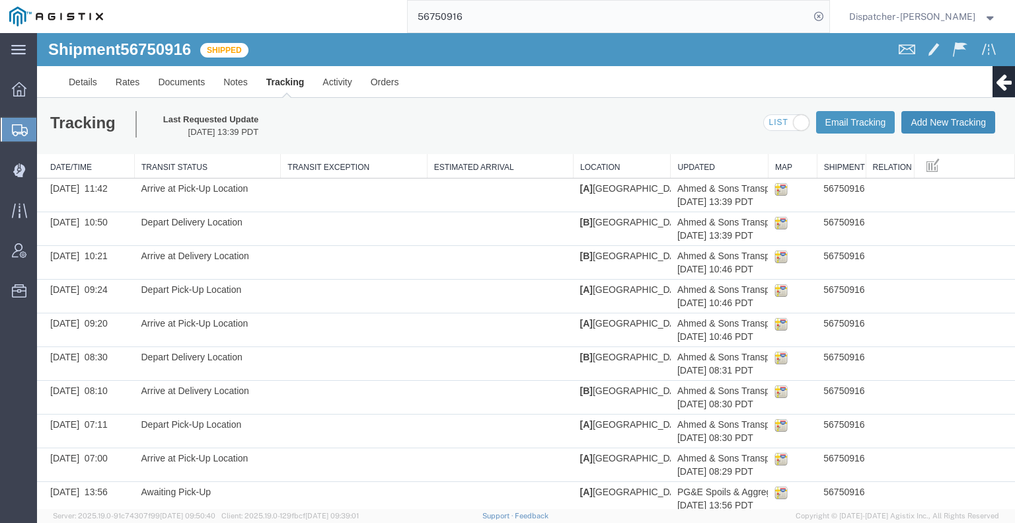
click at [926, 123] on button "Add New Tracking" at bounding box center [948, 122] width 94 height 22
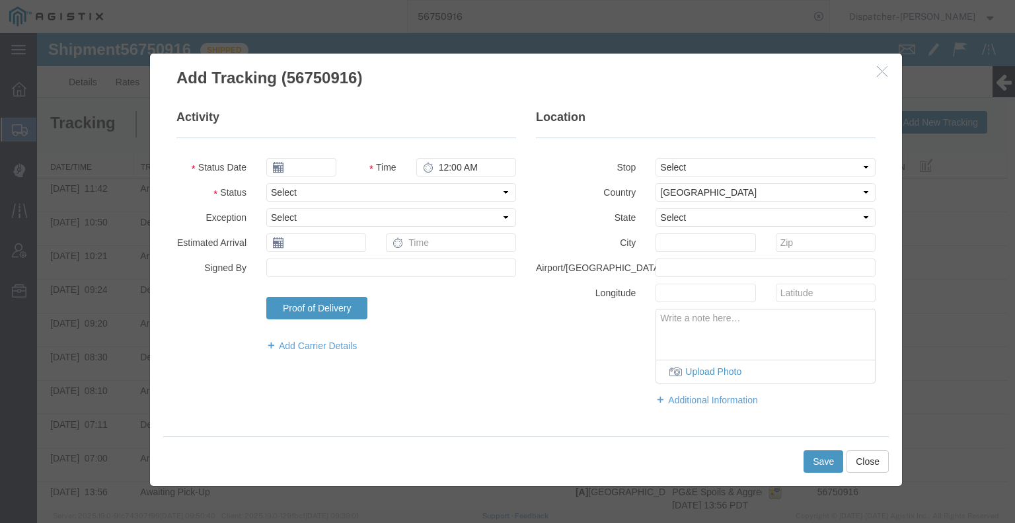
type input "09/16/2025"
type input "6:00 AM"
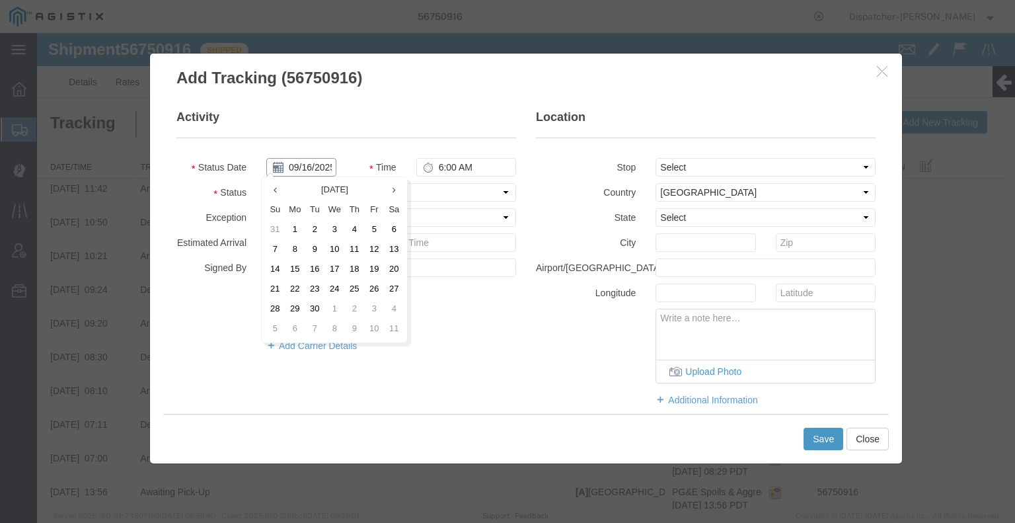
click at [299, 168] on input "09/16/2025" at bounding box center [301, 167] width 70 height 19
click at [315, 248] on td "9" at bounding box center [315, 250] width 20 height 20
type input "[DATE]"
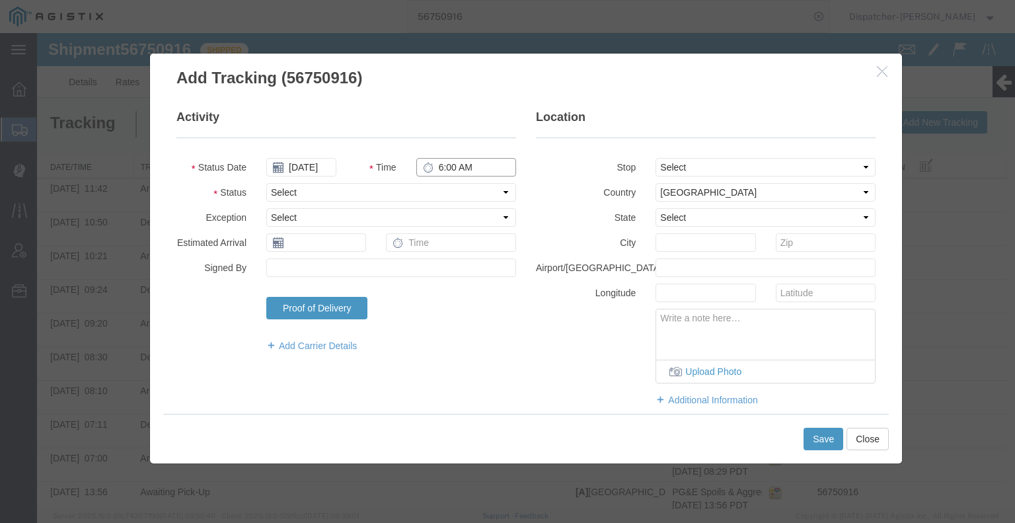
click at [459, 169] on input "6:00 AM" at bounding box center [466, 167] width 100 height 19
type input "4:00 PM"
click at [448, 196] on select "Select Arrival Notice Available Arrival Notice Imported Arrive at Delivery Loca…" at bounding box center [391, 192] width 250 height 19
select select "BREAKSTART"
click at [266, 183] on select "Select Arrival Notice Available Arrival Notice Imported Arrive at Delivery Loca…" at bounding box center [391, 192] width 250 height 19
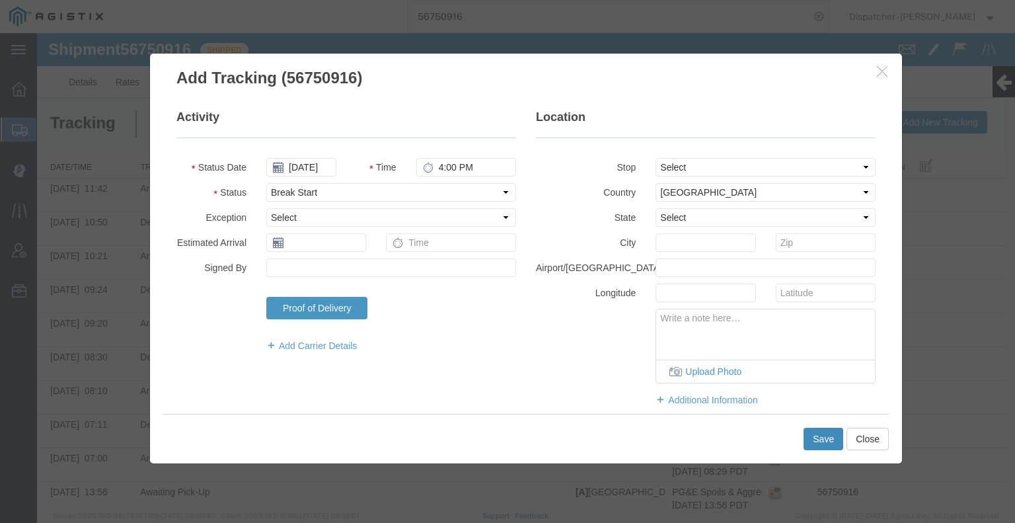
click at [822, 439] on button "Save" at bounding box center [823, 438] width 40 height 22
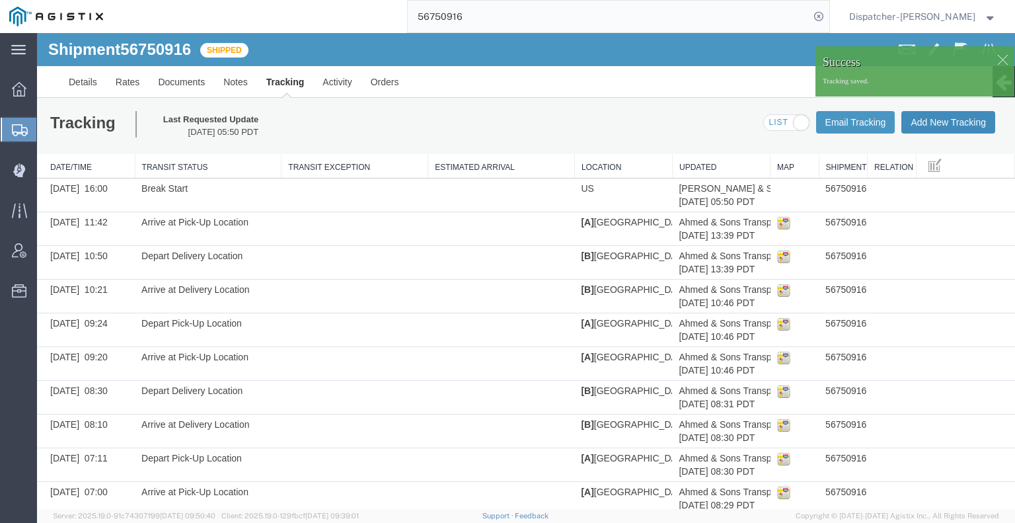
click at [959, 122] on button "Add New Tracking" at bounding box center [948, 122] width 94 height 22
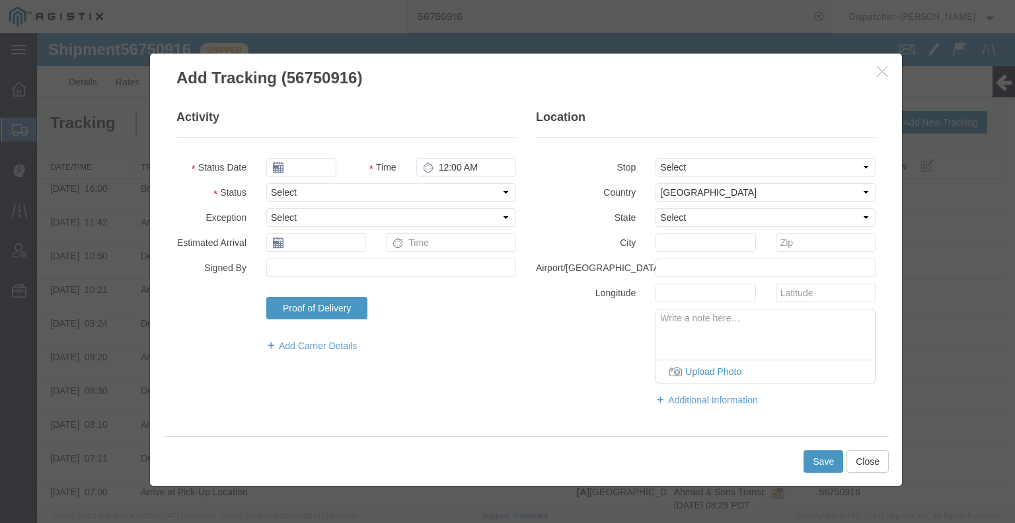
type input "09/16/2025"
type input "6:00 AM"
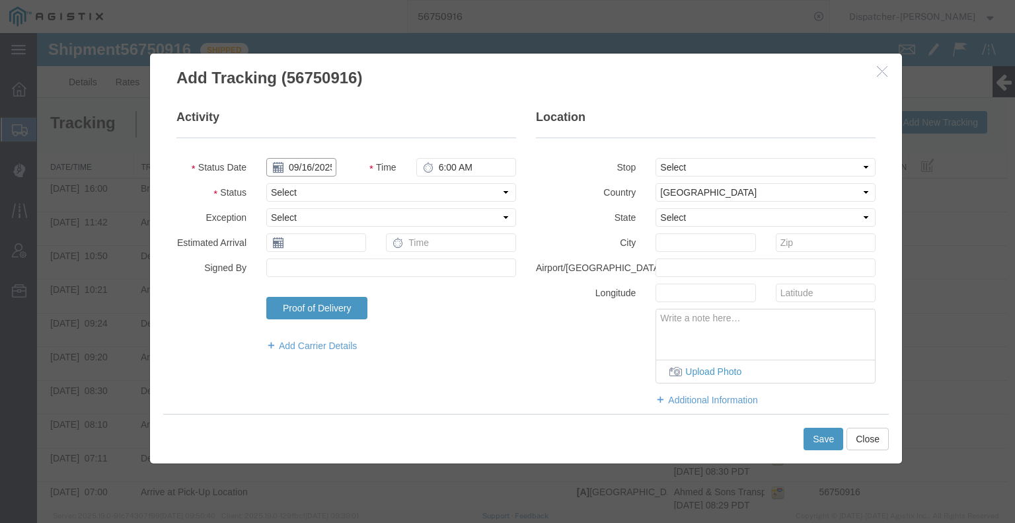
click at [293, 163] on input "09/16/2025" at bounding box center [301, 167] width 70 height 19
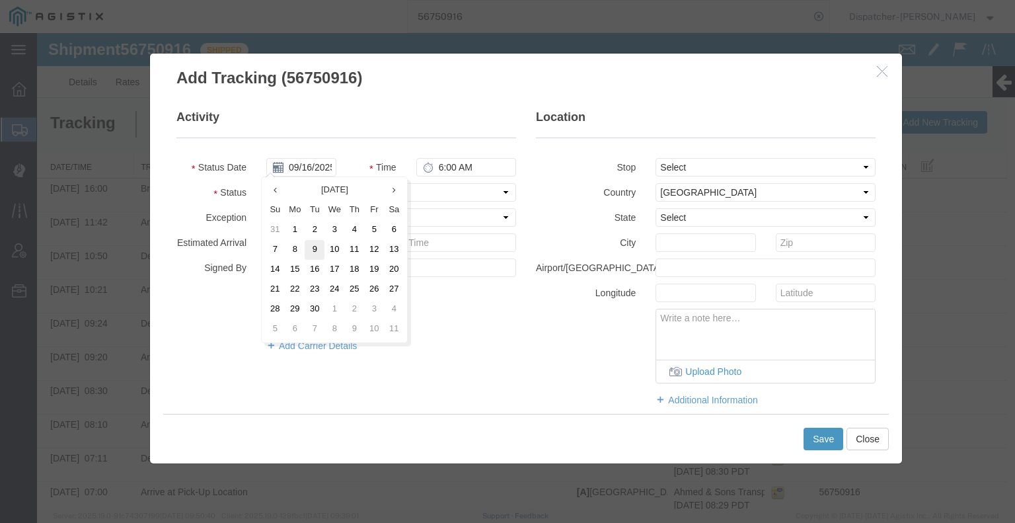
click at [315, 247] on td "9" at bounding box center [315, 250] width 20 height 20
type input "[DATE]"
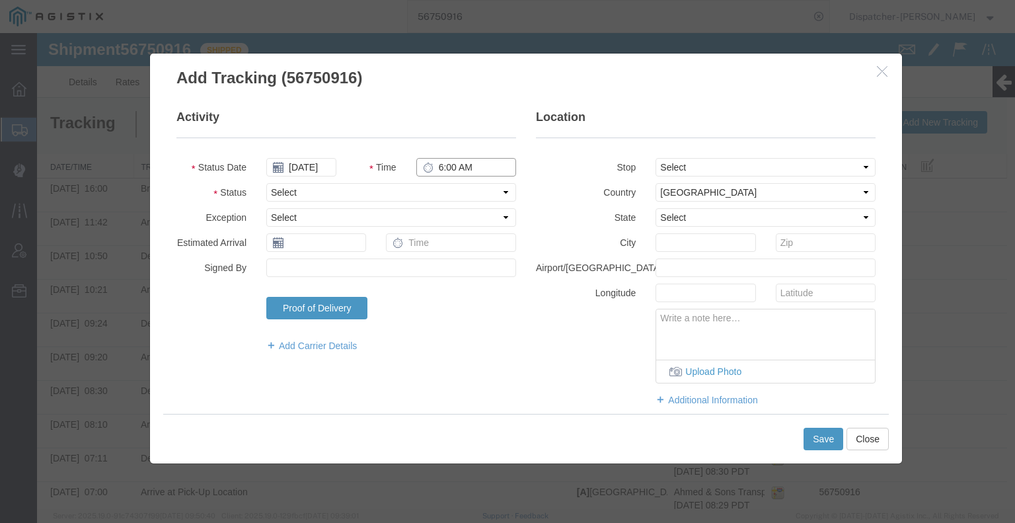
click at [450, 163] on input "6:00 AM" at bounding box center [466, 167] width 100 height 19
type input "4:30 PM"
click at [443, 187] on select "Select Arrival Notice Available Arrival Notice Imported Arrive at Delivery Loca…" at bounding box center [391, 192] width 250 height 19
select select "BREAKSTOP"
click at [266, 183] on select "Select Arrival Notice Available Arrival Notice Imported Arrive at Delivery Loca…" at bounding box center [391, 192] width 250 height 19
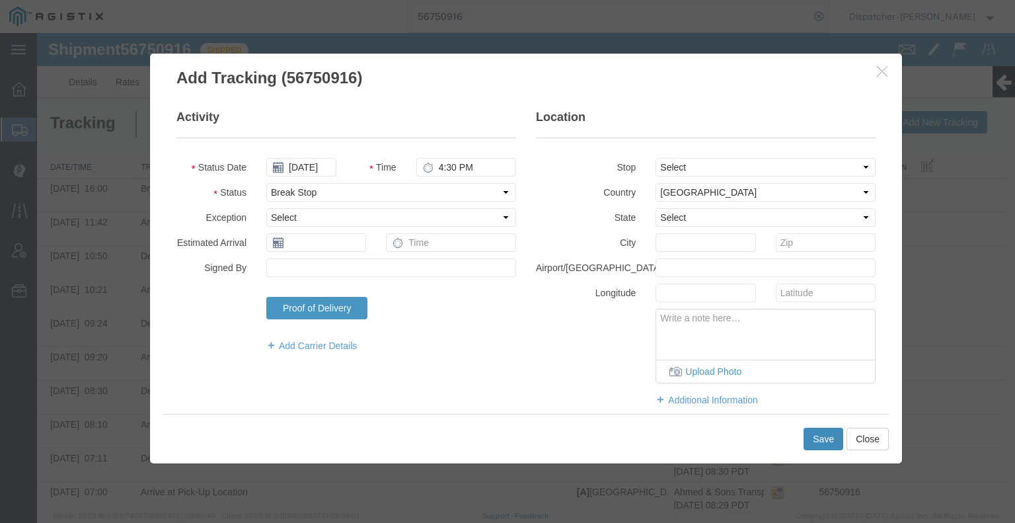
click at [816, 436] on button "Save" at bounding box center [823, 438] width 40 height 22
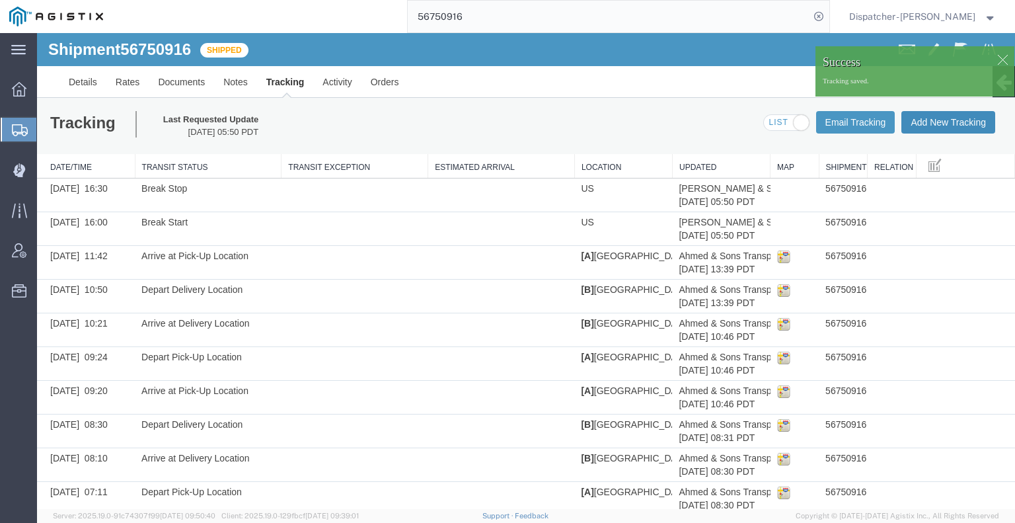
click at [936, 126] on button "Add New Tracking" at bounding box center [948, 122] width 94 height 22
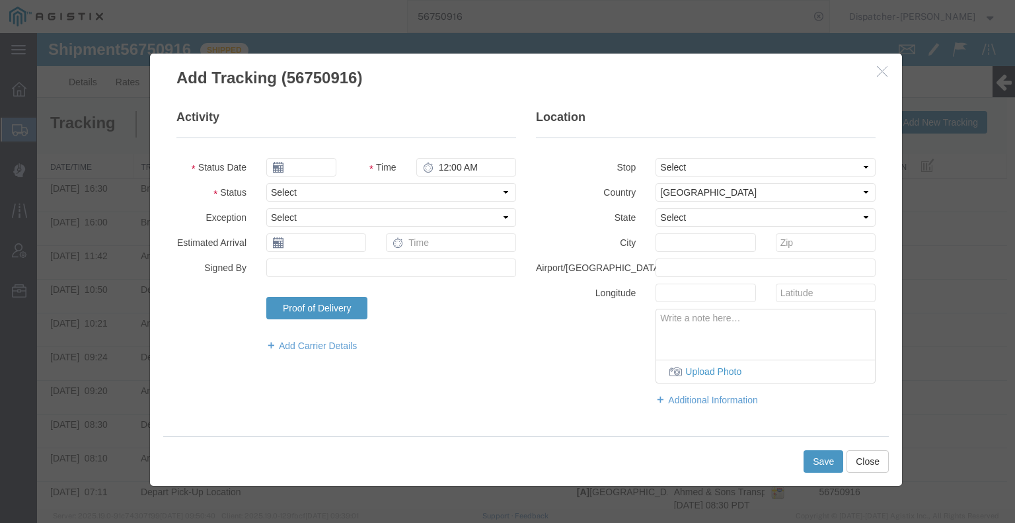
type input "09/16/2025"
type input "6:00 AM"
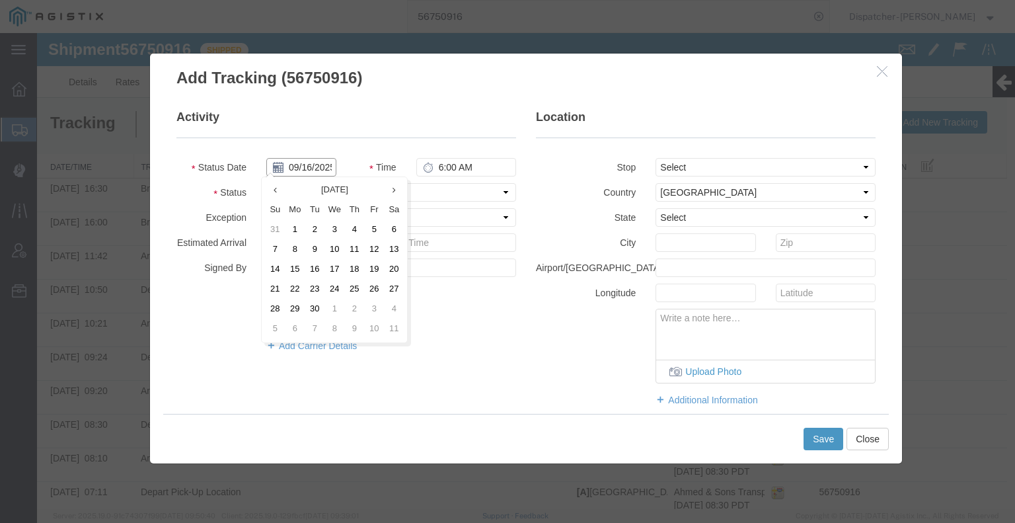
click at [314, 163] on input "09/16/2025" at bounding box center [301, 167] width 70 height 19
click at [312, 252] on td "9" at bounding box center [315, 250] width 20 height 20
type input "[DATE]"
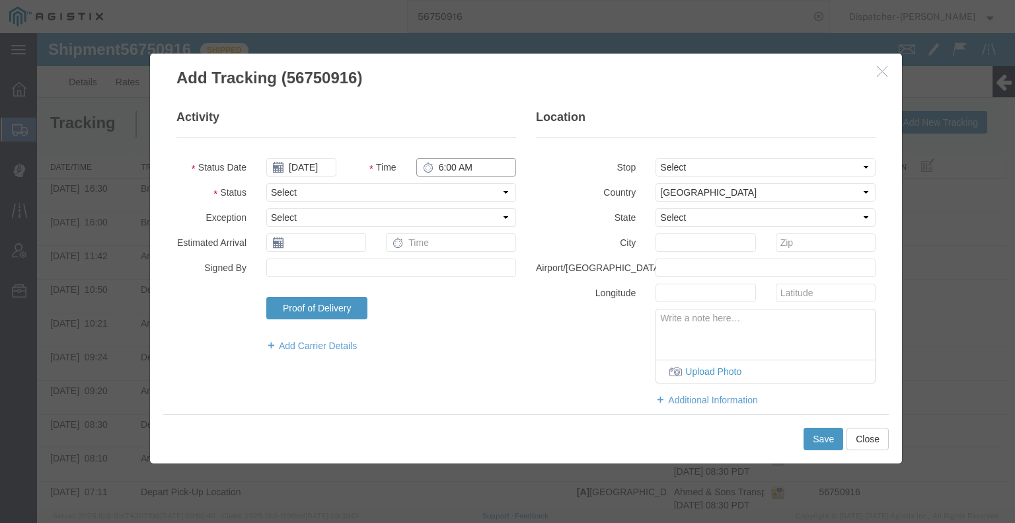
click at [457, 167] on input "6:00 AM" at bounding box center [466, 167] width 100 height 19
type input "5:00 PM"
click at [464, 192] on select "Select Arrival Notice Available Arrival Notice Imported Arrive at Delivery Loca…" at bounding box center [391, 192] width 250 height 19
select select "DELIVRED"
click at [266, 183] on select "Select Arrival Notice Available Arrival Notice Imported Arrive at Delivery Loca…" at bounding box center [391, 192] width 250 height 19
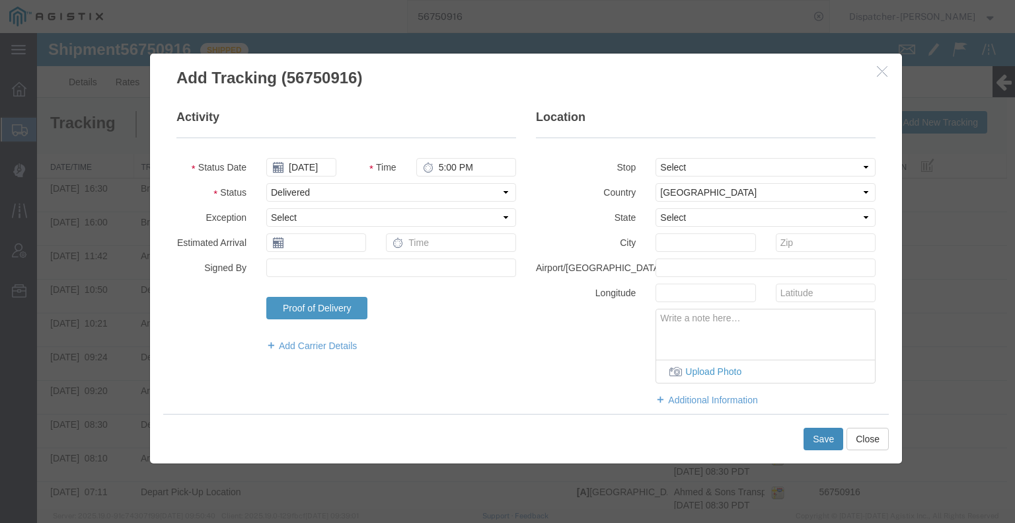
click at [819, 440] on button "Save" at bounding box center [823, 438] width 40 height 22
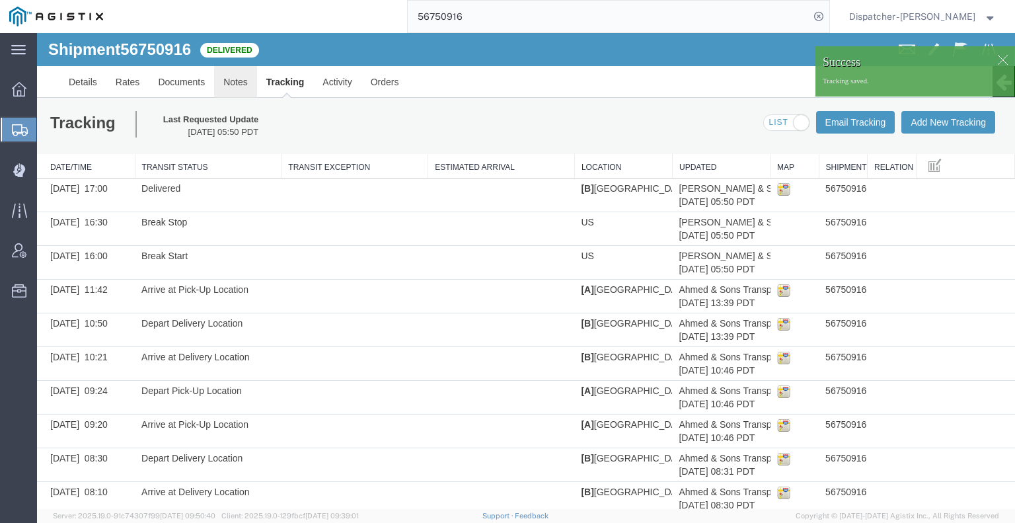
click at [236, 82] on link "Notes" at bounding box center [235, 82] width 43 height 32
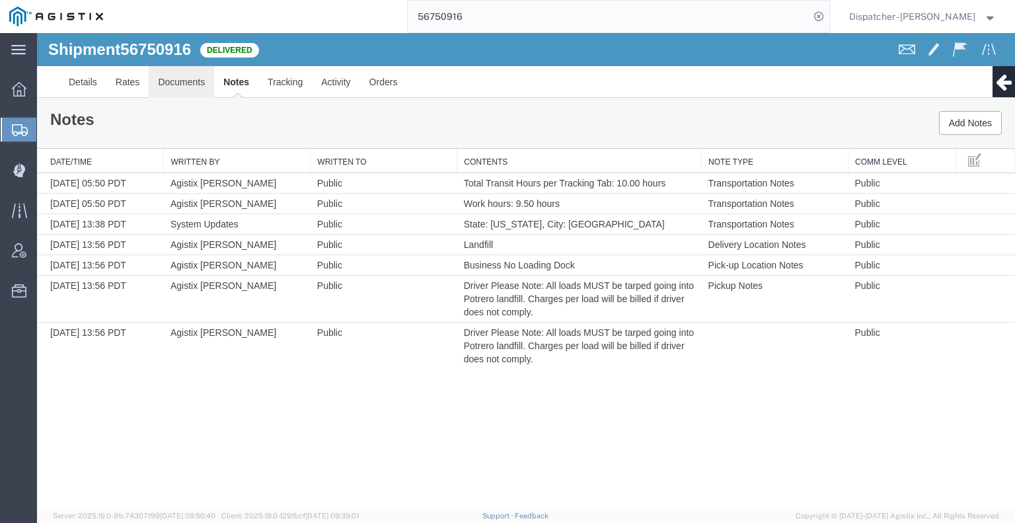
click at [199, 80] on link "Documents" at bounding box center [181, 82] width 65 height 32
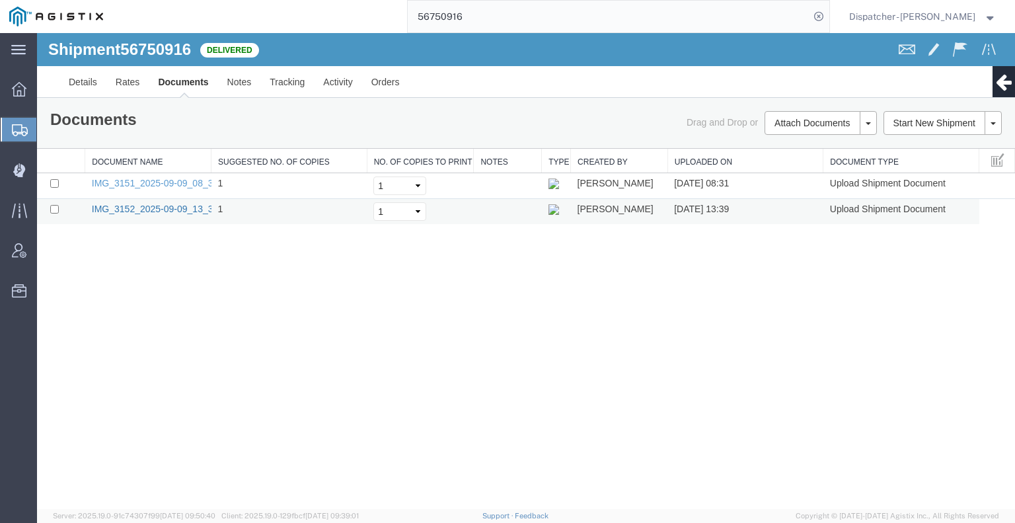
click at [139, 205] on link "IMG_3152_2025-09-09_13_38_58.jpeg" at bounding box center [173, 209] width 162 height 11
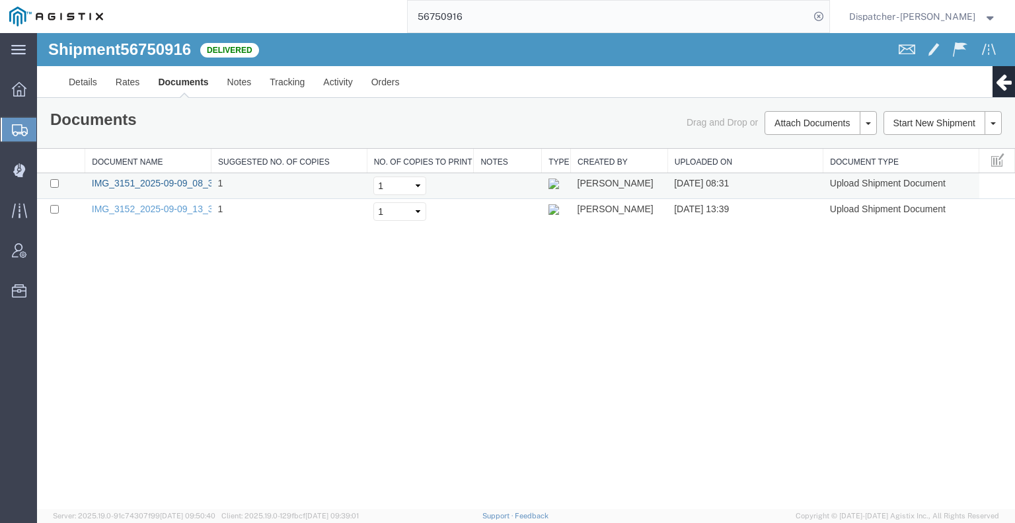
click at [183, 178] on link "IMG_3151_2025-09-09_08_31_06.jpeg" at bounding box center [173, 183] width 162 height 11
click at [124, 315] on div "Shipment 56750916 2 of 2 Delivered Details Rates Documents Notes Tracking Activ…" at bounding box center [526, 271] width 978 height 476
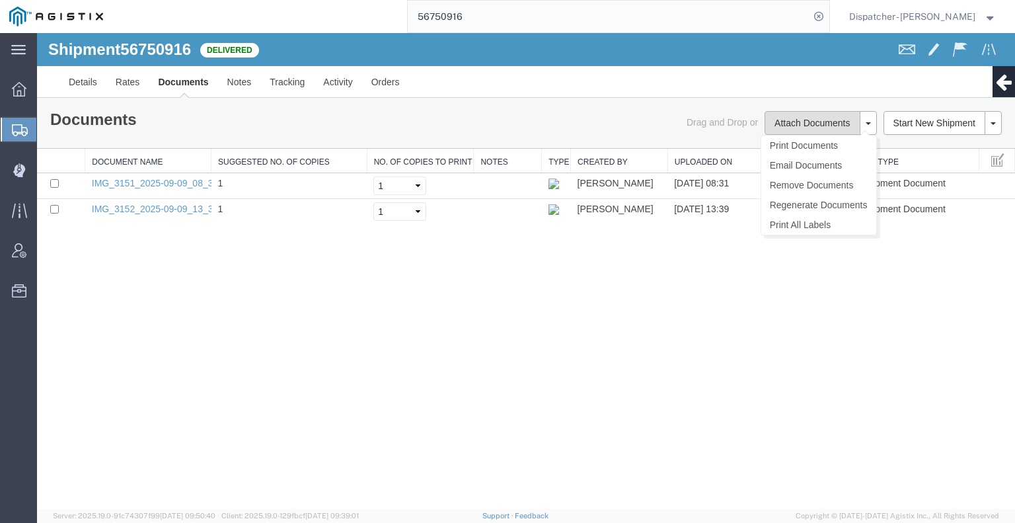
click at [796, 126] on button "Attach Documents" at bounding box center [811, 123] width 95 height 24
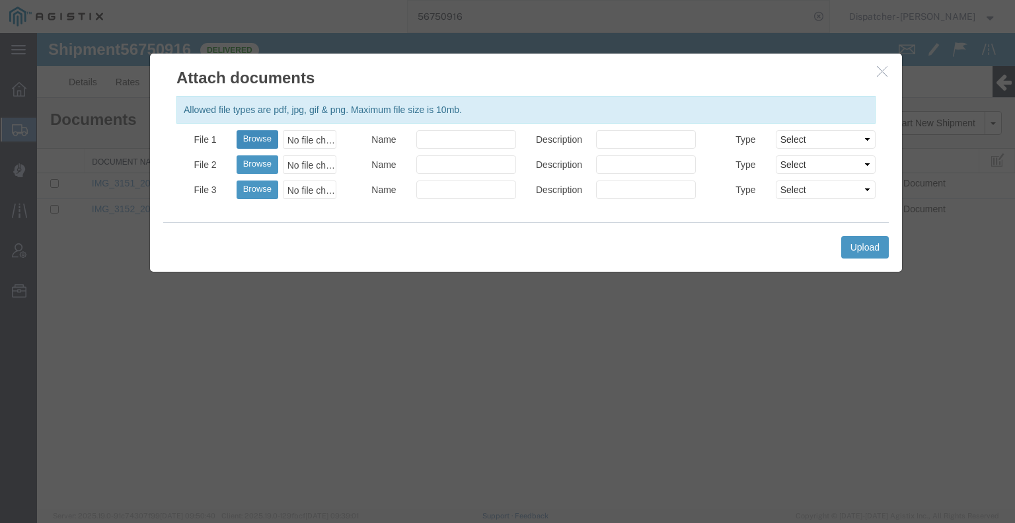
click at [259, 142] on button "Browse" at bounding box center [258, 139] width 42 height 19
type input "C:\fakepath\56750916trktag.pdf"
click at [864, 245] on button "Upload" at bounding box center [865, 247] width 48 height 22
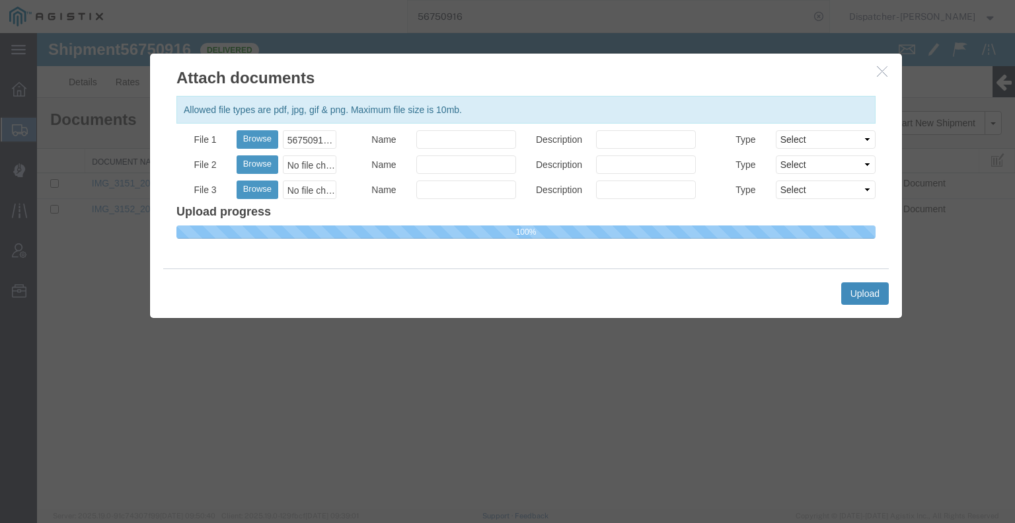
select select
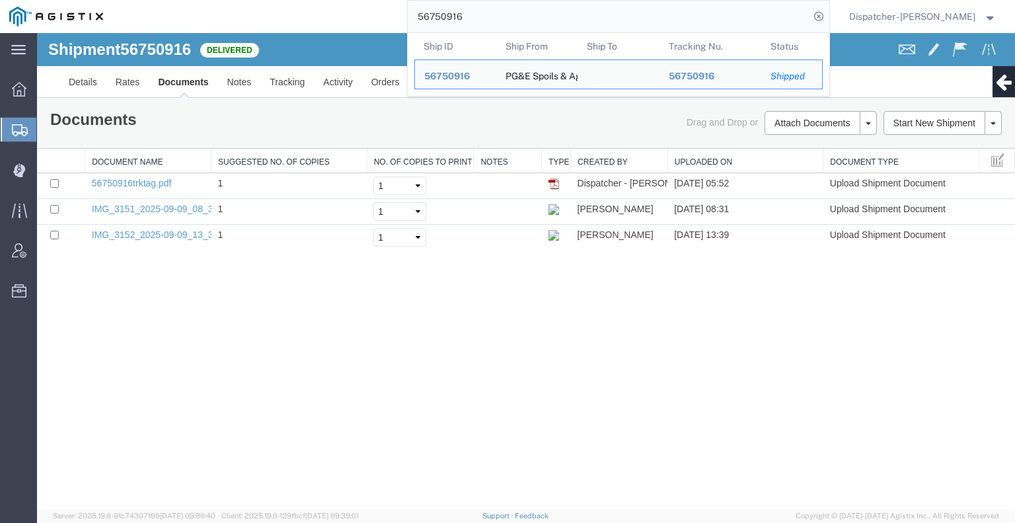
drag, startPoint x: 468, startPoint y: 17, endPoint x: 363, endPoint y: 15, distance: 104.4
click at [374, 17] on div "56750916 Ship ID Ship From Ship To Tracking Nu. Status Ship ID 56750916 Ship Fr…" at bounding box center [470, 16] width 717 height 33
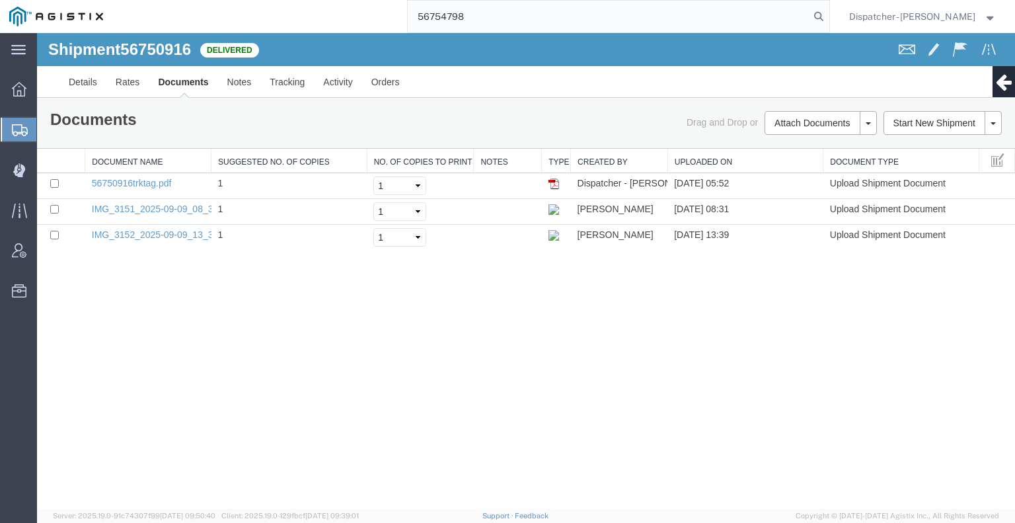
type input "56754798"
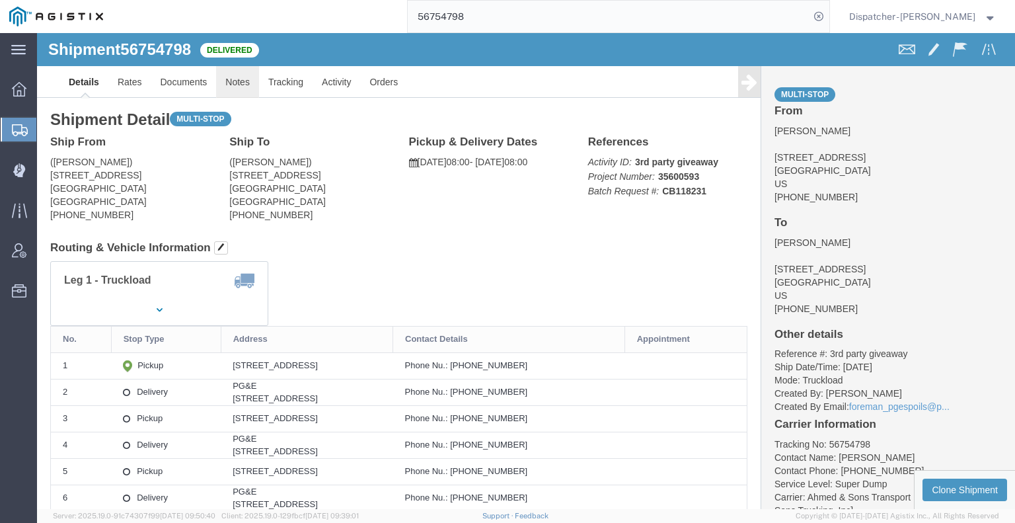
click link "Notes"
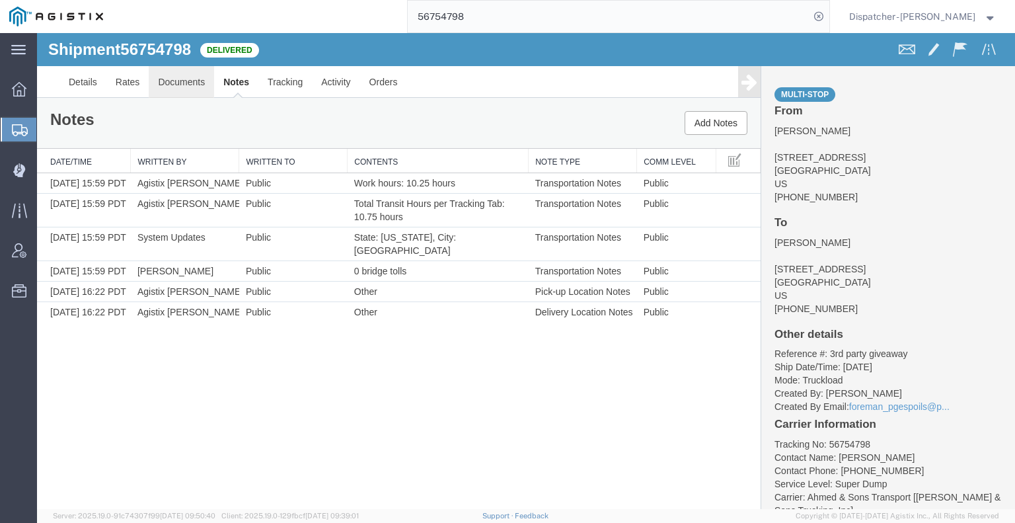
click at [187, 86] on link "Documents" at bounding box center [181, 82] width 65 height 32
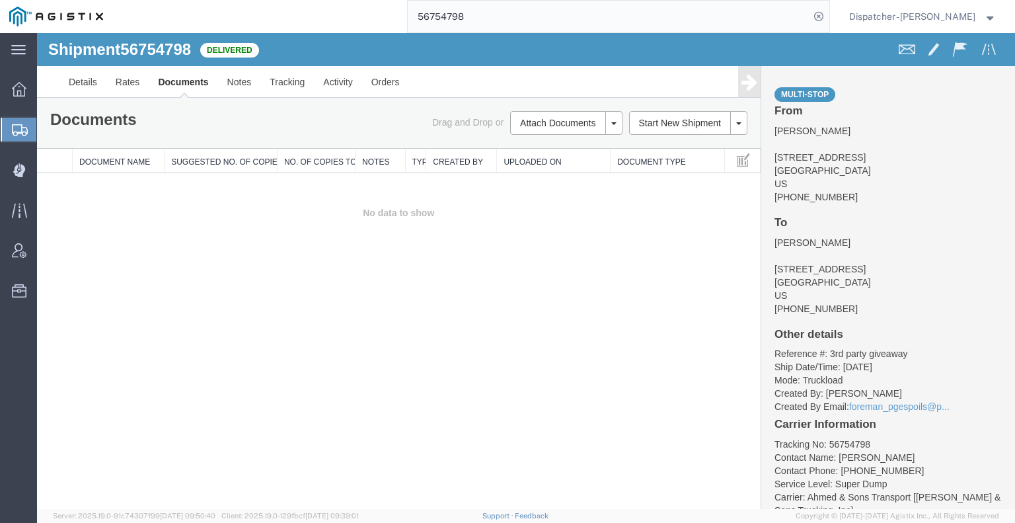
click at [114, 307] on div "Shipment 56754798 0 of 0 Delivered Details Rates Documents Notes Tracking Activ…" at bounding box center [526, 271] width 978 height 476
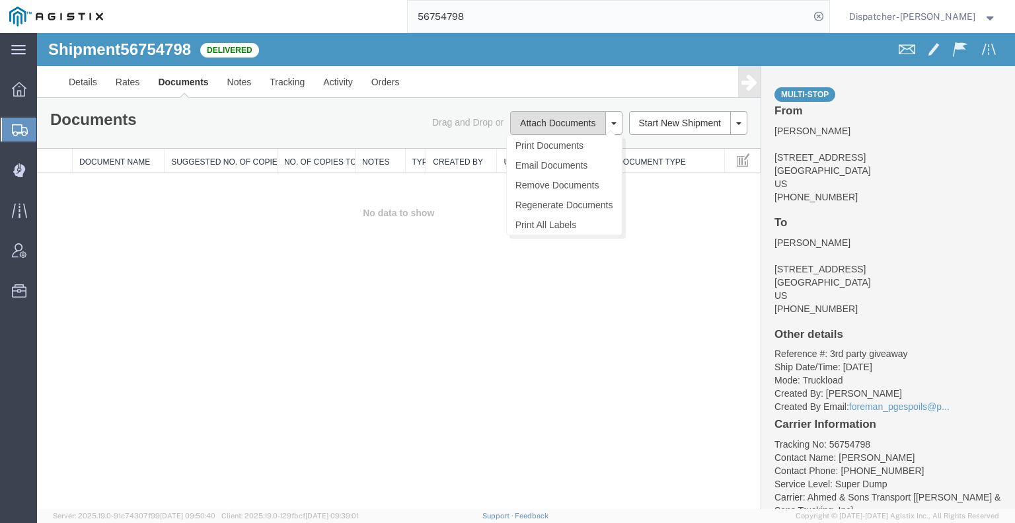
click at [559, 128] on button "Attach Documents" at bounding box center [557, 123] width 95 height 24
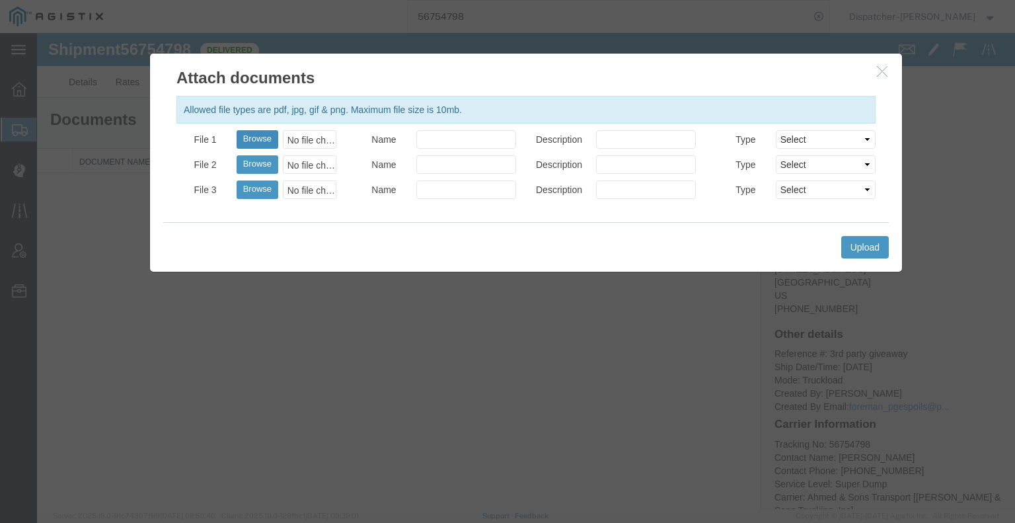
click at [263, 141] on button "Browse" at bounding box center [258, 139] width 42 height 19
type input "C:\fakepath\56754798trktag.pdf"
click at [885, 248] on button "Upload" at bounding box center [865, 247] width 48 height 22
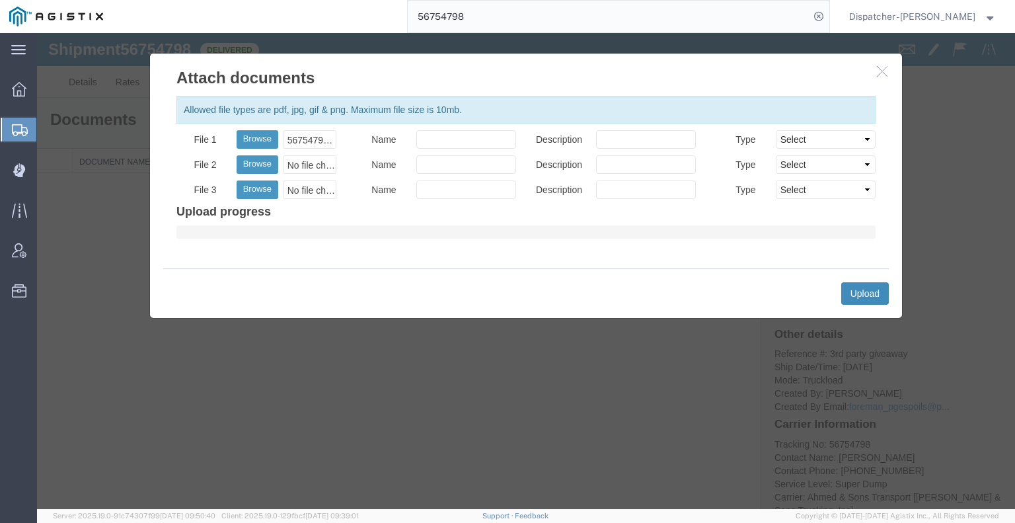
select select
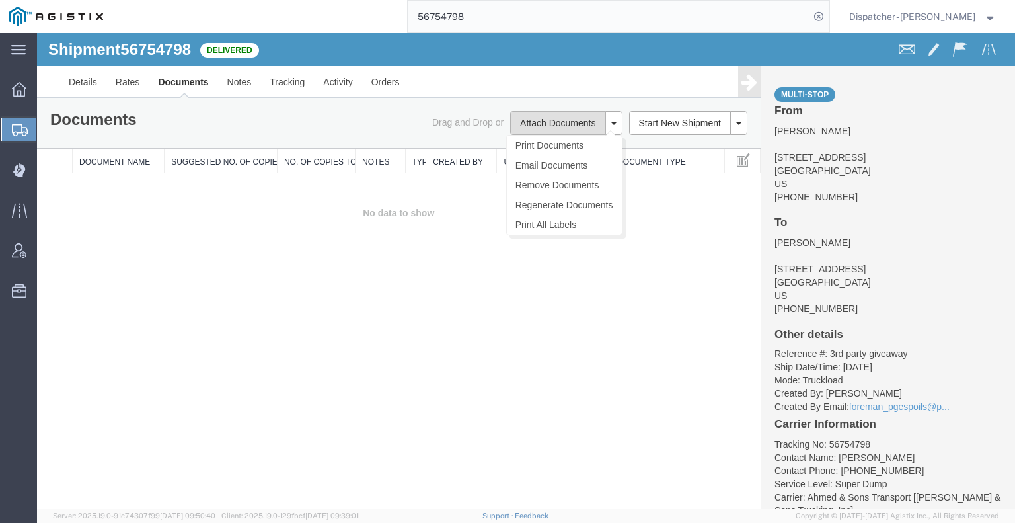
click at [546, 124] on button "Attach Documents" at bounding box center [557, 123] width 95 height 24
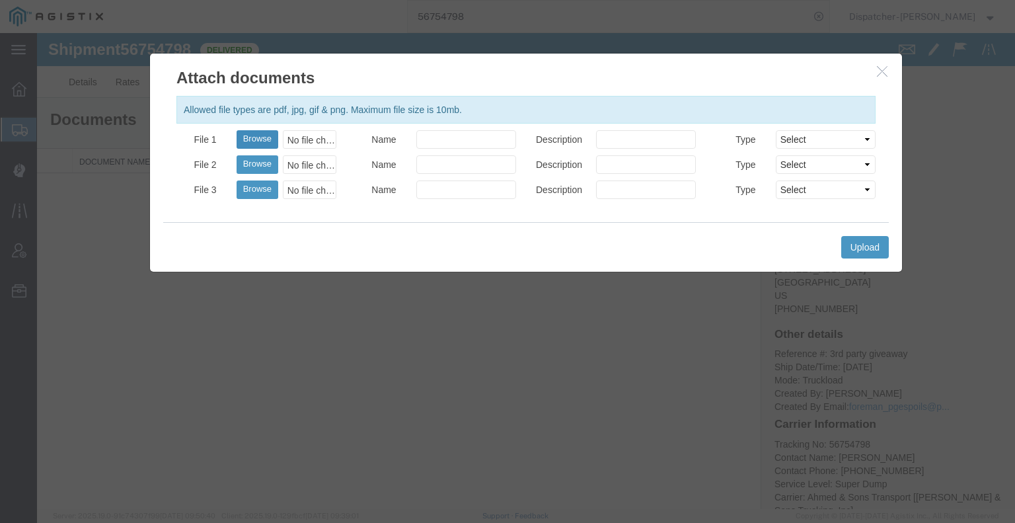
click at [262, 136] on button "Browse" at bounding box center [258, 139] width 42 height 19
type input "C:\fakepath\56754798trktag.pdf"
click at [857, 245] on button "Upload" at bounding box center [865, 247] width 48 height 22
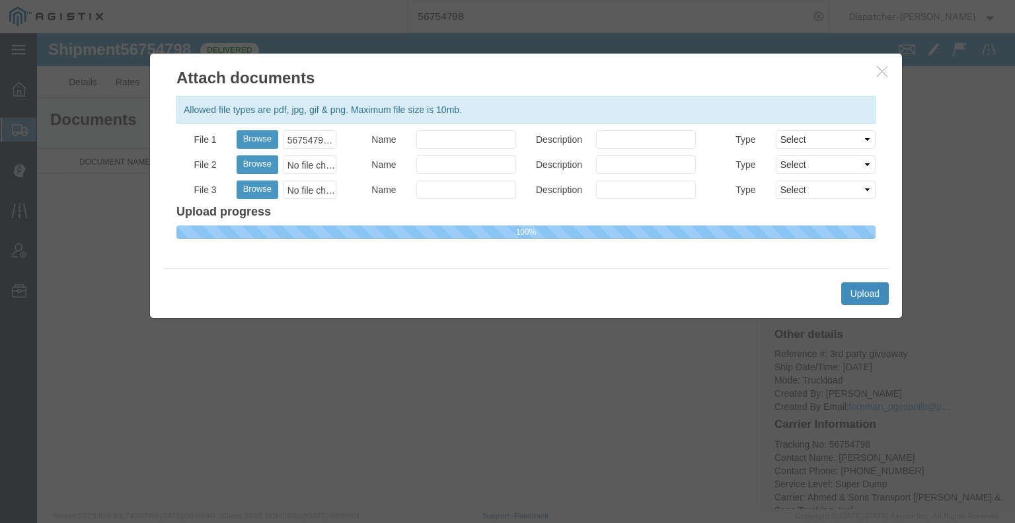
select select
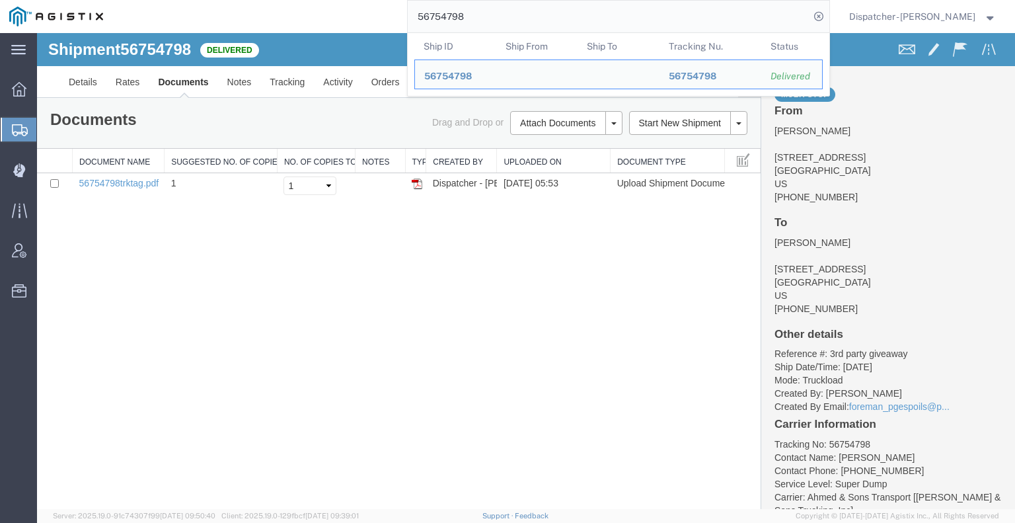
drag, startPoint x: 495, startPoint y: 15, endPoint x: 262, endPoint y: 20, distance: 232.7
click at [267, 20] on div "56754798 Ship ID Ship From Ship To Tracking Nu. Status Ship ID 56754798 Ship Fr…" at bounding box center [470, 16] width 717 height 33
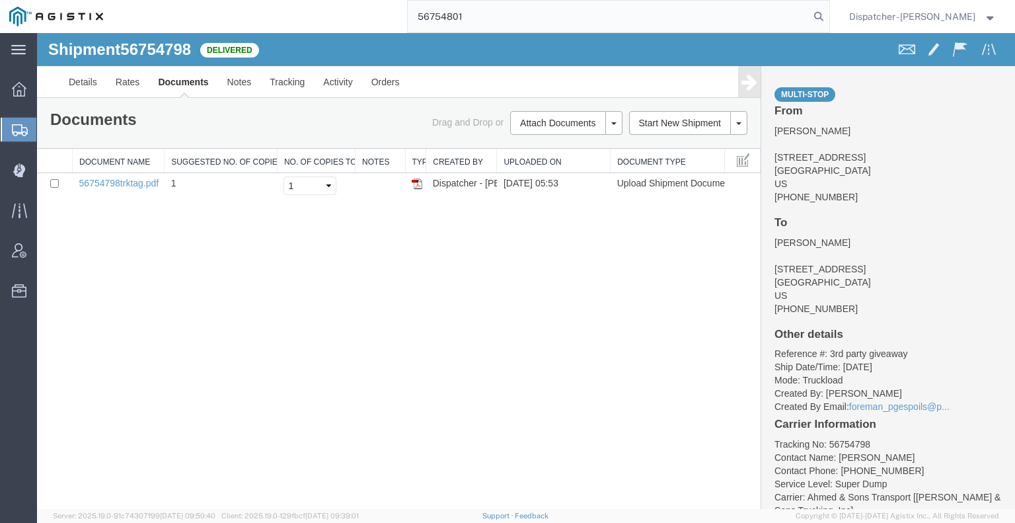
type input "56754801"
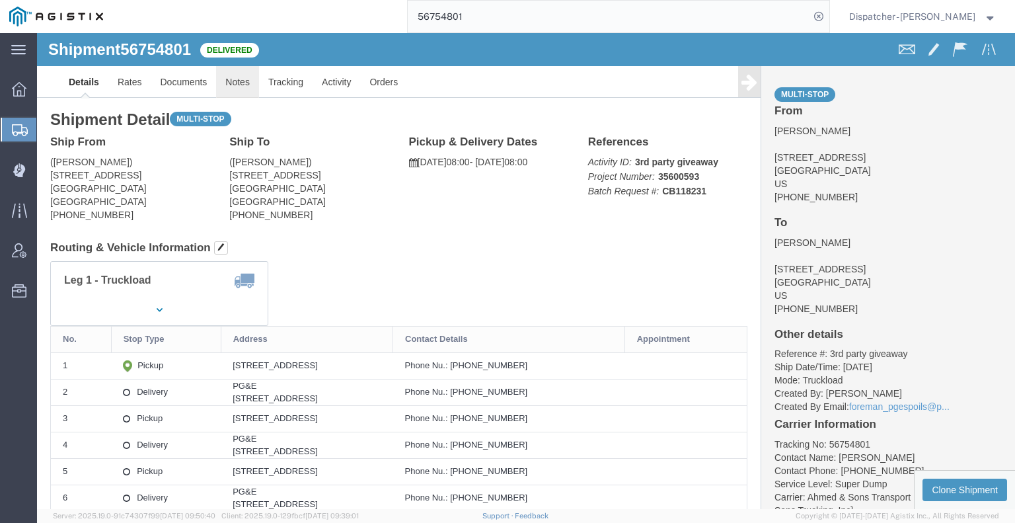
click link "Notes"
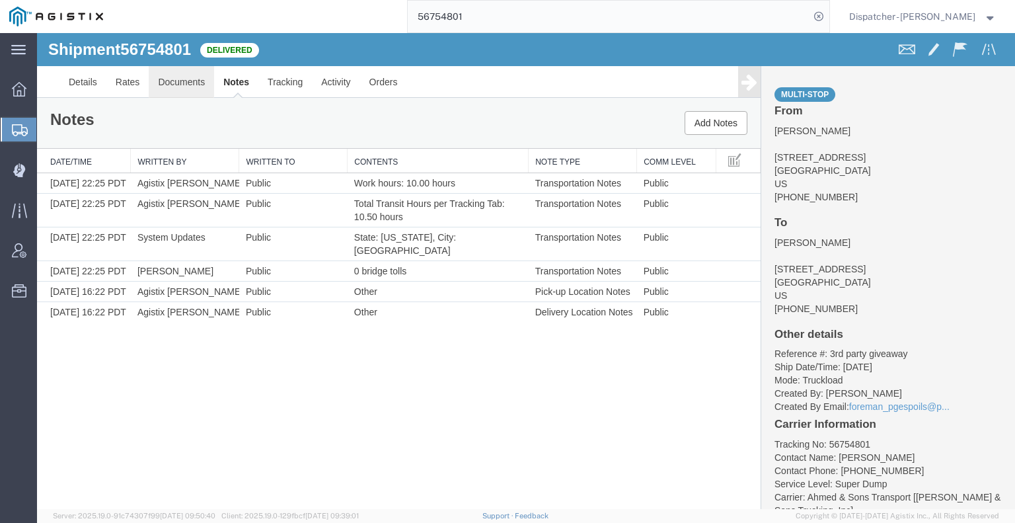
click at [193, 87] on link "Documents" at bounding box center [181, 82] width 65 height 32
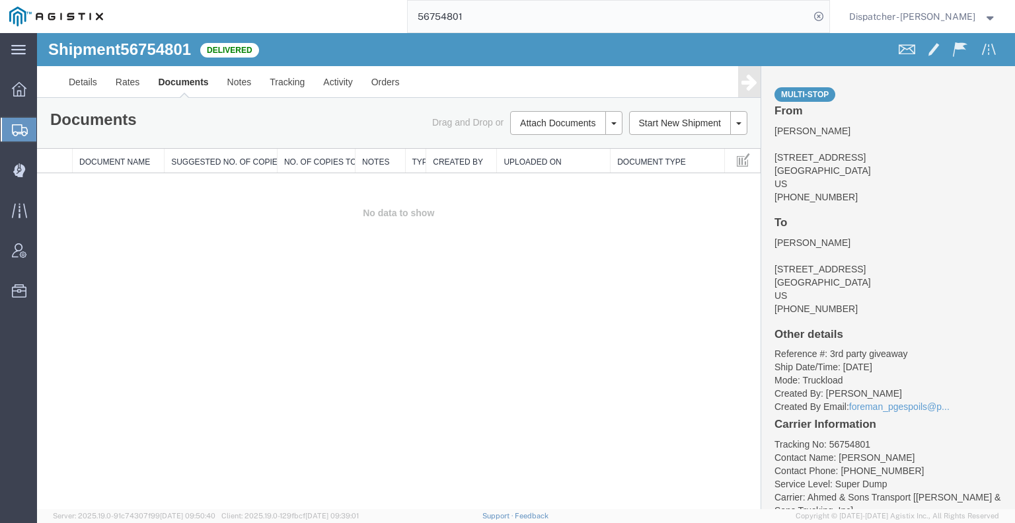
drag, startPoint x: 123, startPoint y: 341, endPoint x: 163, endPoint y: 323, distance: 44.1
click at [123, 341] on div "Shipment 56754801 0 of 0 Delivered Details Rates Documents Notes Tracking Activ…" at bounding box center [526, 271] width 978 height 476
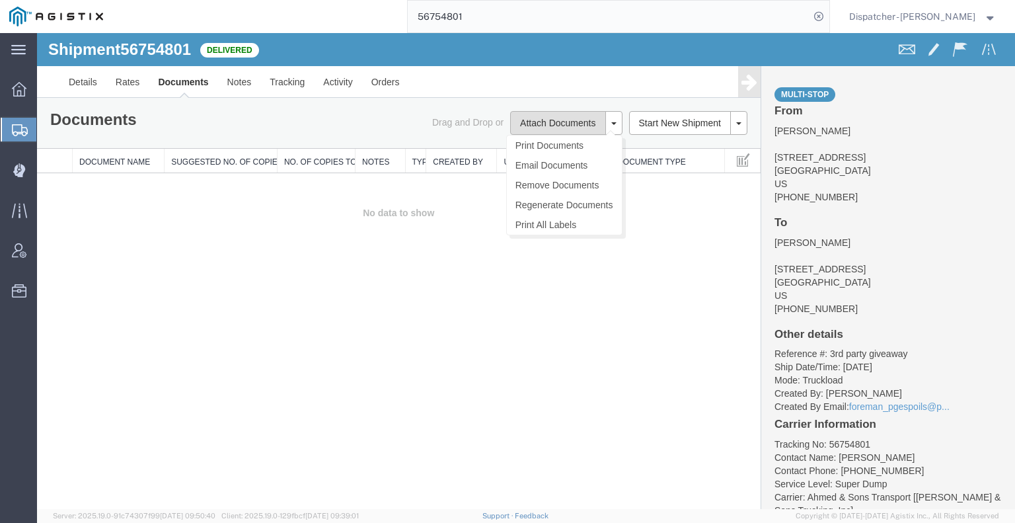
click at [550, 121] on button "Attach Documents" at bounding box center [557, 123] width 95 height 24
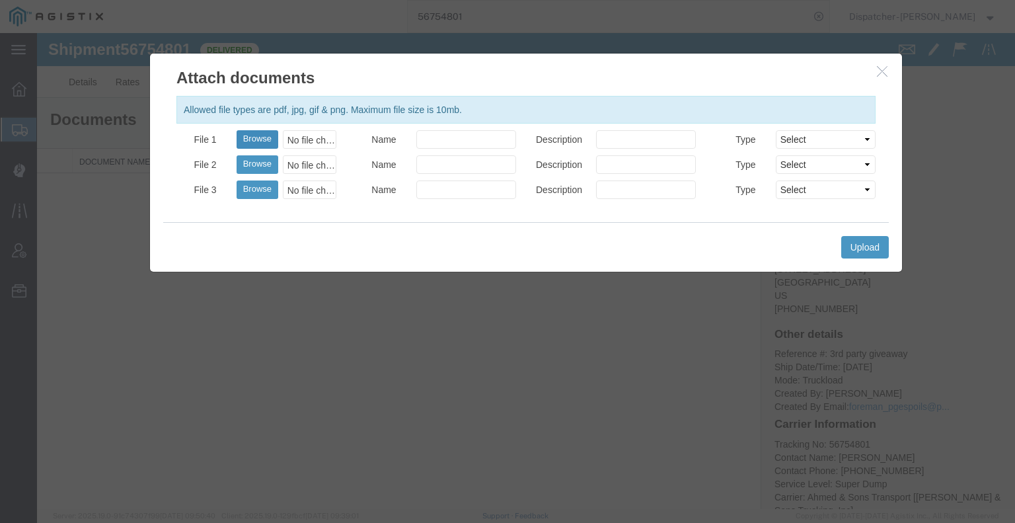
click at [261, 139] on button "Browse" at bounding box center [258, 139] width 42 height 19
type input "C:\fakepath\56754801trktag.pdf"
click at [867, 250] on button "Upload" at bounding box center [865, 247] width 48 height 22
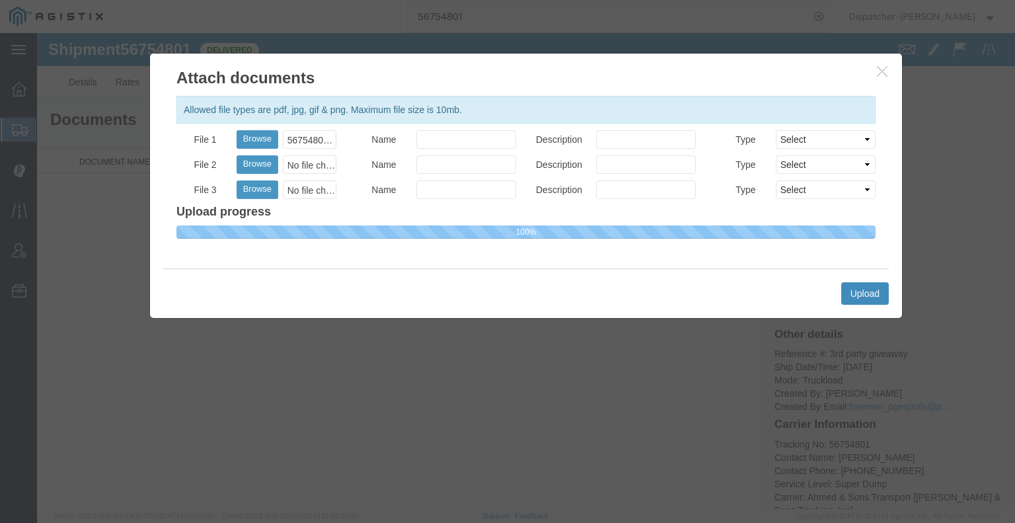
select select
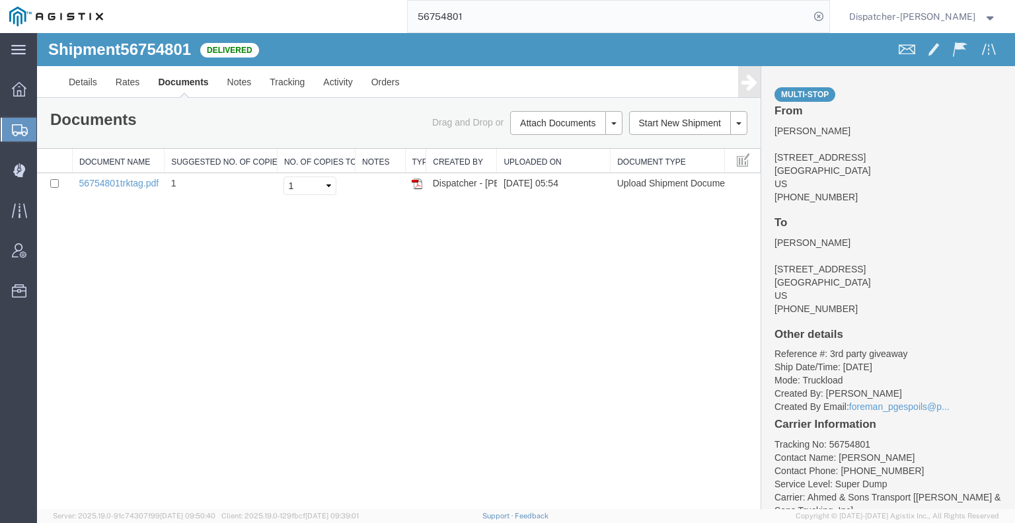
drag, startPoint x: 477, startPoint y: 5, endPoint x: 418, endPoint y: 26, distance: 62.9
click at [418, 26] on input "56754801" at bounding box center [609, 17] width 402 height 32
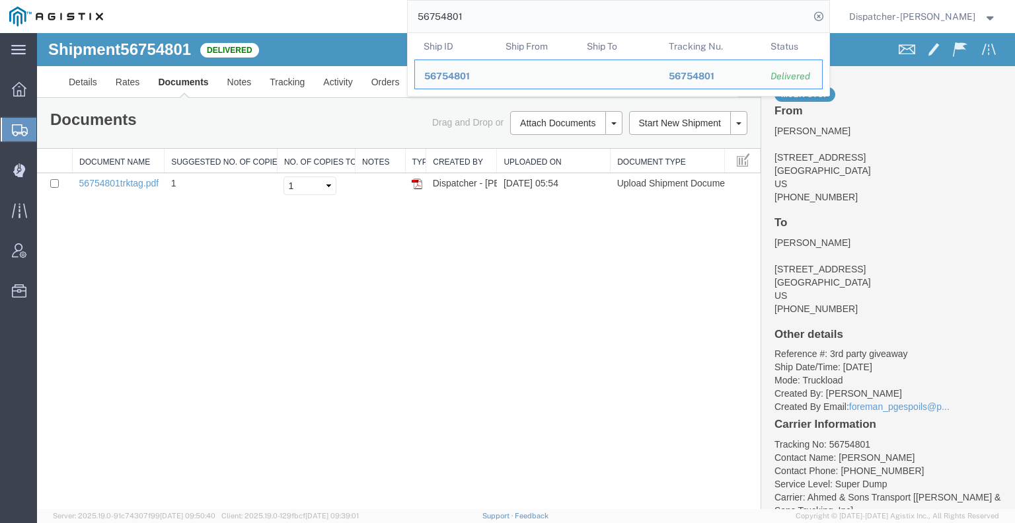
type input "5"
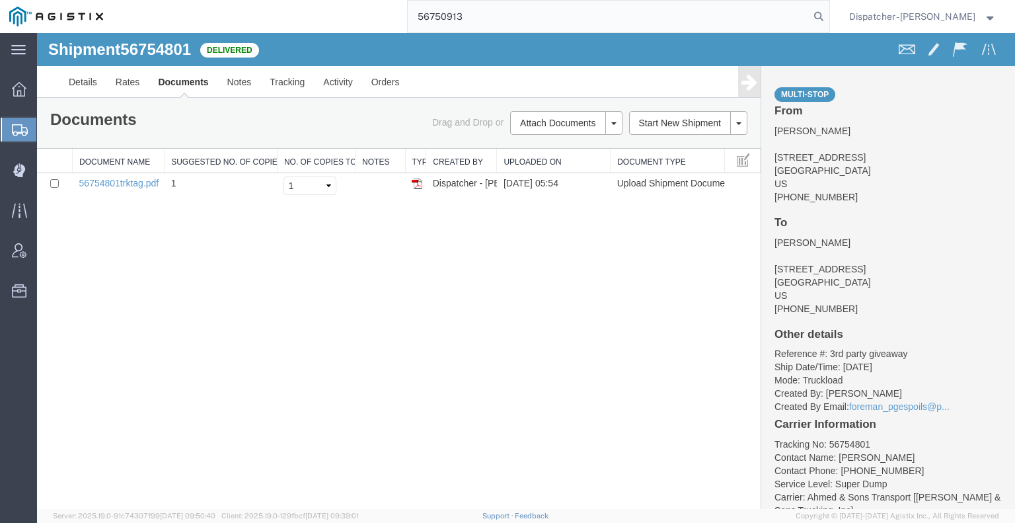
type input "56750913"
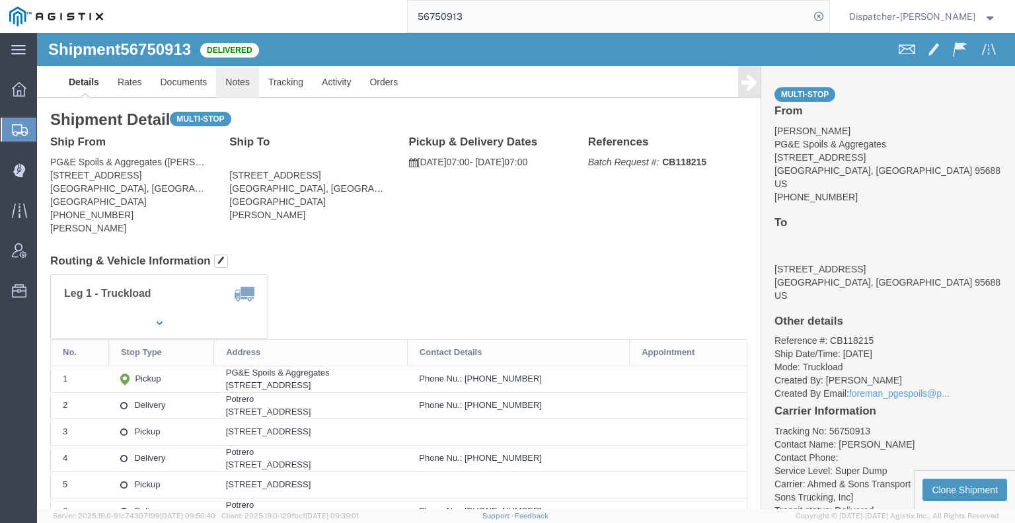
click link "Notes"
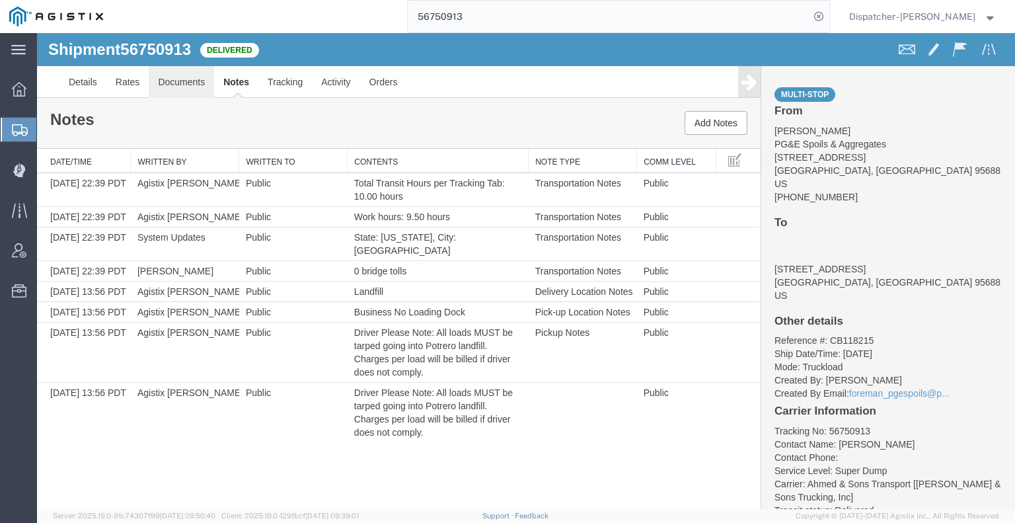
click at [181, 81] on link "Documents" at bounding box center [181, 82] width 65 height 32
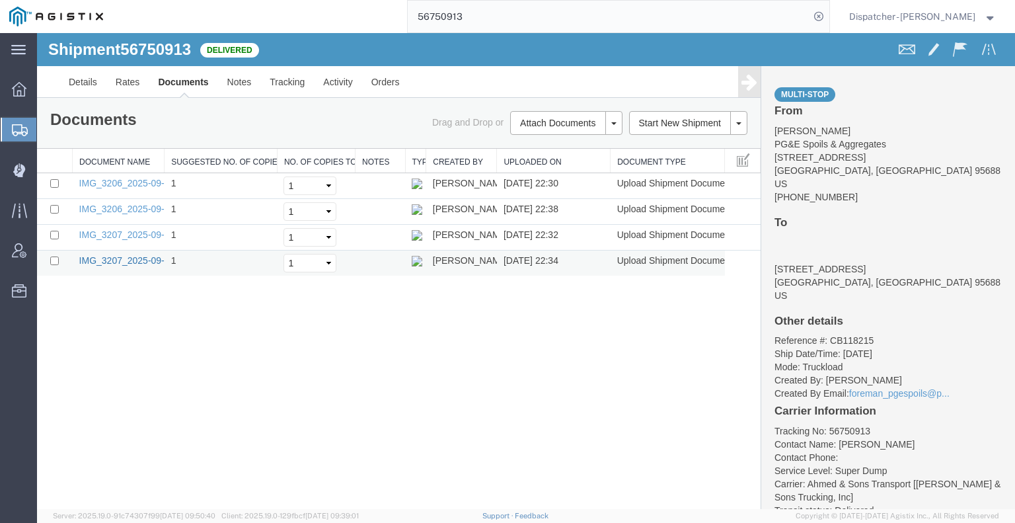
click at [145, 258] on link "IMG_3207_2025-09-15_22_34_55.jpeg" at bounding box center [160, 260] width 162 height 11
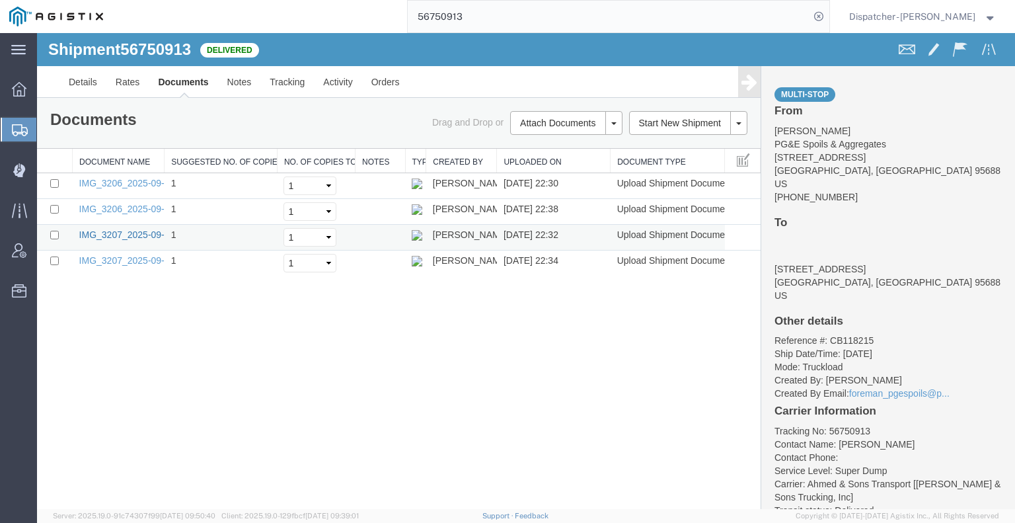
click at [140, 232] on link "IMG_3207_2025-09-15_22_32_54.jpeg" at bounding box center [160, 234] width 162 height 11
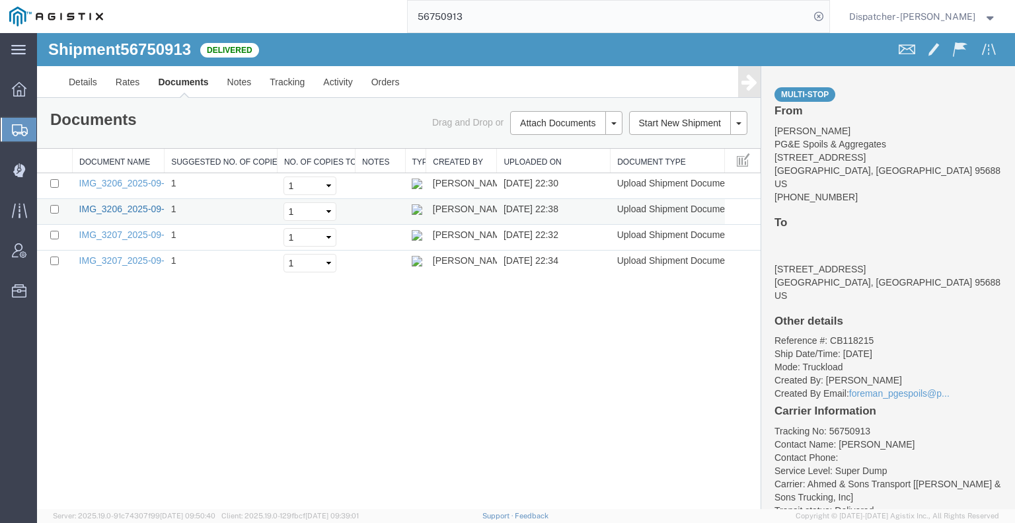
click at [94, 208] on link "IMG_3206_2025-09-15_22_38_40.jpeg" at bounding box center [160, 209] width 162 height 11
click at [120, 186] on link "IMG_3206_2025-09-15_22_30_53.jpeg" at bounding box center [160, 183] width 162 height 11
click at [81, 373] on div "Shipment 56750913 4 of 4 Delivered Details Rates Documents Notes Tracking Activ…" at bounding box center [526, 271] width 978 height 476
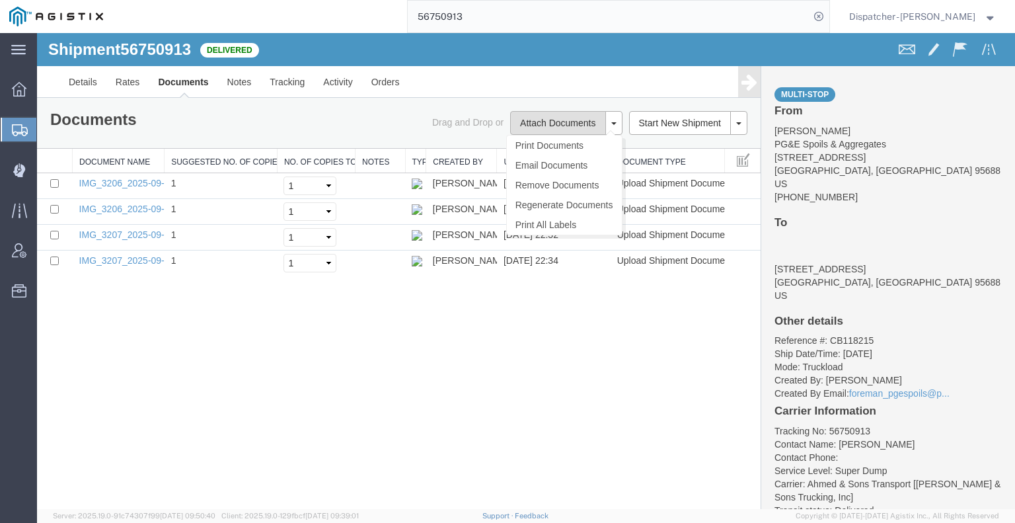
click at [576, 116] on button "Attach Documents" at bounding box center [557, 123] width 95 height 24
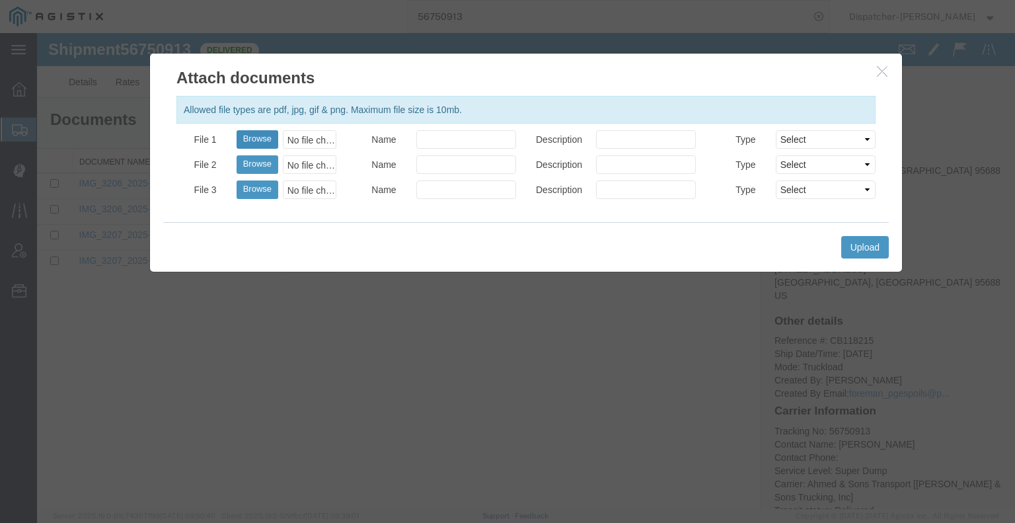
click at [266, 141] on button "Browse" at bounding box center [258, 139] width 42 height 19
type input "C:\fakepath\56750913trktag.pdf"
click at [868, 246] on button "Upload" at bounding box center [865, 247] width 48 height 22
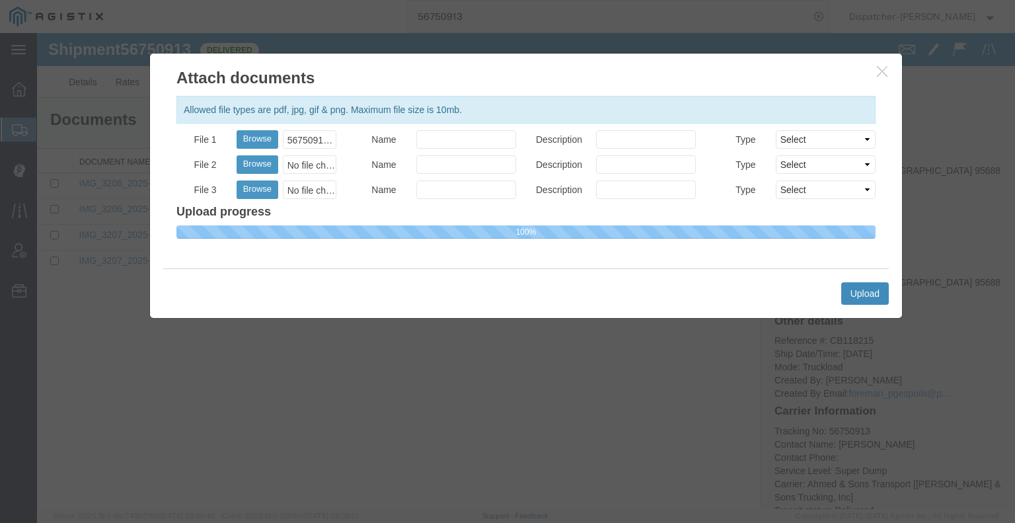
select select
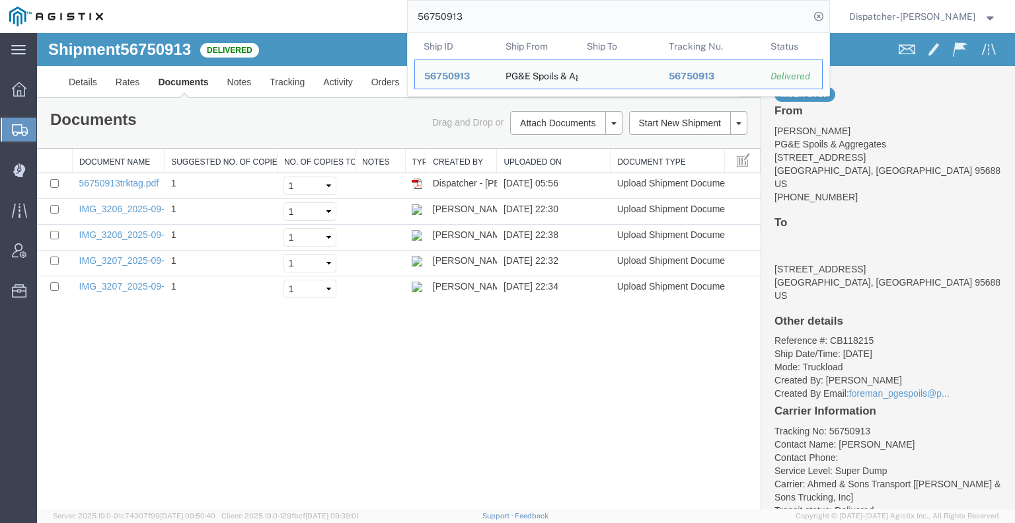
drag, startPoint x: 466, startPoint y: 17, endPoint x: 340, endPoint y: 1, distance: 126.6
click at [352, 3] on div "56750913 Ship ID Ship From Ship To Tracking Nu. Status Ship ID 56750913 Ship Fr…" at bounding box center [470, 16] width 717 height 33
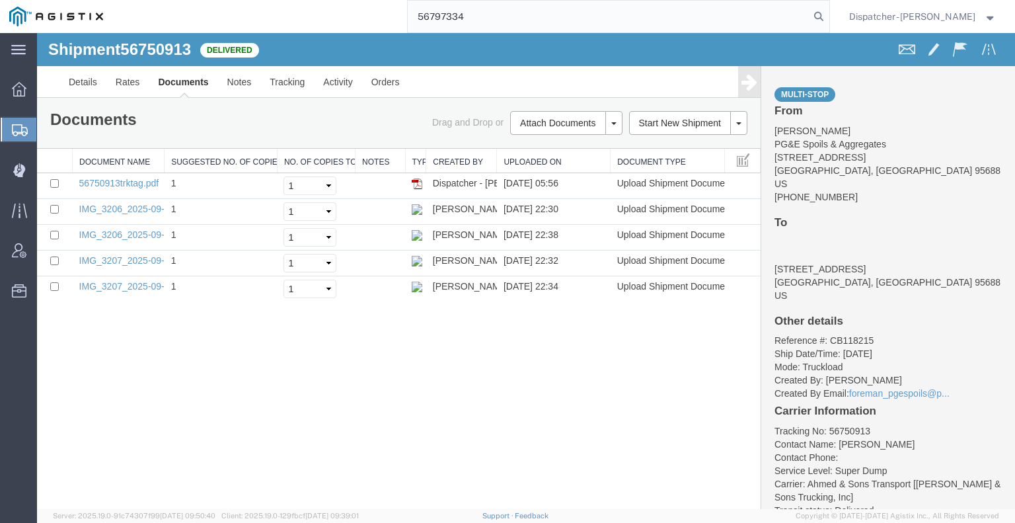
type input "56797334"
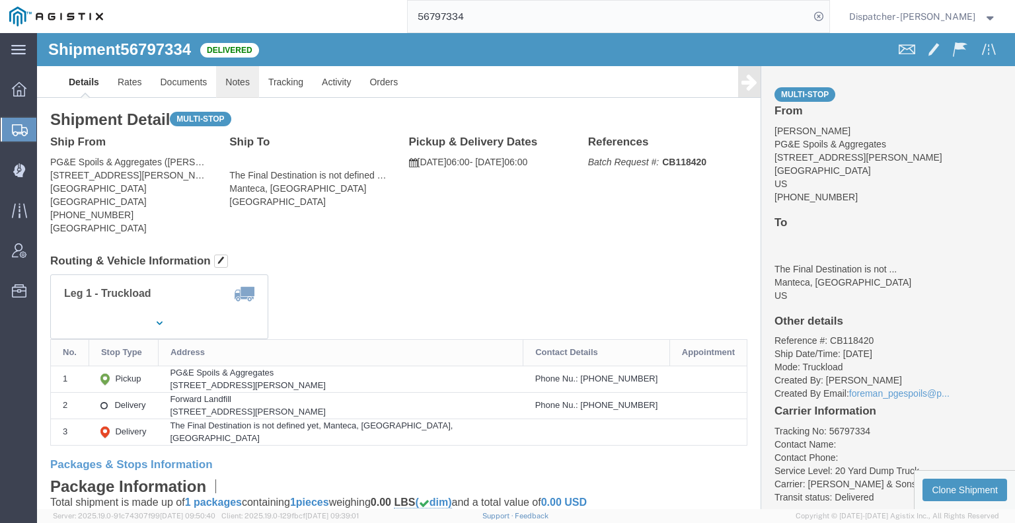
click link "Notes"
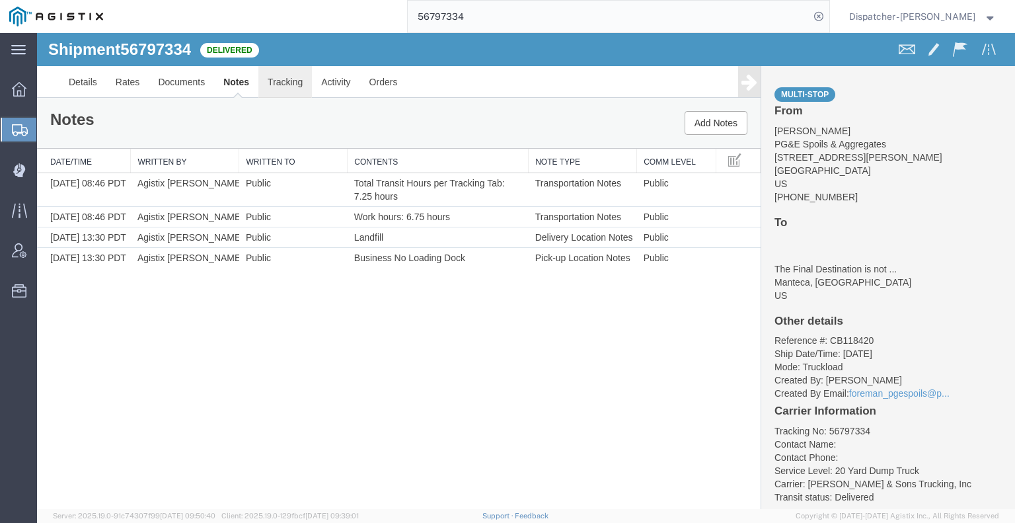
click at [274, 95] on link "Tracking" at bounding box center [285, 82] width 54 height 32
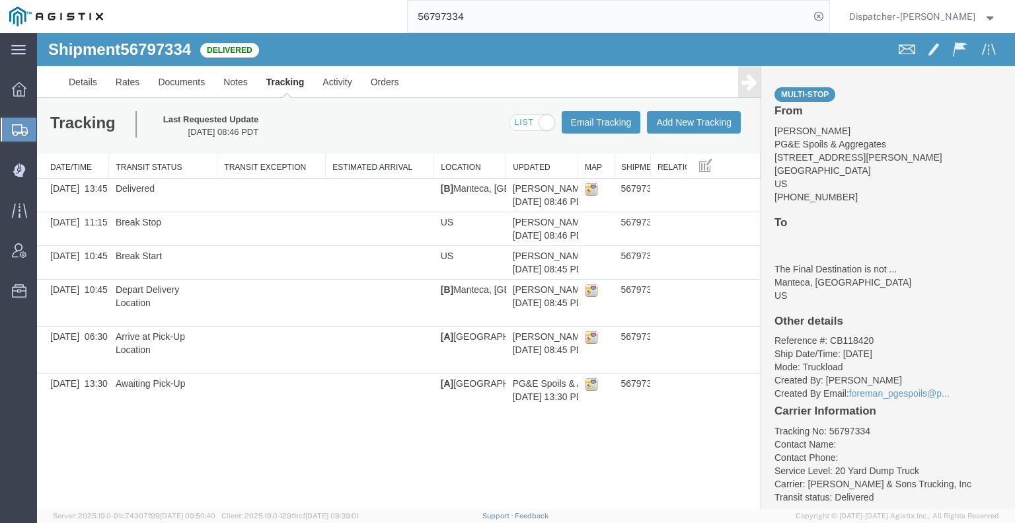
click at [748, 81] on icon at bounding box center [749, 82] width 16 height 19
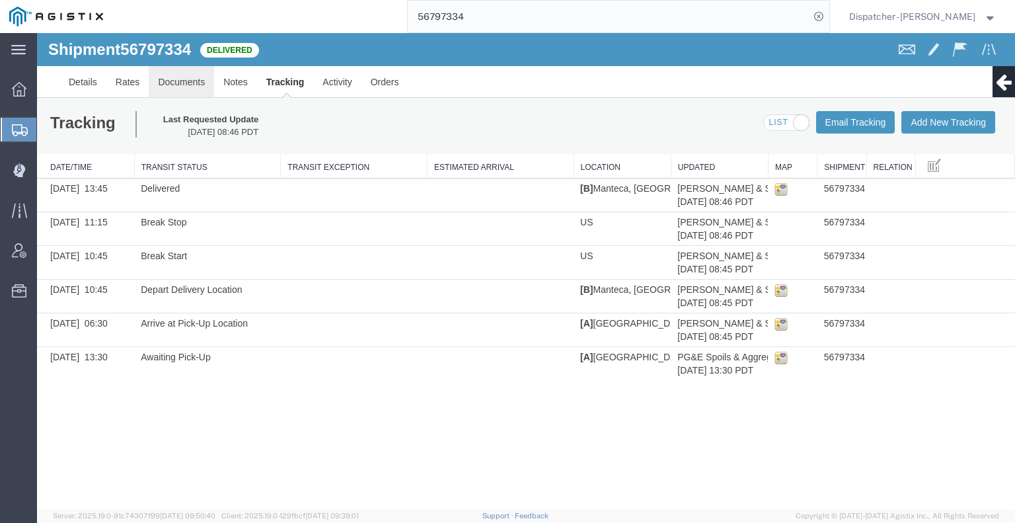
click at [179, 91] on link "Documents" at bounding box center [181, 82] width 65 height 32
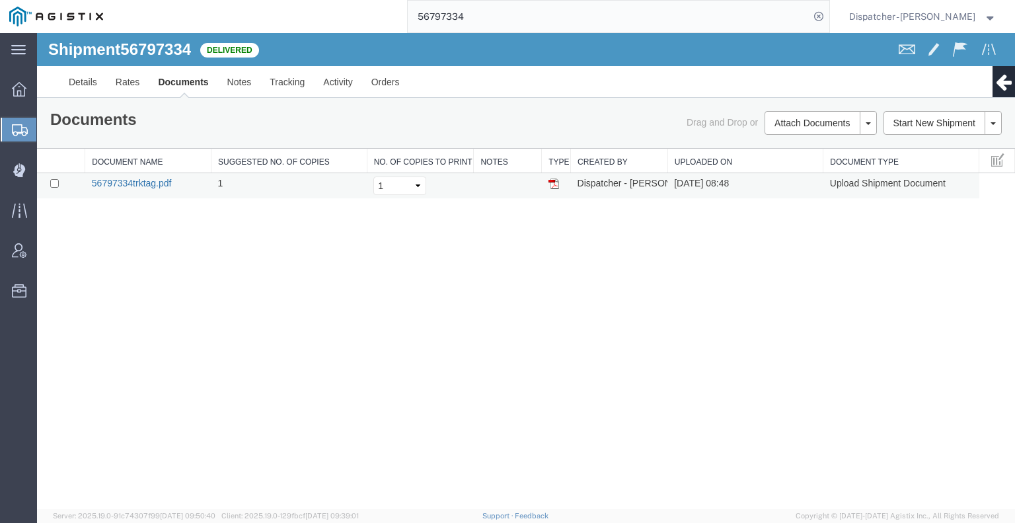
click at [140, 182] on link "56797334trktag.pdf" at bounding box center [132, 183] width 80 height 11
click at [16, 172] on icon at bounding box center [19, 170] width 12 height 13
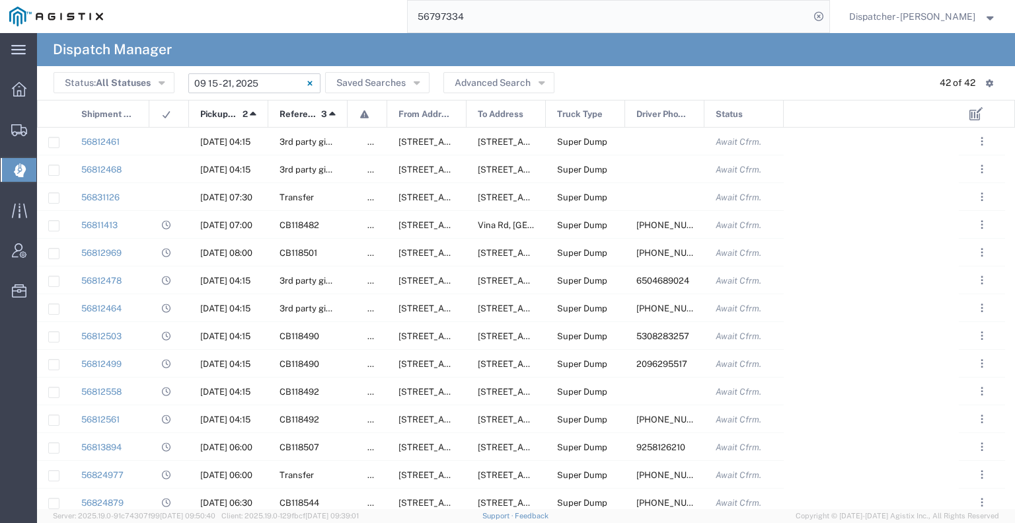
click at [246, 81] on input "[DATE] - [DATE]" at bounding box center [254, 83] width 132 height 20
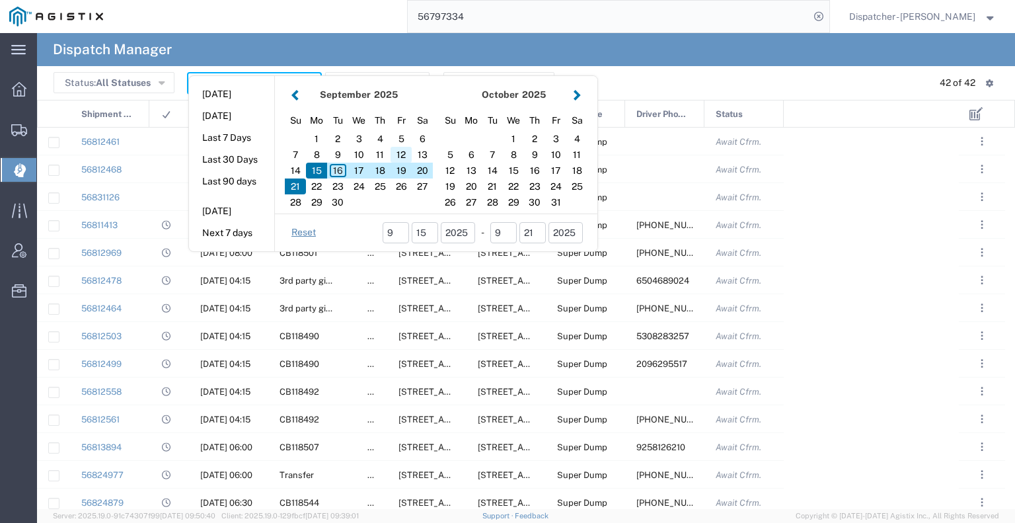
click at [404, 152] on div "12" at bounding box center [400, 155] width 21 height 16
type input "[DATE]"
type input "09/12/2025 - 09/12/2025"
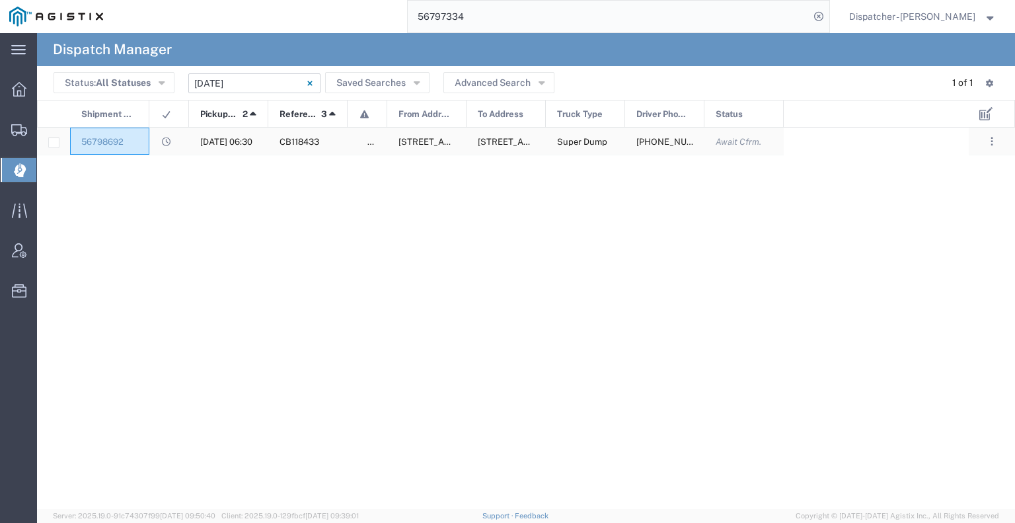
click at [141, 143] on div "56798692" at bounding box center [109, 141] width 79 height 27
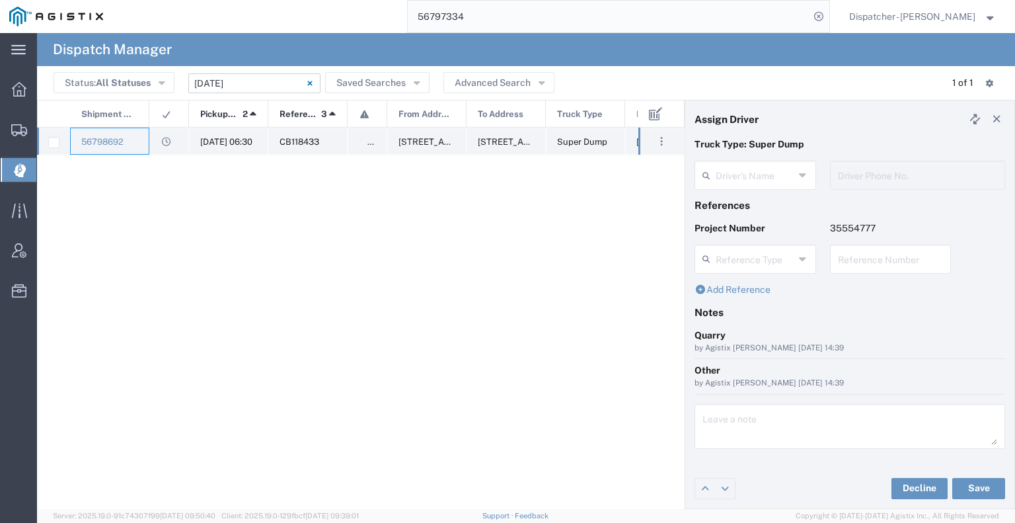
type input "Dennis Harned"
type input "[PHONE_NUMBER]"
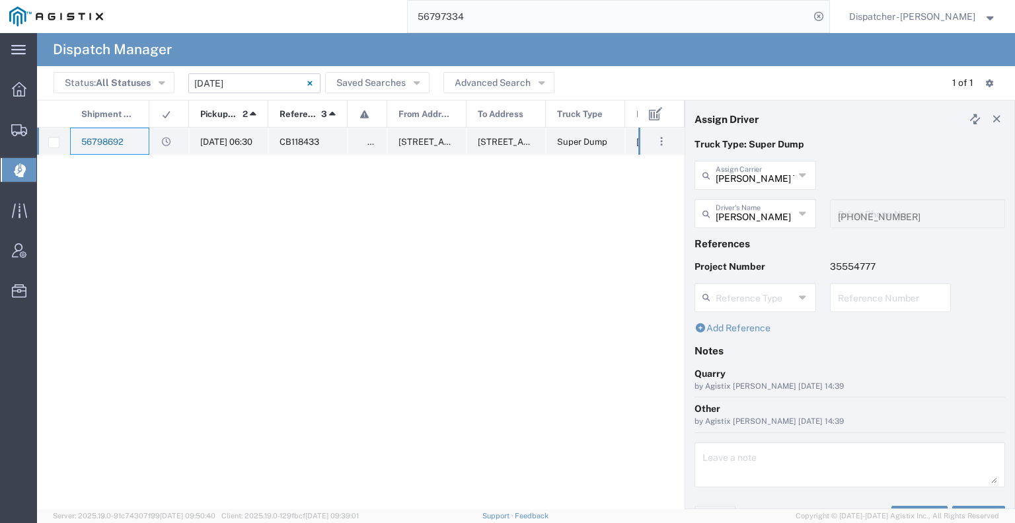
click at [116, 143] on link "56798692" at bounding box center [102, 142] width 42 height 10
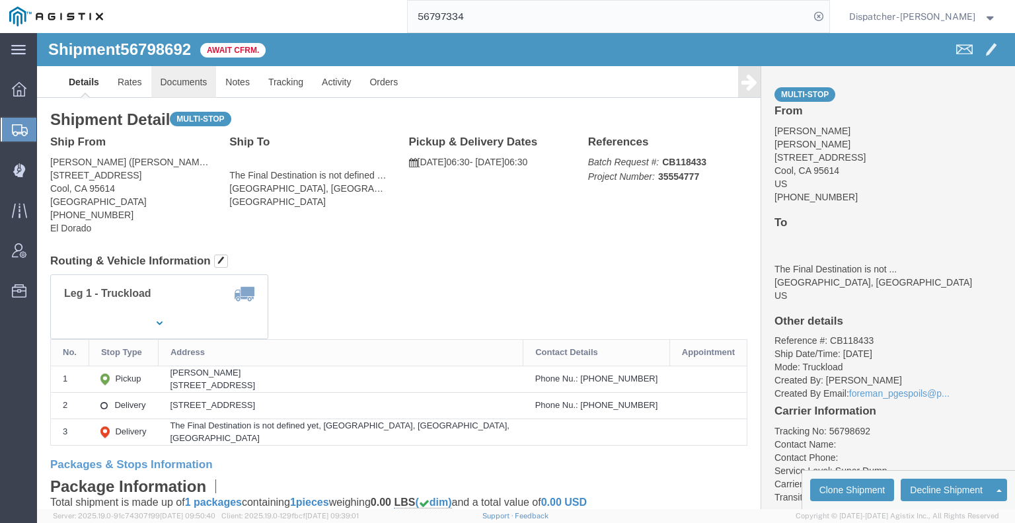
click link "Documents"
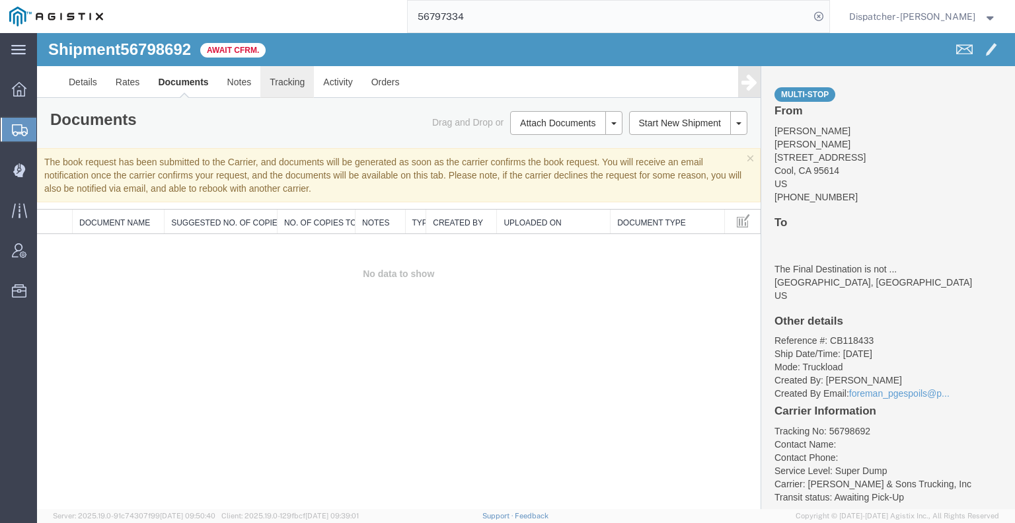
click at [283, 90] on link "Tracking" at bounding box center [287, 82] width 54 height 32
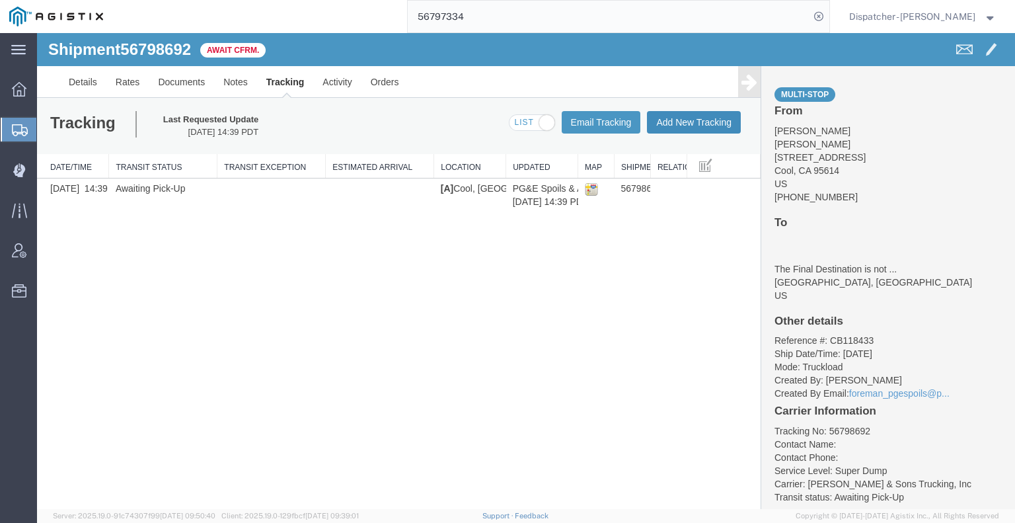
click at [694, 122] on button "Add New Tracking" at bounding box center [694, 122] width 94 height 22
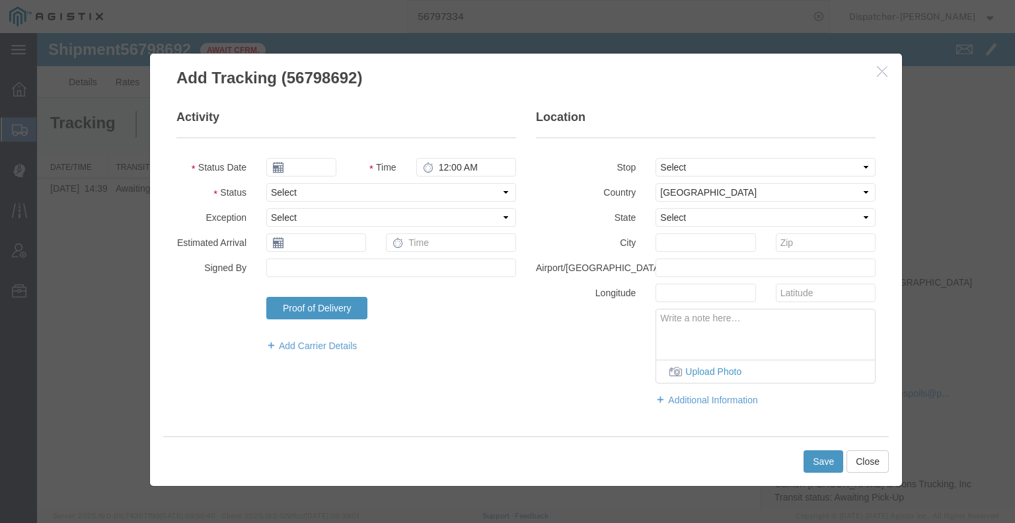
type input "09/16/2025"
type input "6:00 AM"
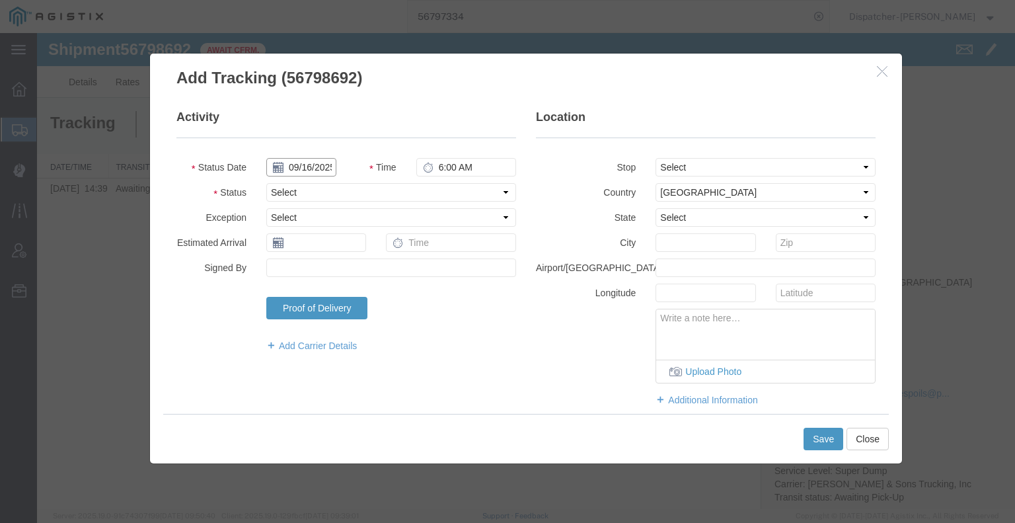
click at [309, 164] on input "09/16/2025" at bounding box center [301, 167] width 70 height 19
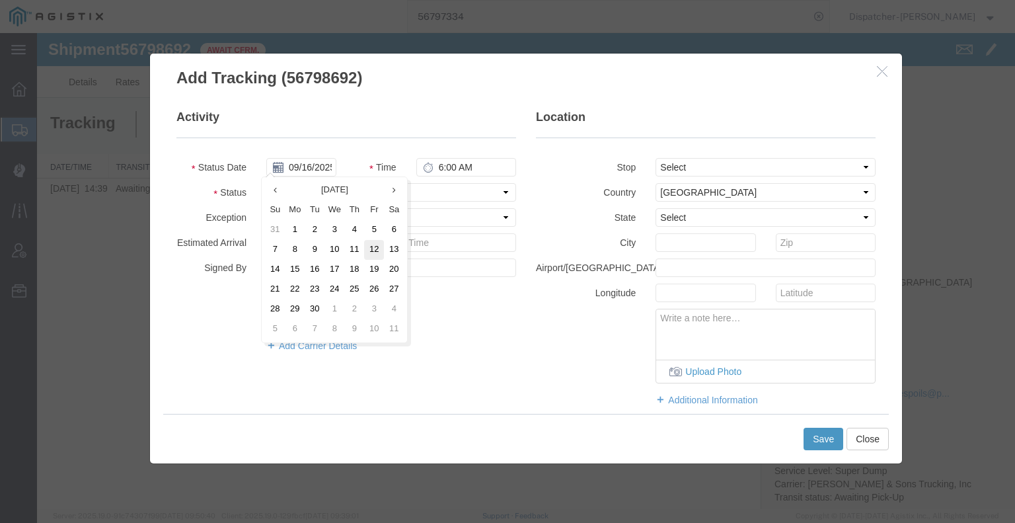
click at [379, 248] on td "12" at bounding box center [374, 250] width 20 height 20
type input "[DATE]"
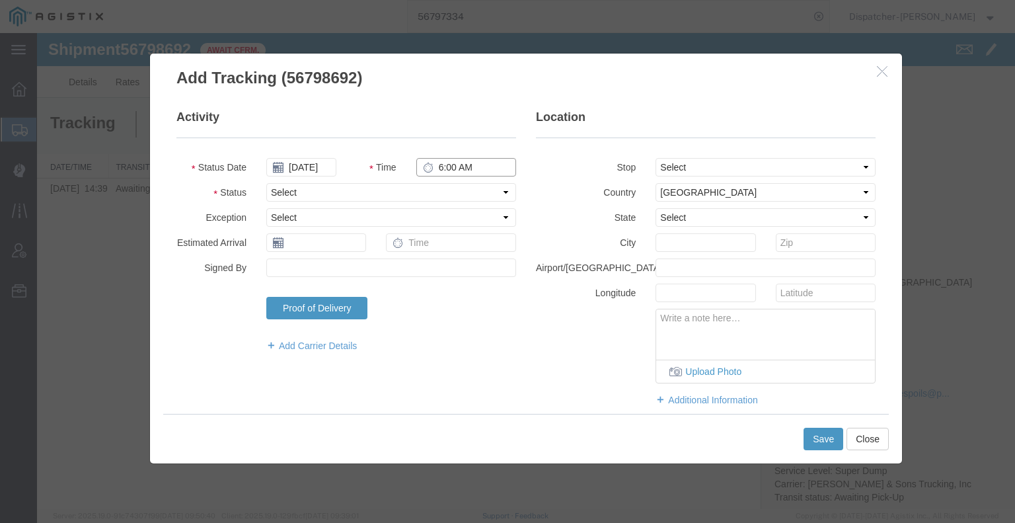
click at [449, 165] on input "6:00 AM" at bounding box center [466, 167] width 100 height 19
type input "6:30 AM"
click at [426, 191] on select "Select Arrival Notice Available Arrival Notice Imported Arrive at Delivery Loca…" at bounding box center [391, 192] width 250 height 19
select select "ARVPULOC"
click at [266, 183] on select "Select Arrival Notice Available Arrival Notice Imported Arrive at Delivery Loca…" at bounding box center [391, 192] width 250 height 19
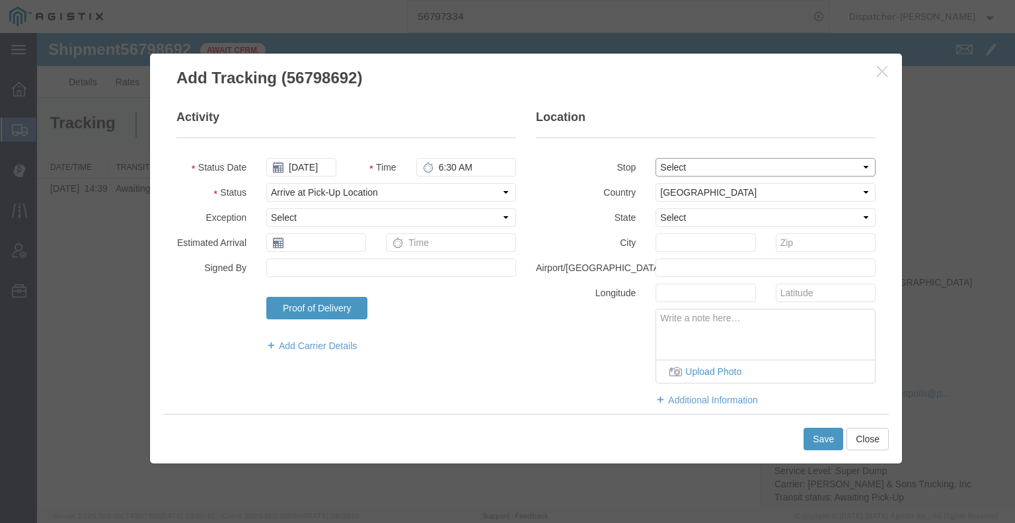
drag, startPoint x: 664, startPoint y: 163, endPoint x: 665, endPoint y: 170, distance: 7.3
click at [664, 164] on select "Select From: [STREET_ADDRESS] Stop 2: [STREET_ADDRESS] To: The Final Destinatio…" at bounding box center [765, 167] width 220 height 19
select select "{"pickupDeliveryInfoId": "122894544","pickupOrDelivery": "P","stopNum": "1","lo…"
click at [655, 158] on select "Select From: [STREET_ADDRESS] Stop 2: [STREET_ADDRESS] To: The Final Destinatio…" at bounding box center [765, 167] width 220 height 19
select select "CA"
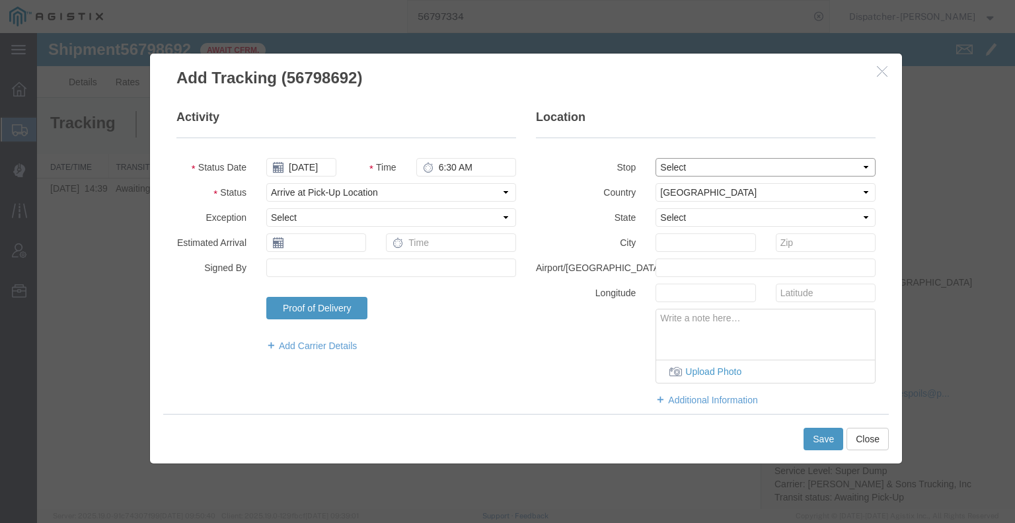
type input "Cool"
click at [830, 439] on button "Save" at bounding box center [823, 438] width 40 height 22
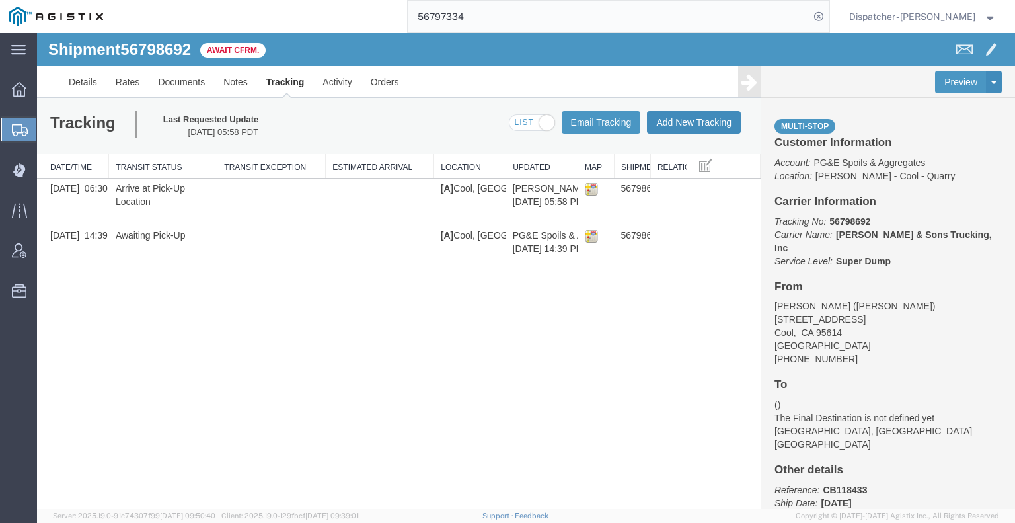
click at [687, 122] on button "Add New Tracking" at bounding box center [694, 122] width 94 height 22
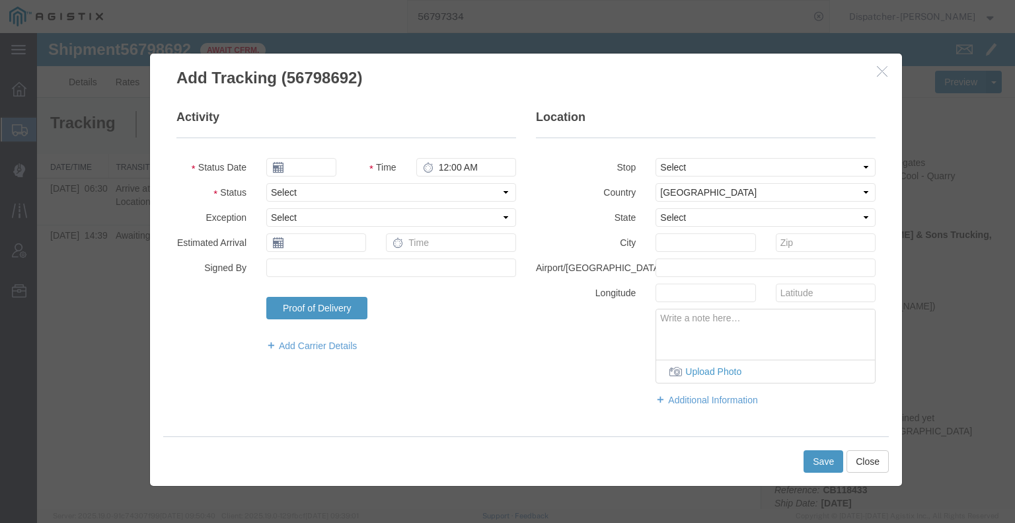
type input "09/16/2025"
type input "6:00 AM"
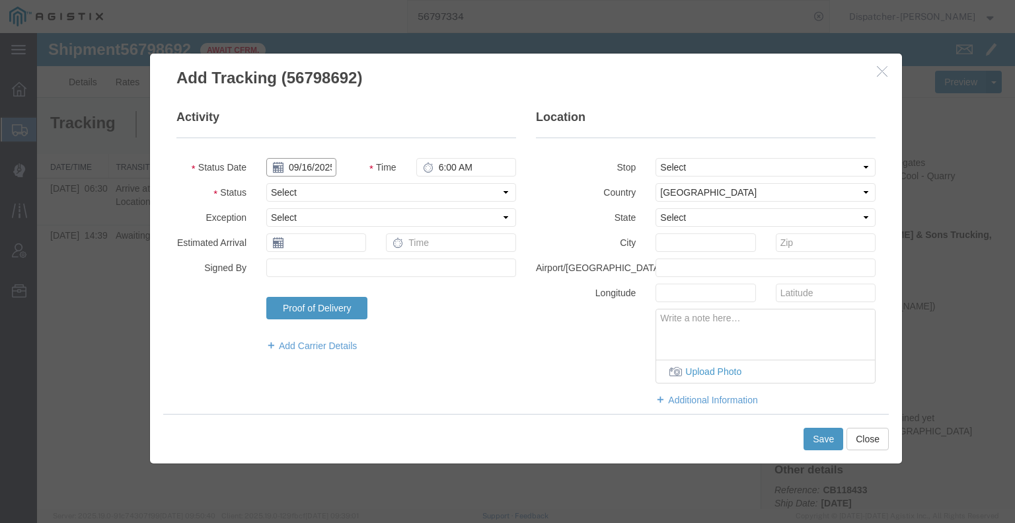
click at [309, 161] on input "09/16/2025" at bounding box center [301, 167] width 70 height 19
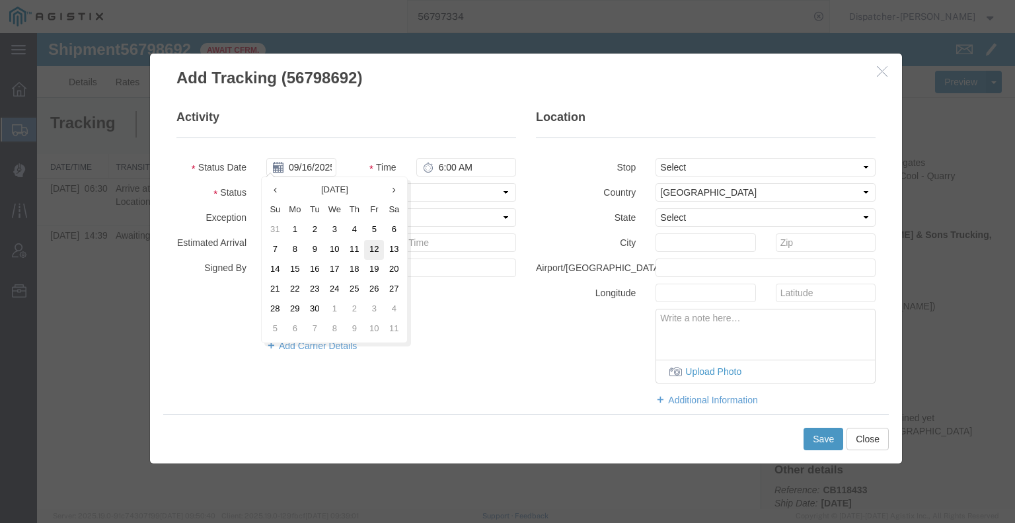
click at [373, 252] on td "12" at bounding box center [374, 250] width 20 height 20
type input "[DATE]"
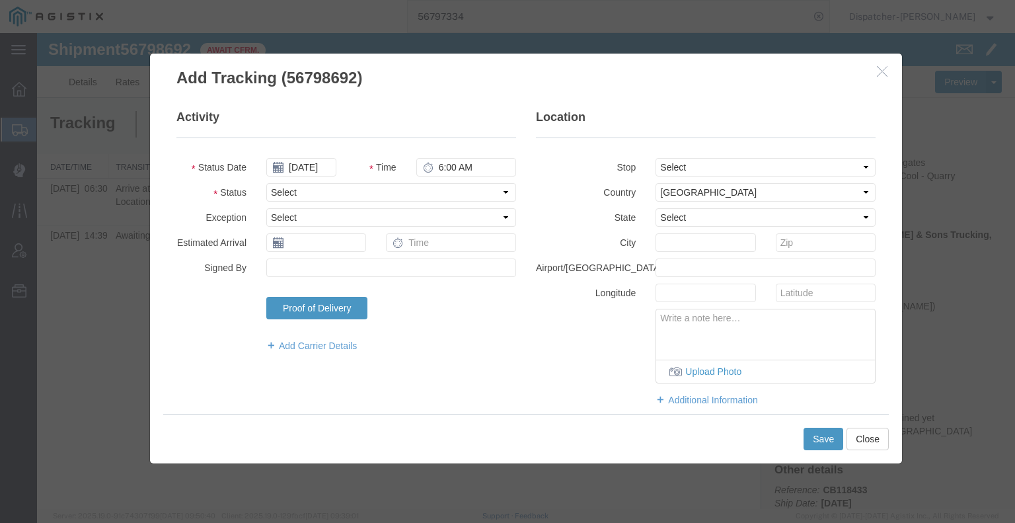
drag, startPoint x: 457, startPoint y: 155, endPoint x: 457, endPoint y: 166, distance: 10.6
click at [457, 159] on fieldset "Activity Status Date 09/12/2025 Time 6:00 AM Status Select Arrival Notice Avail…" at bounding box center [346, 237] width 340 height 256
click at [458, 168] on input "6:00 AM" at bounding box center [466, 167] width 100 height 19
type input "10:15 AM"
click at [466, 192] on select "Select Arrival Notice Available Arrival Notice Imported Arrive at Delivery Loca…" at bounding box center [391, 192] width 250 height 19
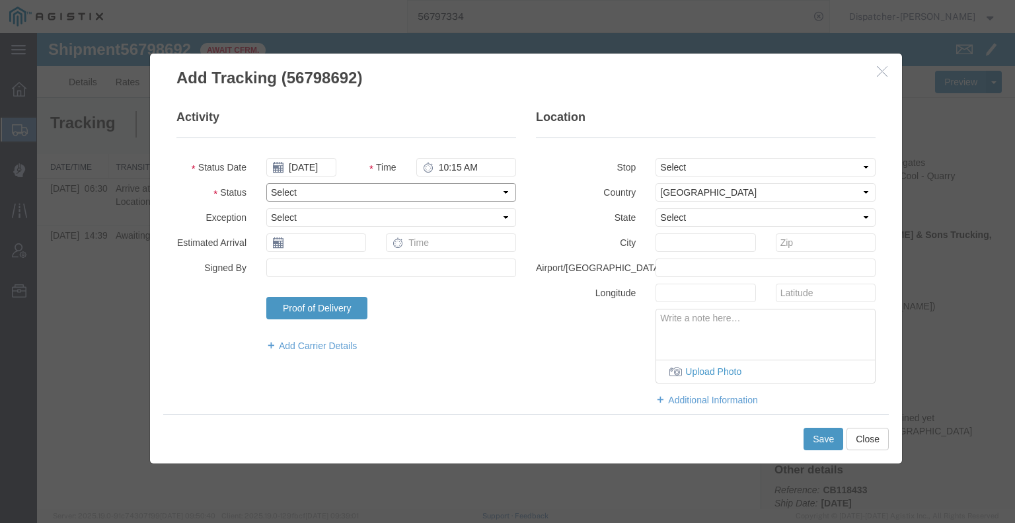
select select "DPTDLVLOC"
click at [266, 183] on select "Select Arrival Notice Available Arrival Notice Imported Arrive at Delivery Loca…" at bounding box center [391, 192] width 250 height 19
click at [695, 175] on select "Select From: [STREET_ADDRESS] Stop 2: [STREET_ADDRESS] To: The Final Destinatio…" at bounding box center [765, 167] width 220 height 19
select select "{"pickupDeliveryInfoId": "122894545","pickupOrDelivery": "D","stopNum": "2","lo…"
click at [655, 158] on select "Select From: [STREET_ADDRESS] Stop 2: [STREET_ADDRESS] To: The Final Destinatio…" at bounding box center [765, 167] width 220 height 19
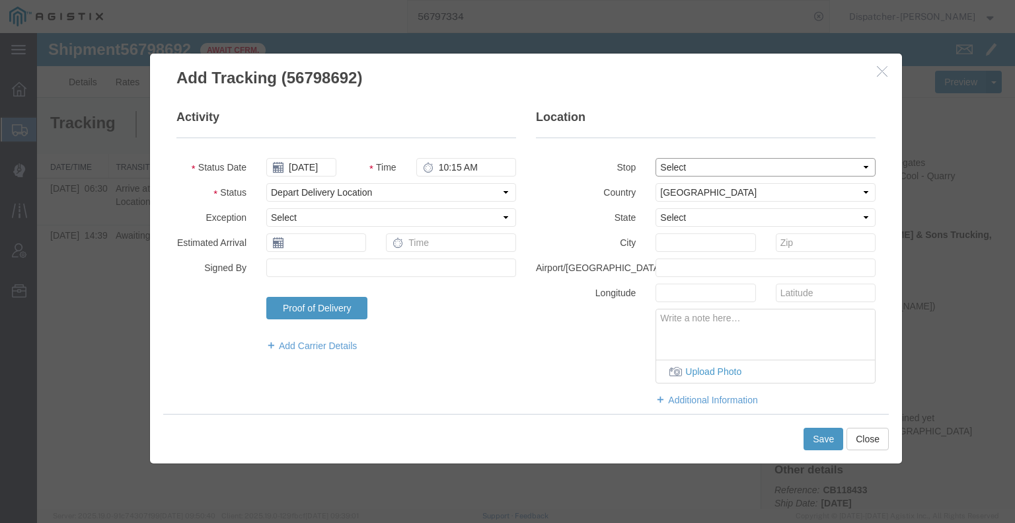
select select "CA"
type input "Placerville"
click at [811, 438] on button "Save" at bounding box center [823, 438] width 40 height 22
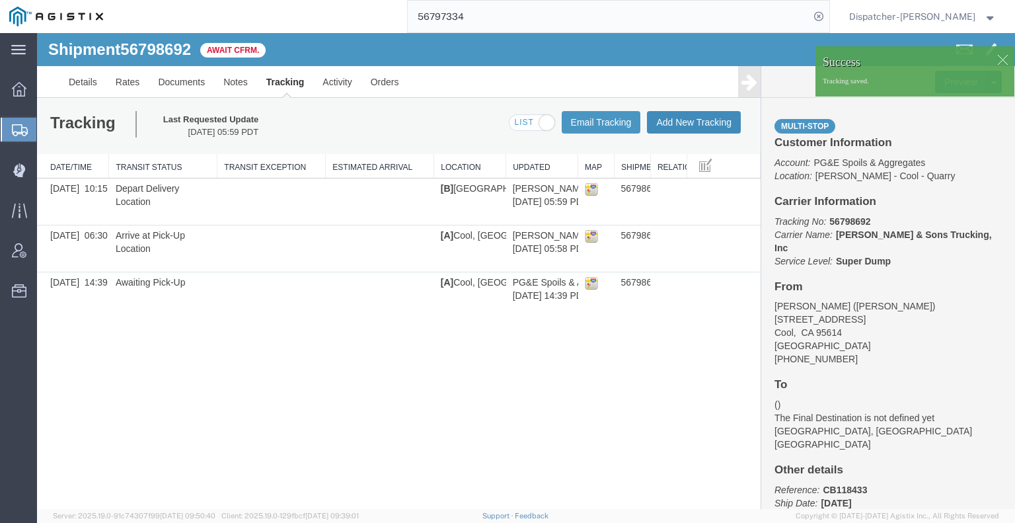
click at [710, 129] on button "Add New Tracking" at bounding box center [694, 122] width 94 height 22
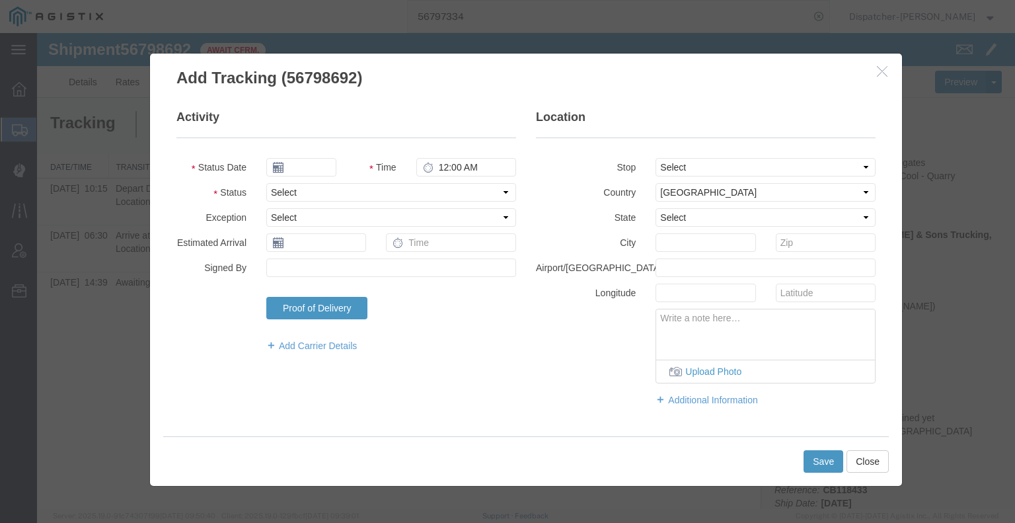
type input "09/16/2025"
type input "6:00 AM"
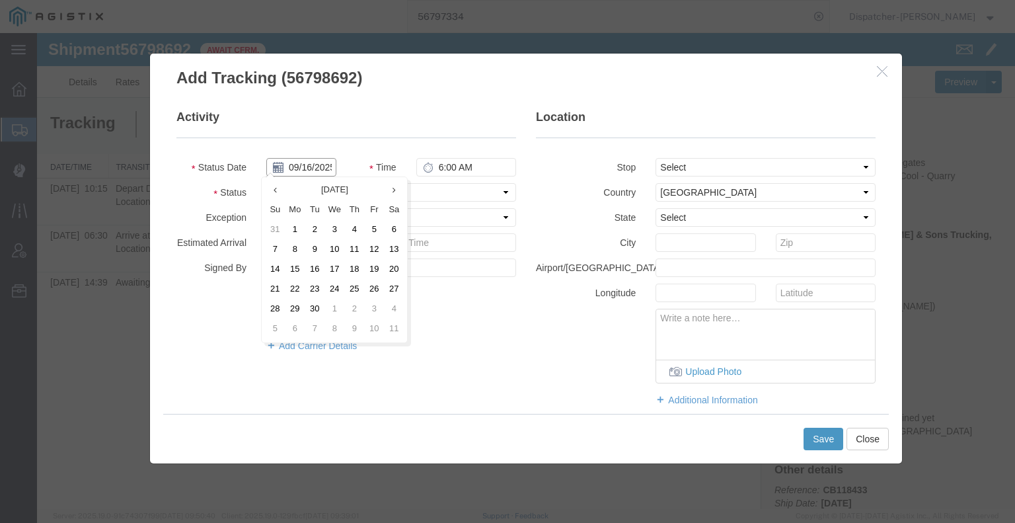
click at [326, 163] on input "09/16/2025" at bounding box center [301, 167] width 70 height 19
drag, startPoint x: 371, startPoint y: 251, endPoint x: 379, endPoint y: 230, distance: 22.6
click at [372, 251] on td "12" at bounding box center [374, 250] width 20 height 20
type input "[DATE]"
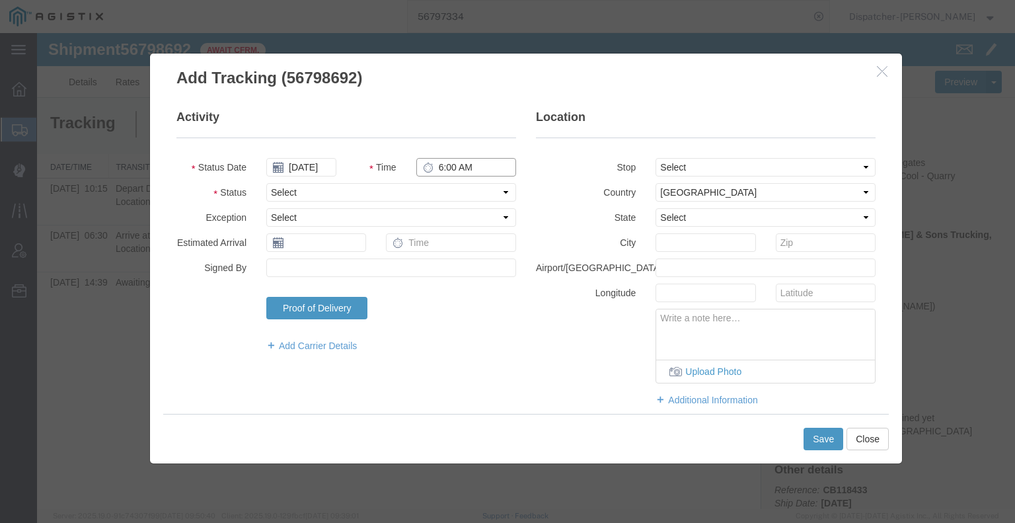
click at [454, 165] on input "6:00 AM" at bounding box center [466, 167] width 100 height 19
type input "10:15 AM"
click at [457, 190] on select "Select Arrival Notice Available Arrival Notice Imported Arrive at Delivery Loca…" at bounding box center [391, 192] width 250 height 19
select select "BREAKSTART"
click at [266, 183] on select "Select Arrival Notice Available Arrival Notice Imported Arrive at Delivery Loca…" at bounding box center [391, 192] width 250 height 19
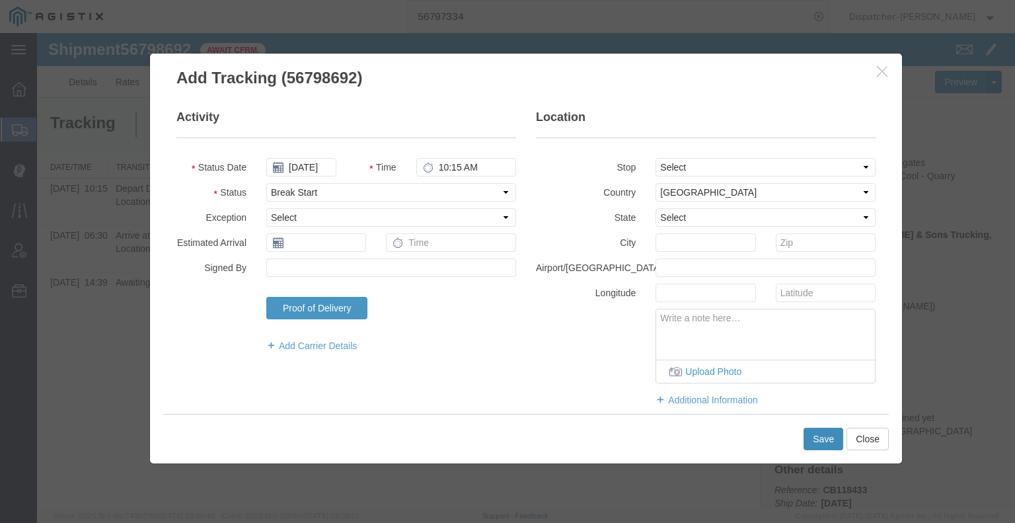
click at [826, 440] on button "Save" at bounding box center [823, 438] width 40 height 22
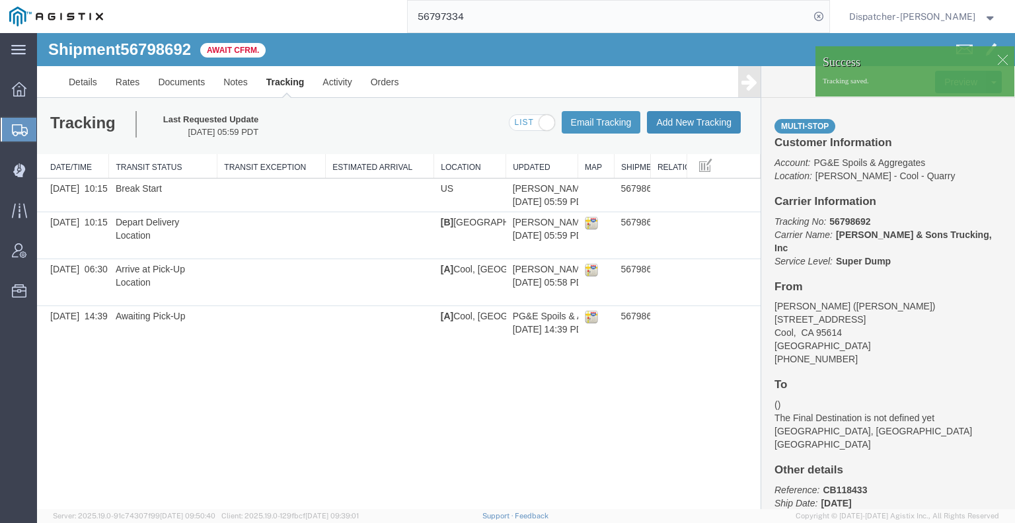
click at [692, 125] on button "Add New Tracking" at bounding box center [694, 122] width 94 height 22
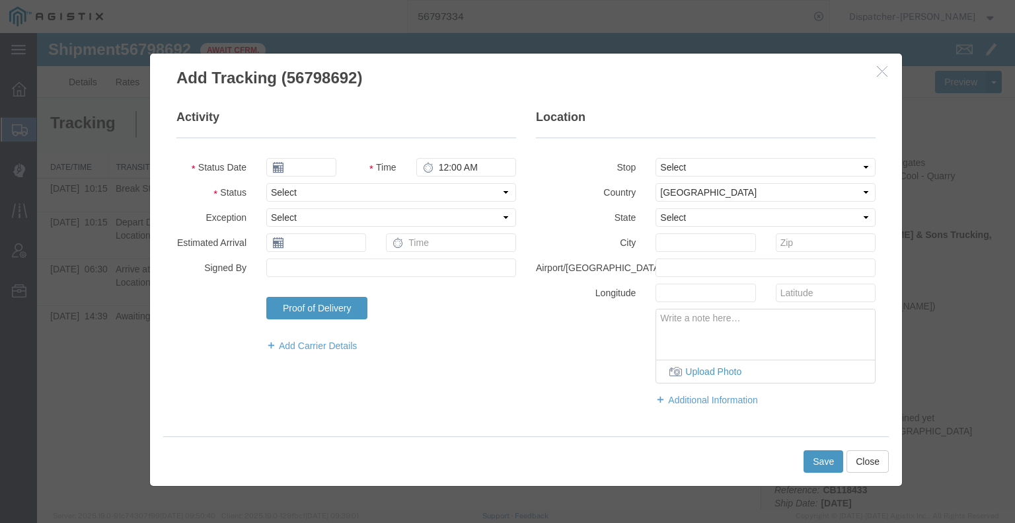
type input "09/16/2025"
type input "6:00 AM"
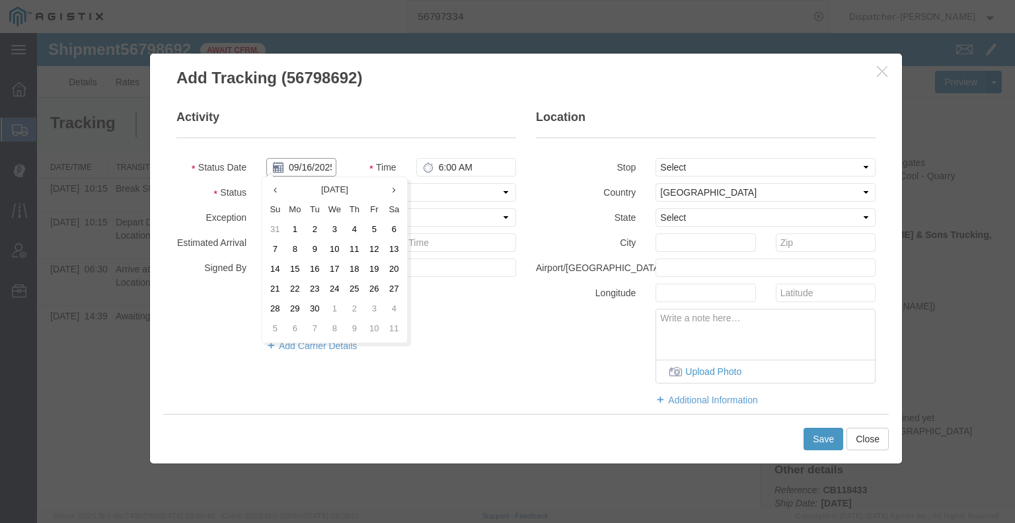
click at [309, 168] on input "09/16/2025" at bounding box center [301, 167] width 70 height 19
click at [372, 250] on td "12" at bounding box center [374, 250] width 20 height 20
type input "[DATE]"
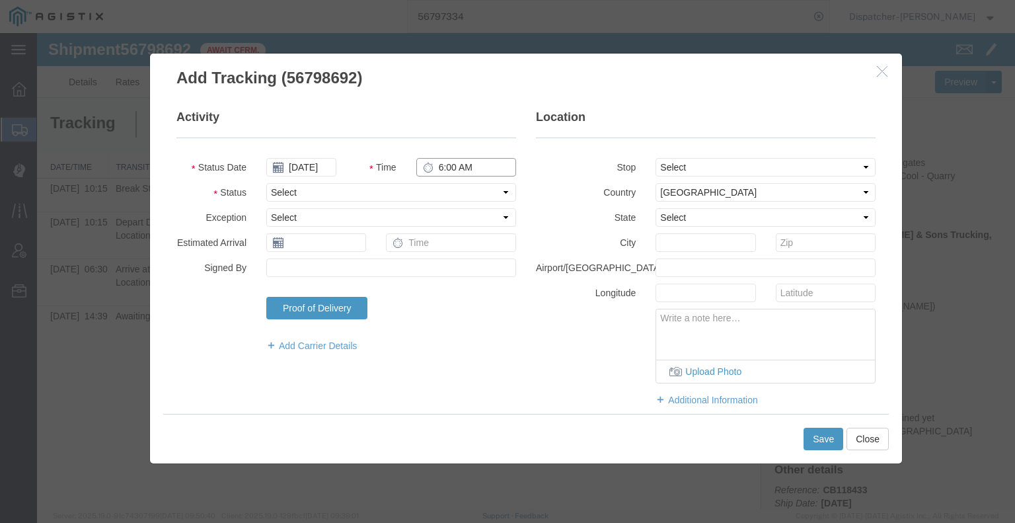
click at [454, 163] on input "6:00 AM" at bounding box center [466, 167] width 100 height 19
type input "10:45 AM"
click at [449, 190] on select "Select Arrival Notice Available Arrival Notice Imported Arrive at Delivery Loca…" at bounding box center [391, 192] width 250 height 19
select select "BREAKSTOP"
click at [266, 183] on select "Select Arrival Notice Available Arrival Notice Imported Arrive at Delivery Loca…" at bounding box center [391, 192] width 250 height 19
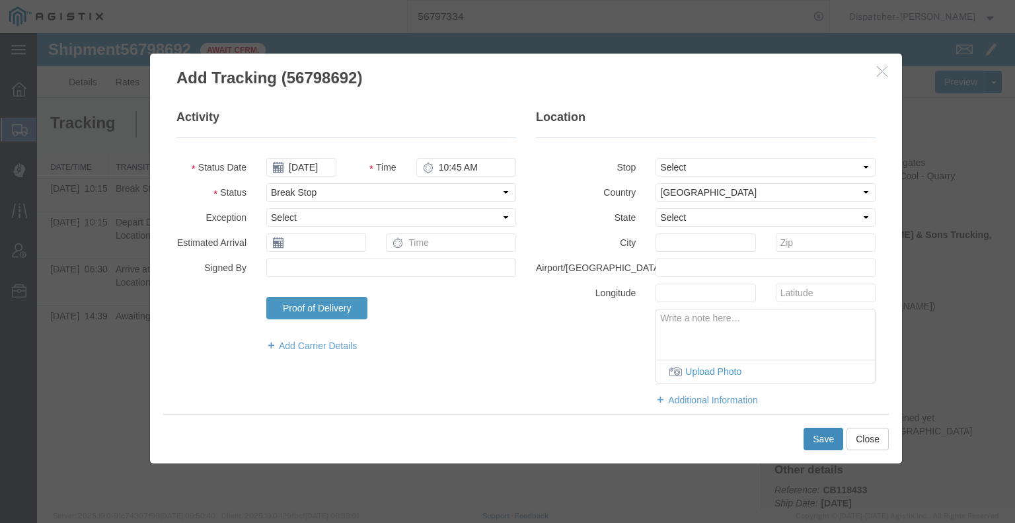
click at [809, 438] on button "Save" at bounding box center [823, 438] width 40 height 22
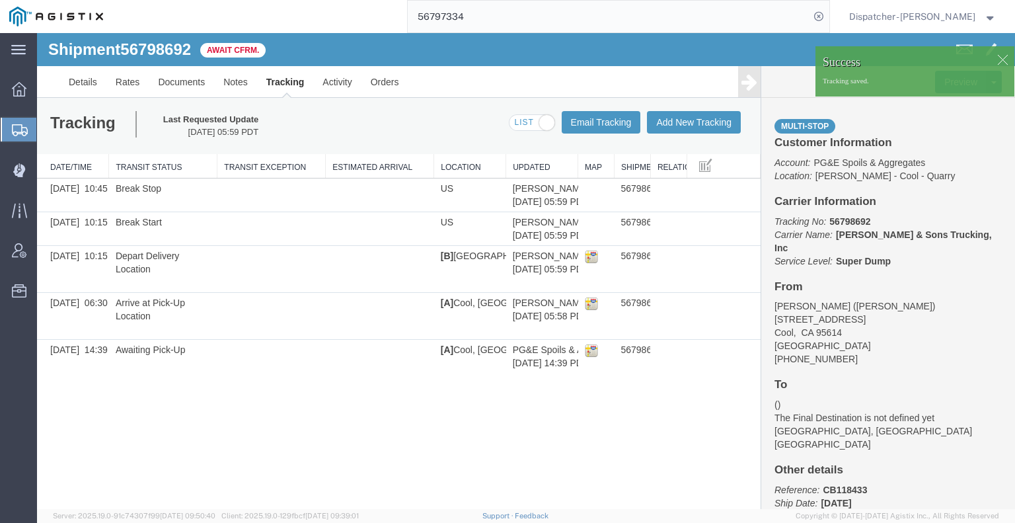
click at [741, 91] on icon at bounding box center [749, 82] width 16 height 19
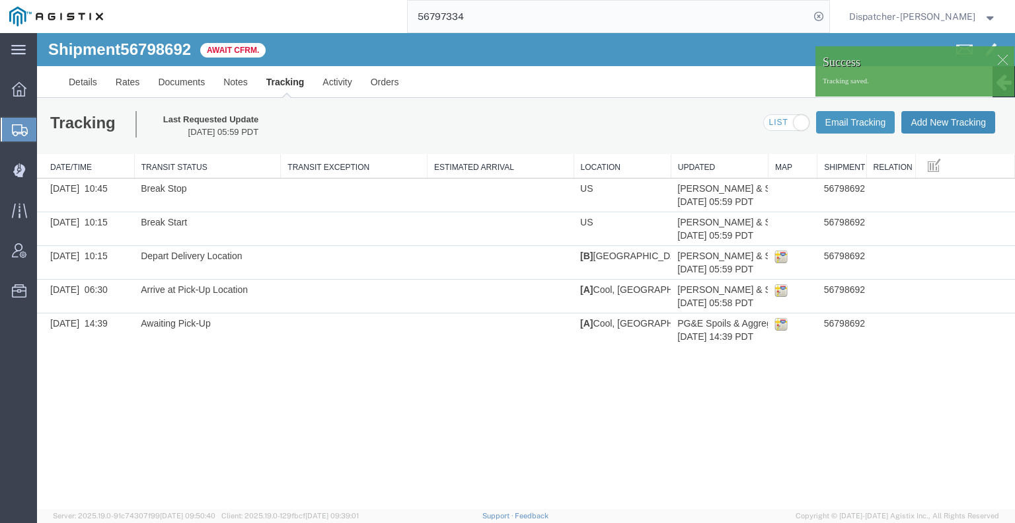
click at [920, 122] on button "Add New Tracking" at bounding box center [948, 122] width 94 height 22
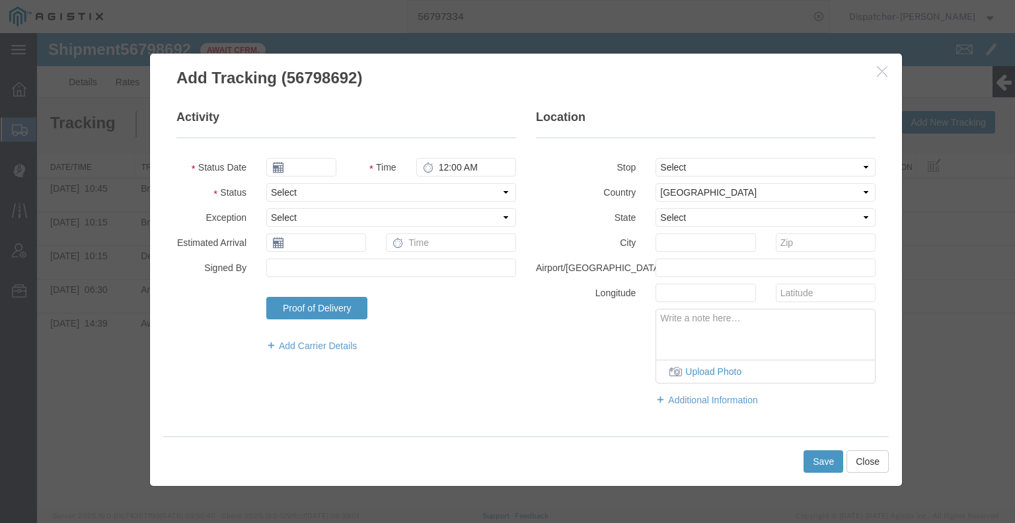
type input "09/16/2025"
type input "6:00 AM"
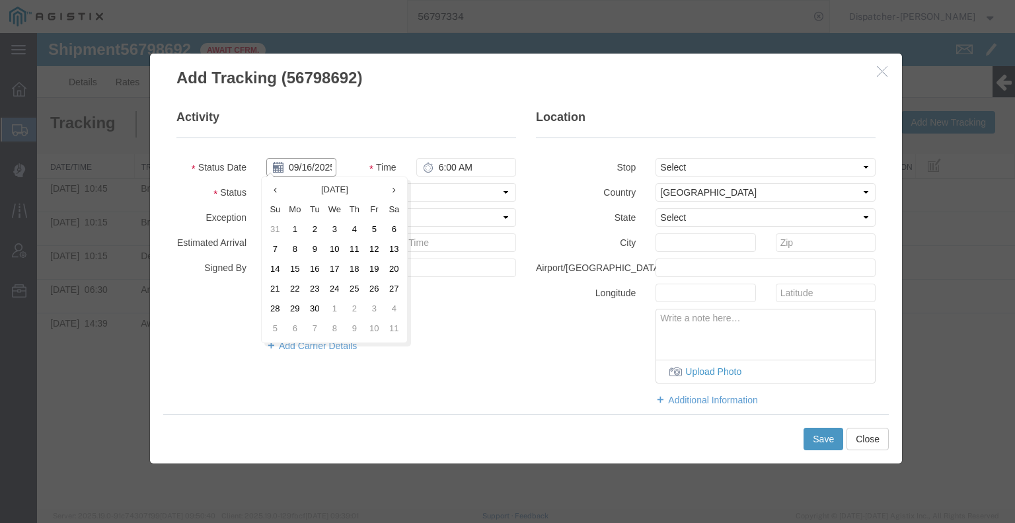
click at [306, 162] on input "09/16/2025" at bounding box center [301, 167] width 70 height 19
click at [374, 248] on td "12" at bounding box center [374, 250] width 20 height 20
type input "[DATE]"
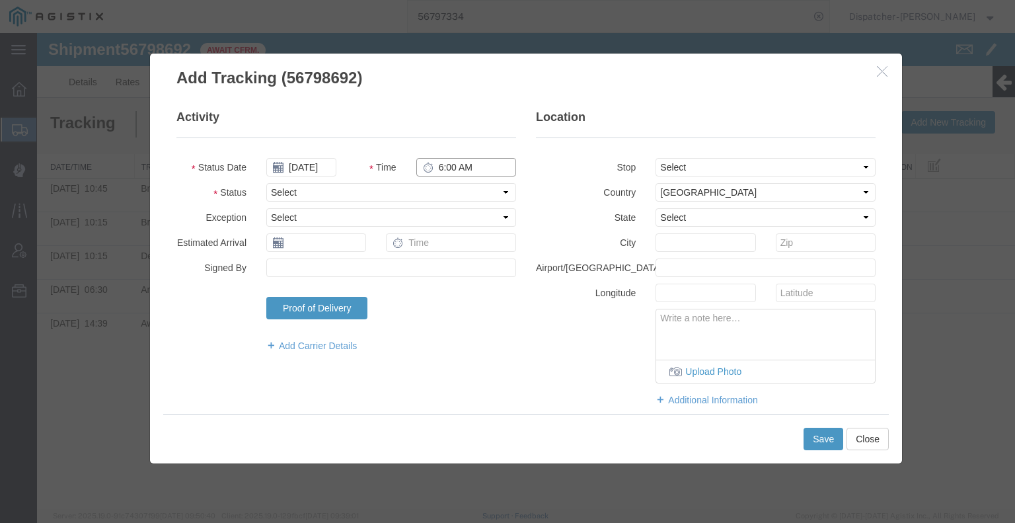
click at [459, 170] on input "6:00 AM" at bounding box center [466, 167] width 100 height 19
type input "1:45 PM"
click at [444, 191] on select "Select Arrival Notice Available Arrival Notice Imported Arrive at Delivery Loca…" at bounding box center [391, 192] width 250 height 19
select select "DELIVRED"
click at [266, 183] on select "Select Arrival Notice Available Arrival Notice Imported Arrive at Delivery Loca…" at bounding box center [391, 192] width 250 height 19
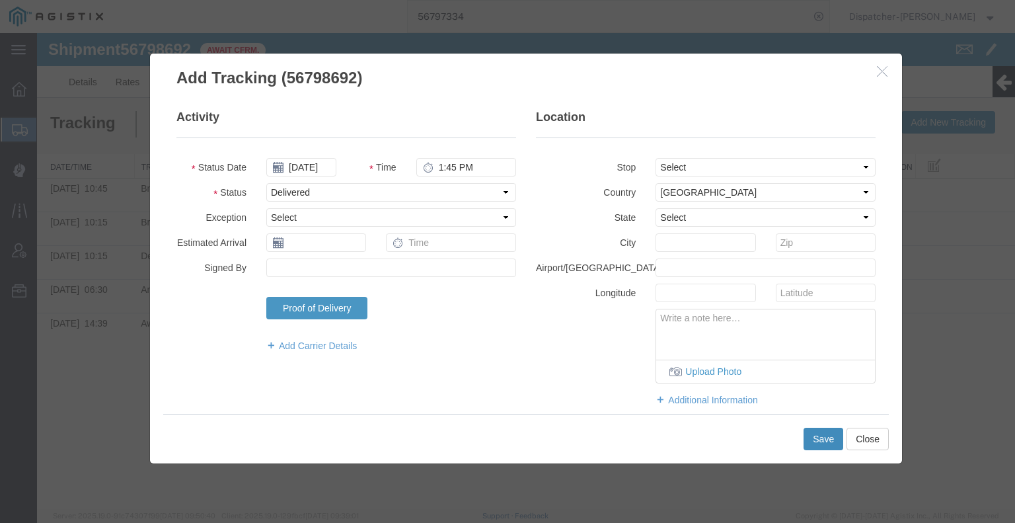
click at [819, 433] on button "Save" at bounding box center [823, 438] width 40 height 22
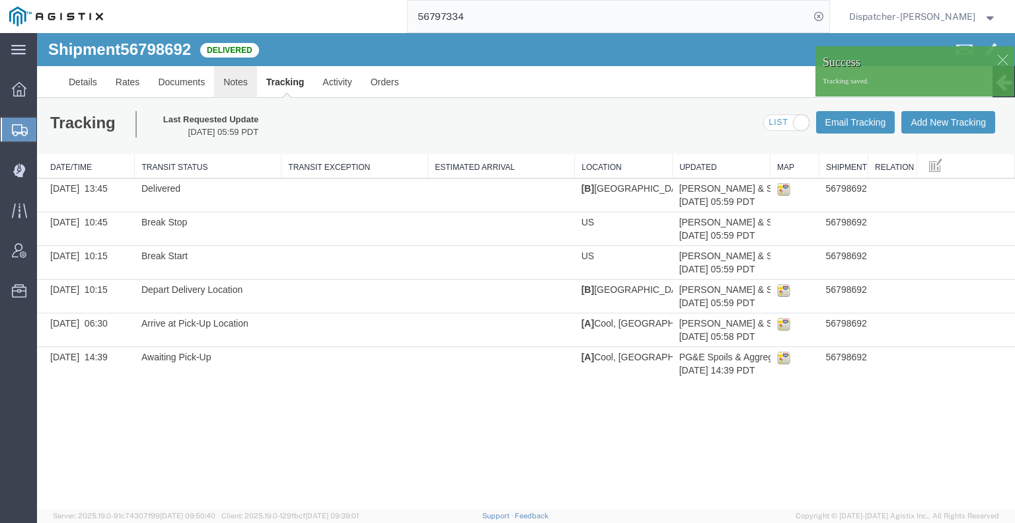
click at [235, 89] on link "Notes" at bounding box center [235, 82] width 43 height 32
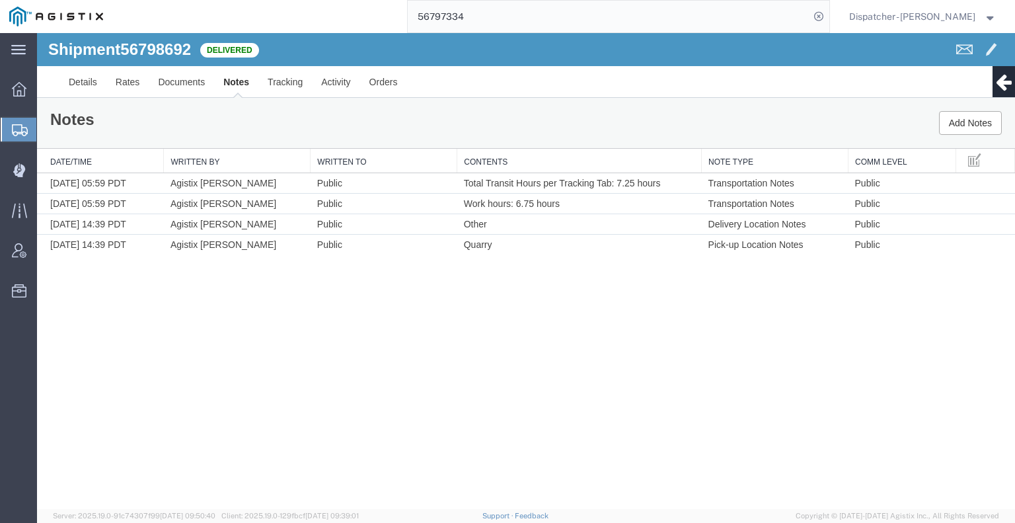
drag, startPoint x: 71, startPoint y: 336, endPoint x: 97, endPoint y: 327, distance: 27.4
click at [76, 336] on div "Shipment 56798692 4 of 4 Delivered Details Rates Documents Notes Tracking Activ…" at bounding box center [526, 271] width 978 height 476
click at [195, 73] on link "Documents" at bounding box center [181, 82] width 65 height 32
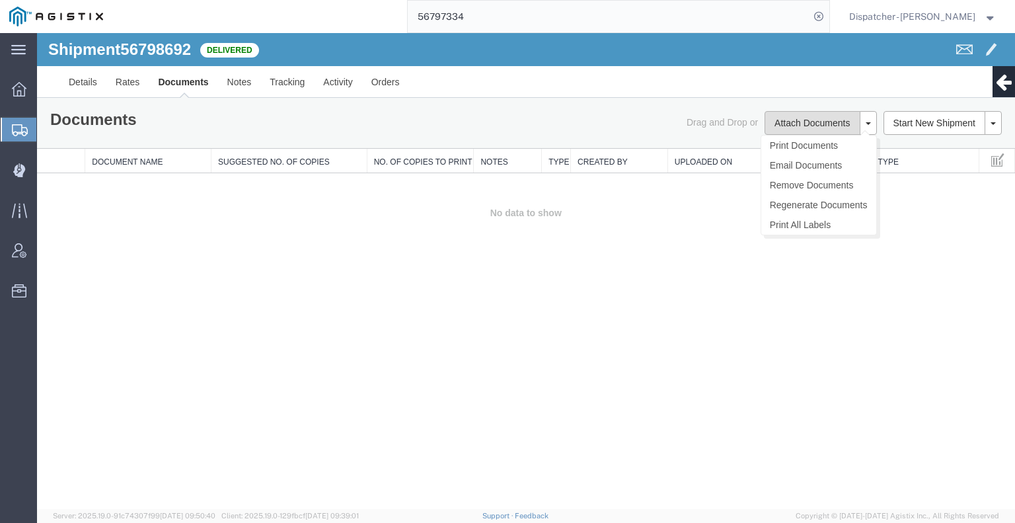
click at [825, 127] on button "Attach Documents" at bounding box center [811, 123] width 95 height 24
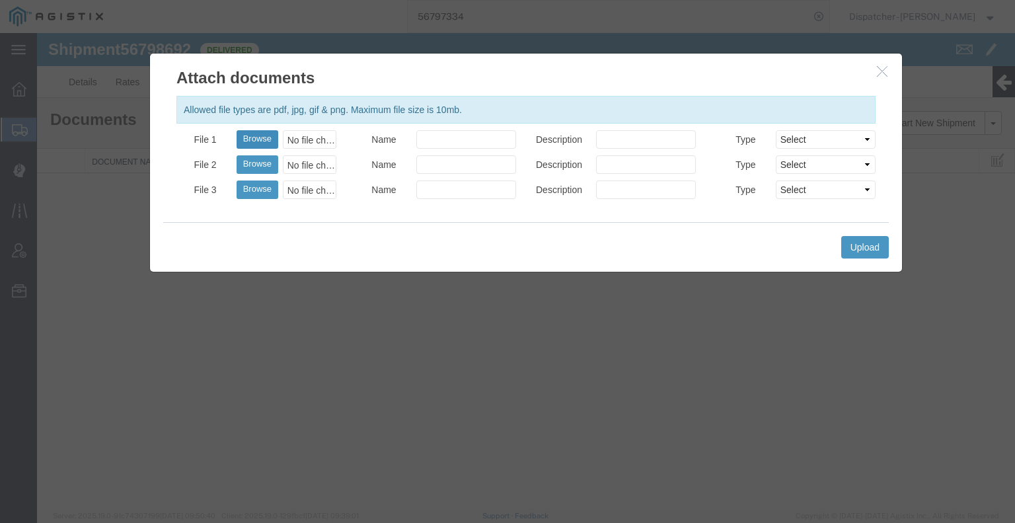
click at [266, 137] on button "Browse" at bounding box center [258, 139] width 42 height 19
type input "C:\fakepath\56798692trktag.pdf"
click at [862, 238] on button "Upload" at bounding box center [865, 247] width 48 height 22
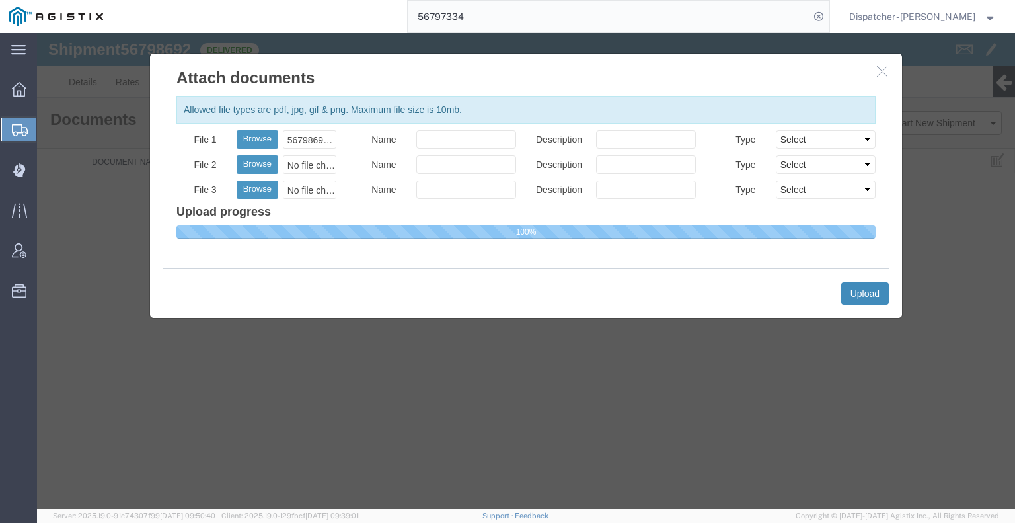
select select
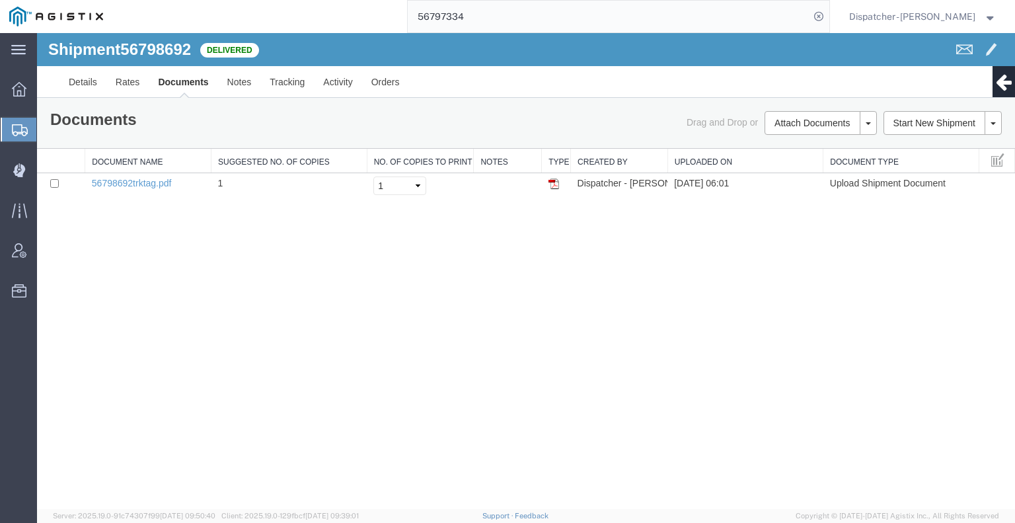
click at [469, 15] on input "56797334" at bounding box center [609, 17] width 402 height 32
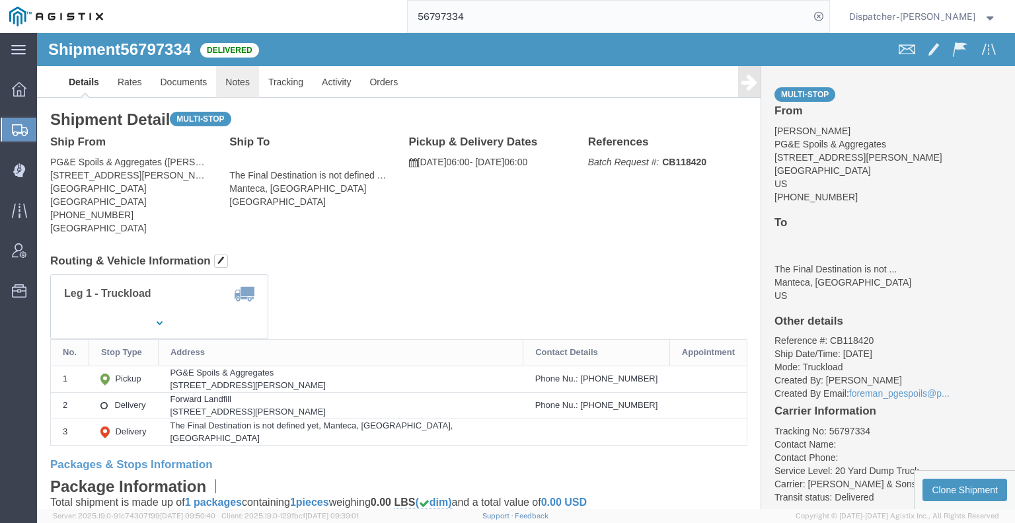
click link "Notes"
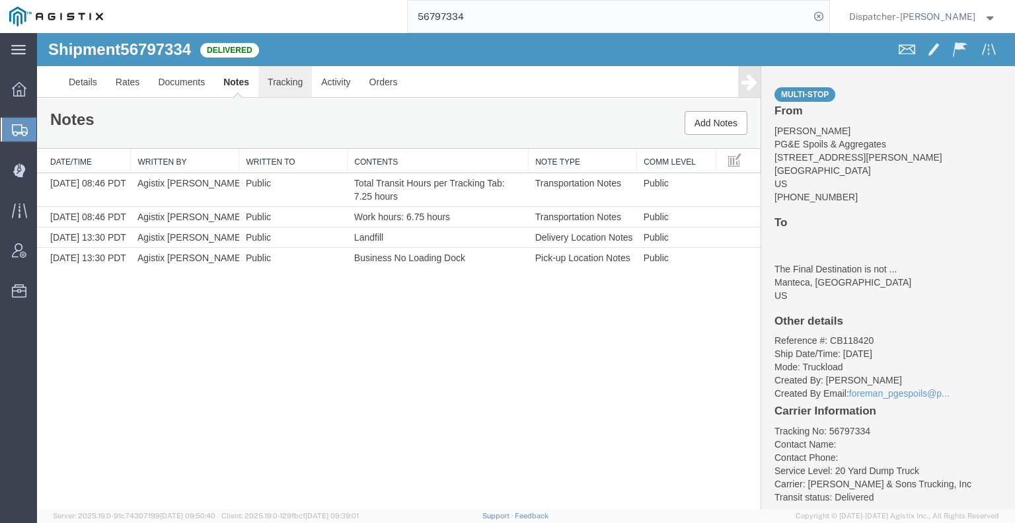
click at [276, 81] on link "Tracking" at bounding box center [285, 82] width 54 height 32
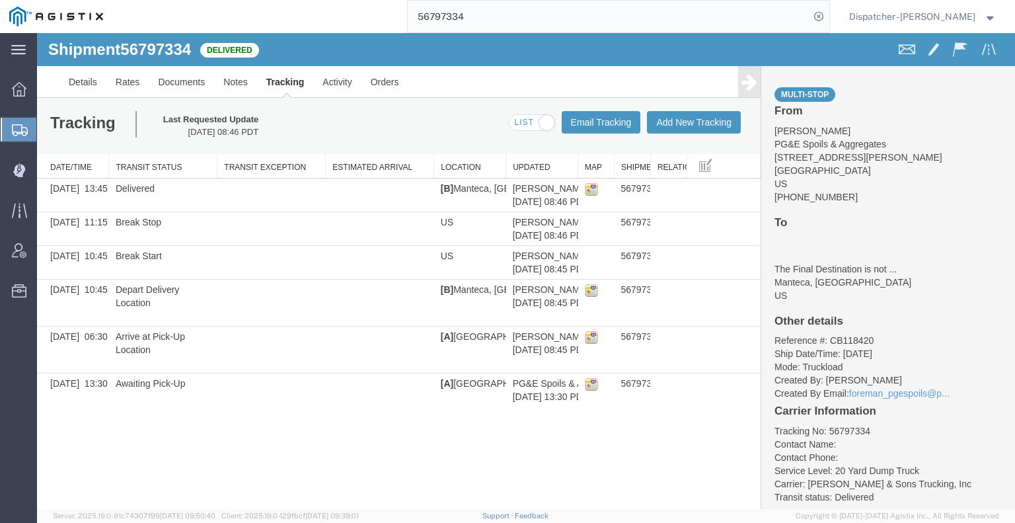
click at [745, 85] on icon at bounding box center [749, 82] width 16 height 19
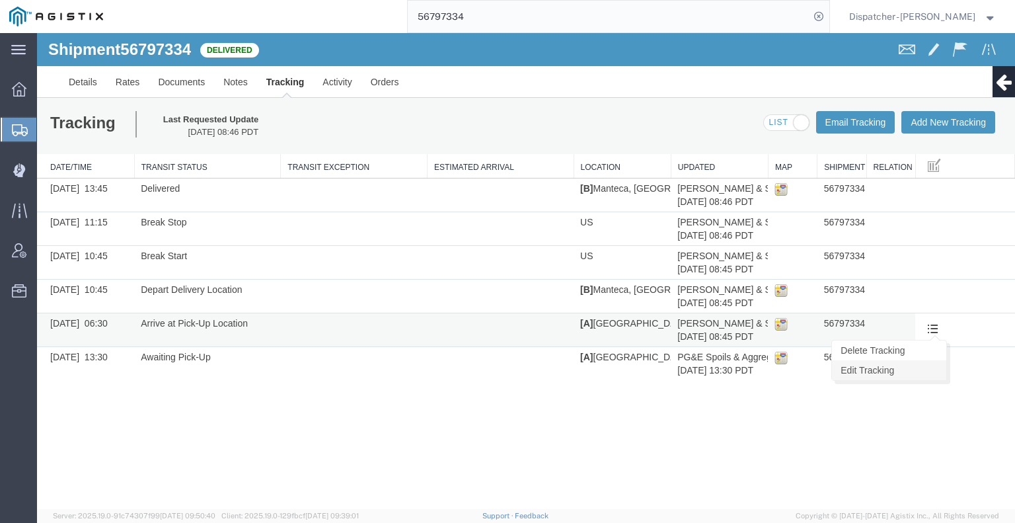
click at [930, 375] on link "Edit Tracking" at bounding box center [889, 370] width 114 height 20
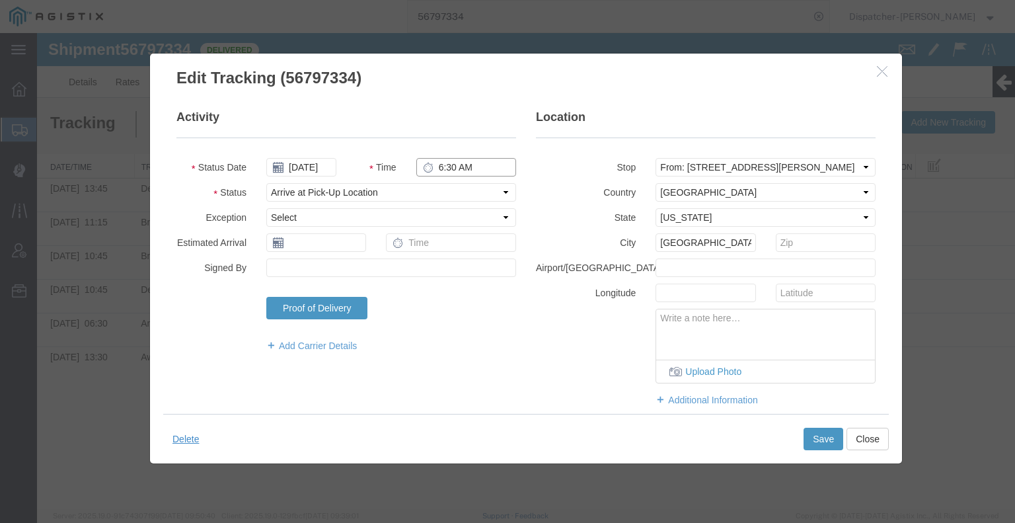
click at [460, 168] on input "6:30 AM" at bounding box center [466, 167] width 100 height 19
type input "6:00 AM"
click at [824, 441] on button "Save" at bounding box center [823, 438] width 40 height 22
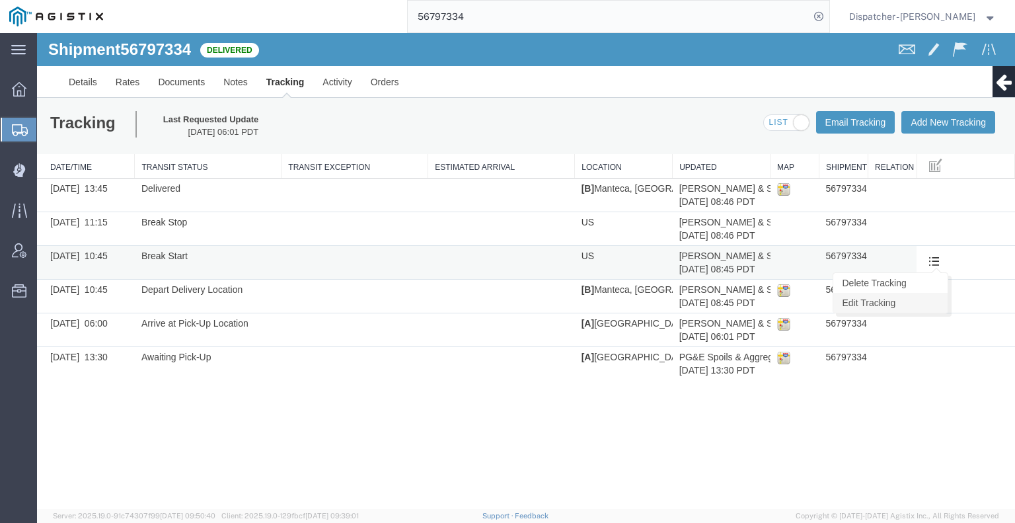
click at [934, 306] on link "Edit Tracking" at bounding box center [890, 303] width 114 height 20
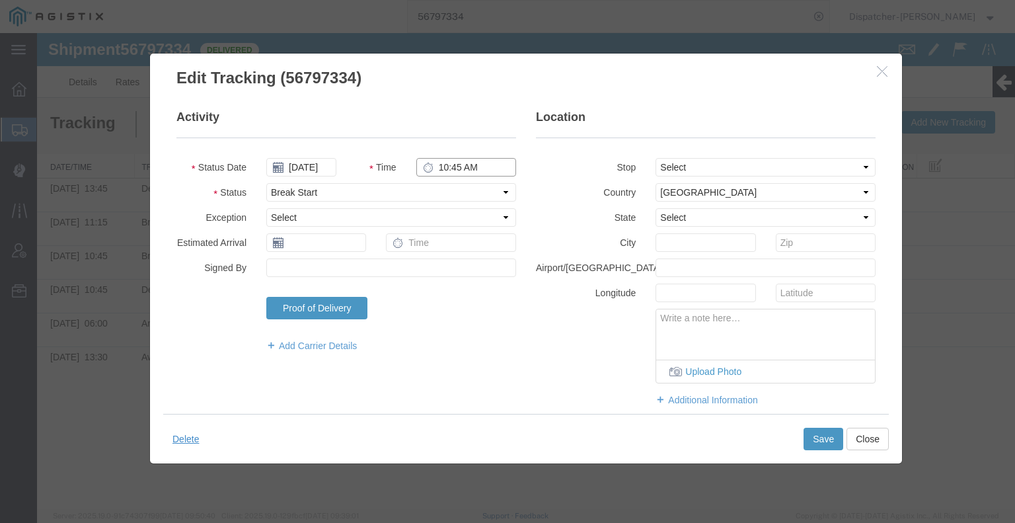
click at [447, 168] on input "10:45 AM" at bounding box center [466, 167] width 100 height 19
type input "3:58 PM"
click at [821, 434] on button "Save" at bounding box center [823, 438] width 40 height 22
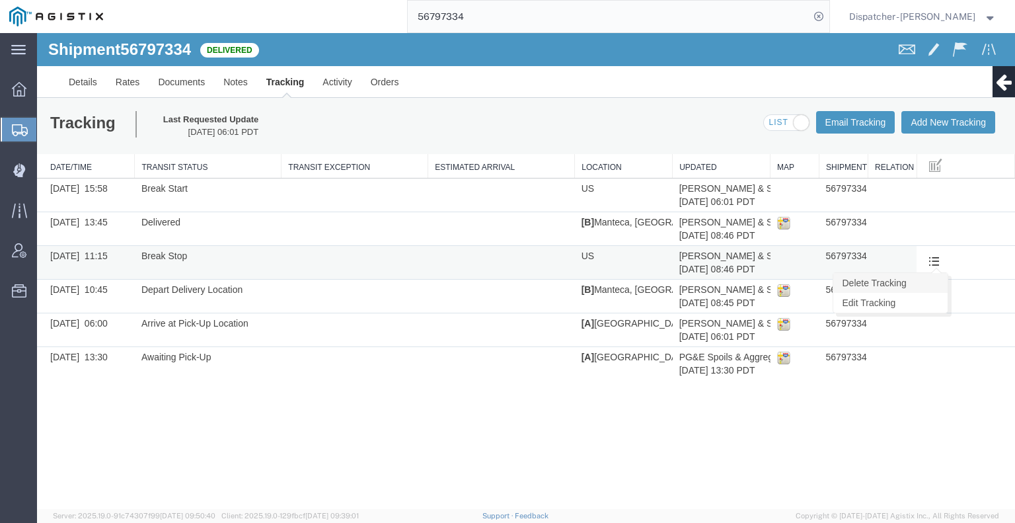
click at [936, 291] on link "Delete Tracking" at bounding box center [890, 283] width 114 height 20
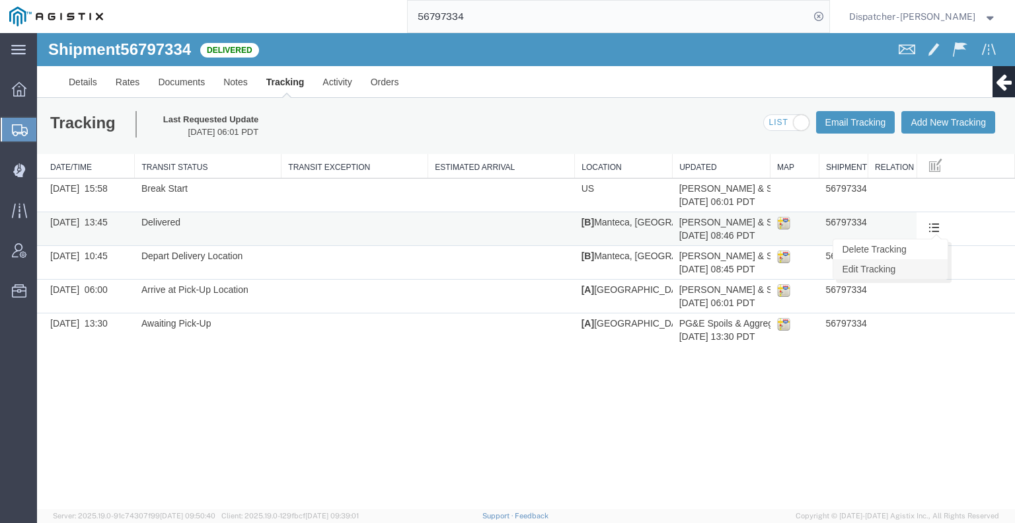
click at [918, 272] on link "Edit Tracking" at bounding box center [890, 269] width 114 height 20
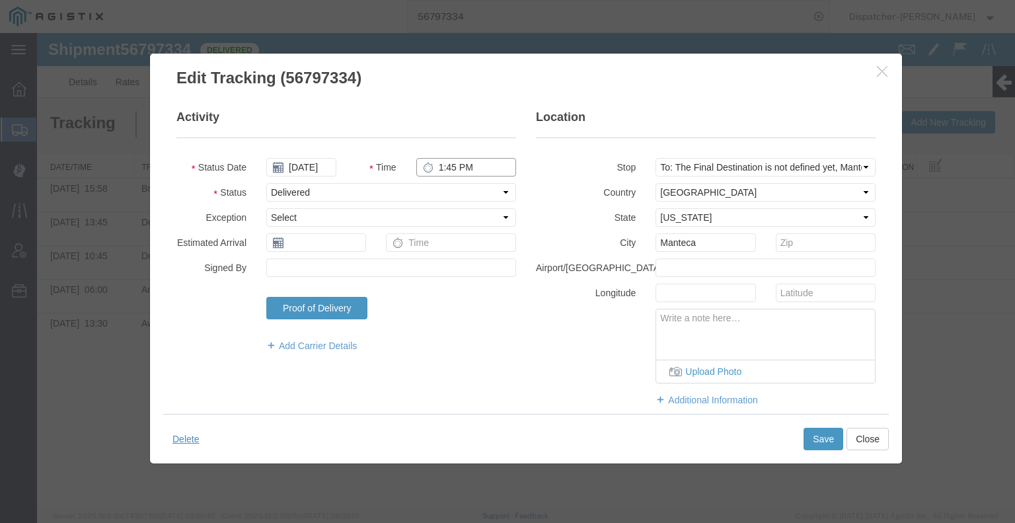
click at [461, 170] on input "1:45 PM" at bounding box center [466, 167] width 100 height 19
type input "5:30 PM"
click at [817, 435] on button "Save" at bounding box center [823, 438] width 40 height 22
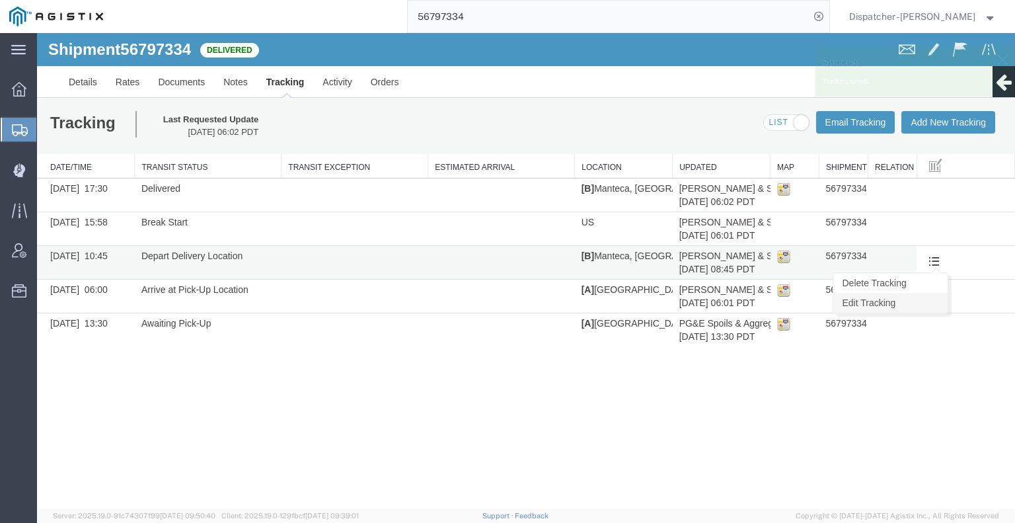
click at [936, 298] on link "Edit Tracking" at bounding box center [890, 303] width 114 height 20
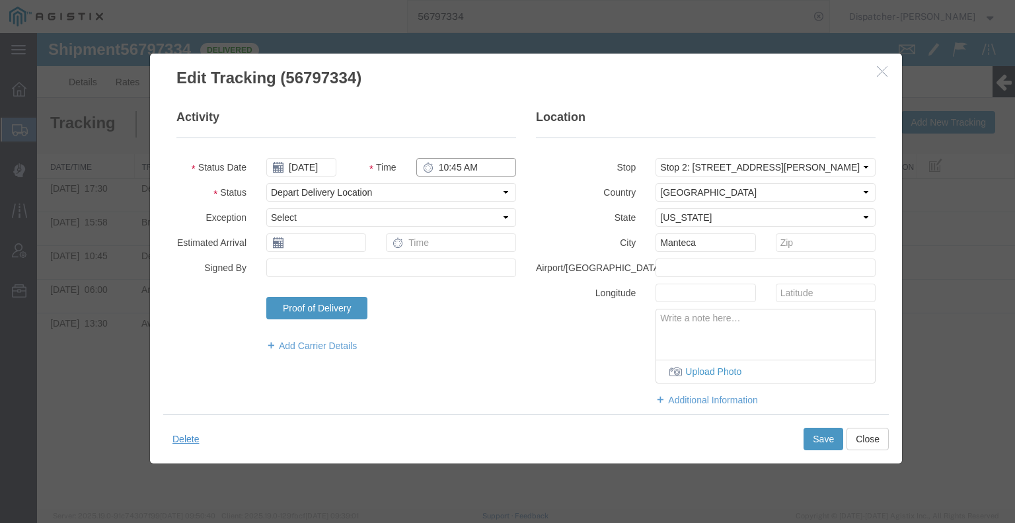
click at [446, 167] on input "10:45 AM" at bounding box center [466, 167] width 100 height 19
type input "3:58 PM"
click at [815, 441] on button "Save" at bounding box center [823, 438] width 40 height 22
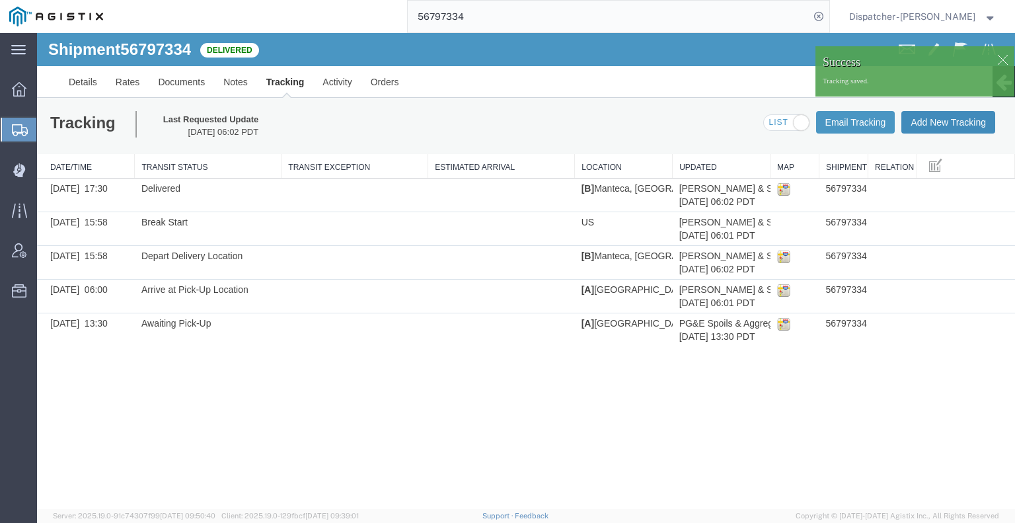
click at [934, 122] on button "Add New Tracking" at bounding box center [948, 122] width 94 height 22
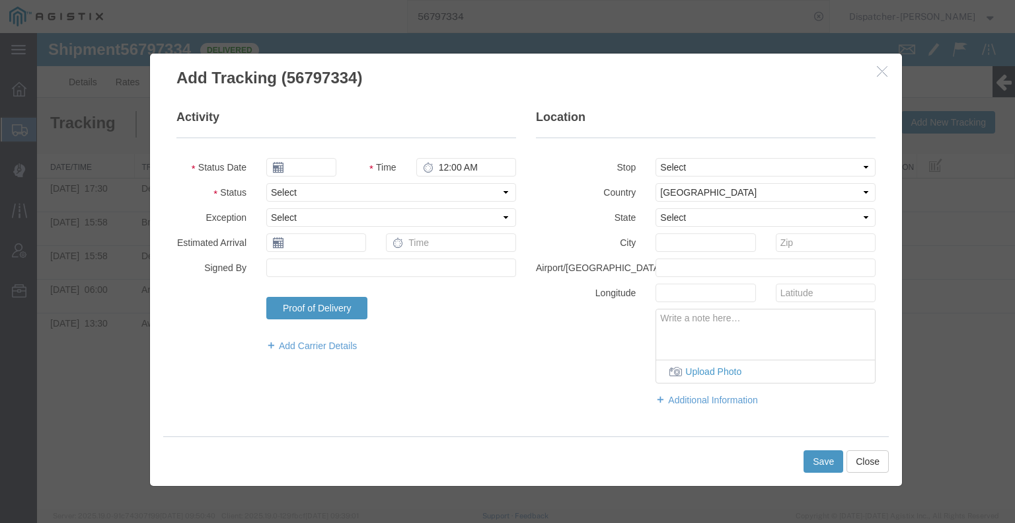
type input "09/16/2025"
type input "7:00 AM"
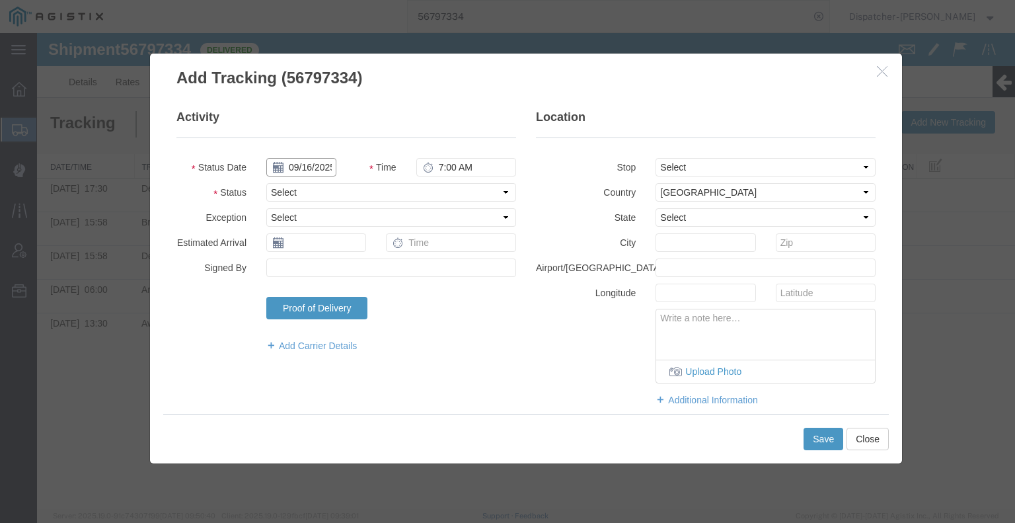
click at [307, 163] on input "09/16/2025" at bounding box center [301, 167] width 70 height 19
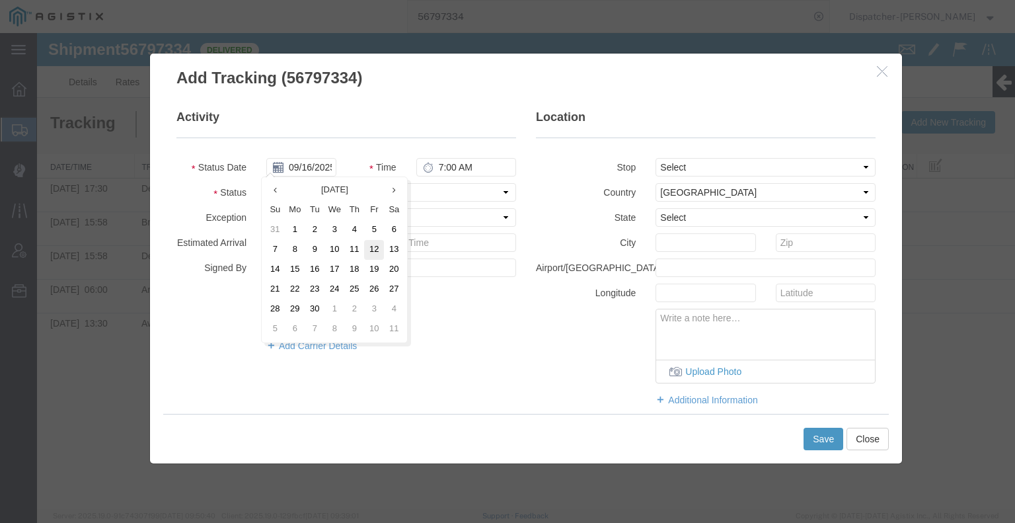
click at [379, 250] on td "12" at bounding box center [374, 250] width 20 height 20
type input "[DATE]"
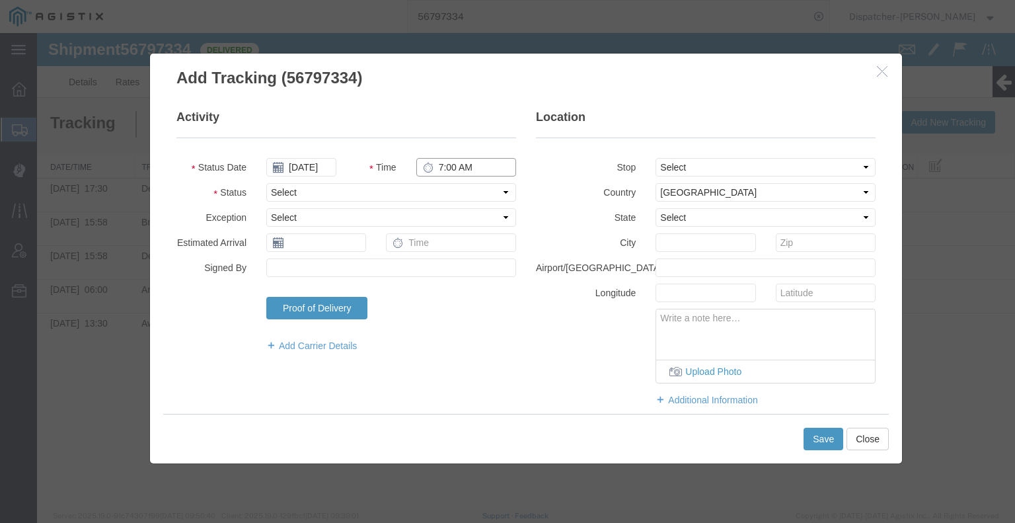
click at [461, 163] on input "7:00 AM" at bounding box center [466, 167] width 100 height 19
type input "4:28 PM"
drag, startPoint x: 472, startPoint y: 190, endPoint x: 472, endPoint y: 198, distance: 7.3
click at [472, 190] on select "Select Arrival Notice Available Arrival Notice Imported Arrive at Delivery Loca…" at bounding box center [391, 192] width 250 height 19
select select "BREAKSTOP"
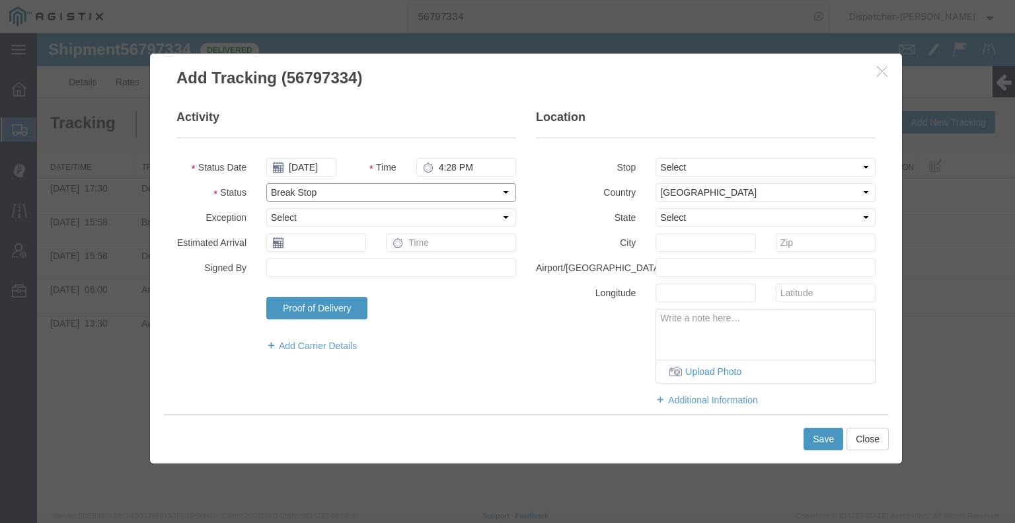
click at [266, 183] on select "Select Arrival Notice Available Arrival Notice Imported Arrive at Delivery Loca…" at bounding box center [391, 192] width 250 height 19
click at [817, 439] on button "Save" at bounding box center [823, 438] width 40 height 22
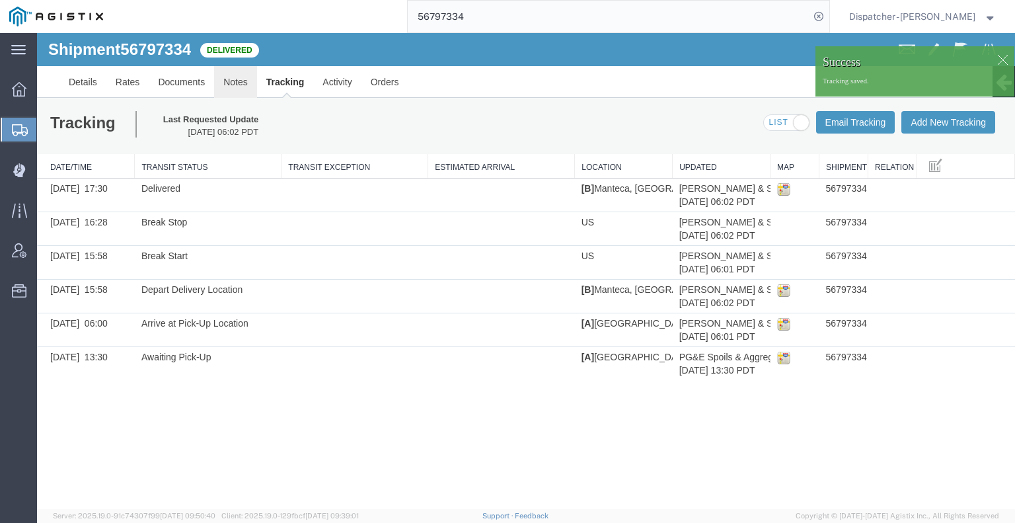
click at [237, 79] on link "Notes" at bounding box center [235, 82] width 43 height 32
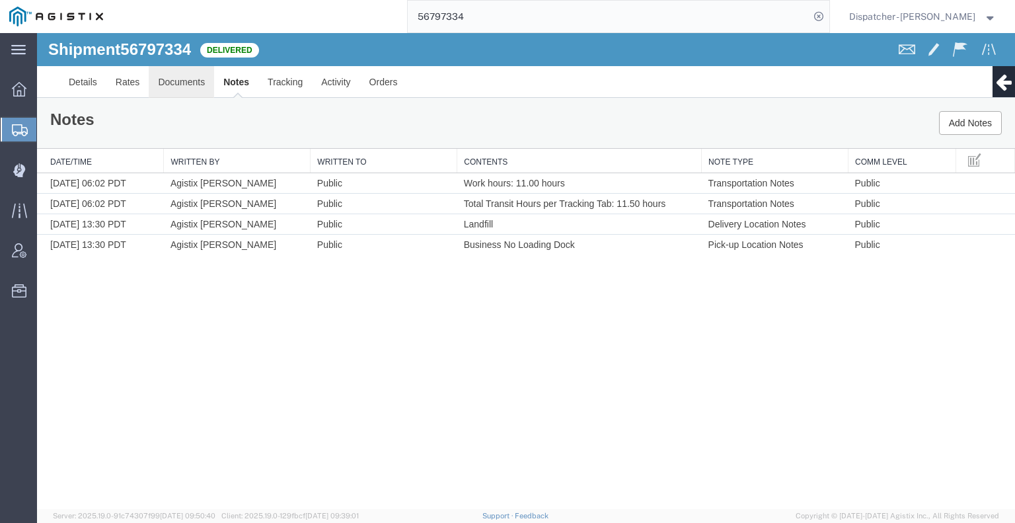
click at [178, 76] on link "Documents" at bounding box center [181, 82] width 65 height 32
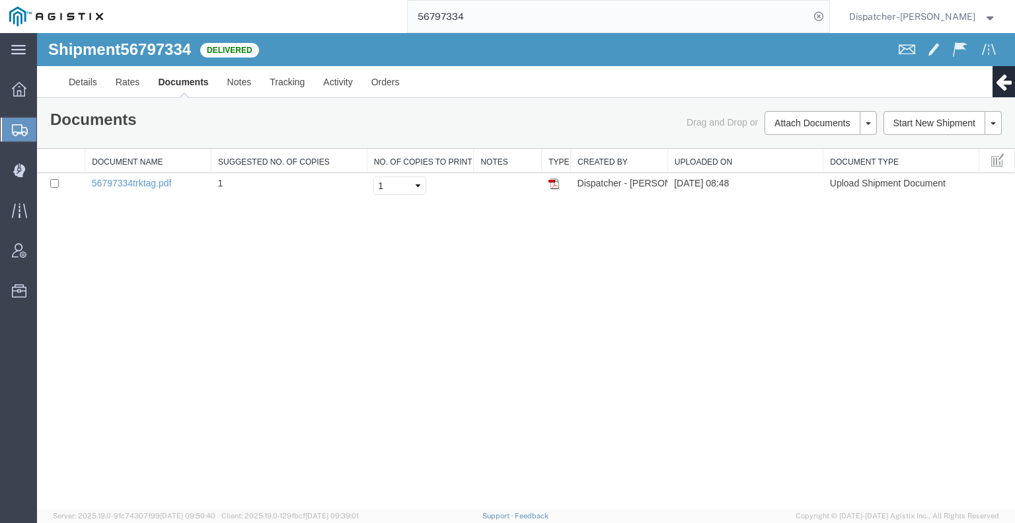
drag, startPoint x: 928, startPoint y: 412, endPoint x: 893, endPoint y: 343, distance: 76.8
click at [928, 410] on div "Shipment 56797334 1 of 1 Delivered Details Rates Documents Notes Tracking Activ…" at bounding box center [526, 271] width 978 height 476
click at [50, 184] on td at bounding box center [61, 186] width 48 height 26
click at [56, 184] on input "checkbox" at bounding box center [54, 183] width 9 height 9
checkbox input "true"
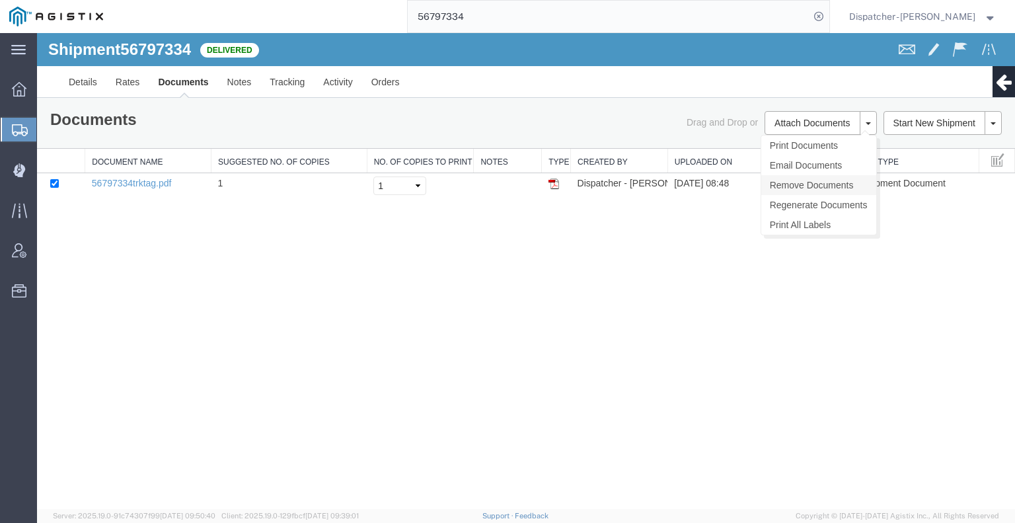
click at [809, 187] on link "Remove Documents" at bounding box center [818, 185] width 115 height 20
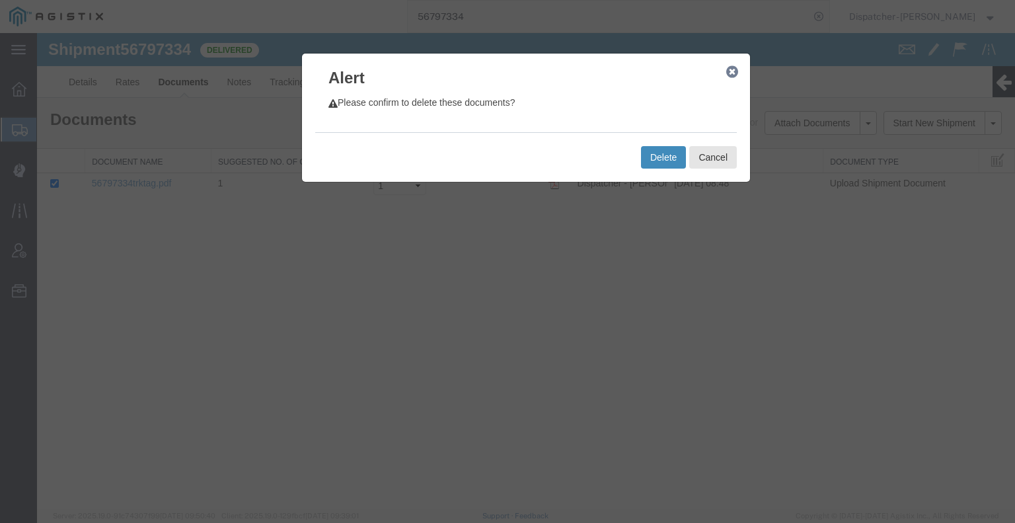
click at [664, 153] on button "Delete" at bounding box center [663, 157] width 45 height 22
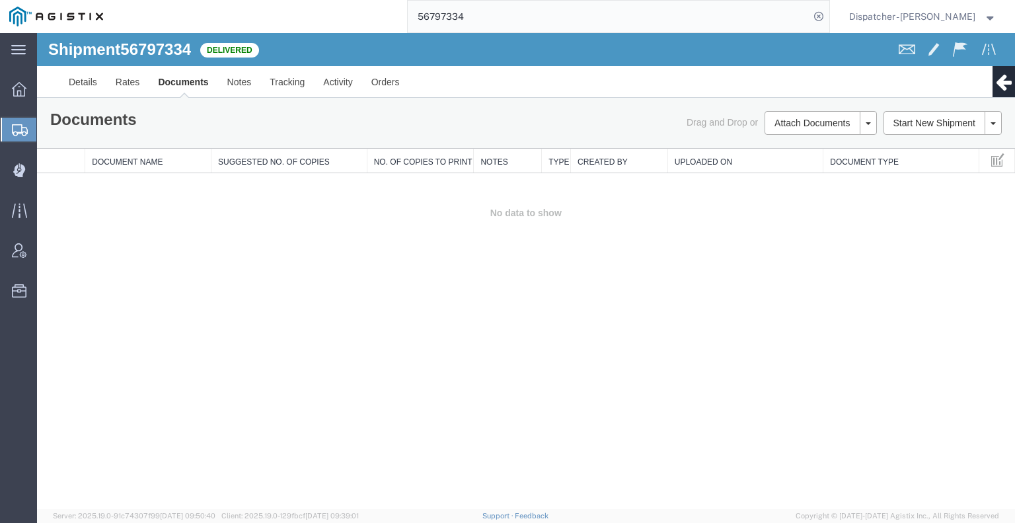
click at [170, 263] on div "Shipment 56797334 0 of 0 Delivered Details Rates Documents Notes Tracking Activ…" at bounding box center [526, 271] width 978 height 476
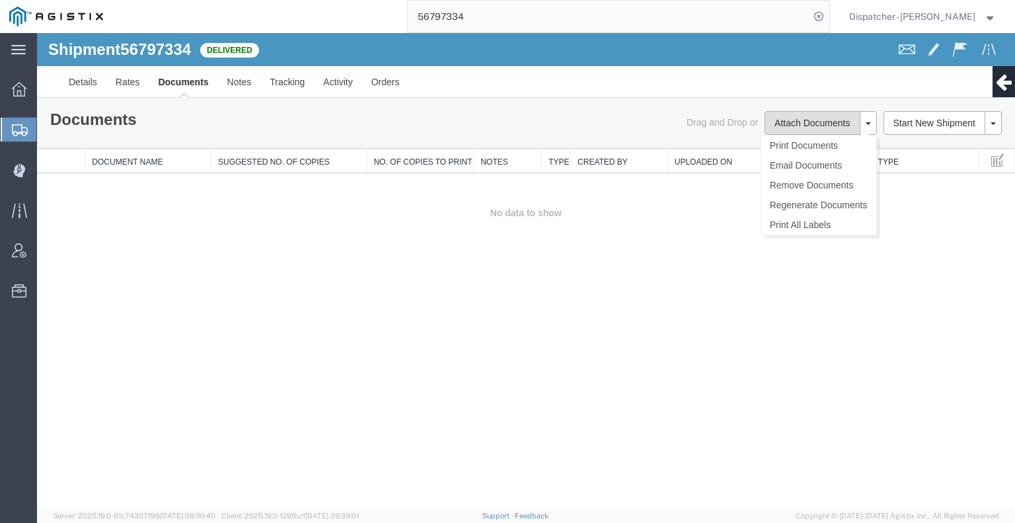
click at [783, 126] on button "Attach Documents" at bounding box center [811, 123] width 95 height 24
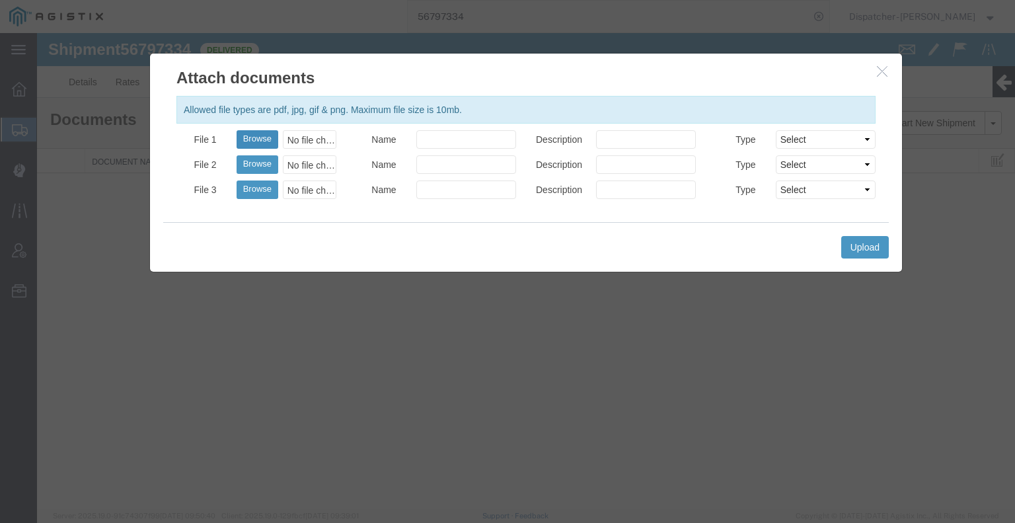
click at [254, 137] on button "Browse" at bounding box center [258, 139] width 42 height 19
type input "C:\fakepath\56797334trktags.pdf"
click at [874, 244] on button "Upload" at bounding box center [865, 247] width 48 height 22
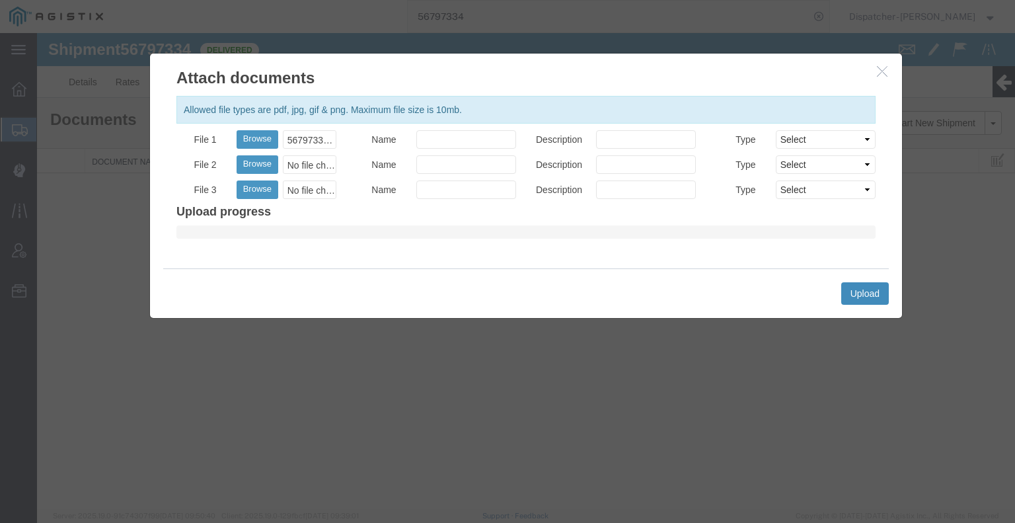
select select
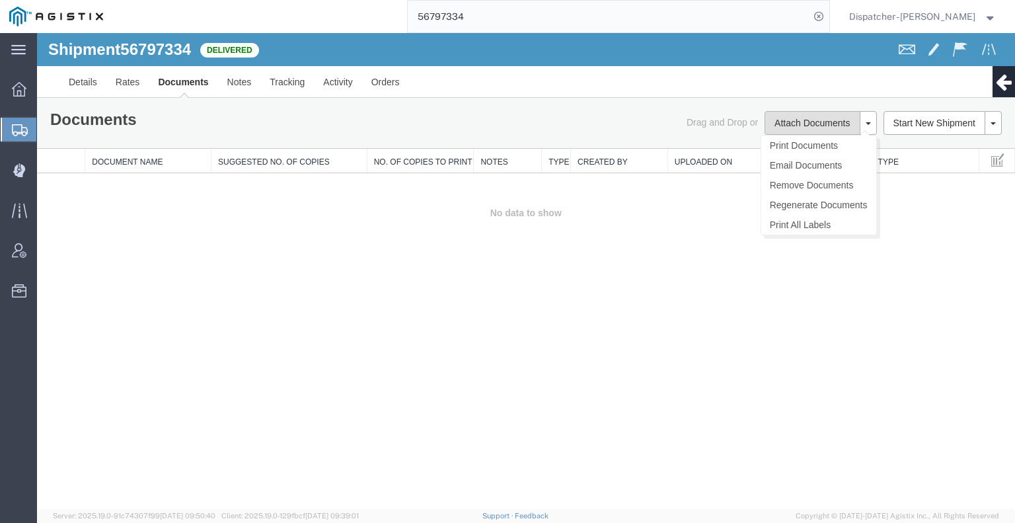
click at [784, 121] on button "Attach Documents" at bounding box center [811, 123] width 95 height 24
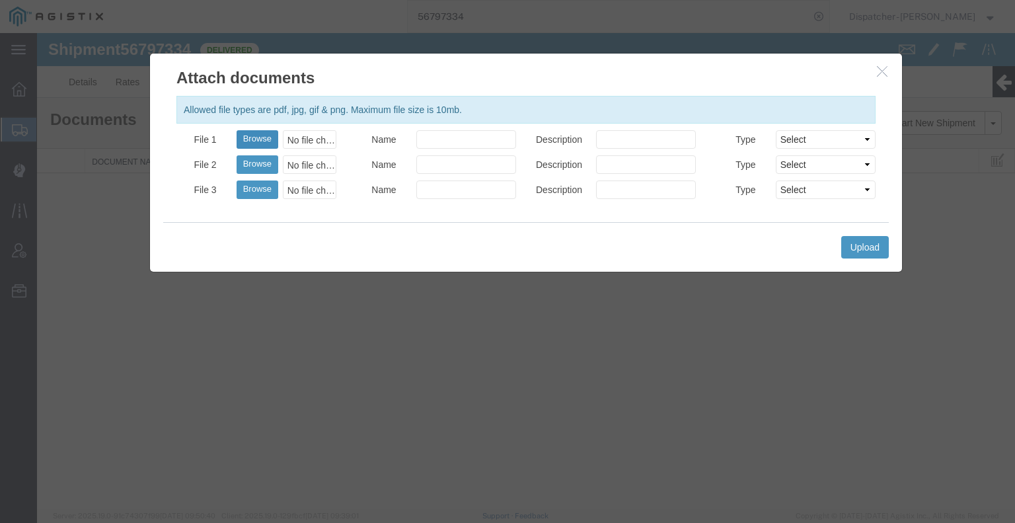
click at [250, 140] on button "Browse" at bounding box center [258, 139] width 42 height 19
type input "C:\fakepath\56797334trktags.pdf"
click at [880, 239] on button "Upload" at bounding box center [865, 247] width 48 height 22
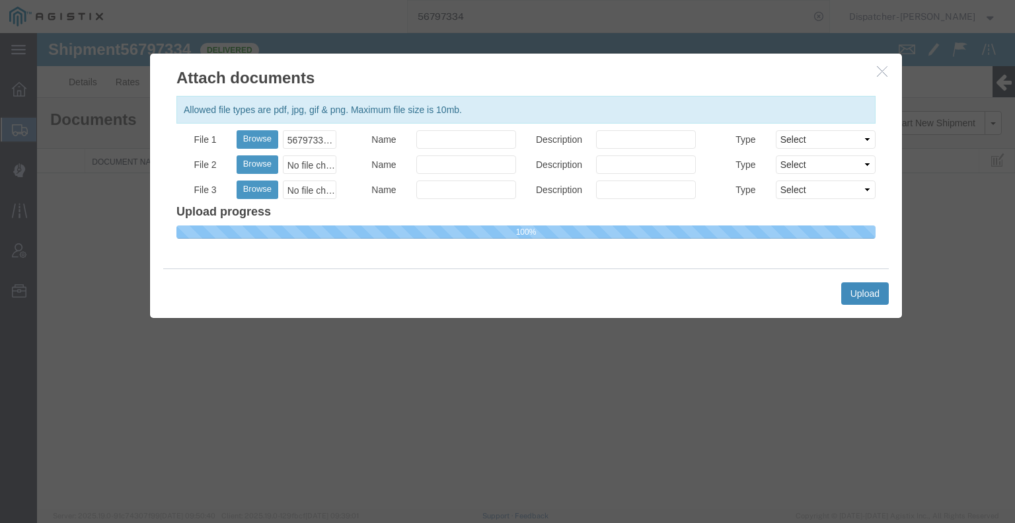
select select
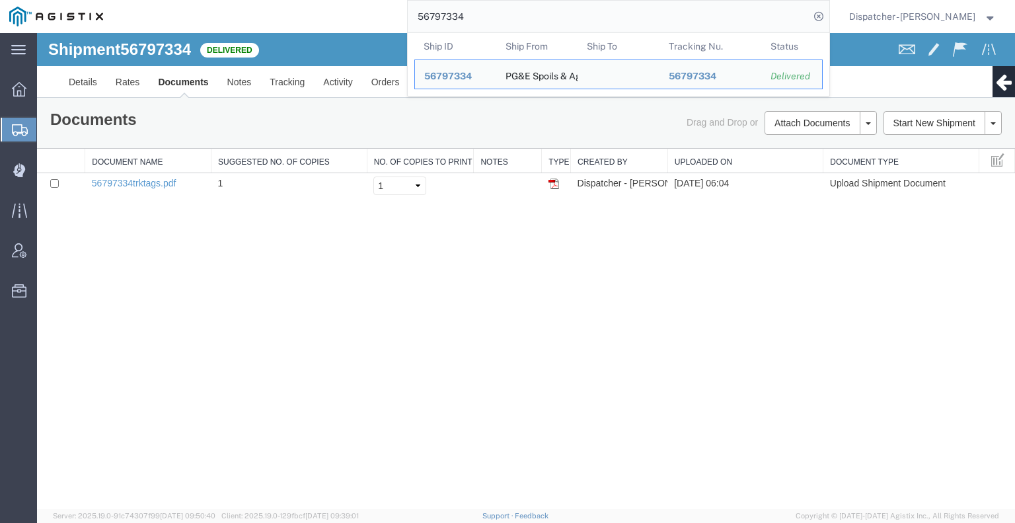
drag, startPoint x: 554, startPoint y: 54, endPoint x: 226, endPoint y: 44, distance: 328.5
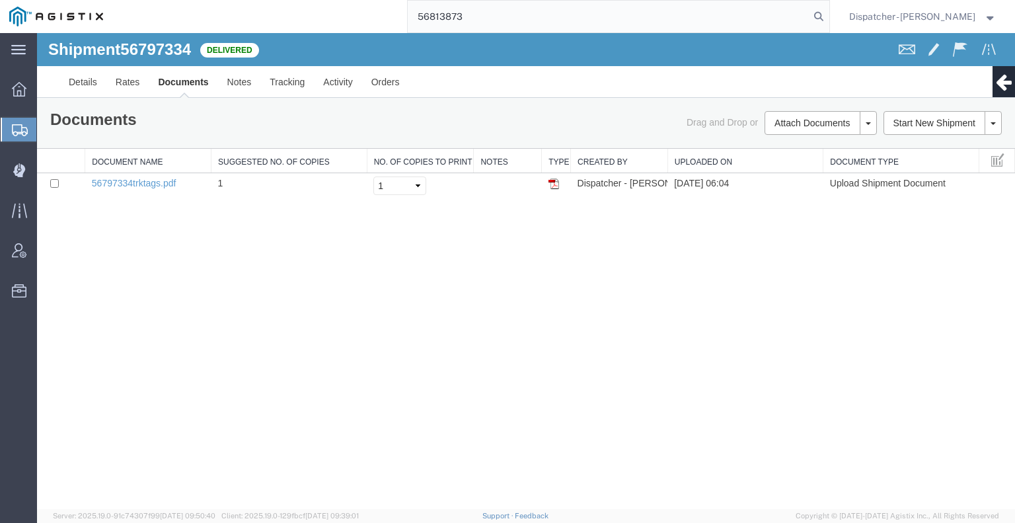
type input "56813873"
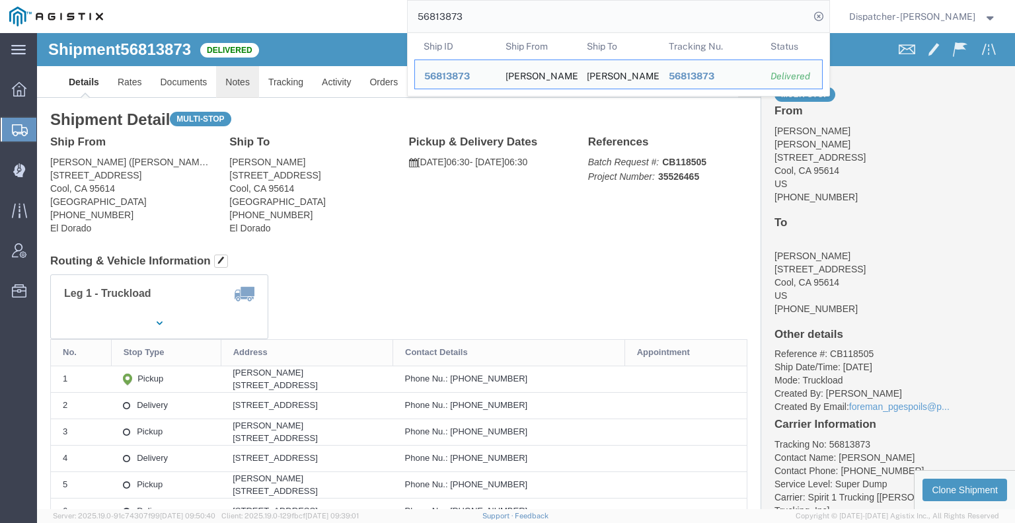
click link "Notes"
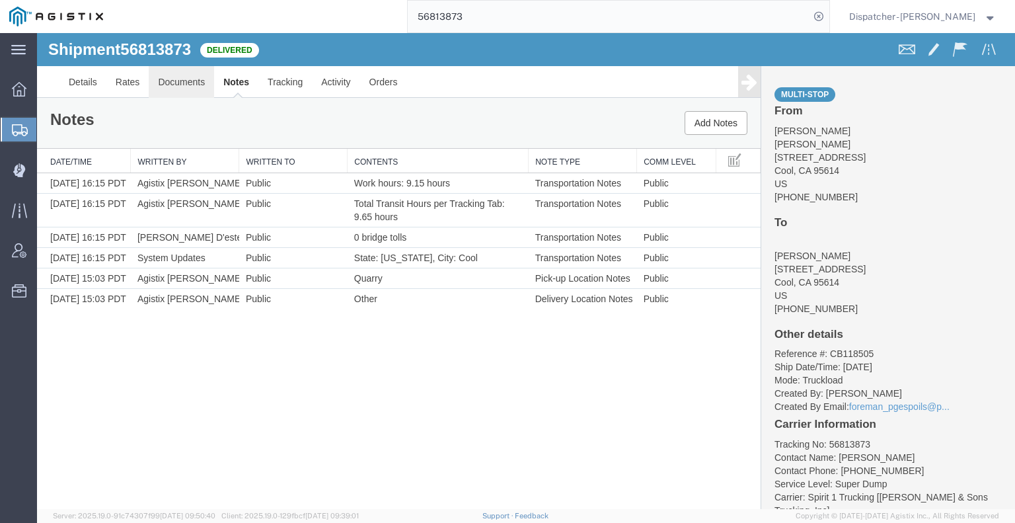
click at [200, 76] on link "Documents" at bounding box center [181, 82] width 65 height 32
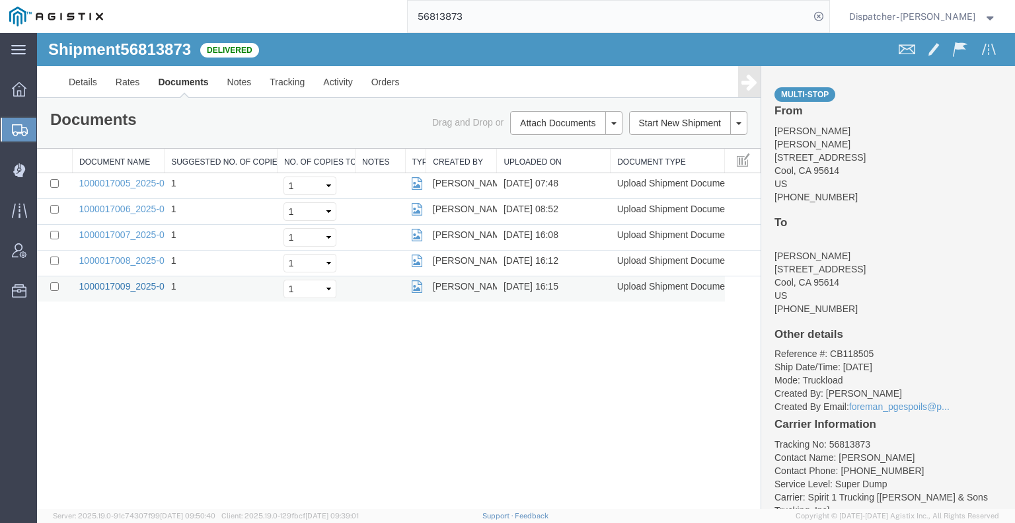
click at [133, 285] on link "1000017009_2025-09-15_16_15_11.jpg" at bounding box center [161, 286] width 165 height 11
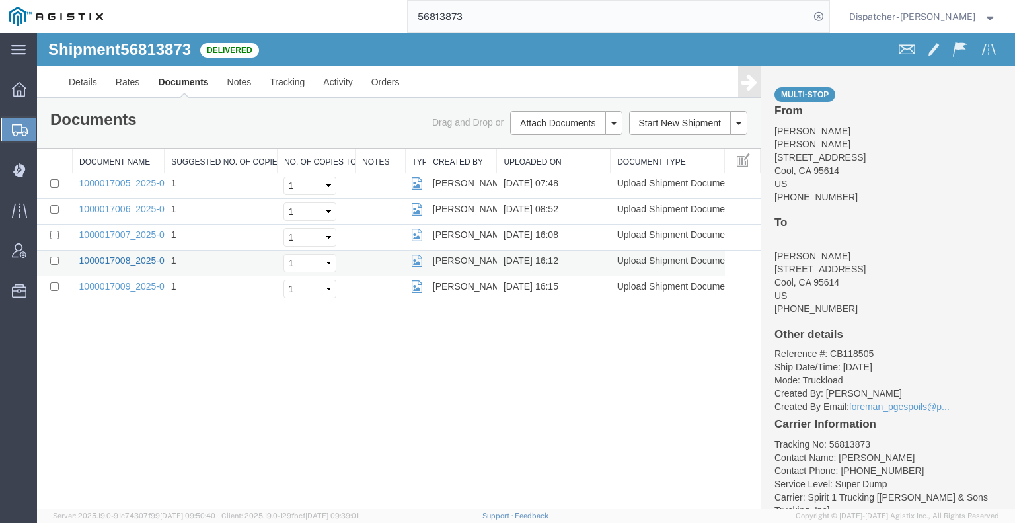
click at [133, 258] on link "1000017008_2025-09-15_16_11_58.jpg" at bounding box center [161, 260] width 165 height 11
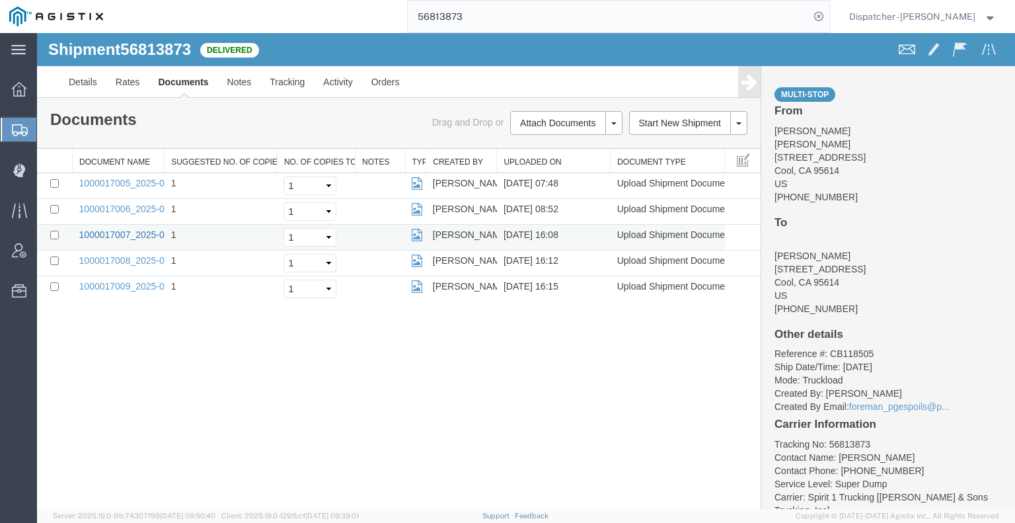
click at [106, 231] on link "1000017007_2025-09-15_16_08_50.jpg" at bounding box center [161, 234] width 165 height 11
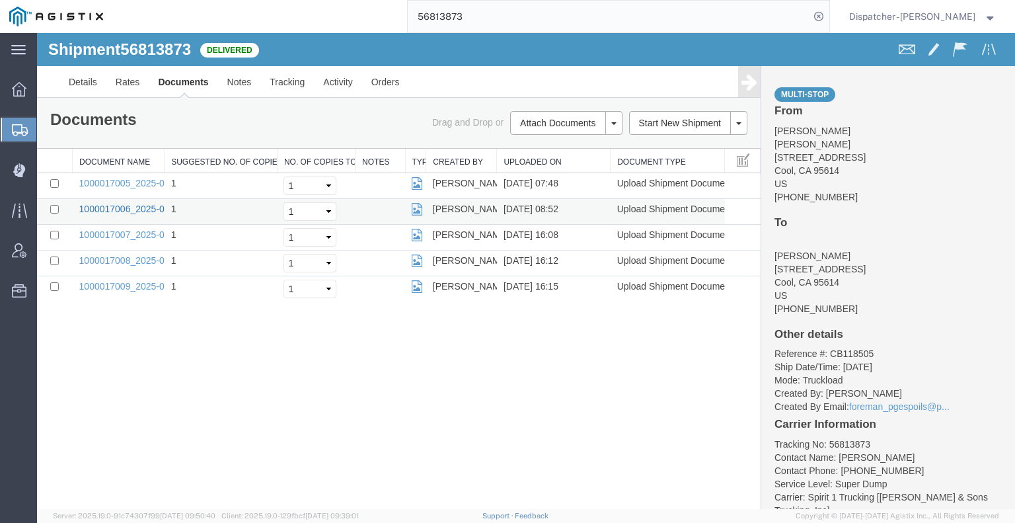
click at [134, 211] on link "1000017006_2025-09-15_08_51_42.jpg" at bounding box center [161, 209] width 165 height 11
click at [137, 179] on link "1000017005_2025-09-15_07_48_01.jpg" at bounding box center [161, 183] width 165 height 11
drag, startPoint x: 477, startPoint y: 16, endPoint x: 312, endPoint y: 4, distance: 165.6
click at [324, 7] on div "56813873" at bounding box center [470, 16] width 717 height 33
type input "56812893"
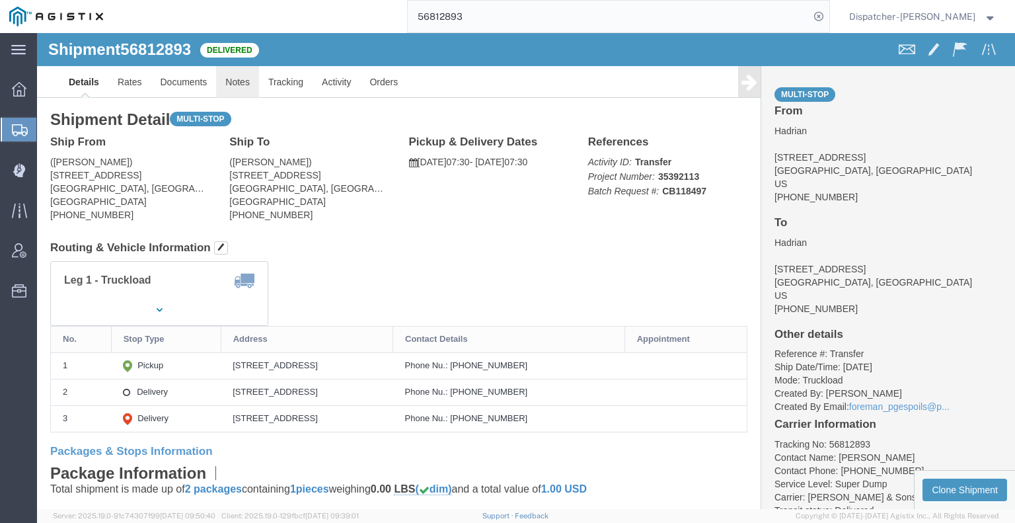
click link "Notes"
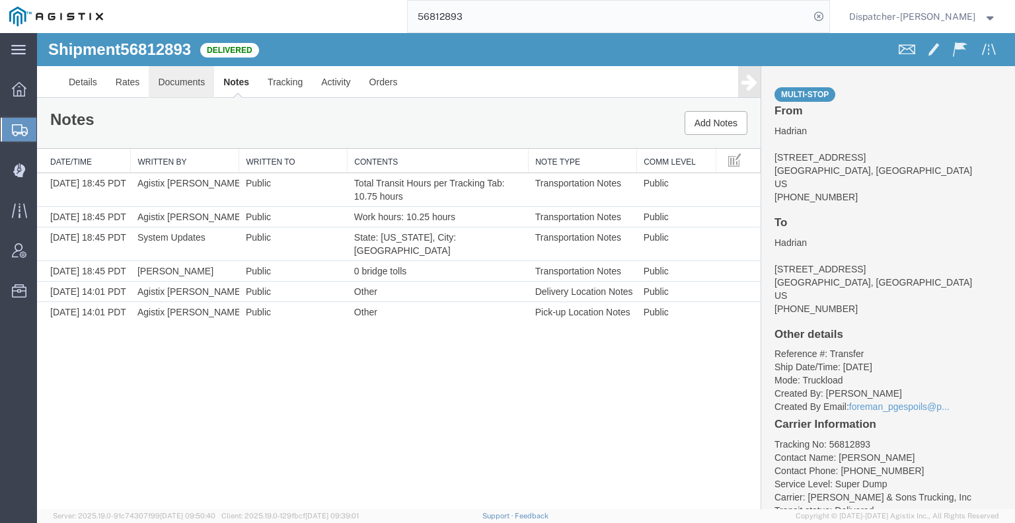
click at [194, 85] on link "Documents" at bounding box center [181, 82] width 65 height 32
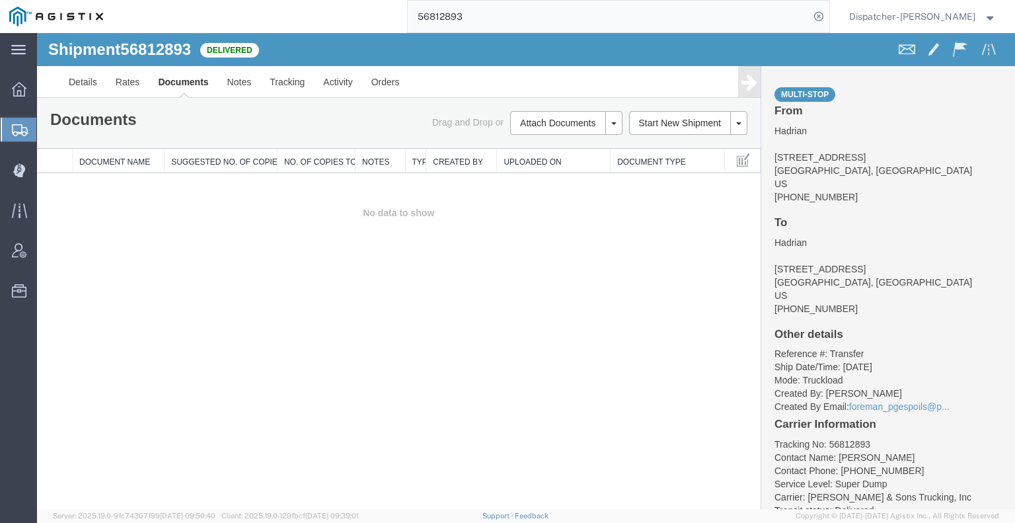
click at [127, 253] on div "Shipment 56812893 0 of 0 Delivered Details Rates Documents Notes Tracking Activ…" at bounding box center [526, 271] width 978 height 476
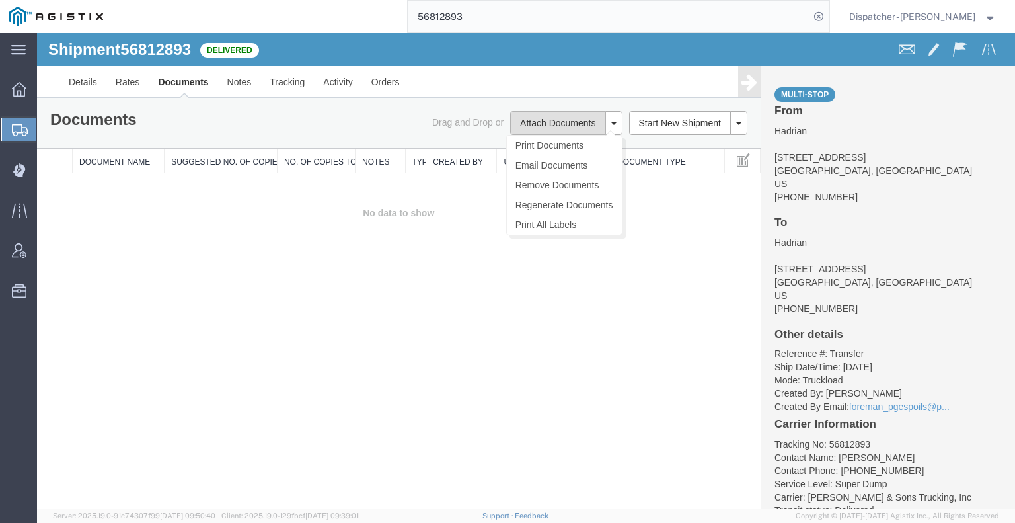
click at [568, 126] on button "Attach Documents" at bounding box center [557, 123] width 95 height 24
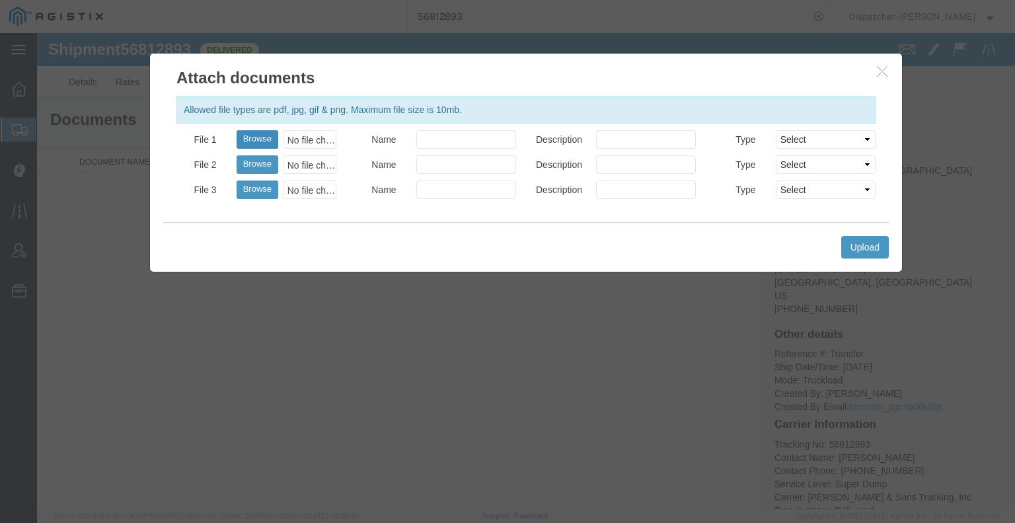
click at [259, 139] on button "Browse" at bounding box center [258, 139] width 42 height 19
type input "C:\fakepath\56812893trktag.pdf"
click at [860, 259] on div "Upload" at bounding box center [525, 247] width 725 height 50
click at [859, 244] on button "Upload" at bounding box center [865, 247] width 48 height 22
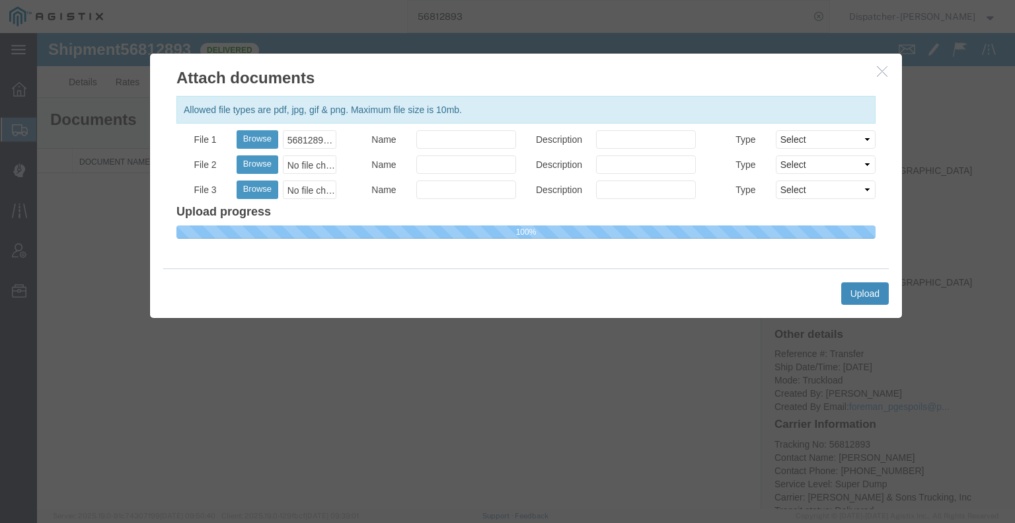
select select
